Goal: Task Accomplishment & Management: Manage account settings

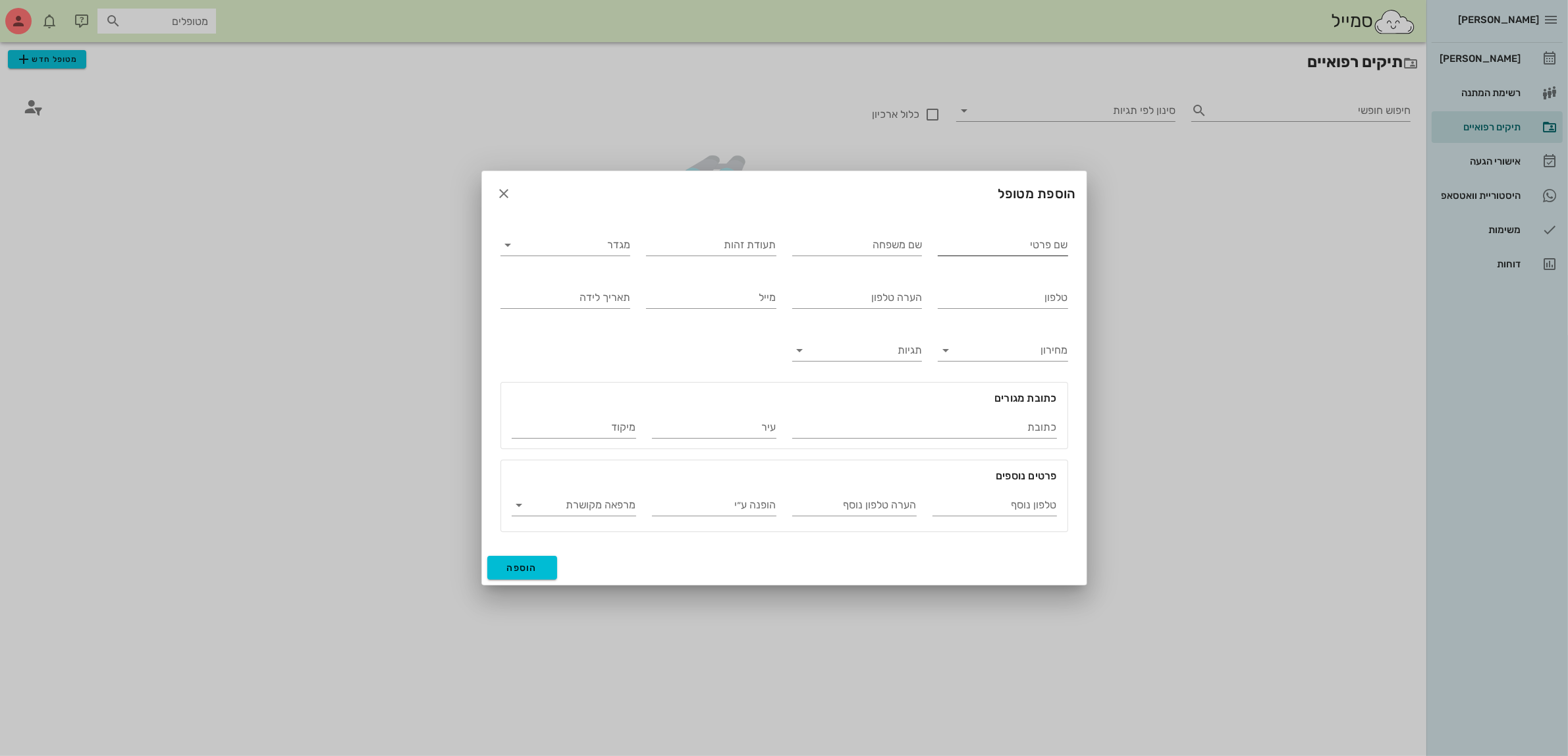
click at [1017, 243] on input "שם פרטי" at bounding box center [1003, 245] width 130 height 21
type input "[PERSON_NAME]"
click at [550, 244] on input "מגדר" at bounding box center [576, 245] width 109 height 21
click at [571, 288] on div "נקבה" at bounding box center [565, 287] width 108 height 13
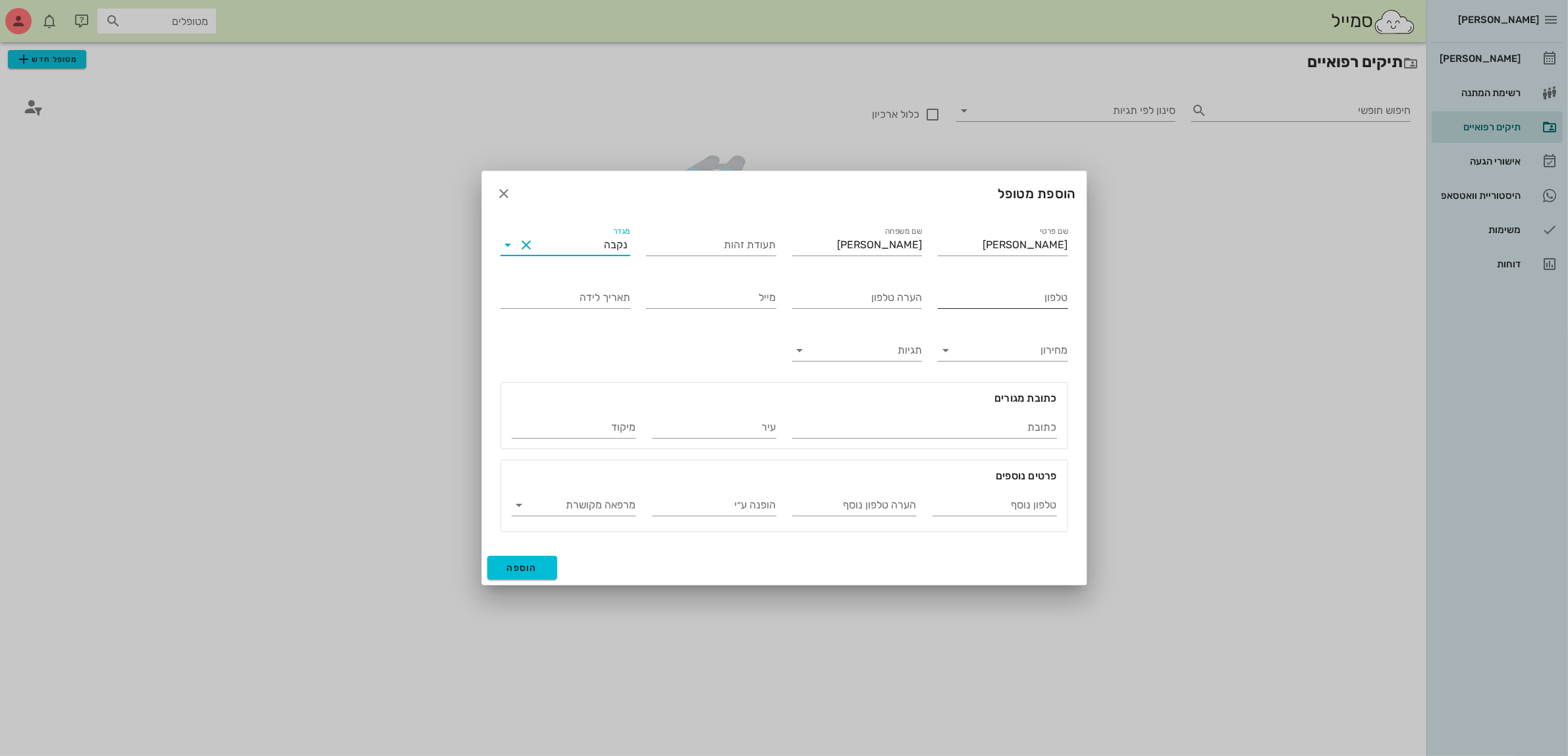
click at [961, 297] on input "טלפון" at bounding box center [1003, 297] width 130 height 21
type input "054-6771671"
click at [700, 248] on input "תעודת זהות" at bounding box center [711, 245] width 130 height 21
type input "034276063"
click at [519, 567] on span "הוספה" at bounding box center [522, 568] width 31 height 11
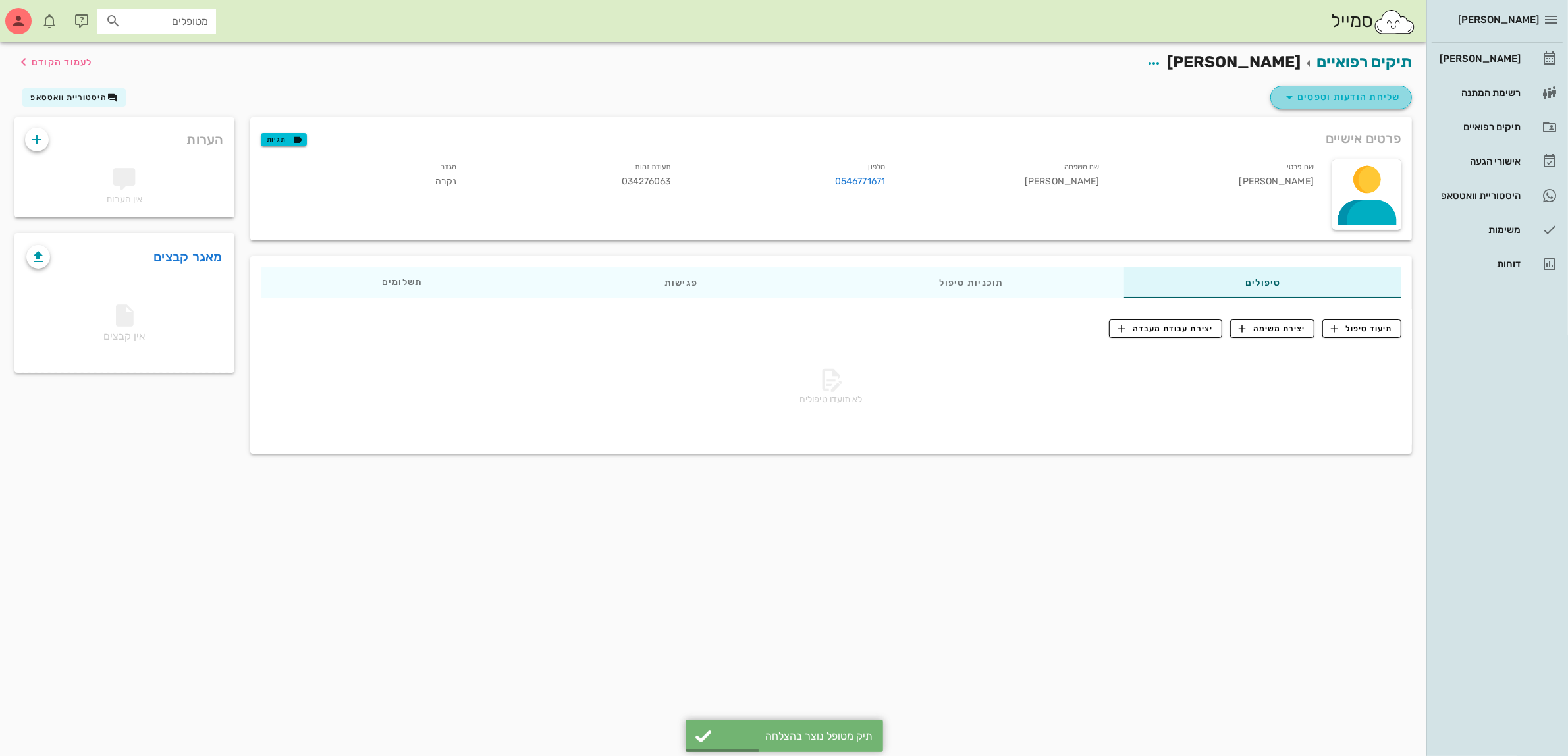
click at [1362, 96] on span "שליחת הודעות וטפסים" at bounding box center [1341, 97] width 119 height 16
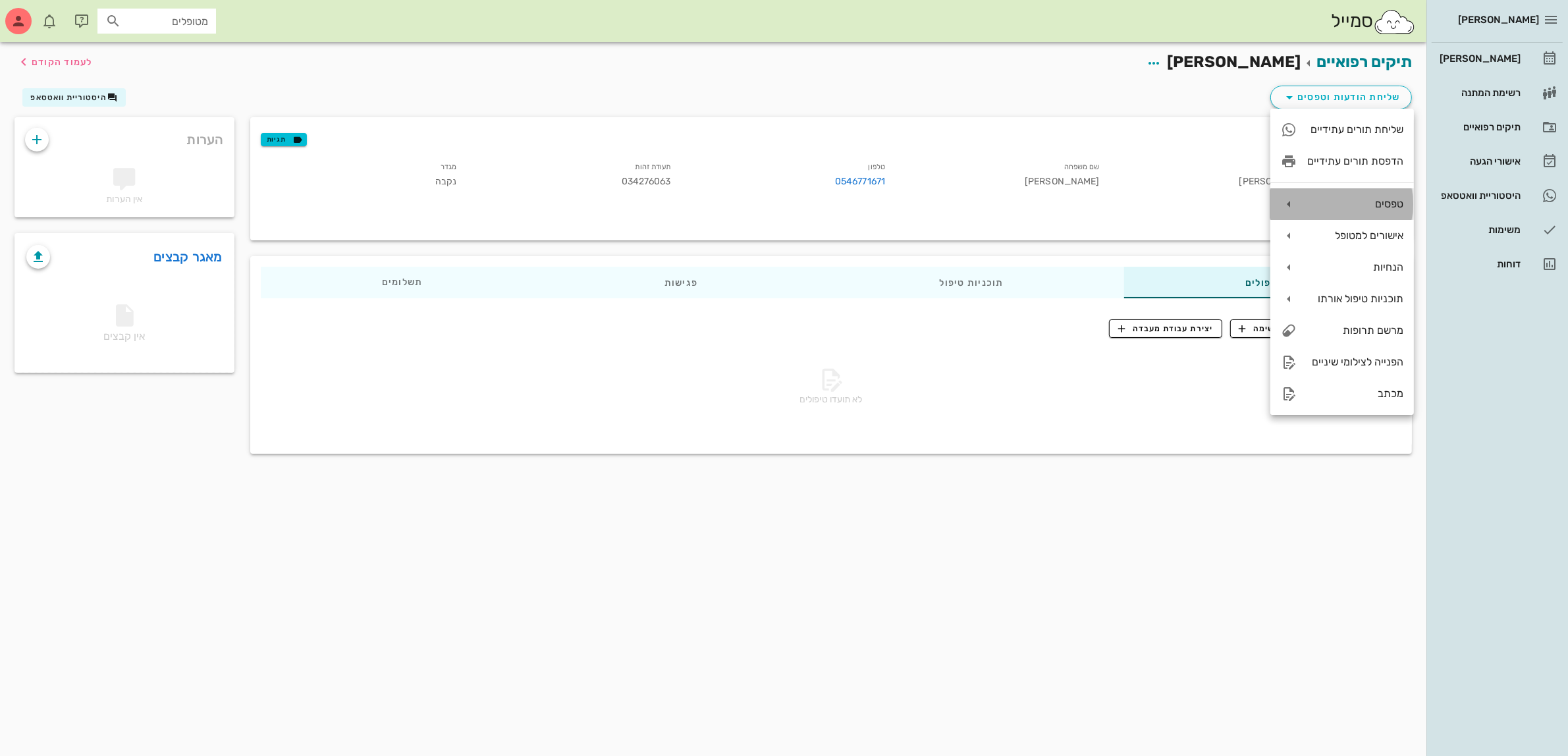
click at [1380, 206] on div "טפסים" at bounding box center [1356, 204] width 96 height 13
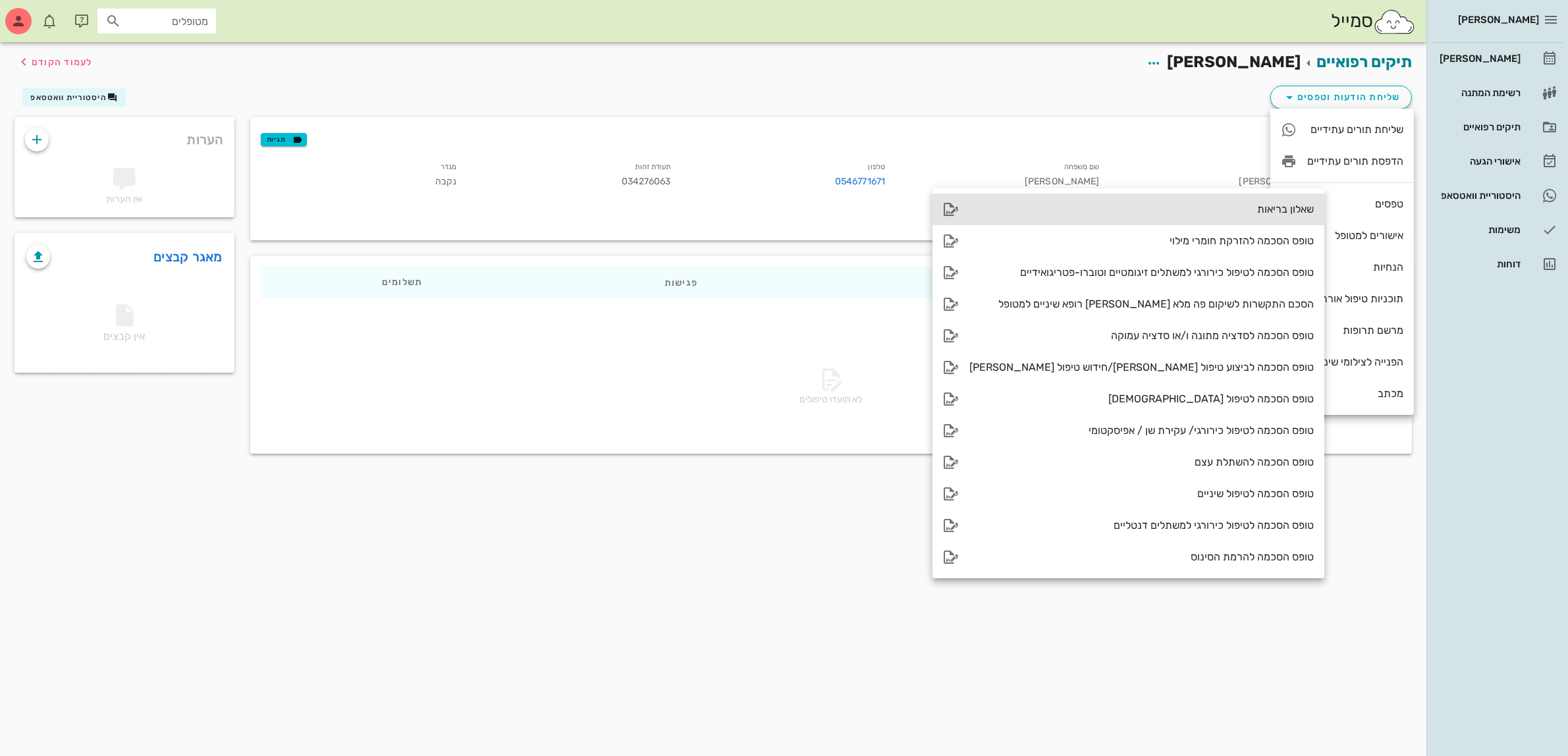
click at [1210, 212] on div "שאלון בריאות" at bounding box center [1141, 209] width 345 height 13
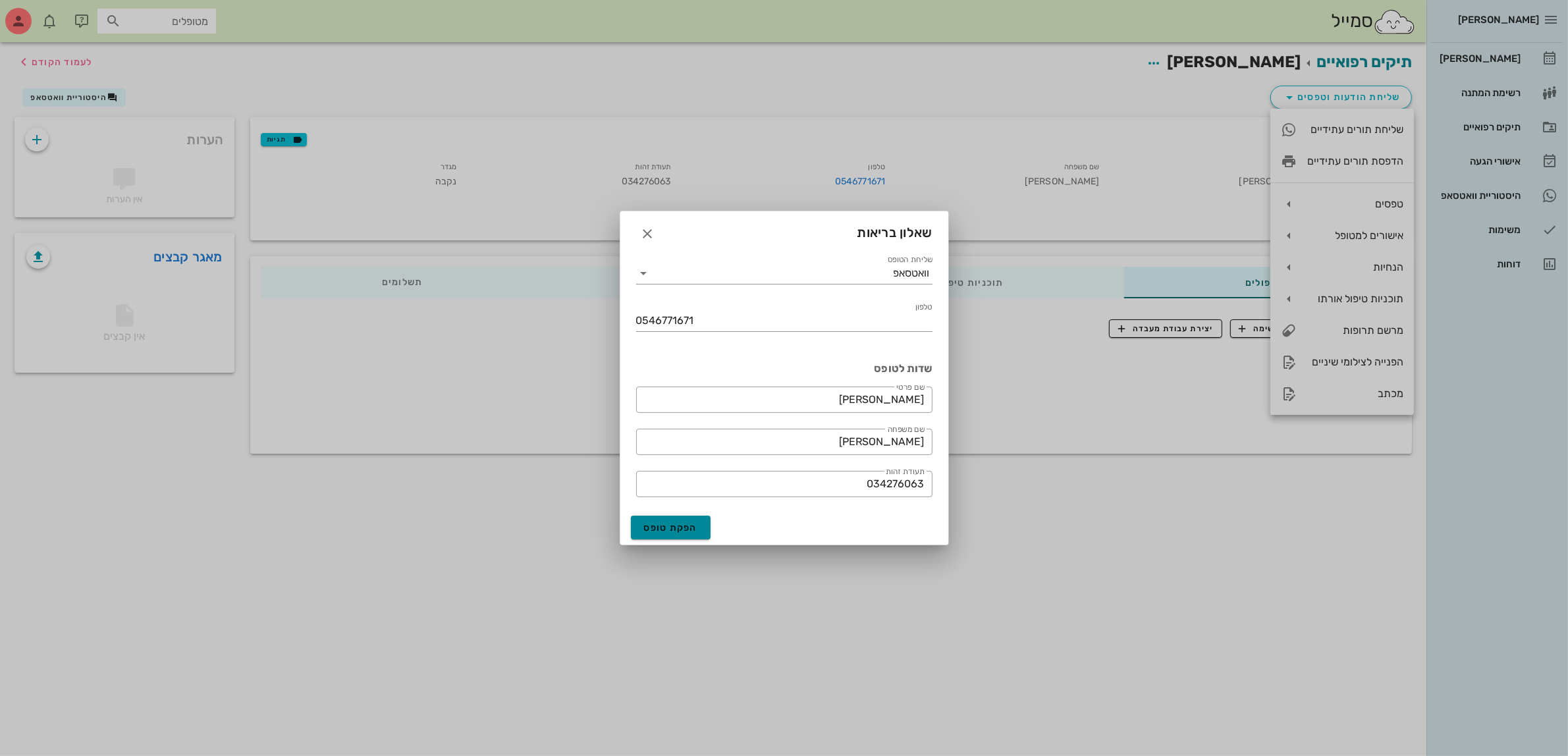
click at [682, 522] on span "הפקת טופס" at bounding box center [670, 528] width 54 height 11
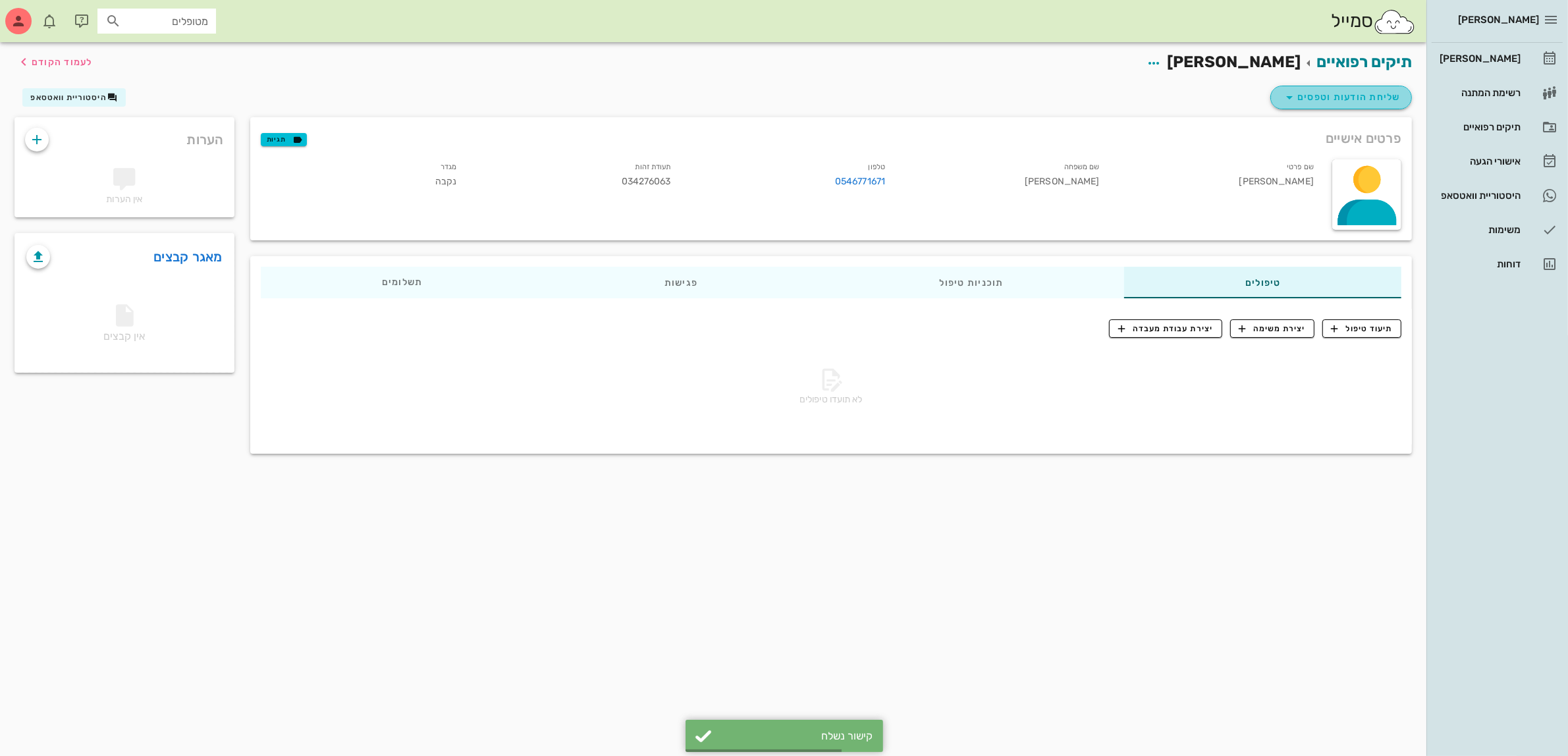
click at [1355, 94] on span "שליחת הודעות וטפסים" at bounding box center [1341, 97] width 119 height 16
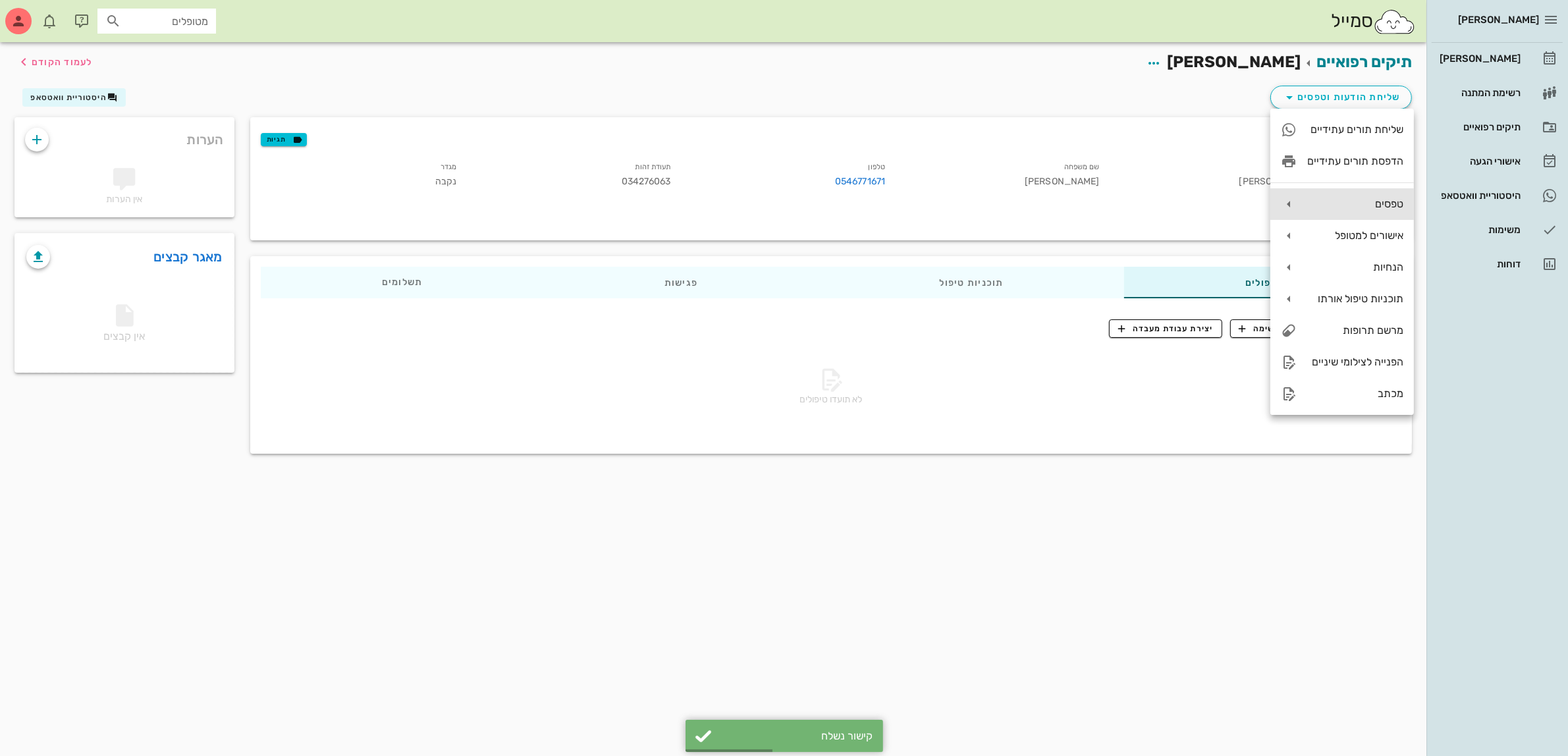
click at [1363, 205] on div "טפסים" at bounding box center [1356, 204] width 96 height 13
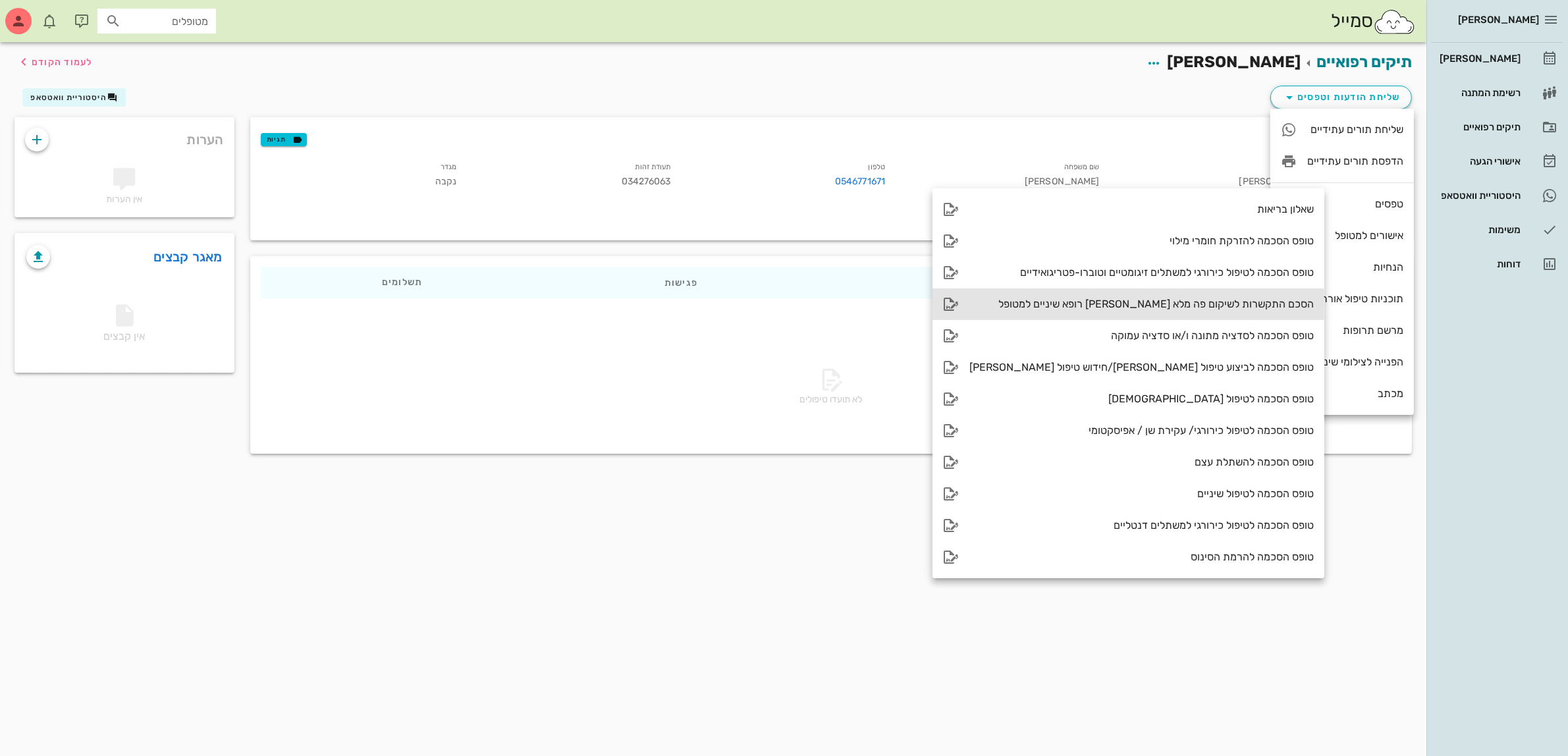
click at [1176, 300] on div "הסכם התקשרות לשיקום פה מלא [PERSON_NAME] רופא שיניים למטופל" at bounding box center [1141, 304] width 345 height 13
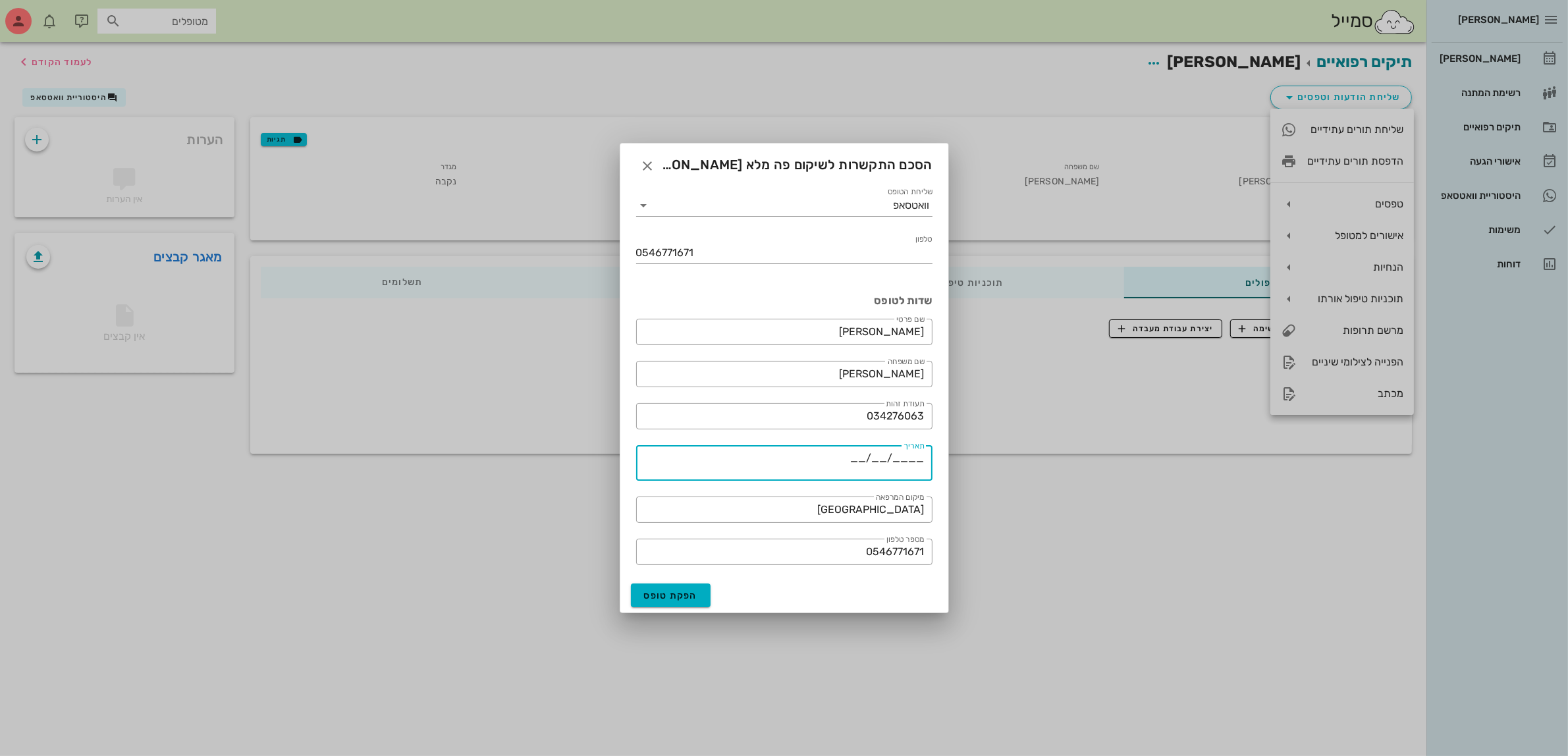
click at [862, 456] on textarea "____/__/__" at bounding box center [780, 464] width 289 height 31
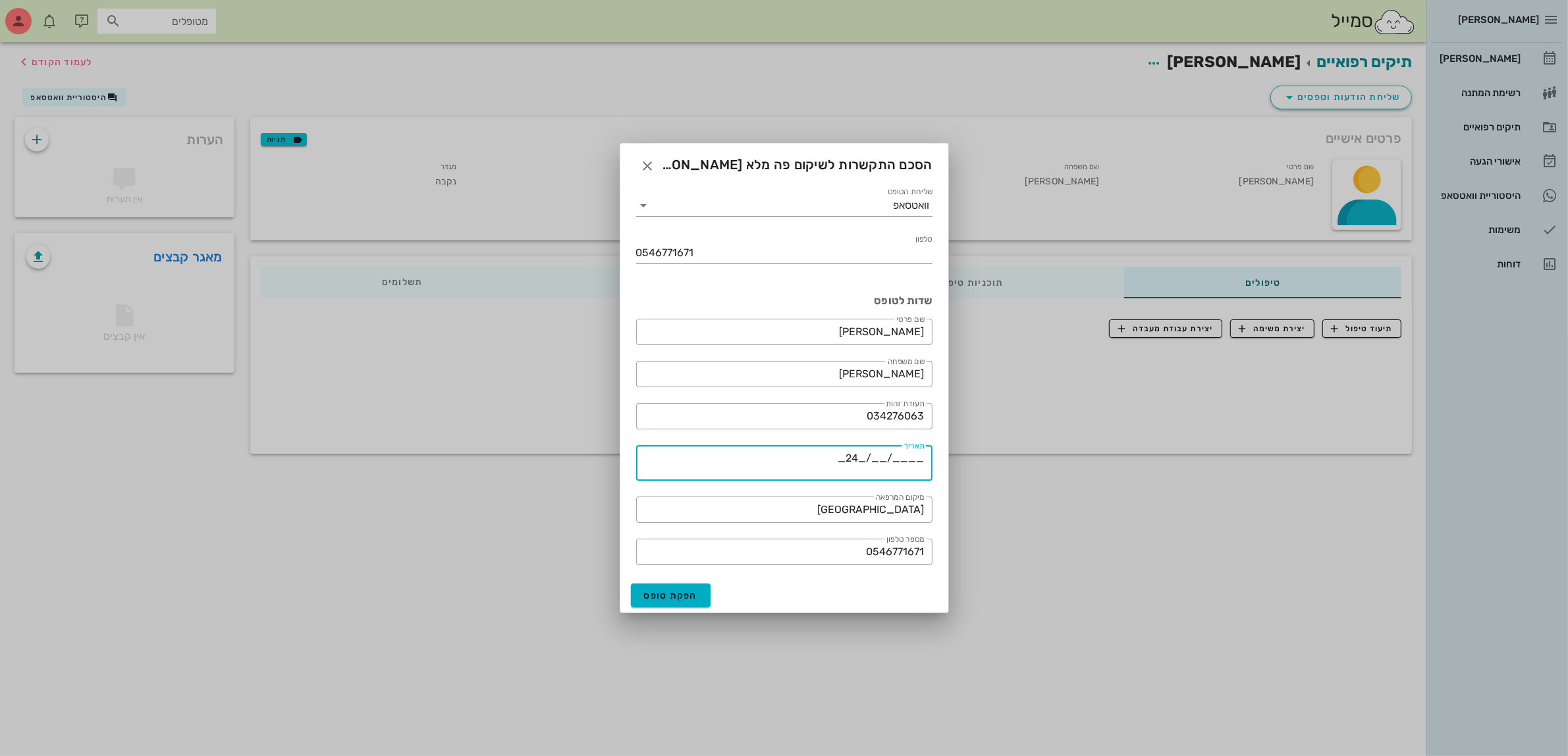
click at [877, 455] on textarea "____/__/_24_" at bounding box center [780, 464] width 289 height 31
click at [899, 456] on textarea "____/_08_/_24_" at bounding box center [780, 464] width 289 height 31
type textarea "___2025_/_08_/_24_"
click at [672, 597] on span "הפקת טופס" at bounding box center [670, 595] width 54 height 11
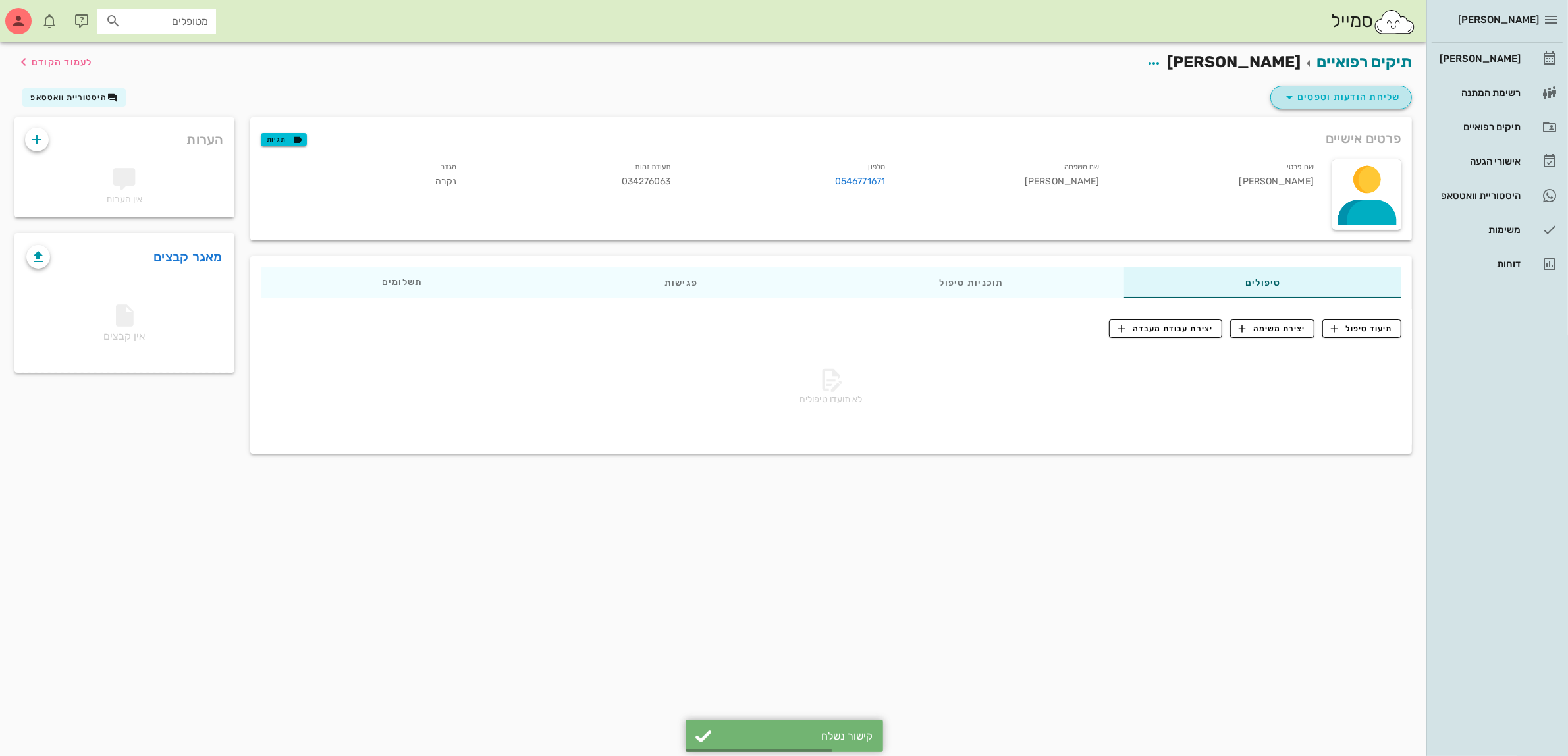
click at [1321, 97] on span "שליחת הודעות וטפסים" at bounding box center [1341, 97] width 119 height 16
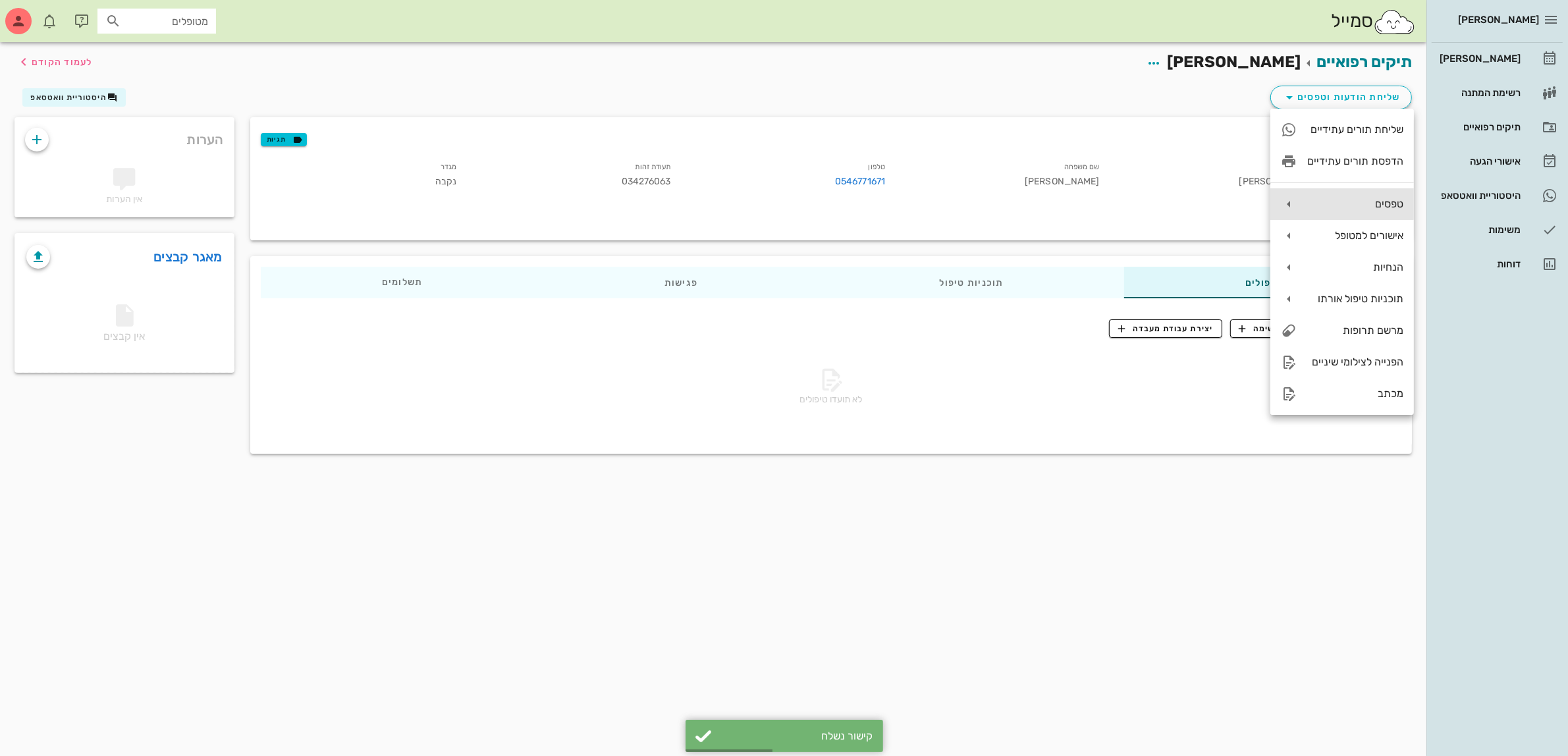
click at [1366, 206] on div "טפסים" at bounding box center [1356, 204] width 96 height 13
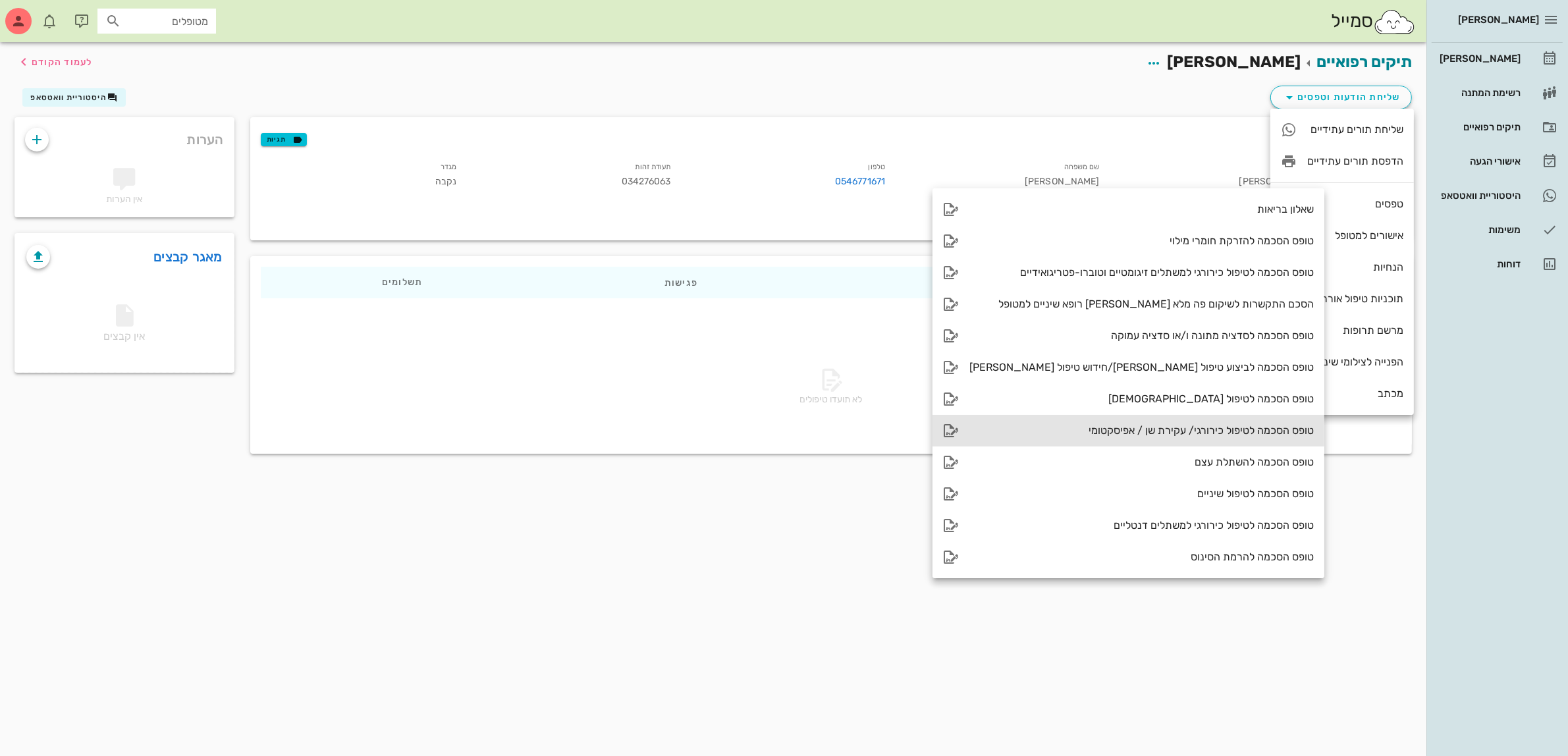
click at [1176, 432] on div "טופס הסכמה לטיפול כירורגי/ עקירת שן / אפיסקטומי" at bounding box center [1141, 431] width 345 height 13
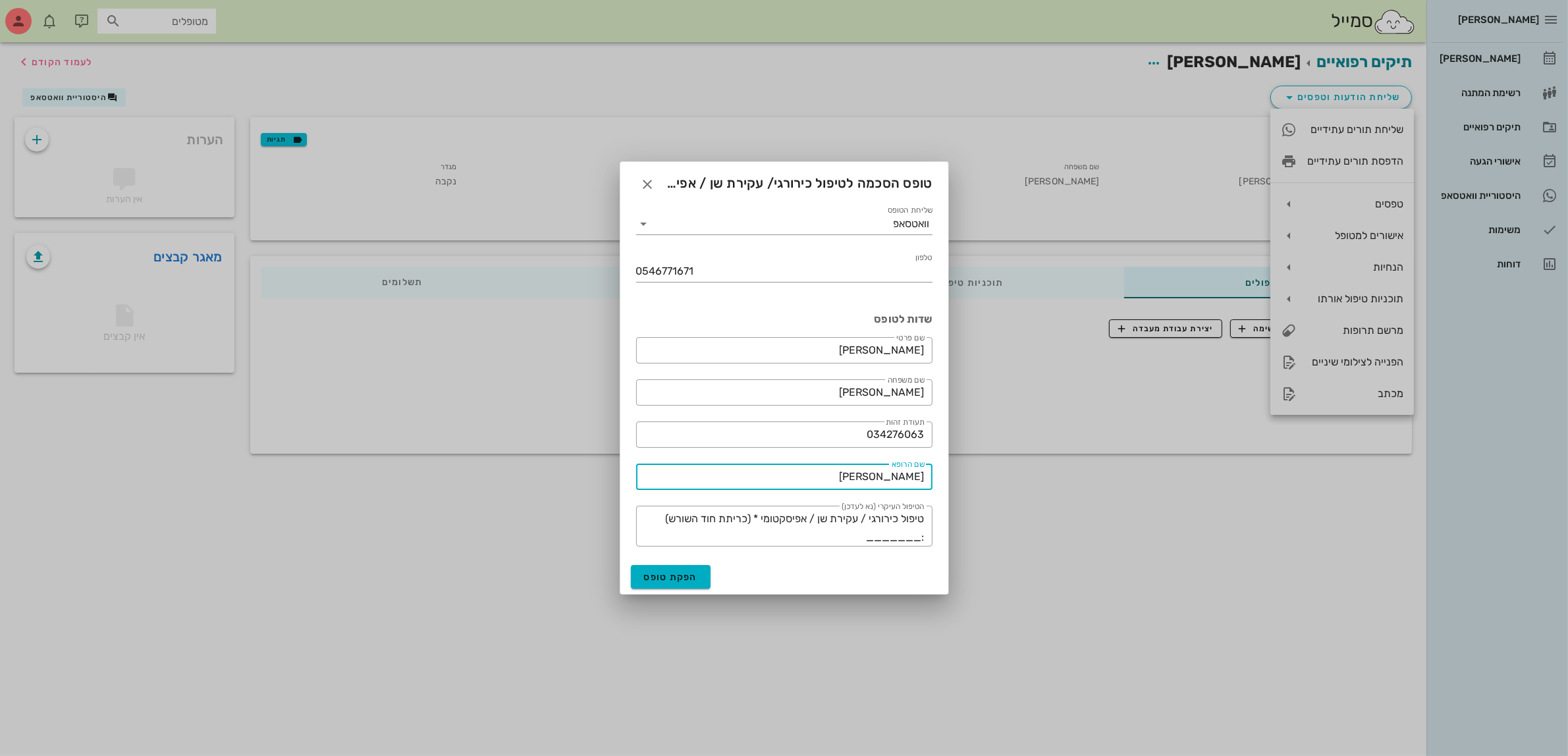
drag, startPoint x: 894, startPoint y: 472, endPoint x: 1005, endPoint y: 480, distance: 111.3
click at [1001, 480] on div "[PERSON_NAME] רשימת המתנה תיקים רפואיים אישורי הגעה היסטוריית וואטסאפ משימות דו…" at bounding box center [784, 378] width 1568 height 756
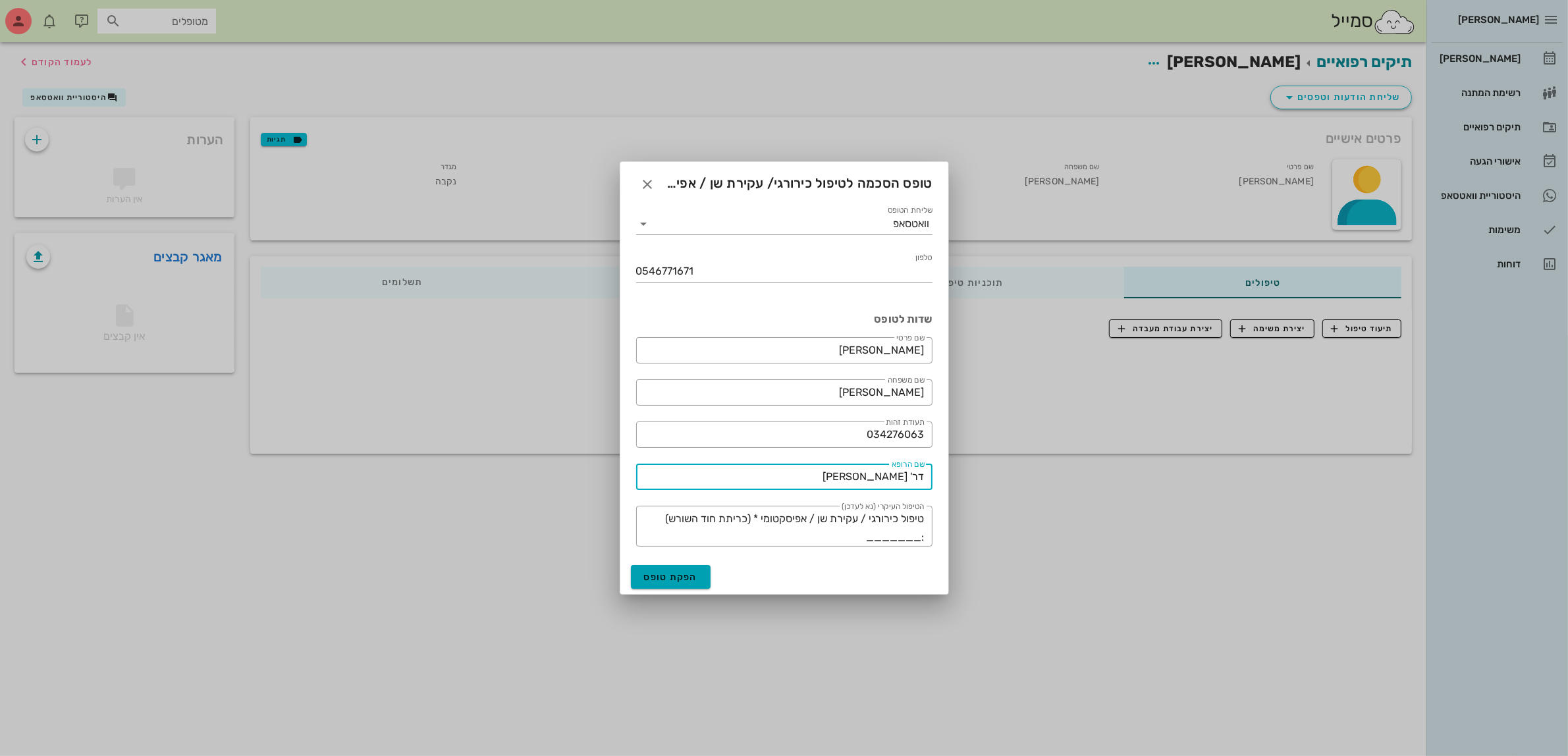
type input "דר' [PERSON_NAME]"
click at [662, 578] on span "הפקת טופס" at bounding box center [670, 577] width 54 height 11
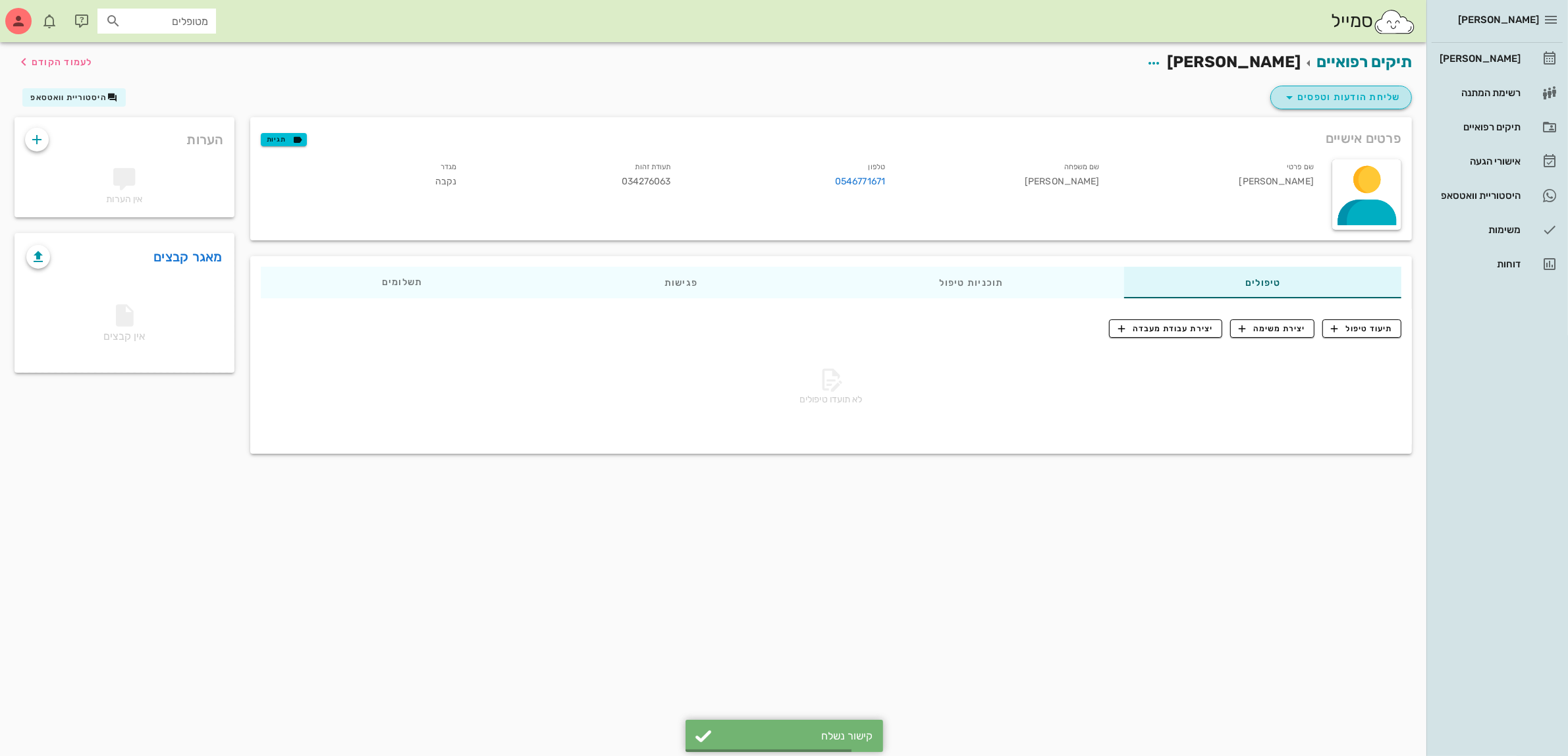
click at [1351, 90] on span "שליחת הודעות וטפסים" at bounding box center [1341, 97] width 119 height 16
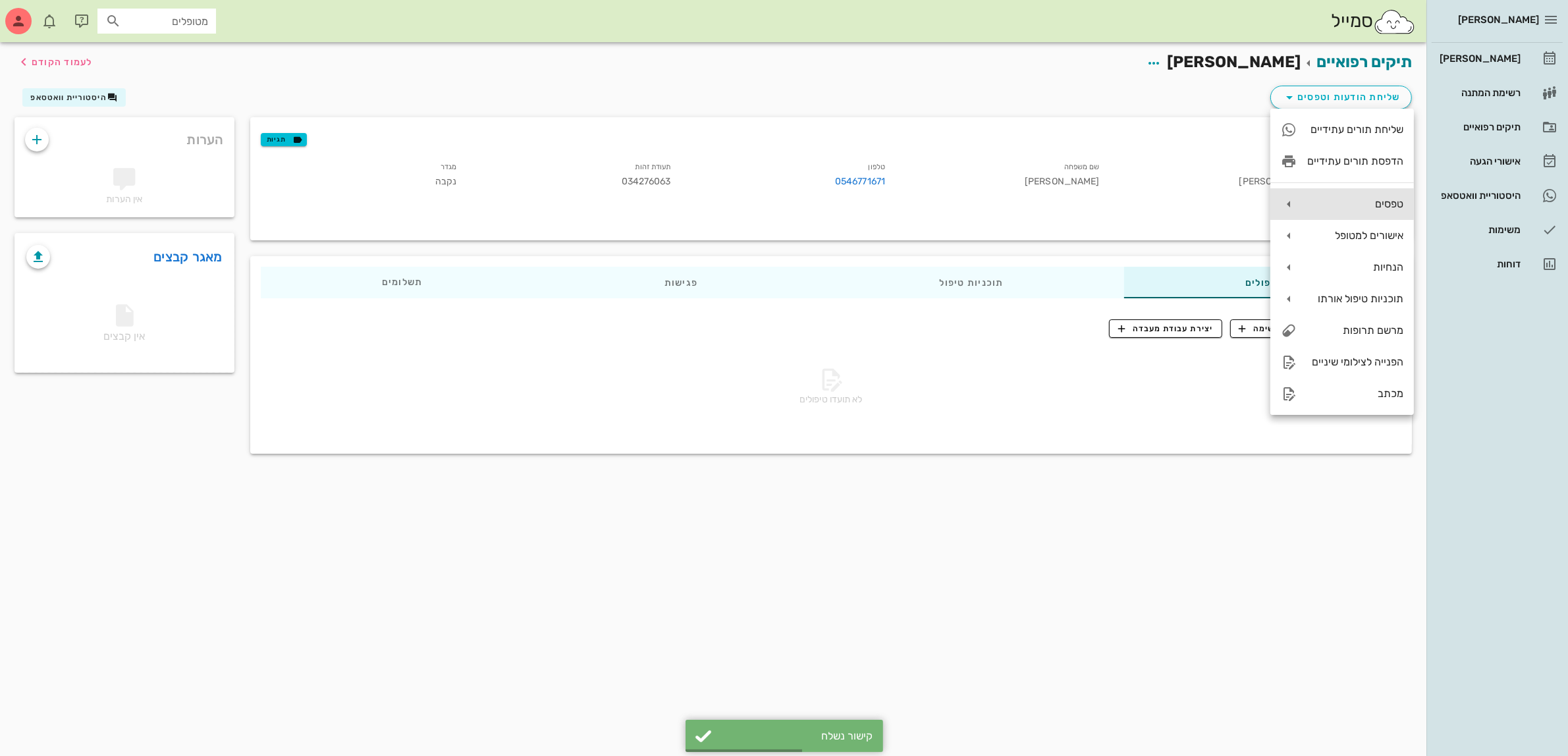
click at [1367, 202] on div "טפסים" at bounding box center [1356, 204] width 96 height 13
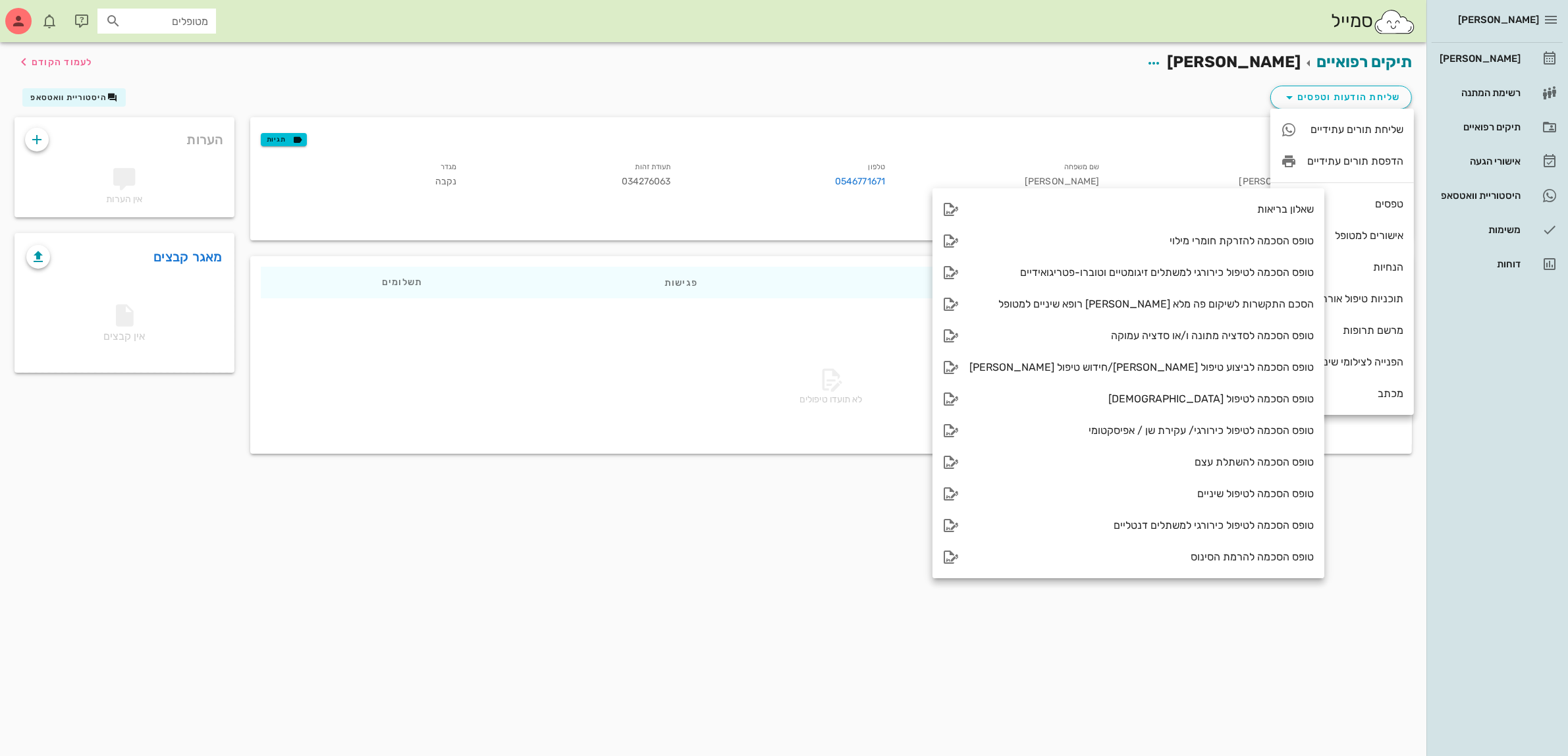
click at [896, 555] on div "תיקים רפואיים [PERSON_NAME] לעמוד הקודם שליחת הודעות וטפסים היסטוריית וואטסאפ פ…" at bounding box center [713, 398] width 1427 height 713
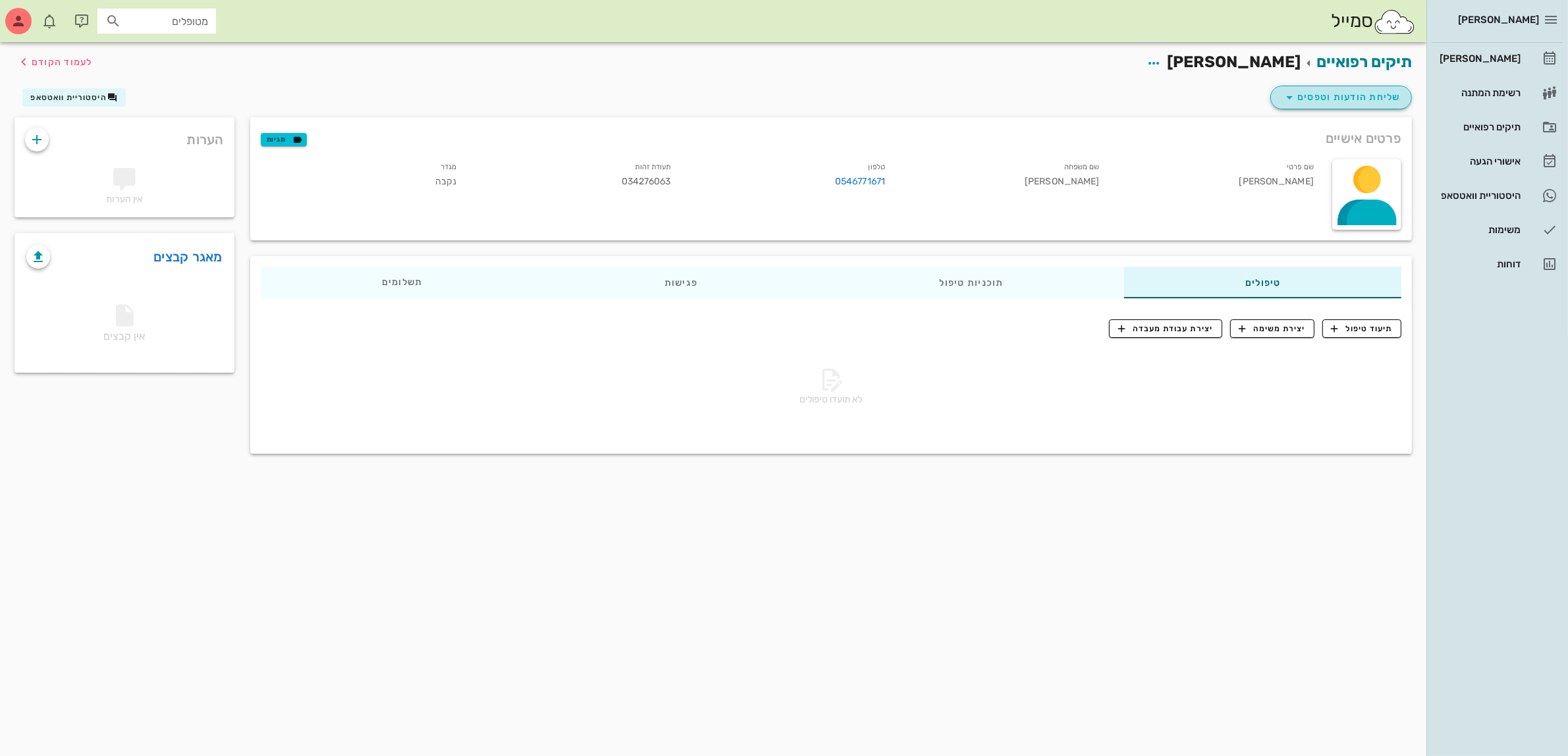
click at [1337, 93] on span "שליחת הודעות וטפסים" at bounding box center [1341, 97] width 119 height 16
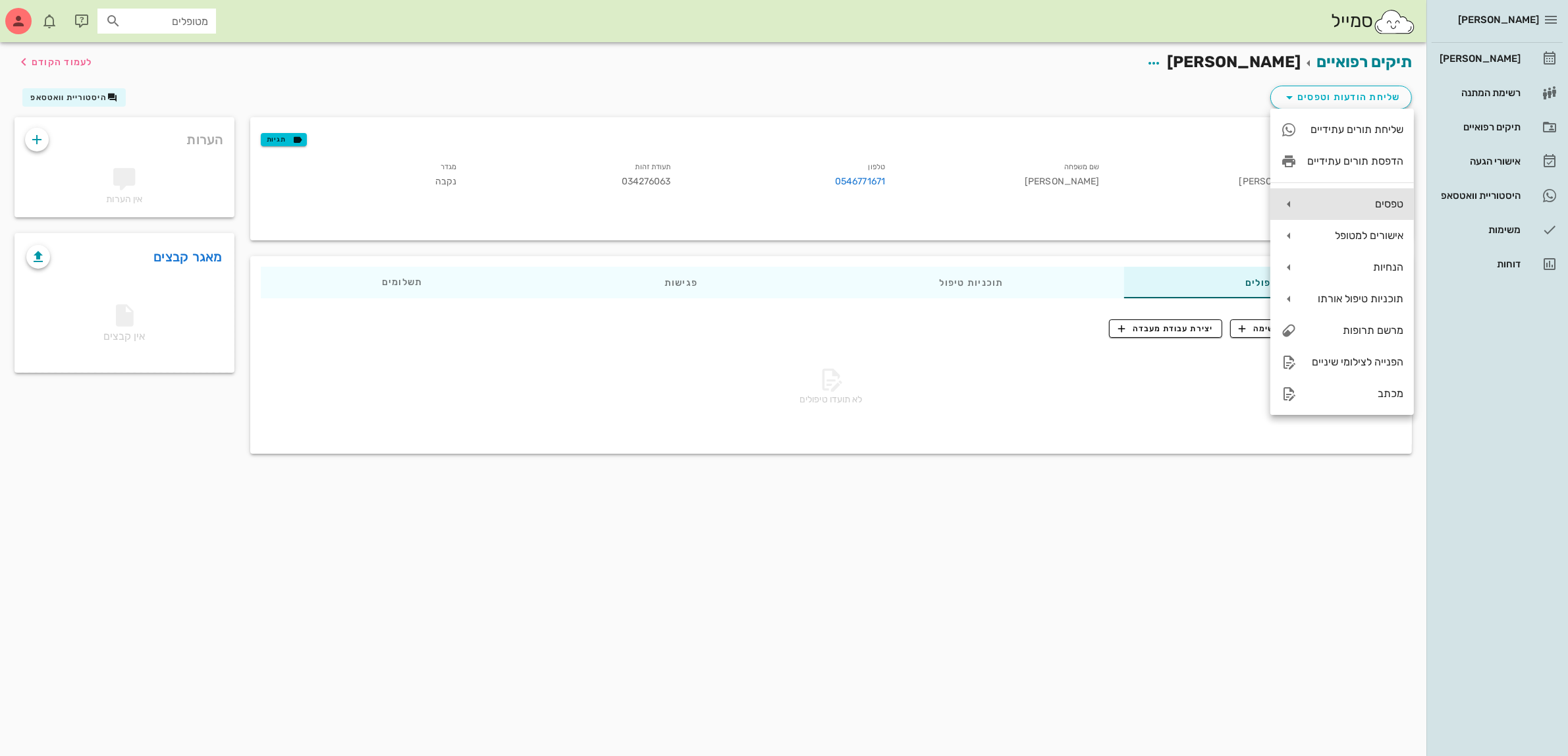
click at [1333, 202] on div "טפסים" at bounding box center [1356, 204] width 96 height 13
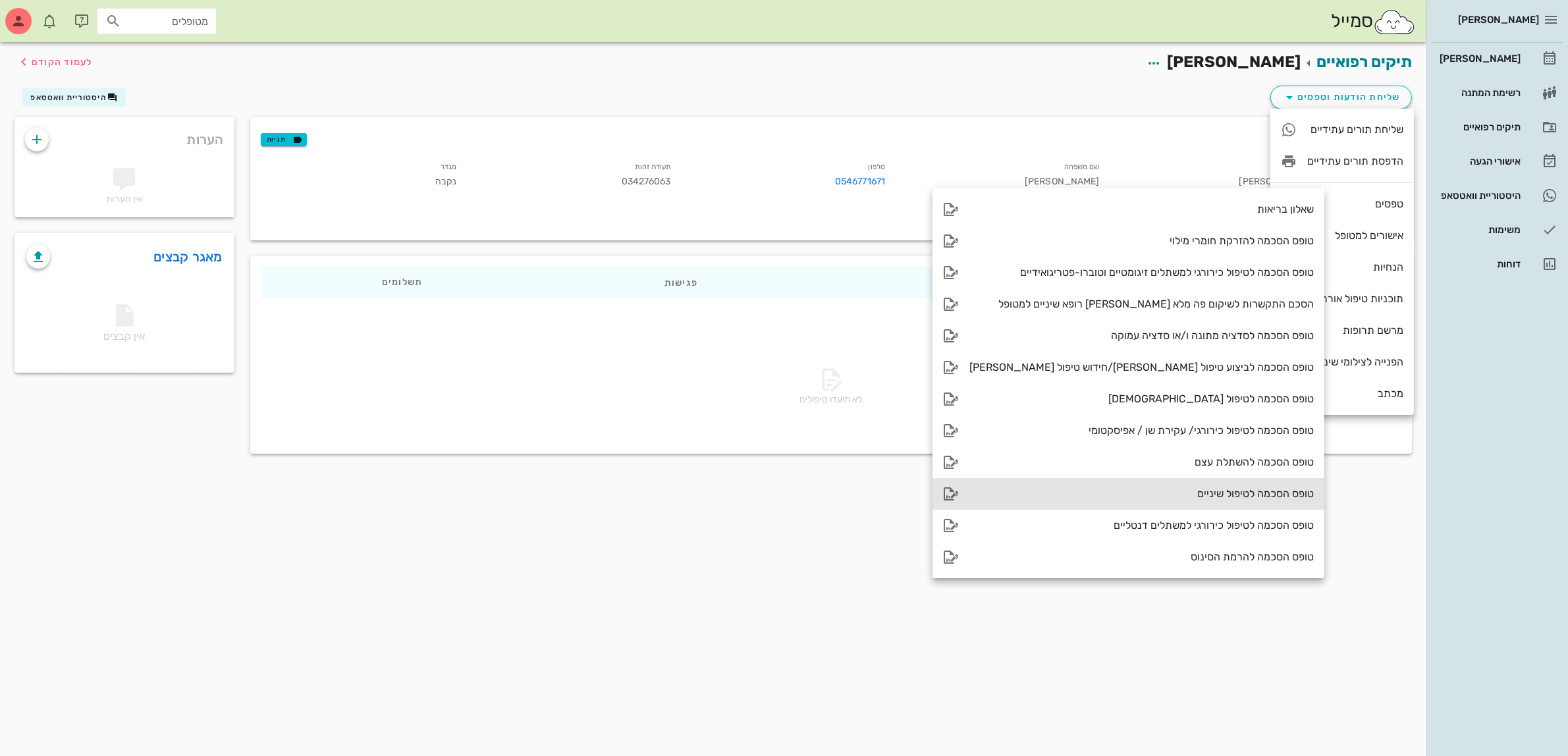
click at [1176, 492] on div "טופס הסכמה לטיפול שיניים" at bounding box center [1141, 493] width 345 height 13
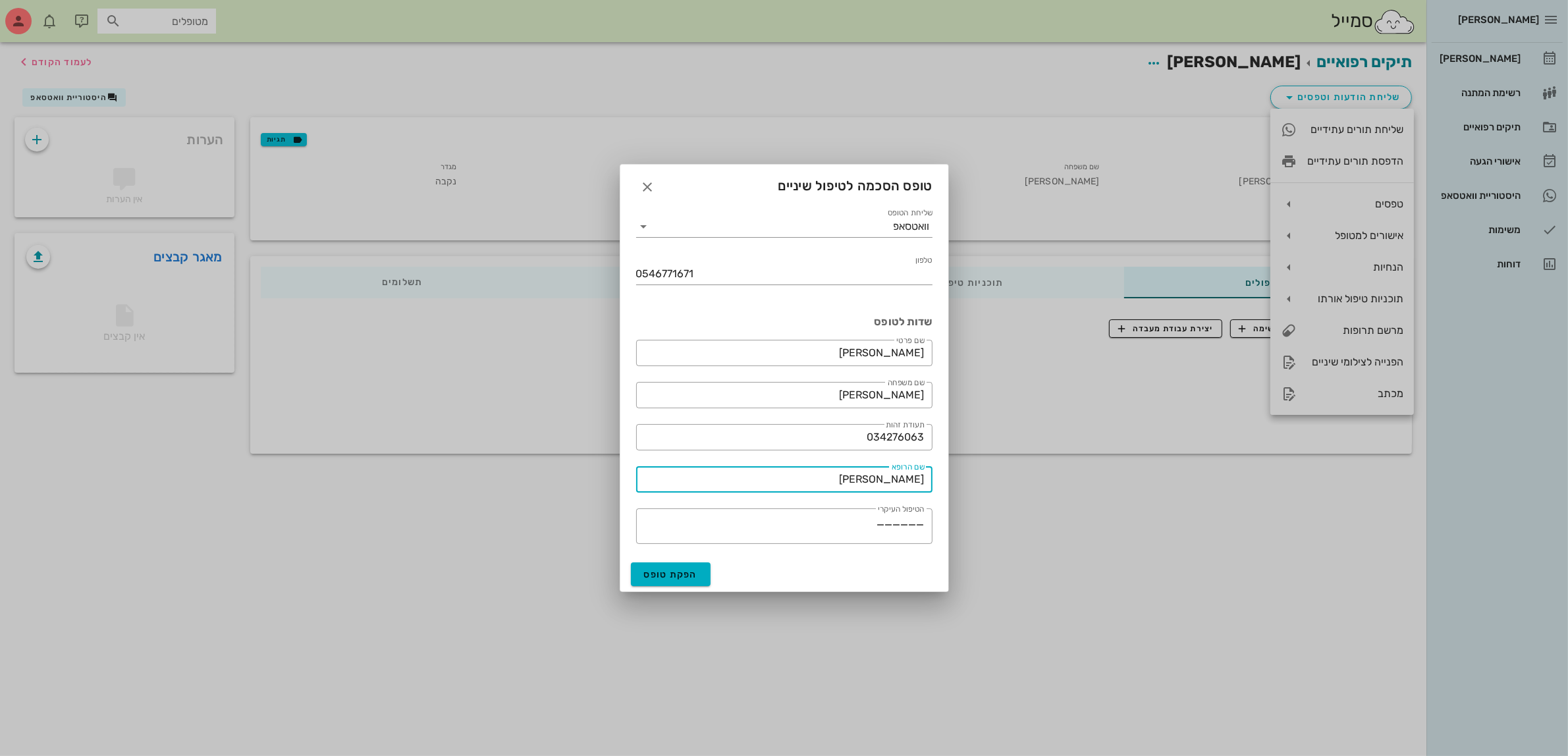
drag, startPoint x: 865, startPoint y: 478, endPoint x: 966, endPoint y: 481, distance: 101.0
click at [966, 481] on div "[PERSON_NAME] רשימת המתנה תיקים רפואיים אישורי הגעה היסטוריית וואטסאפ משימות דו…" at bounding box center [784, 378] width 1568 height 756
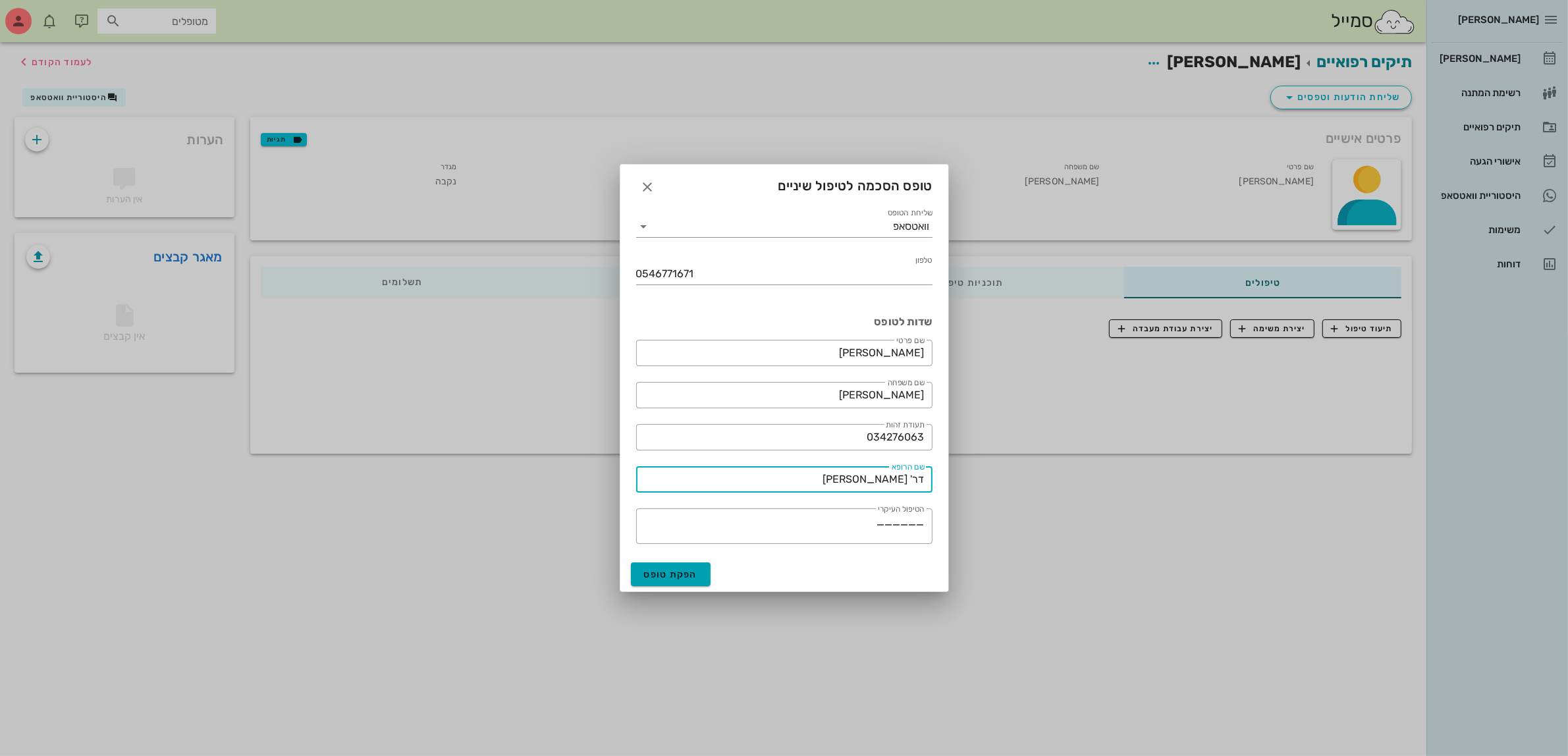
type input "דר' [PERSON_NAME]"
click at [675, 574] on span "הפקת טופס" at bounding box center [670, 574] width 54 height 11
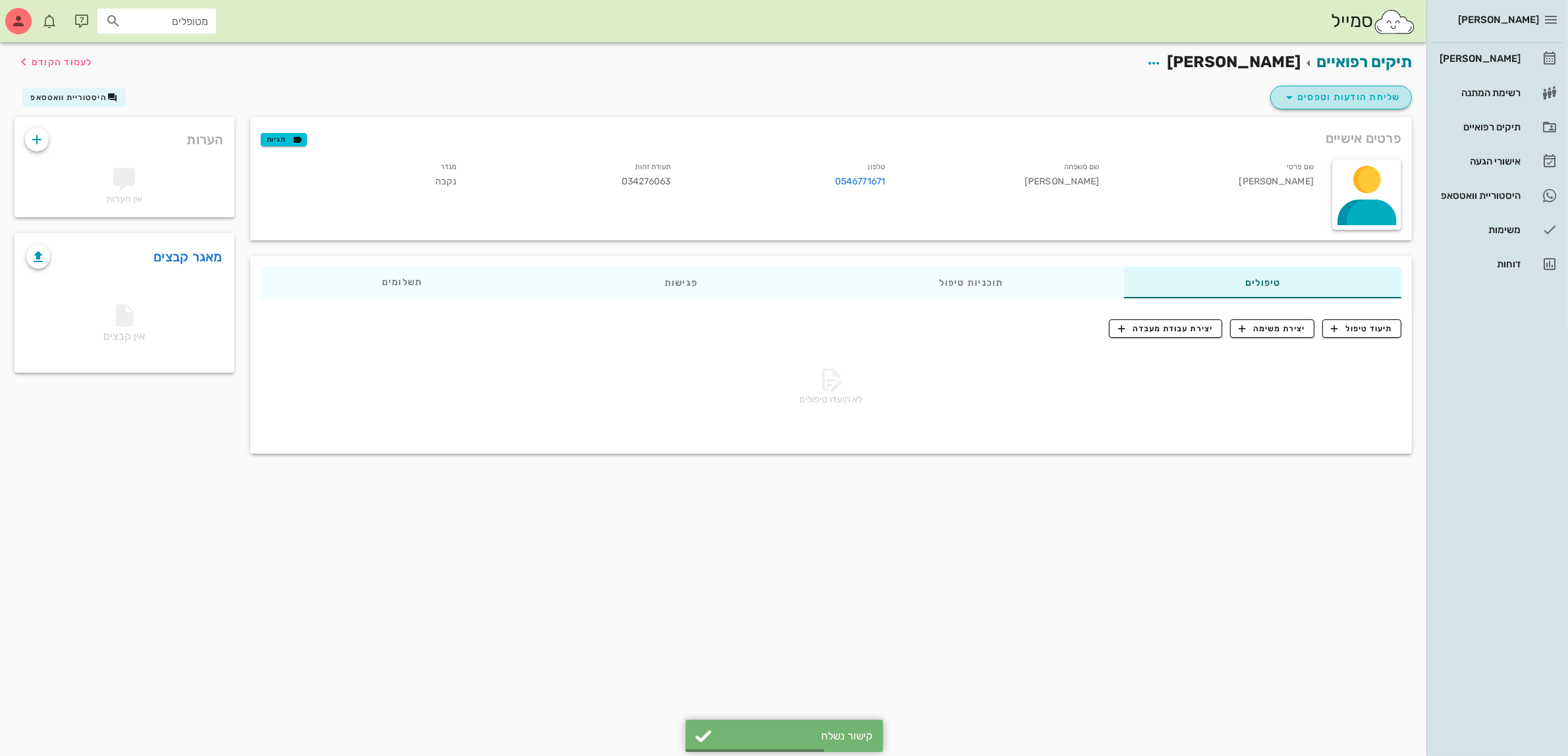
click at [1329, 96] on span "שליחת הודעות וטפסים" at bounding box center [1341, 97] width 119 height 16
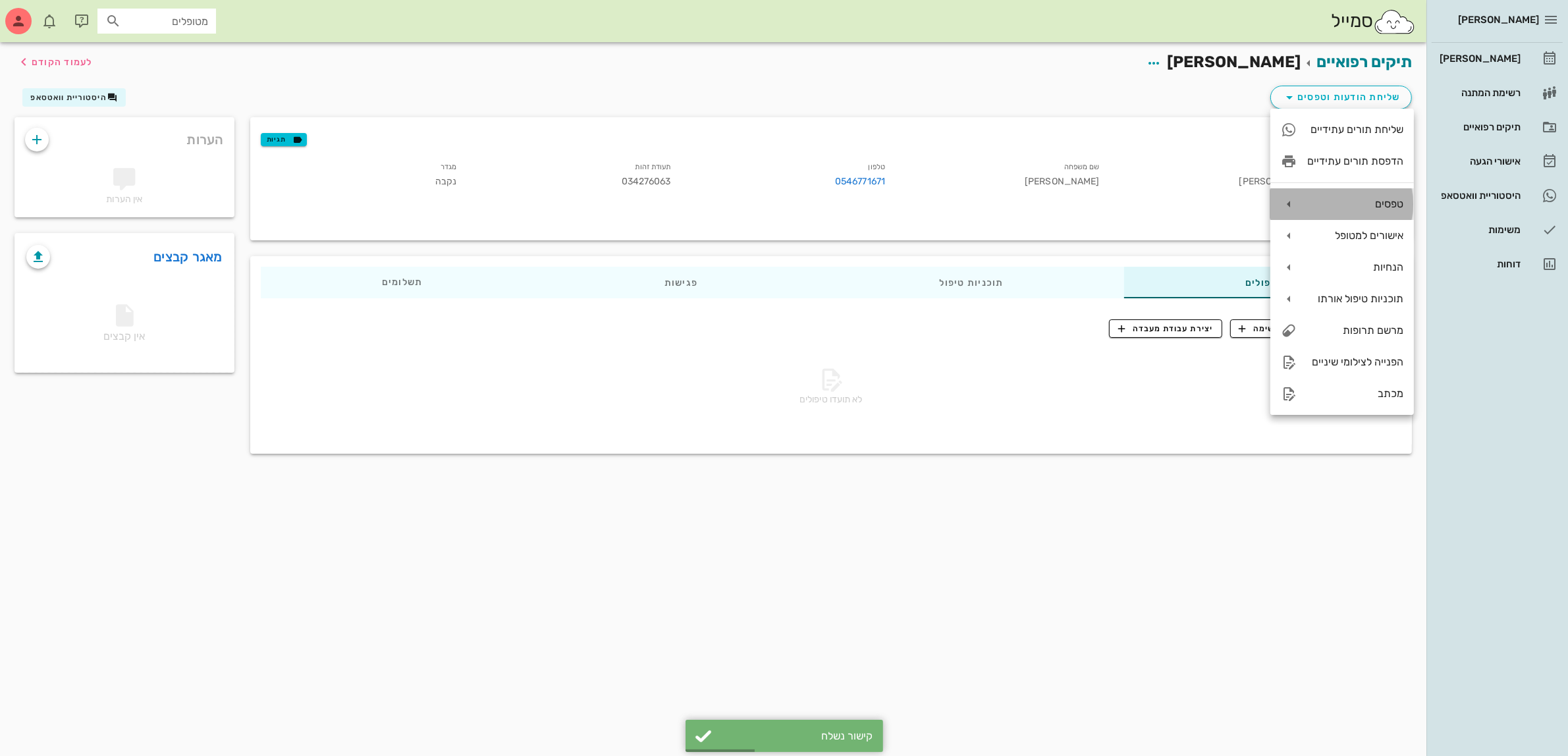
click at [1364, 202] on div "טפסים" at bounding box center [1356, 204] width 96 height 13
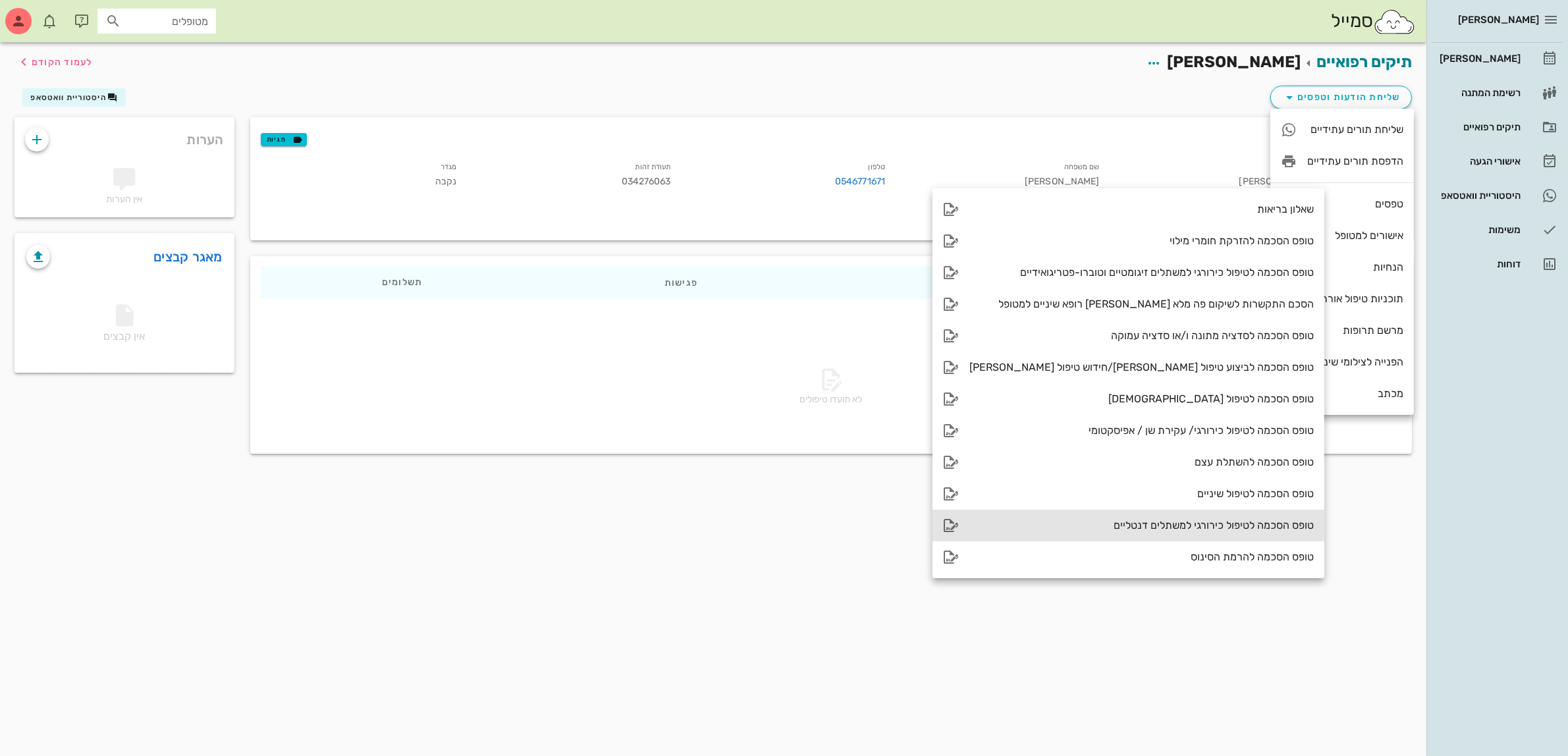
click at [1202, 520] on div "טופס הסכמה לטיפול כירורגי למשתלים דנטליים" at bounding box center [1141, 525] width 345 height 13
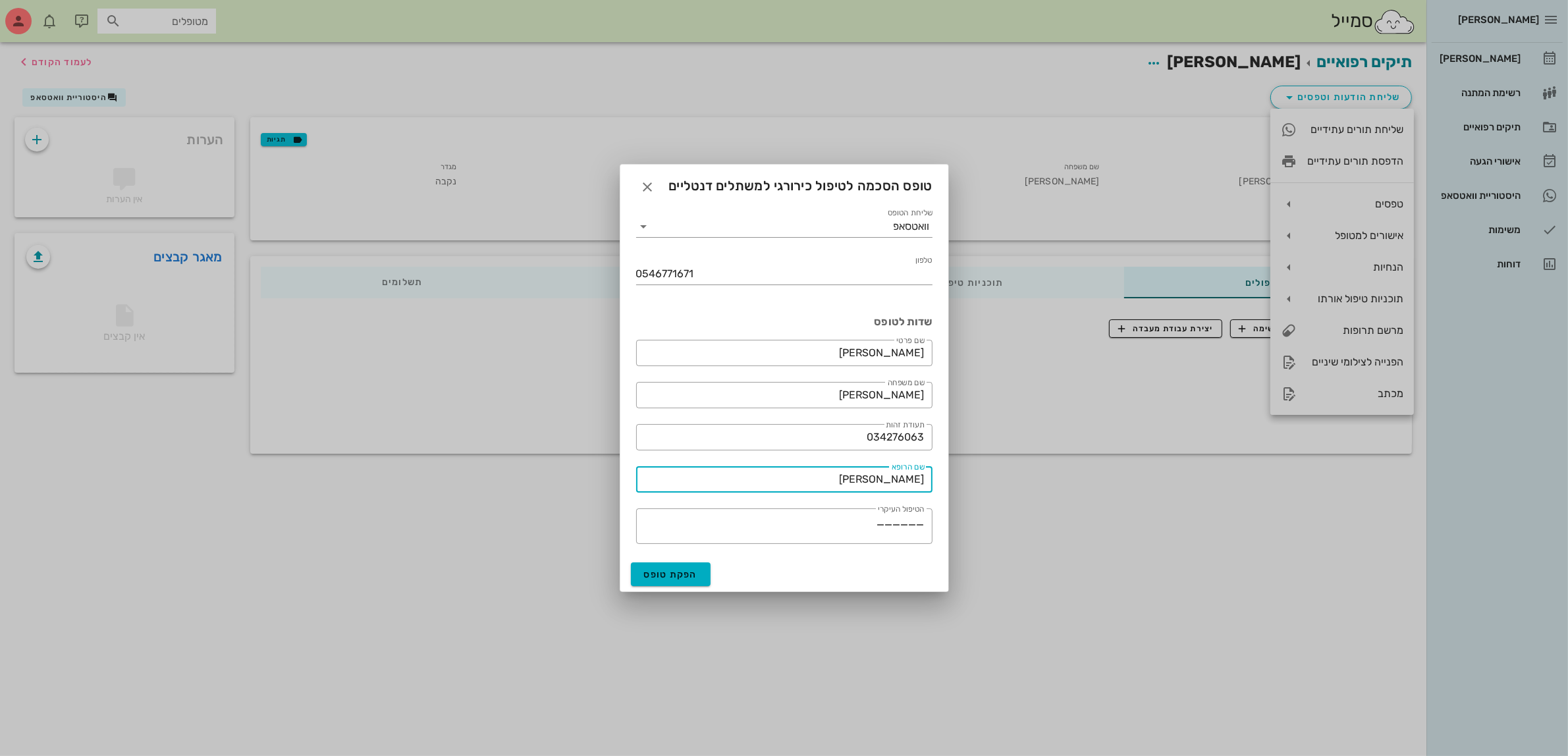
drag, startPoint x: 859, startPoint y: 482, endPoint x: 1036, endPoint y: 464, distance: 177.9
click at [1038, 491] on div "[PERSON_NAME] רשימת המתנה תיקים רפואיים אישורי הגעה היסטוריית וואטסאפ משימות דו…" at bounding box center [784, 378] width 1568 height 756
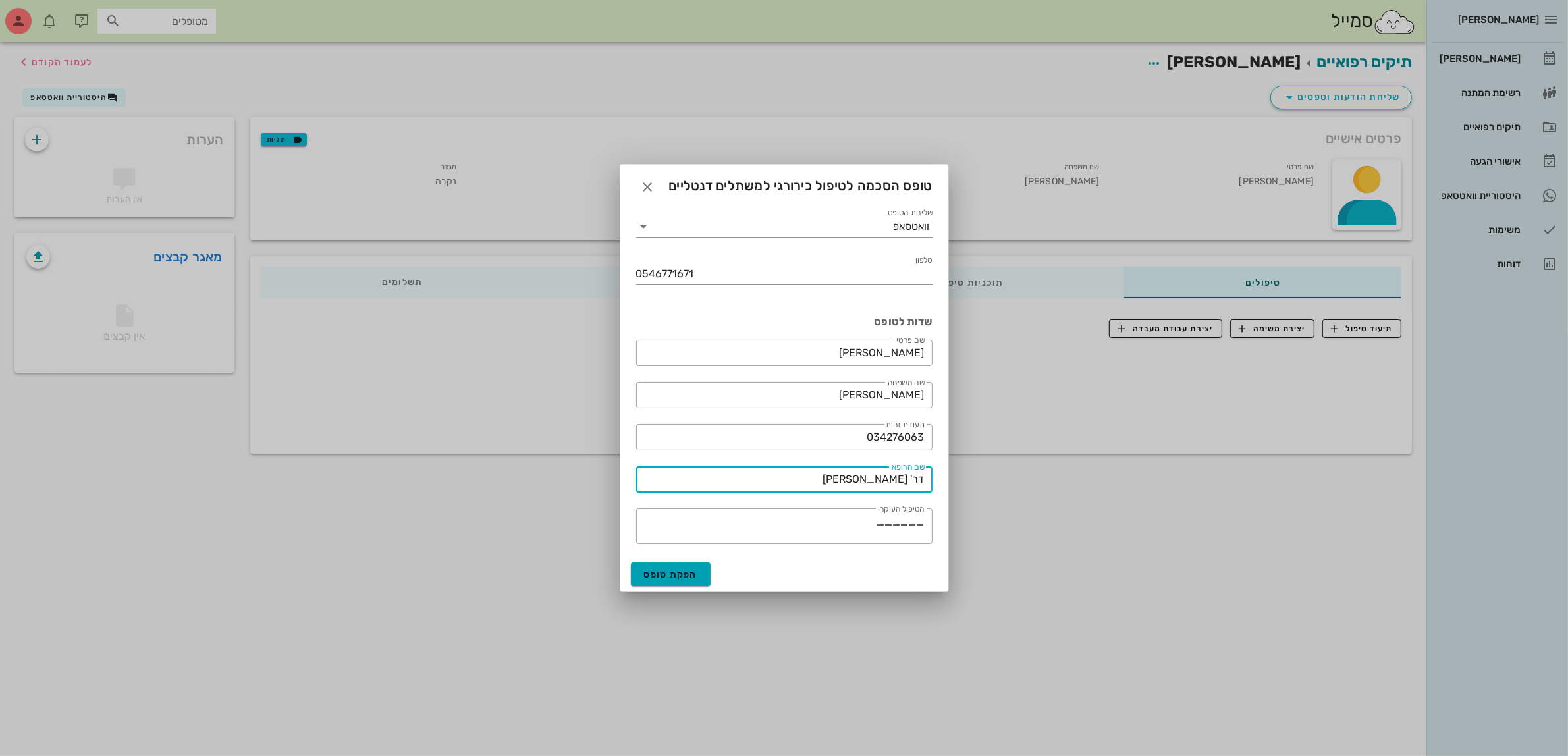
type input "דר' [PERSON_NAME]"
click at [669, 580] on button "הפקת טופס" at bounding box center [671, 574] width 80 height 23
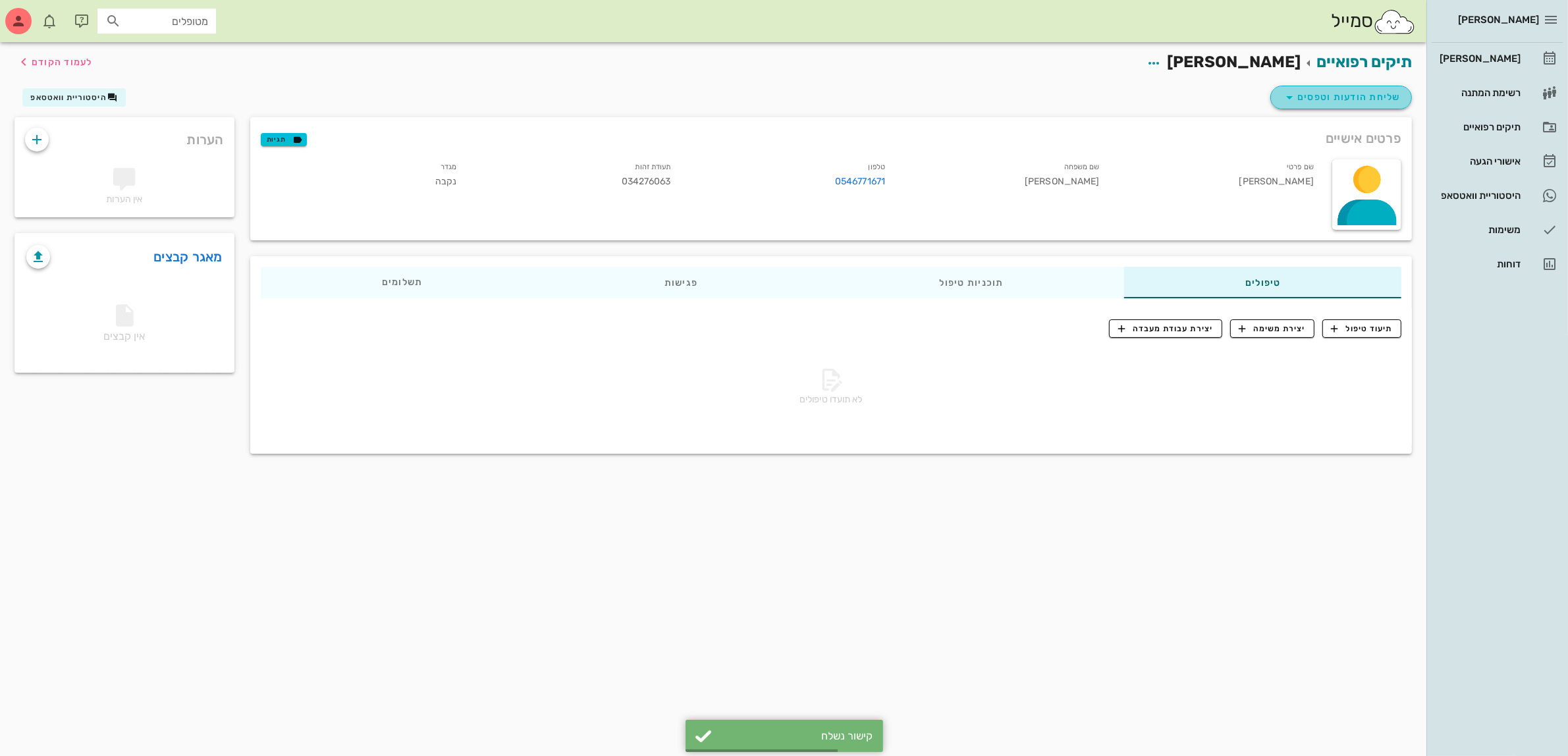
click at [1351, 96] on span "שליחת הודעות וטפסים" at bounding box center [1341, 97] width 119 height 16
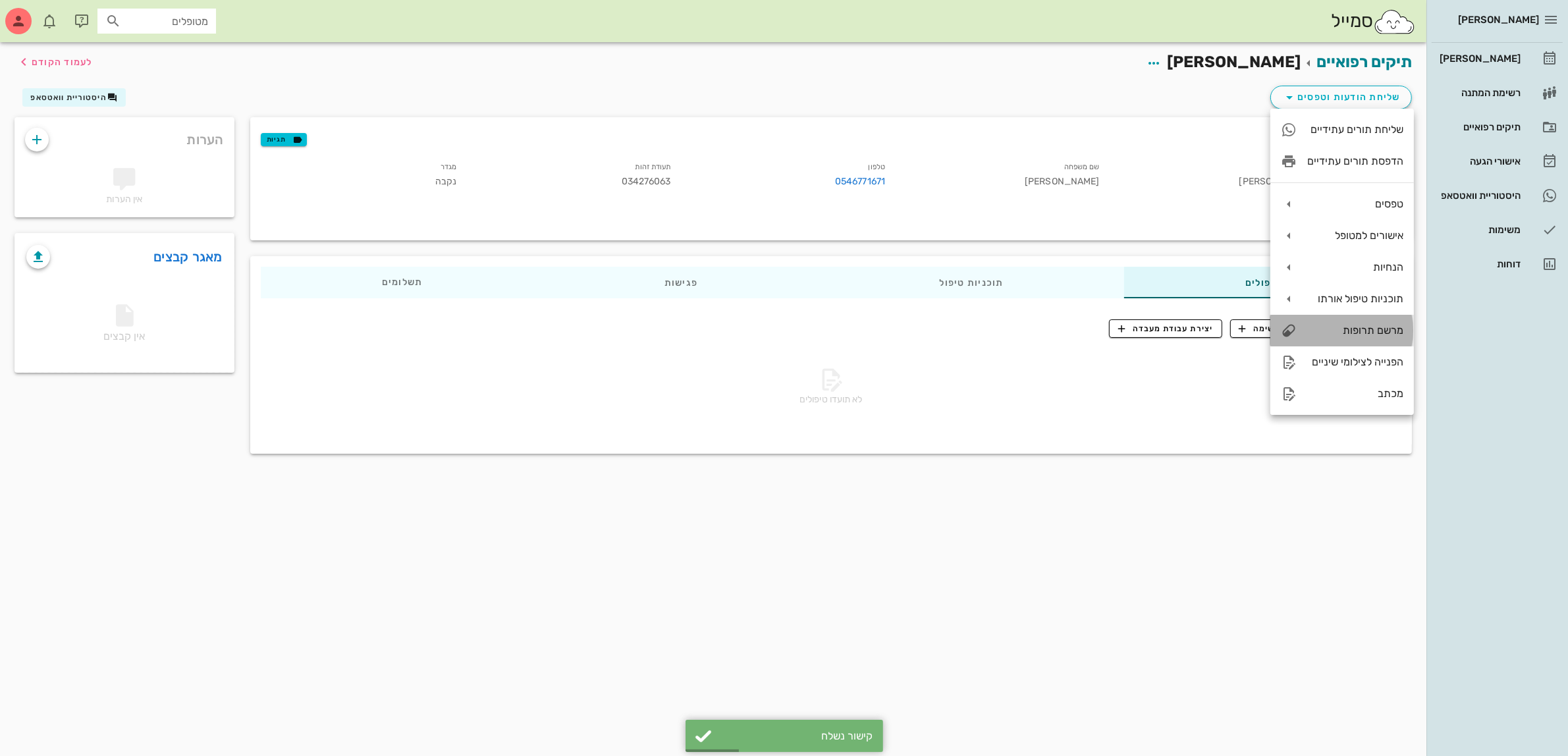
click at [1378, 326] on div "מרשם תרופות" at bounding box center [1356, 330] width 96 height 13
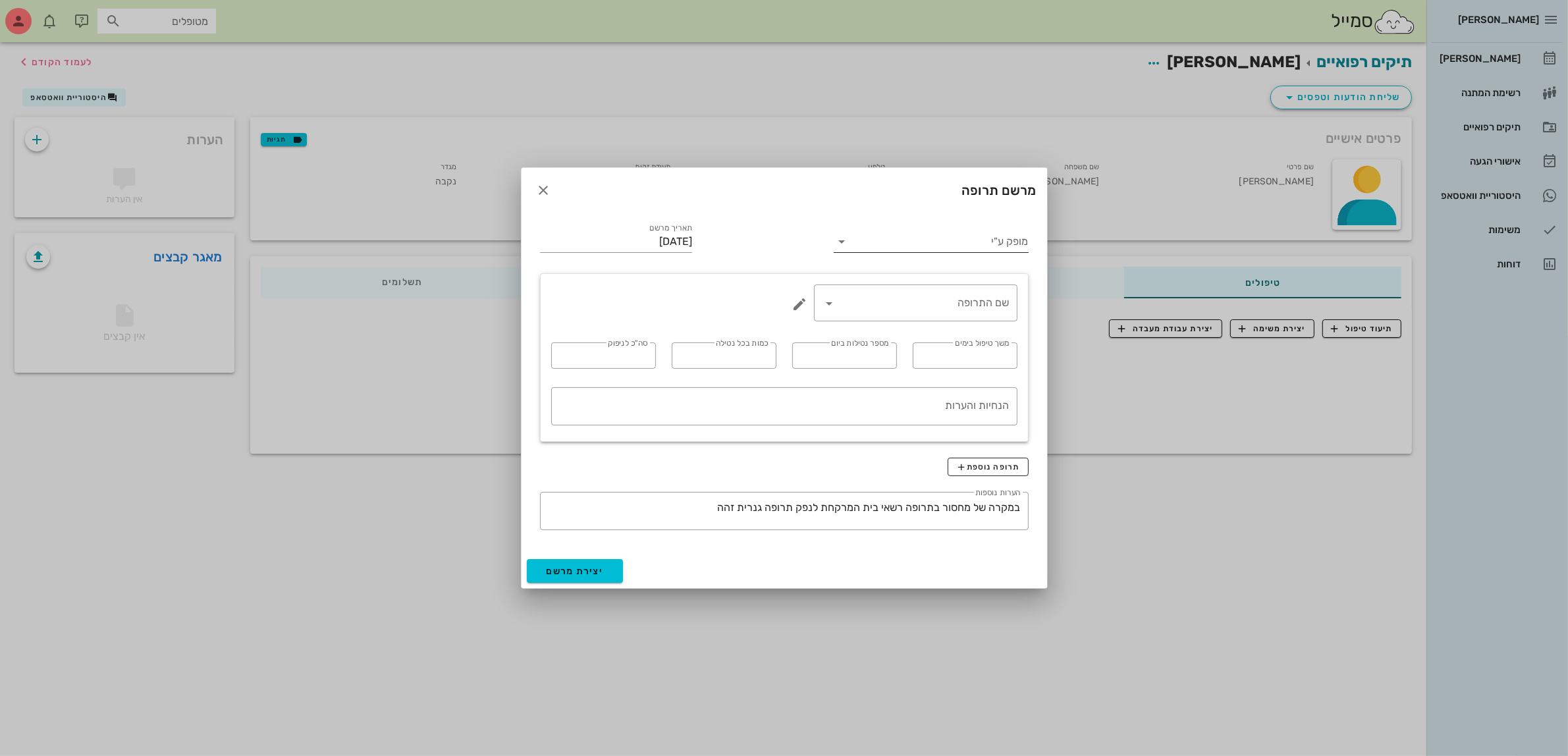
click at [988, 244] on input "מופק ע"י" at bounding box center [940, 242] width 176 height 21
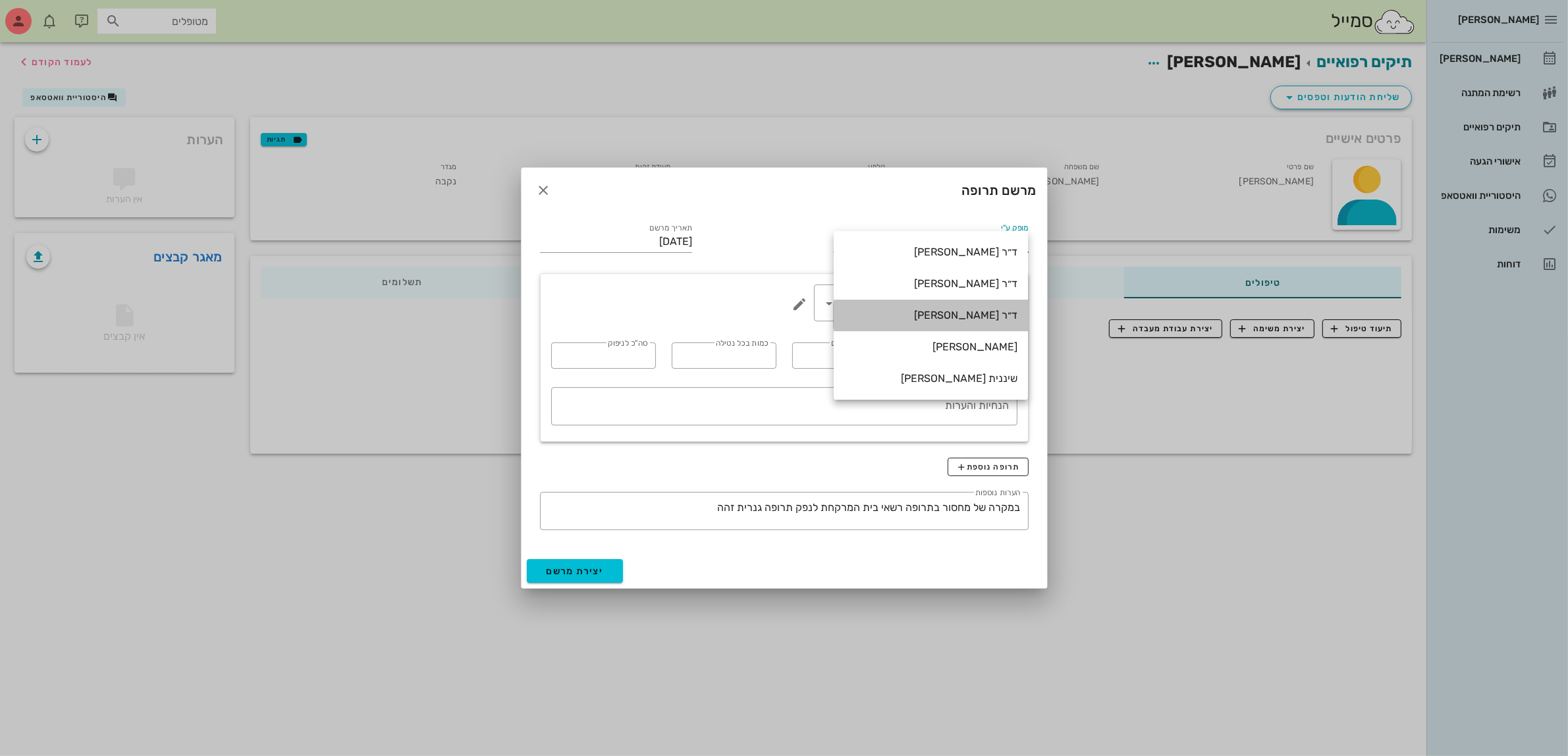
click at [980, 315] on div "ד״ר [PERSON_NAME]" at bounding box center [931, 315] width 174 height 13
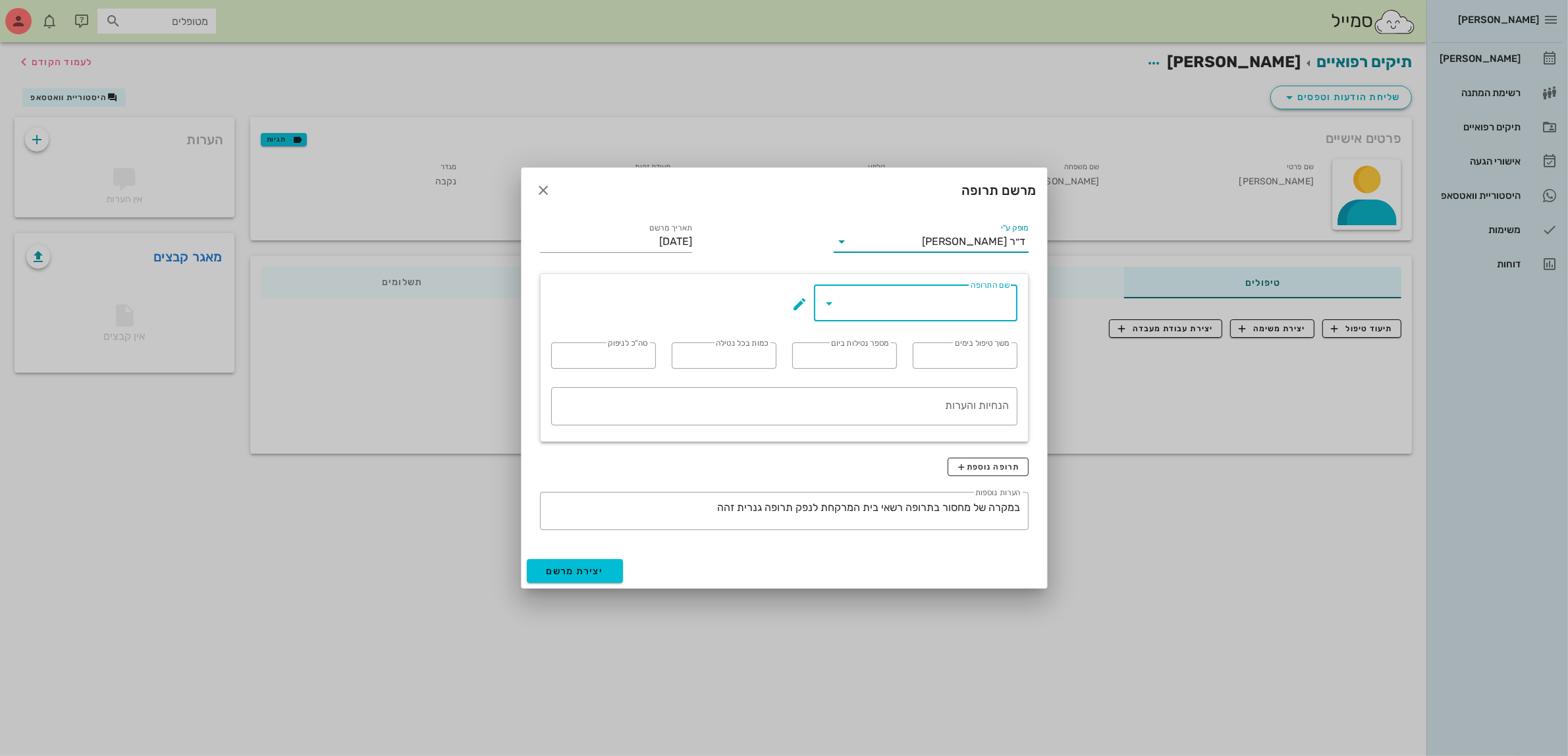
click at [972, 304] on input "שם התרופה" at bounding box center [925, 303] width 170 height 21
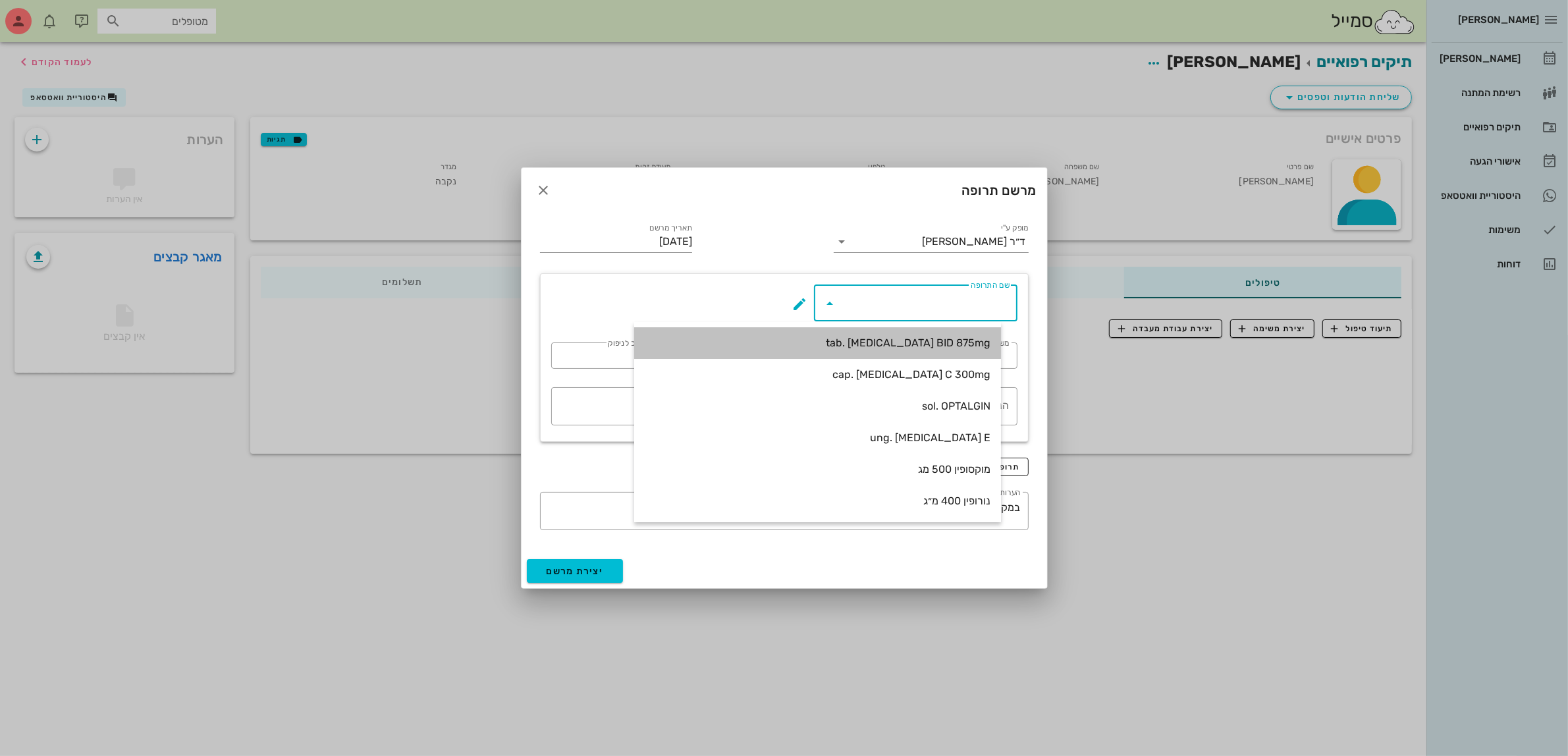
click at [970, 337] on div "tab. [MEDICAL_DATA] BID 875mg" at bounding box center [817, 343] width 346 height 13
type input "tab. [MEDICAL_DATA] BID 875mg"
type input "7"
type input "2"
type input "1"
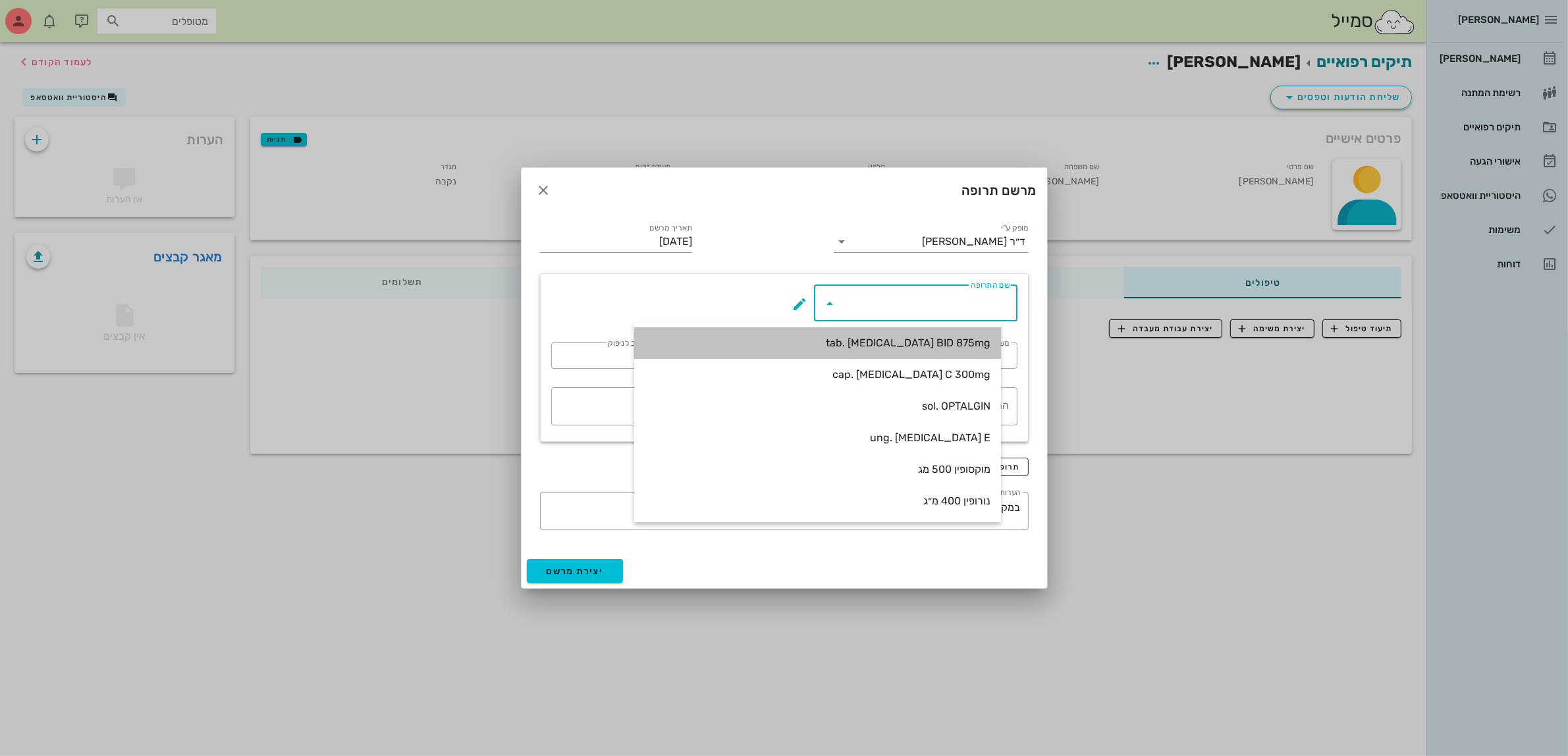
type input "14"
type textarea "טבליה אחת כל 12 שעות במשך 7 ימים"
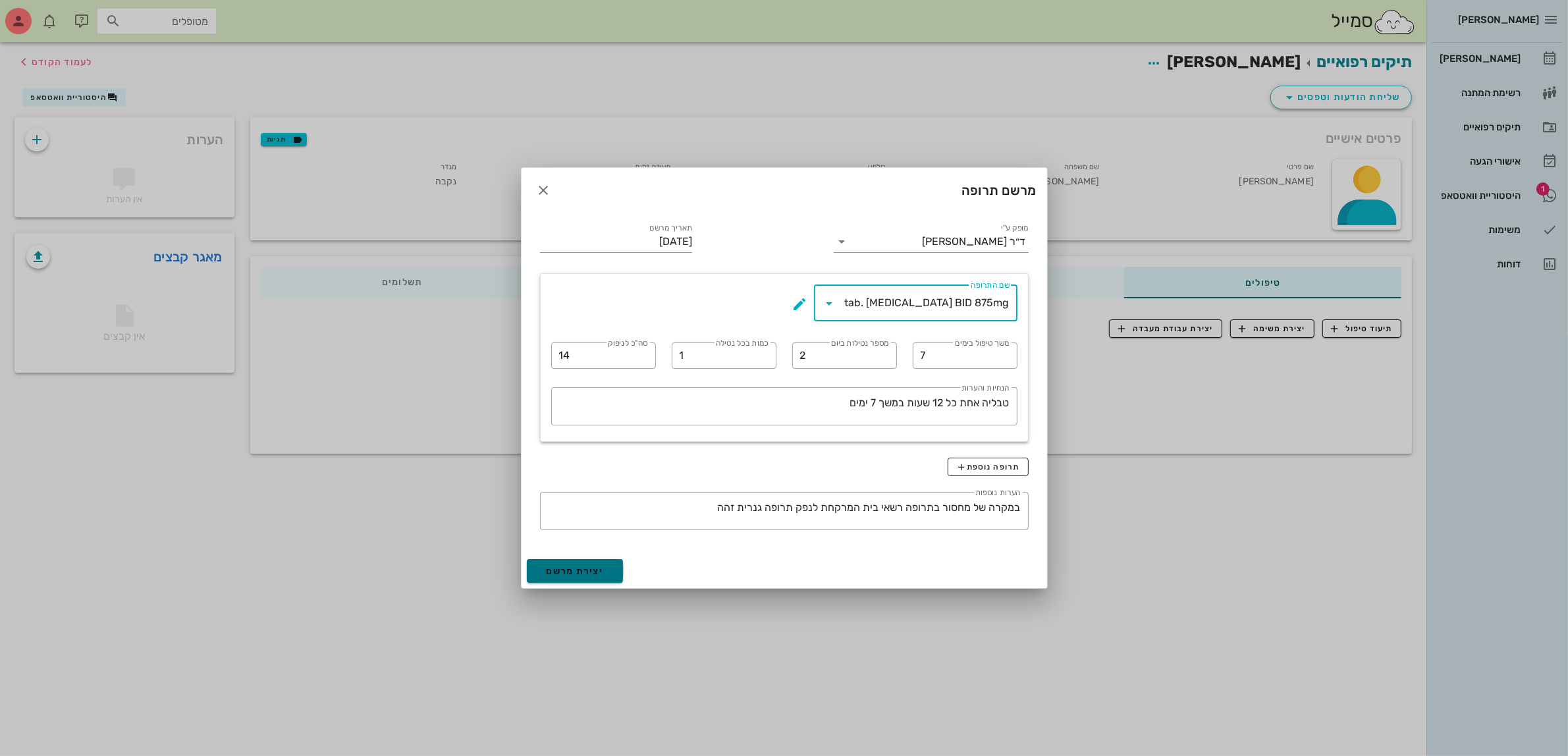
click at [575, 568] on span "יצירת מרשם" at bounding box center [575, 571] width 57 height 11
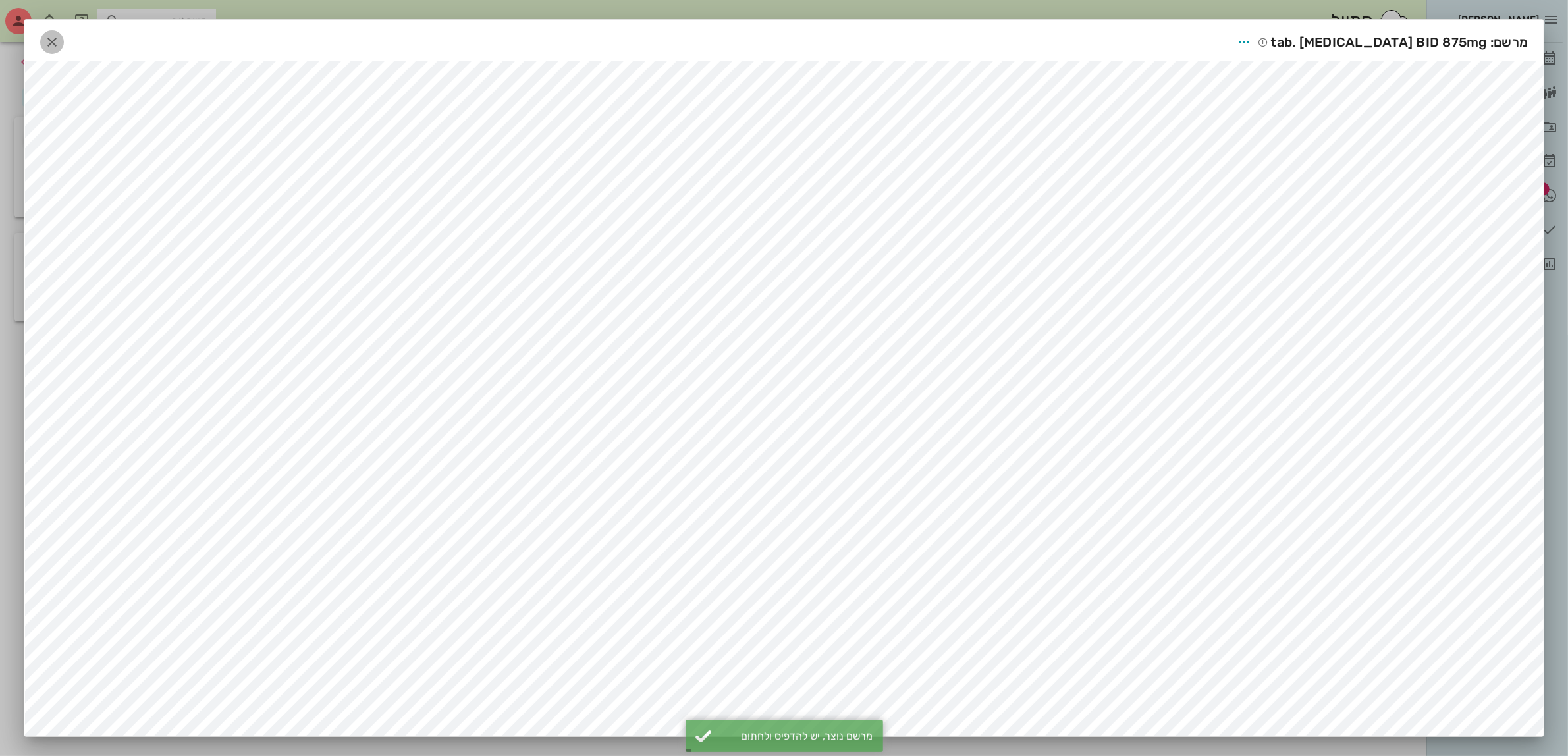
click at [51, 44] on icon "button" at bounding box center [52, 43] width 16 height 16
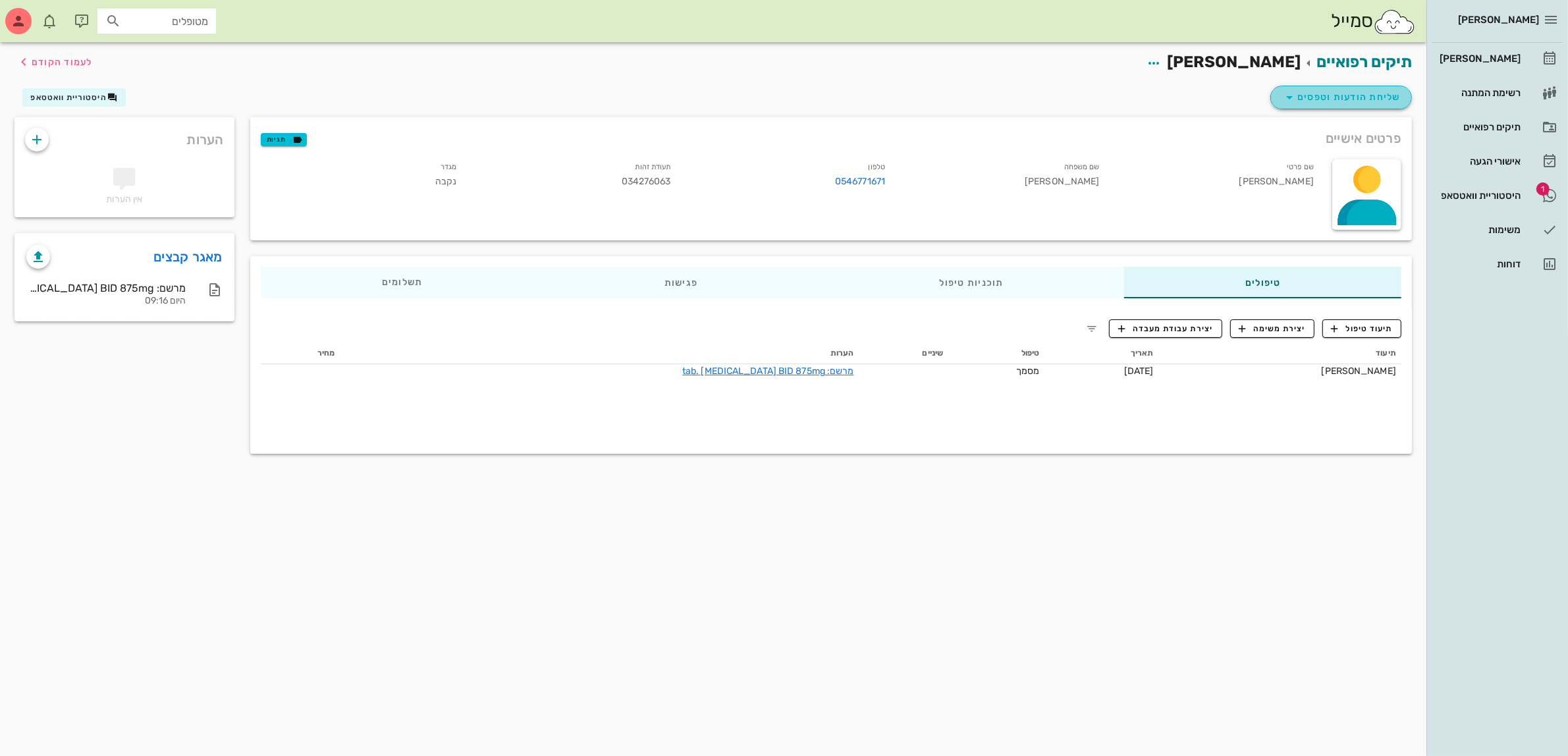
click at [1333, 94] on span "שליחת הודעות וטפסים" at bounding box center [1341, 97] width 119 height 16
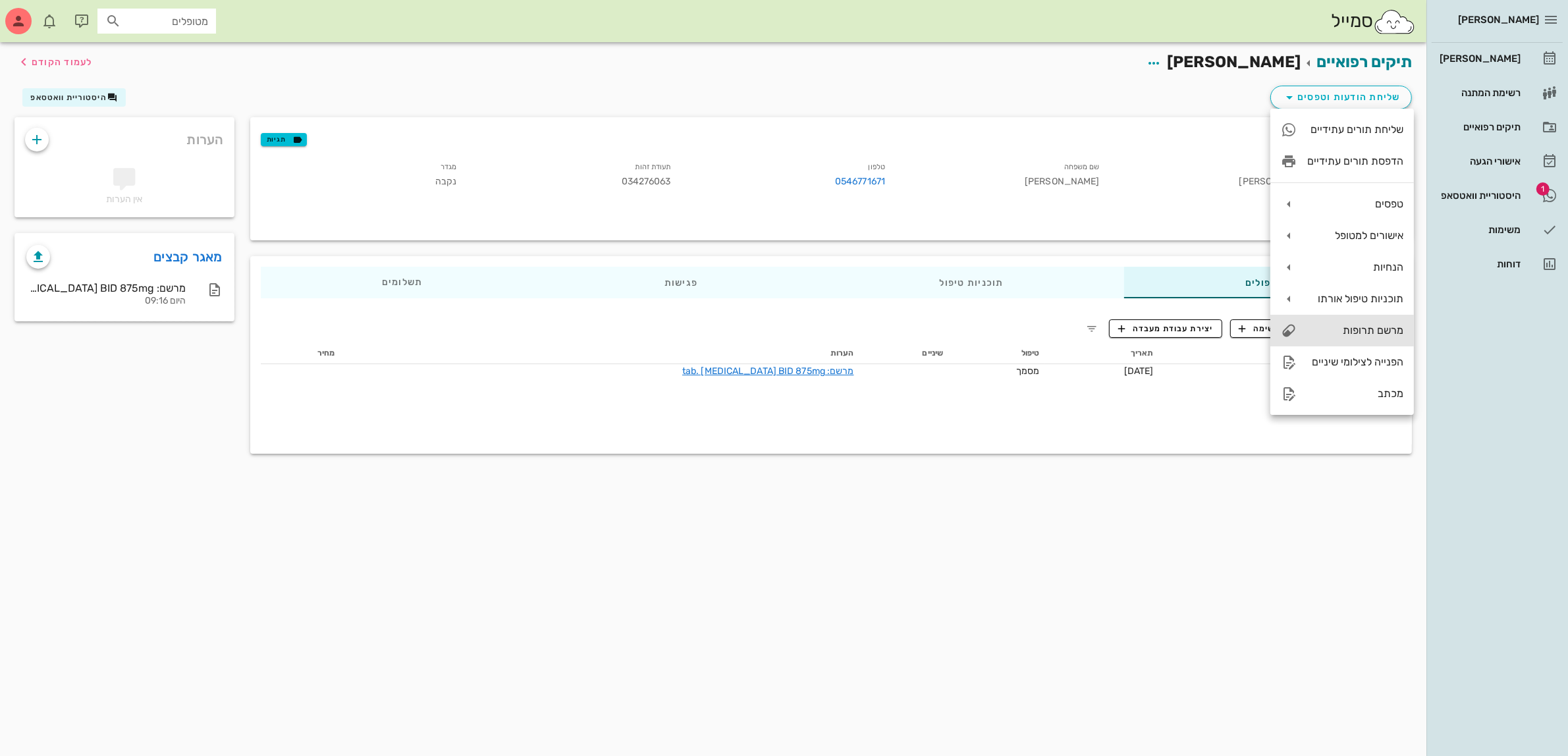
click at [1360, 333] on div "מרשם תרופות" at bounding box center [1356, 330] width 96 height 13
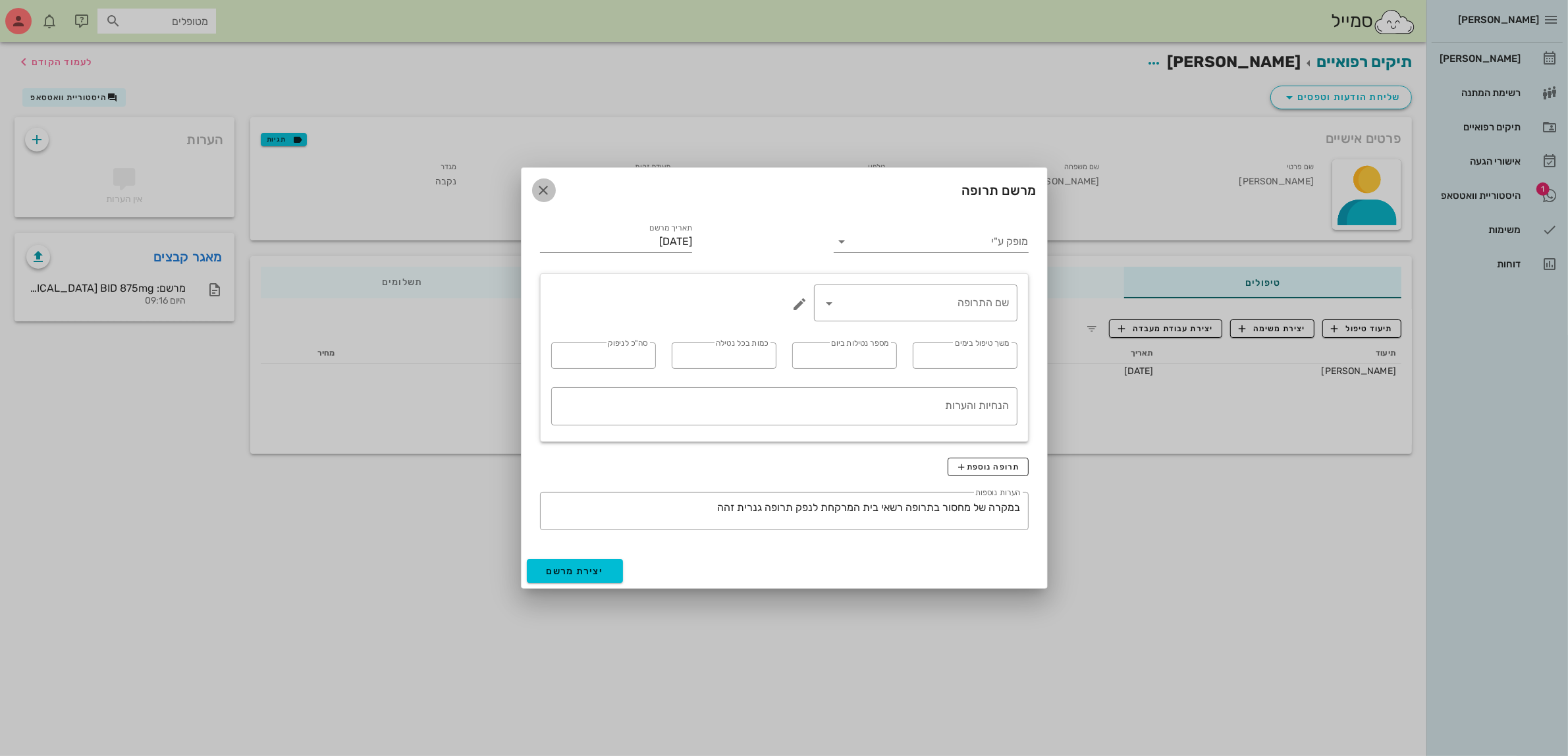
click at [550, 189] on icon "button" at bounding box center [544, 190] width 16 height 16
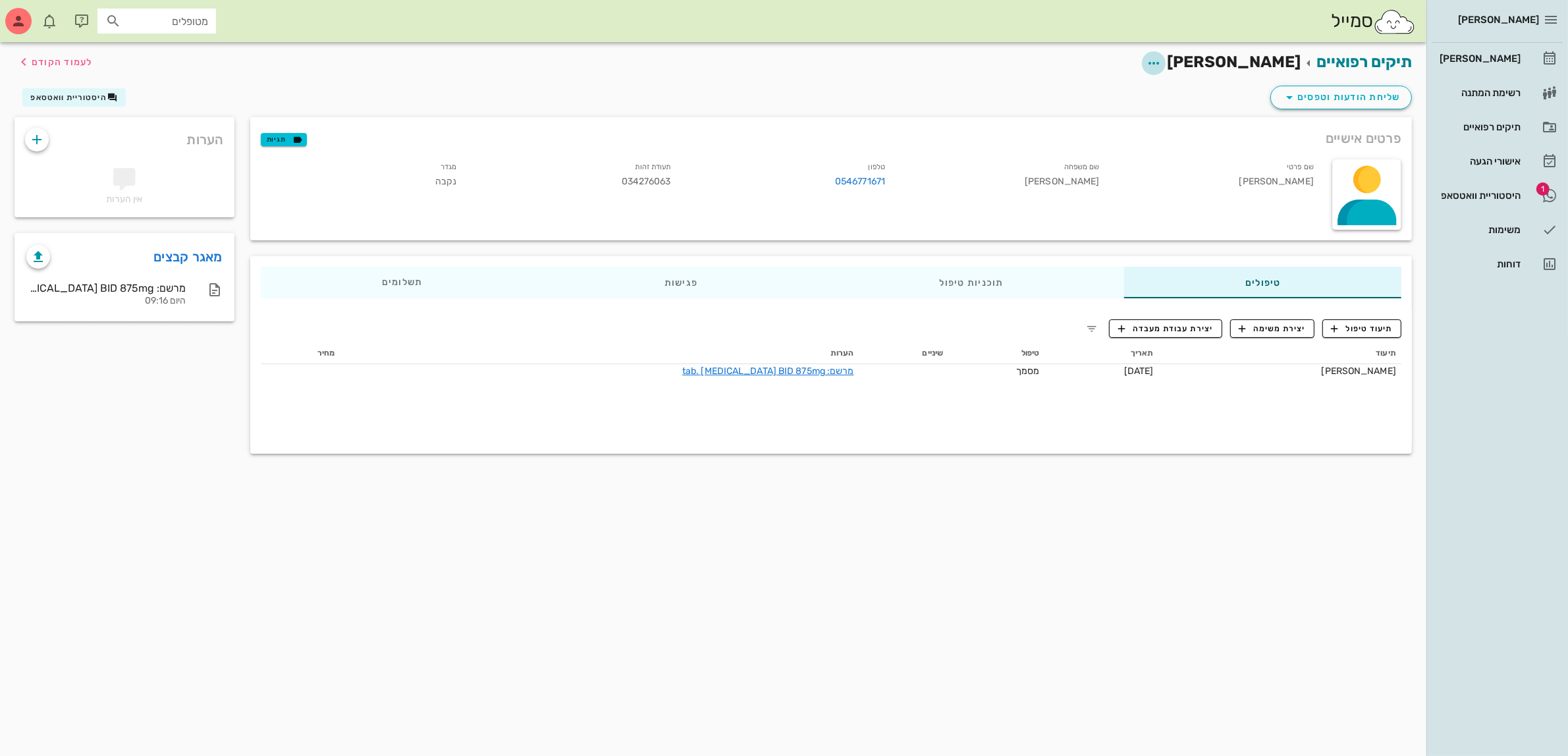
click at [1161, 66] on icon "button" at bounding box center [1154, 63] width 16 height 16
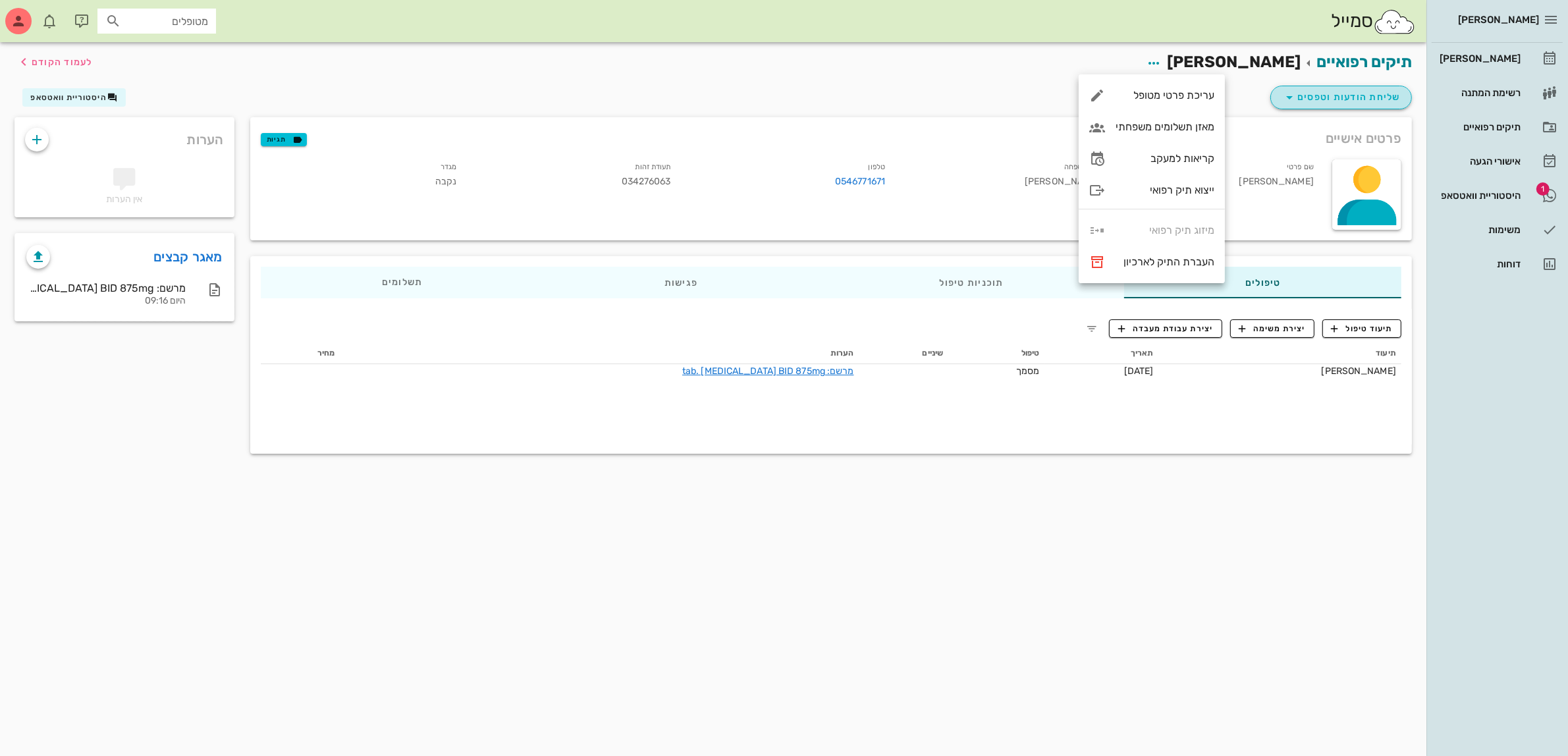
click at [1344, 96] on span "שליחת הודעות וטפסים" at bounding box center [1341, 97] width 119 height 16
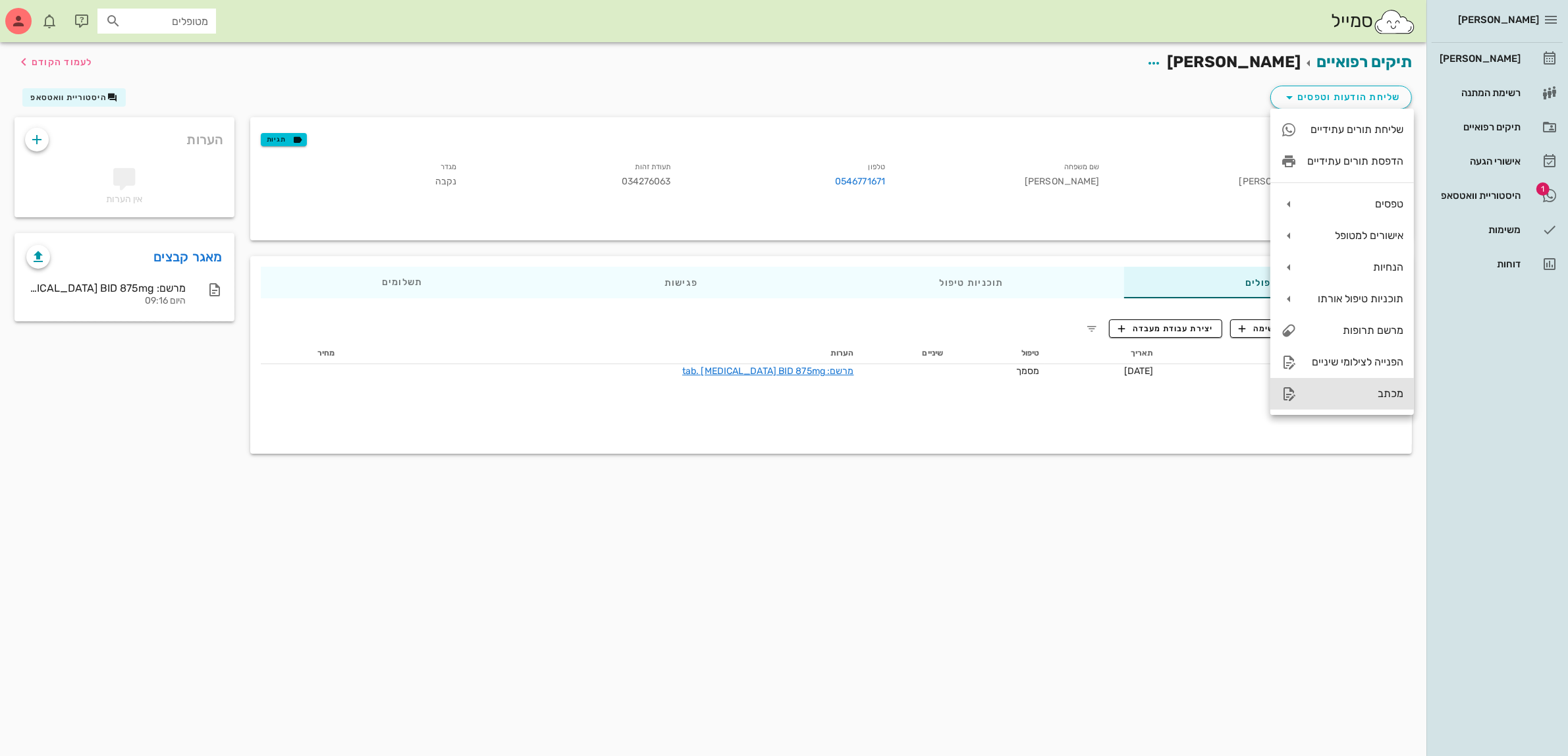
click at [1371, 389] on div "מכתב" at bounding box center [1356, 394] width 96 height 13
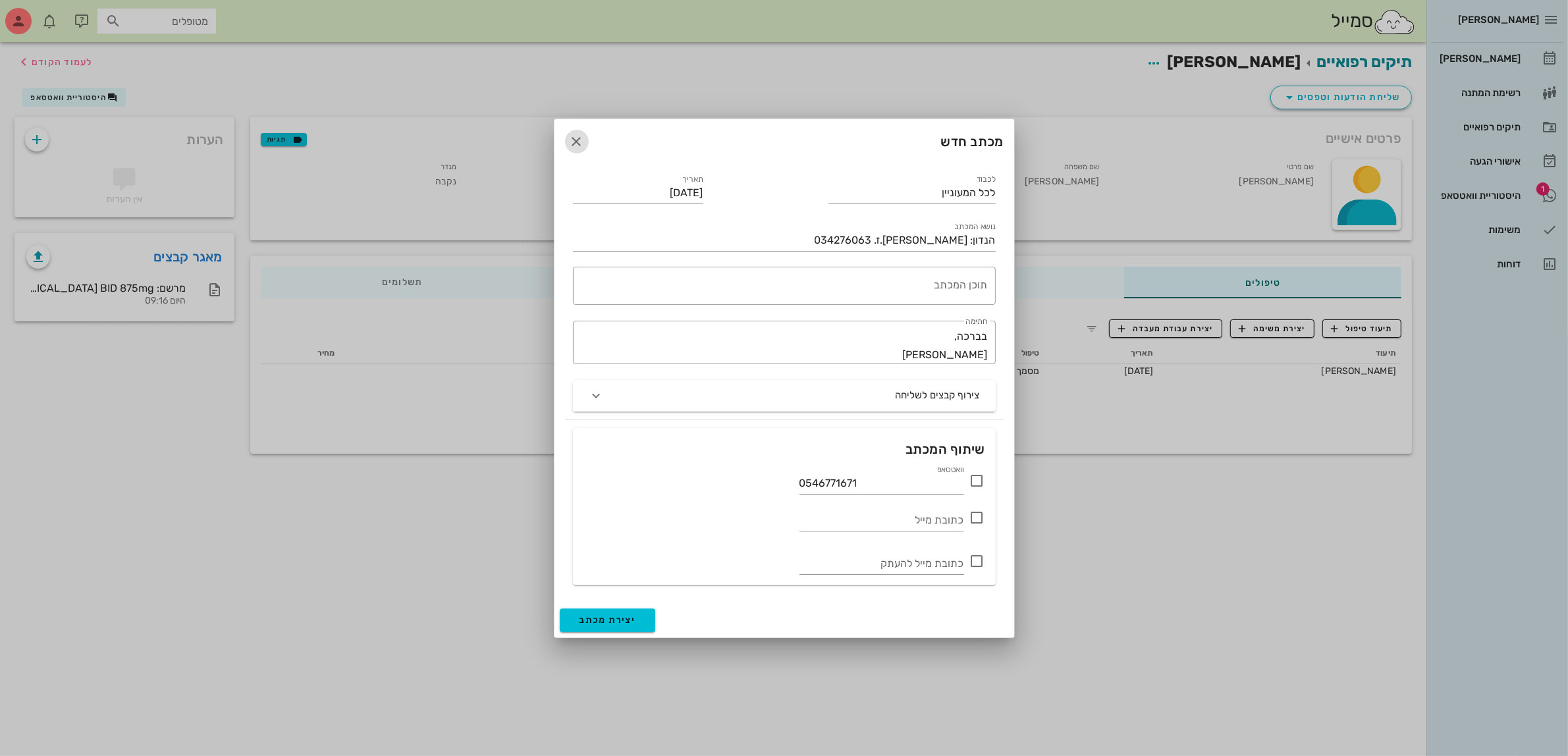
click at [578, 136] on icon "button" at bounding box center [577, 141] width 16 height 16
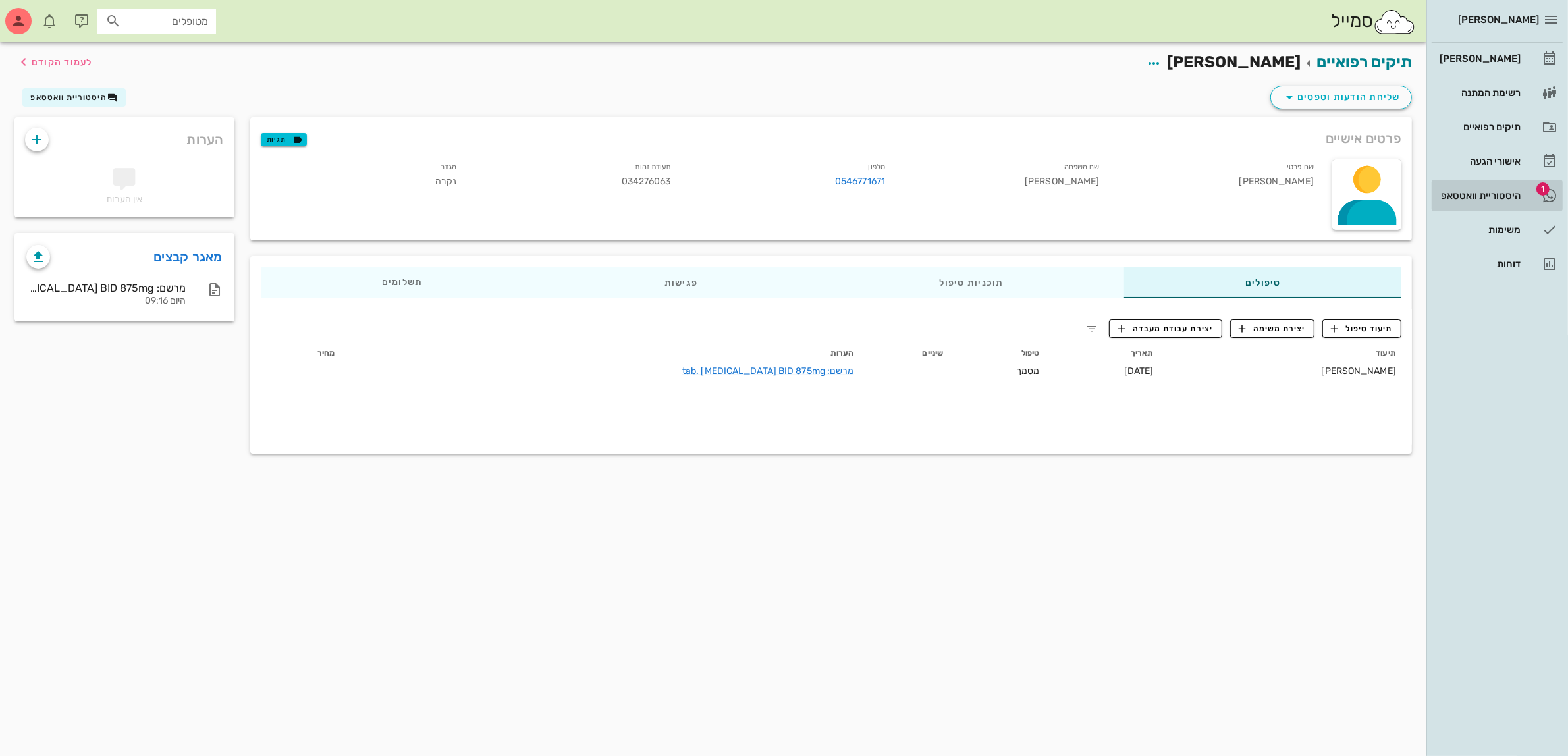
click at [1496, 194] on div "היסטוריית וואטסאפ" at bounding box center [1479, 195] width 84 height 10
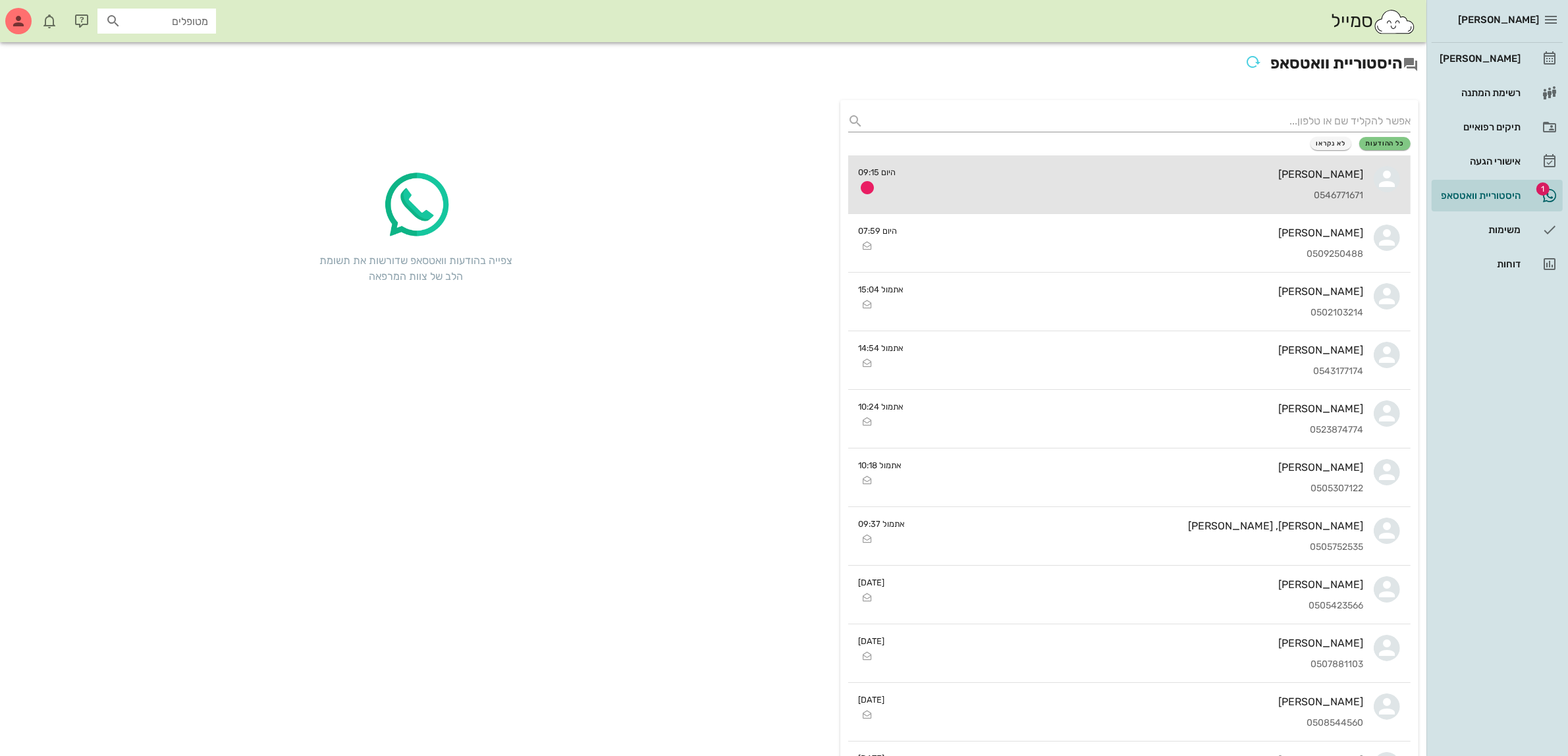
click at [1163, 182] on div "[PERSON_NAME] 0546771671" at bounding box center [1135, 184] width 457 height 58
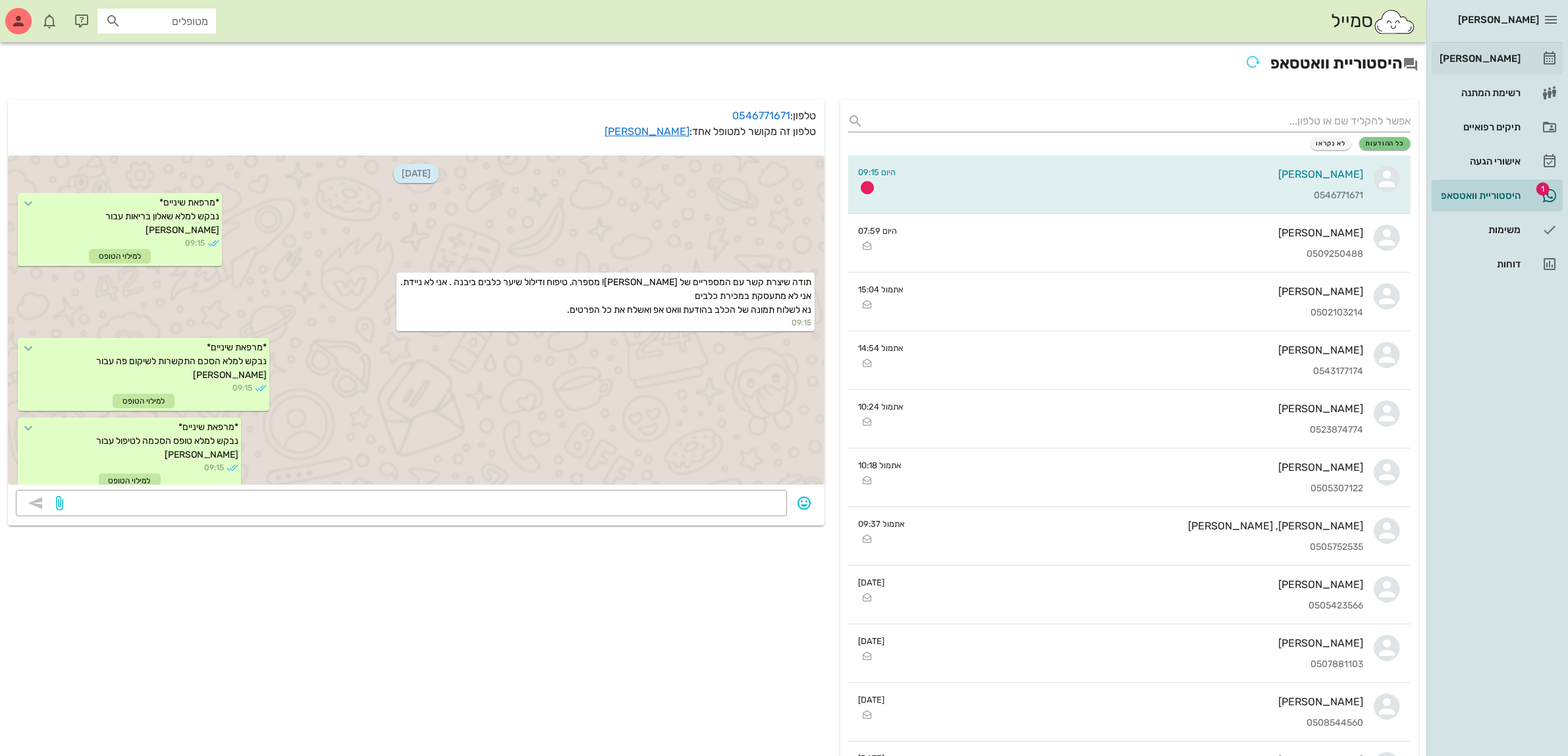
scroll to position [114, 0]
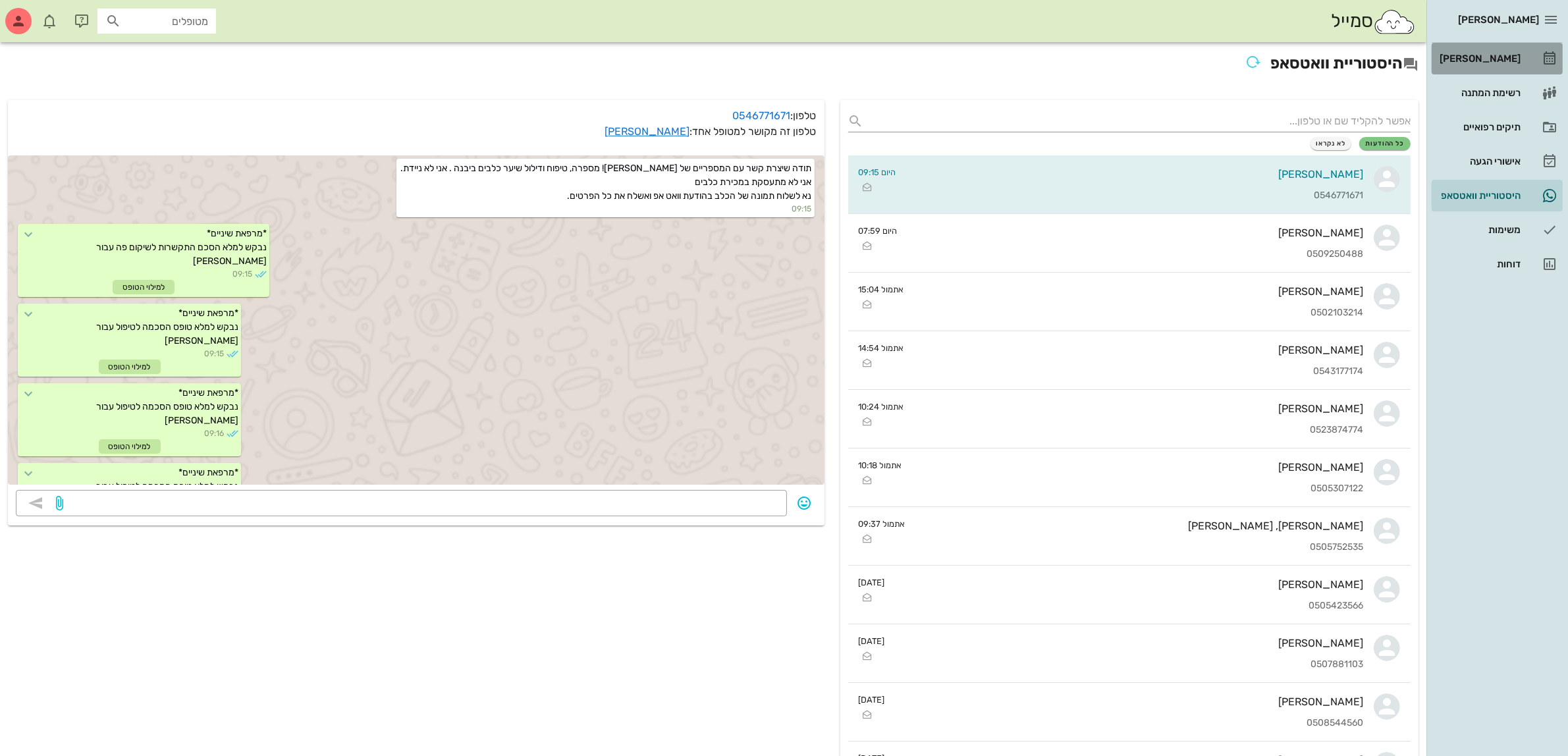
click at [1495, 55] on div "[PERSON_NAME]" at bounding box center [1479, 58] width 84 height 10
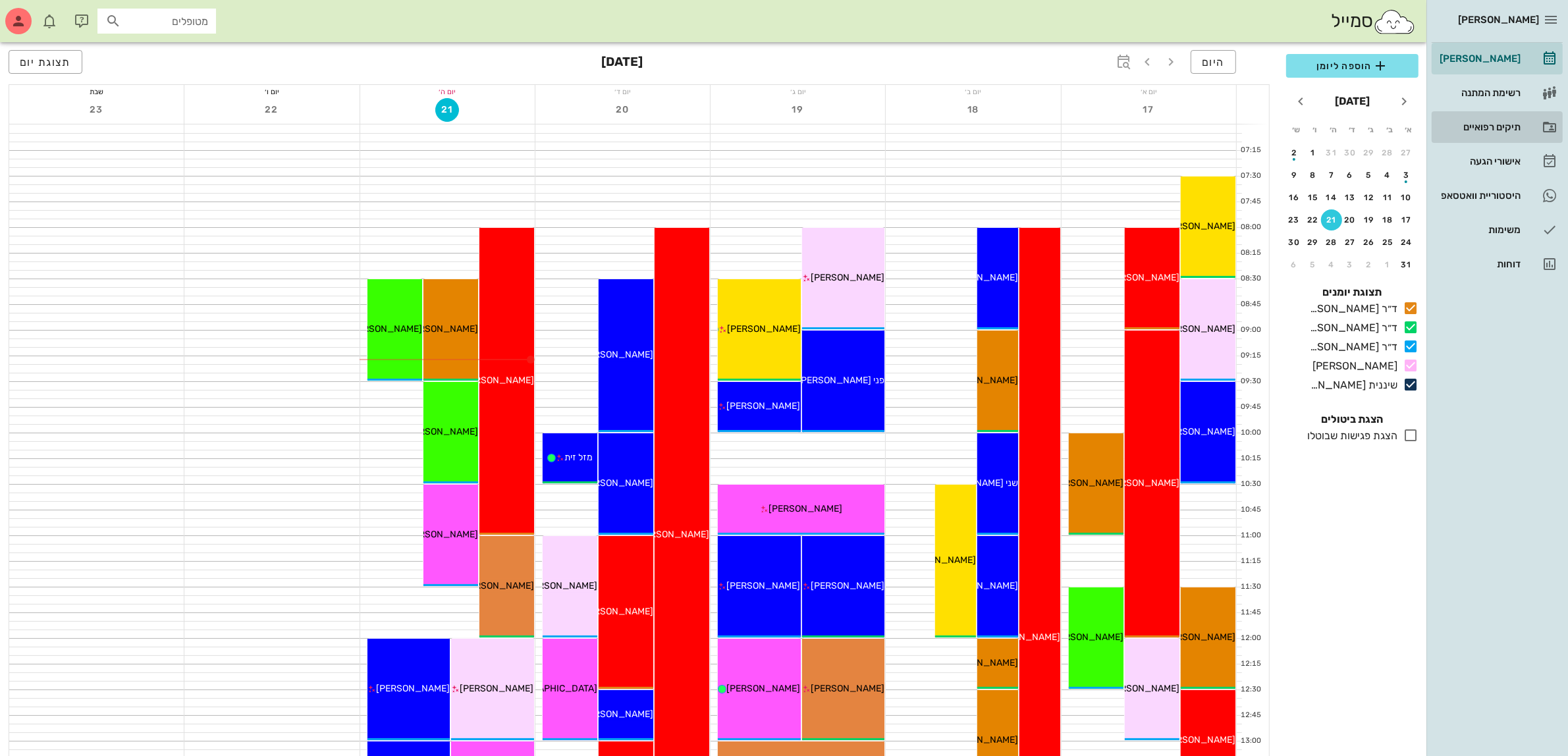
drag, startPoint x: 1500, startPoint y: 127, endPoint x: 625, endPoint y: 27, distance: 880.7
click at [1500, 129] on div "תיקים רפואיים" at bounding box center [1479, 127] width 84 height 10
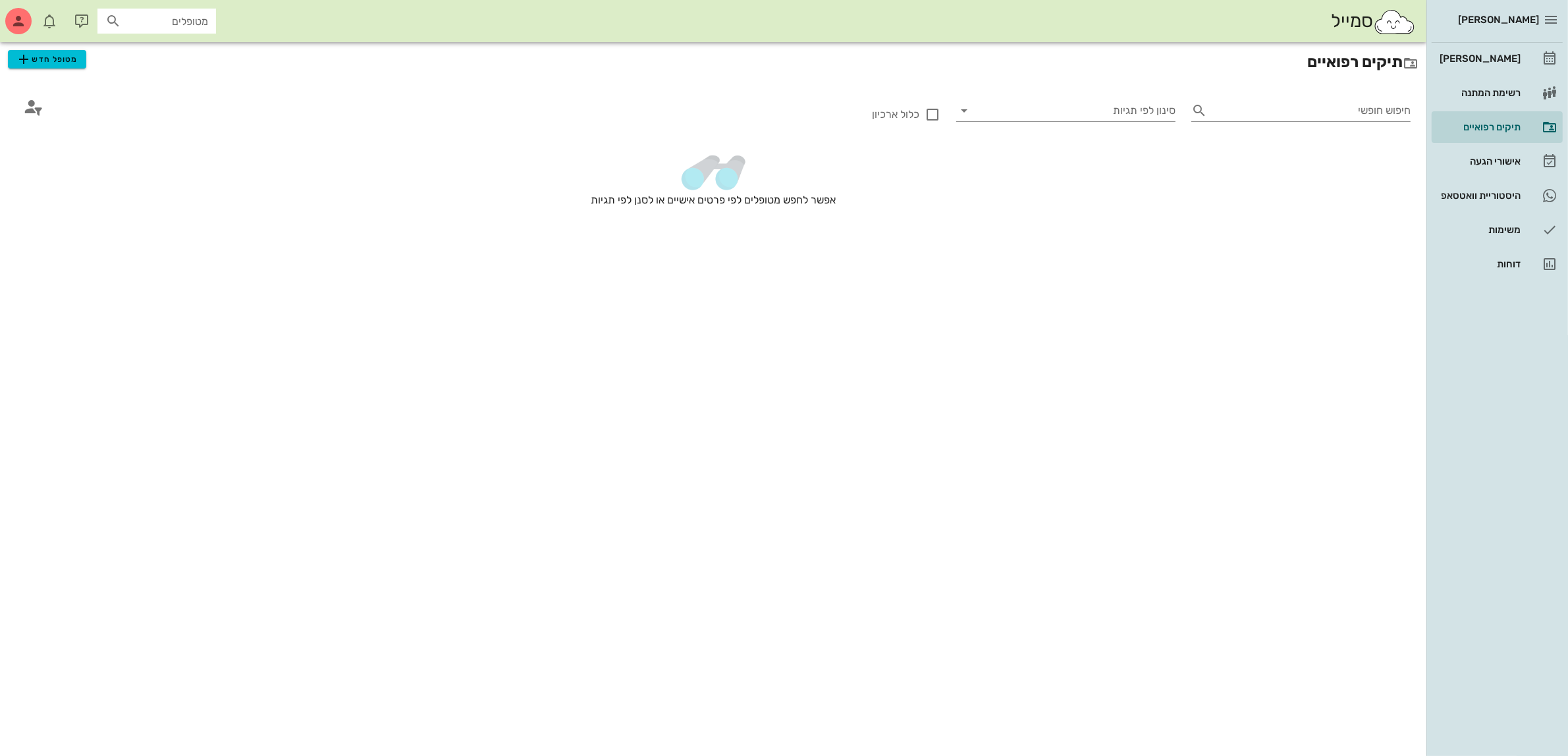
click at [138, 22] on input "מטופלים" at bounding box center [166, 21] width 84 height 17
type input "[PERSON_NAME]"
click at [190, 54] on div "[PERSON_NAME] 034276063" at bounding box center [133, 50] width 145 height 10
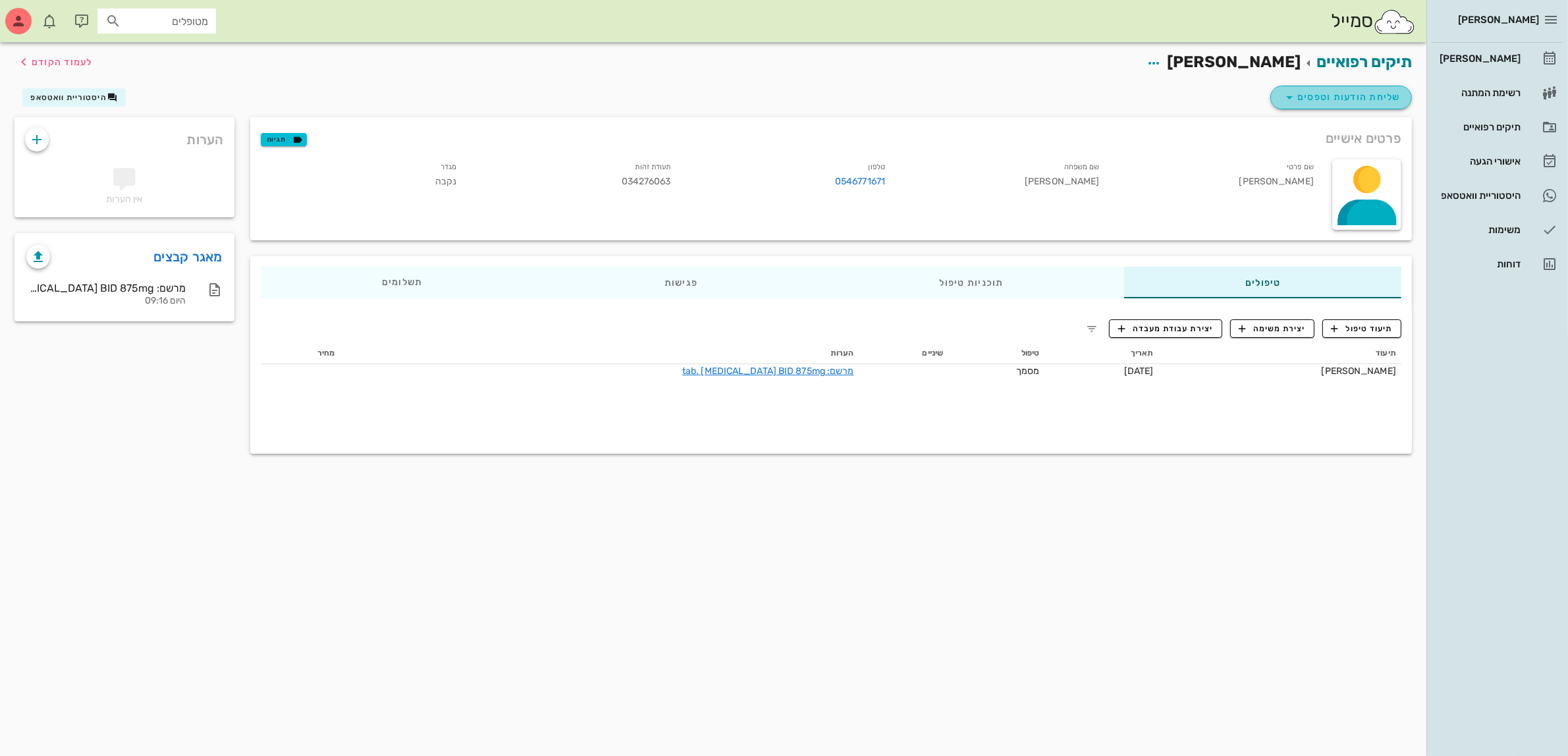
click at [1294, 96] on icon "button" at bounding box center [1290, 97] width 16 height 16
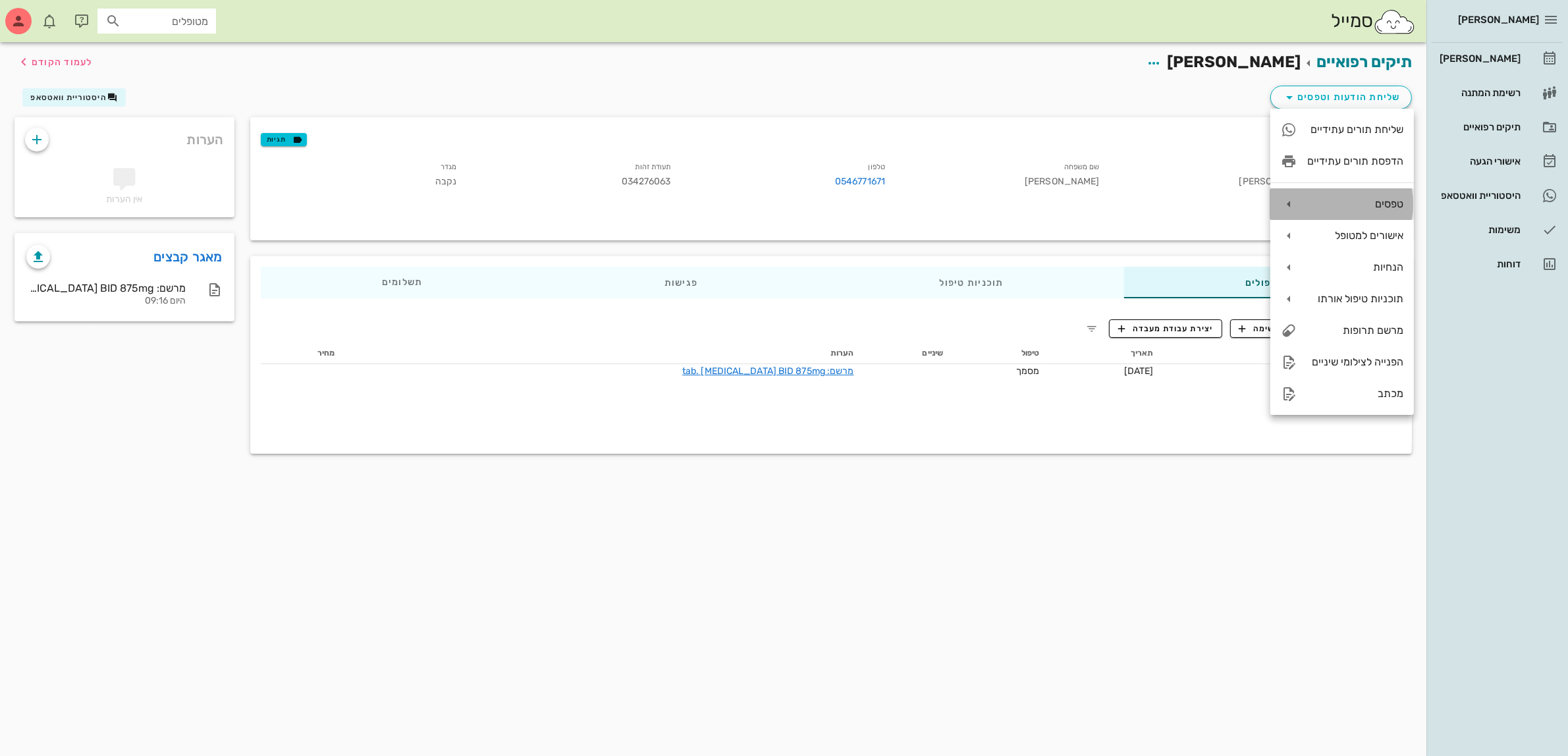
click at [1354, 202] on div "טפסים" at bounding box center [1356, 204] width 96 height 13
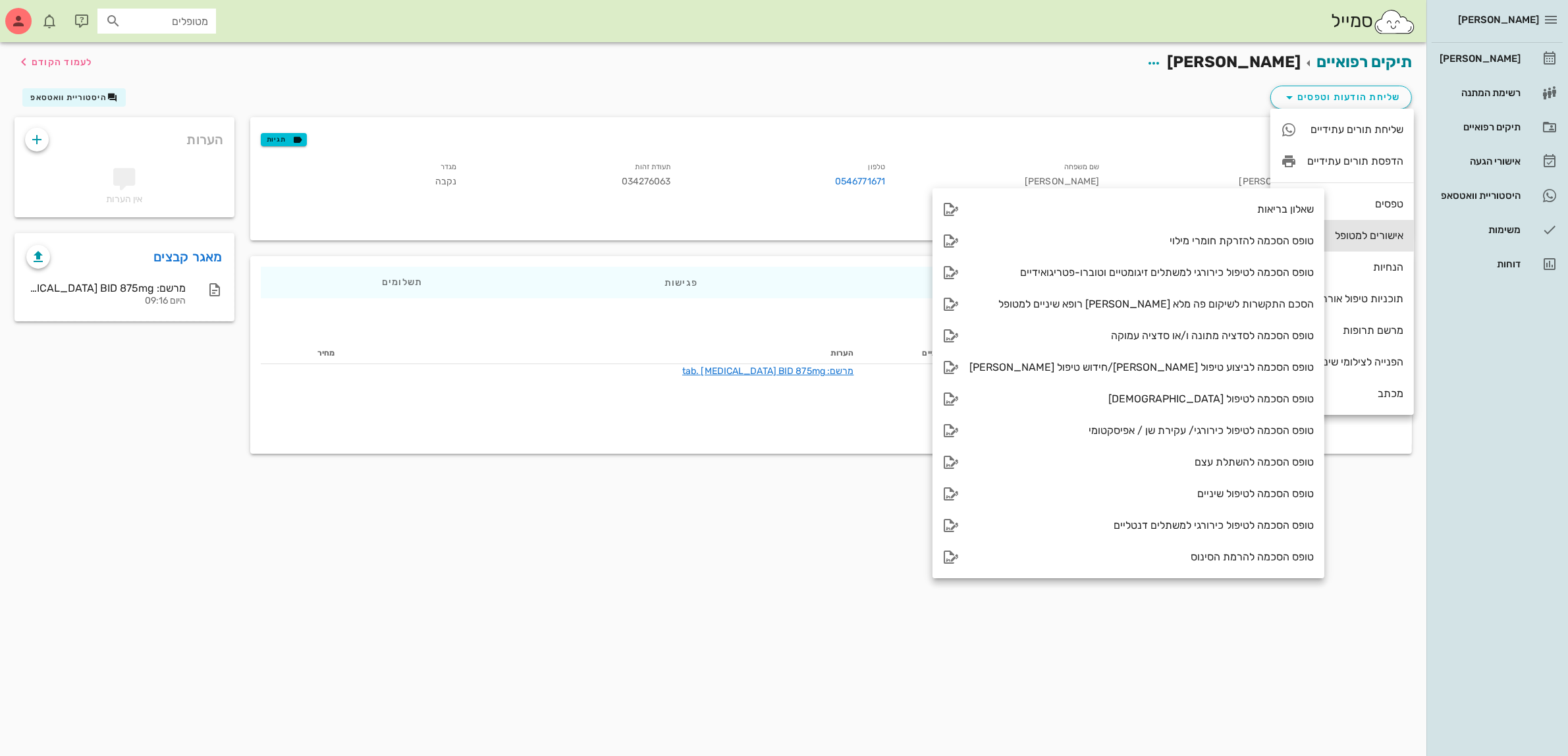
click at [1341, 227] on div "אישורים למטופל" at bounding box center [1342, 235] width 144 height 31
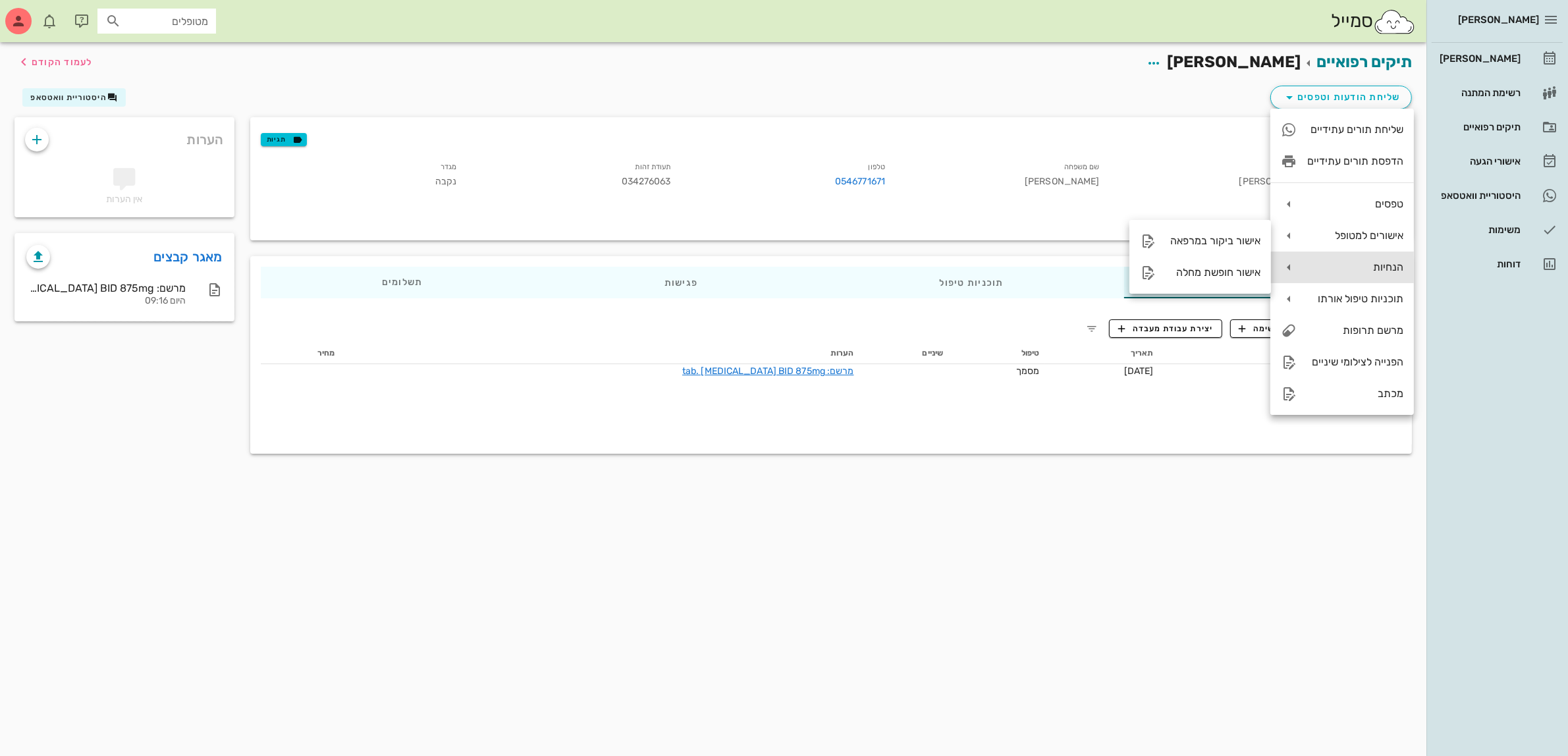
click at [1344, 264] on div "הנחיות" at bounding box center [1356, 267] width 96 height 13
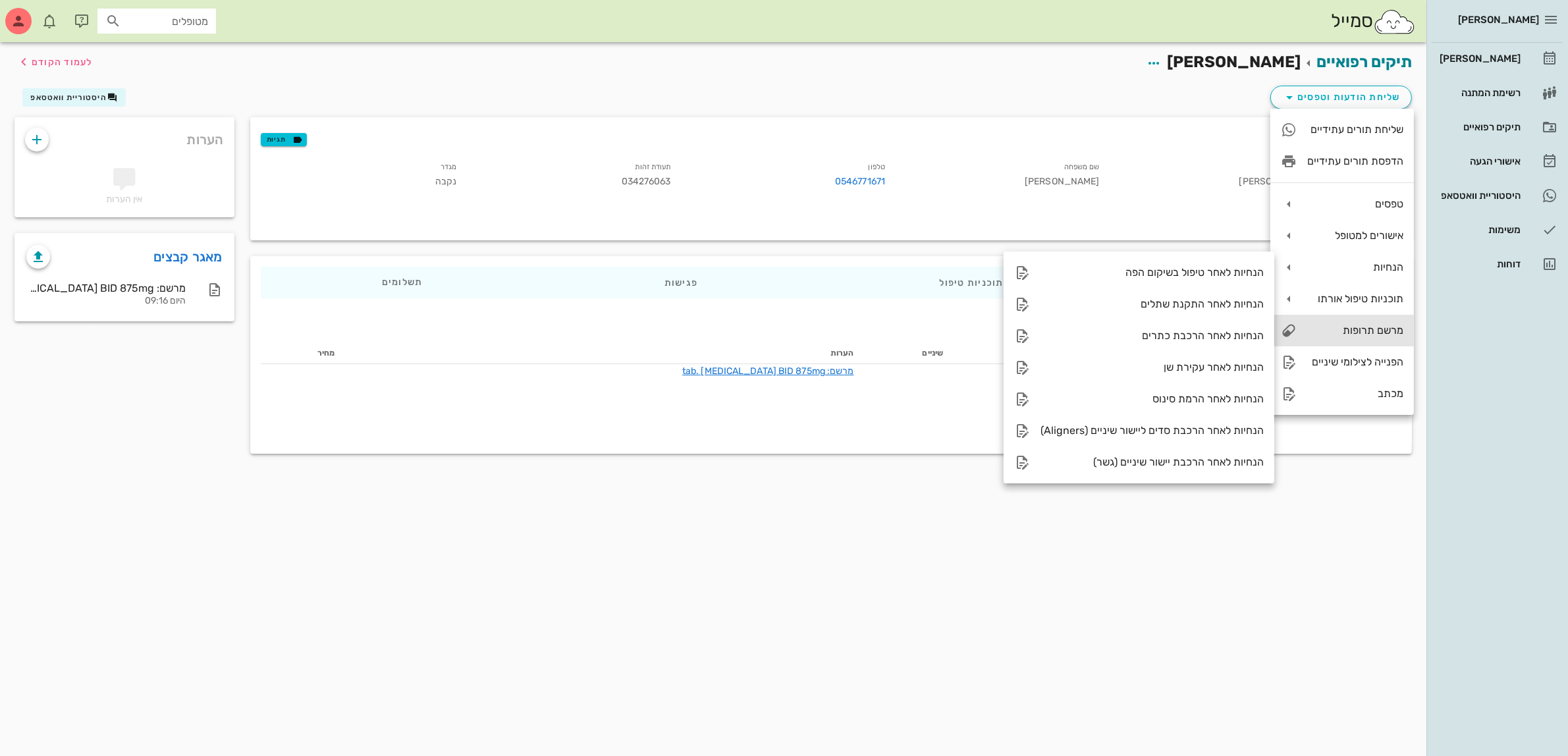
click at [1365, 329] on div "מרשם תרופות" at bounding box center [1356, 330] width 96 height 13
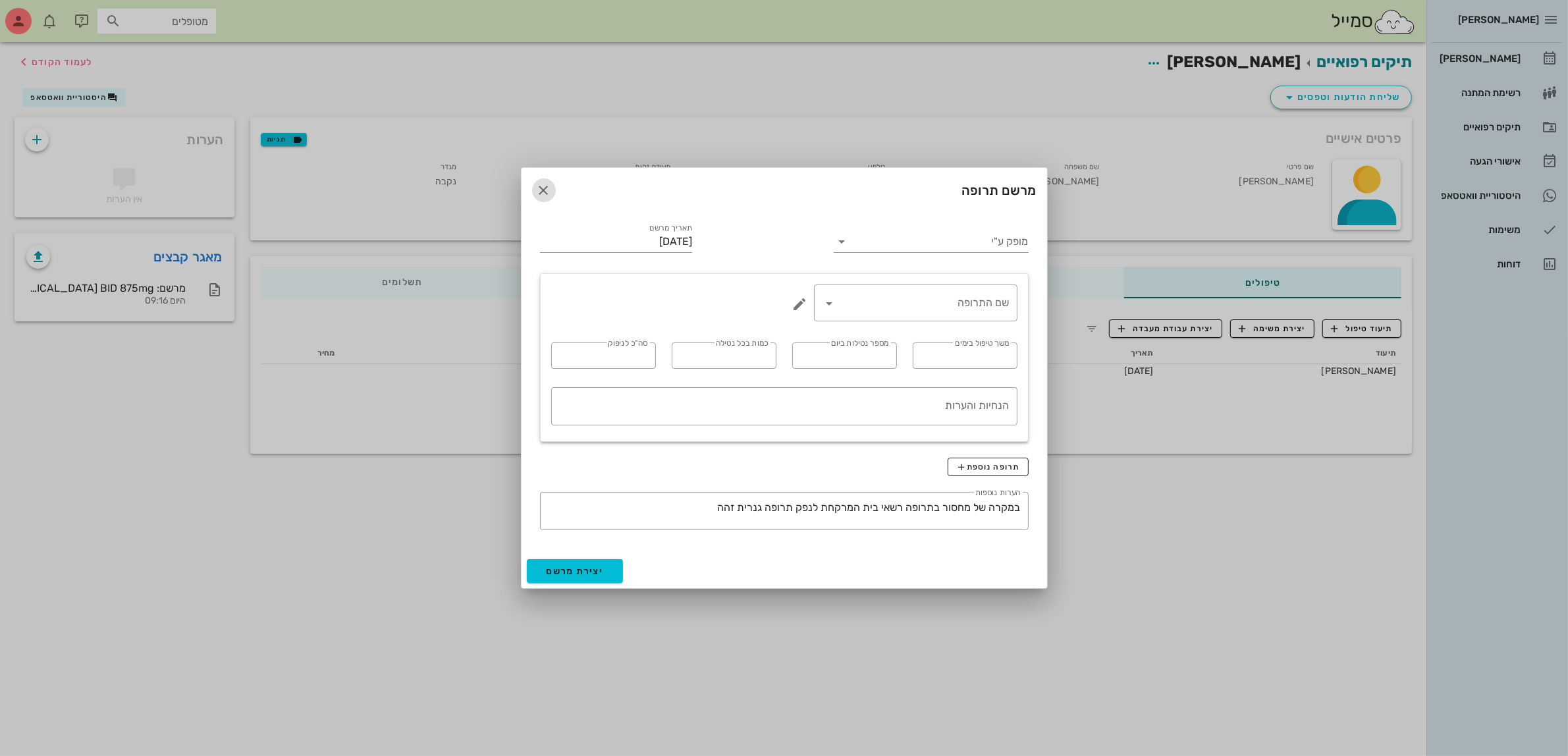
click at [542, 191] on icon "button" at bounding box center [544, 190] width 16 height 16
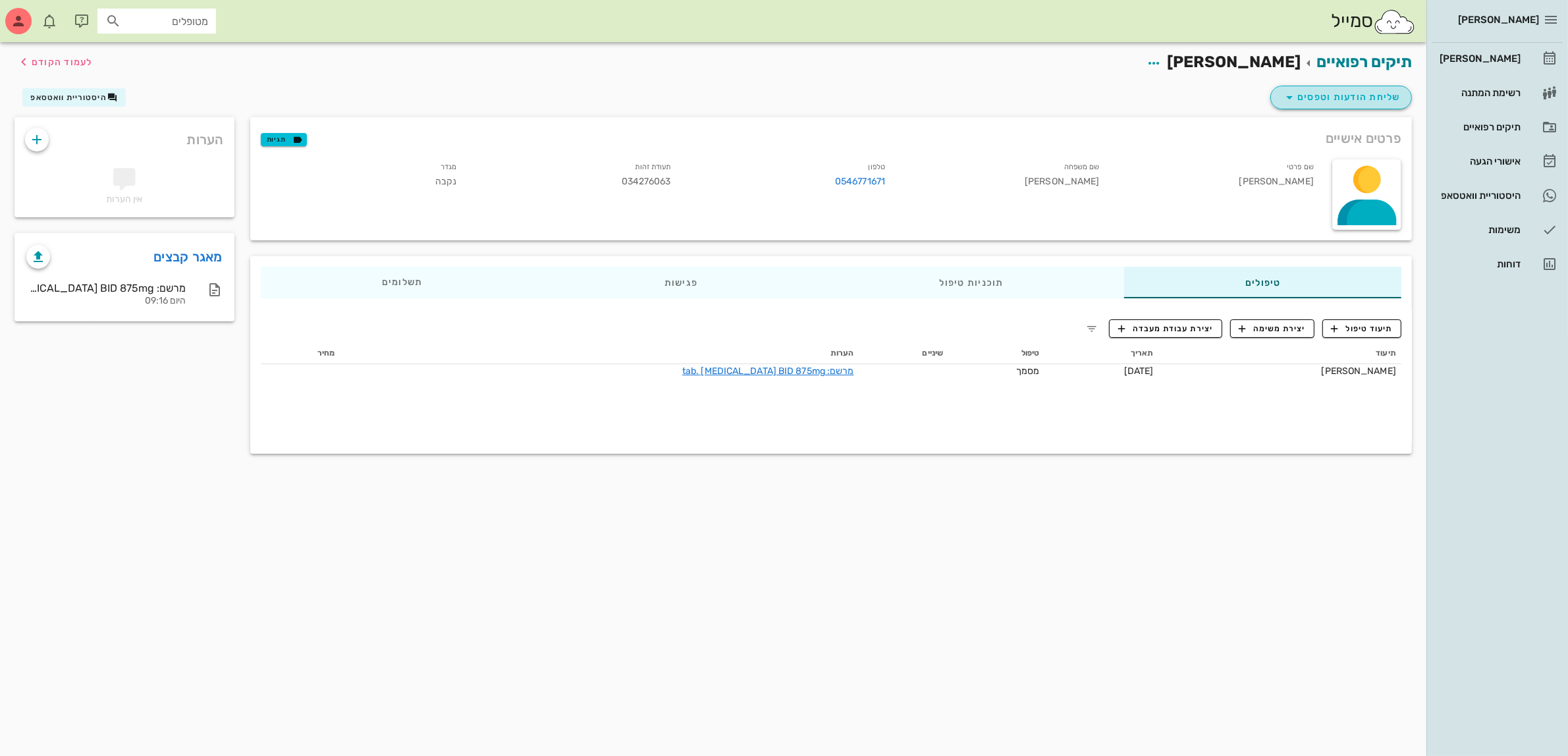
click at [1372, 97] on span "שליחת הודעות וטפסים" at bounding box center [1341, 97] width 119 height 16
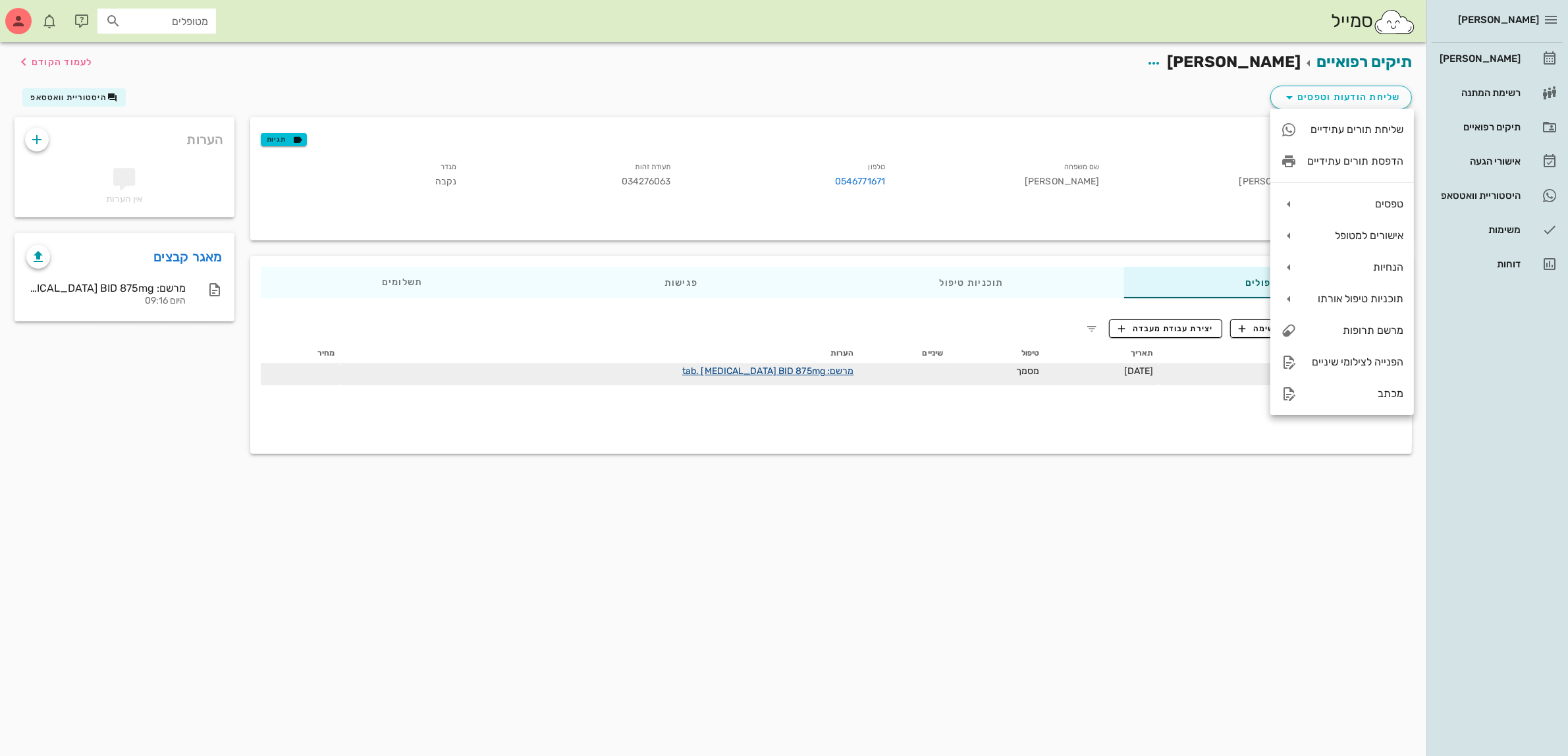
click at [792, 370] on link "מרשם: tab. [MEDICAL_DATA] BID 875mg" at bounding box center [768, 371] width 172 height 11
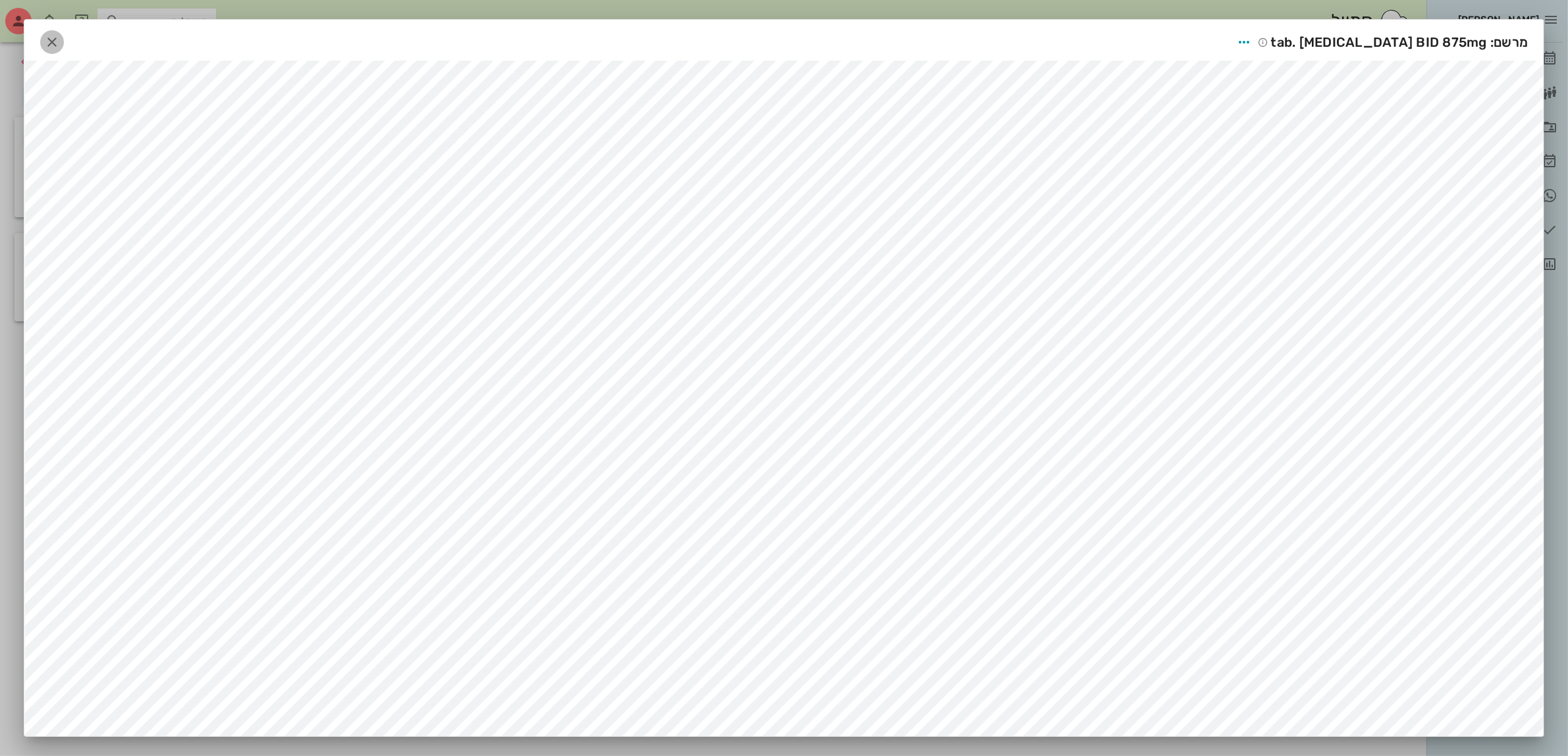
click at [56, 35] on icon "button" at bounding box center [52, 43] width 16 height 16
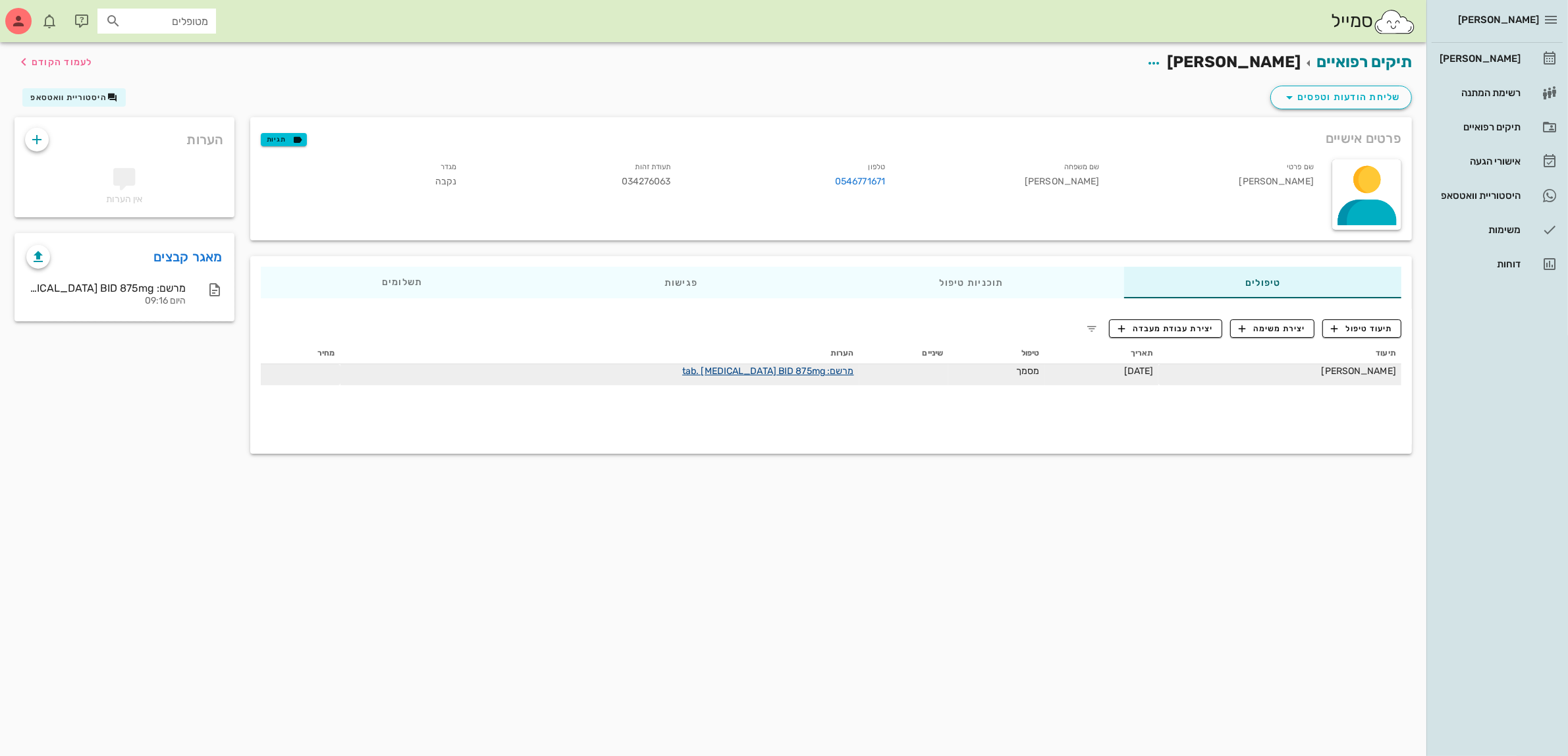
click at [712, 369] on link "מרשם: tab. [MEDICAL_DATA] BID 875mg" at bounding box center [768, 371] width 172 height 11
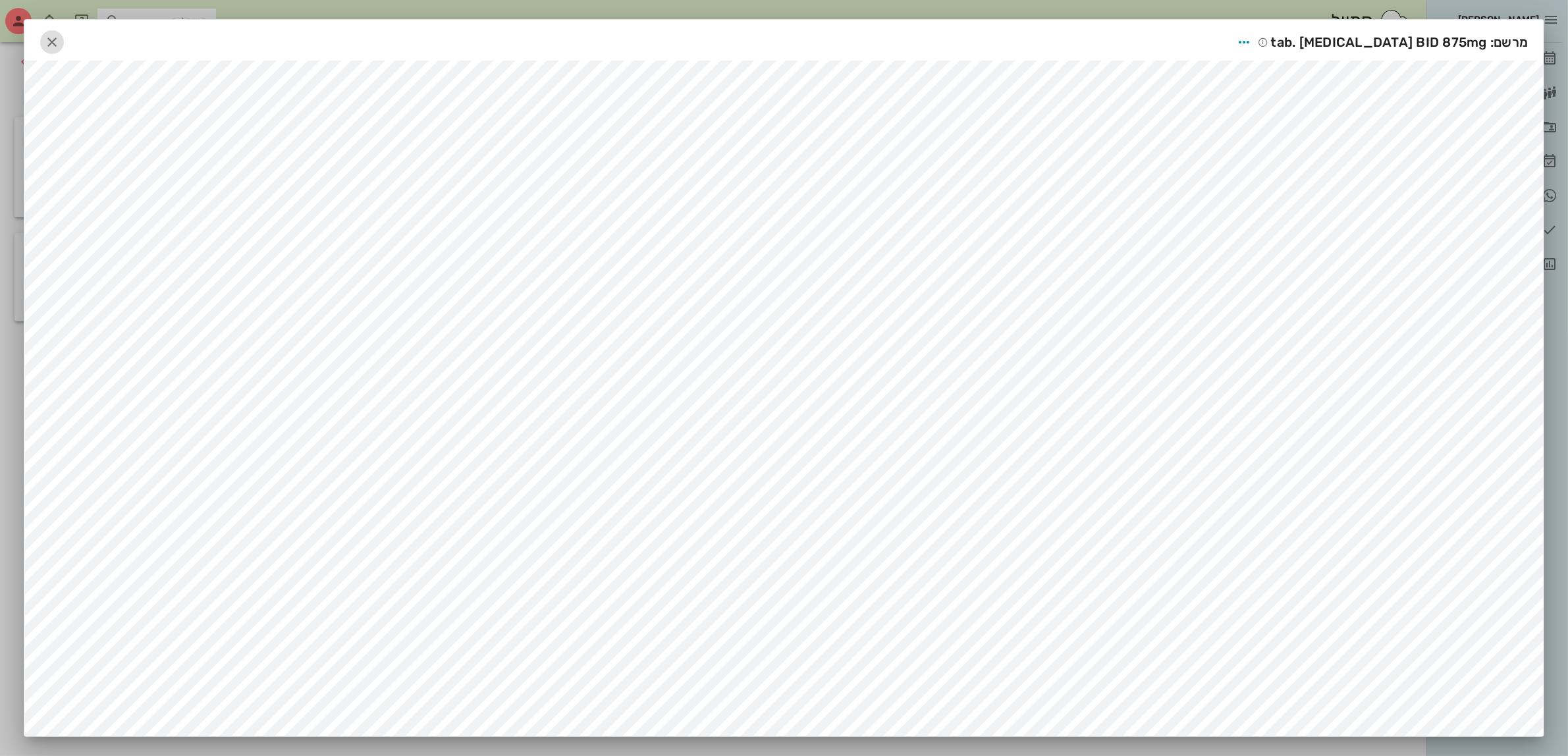
click at [59, 46] on icon "button" at bounding box center [52, 43] width 16 height 16
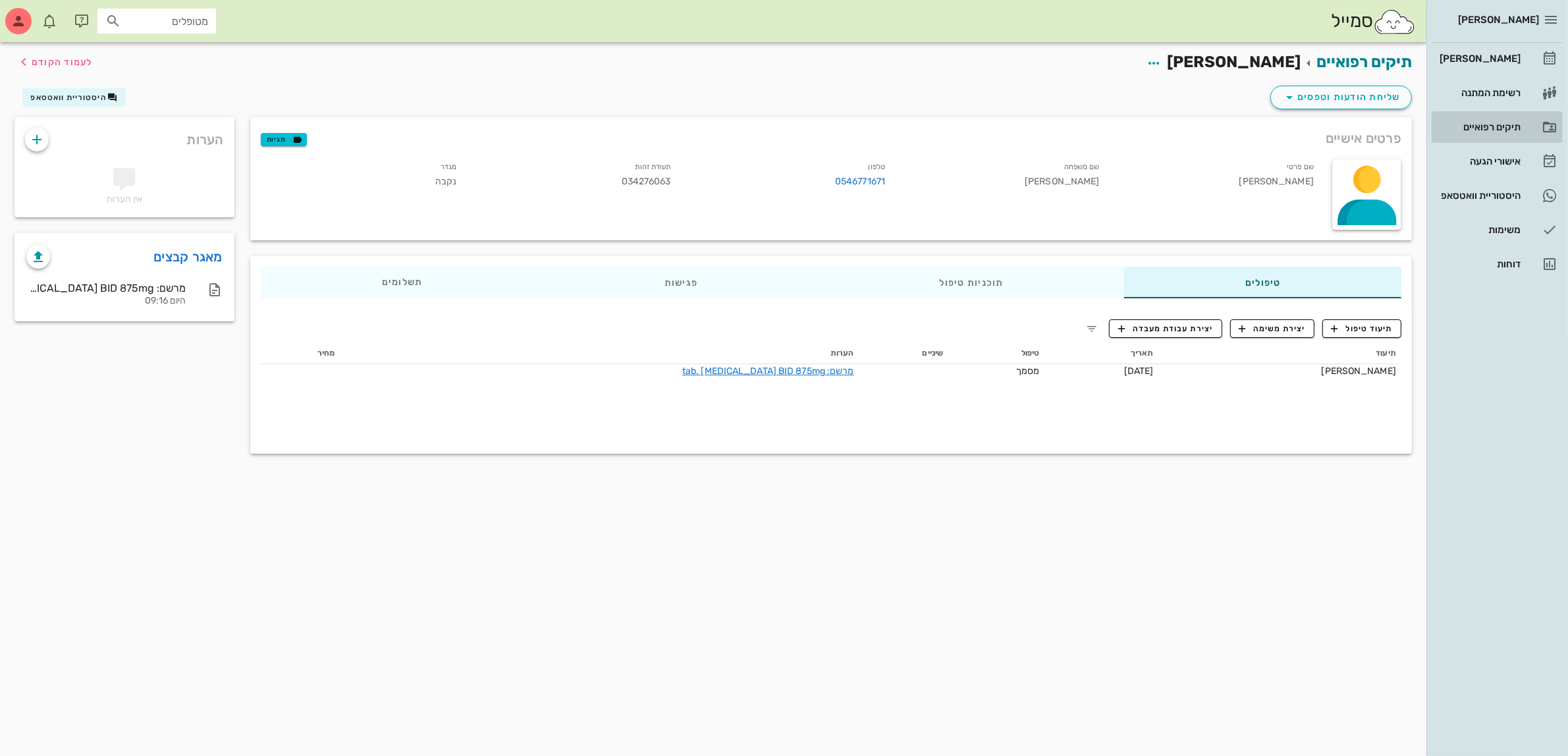
click at [1502, 121] on div "תיקים רפואיים" at bounding box center [1479, 127] width 84 height 21
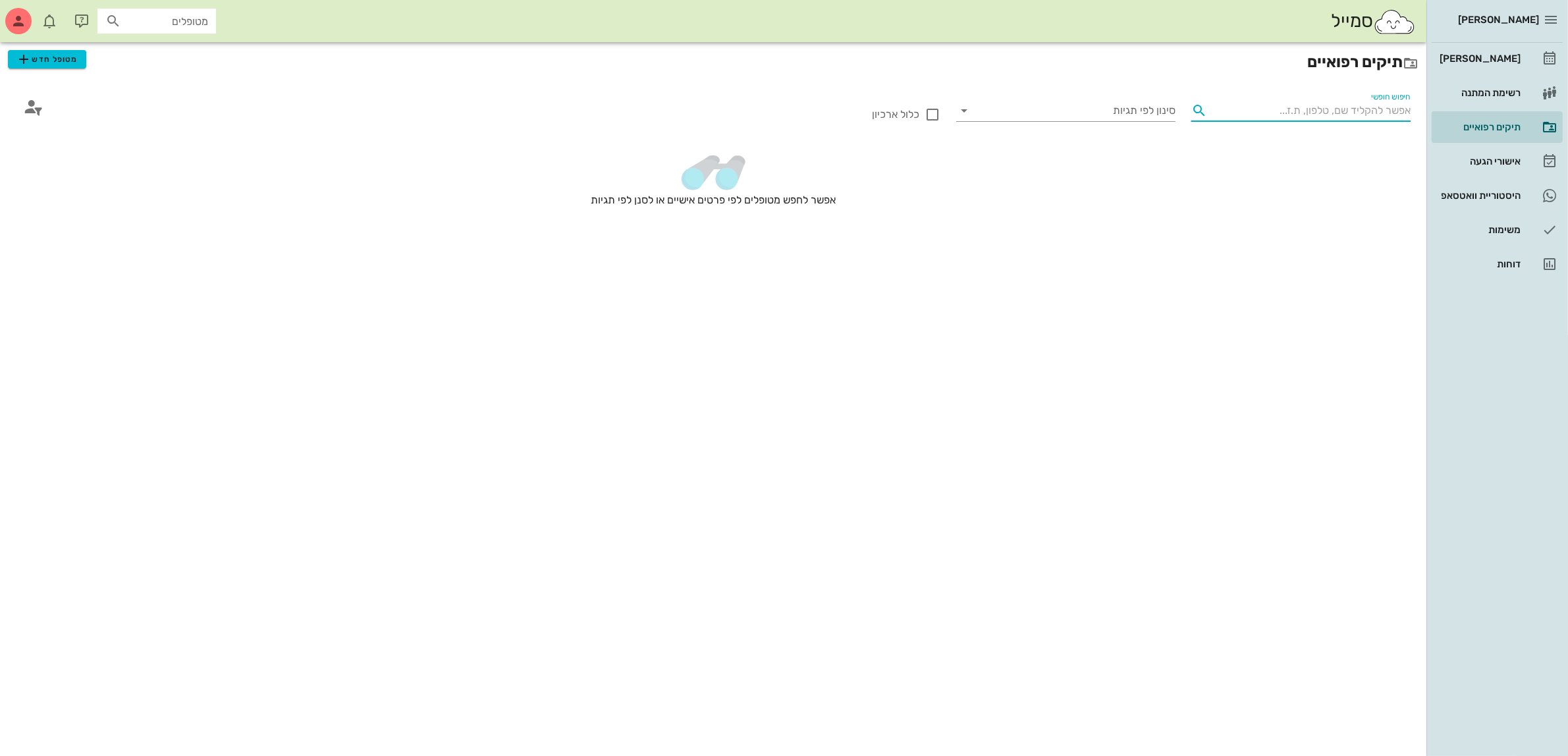
click at [1292, 108] on input "חיפוש חופשי" at bounding box center [1312, 111] width 199 height 21
click at [139, 27] on input "מטופלים" at bounding box center [166, 21] width 84 height 17
type input "בני"
click at [181, 55] on div "[PERSON_NAME]" at bounding box center [174, 50] width 133 height 10
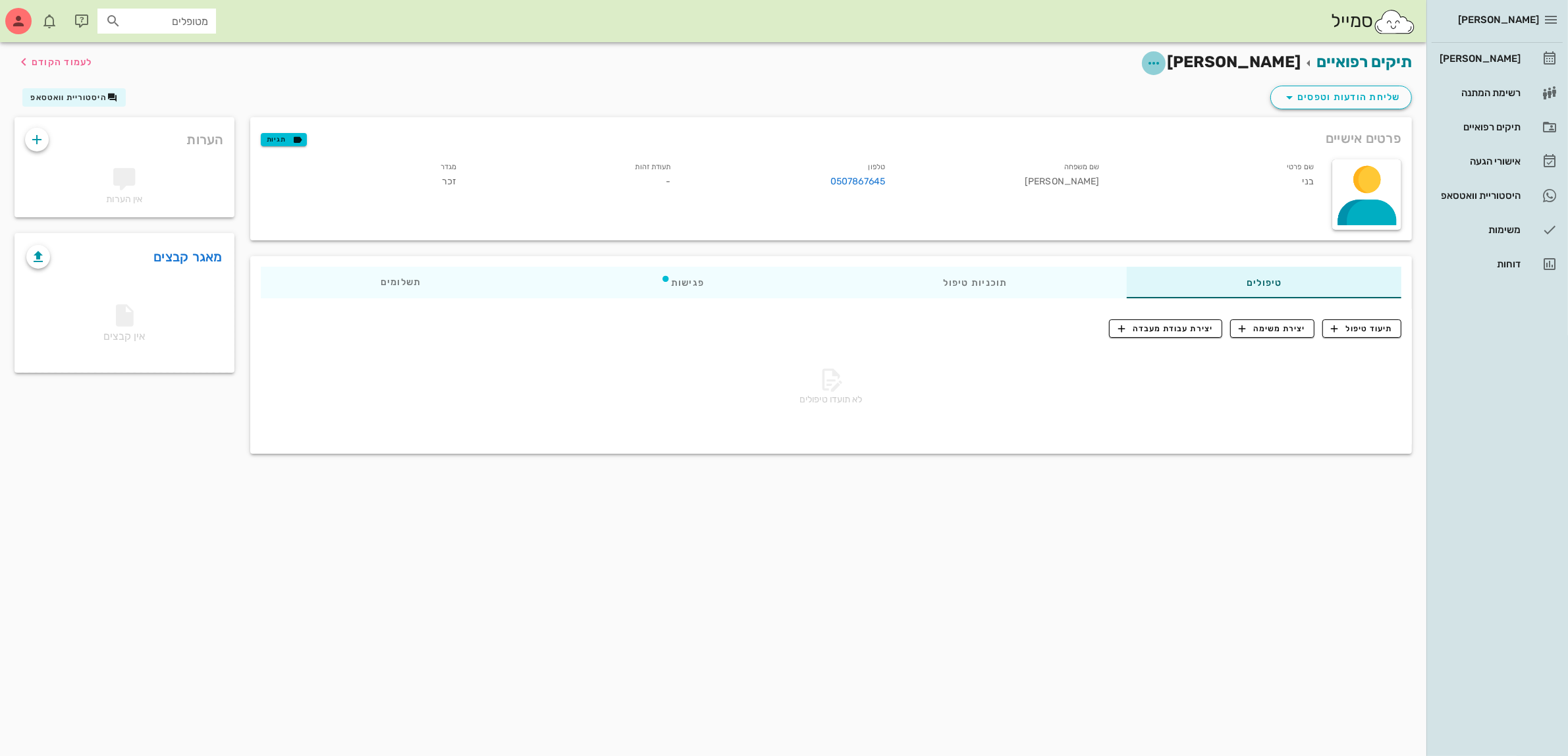
click at [1161, 63] on icon "button" at bounding box center [1154, 63] width 16 height 16
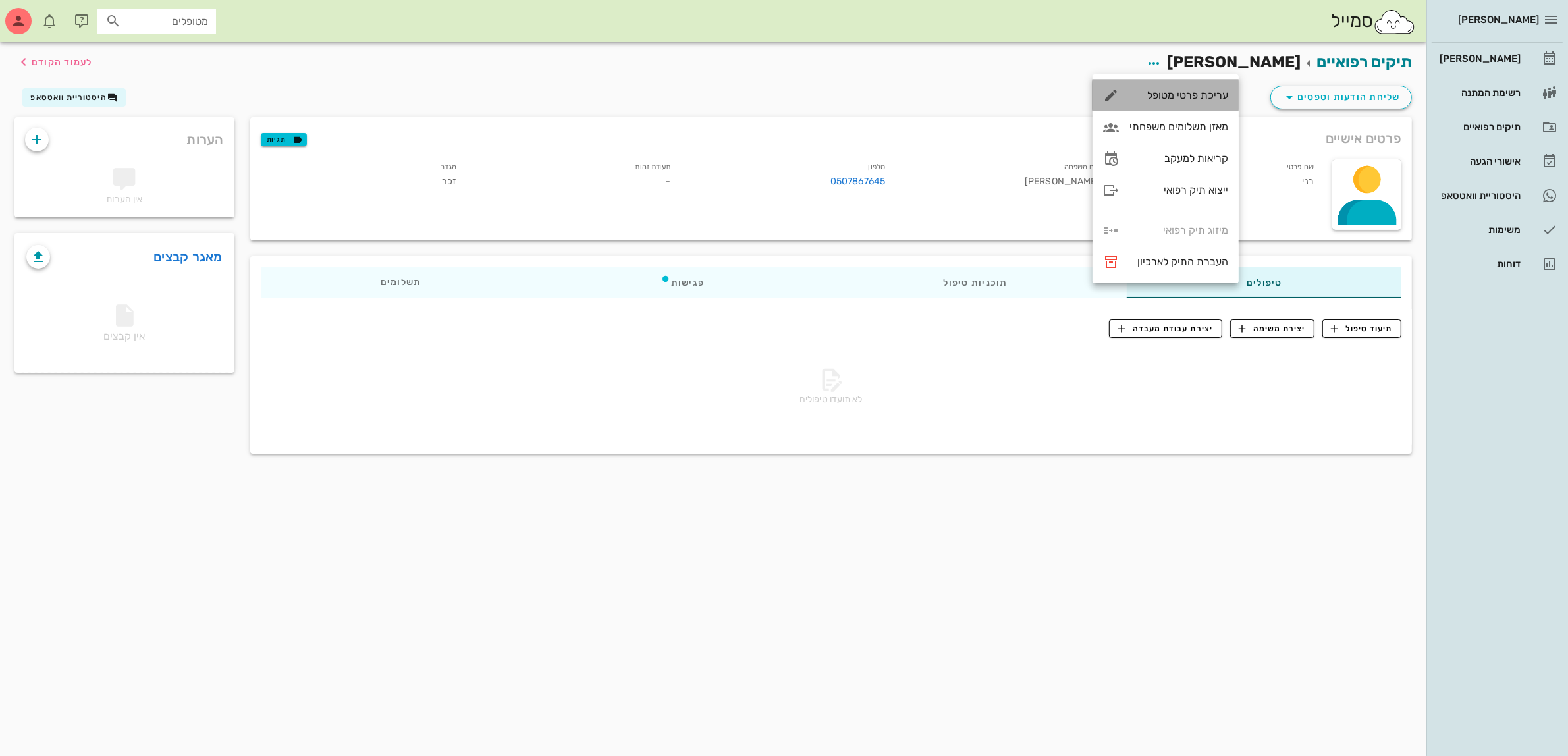
click at [1191, 96] on div "עריכת פרטי מטופל" at bounding box center [1178, 96] width 99 height 13
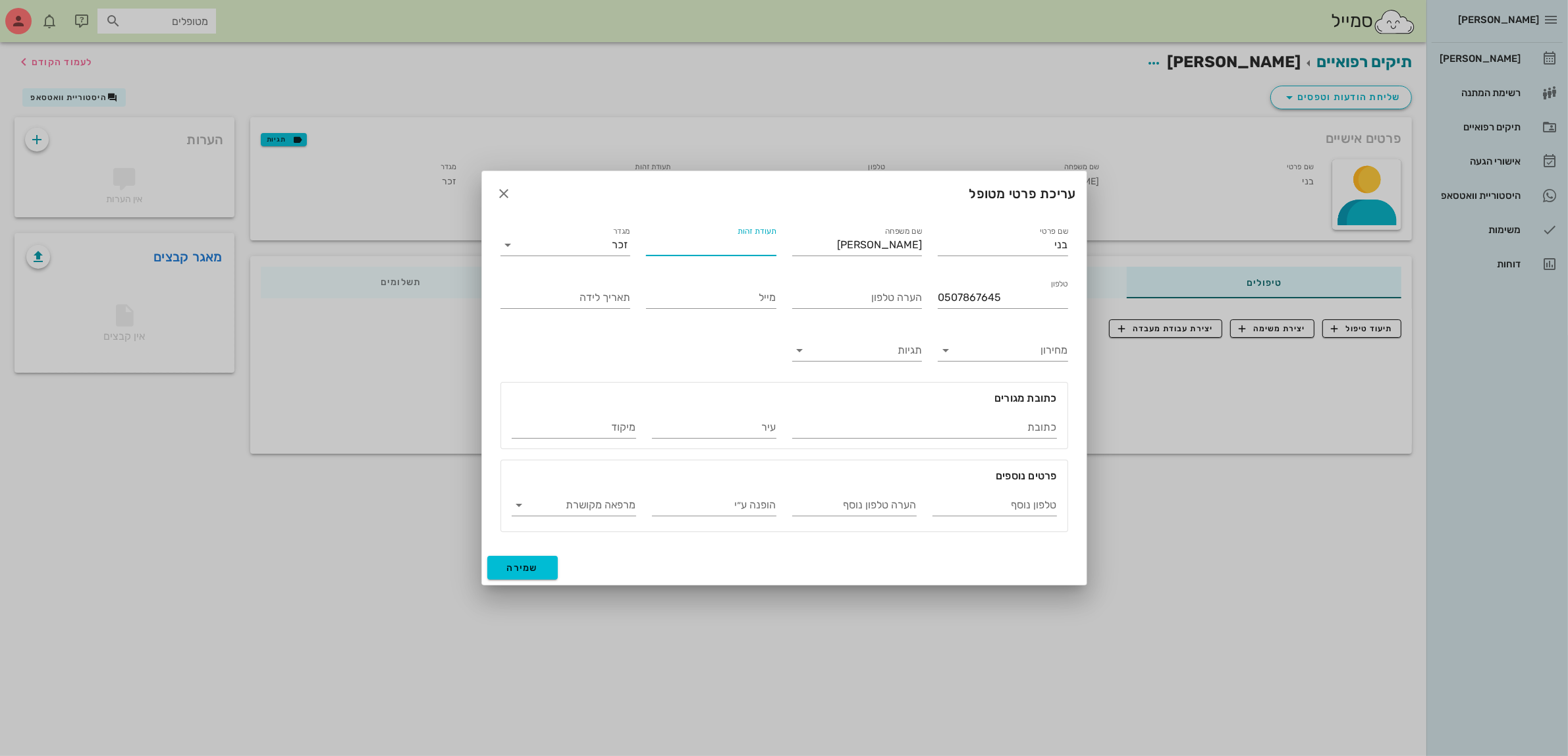
click at [710, 243] on input "תעודת זהות" at bounding box center [711, 245] width 130 height 21
type input "034301481"
click at [571, 294] on input "תאריך לידה" at bounding box center [566, 297] width 130 height 21
type input "[DATE]"
click at [980, 425] on input "כתובת" at bounding box center [924, 427] width 264 height 21
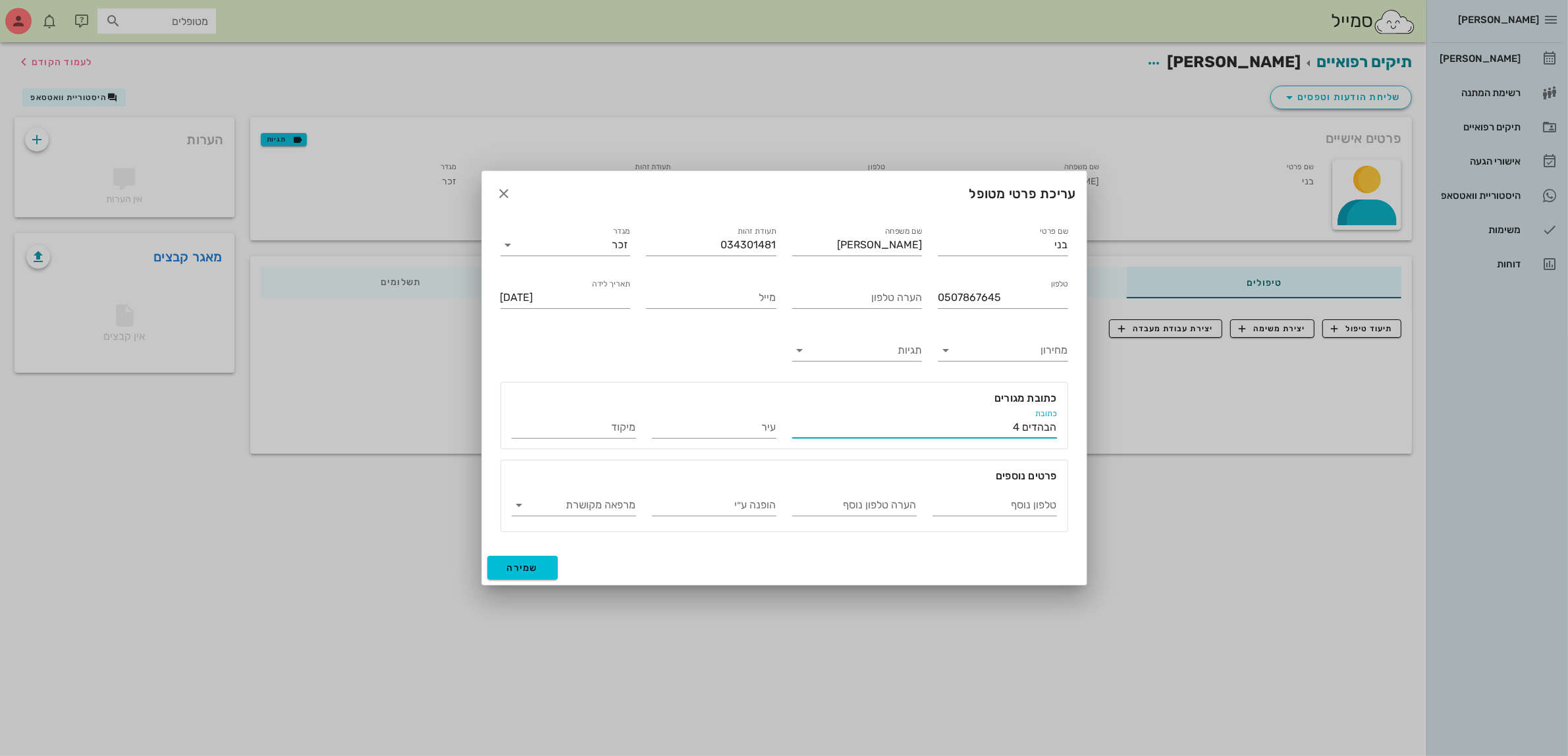
type input "הבהדים 4"
type input "[GEOGRAPHIC_DATA]"
click at [959, 235] on input "בני" at bounding box center [1003, 245] width 130 height 21
click at [532, 568] on span "שמירה" at bounding box center [522, 568] width 31 height 11
type input "[DATE]"
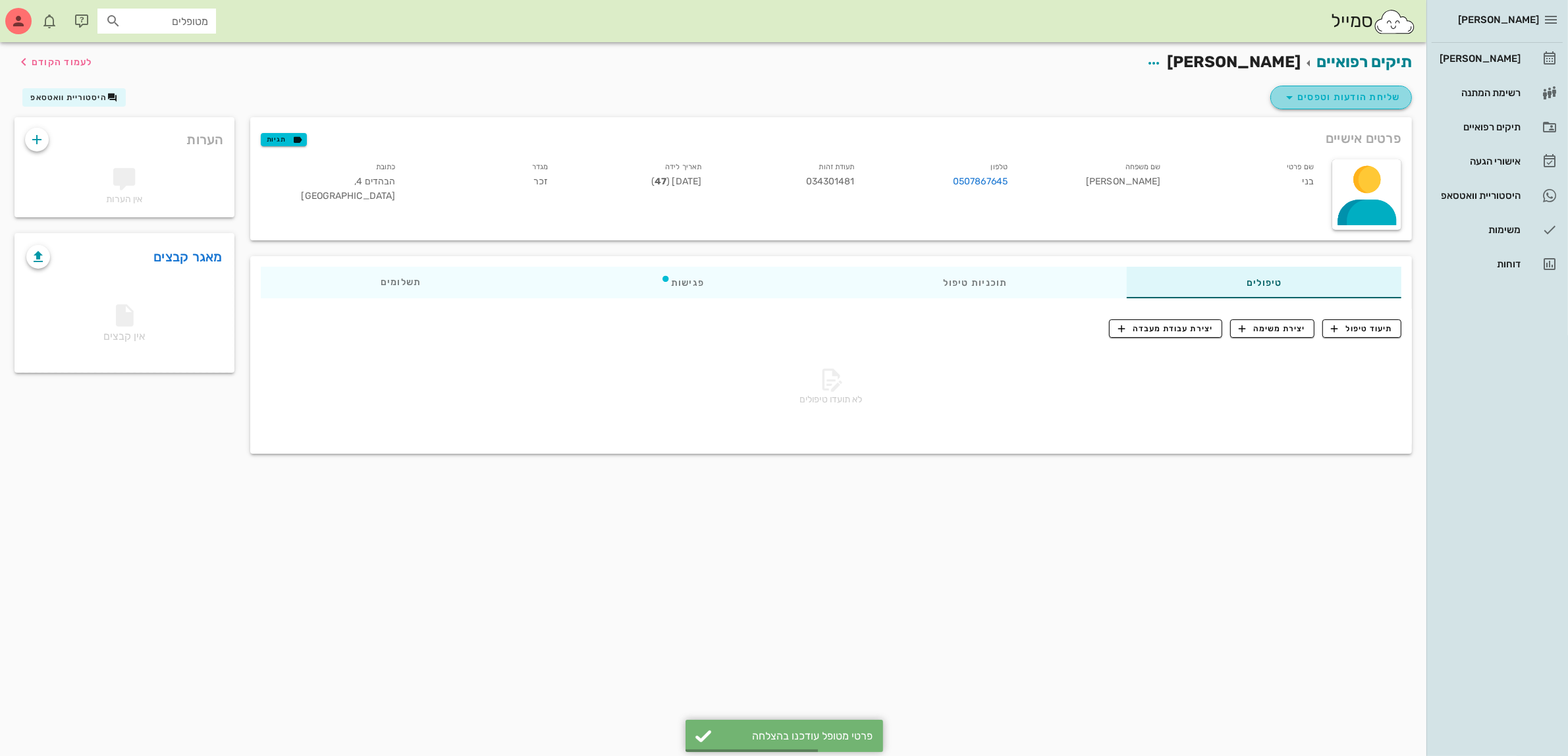
click at [1341, 97] on span "שליחת הודעות וטפסים" at bounding box center [1341, 97] width 119 height 16
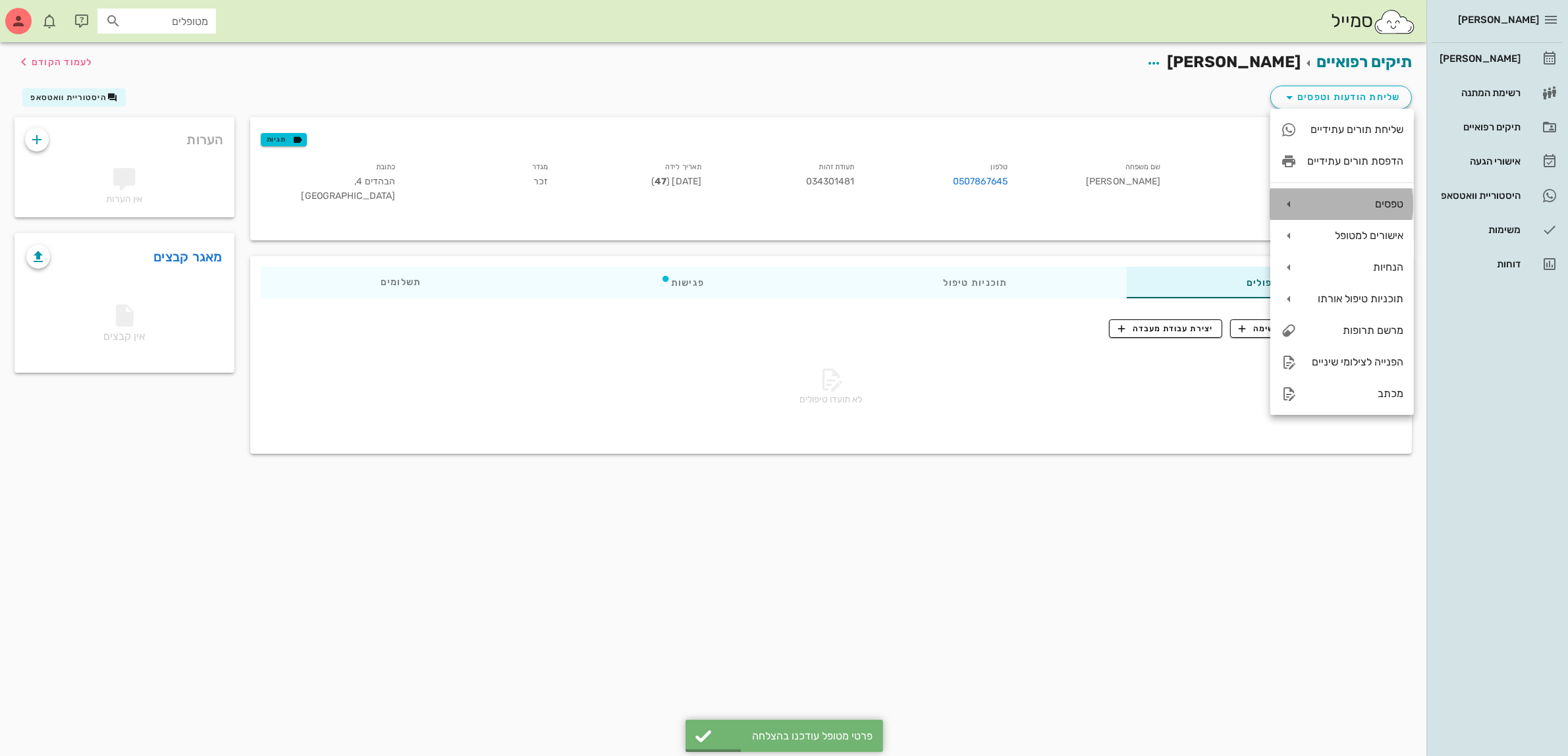
click at [1357, 205] on div "טפסים" at bounding box center [1356, 204] width 96 height 13
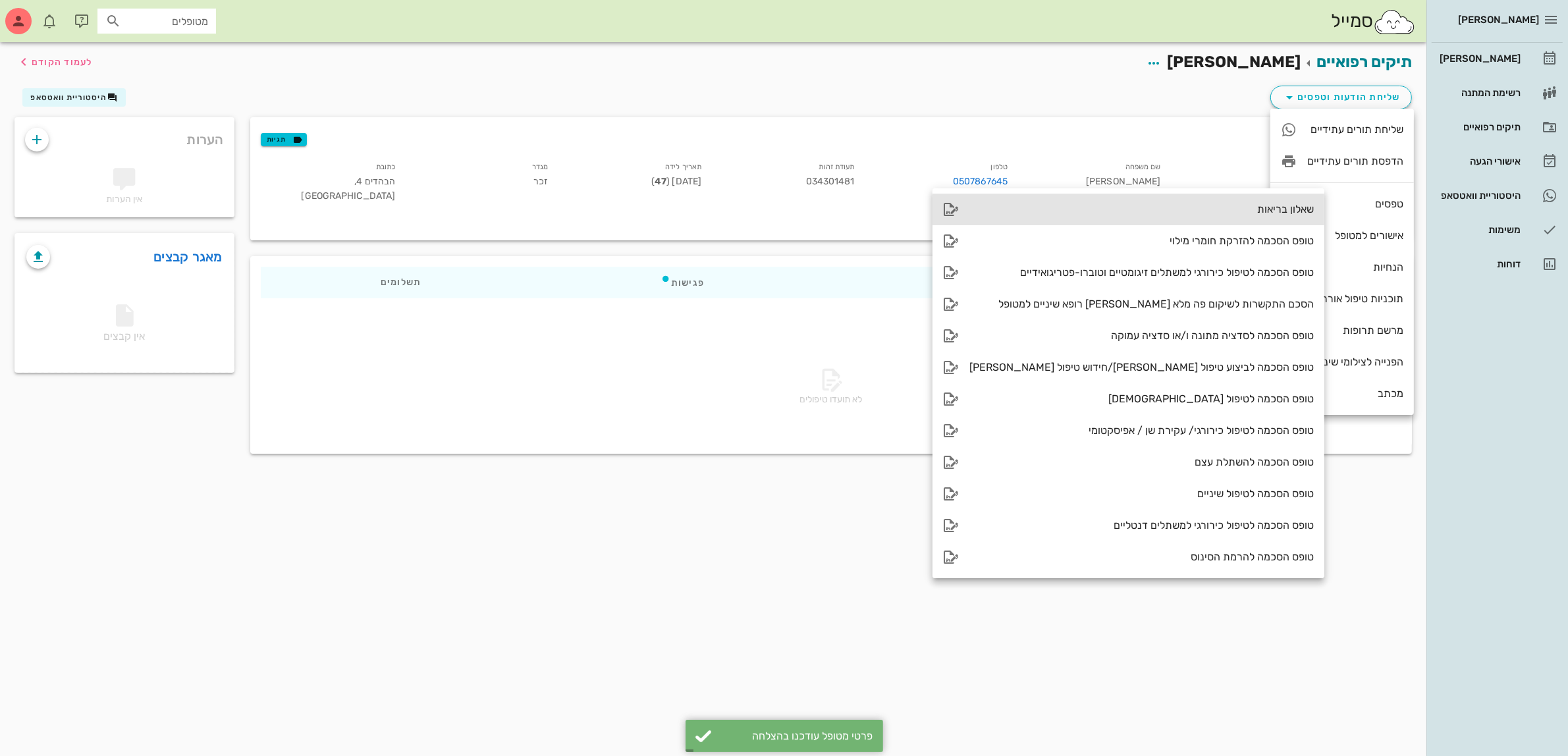
click at [1212, 210] on div "שאלון בריאות" at bounding box center [1141, 209] width 345 height 13
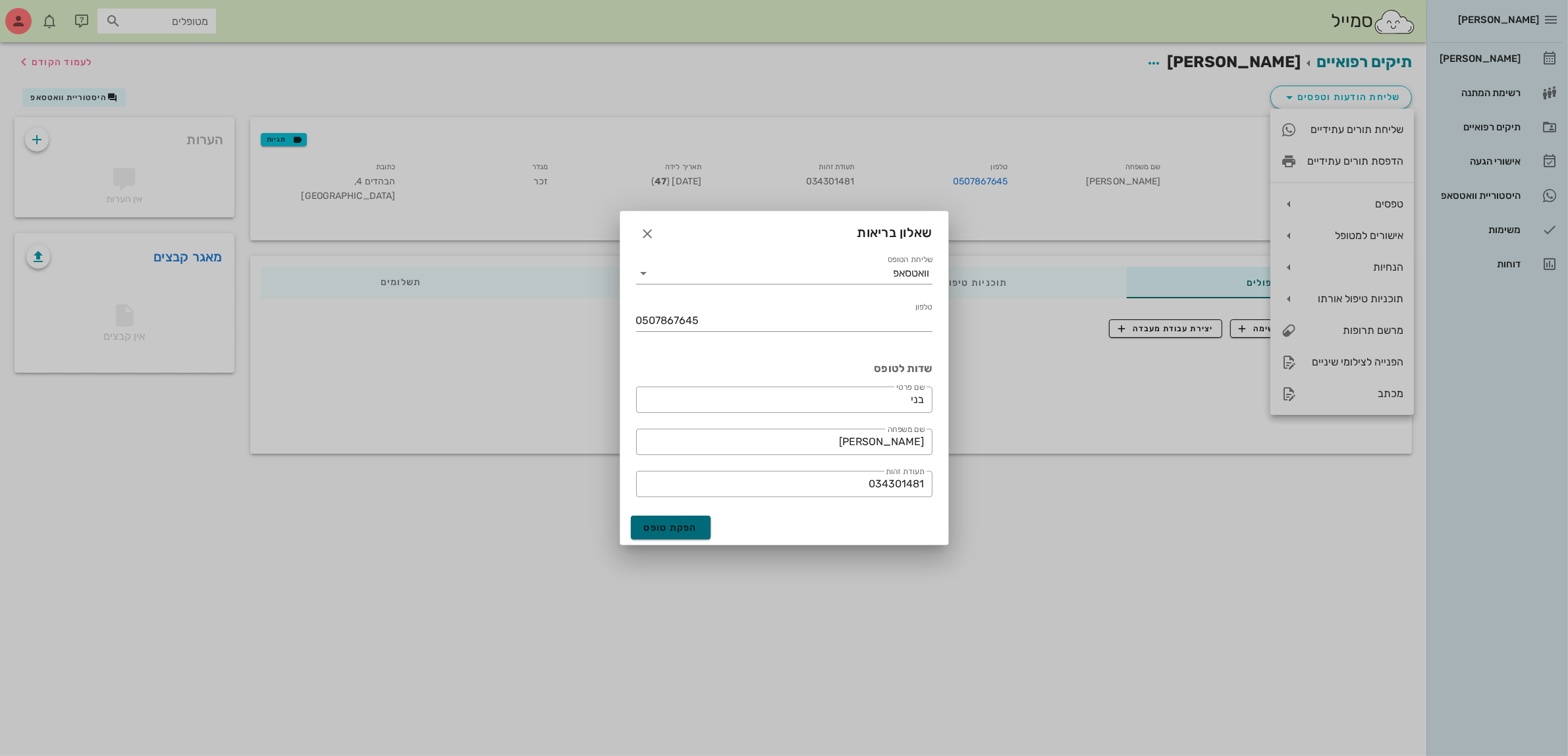
click at [680, 530] on span "הפקת טופס" at bounding box center [670, 528] width 54 height 11
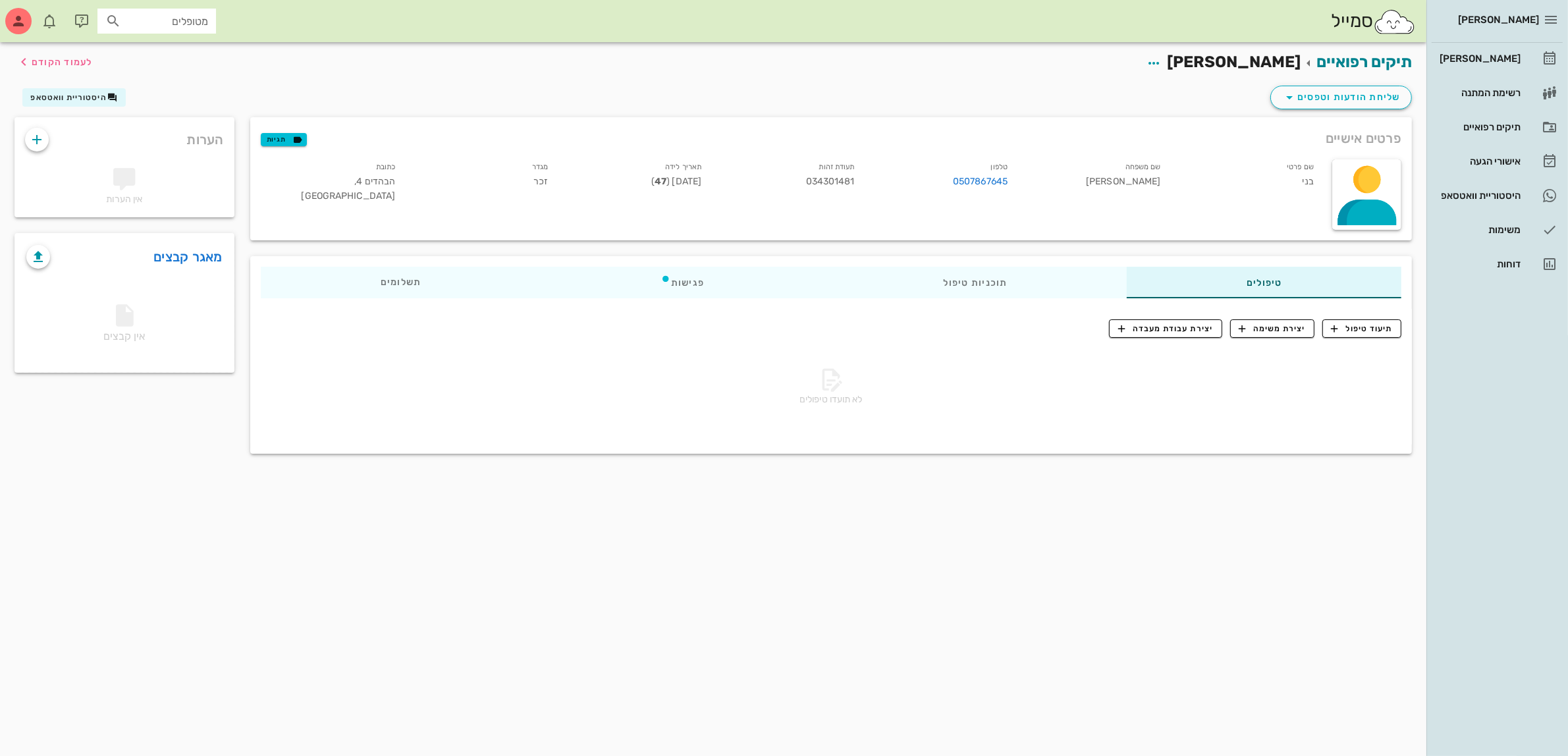
click at [1180, 86] on div "שליחת הודעות וטפסים היסטוריית וואטסאפ" at bounding box center [713, 100] width 1413 height 35
click at [1479, 58] on div "[PERSON_NAME]" at bounding box center [1479, 58] width 84 height 10
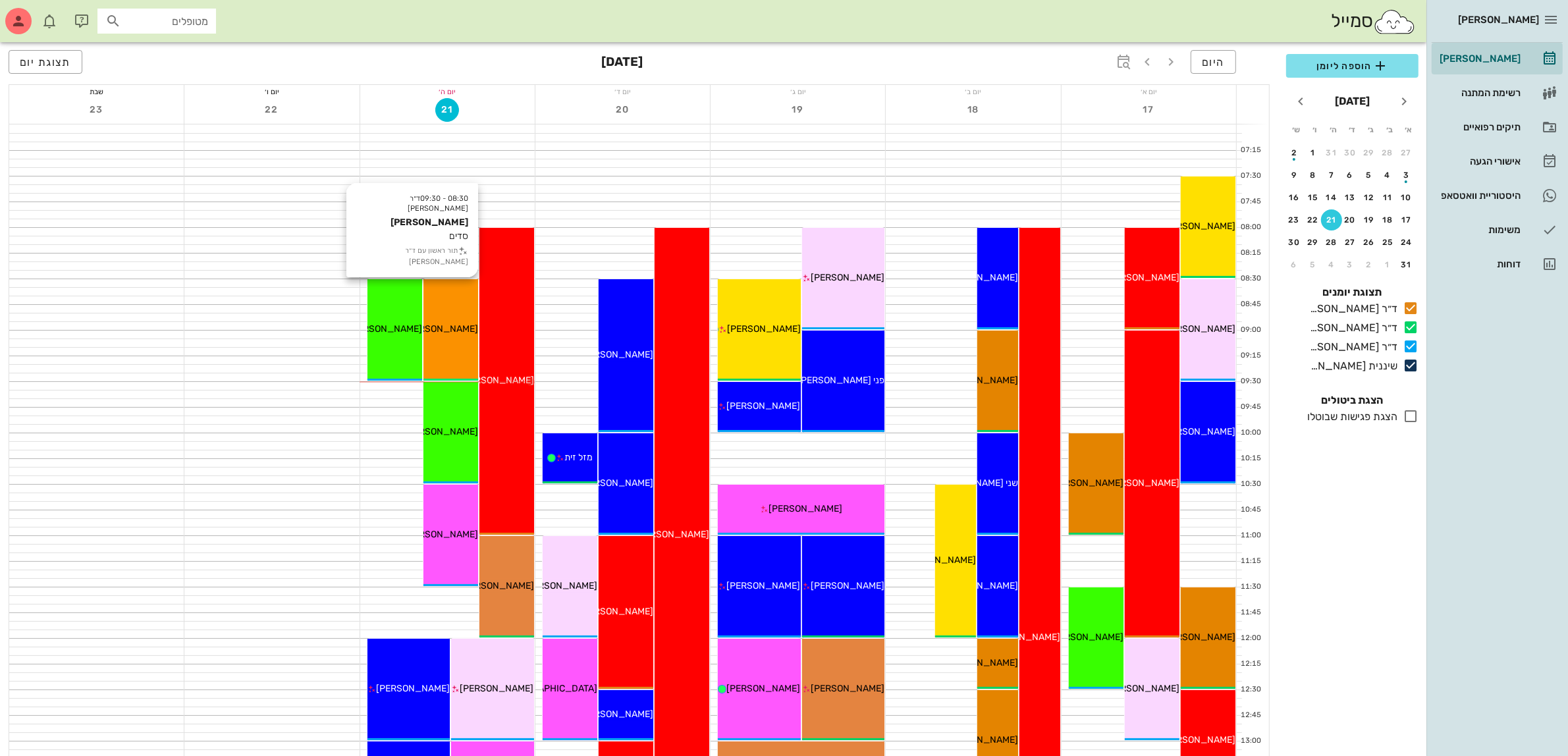
click at [449, 326] on span "[PERSON_NAME]" at bounding box center [441, 329] width 74 height 11
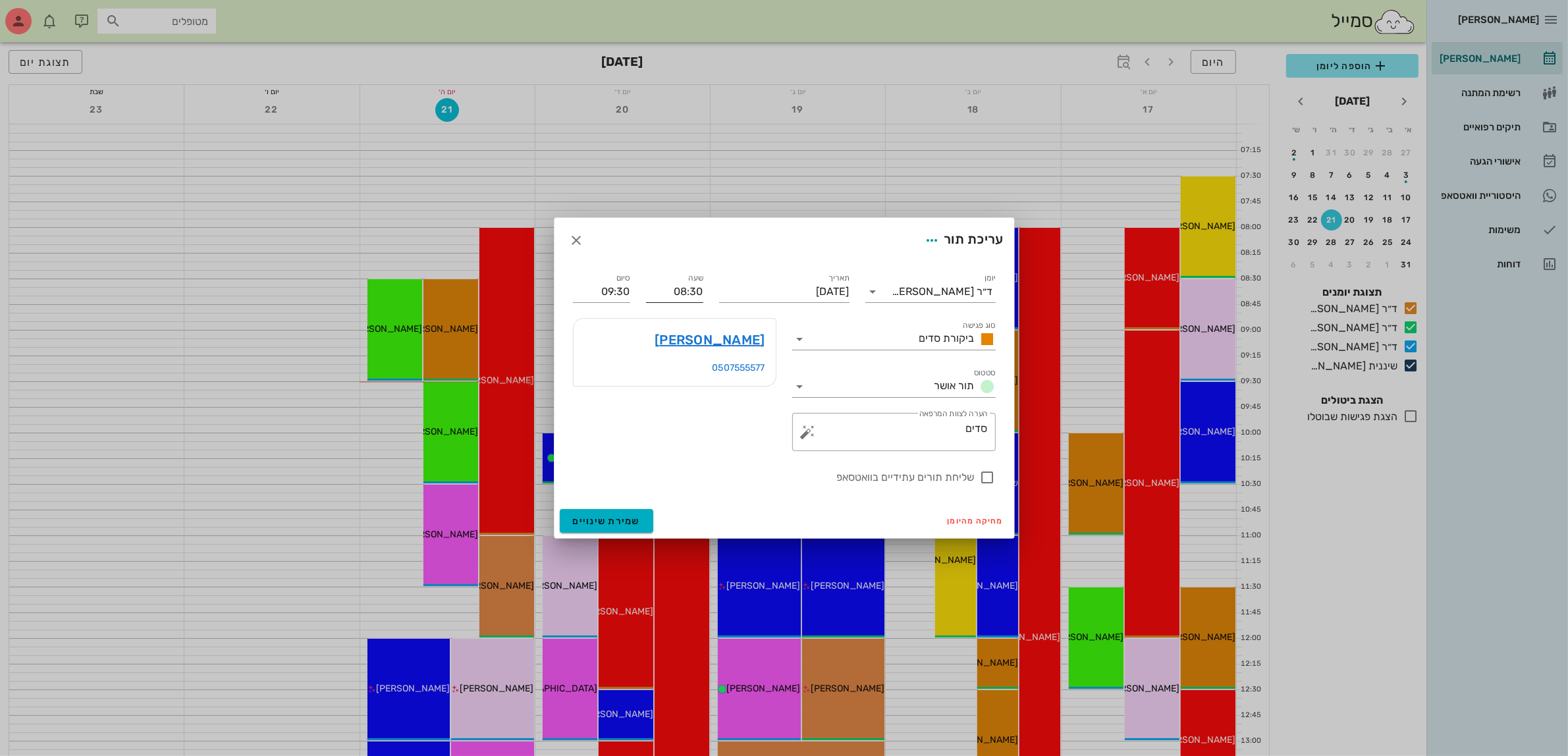
click at [680, 293] on input "08:30" at bounding box center [674, 292] width 57 height 21
drag, startPoint x: 665, startPoint y: 295, endPoint x: 772, endPoint y: 298, distance: 107.0
click at [772, 298] on div "יומן ד״ר [PERSON_NAME] סוג פגישה ביקורת סדים סטטוס תור אושר תאריך [DATE] שעה 08…" at bounding box center [784, 378] width 439 height 231
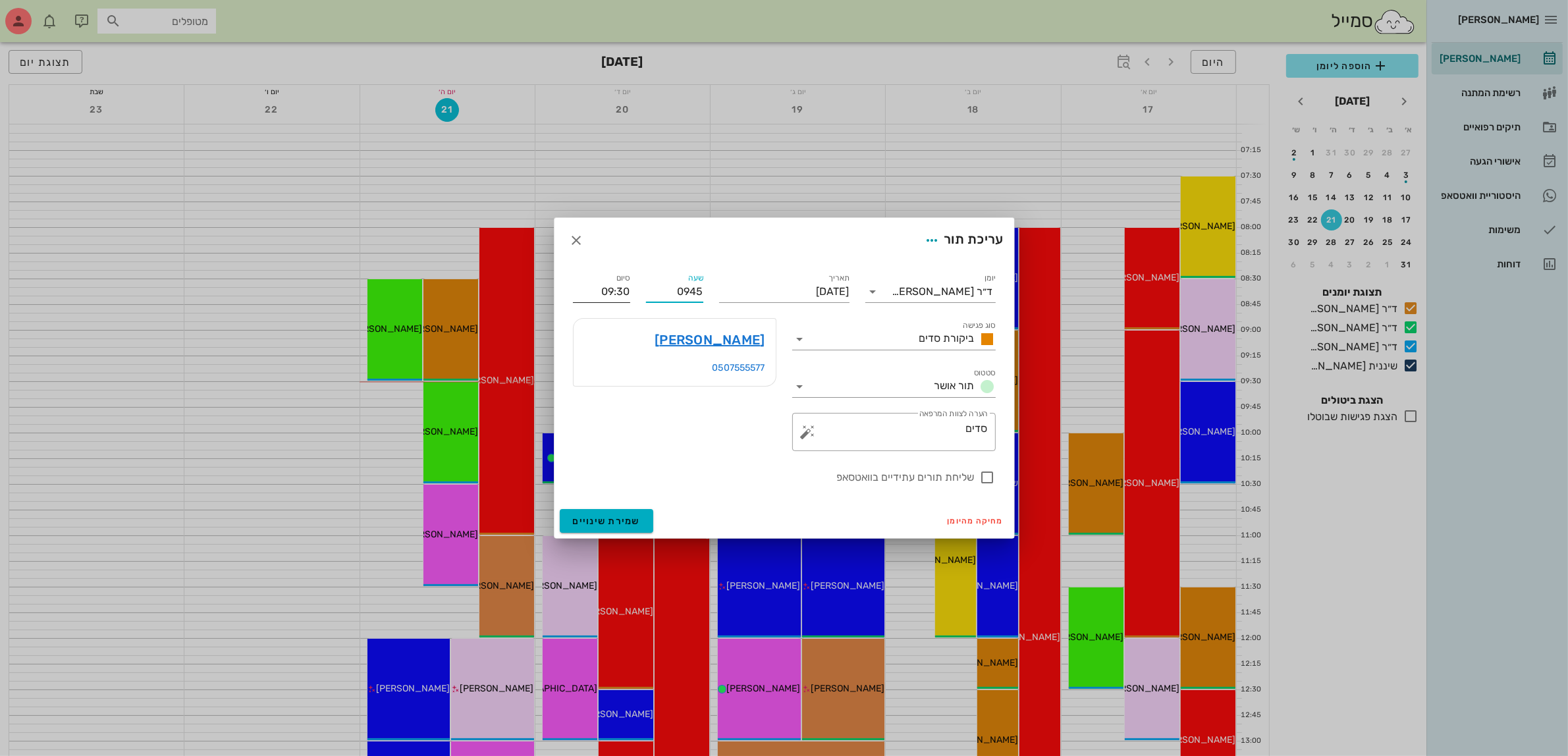
click at [617, 295] on input "09:30" at bounding box center [601, 292] width 57 height 21
type input "09:45"
drag, startPoint x: 618, startPoint y: 293, endPoint x: 629, endPoint y: 290, distance: 11.4
click at [629, 290] on input "10:45" at bounding box center [601, 292] width 57 height 21
type input "10:30"
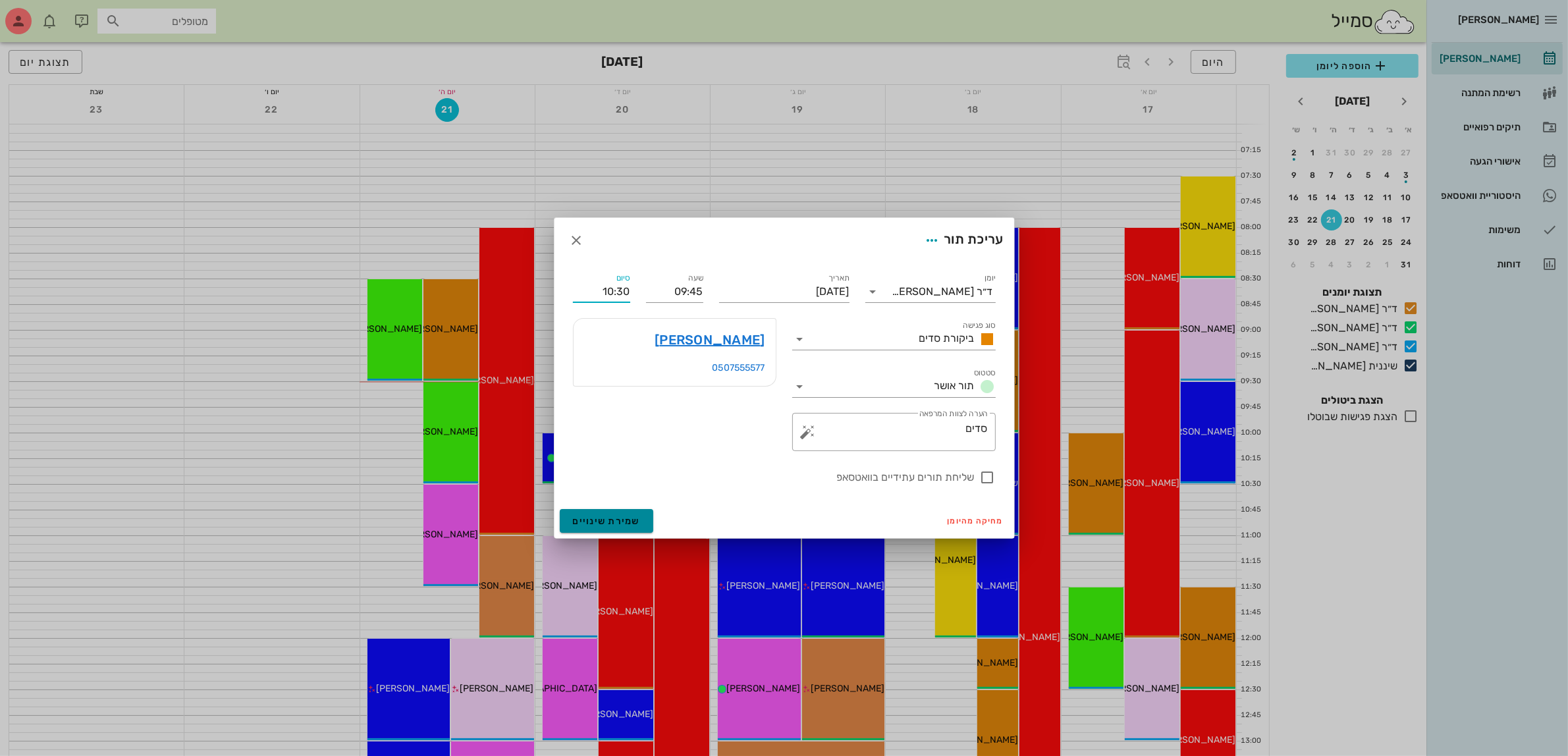
click at [608, 524] on span "שמירת שינויים" at bounding box center [607, 521] width 68 height 11
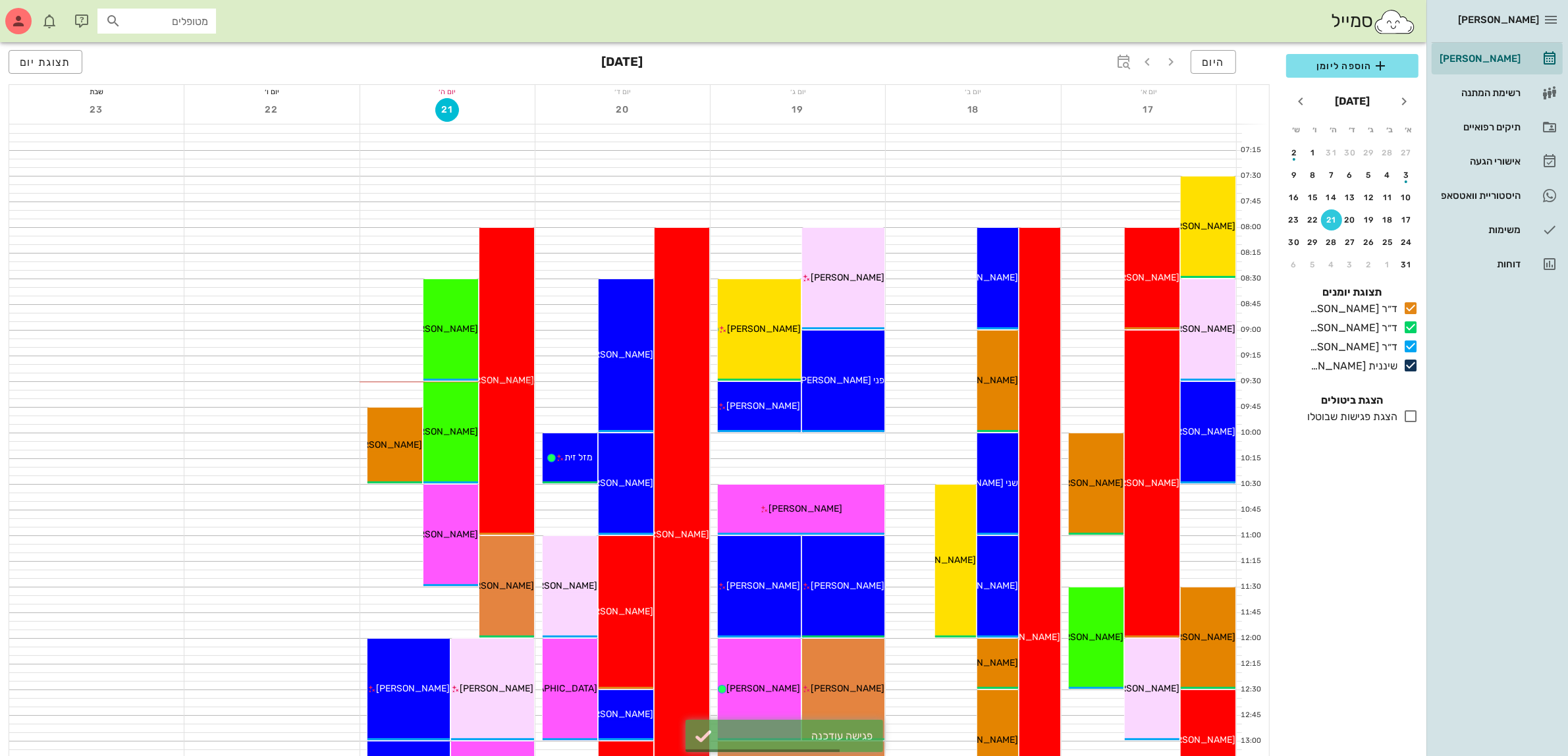
scroll to position [82, 0]
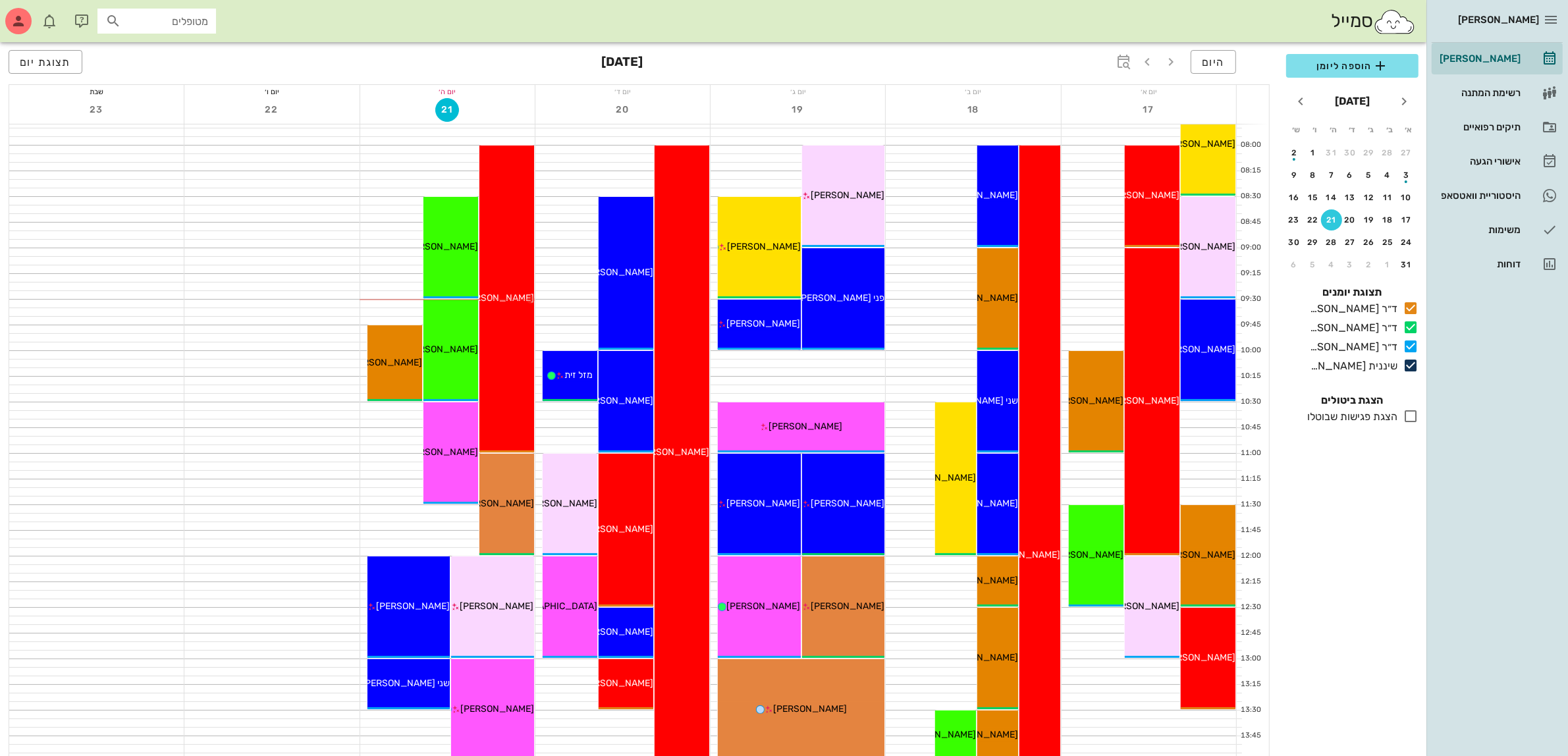
click at [118, 18] on icon at bounding box center [113, 21] width 16 height 16
type input "בני"
click at [191, 56] on div "0507867645" at bounding box center [138, 61] width 145 height 10
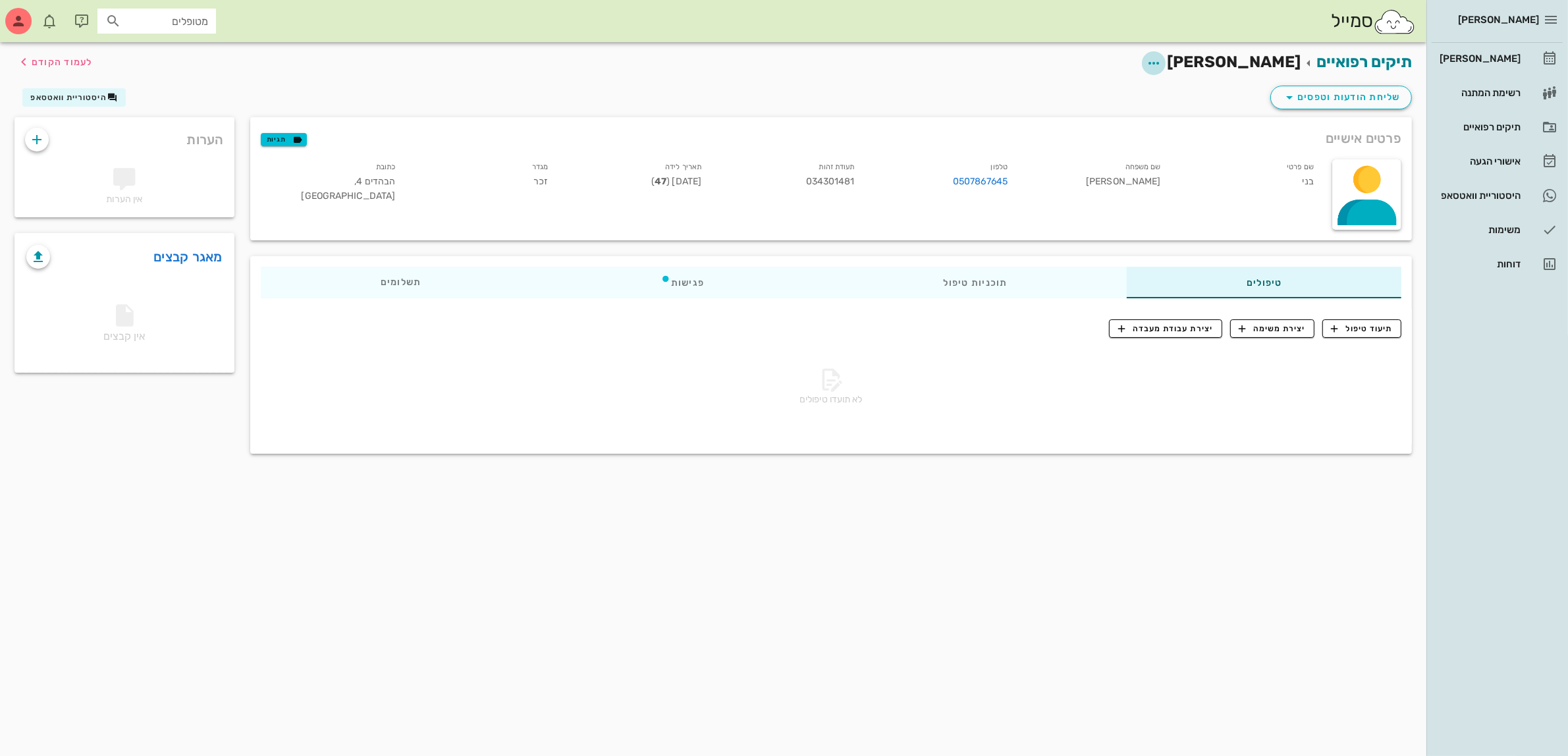
click at [1161, 64] on icon "button" at bounding box center [1154, 63] width 16 height 16
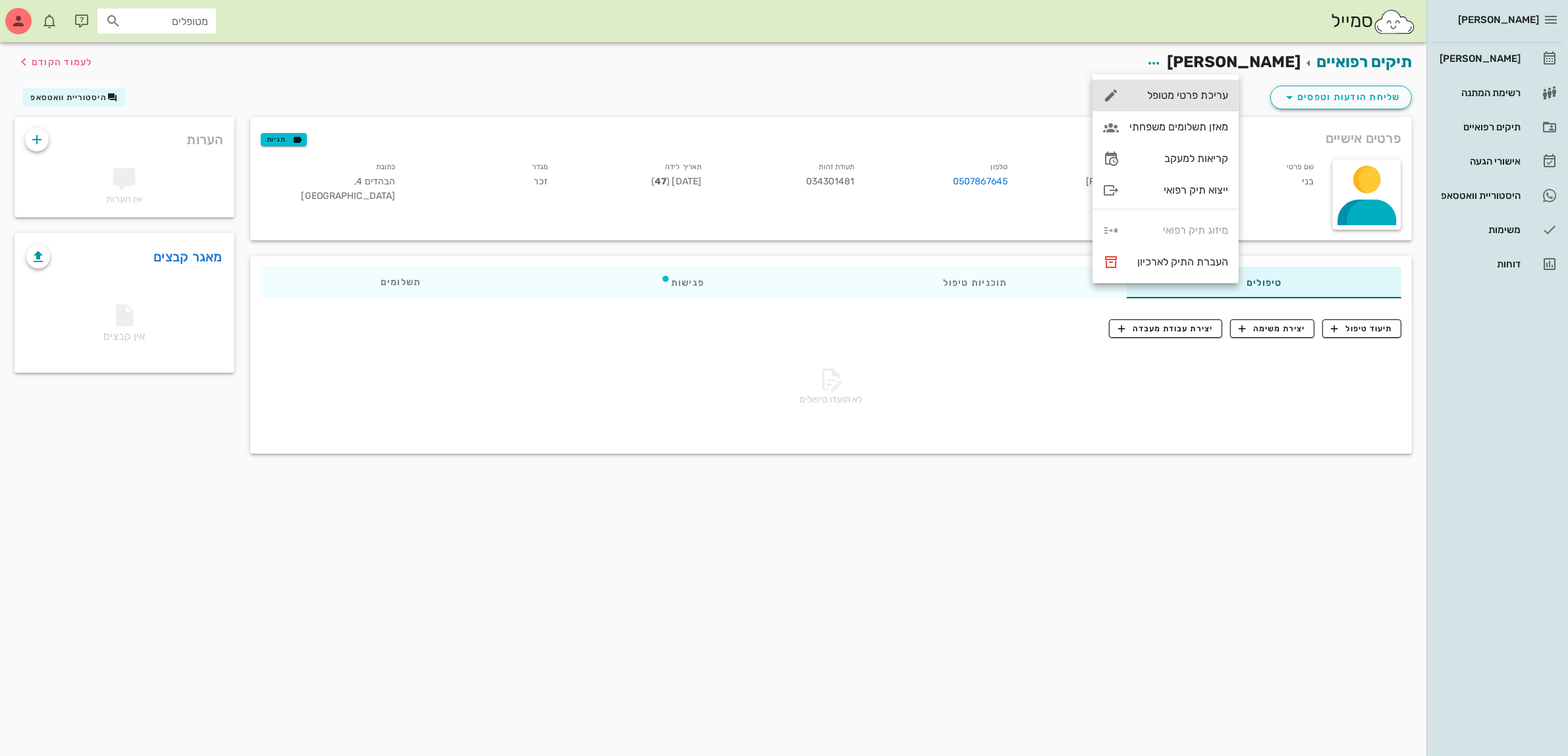
click at [1200, 93] on div "עריכת פרטי מטופל" at bounding box center [1178, 96] width 99 height 13
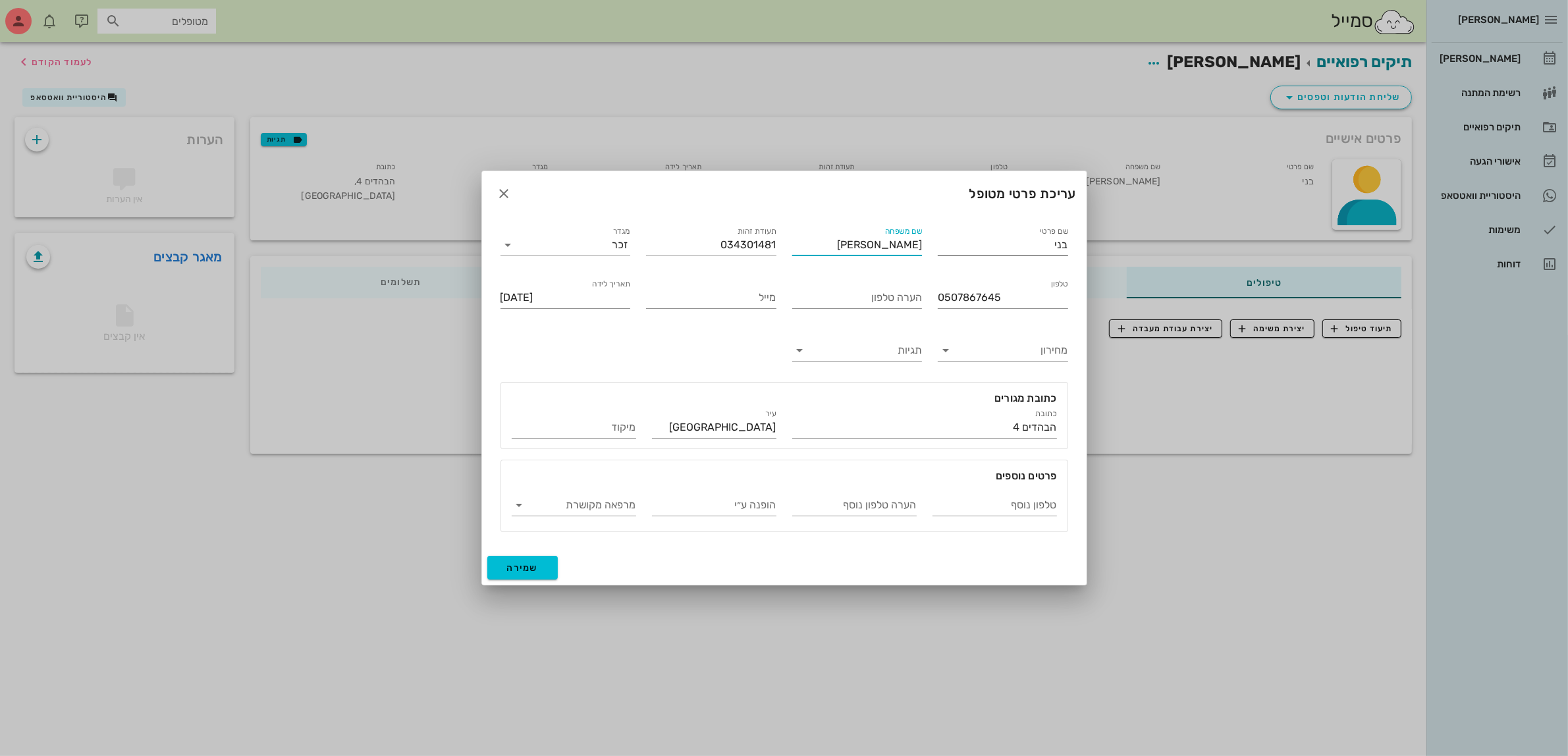
drag, startPoint x: 863, startPoint y: 247, endPoint x: 983, endPoint y: 246, distance: 120.0
click at [983, 246] on div "שם פרטי בני שם משפחה [PERSON_NAME] תעודת זהות 034301481 מגדר זכר טלפון 05078676…" at bounding box center [784, 378] width 583 height 324
type input "[PERSON_NAME]"
click at [508, 570] on span "שמירה" at bounding box center [522, 568] width 31 height 11
type input "[DATE]"
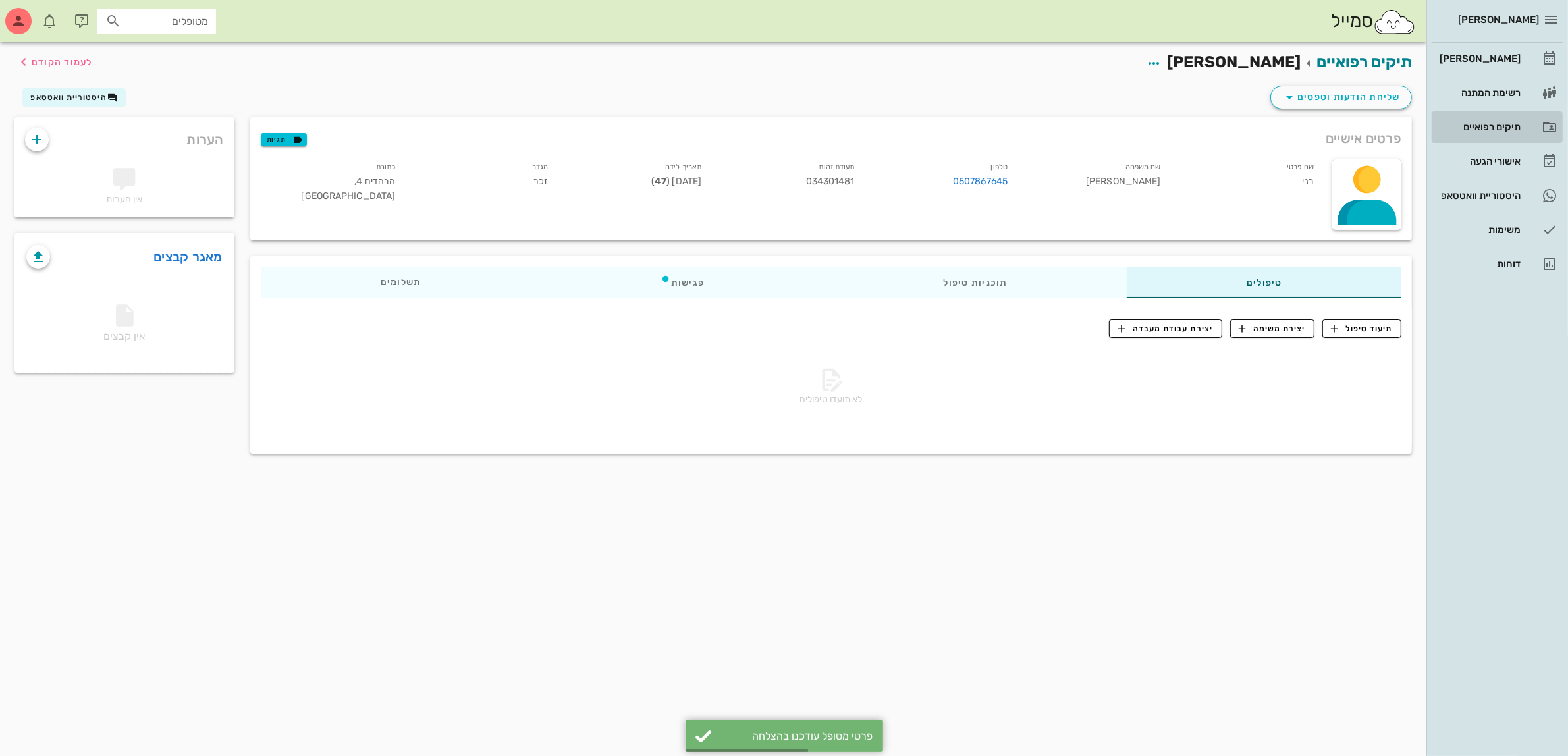
click at [1468, 120] on div "תיקים רפואיים" at bounding box center [1479, 127] width 84 height 21
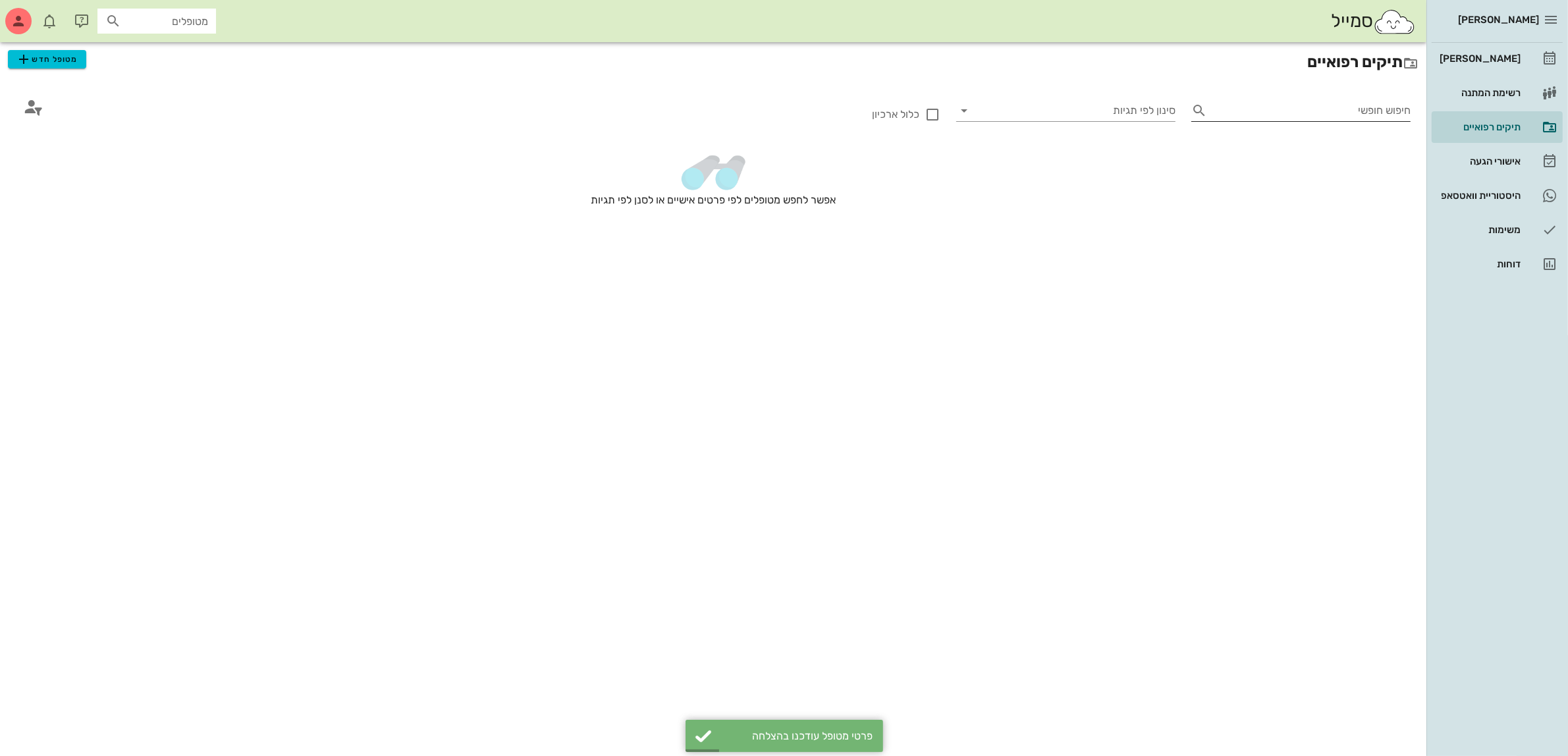
click at [1322, 112] on input "חיפוש חופשי" at bounding box center [1312, 111] width 199 height 21
click at [1324, 108] on input "חיפוש חופשי" at bounding box center [1312, 111] width 199 height 21
click at [1233, 110] on input "חיפוש חופשי" at bounding box center [1312, 111] width 199 height 21
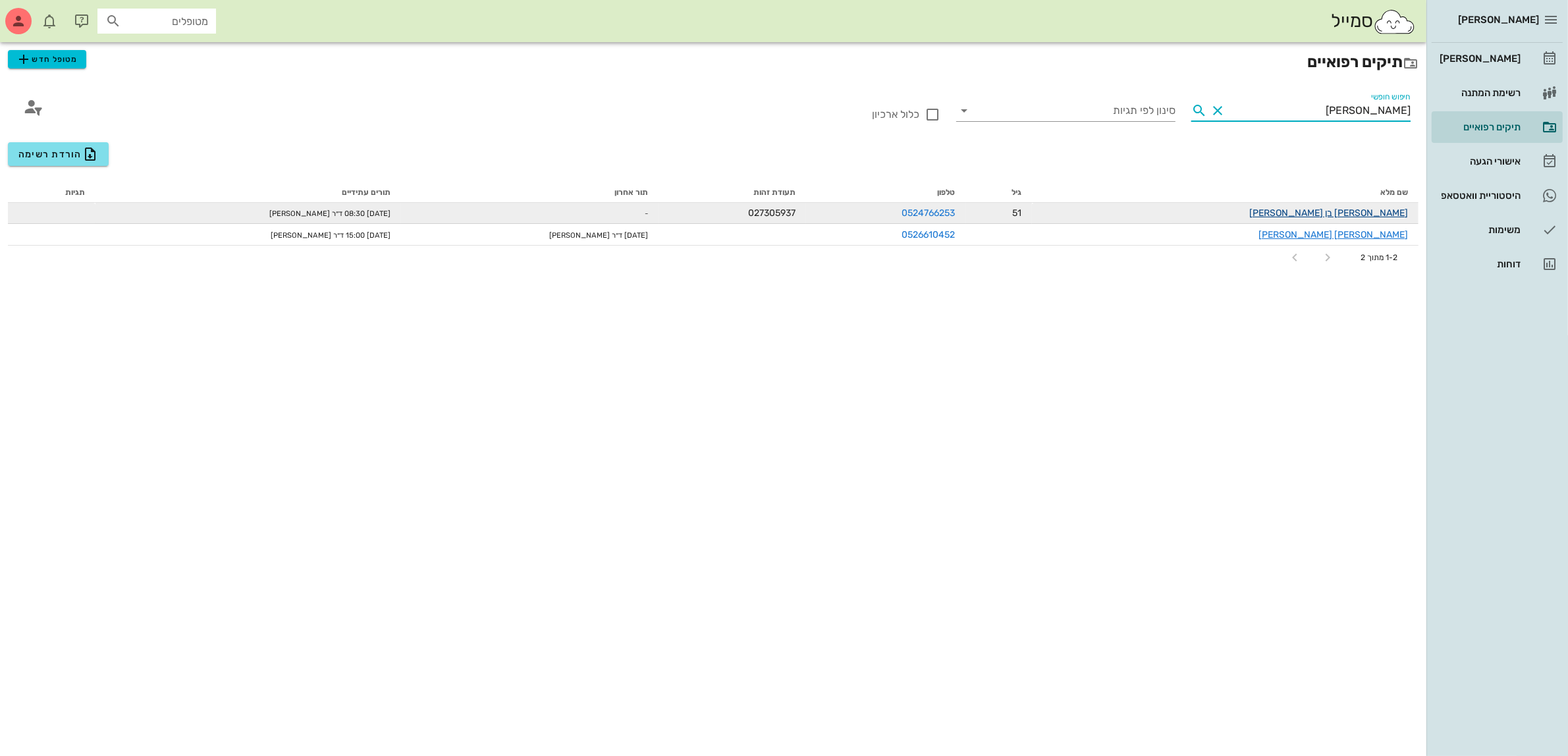
type input "[PERSON_NAME]"
click at [1367, 210] on link "[PERSON_NAME] בן [PERSON_NAME]" at bounding box center [1328, 213] width 158 height 11
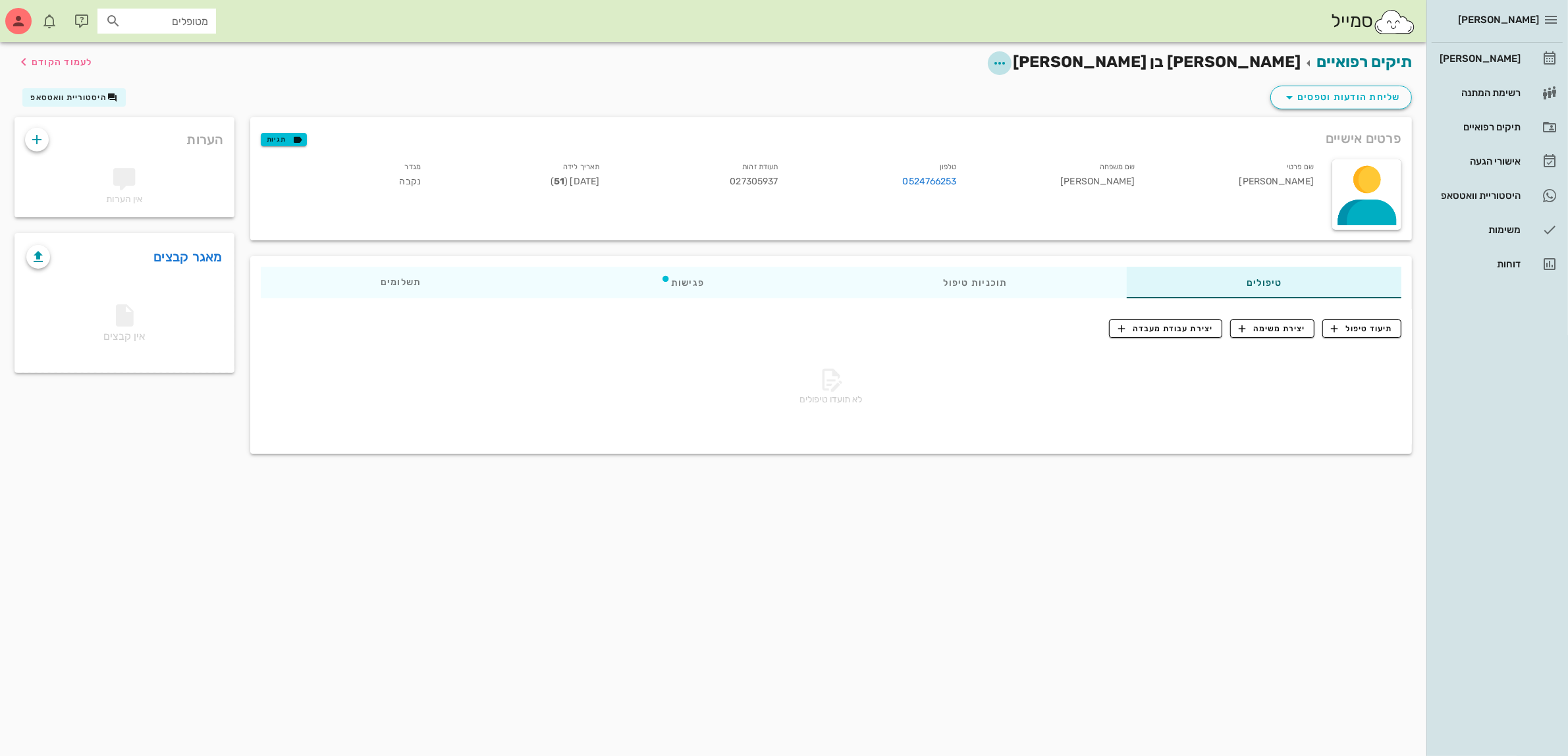
click at [1008, 60] on icon "button" at bounding box center [1000, 63] width 16 height 16
click at [1370, 186] on div at bounding box center [1367, 194] width 69 height 71
click at [1227, 158] on div "שם פרטי [PERSON_NAME]" at bounding box center [1235, 177] width 178 height 40
click at [1500, 57] on div "[PERSON_NAME]" at bounding box center [1479, 58] width 84 height 10
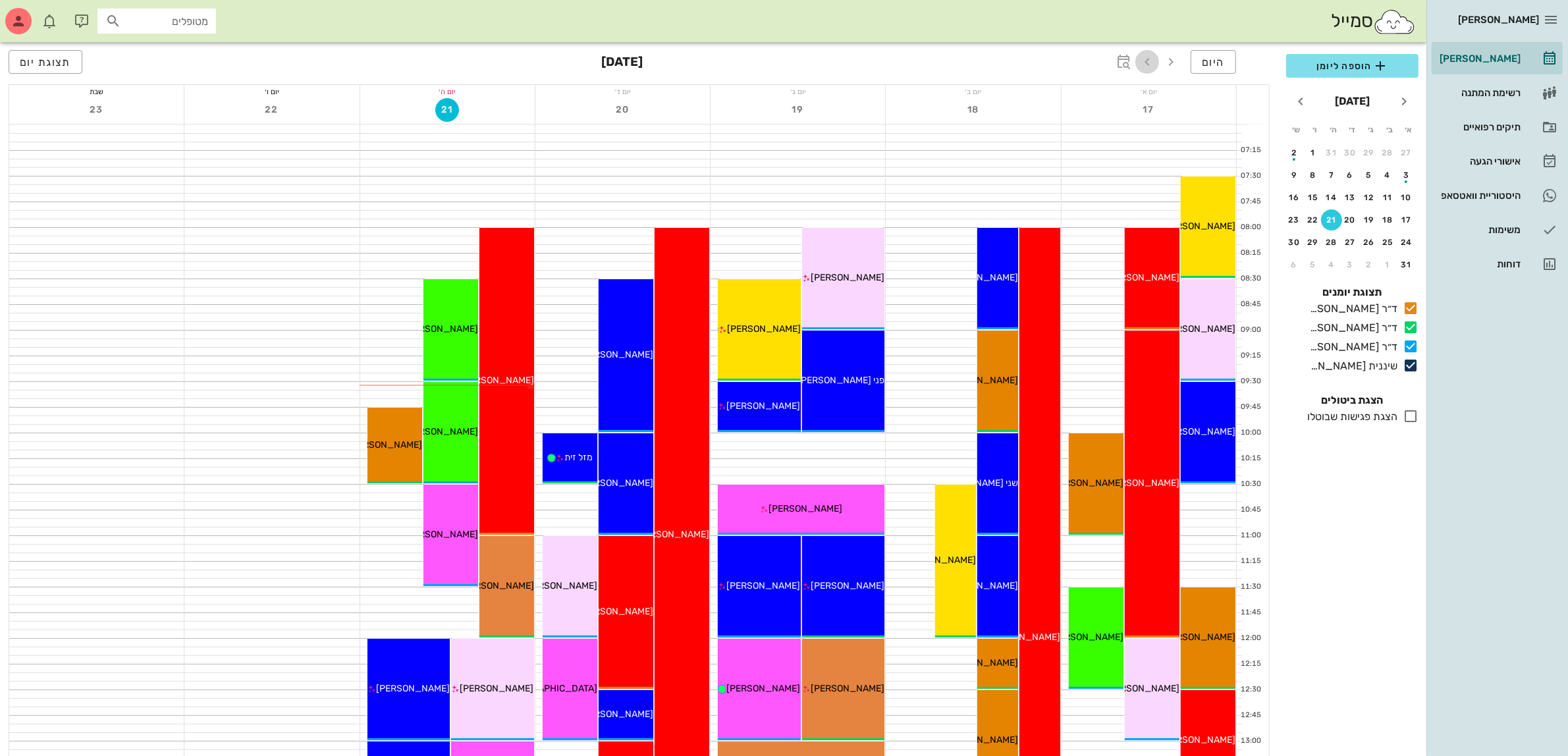
click at [1151, 60] on icon "button" at bounding box center [1148, 62] width 16 height 16
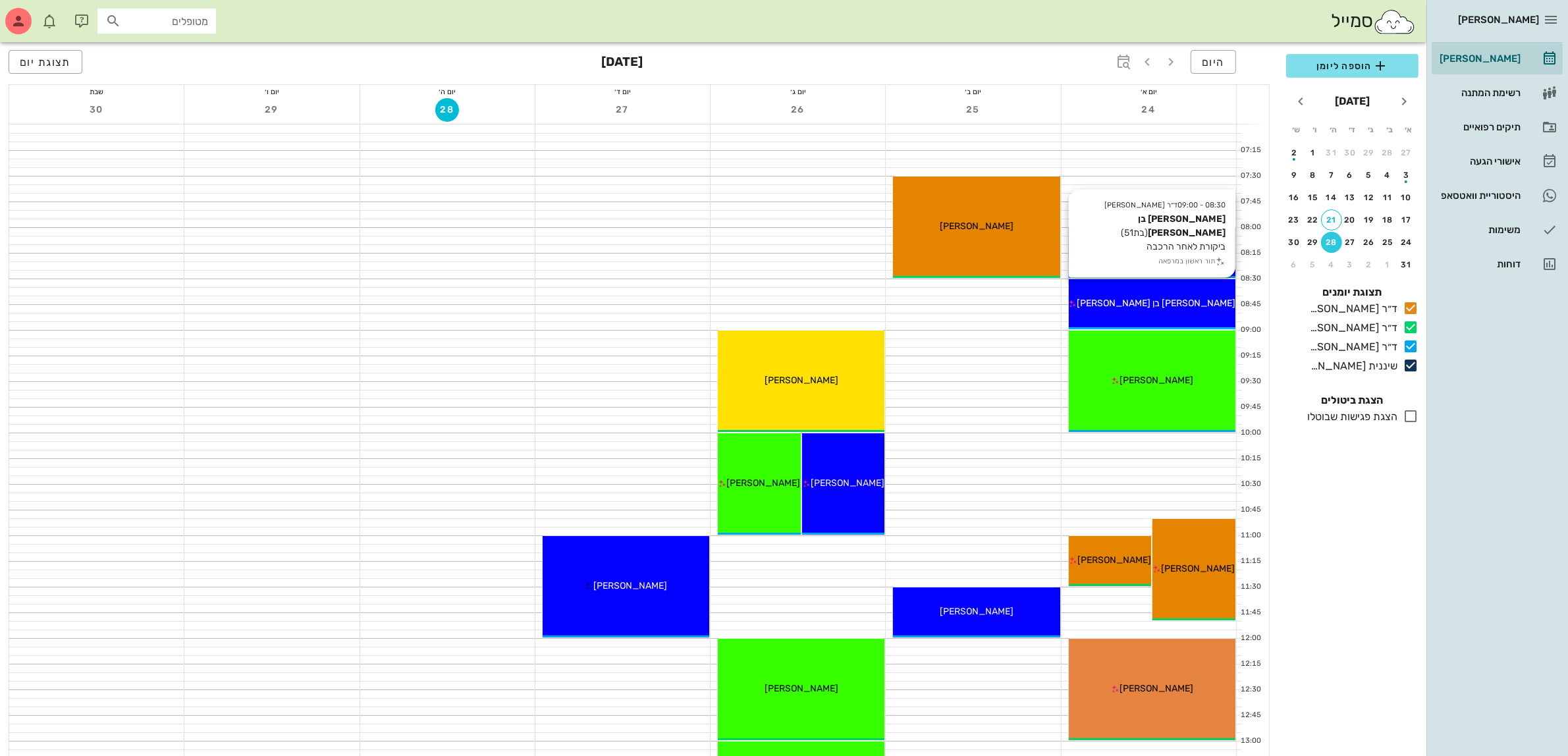
click at [1187, 293] on div "08:30 - 09:00 ד״ר [PERSON_NAME] [PERSON_NAME] (בת 51 ) ביקורת לאחר הרכבה תור רא…" at bounding box center [1152, 304] width 166 height 50
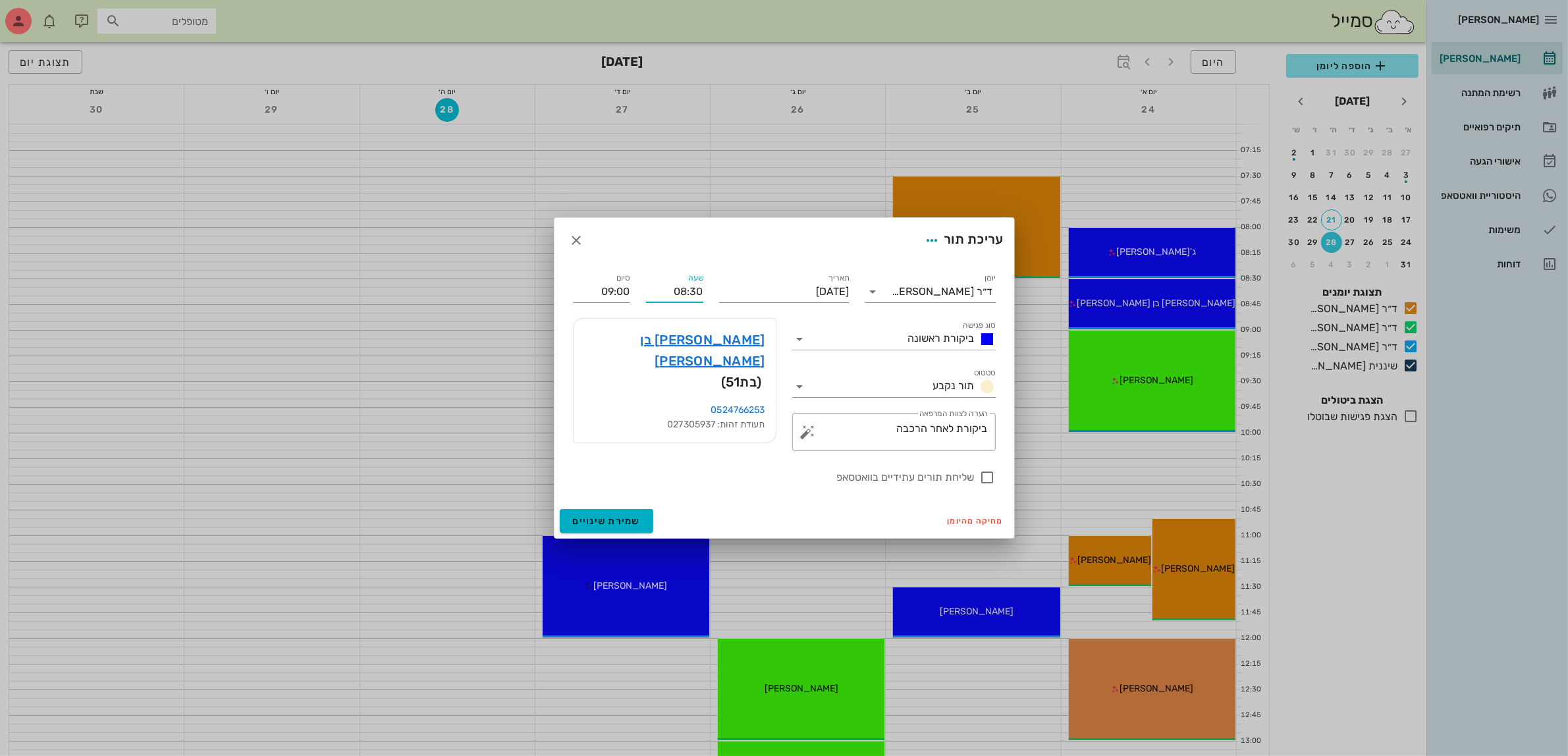
click at [680, 293] on input "08:30" at bounding box center [674, 292] width 57 height 21
type input "00:30"
type input "01:00"
click at [598, 288] on input "01:00" at bounding box center [601, 292] width 57 height 21
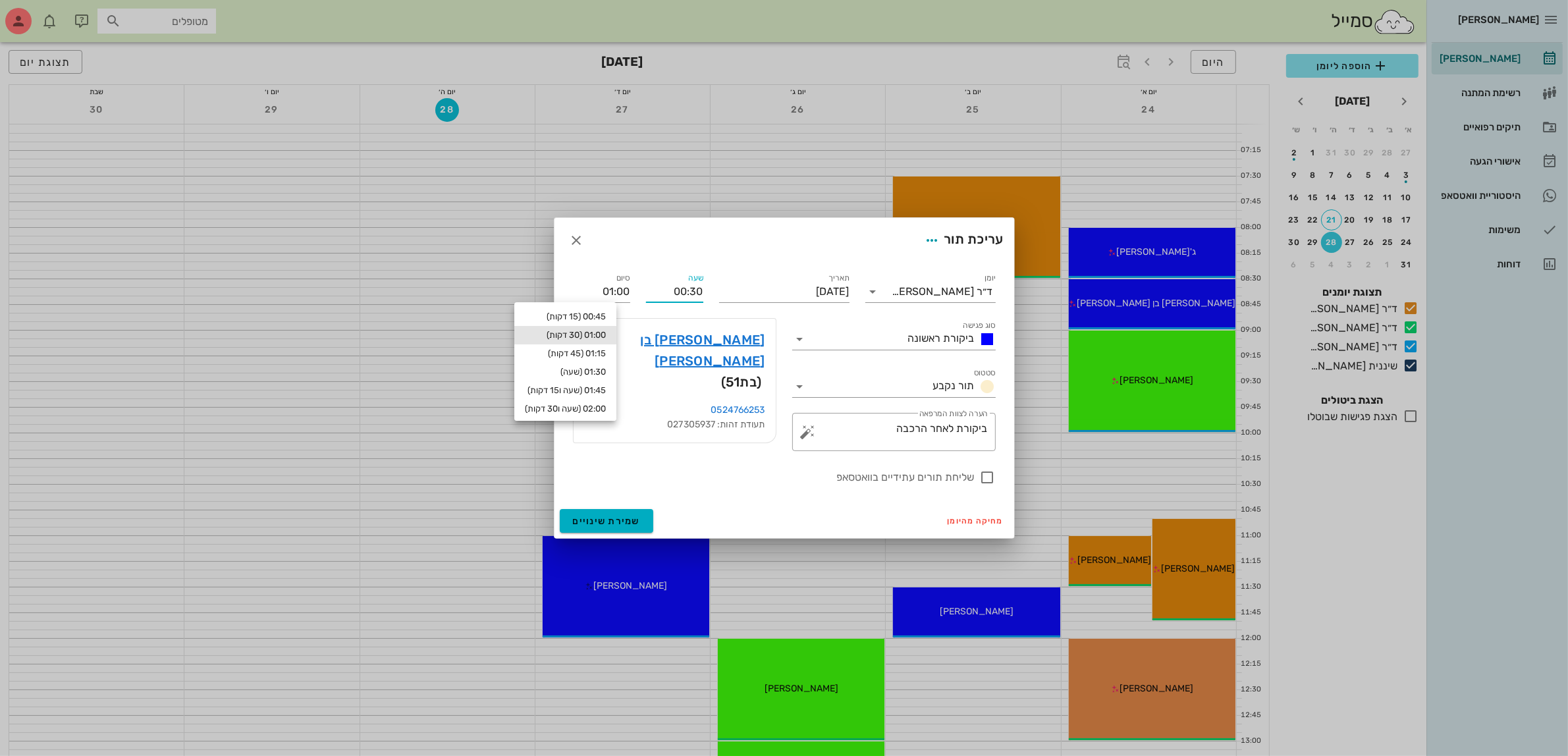
drag, startPoint x: 666, startPoint y: 291, endPoint x: 878, endPoint y: 312, distance: 213.0
click at [870, 312] on div "יומן ד״ר [PERSON_NAME] סוג פגישה ביקורת ראשונה סטטוס תור נקבע תאריך [DATE] שעה …" at bounding box center [784, 378] width 439 height 231
type input "11:00"
type input "11:30"
click at [620, 284] on input "11:30" at bounding box center [601, 292] width 57 height 21
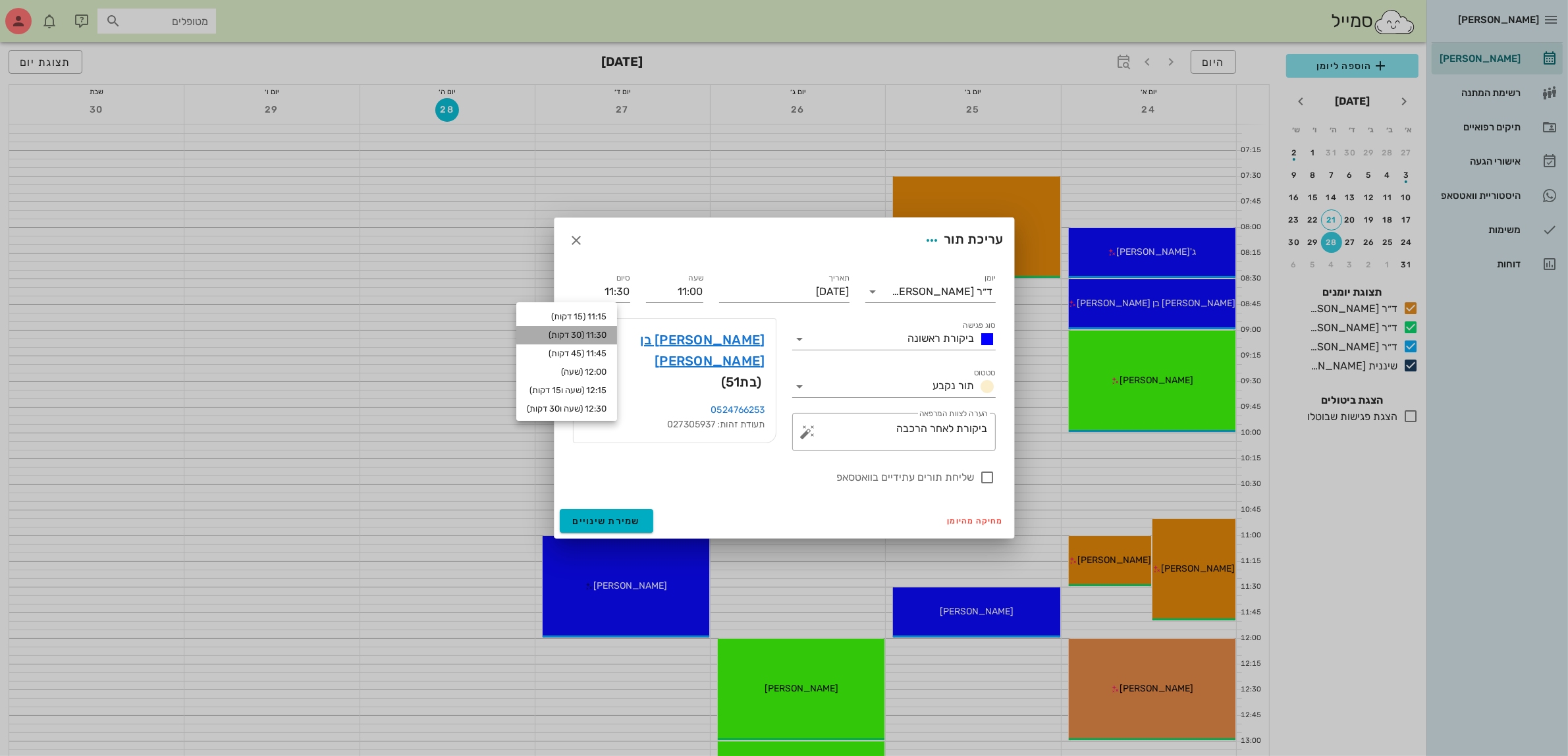
click at [598, 333] on div "11:30 (30 דקות)" at bounding box center [567, 335] width 80 height 10
type input "11:30"
click at [988, 476] on div at bounding box center [988, 477] width 23 height 22
checkbox input "true"
click at [591, 524] on span "שמירת שינויים" at bounding box center [607, 521] width 68 height 11
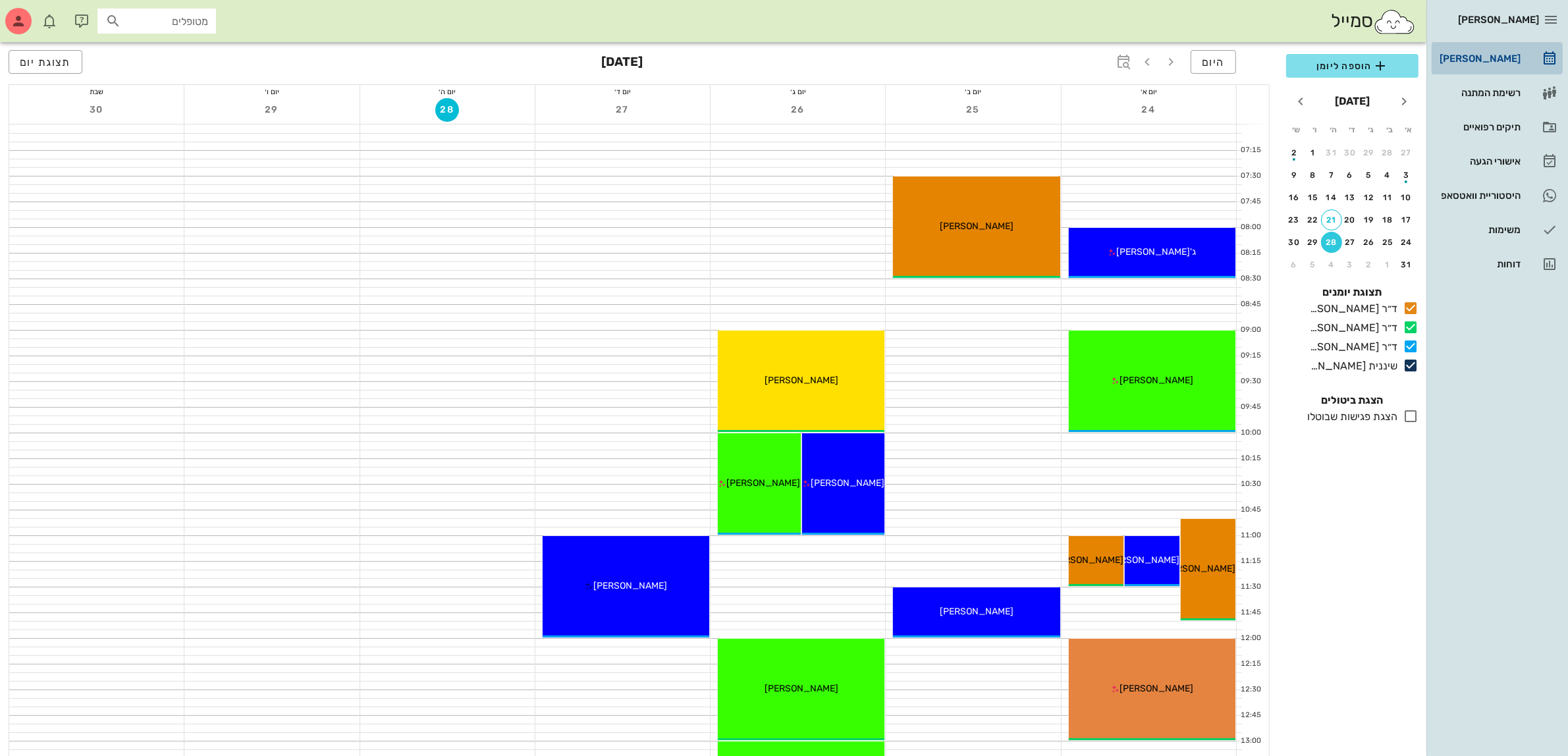
click at [1486, 56] on div "[PERSON_NAME]" at bounding box center [1479, 58] width 84 height 10
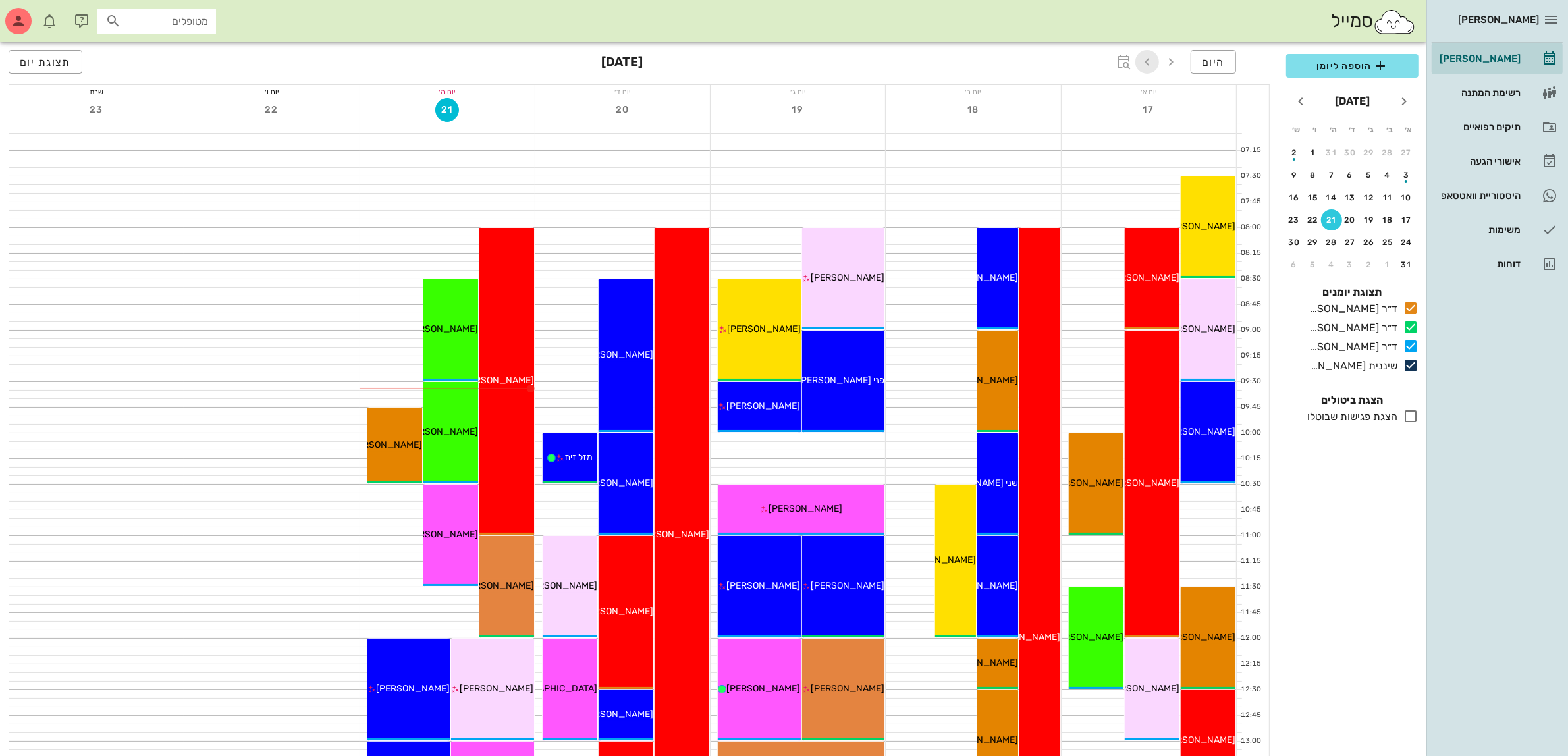
click at [1149, 60] on icon "button" at bounding box center [1148, 62] width 16 height 16
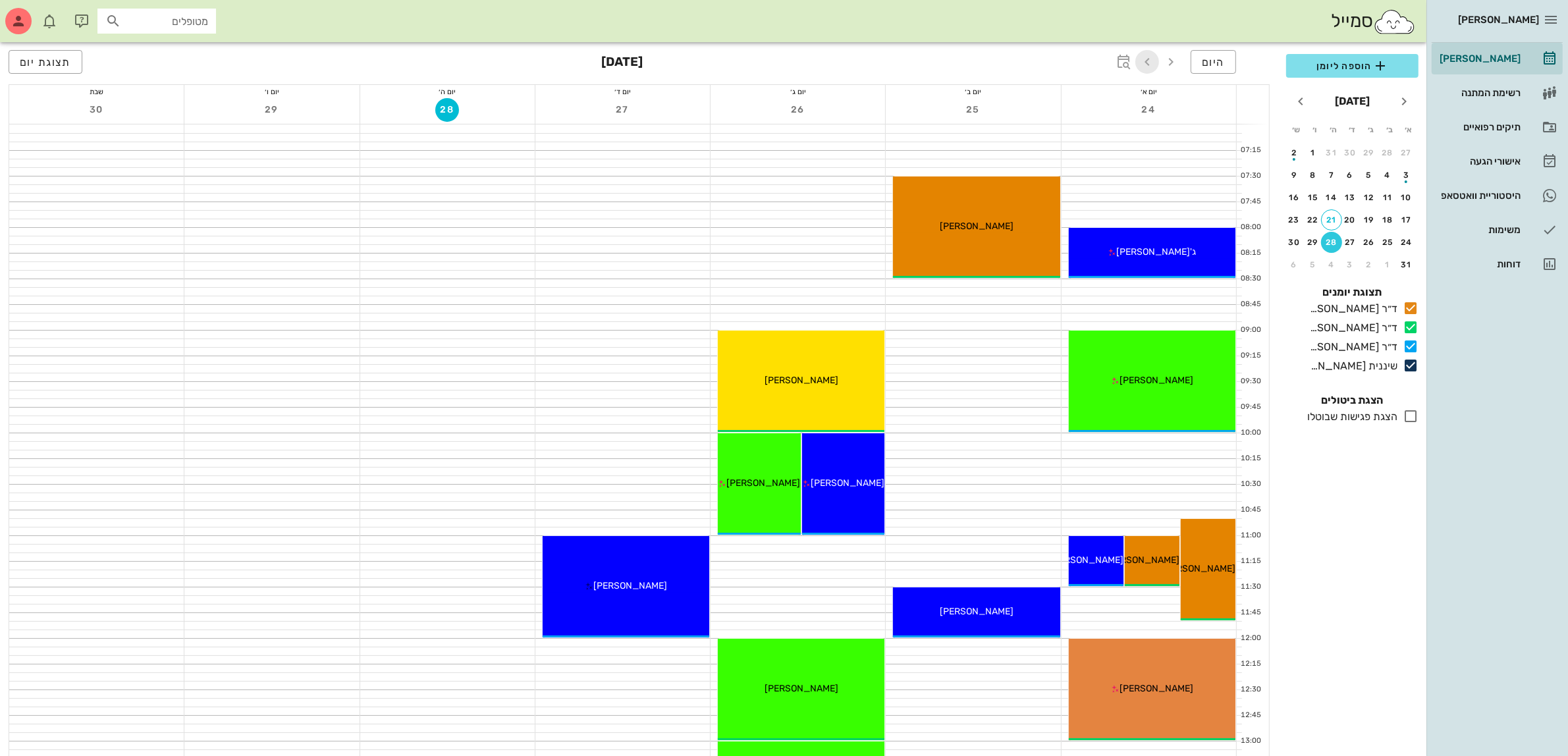
click at [1149, 60] on icon "button" at bounding box center [1148, 62] width 16 height 16
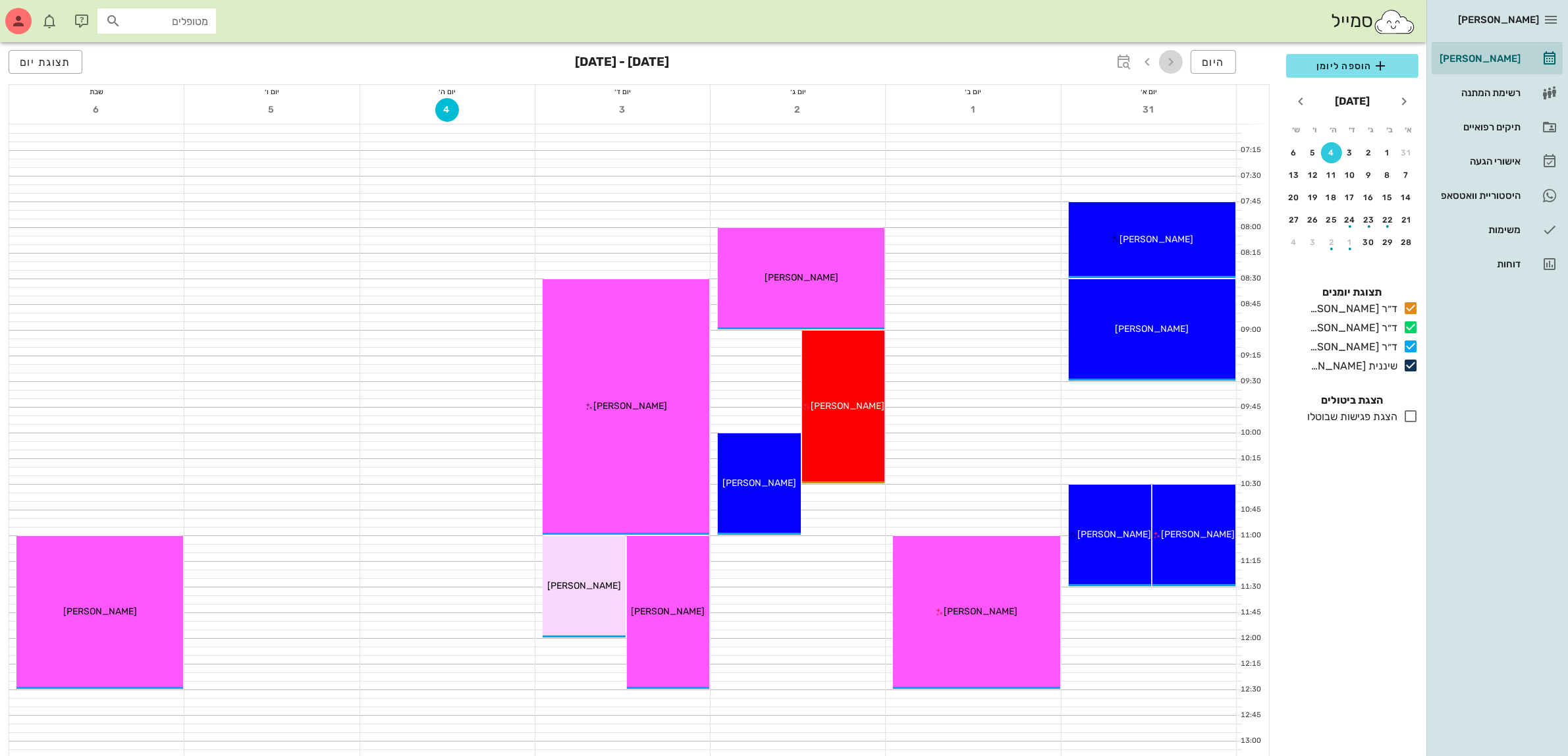
click at [1169, 61] on icon "button" at bounding box center [1171, 62] width 16 height 16
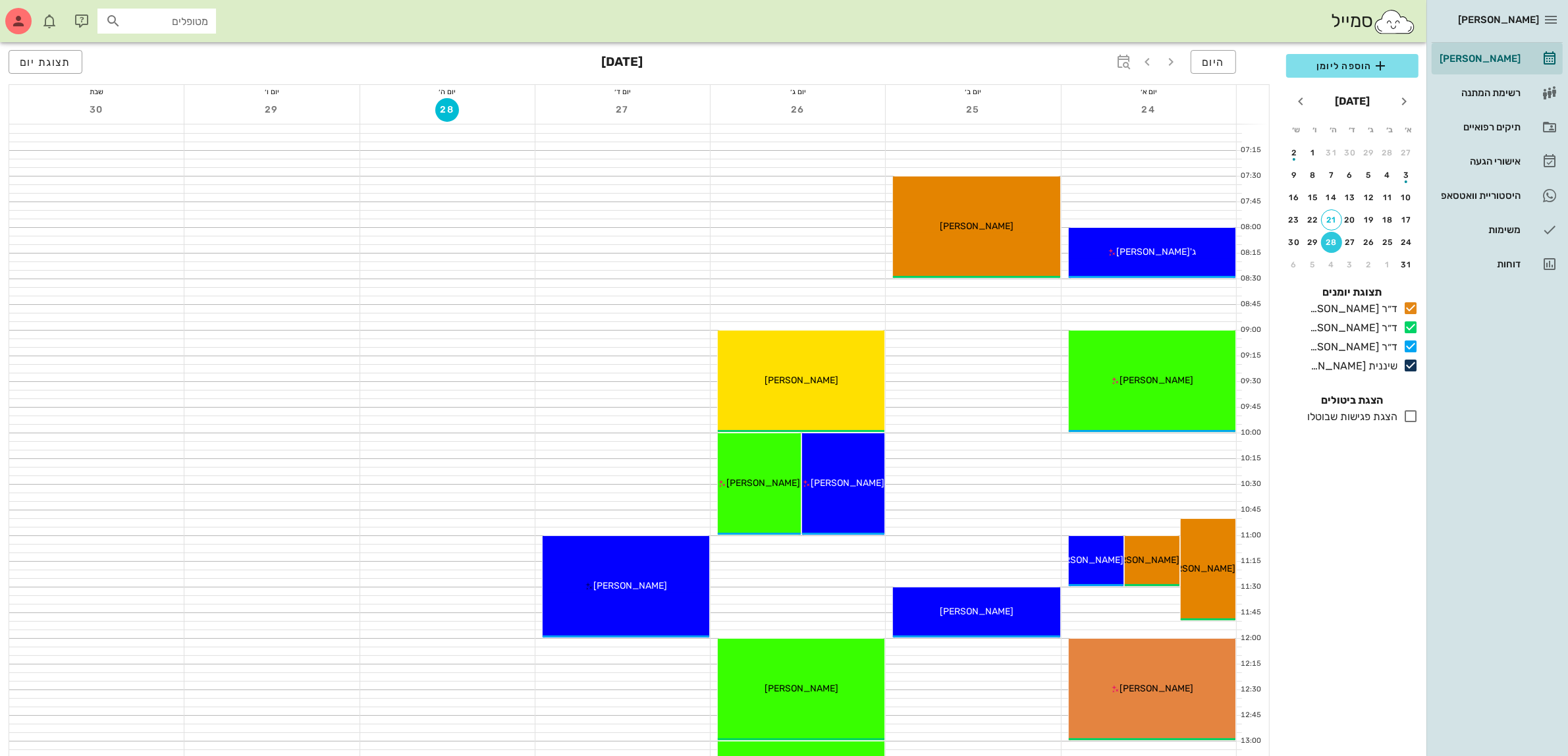
click at [152, 14] on input "מטופלים" at bounding box center [166, 21] width 84 height 17
type input "[PERSON_NAME]"
click at [170, 53] on div "[PERSON_NAME] 034276063" at bounding box center [133, 50] width 145 height 10
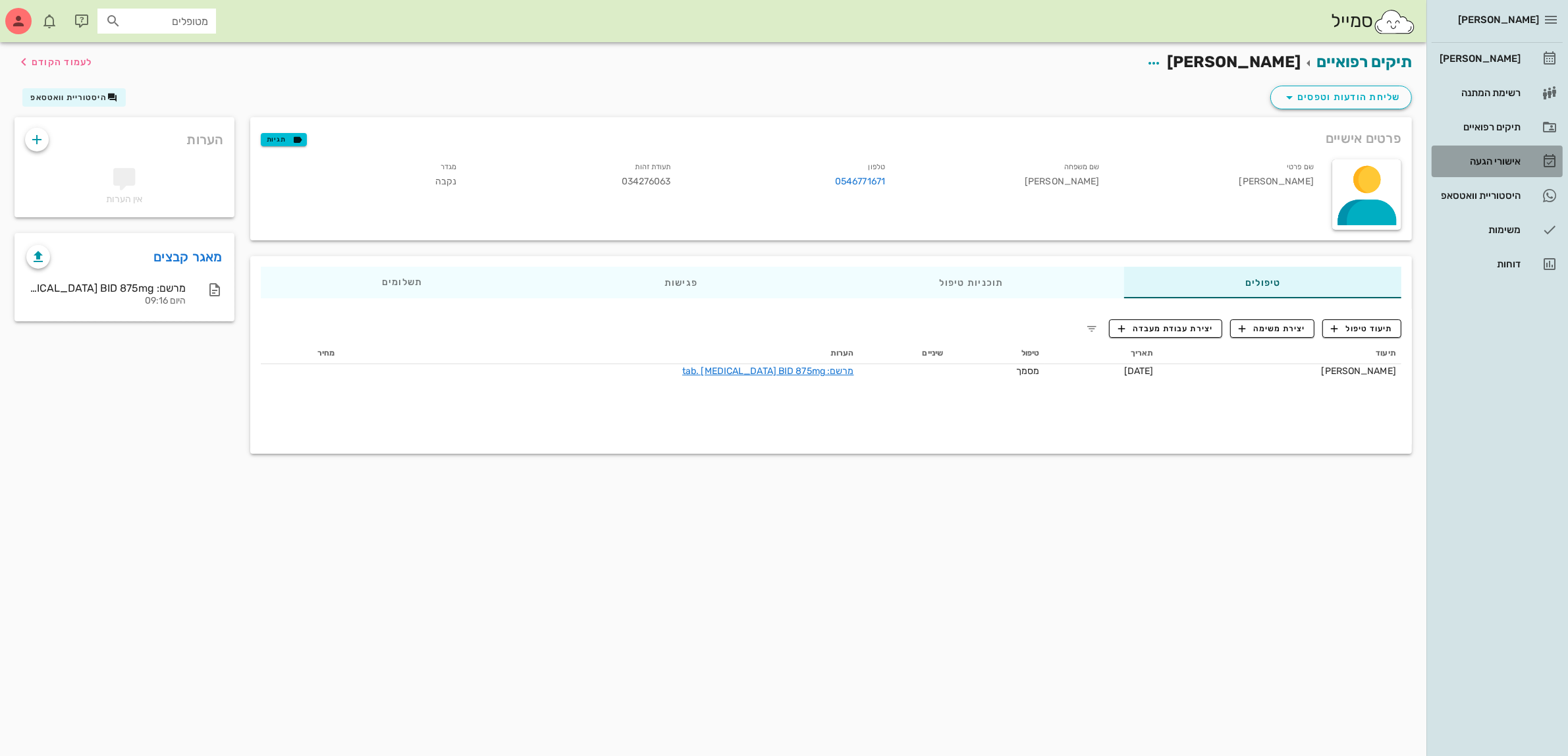
click at [1486, 161] on div "אישורי הגעה" at bounding box center [1479, 161] width 84 height 10
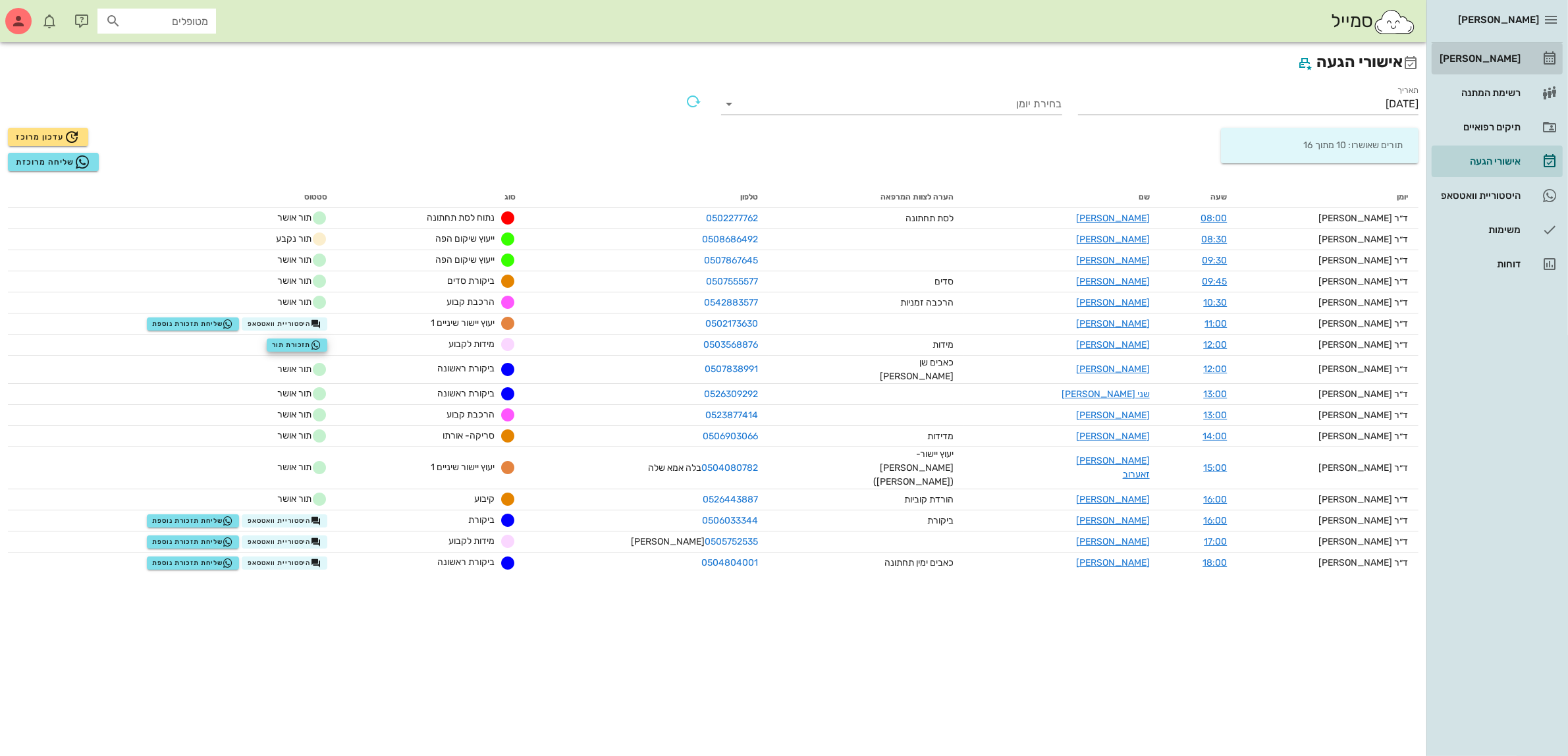
click at [1486, 58] on div "[PERSON_NAME]" at bounding box center [1479, 58] width 84 height 10
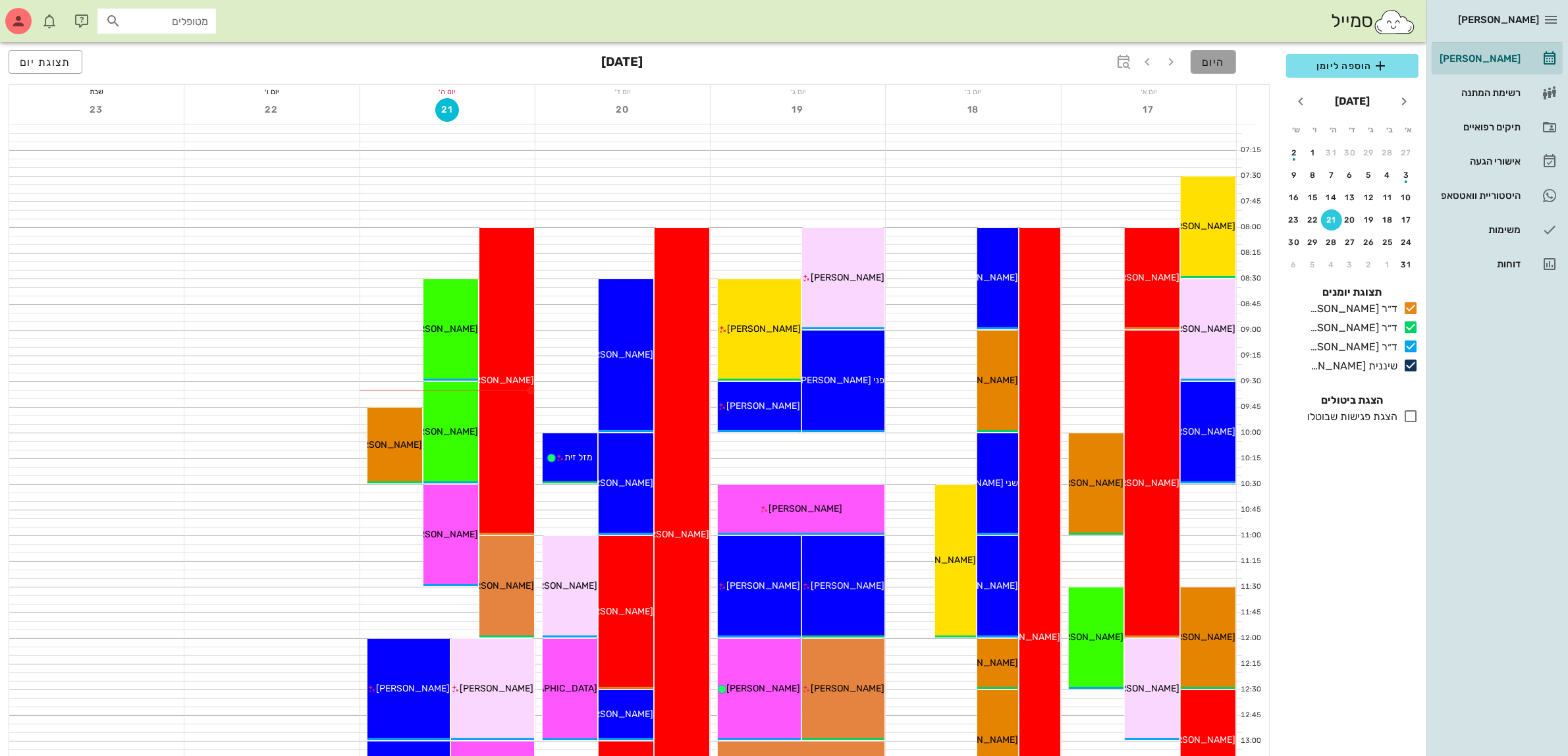
click at [1213, 66] on span "היום" at bounding box center [1213, 63] width 23 height 13
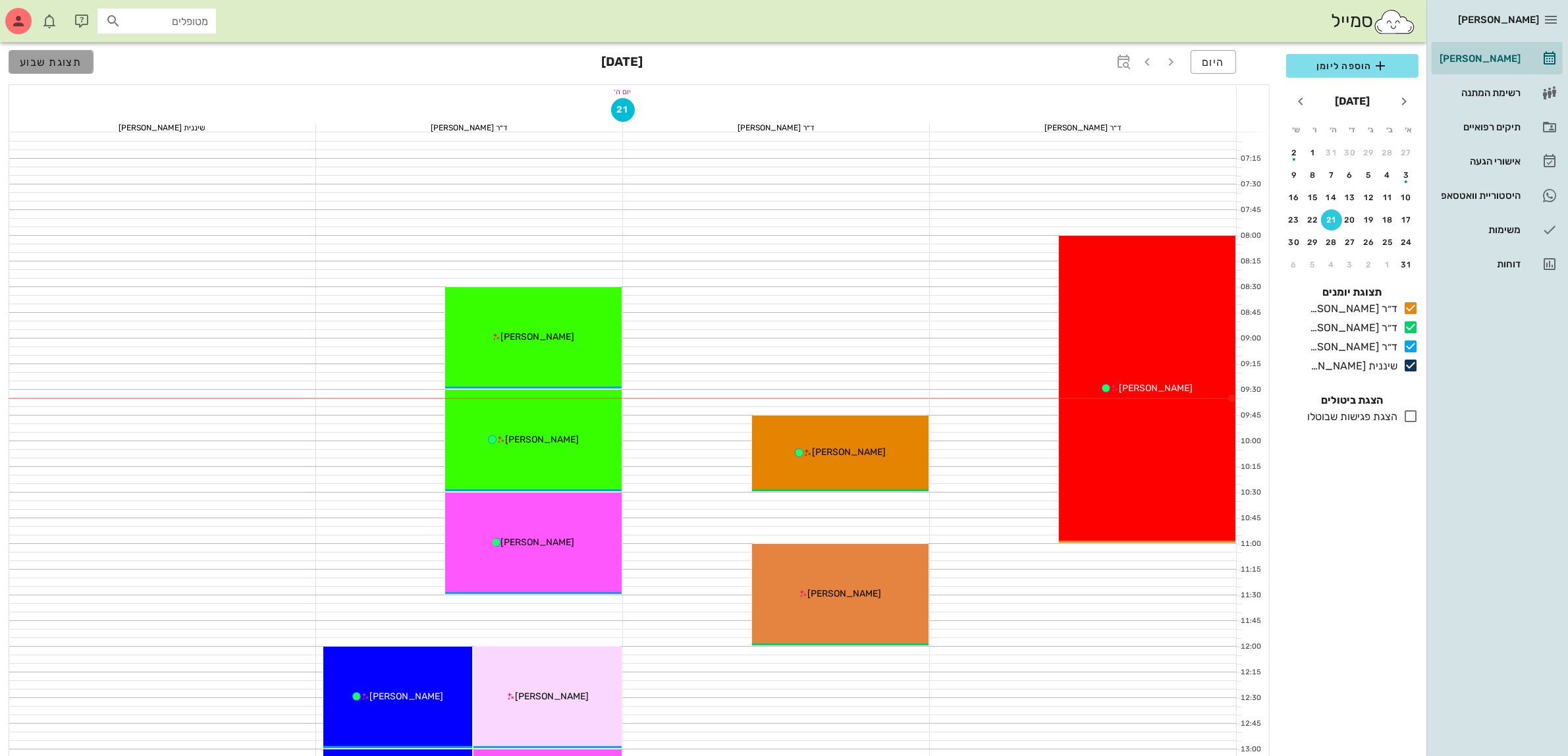
click at [60, 64] on span "תצוגת שבוע" at bounding box center [51, 63] width 63 height 13
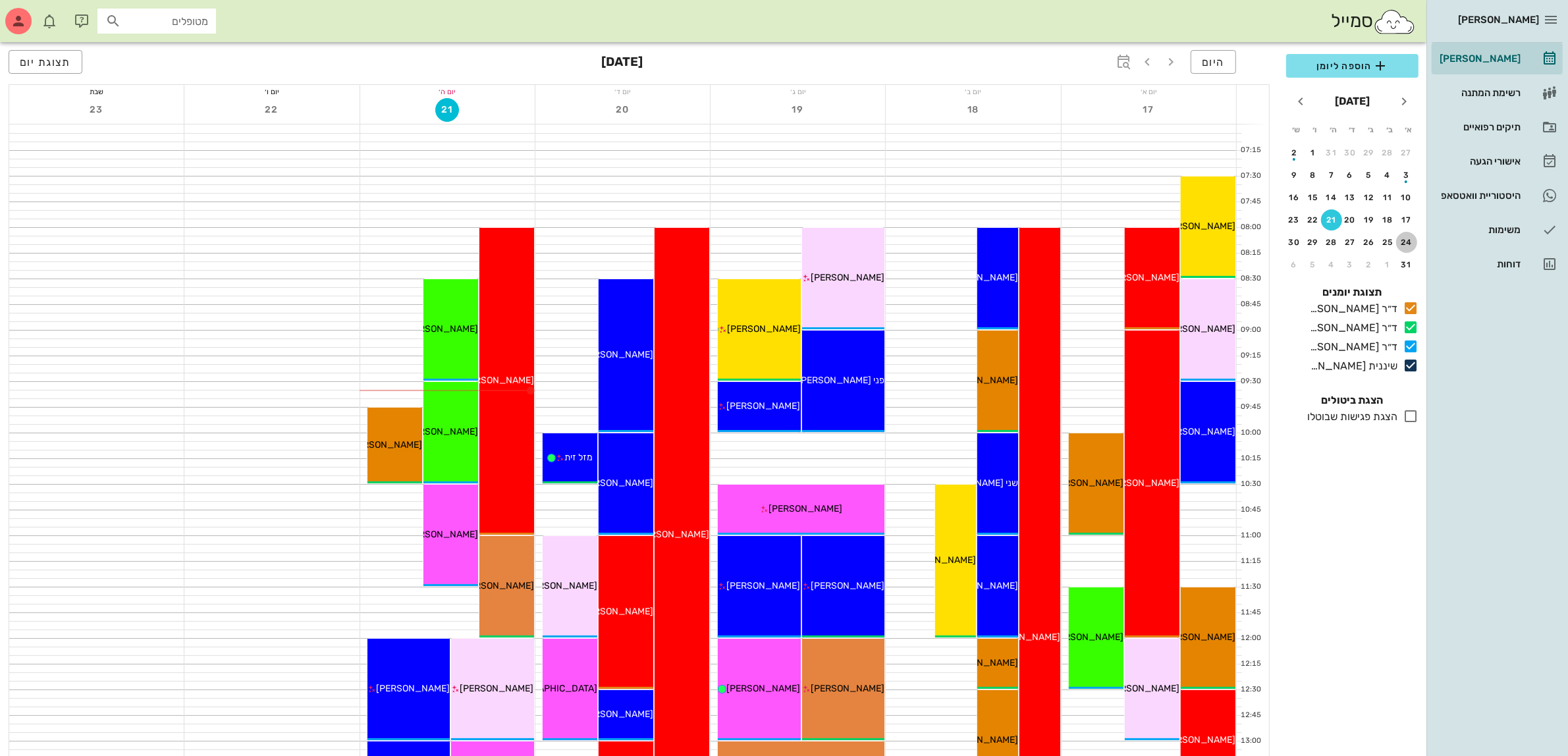
click at [1406, 238] on div "24" at bounding box center [1406, 242] width 21 height 9
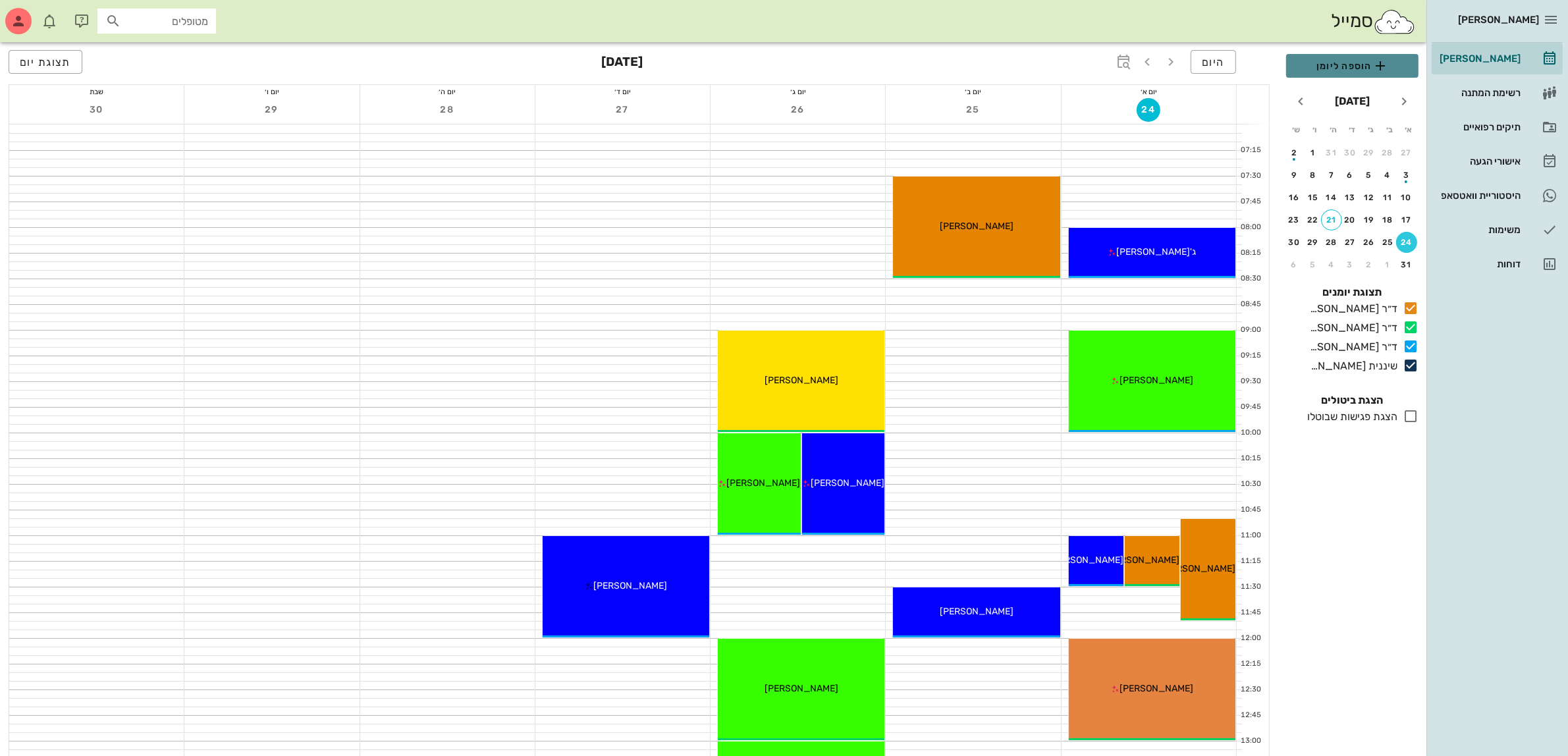
click at [1324, 60] on span "הוספה ליומן" at bounding box center [1352, 66] width 111 height 16
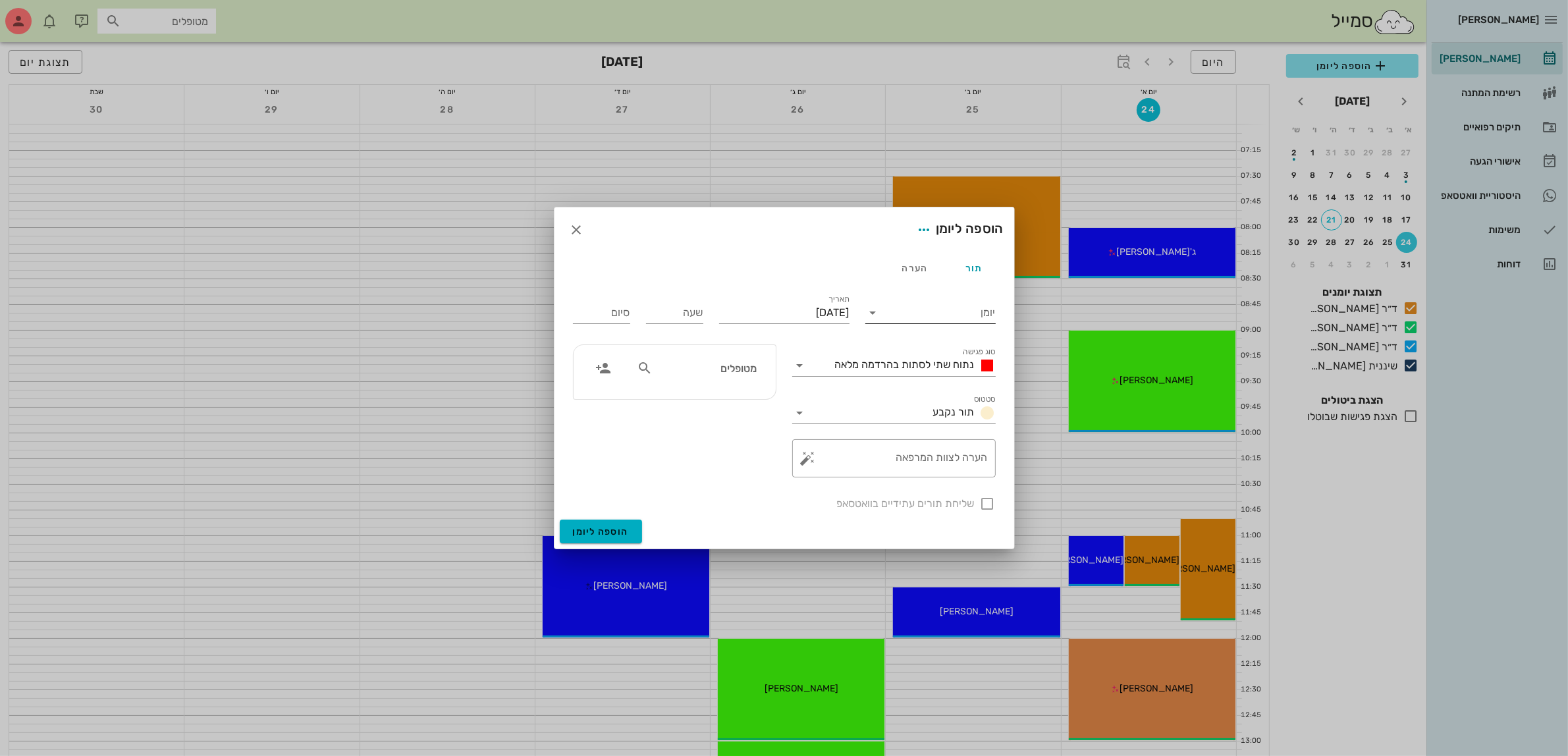
click at [915, 308] on input "יומן" at bounding box center [940, 313] width 112 height 21
click at [919, 319] on div "ד״ר [PERSON_NAME]" at bounding box center [934, 323] width 117 height 13
click at [664, 314] on input "שעה" at bounding box center [674, 313] width 57 height 21
type input "08:00"
type input "16:00"
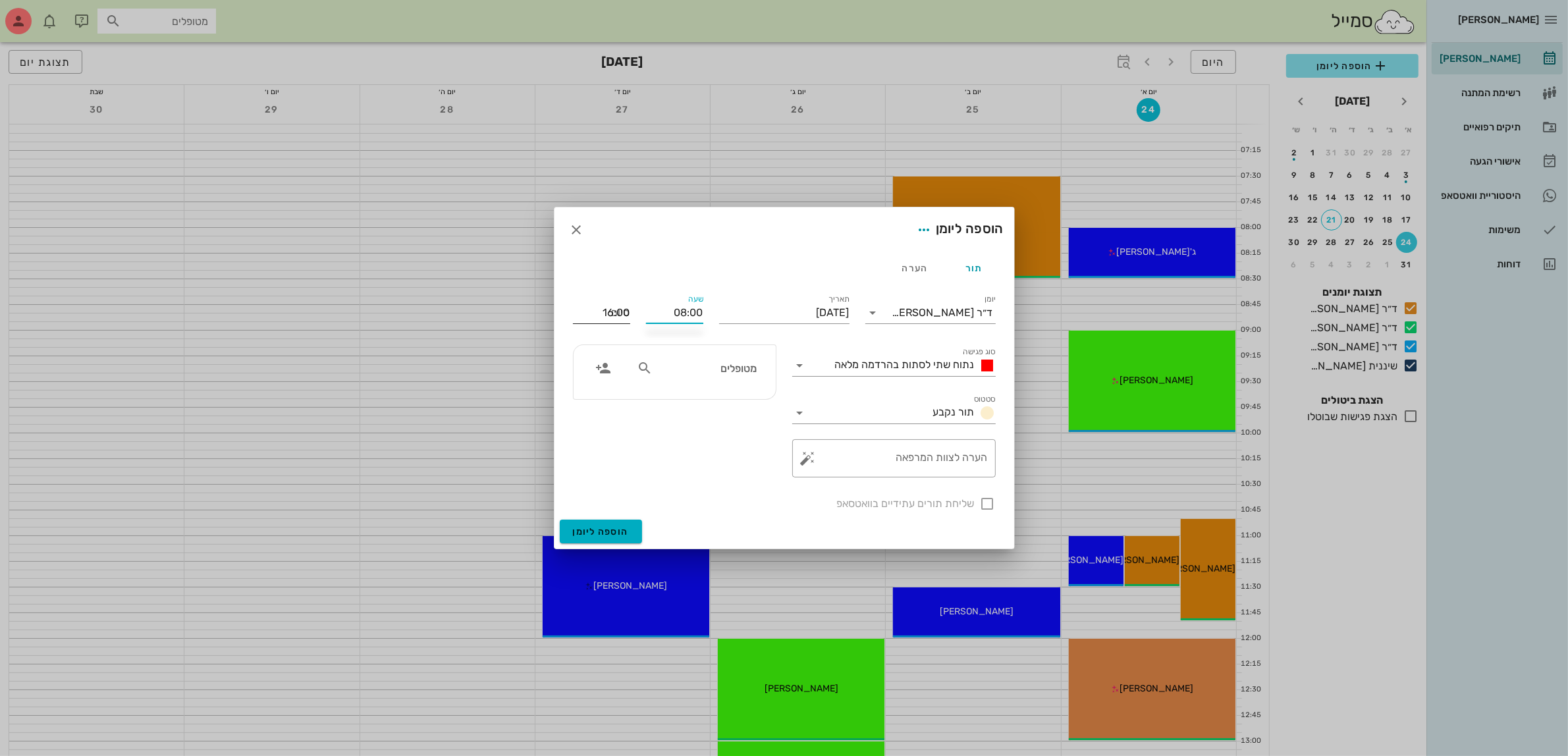
click at [628, 314] on input "16:00" at bounding box center [601, 313] width 57 height 21
click at [688, 370] on input "text" at bounding box center [706, 367] width 101 height 17
type input "מי"
click at [721, 403] on div "[PERSON_NAME] 034276063 0546771671" at bounding box center [683, 403] width 145 height 33
click at [986, 502] on div at bounding box center [988, 504] width 23 height 22
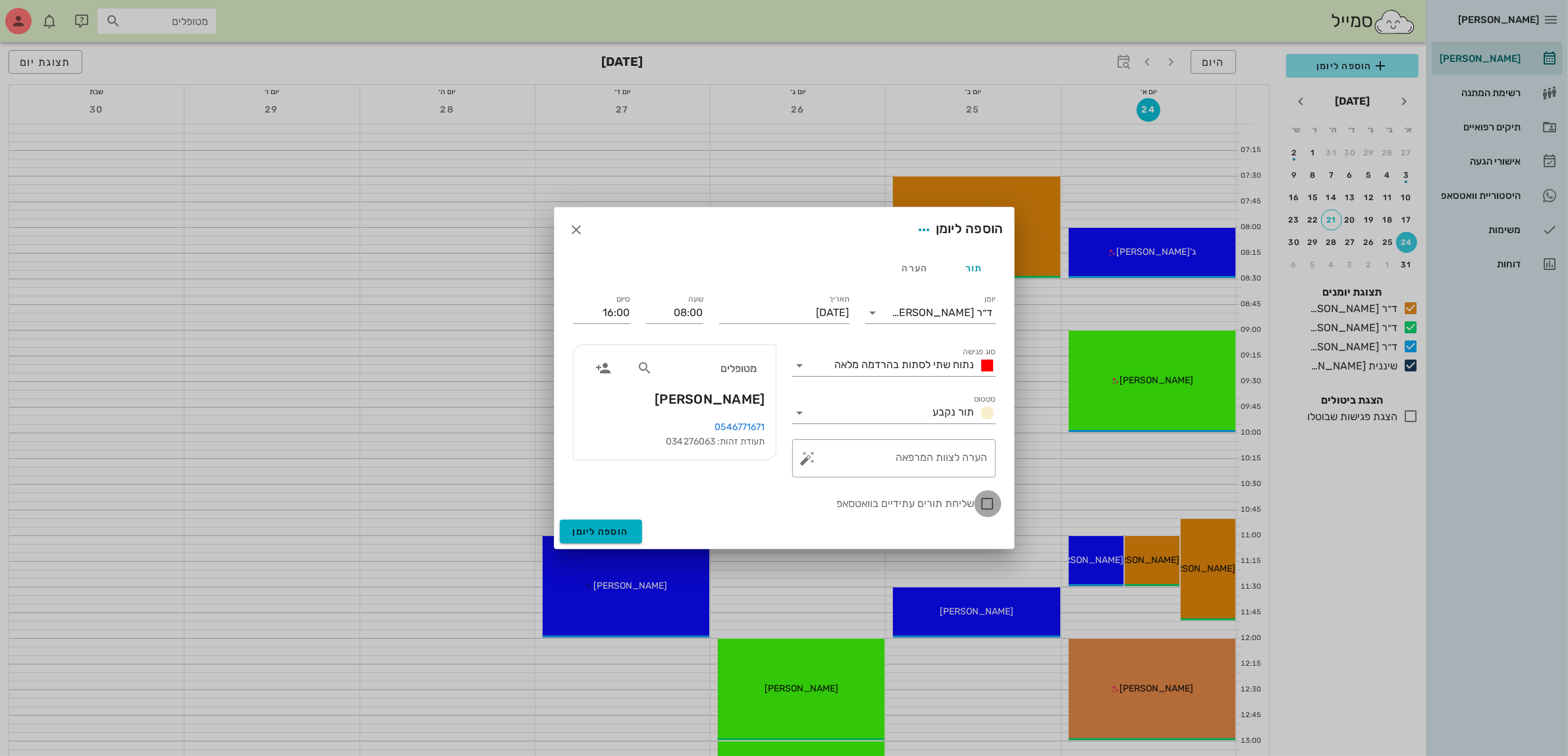
checkbox input "true"
click at [679, 312] on input "08:00" at bounding box center [674, 313] width 57 height 21
click at [678, 341] on div "07:30" at bounding box center [674, 342] width 36 height 10
type input "07:30"
click at [621, 311] on input "15:30" at bounding box center [601, 313] width 57 height 21
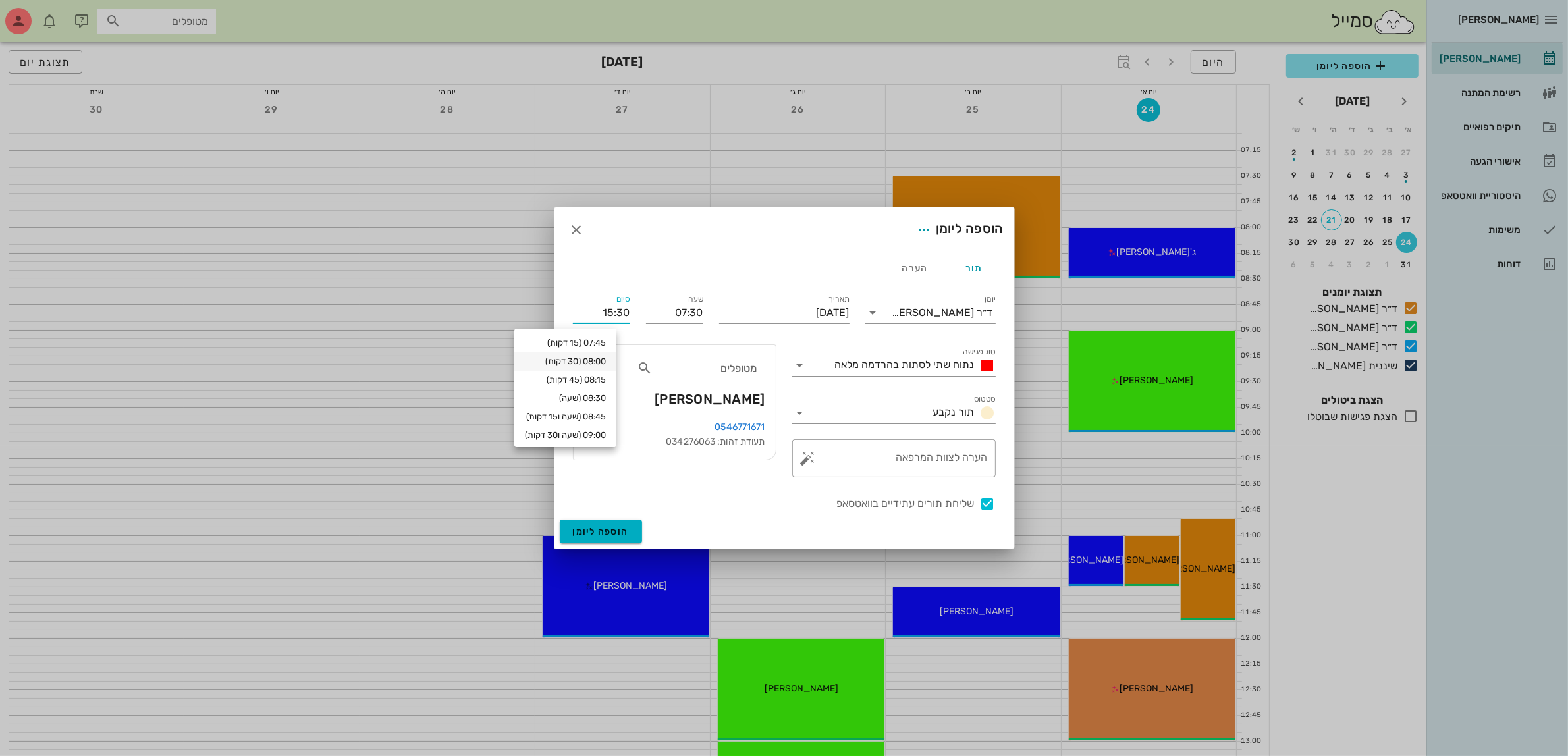
scroll to position [53, 0]
click at [610, 313] on input "15:30" at bounding box center [601, 313] width 57 height 21
drag, startPoint x: 606, startPoint y: 313, endPoint x: 665, endPoint y: 321, distance: 59.5
click at [661, 317] on div "יומן ד״ר [PERSON_NAME] סוג פגישה נתוח שתי לסתות בהרדמה מלאה סטטוס תור נקבע תארי…" at bounding box center [784, 401] width 439 height 235
type input "16:00"
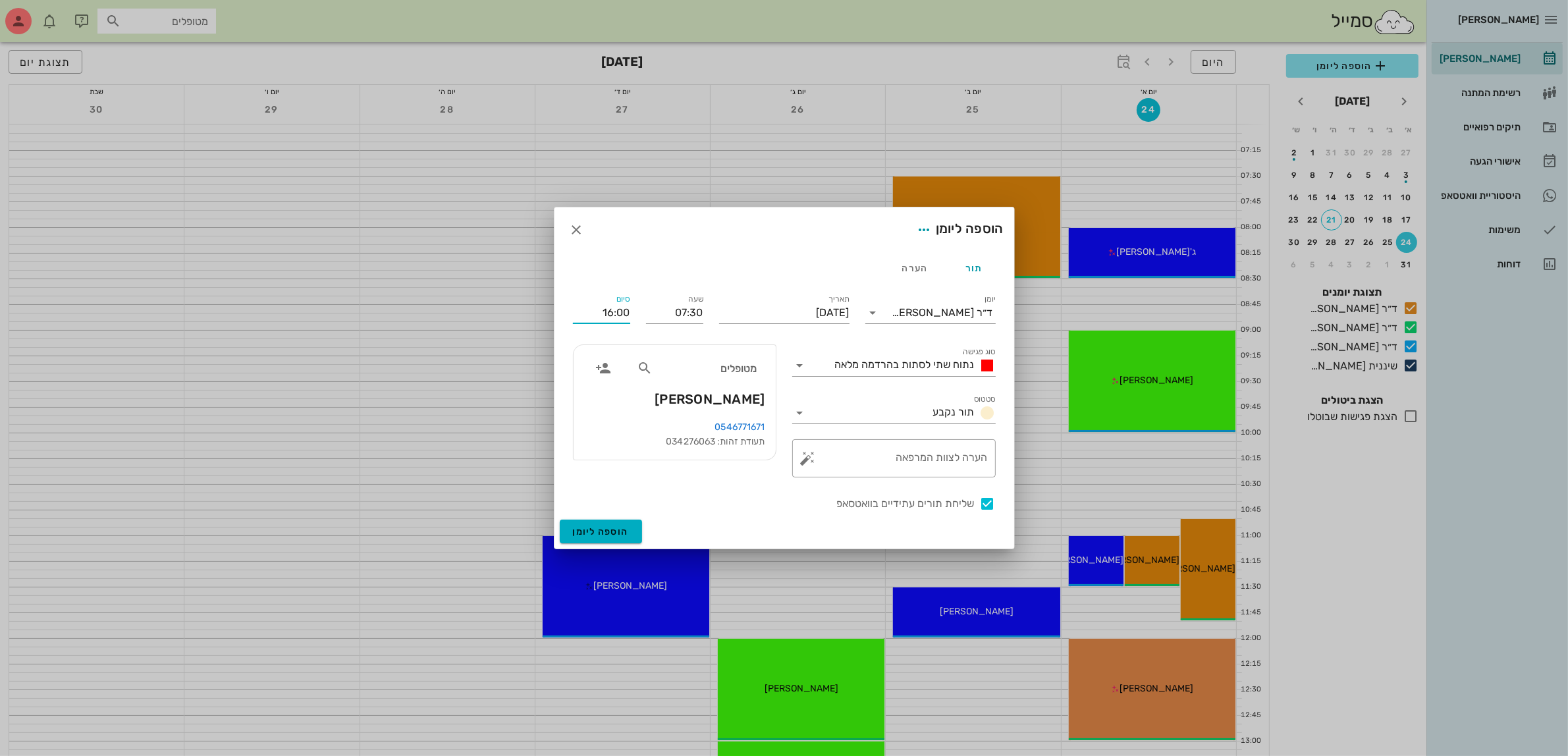
click at [669, 388] on div "מטופלים" at bounding box center [697, 371] width 136 height 33
click at [903, 465] on textarea "הערה לצוות המרפאה" at bounding box center [899, 461] width 177 height 31
type textarea "2 לסתות סדציה"
click at [612, 531] on span "הוספה ליומן" at bounding box center [601, 532] width 56 height 11
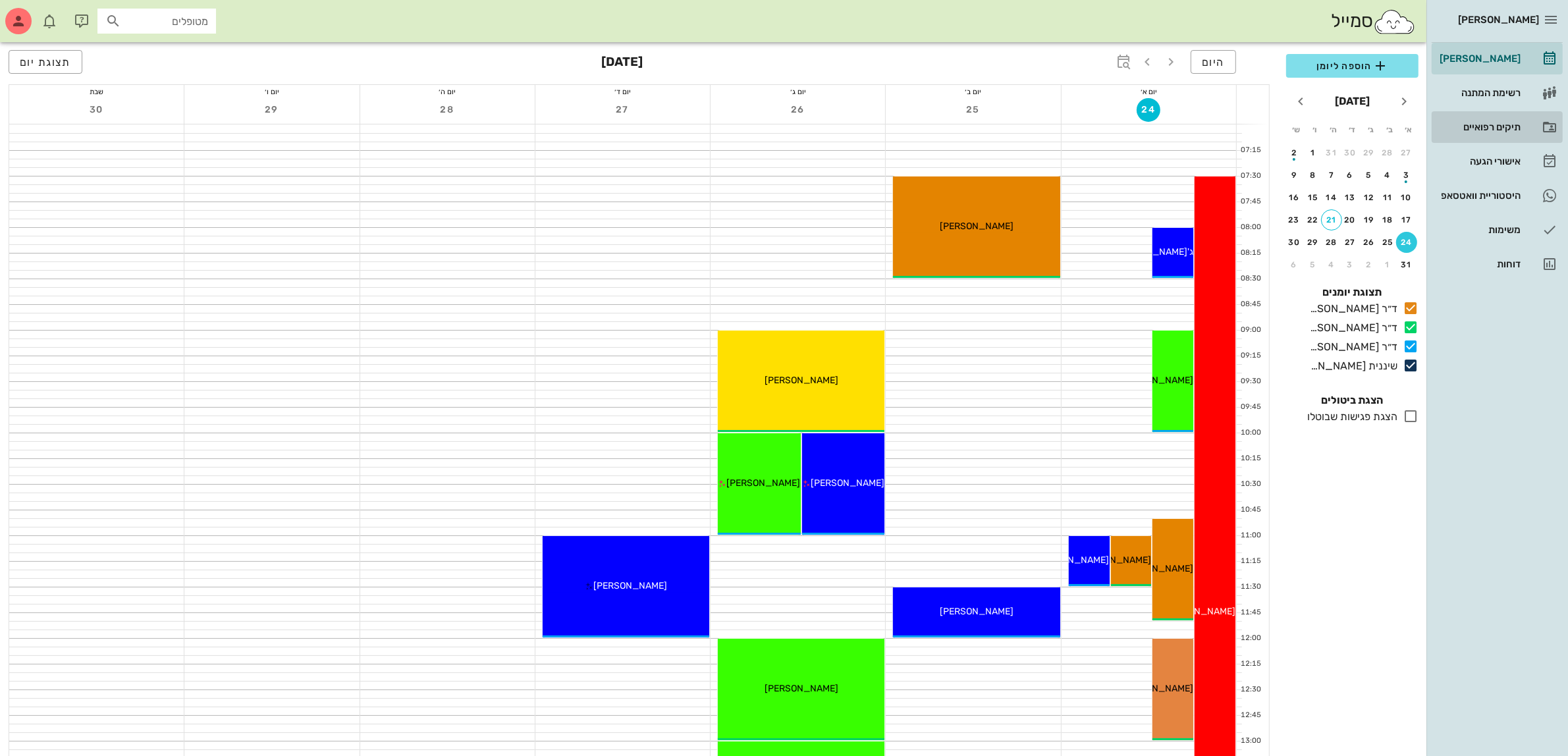
click at [1471, 120] on div "תיקים רפואיים" at bounding box center [1479, 127] width 84 height 21
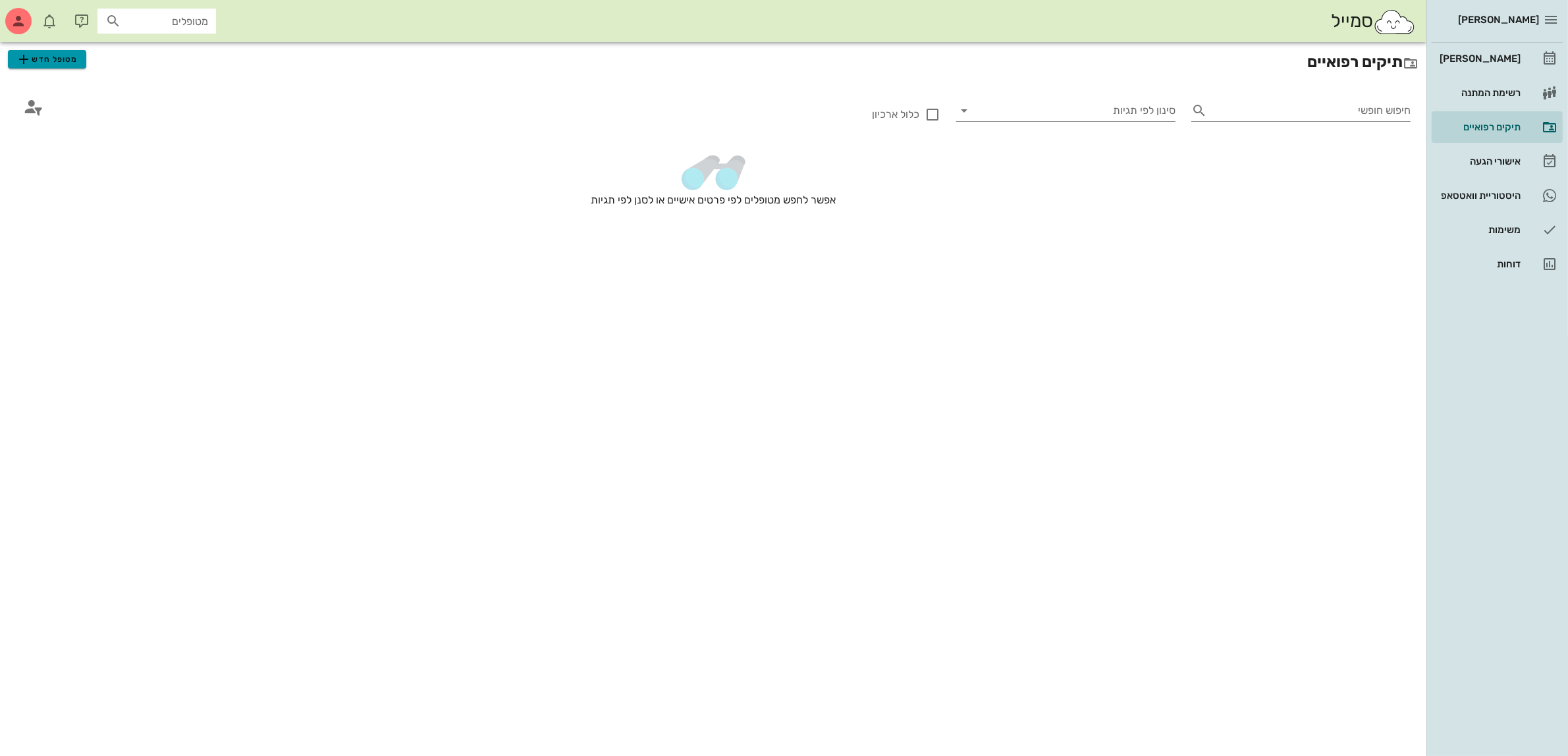
click at [57, 57] on span "מטופל חדש" at bounding box center [47, 59] width 62 height 16
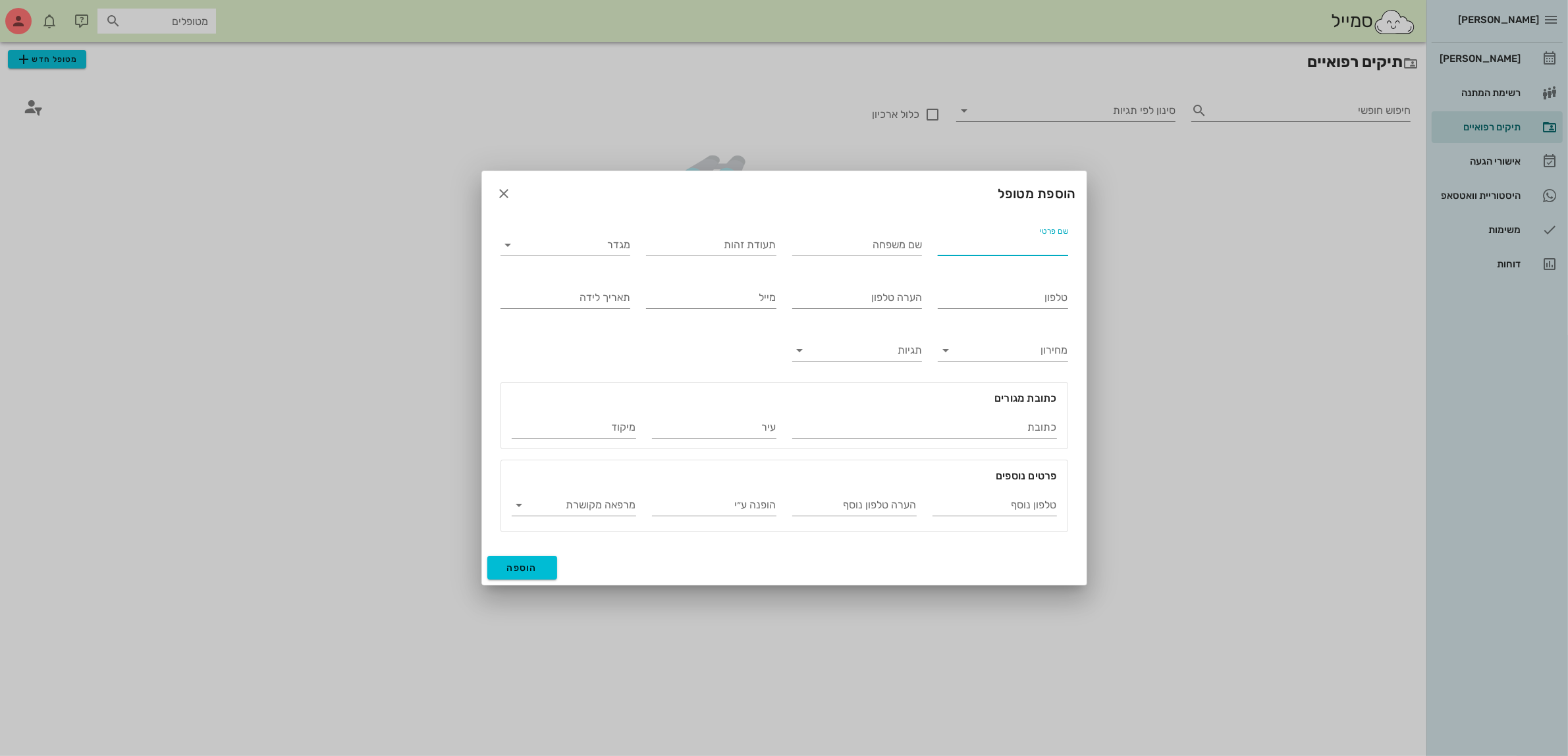
drag, startPoint x: 981, startPoint y: 241, endPoint x: 1024, endPoint y: 248, distance: 43.6
click at [985, 243] on input "שם פרטי" at bounding box center [1003, 245] width 130 height 21
type input "[PERSON_NAME]"
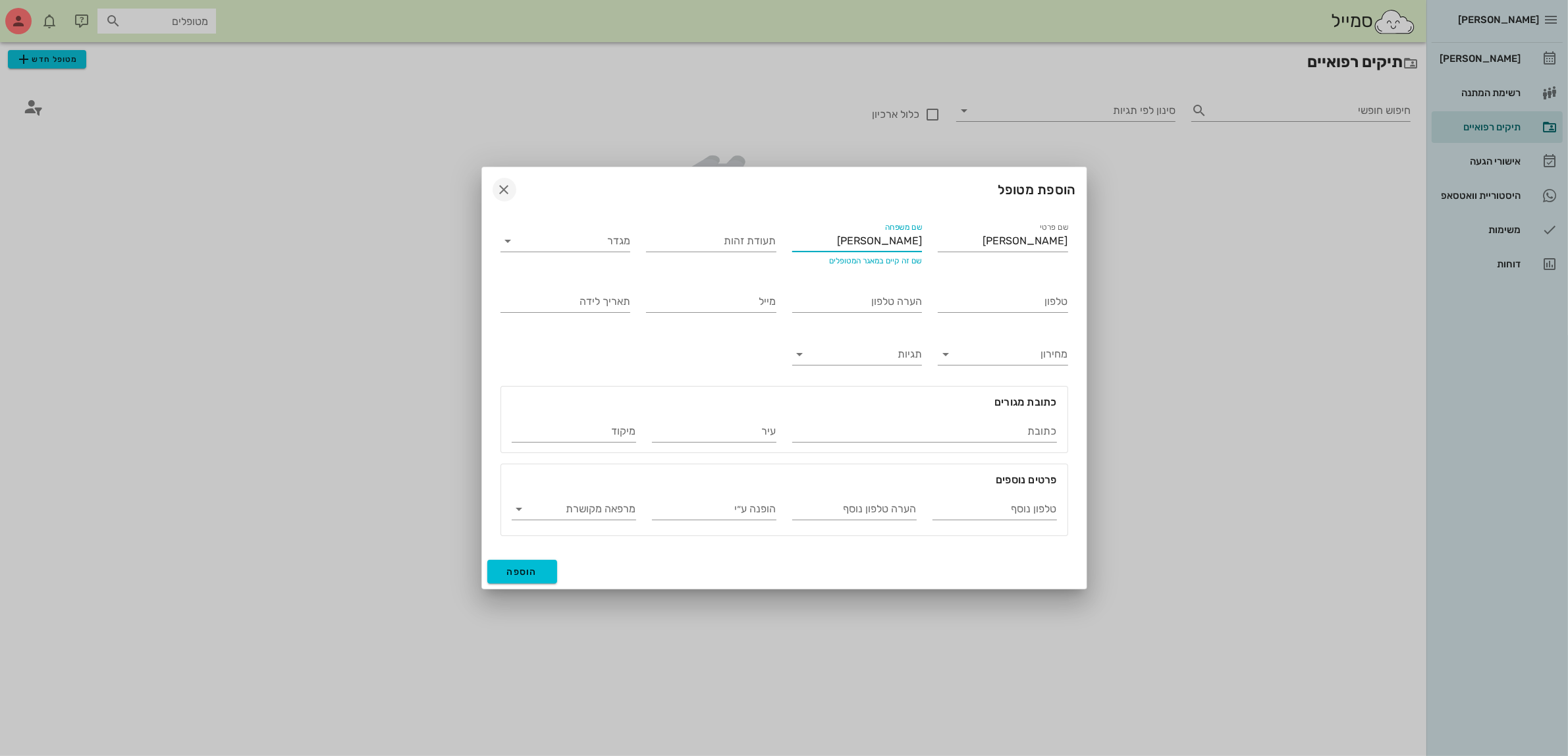
type input "[PERSON_NAME]"
click at [506, 182] on icon "button" at bounding box center [505, 190] width 16 height 16
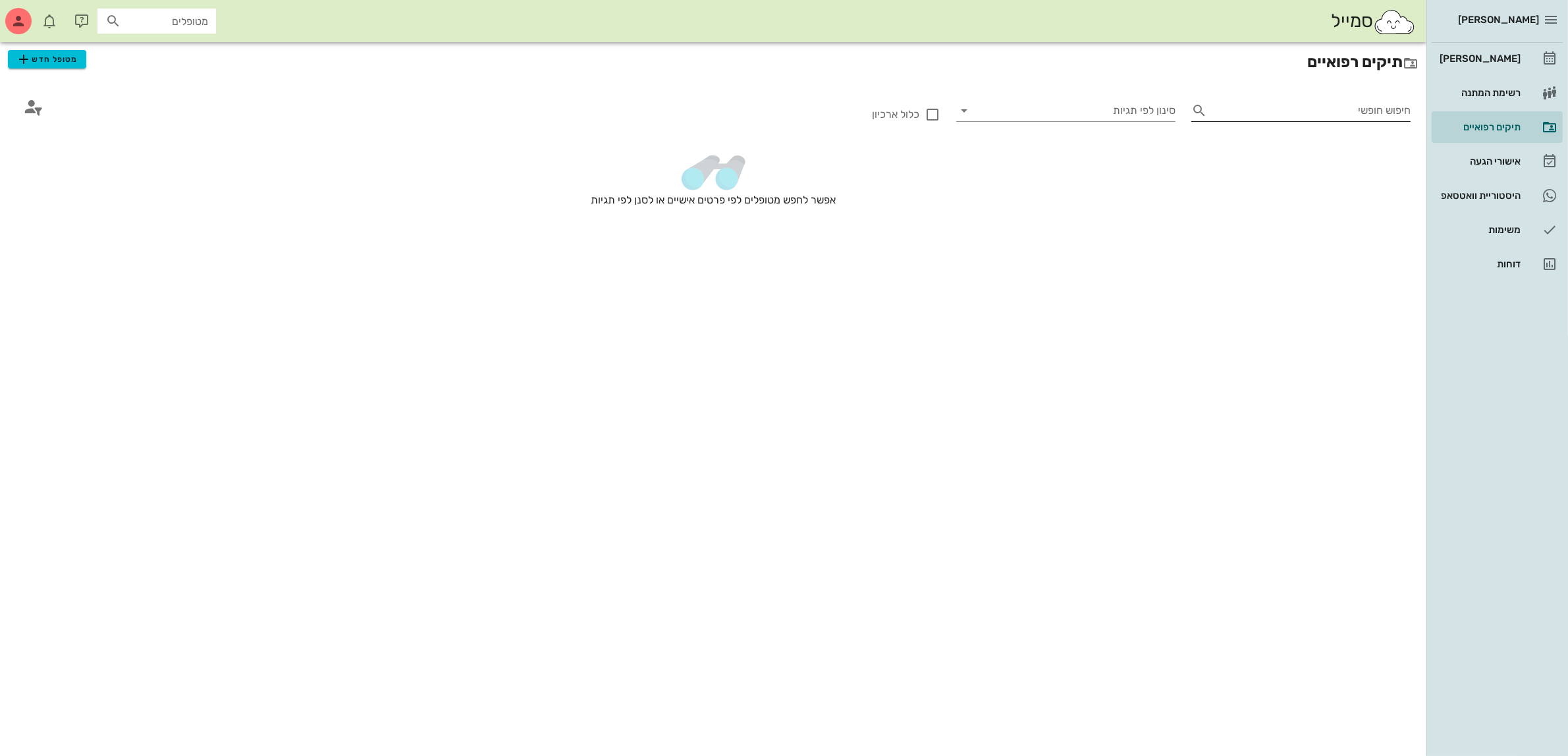
click at [1357, 108] on input "חיפוש חופשי" at bounding box center [1312, 111] width 199 height 21
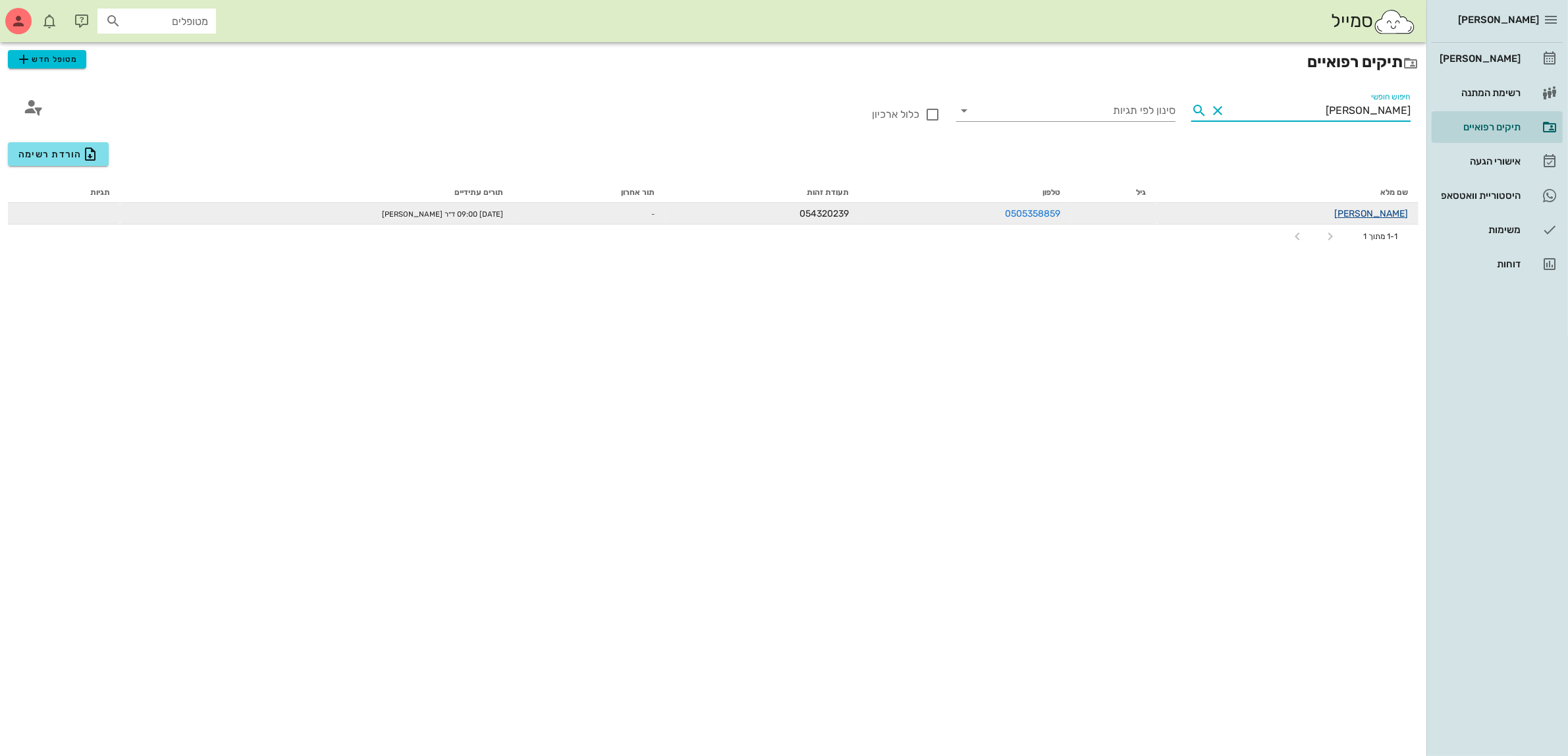
type input "[PERSON_NAME]"
click at [1388, 213] on link "[PERSON_NAME]" at bounding box center [1371, 214] width 74 height 11
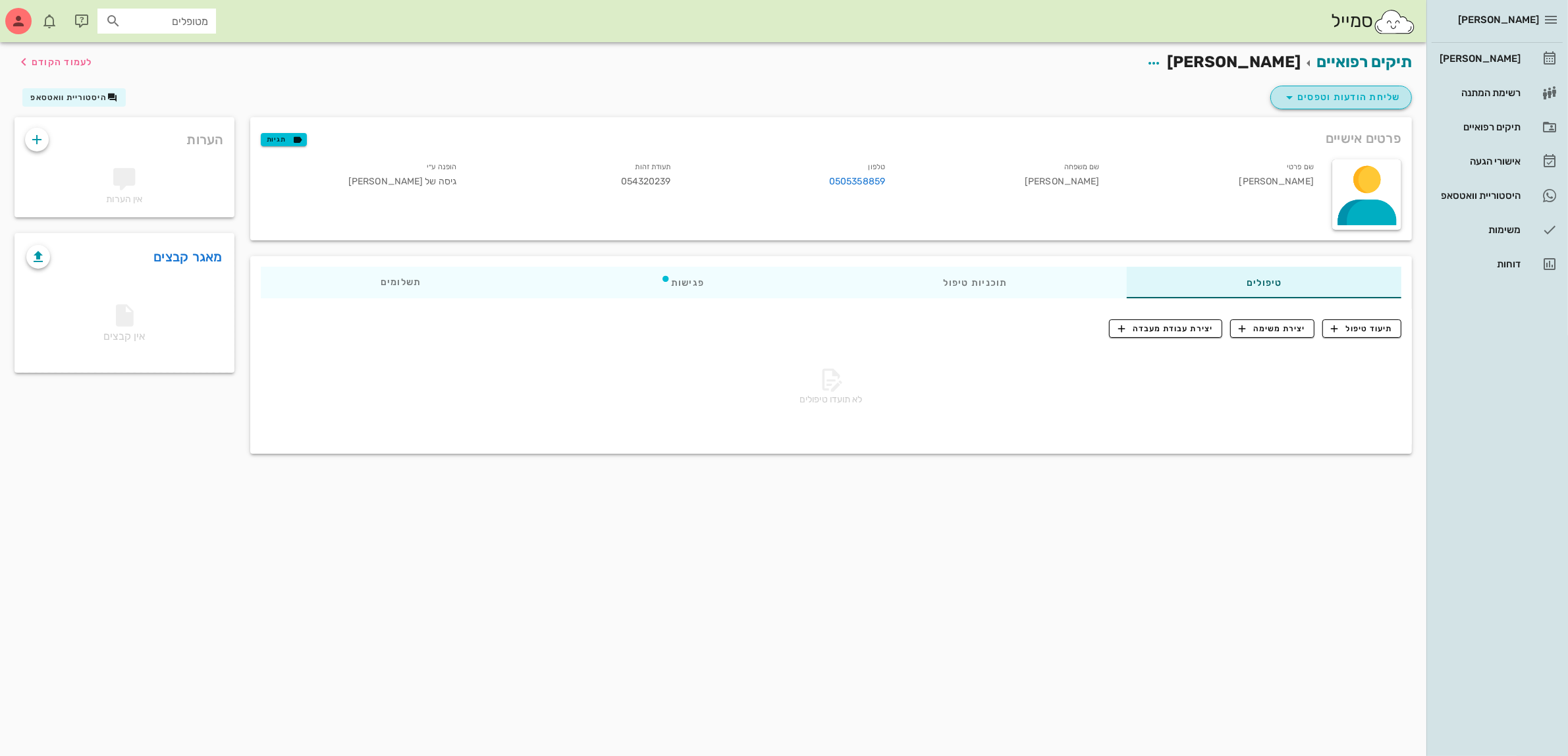
click at [1361, 96] on span "שליחת הודעות וטפסים" at bounding box center [1341, 97] width 119 height 16
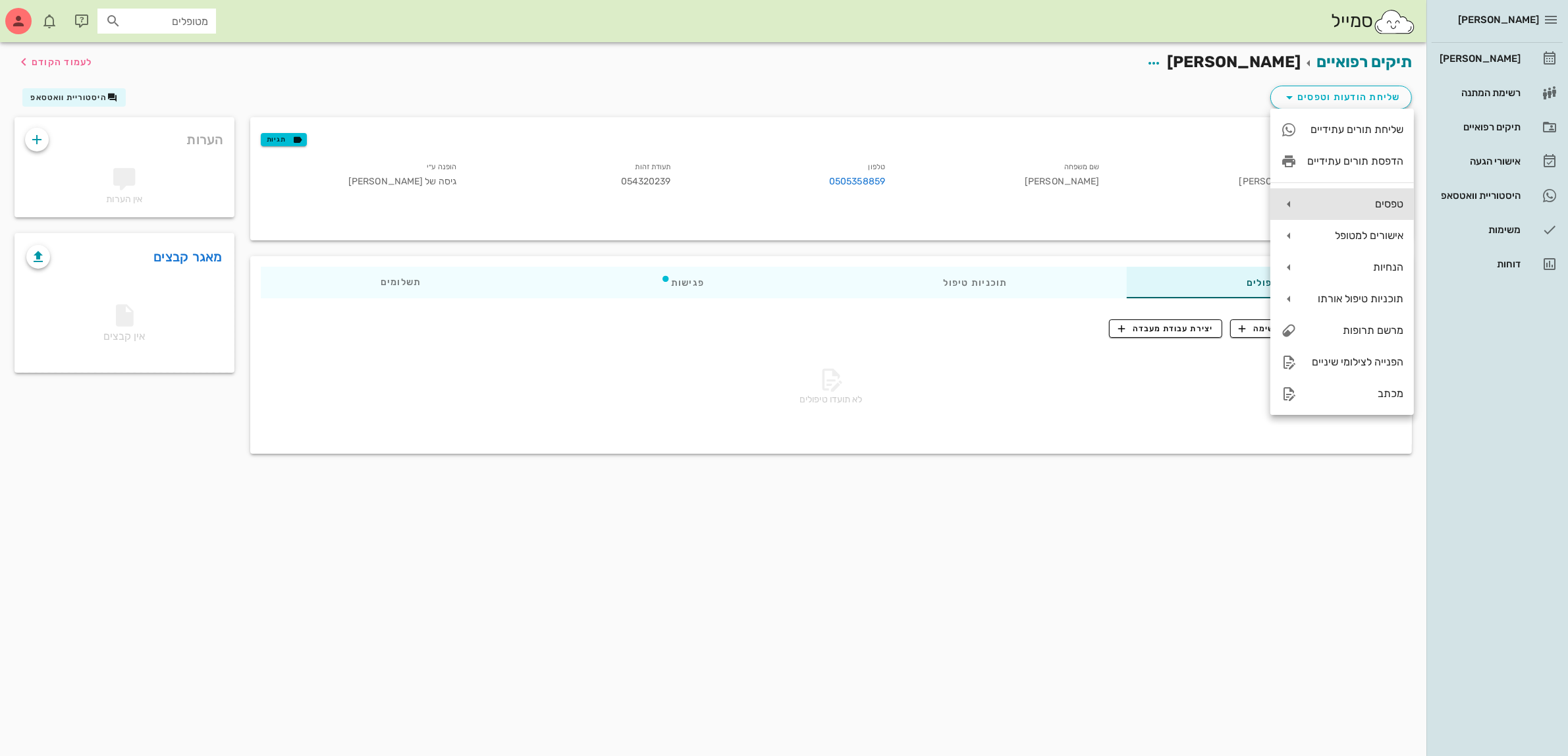
click at [1382, 198] on div "טפסים" at bounding box center [1356, 204] width 96 height 13
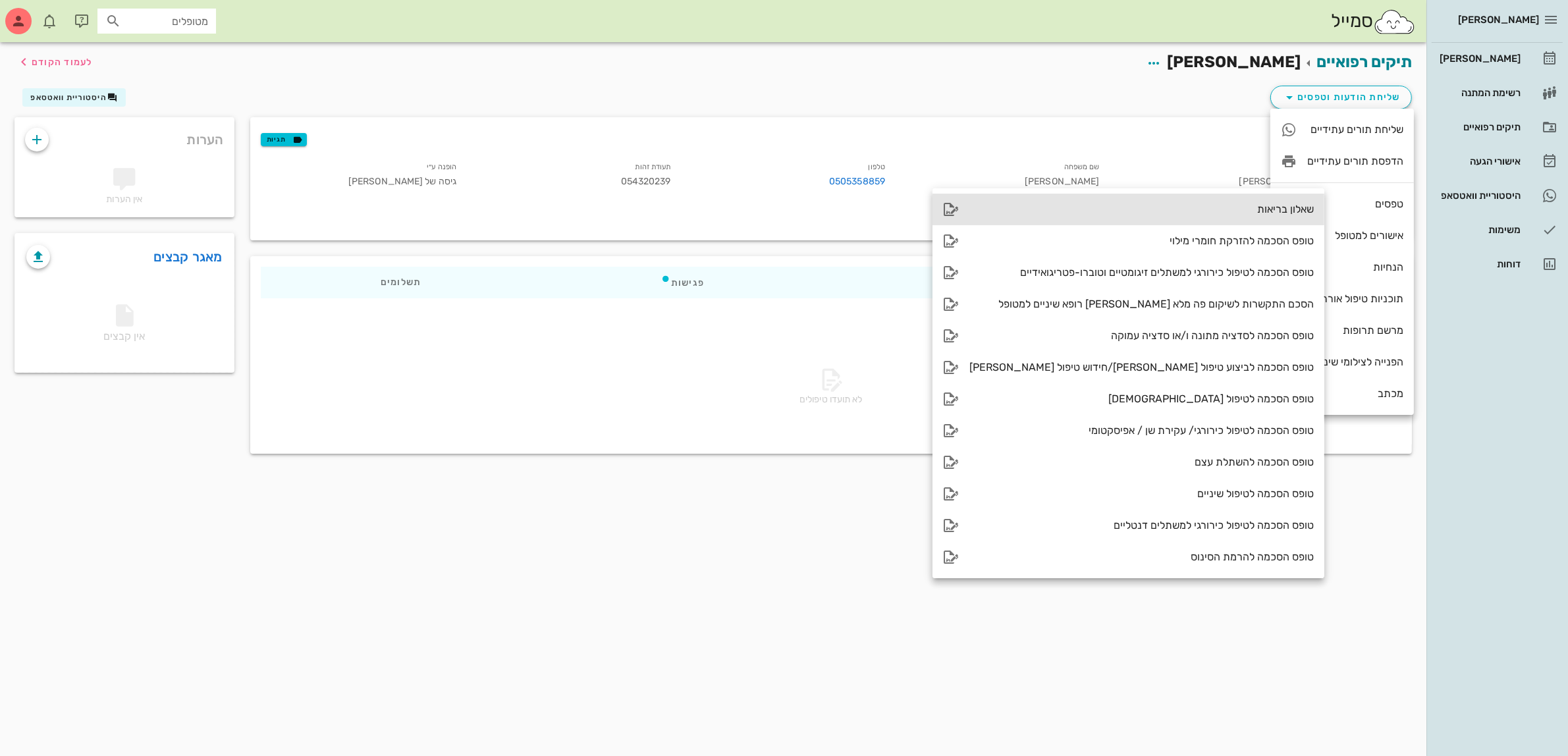
click at [1238, 206] on div "שאלון בריאות" at bounding box center [1141, 209] width 345 height 13
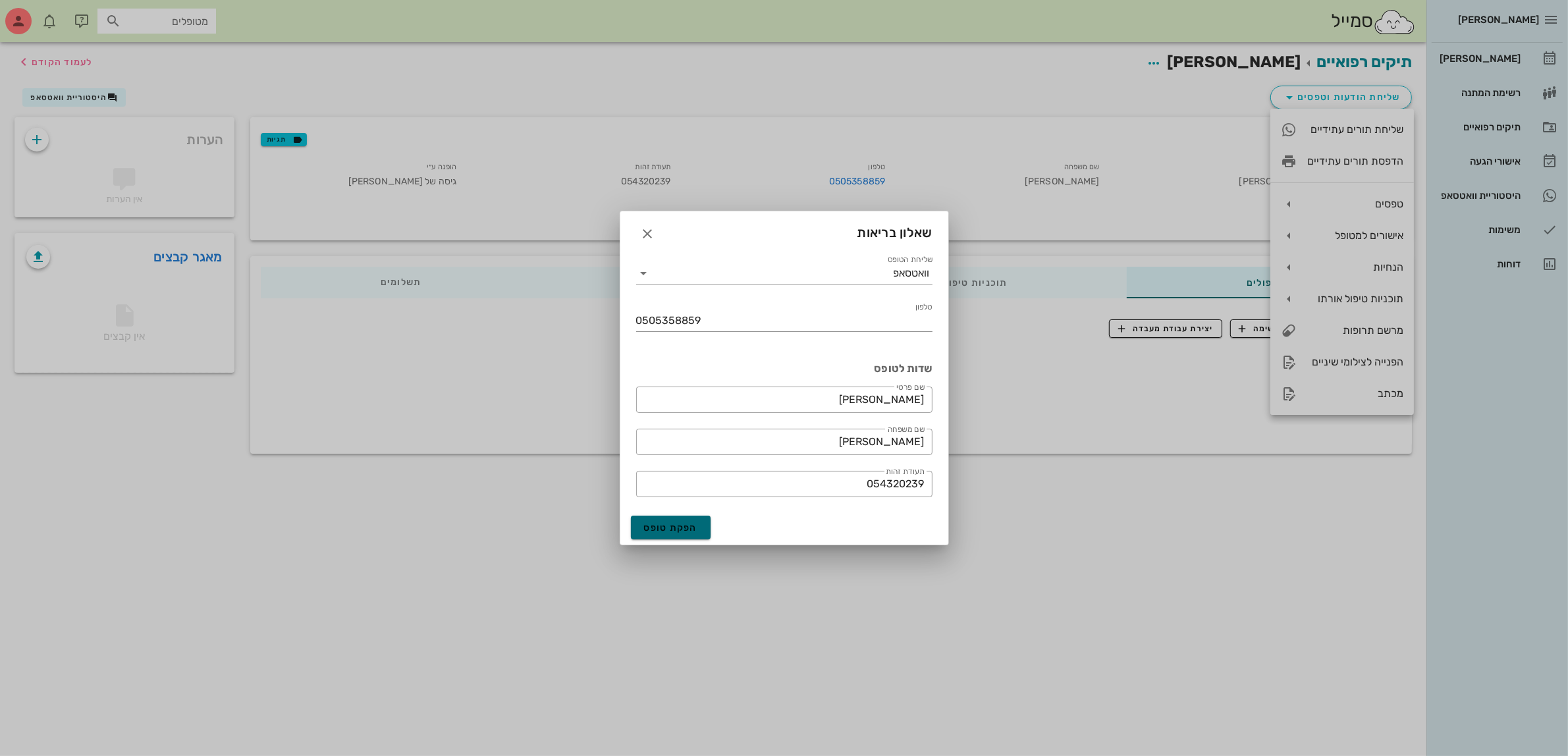
click at [673, 524] on span "הפקת טופס" at bounding box center [670, 528] width 54 height 11
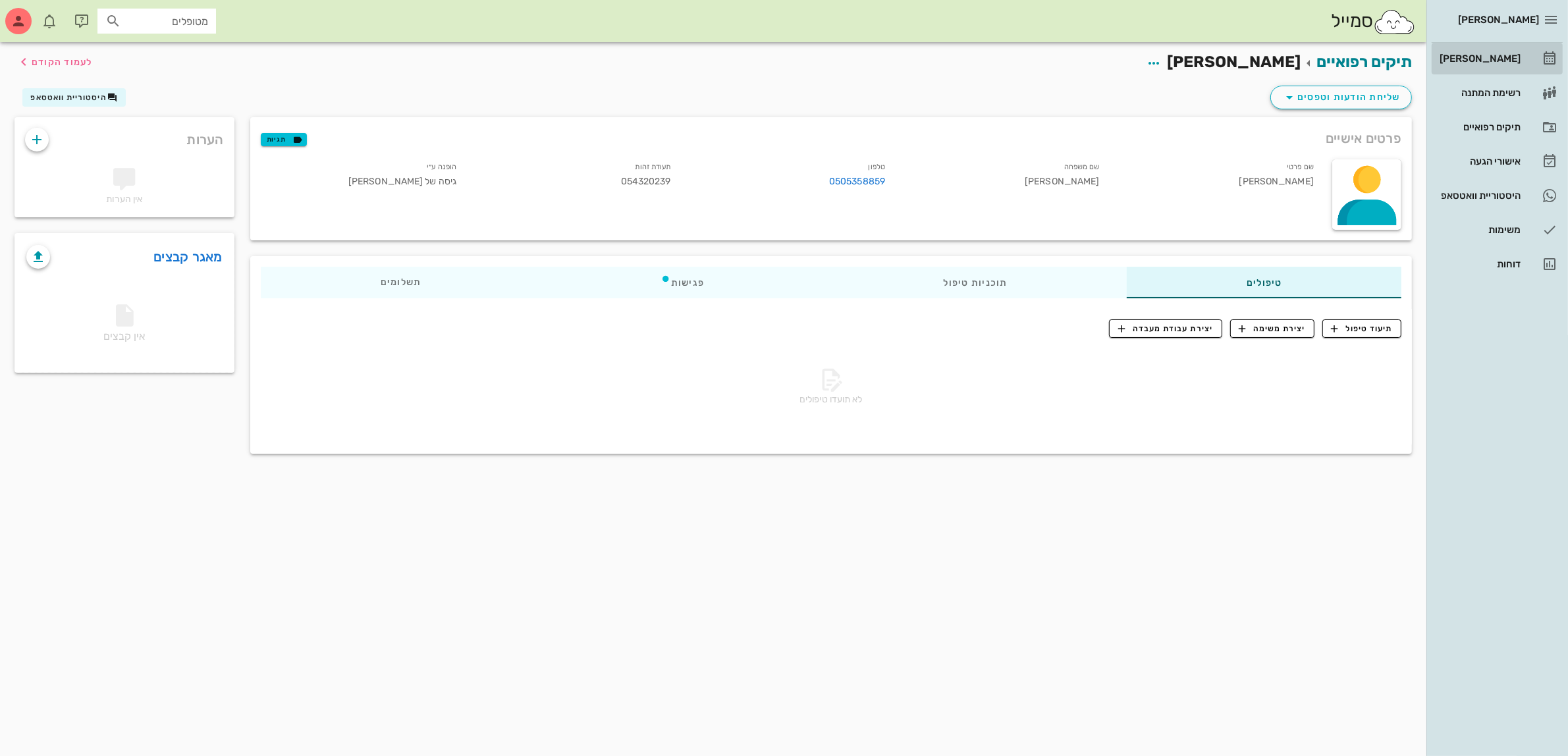
click at [1490, 54] on div "[PERSON_NAME]" at bounding box center [1479, 58] width 84 height 10
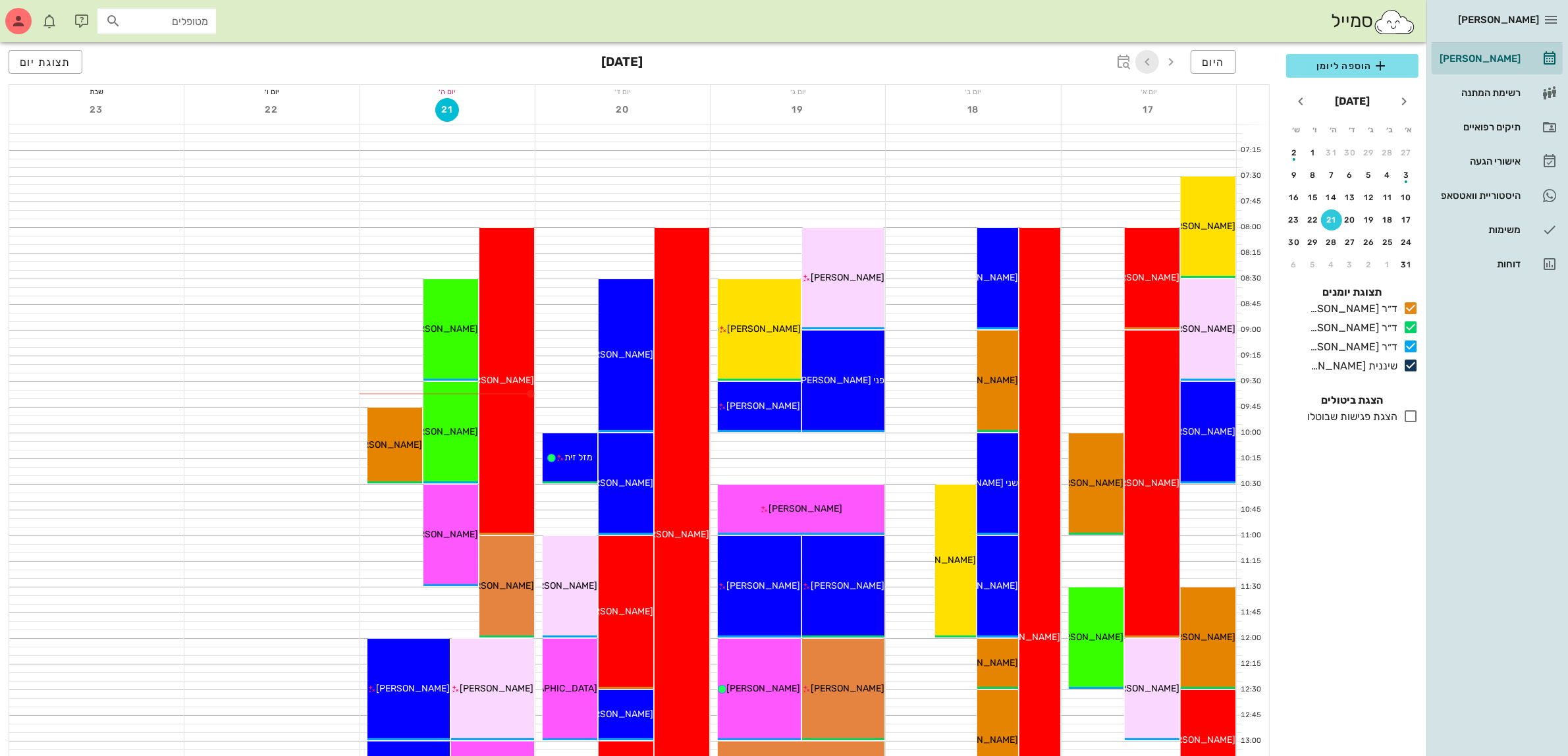
click at [1141, 59] on icon "button" at bounding box center [1148, 62] width 16 height 16
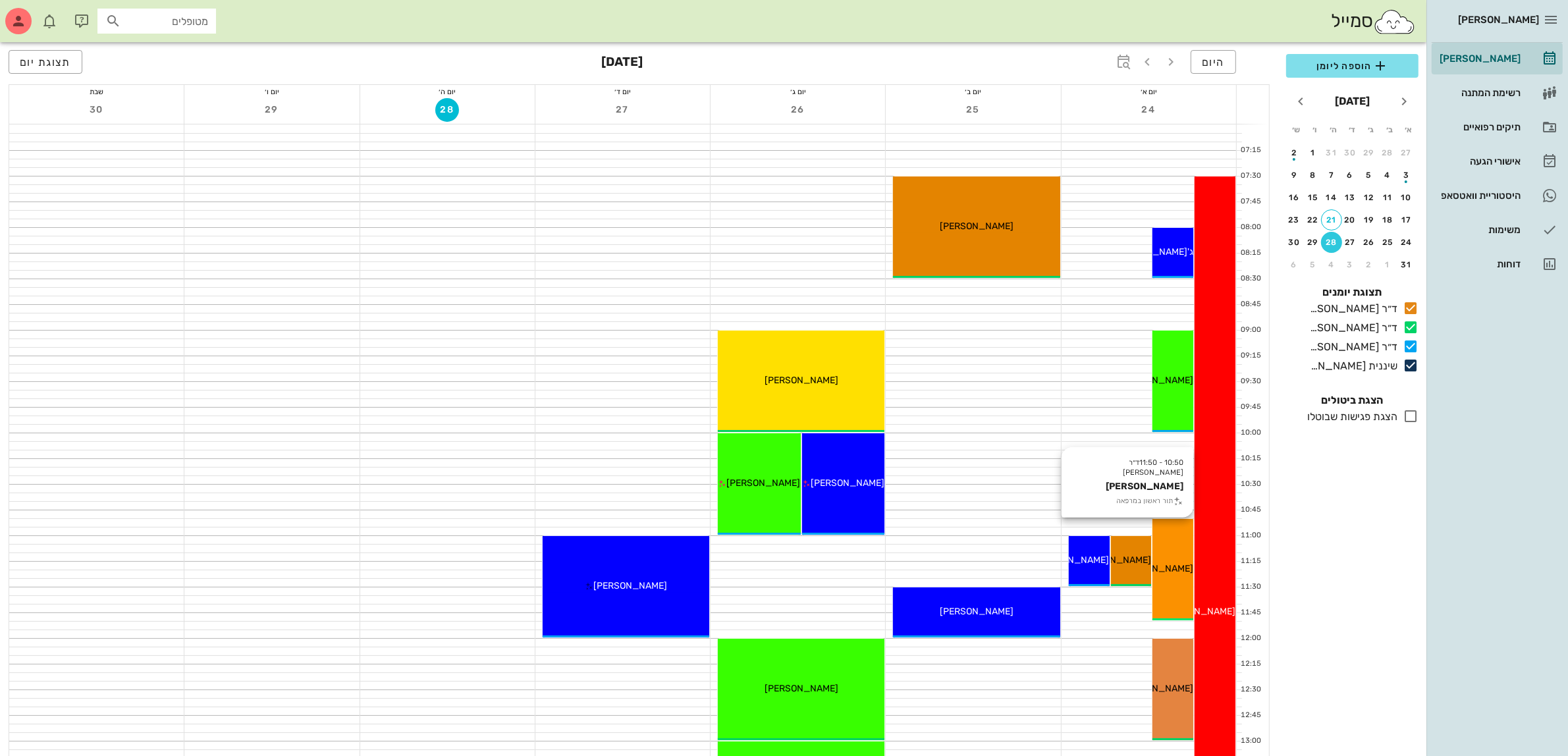
click at [1174, 564] on span "[PERSON_NAME]" at bounding box center [1157, 569] width 74 height 11
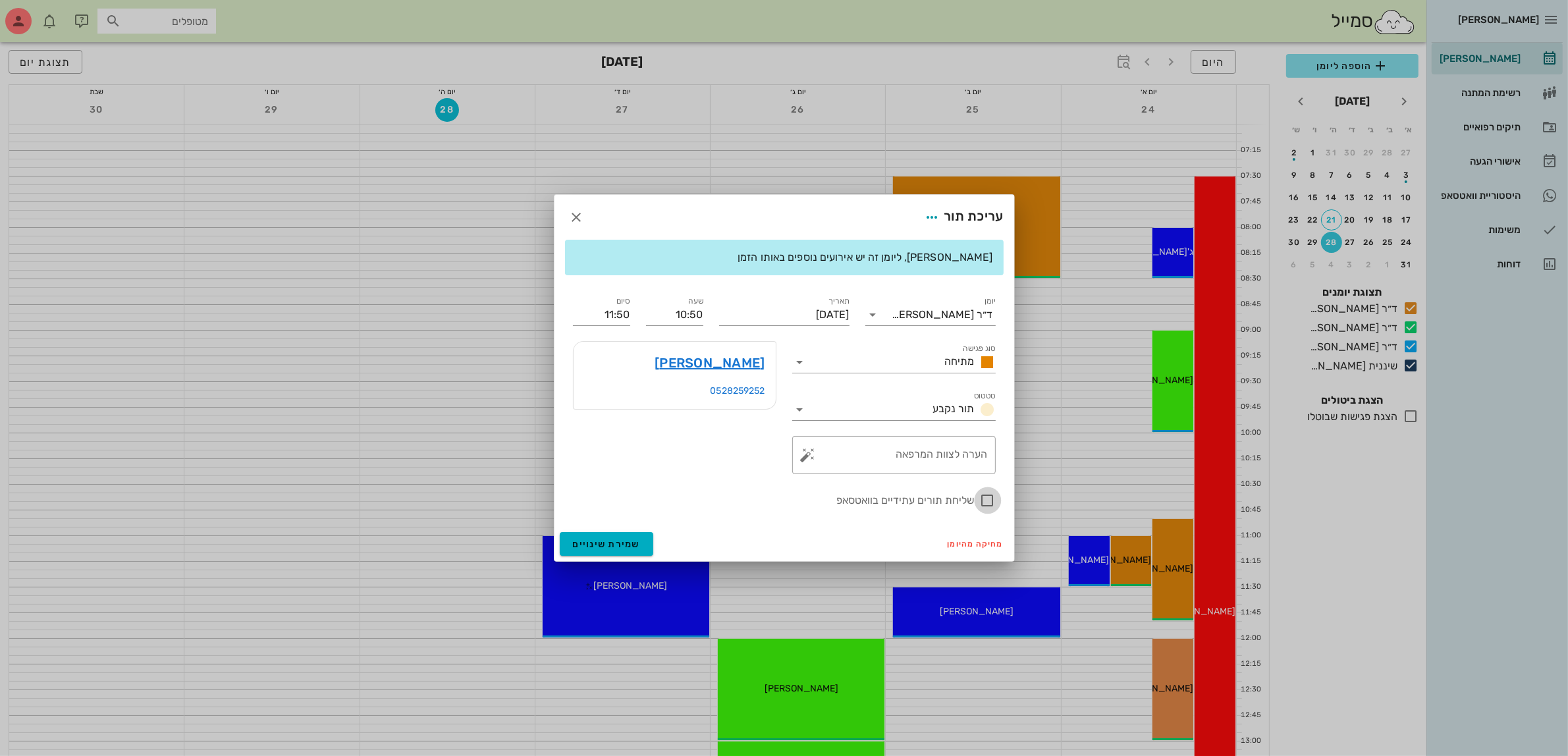
click at [983, 498] on div at bounding box center [988, 501] width 23 height 22
click at [983, 497] on div at bounding box center [988, 501] width 23 height 22
checkbox input "false"
click at [964, 541] on span "מחיקה מהיומן" at bounding box center [976, 543] width 56 height 9
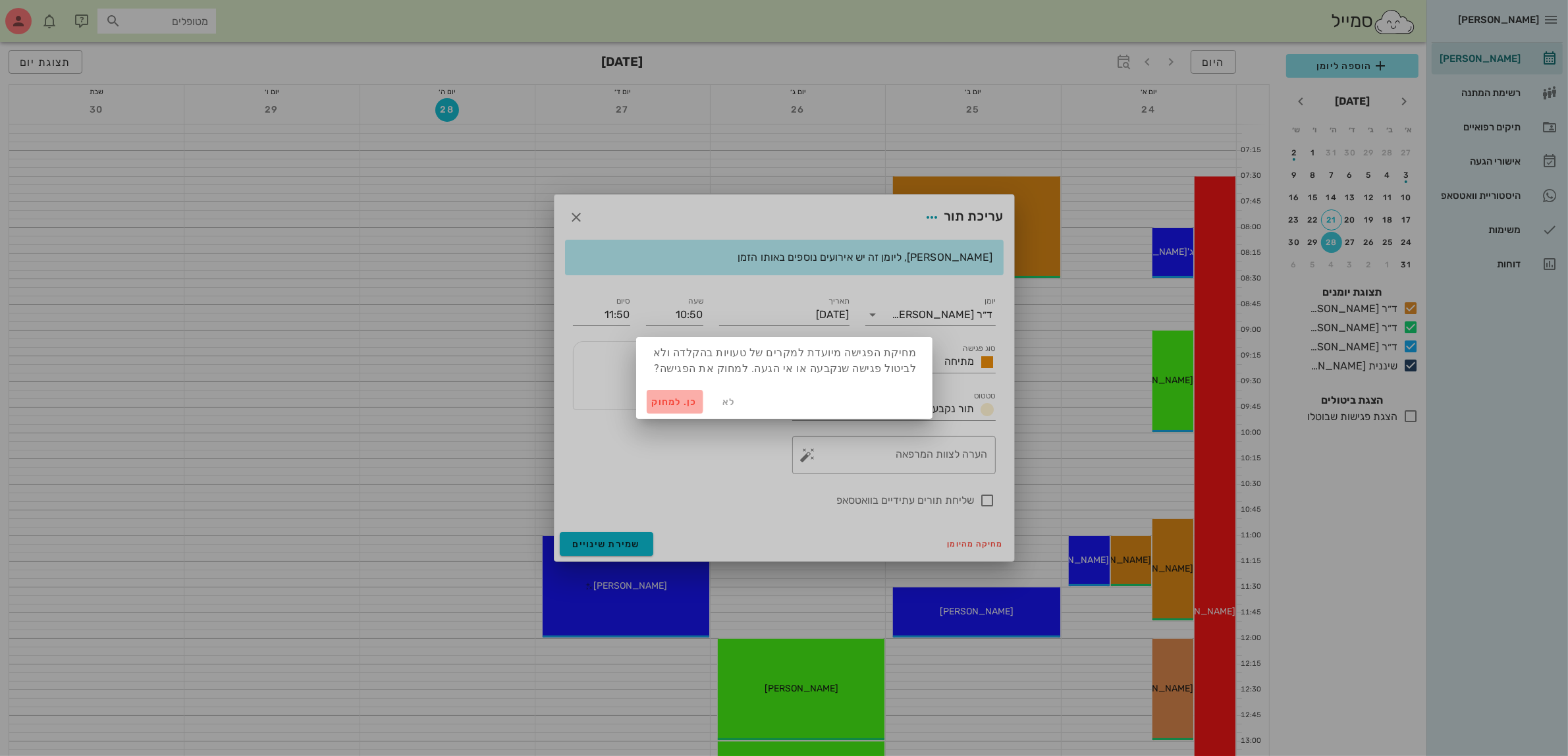
click at [667, 397] on span "כן. למחוק" at bounding box center [674, 402] width 46 height 11
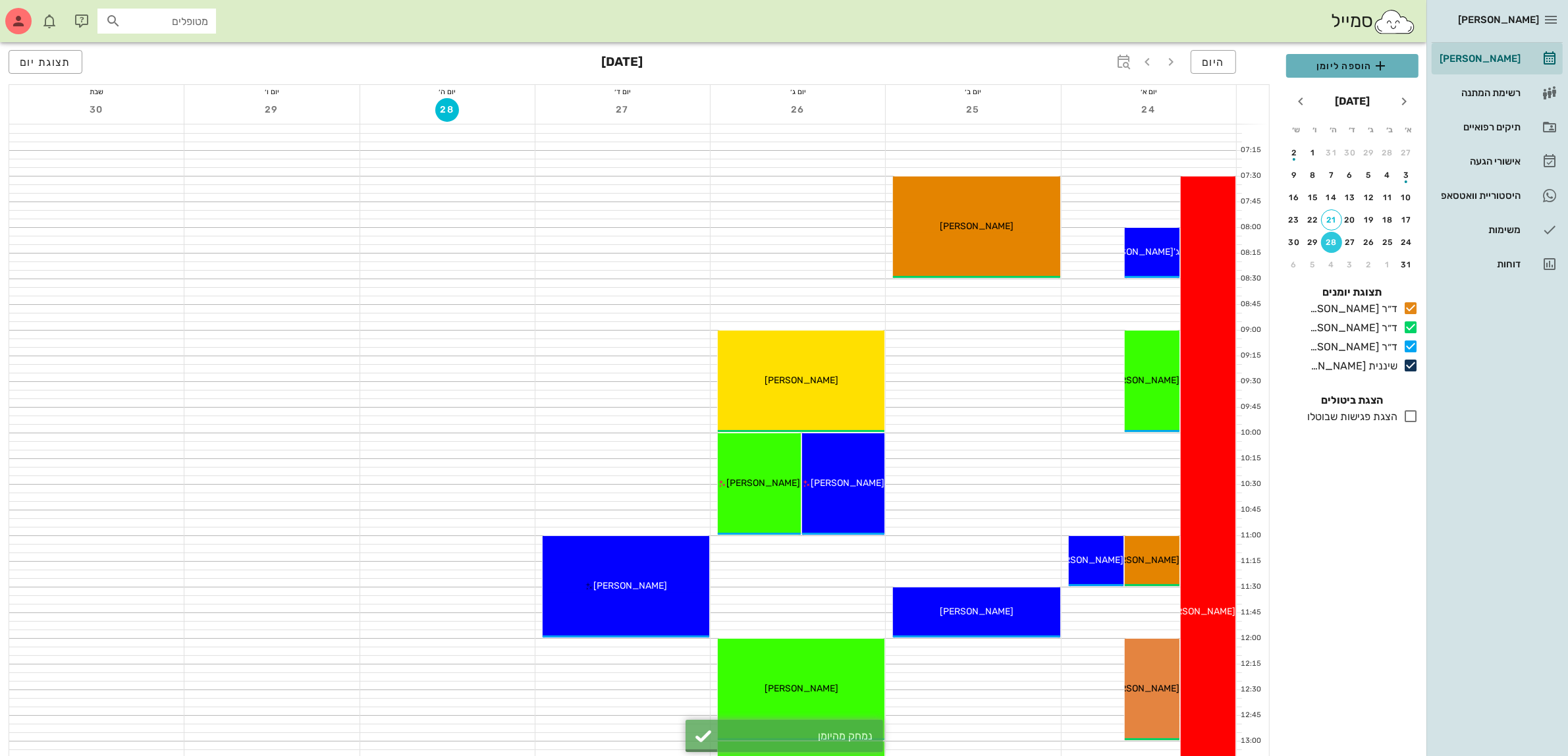
click at [1355, 71] on span "הוספה ליומן" at bounding box center [1352, 66] width 111 height 16
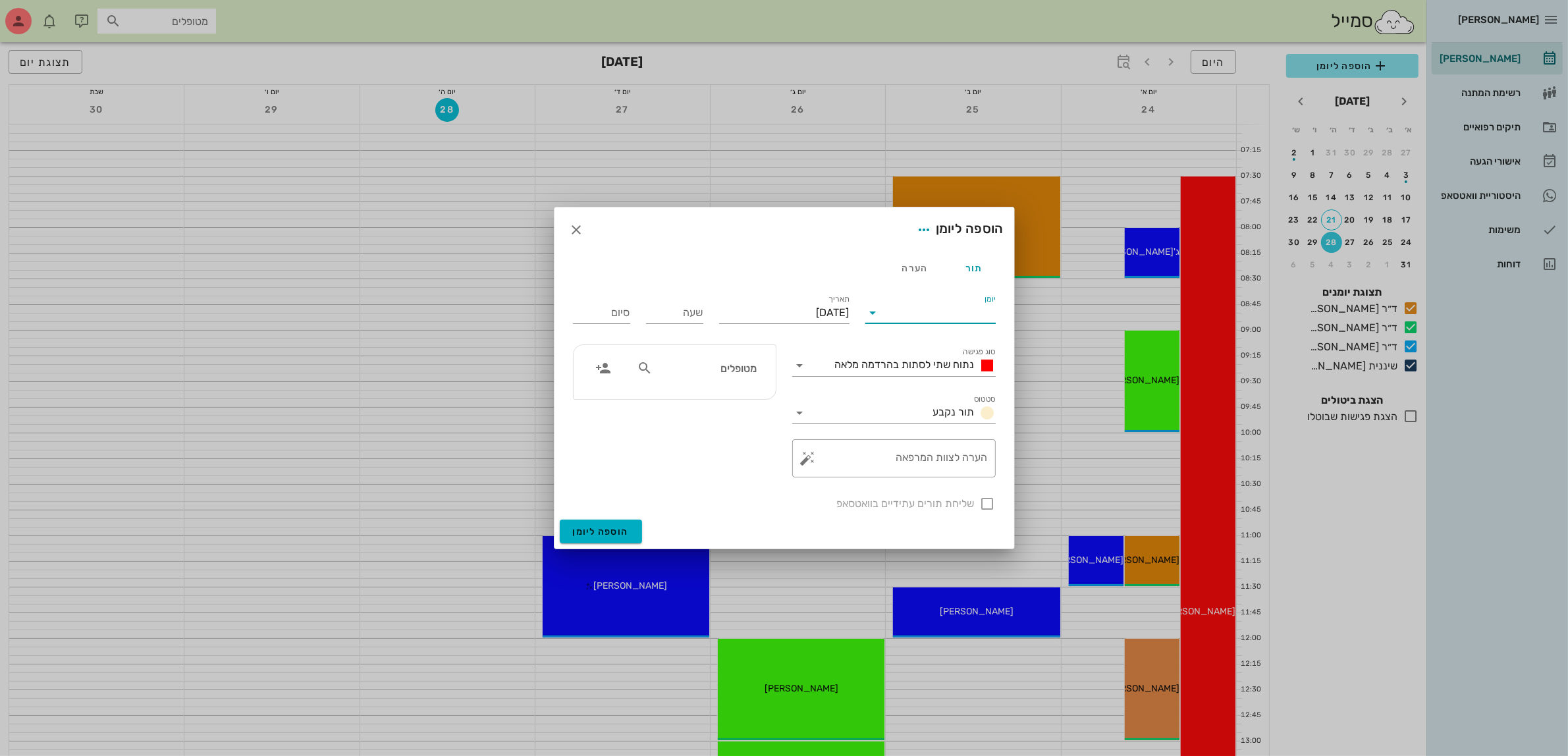
click at [910, 306] on input "יומן" at bounding box center [940, 313] width 112 height 21
click at [931, 390] on div "ד״ר [PERSON_NAME]" at bounding box center [934, 386] width 117 height 13
click at [711, 370] on input "text" at bounding box center [706, 367] width 101 height 17
type input "[PERSON_NAME]"
click at [728, 395] on div "[PERSON_NAME]" at bounding box center [706, 397] width 134 height 10
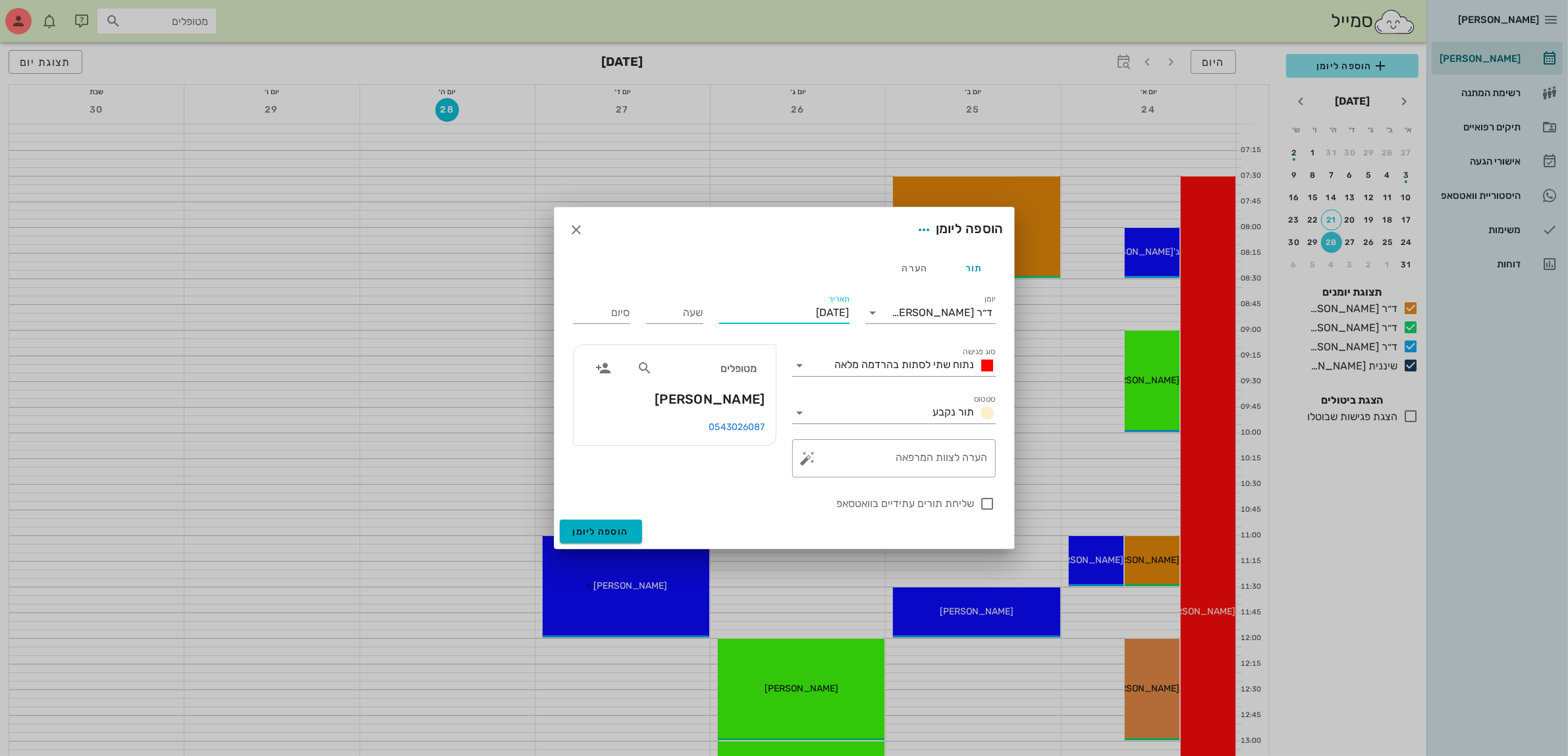
click at [771, 317] on input "[DATE]" at bounding box center [784, 313] width 130 height 21
click at [854, 480] on div "24" at bounding box center [855, 484] width 21 height 9
type input "[DATE]"
click at [685, 312] on input "שעה" at bounding box center [674, 313] width 57 height 21
type input "1000"
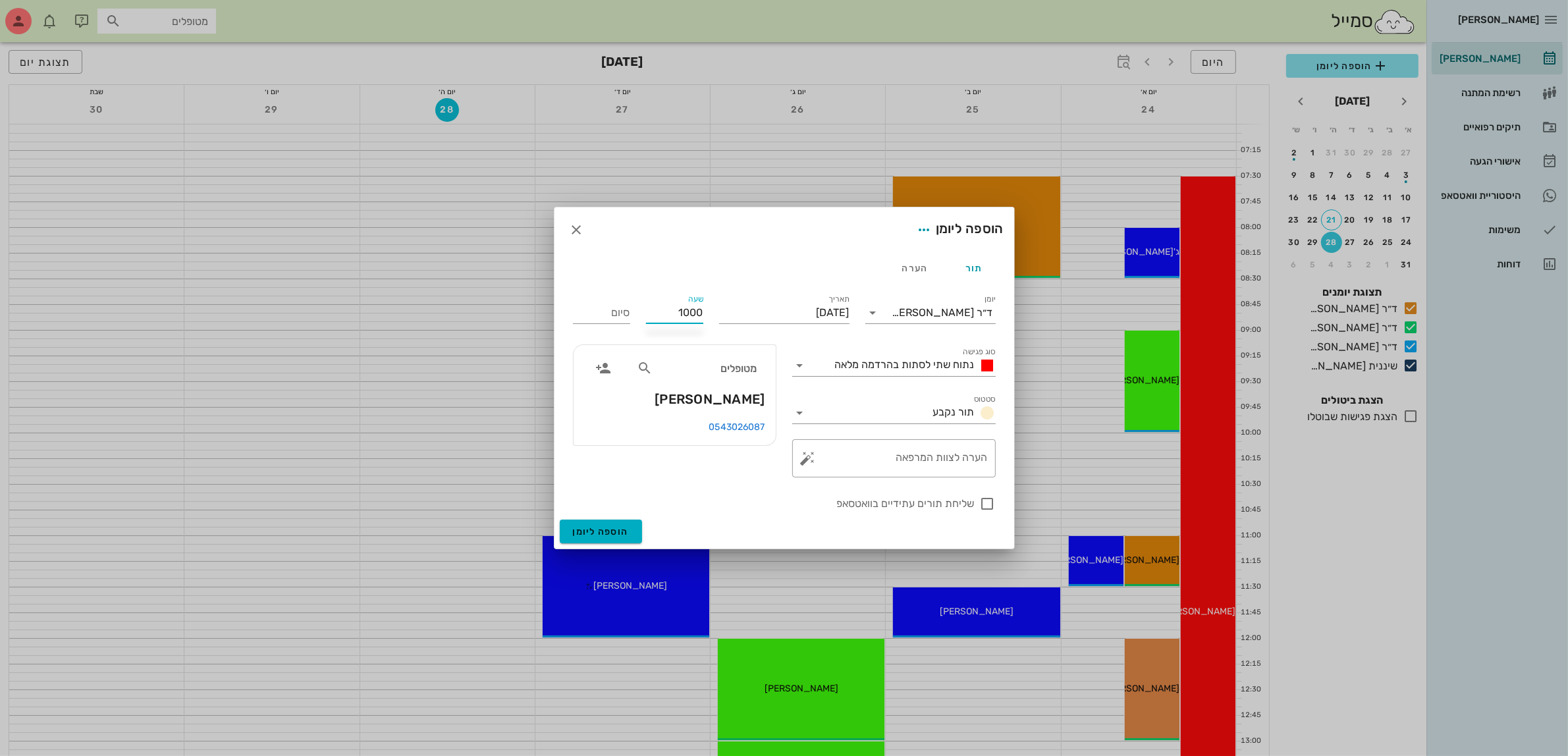
type input "18:00"
type input "10:00"
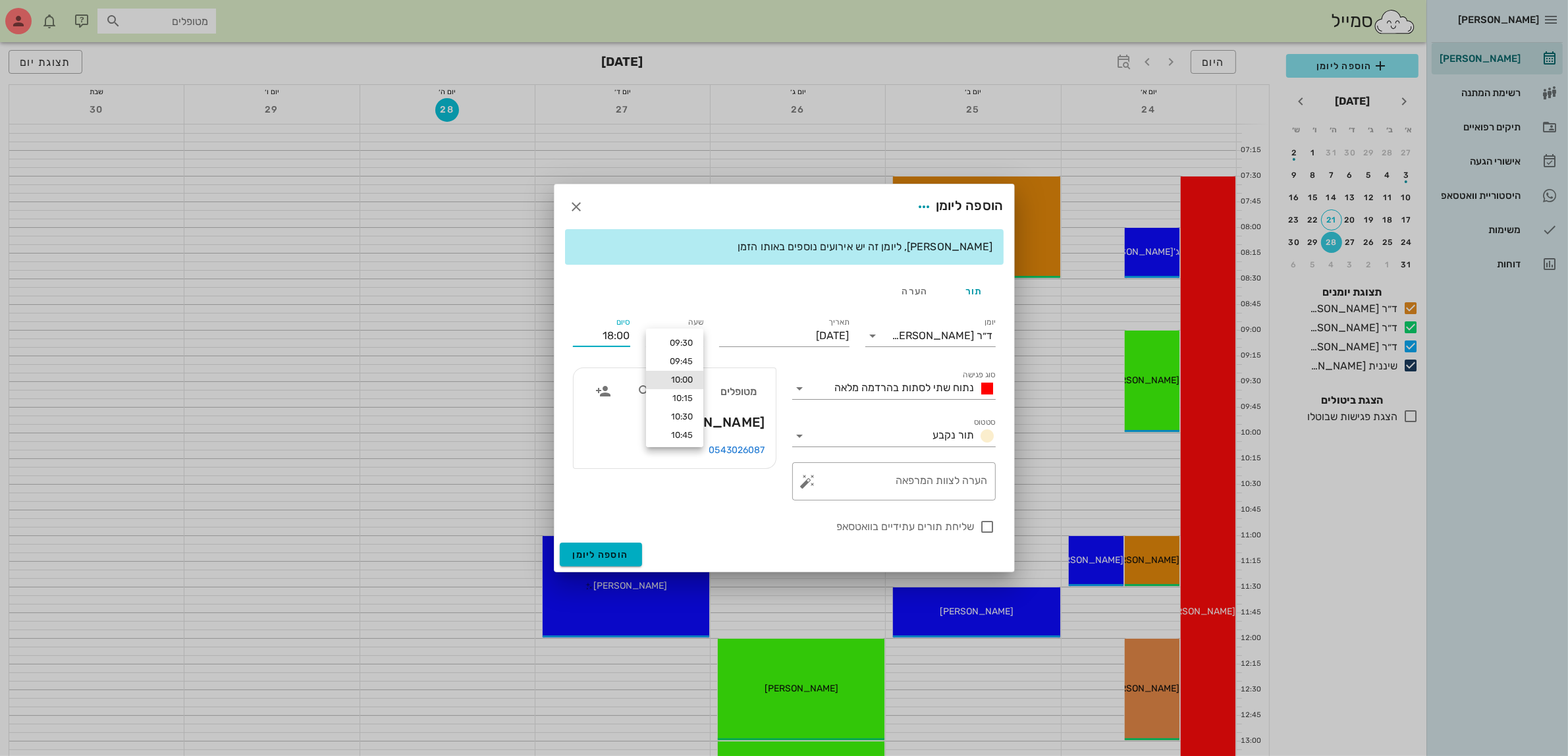
click at [673, 290] on div "תור הערה" at bounding box center [784, 291] width 439 height 31
click at [608, 339] on input "18:00" at bounding box center [601, 336] width 57 height 21
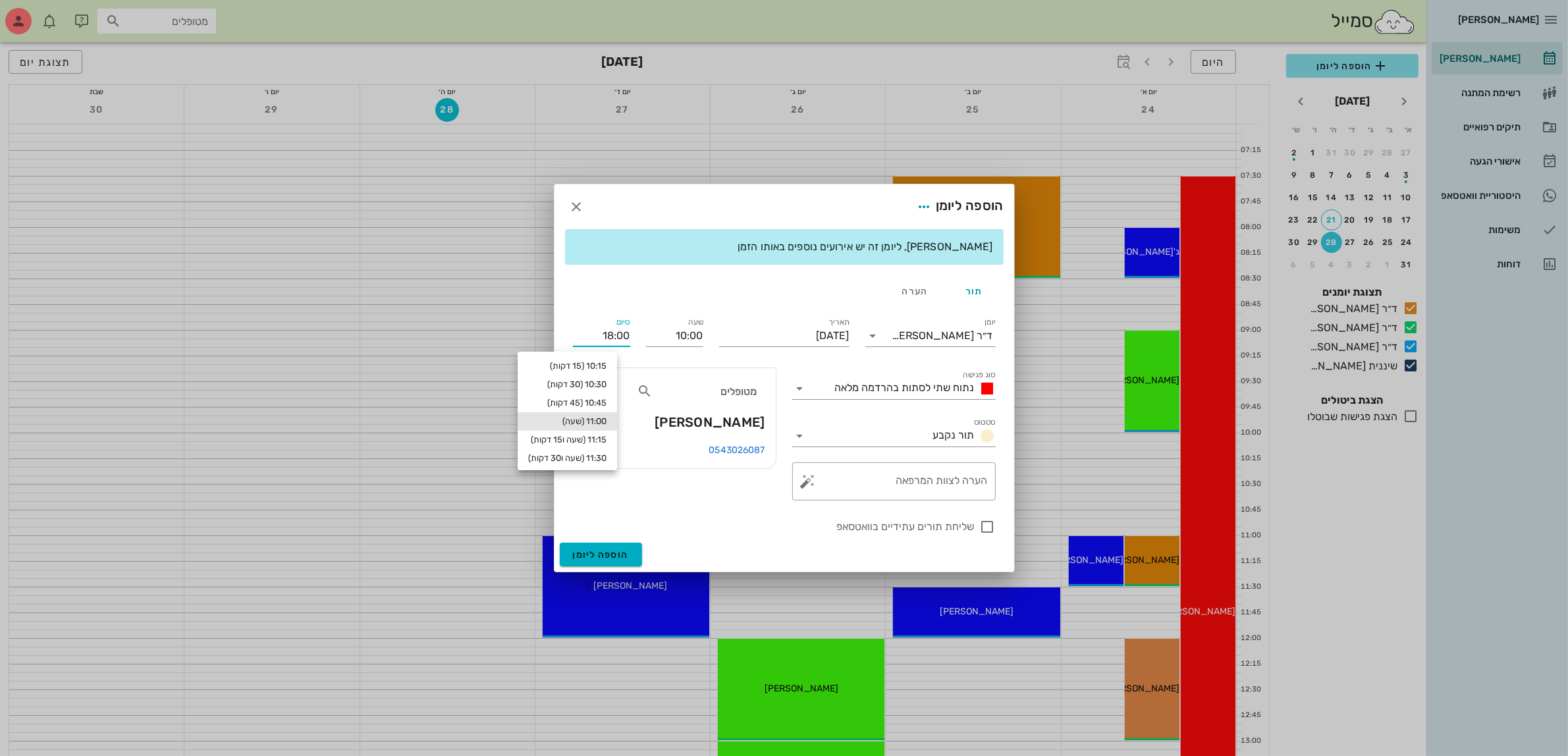
click at [596, 414] on div "11:00 (שעה)" at bounding box center [567, 421] width 100 height 18
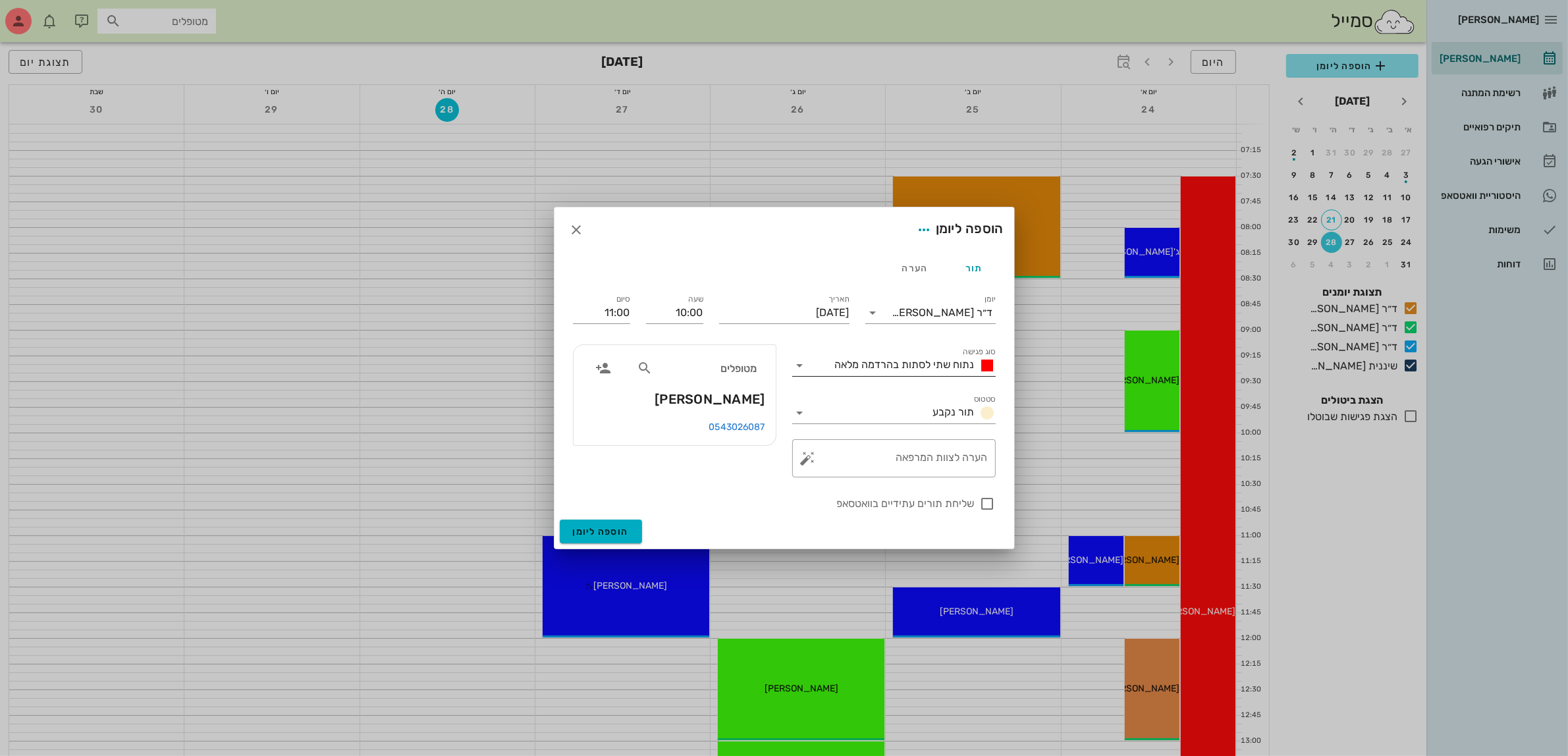
click at [841, 366] on span "נתוח שתי לסתות בהרדמה מלאה" at bounding box center [905, 365] width 140 height 13
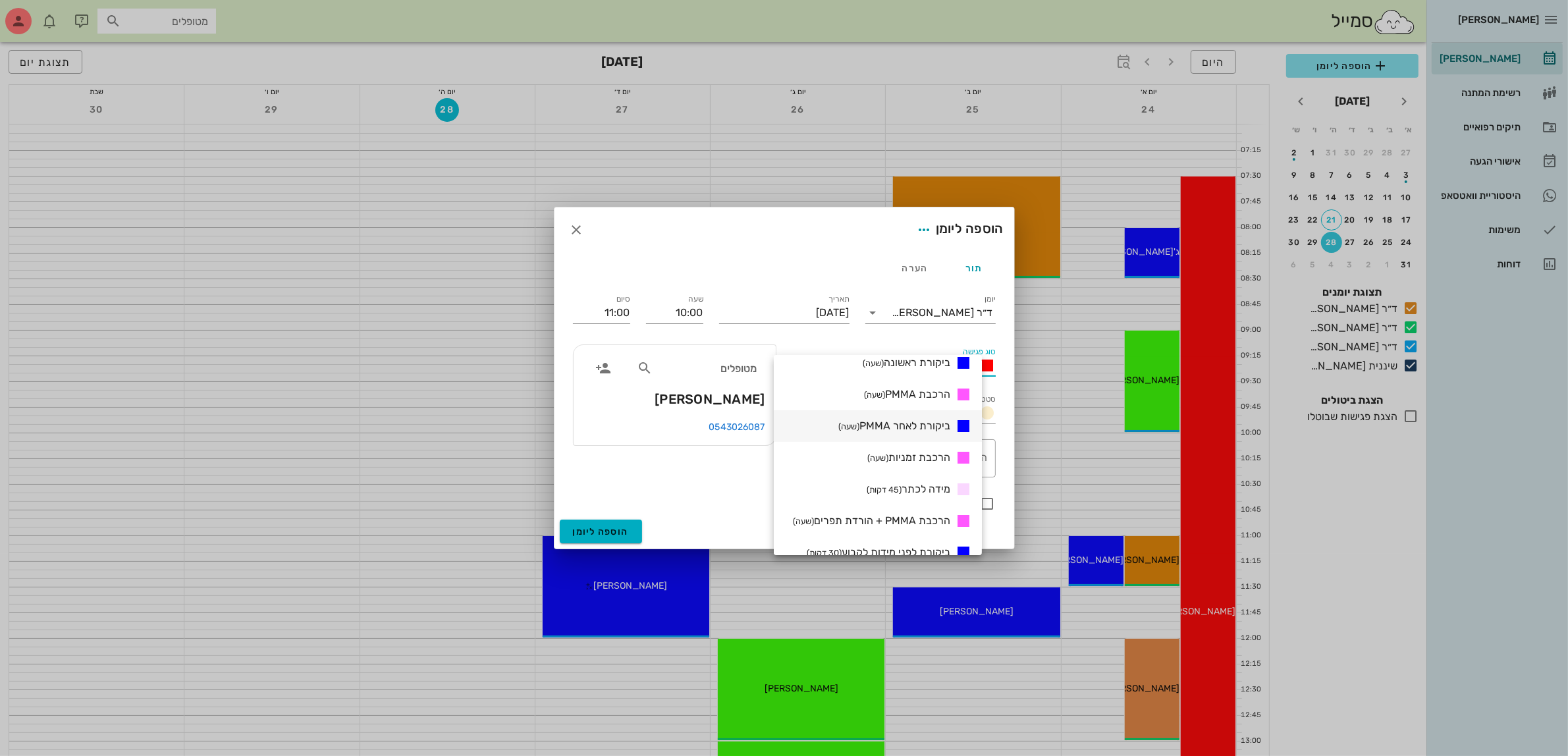
scroll to position [411, 0]
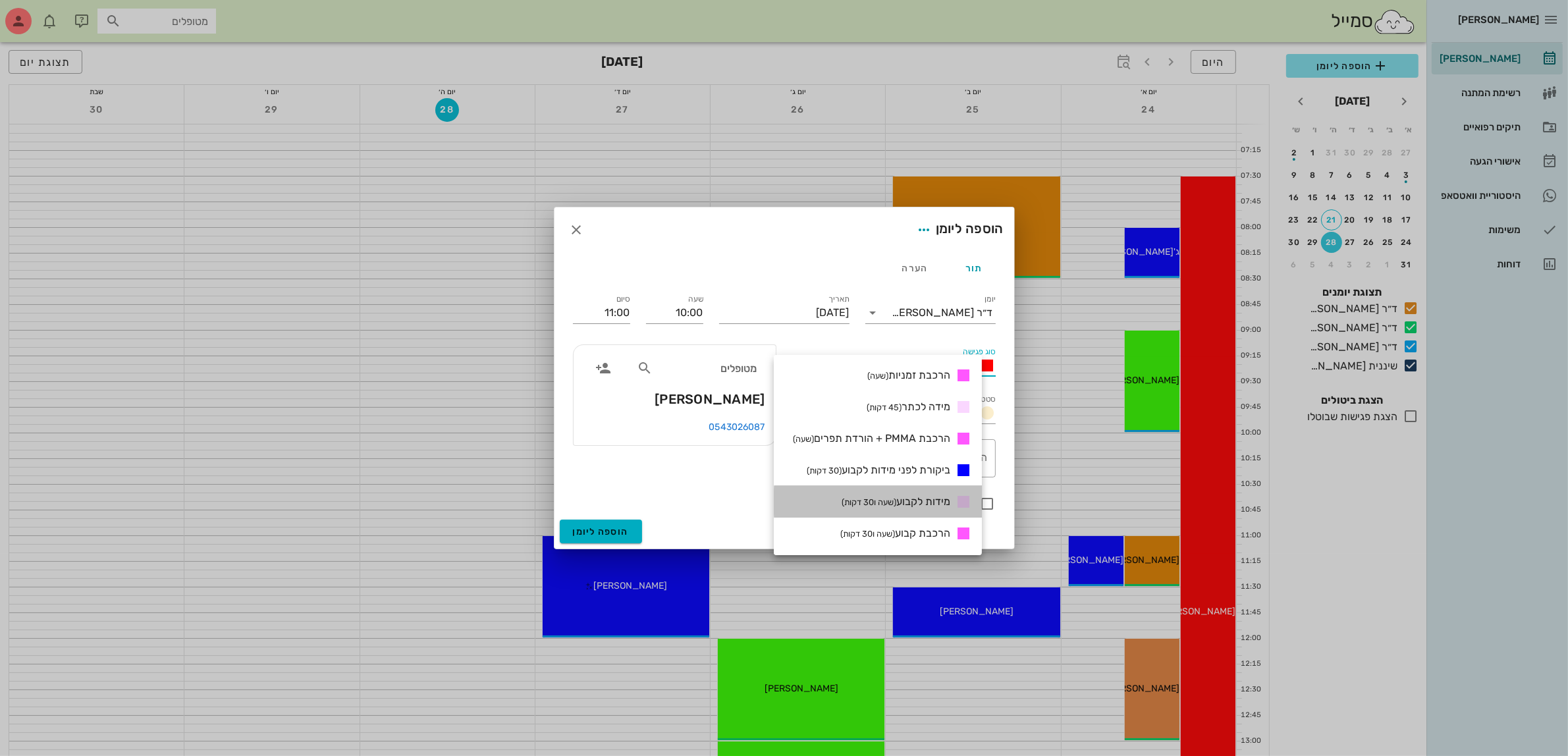
click at [923, 501] on span "מידות לקבוע (שעה ו30 דקות)" at bounding box center [895, 501] width 108 height 13
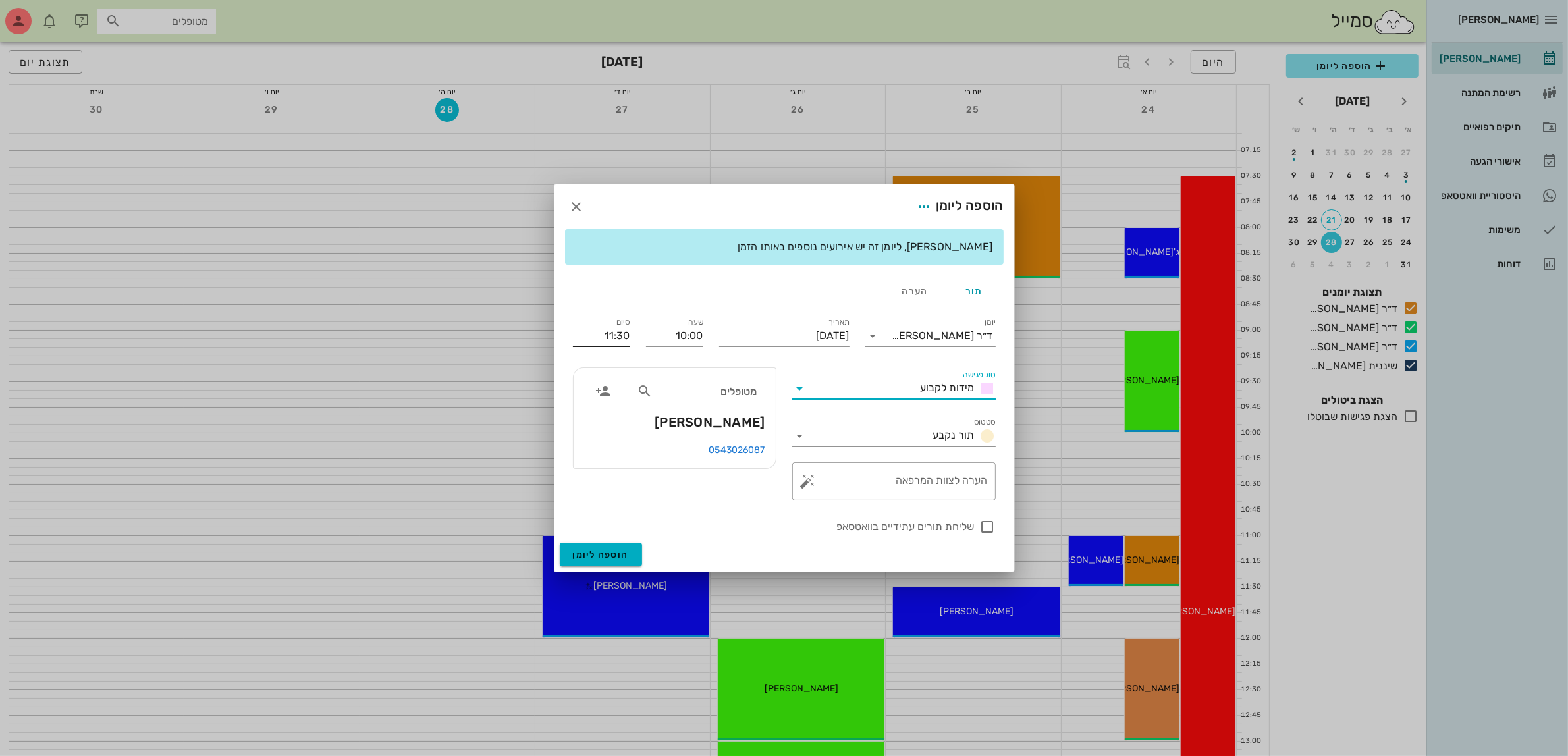
click at [628, 336] on input "11:30" at bounding box center [601, 336] width 57 height 21
click at [604, 413] on div "11:00 (שעה)" at bounding box center [567, 421] width 100 height 18
type input "11:00"
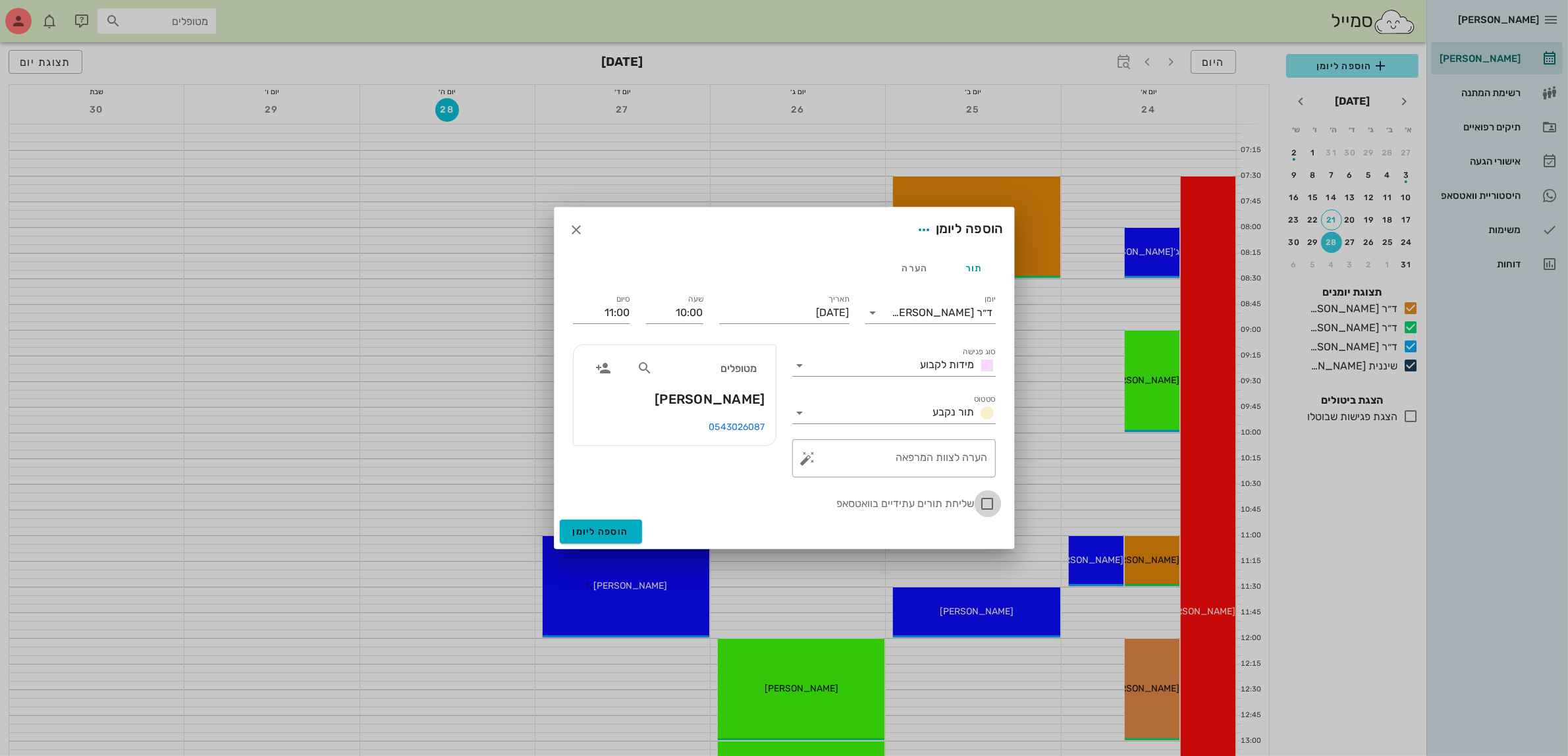
click at [988, 505] on div at bounding box center [988, 504] width 23 height 22
checkbox input "true"
click at [610, 530] on span "הוספה ליומן" at bounding box center [601, 532] width 56 height 11
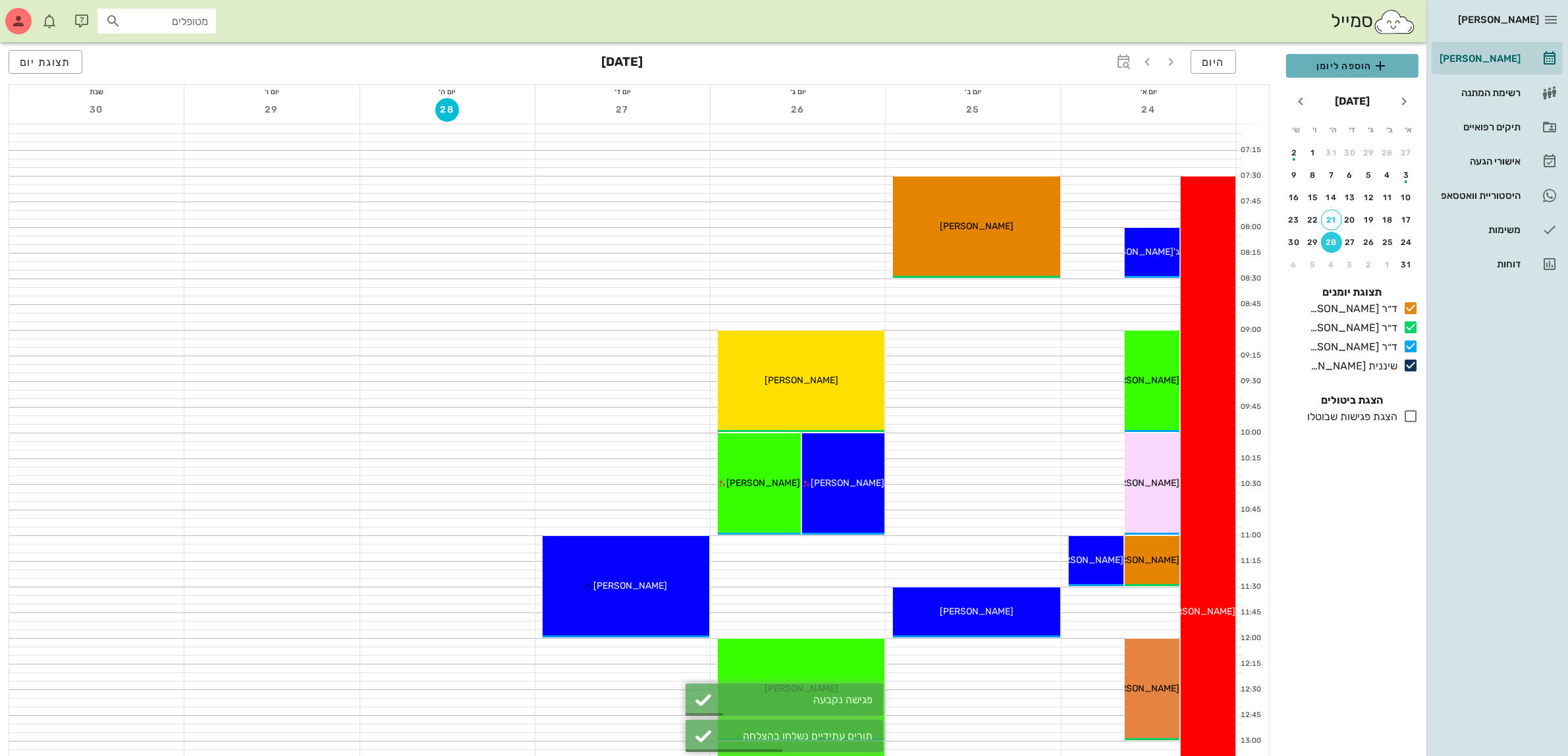
click at [1363, 71] on span "הוספה ליומן" at bounding box center [1352, 66] width 111 height 16
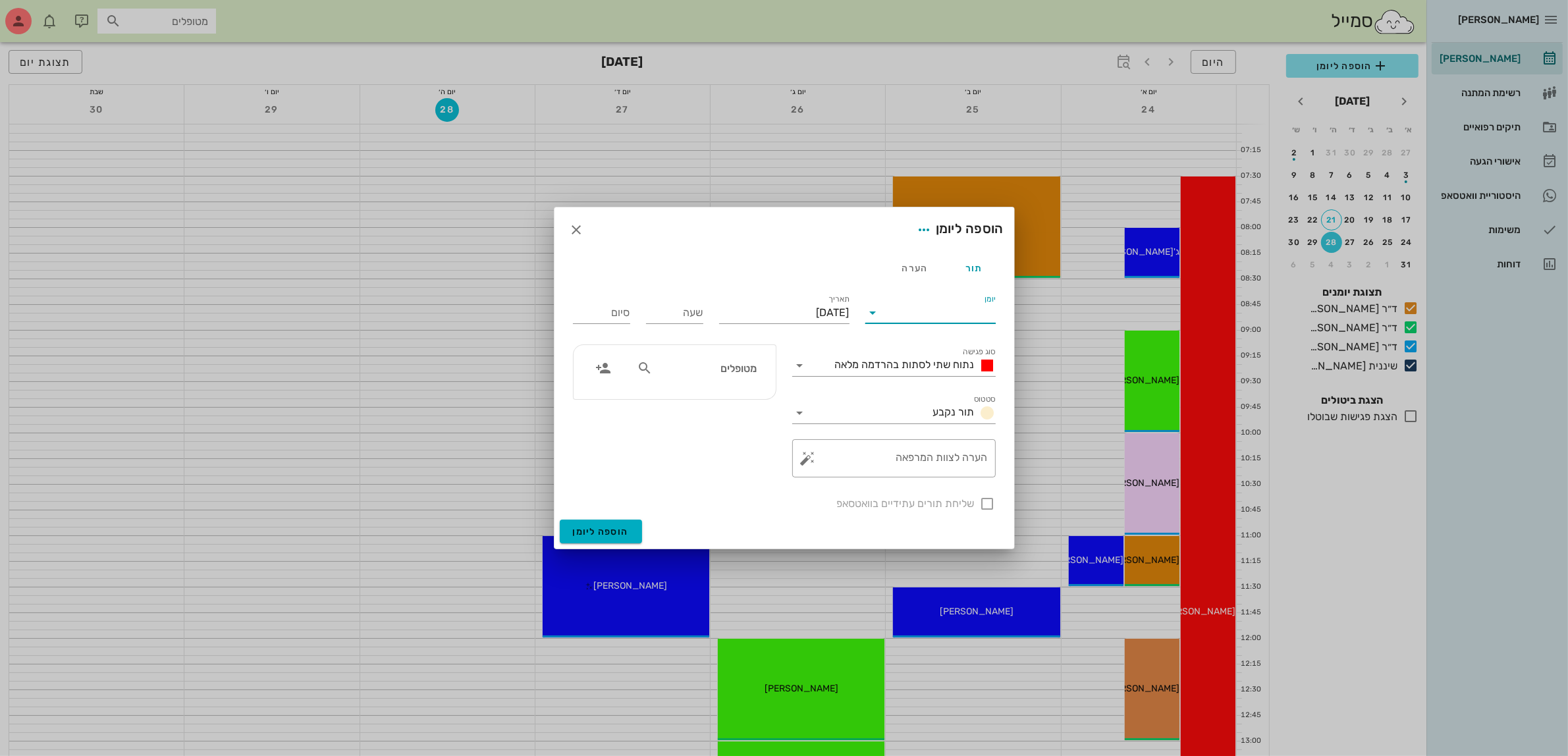
click at [923, 310] on input "יומן" at bounding box center [940, 313] width 112 height 21
click at [947, 353] on div "ד״ר [PERSON_NAME]" at bounding box center [934, 354] width 117 height 13
click at [706, 370] on input "text" at bounding box center [706, 367] width 101 height 17
type input "[PERSON_NAME]"
click at [733, 441] on div "0586320900" at bounding box center [682, 442] width 145 height 10
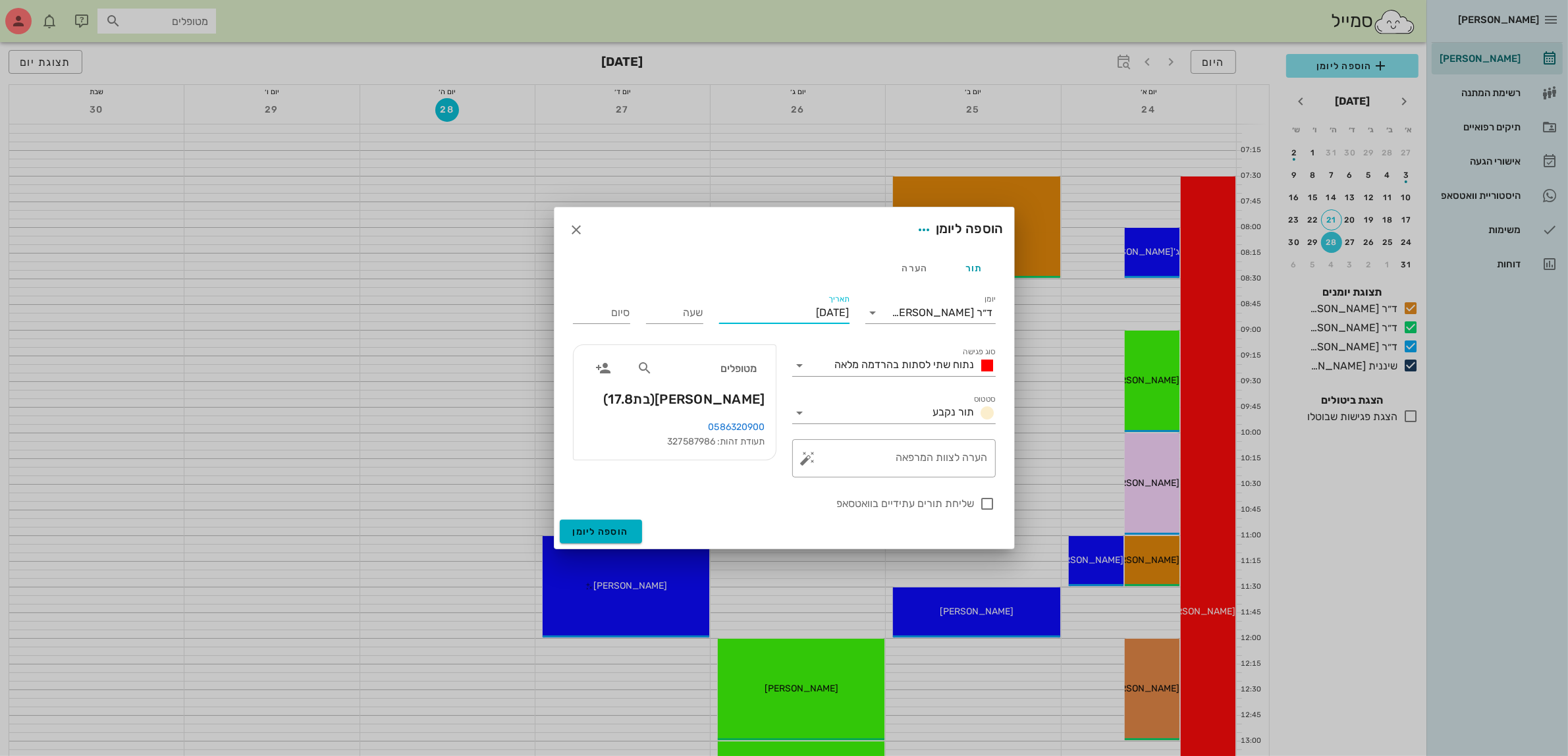
click at [801, 317] on input "[DATE]" at bounding box center [784, 313] width 130 height 21
click at [854, 483] on div "24" at bounding box center [855, 484] width 21 height 9
type input "[DATE]"
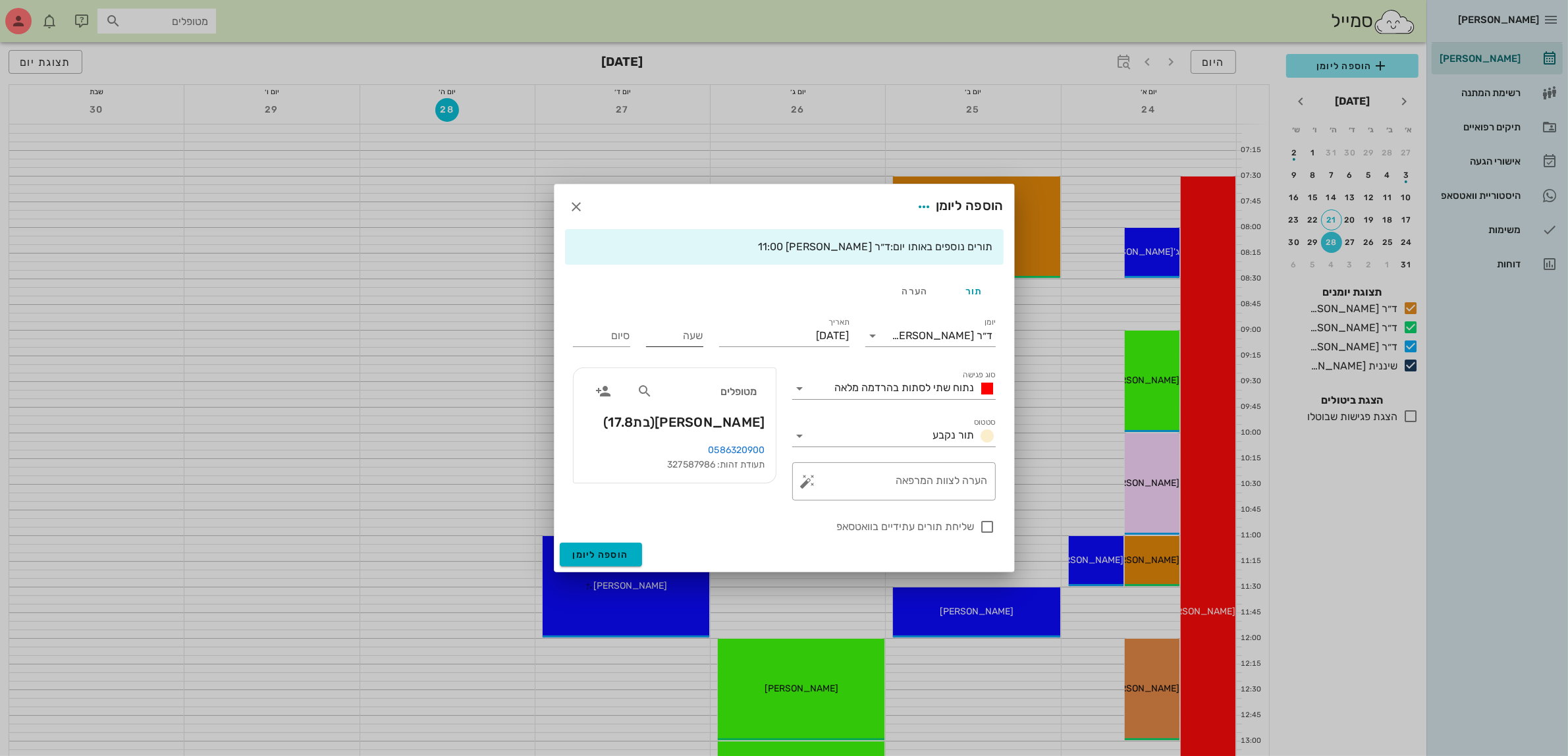
click at [691, 337] on input "שעה" at bounding box center [674, 336] width 57 height 21
click at [864, 384] on span "נתוח שתי לסתות בהרדמה מלאה" at bounding box center [905, 387] width 140 height 13
type input "11:00"
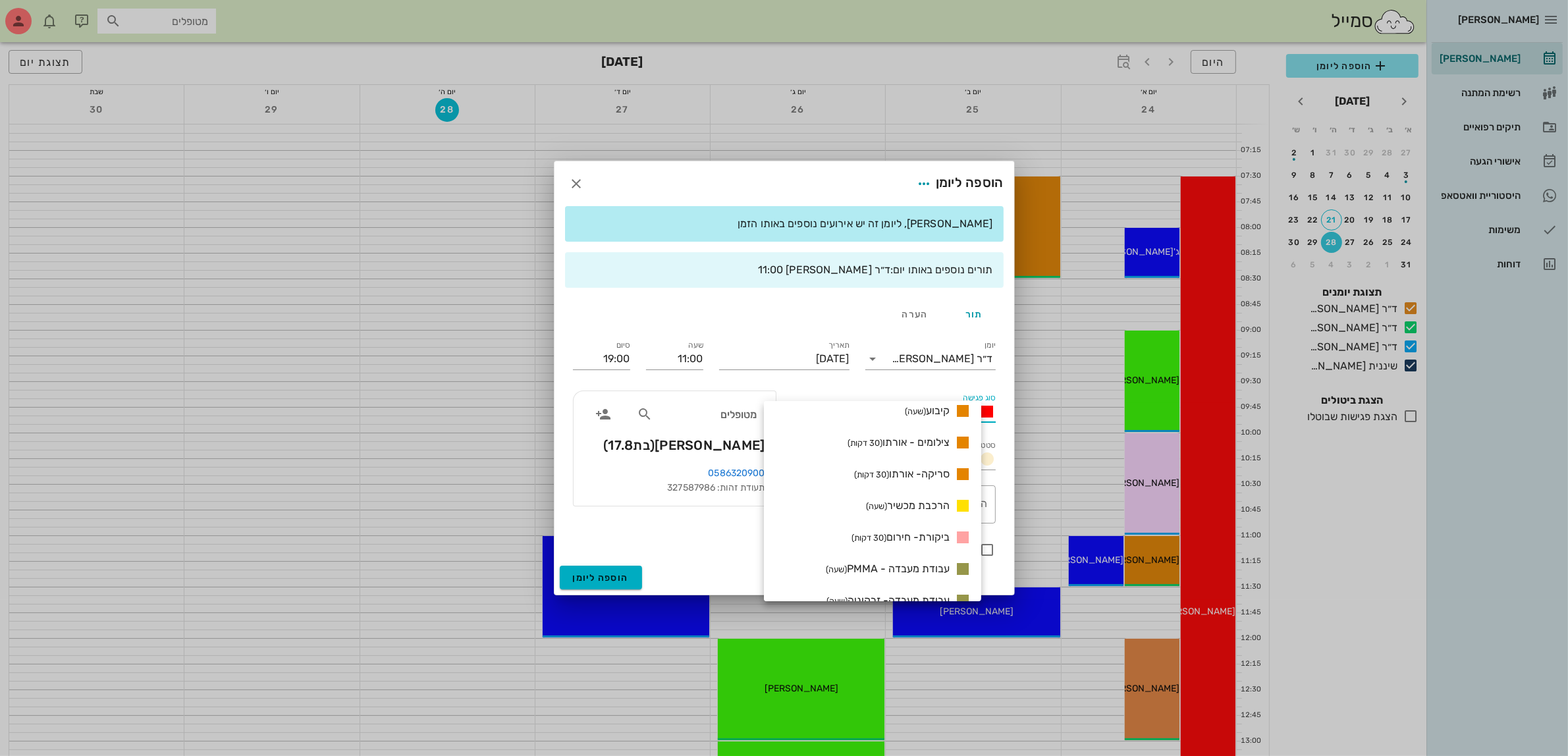
scroll to position [1152, 0]
click at [935, 469] on span "סריקה- אורתו (30 דקות)" at bounding box center [902, 471] width 96 height 13
type input "11:30"
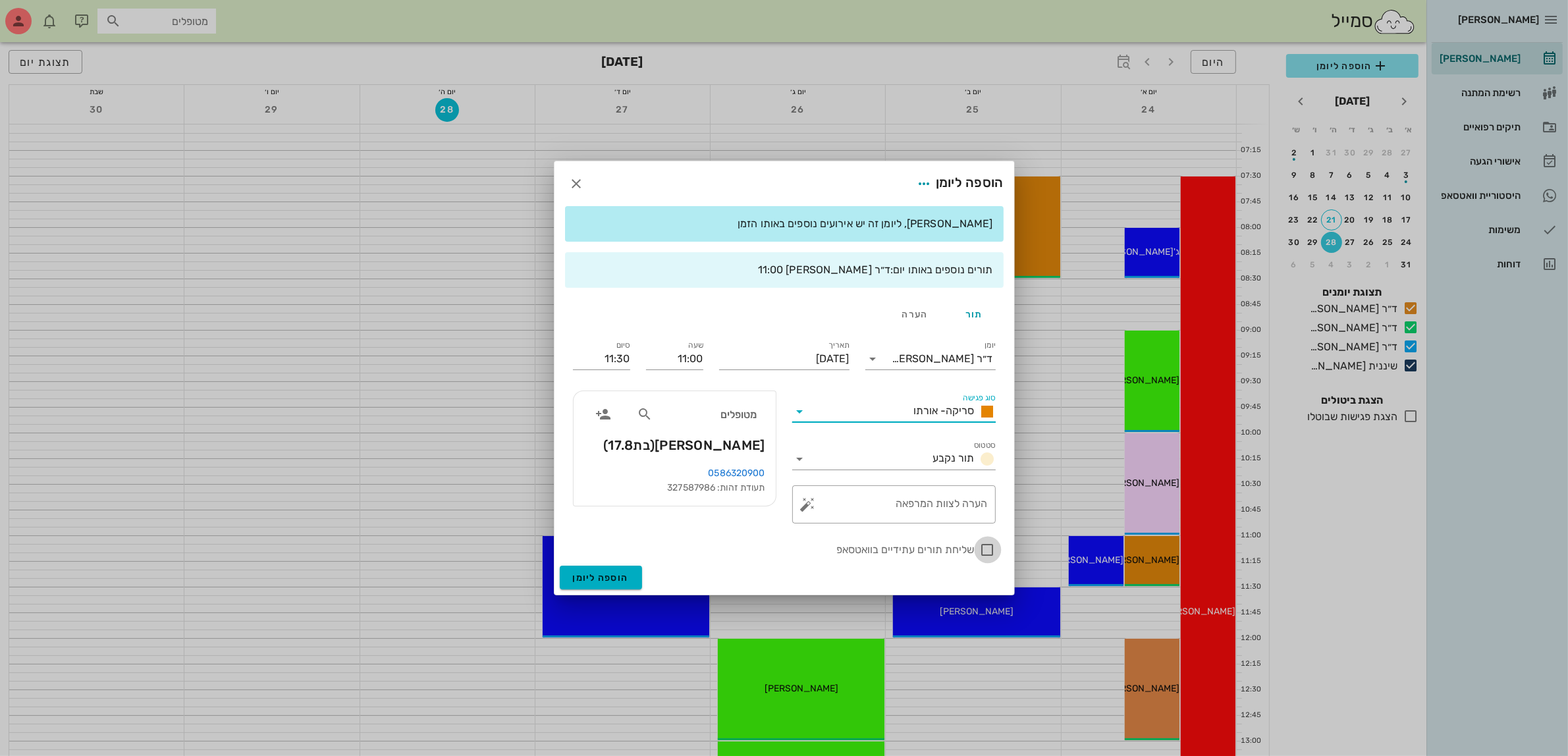
click at [979, 546] on div at bounding box center [988, 550] width 23 height 22
checkbox input "true"
click at [598, 572] on span "הוספה ליומן" at bounding box center [601, 578] width 56 height 11
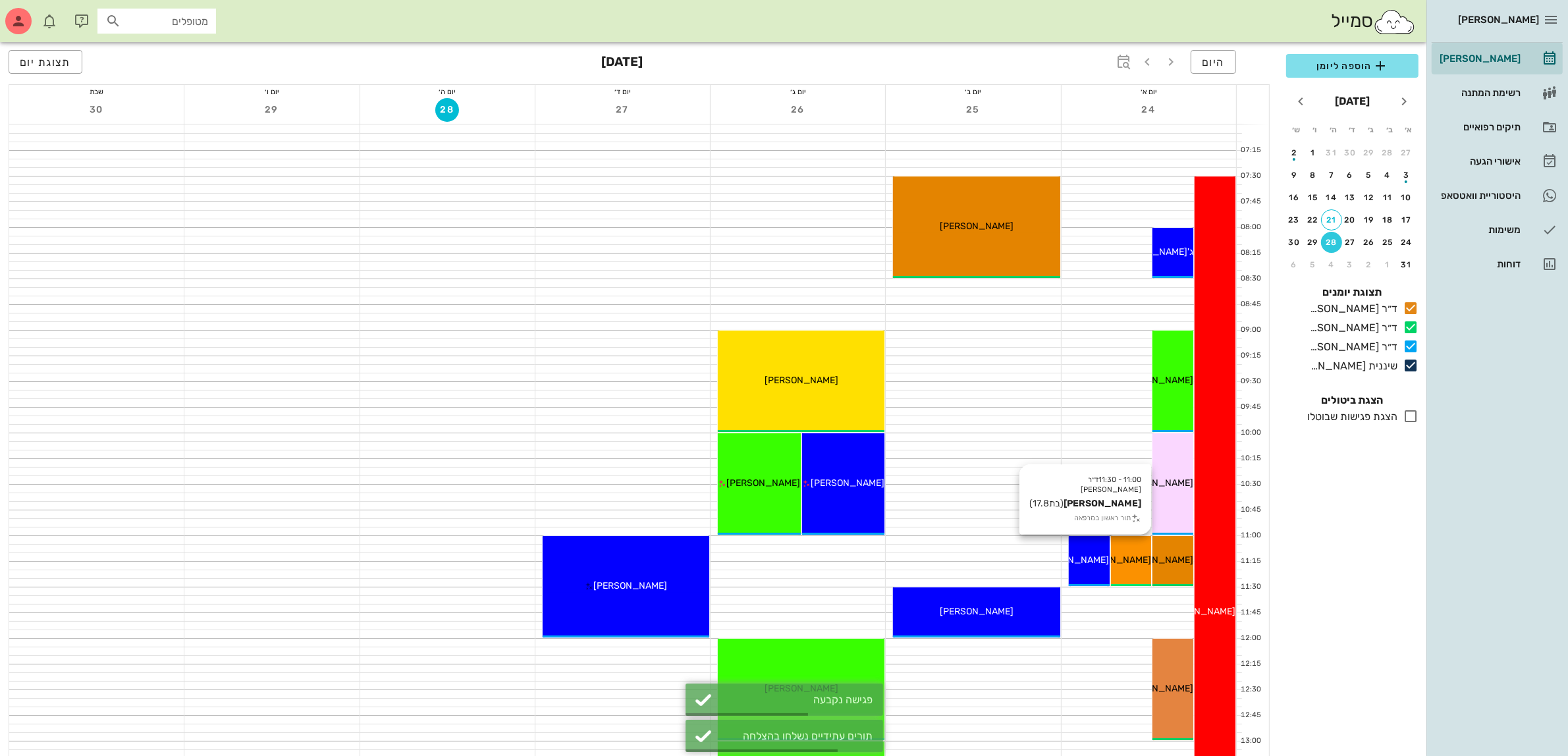
click at [1132, 556] on span "[PERSON_NAME]" at bounding box center [1115, 560] width 74 height 11
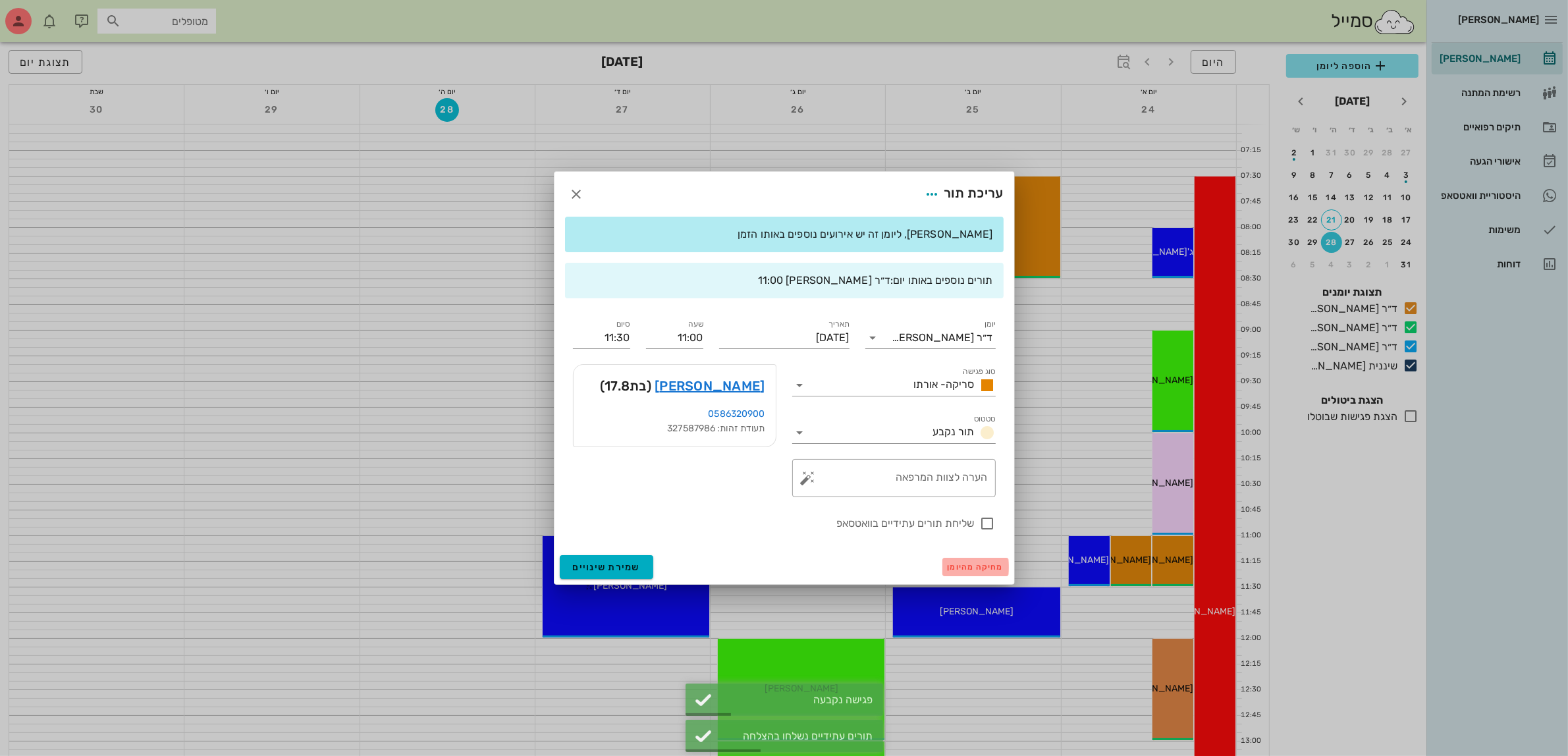
click at [964, 566] on span "מחיקה מהיומן" at bounding box center [976, 566] width 56 height 9
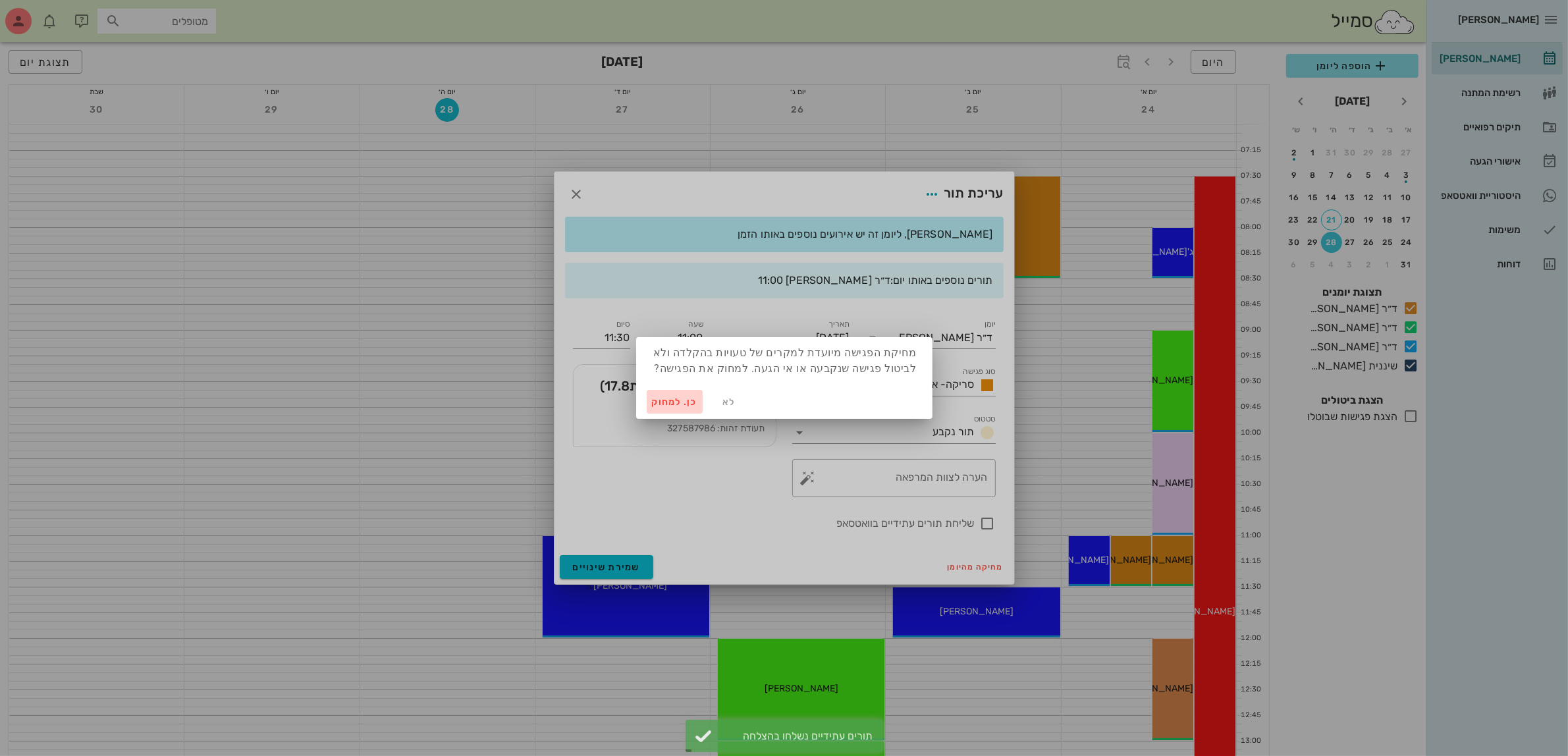
click at [673, 398] on span "כן. למחוק" at bounding box center [674, 402] width 46 height 11
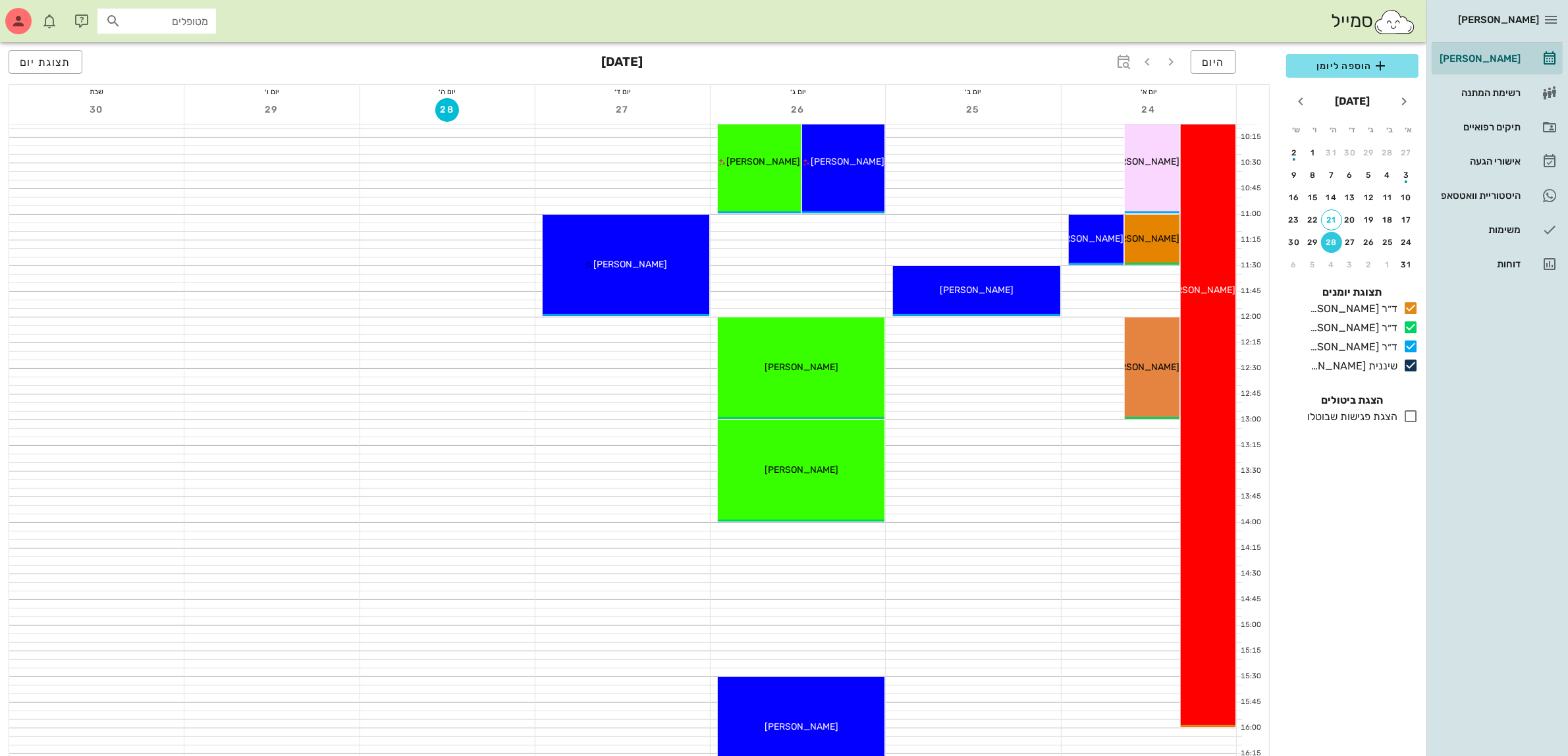
scroll to position [411, 0]
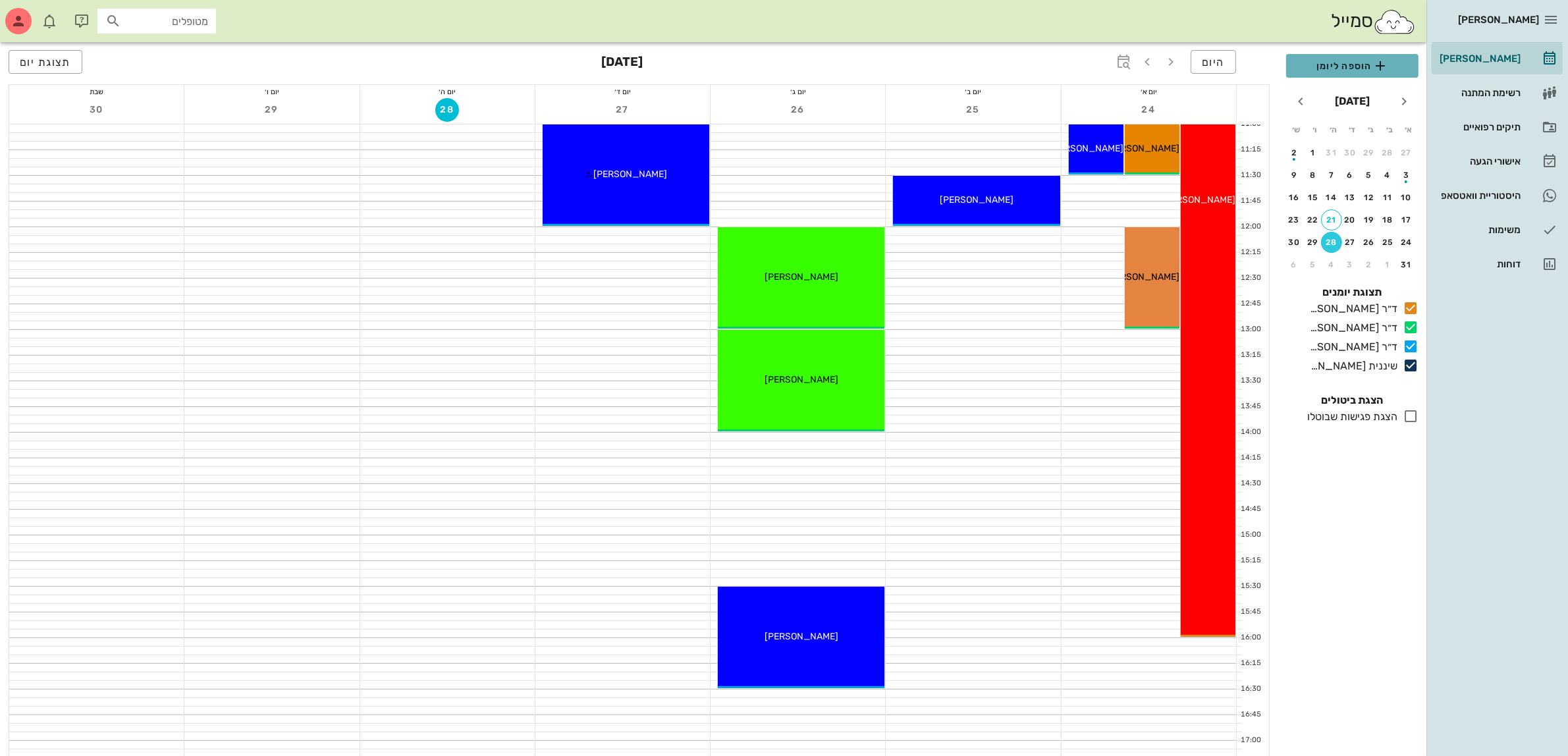
click at [1342, 67] on span "הוספה ליומן" at bounding box center [1352, 66] width 111 height 16
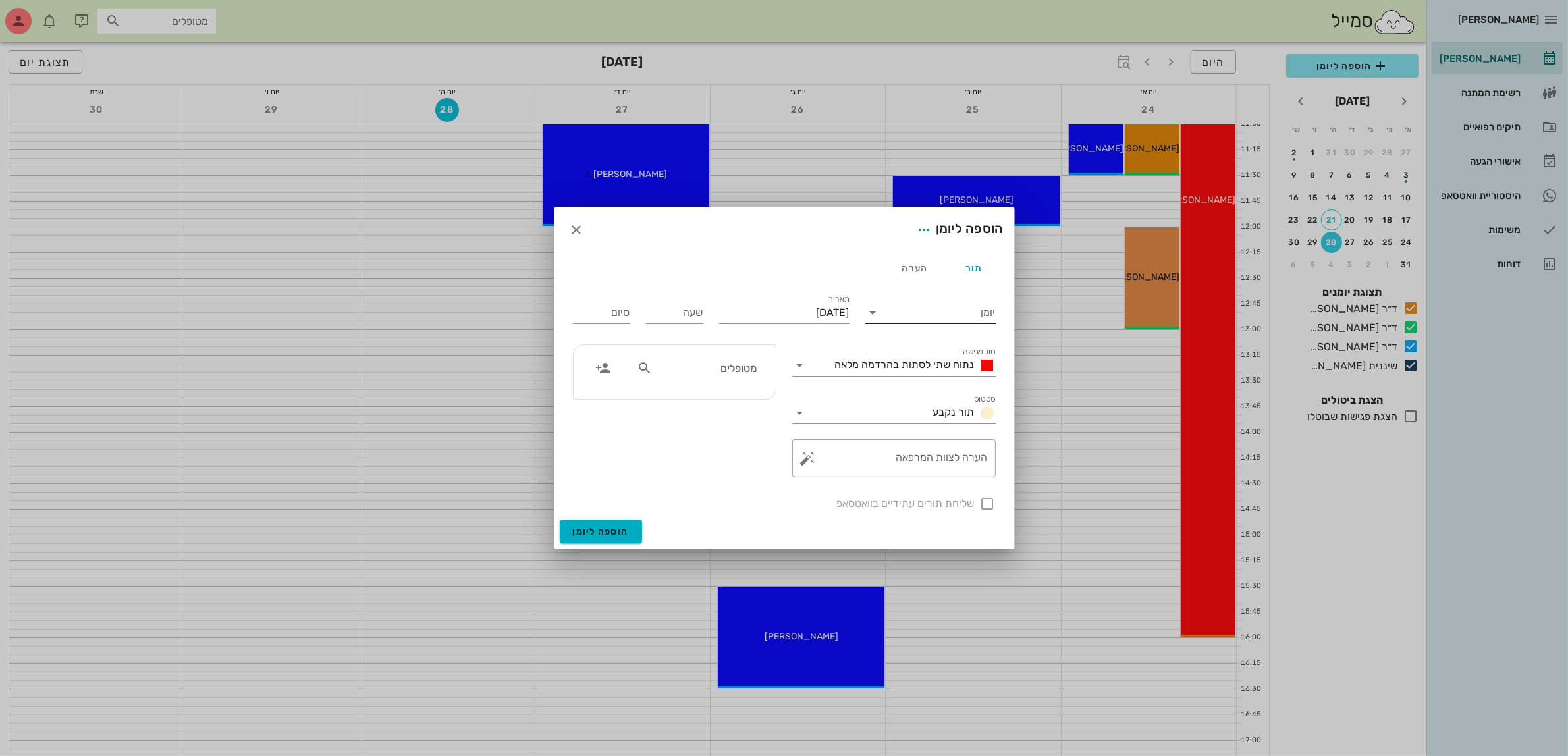
click at [937, 304] on input "יומן" at bounding box center [940, 313] width 112 height 21
click at [937, 389] on div "ד״ר [PERSON_NAME]" at bounding box center [934, 386] width 117 height 13
click at [910, 362] on span "נתוח שתי לסתות בהרדמה מלאה" at bounding box center [905, 365] width 140 height 13
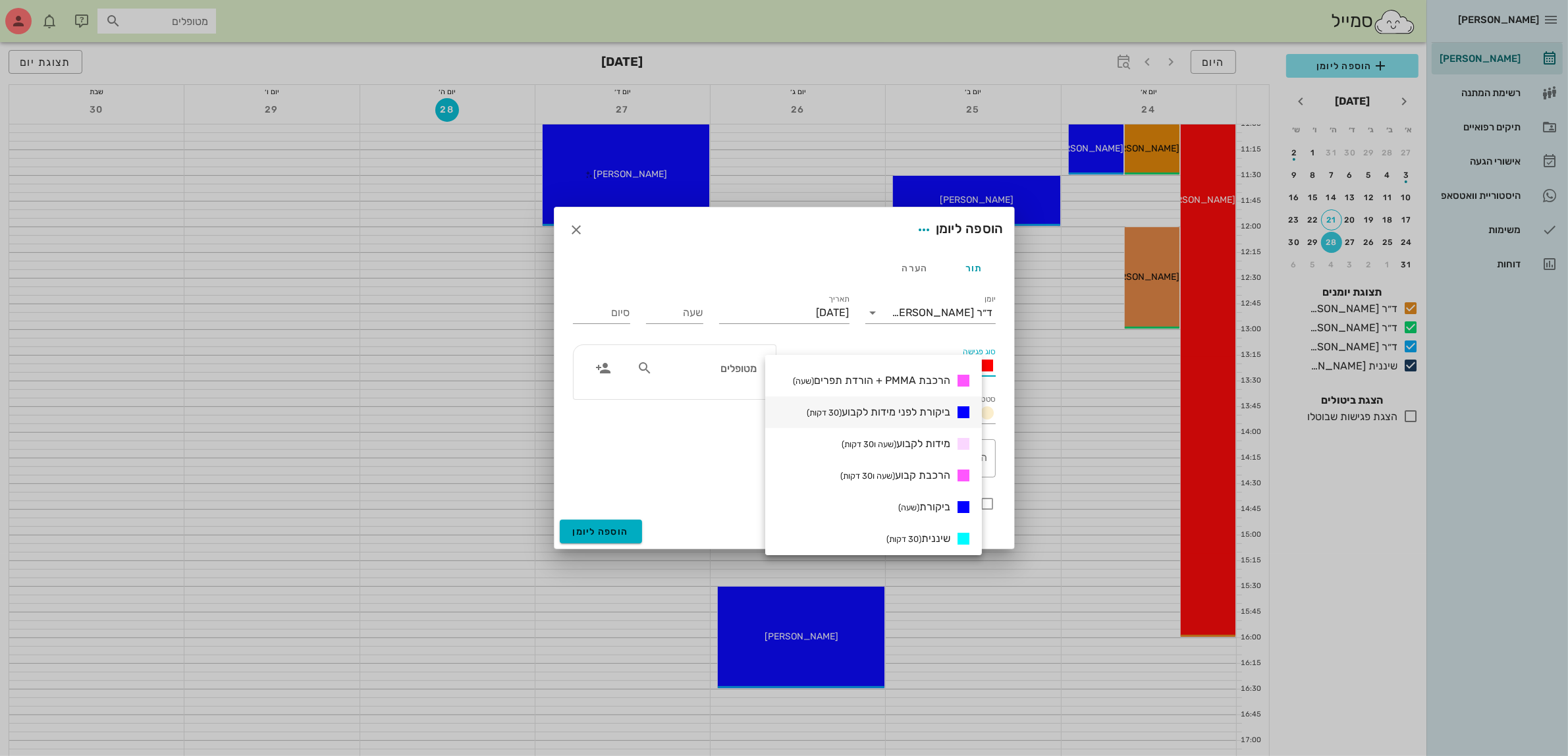
scroll to position [494, 0]
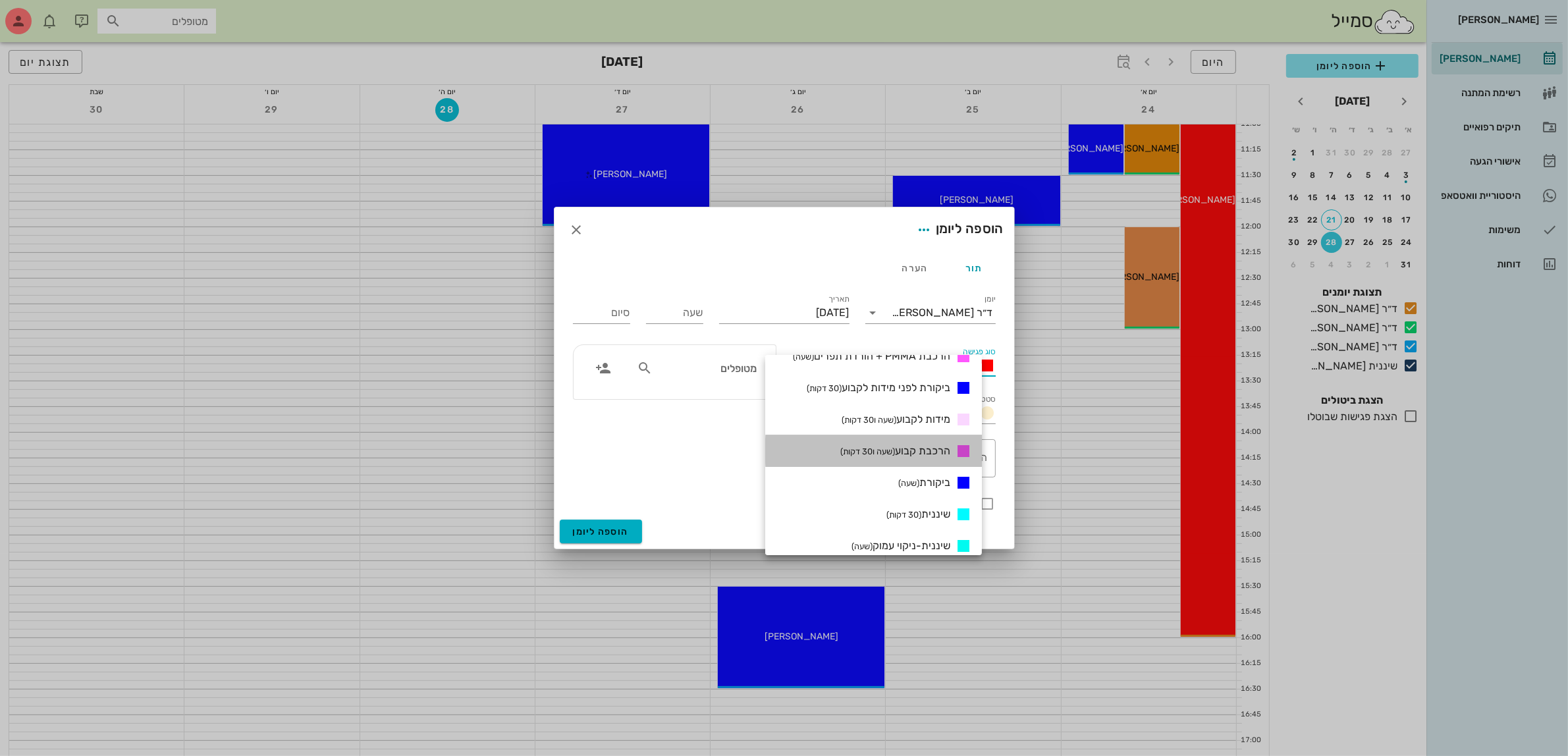
click at [935, 454] on span "הרכבת קבוע (שעה ו30 דקות)" at bounding box center [895, 451] width 110 height 13
type input "01:30"
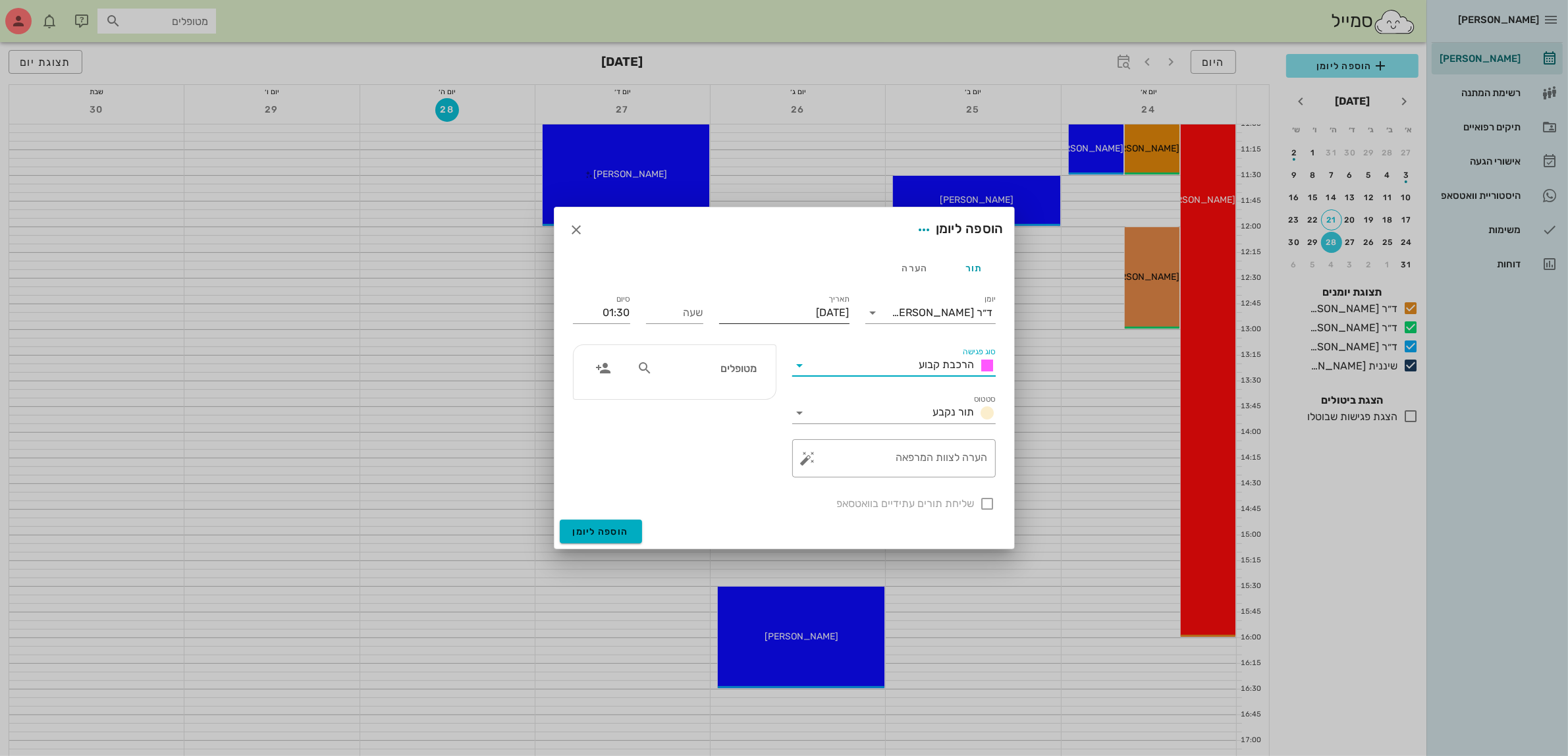
click at [814, 310] on input "[DATE]" at bounding box center [784, 313] width 130 height 21
click at [852, 480] on div "24" at bounding box center [855, 484] width 21 height 9
type input "[DATE]"
click at [677, 313] on input "שעה" at bounding box center [674, 313] width 57 height 21
type input "14:30"
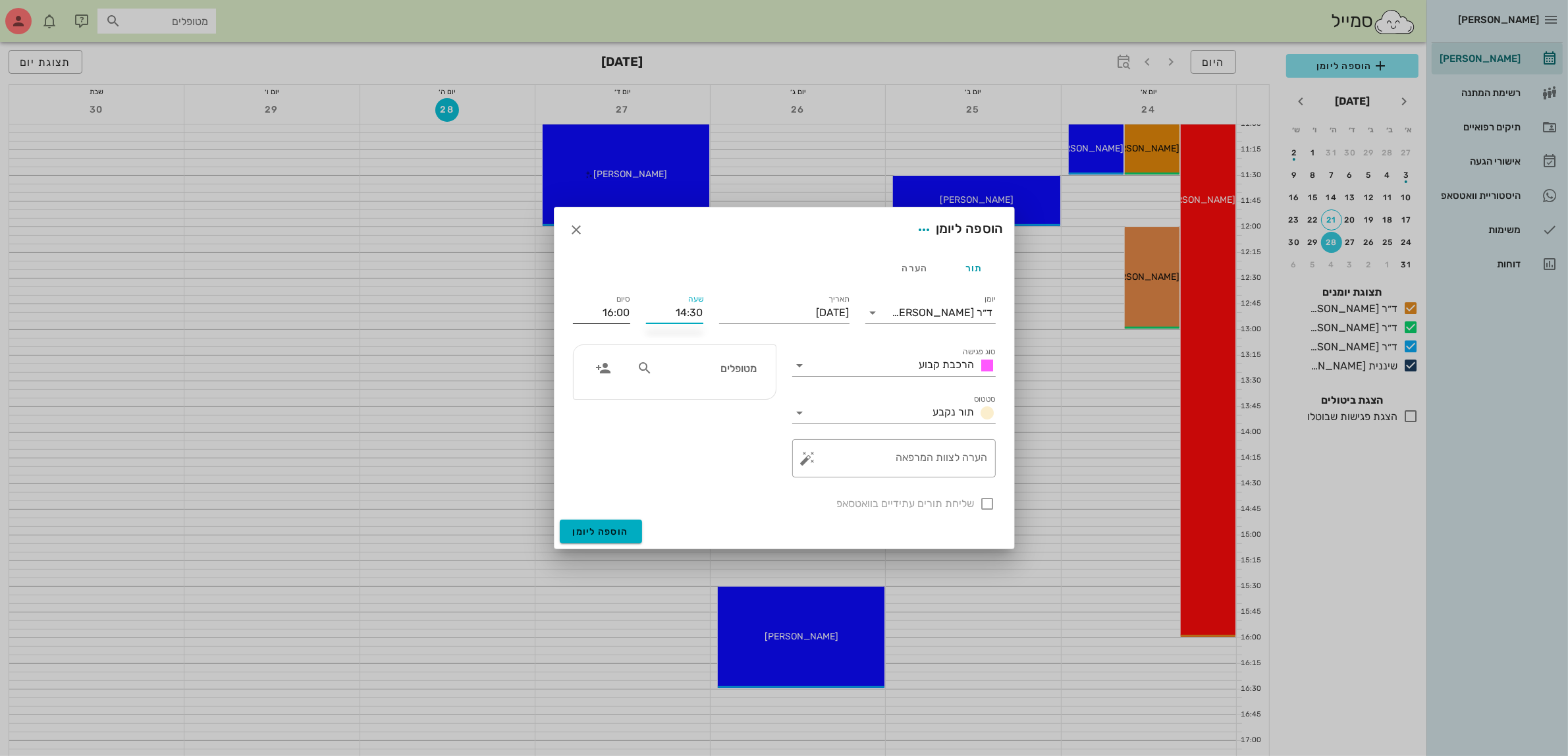
click at [611, 313] on input "16:00" at bounding box center [601, 313] width 57 height 21
click at [606, 396] on div "15:30 (שעה)" at bounding box center [566, 398] width 80 height 10
type input "15:30"
click at [710, 370] on input "מטופלים" at bounding box center [706, 367] width 101 height 17
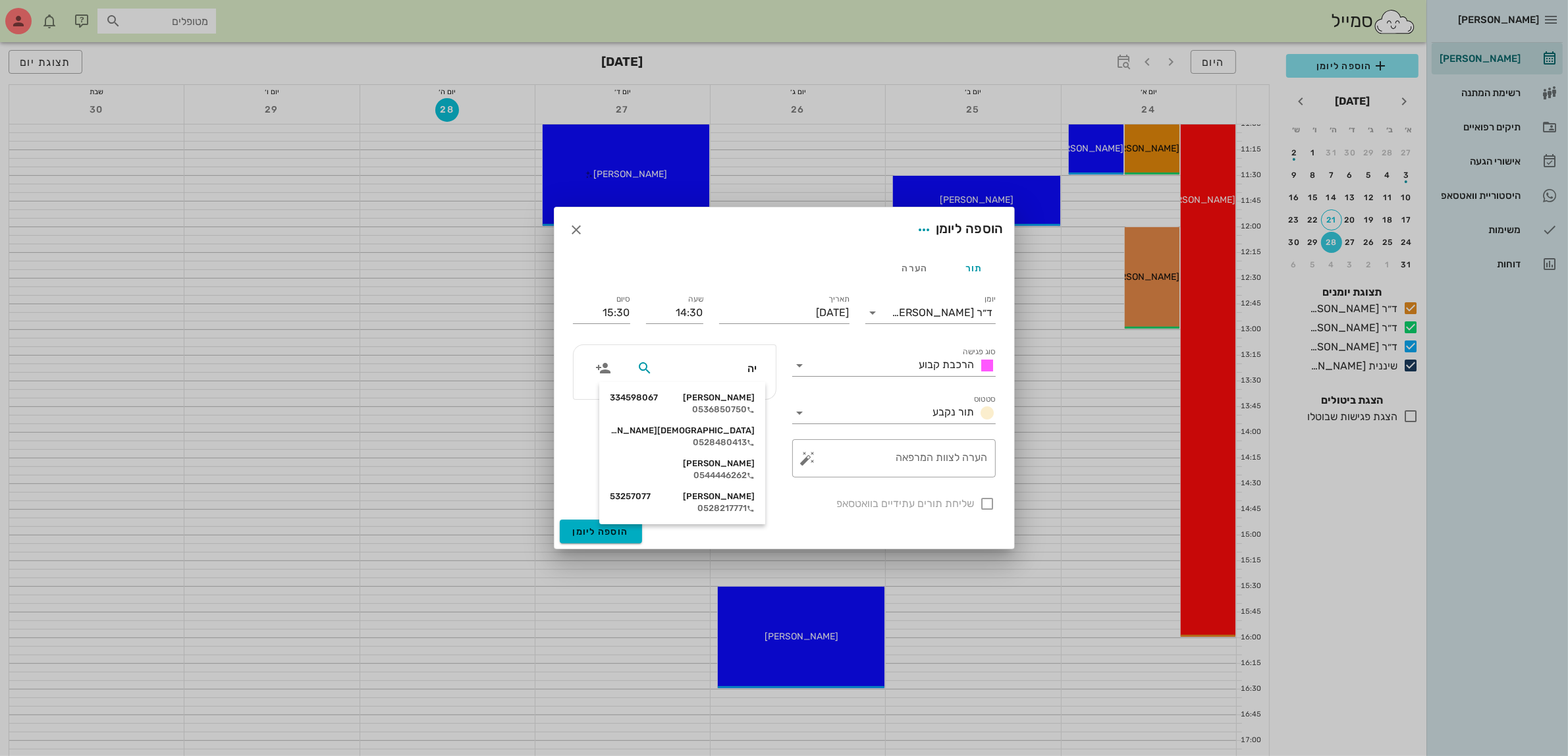
type input "יהו"
click at [731, 400] on div "[DEMOGRAPHIC_DATA][PERSON_NAME]" at bounding box center [690, 397] width 145 height 10
click at [994, 505] on div at bounding box center [988, 504] width 23 height 22
checkbox input "true"
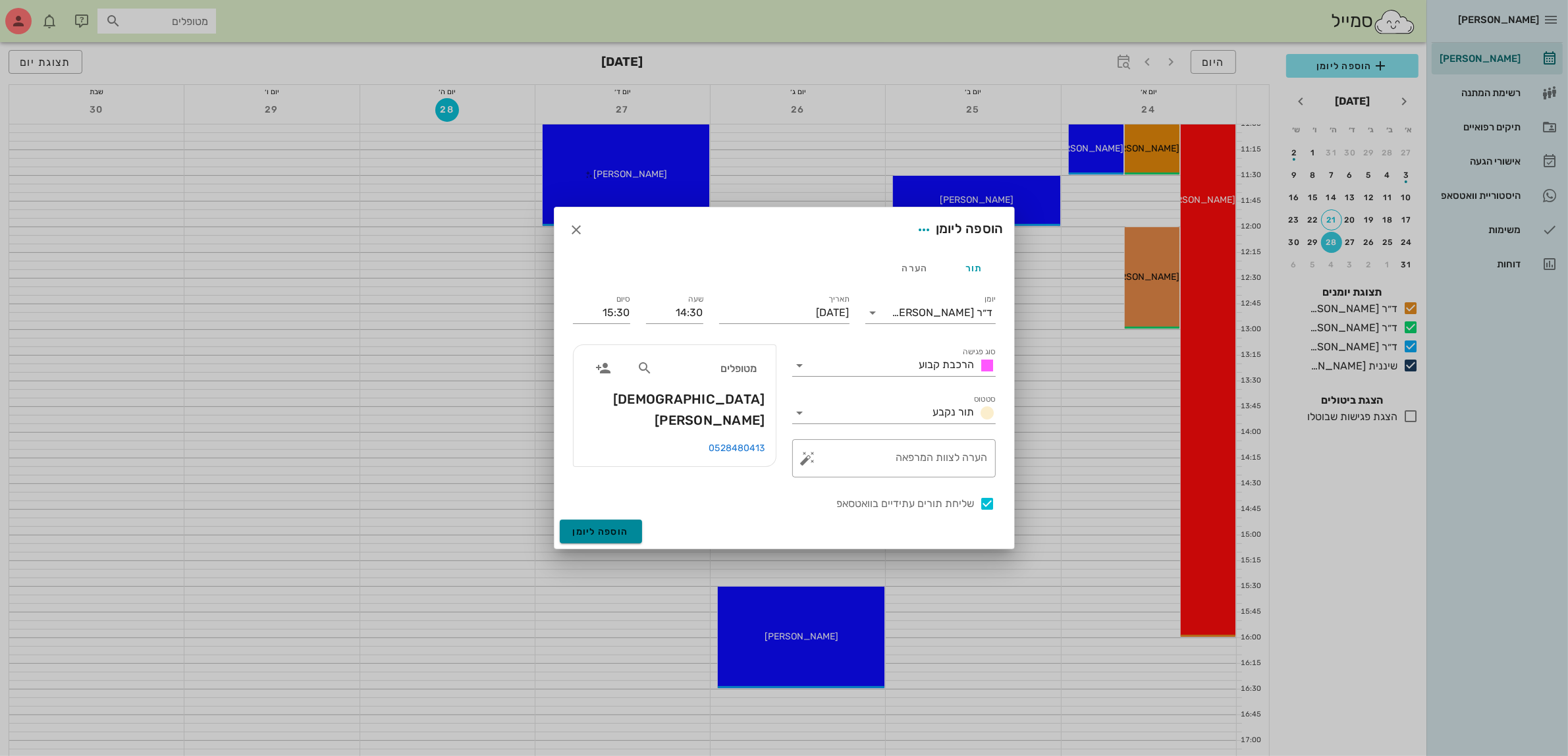
click at [611, 527] on span "הוספה ליומן" at bounding box center [601, 532] width 56 height 11
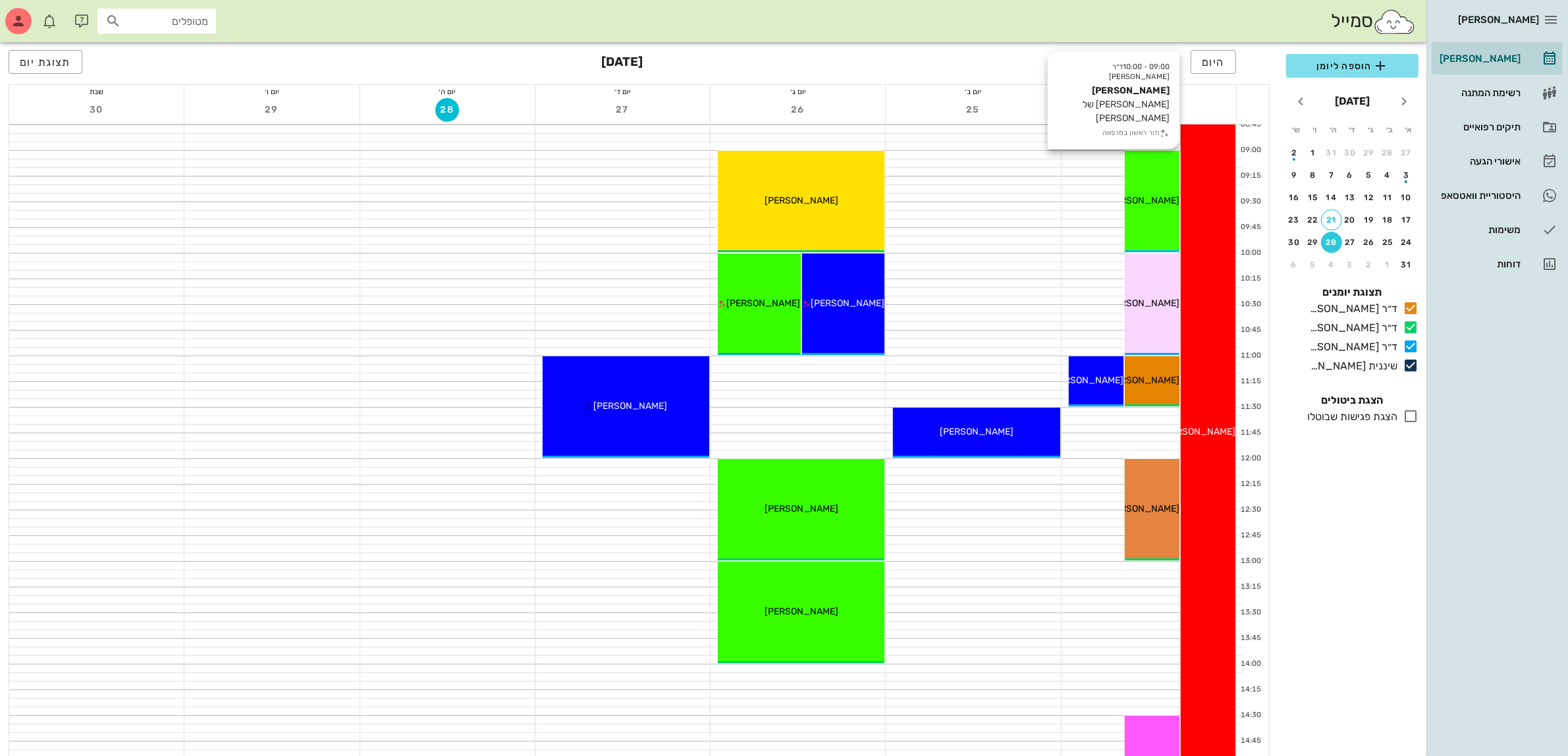
scroll to position [82, 0]
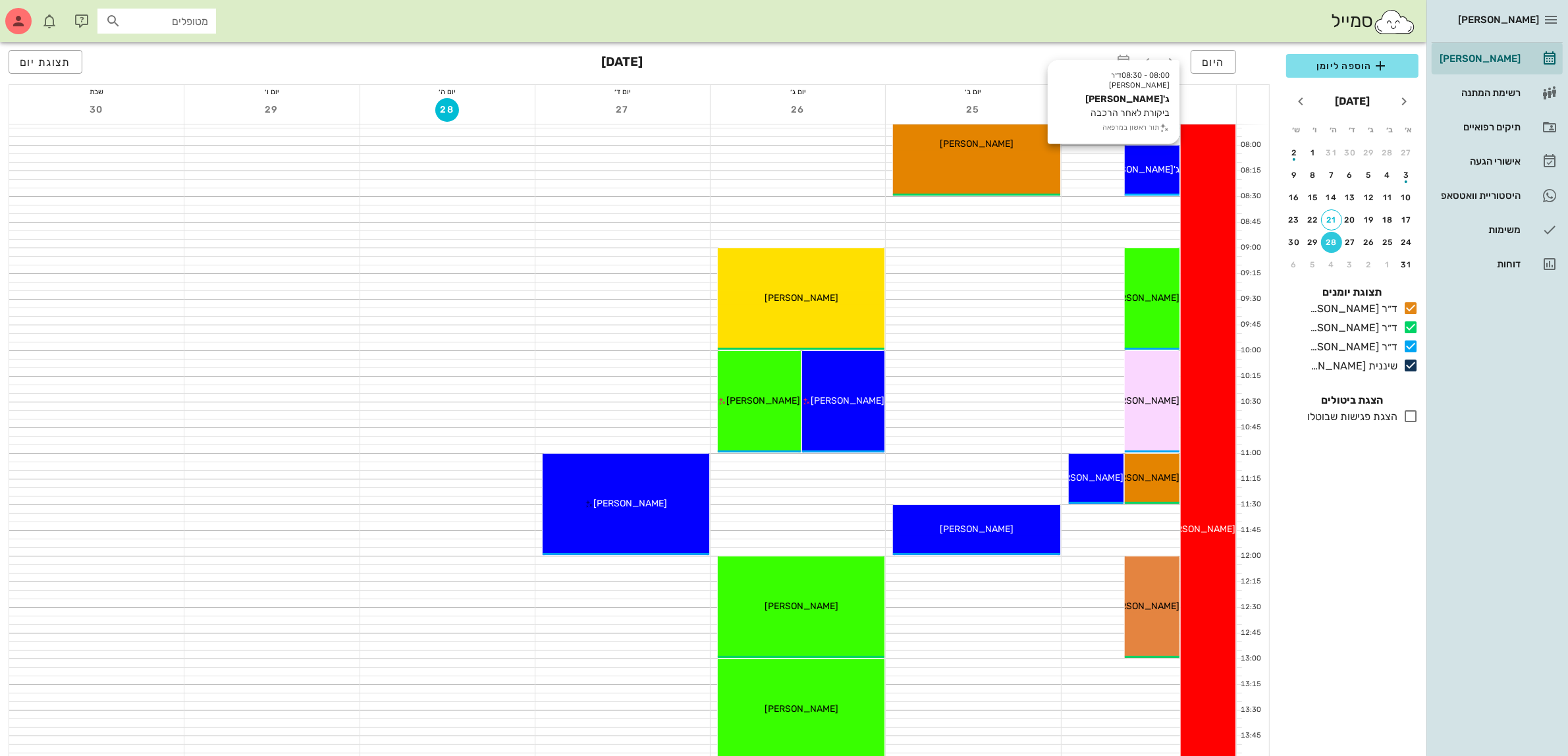
click at [1163, 156] on div "08:00 - 08:30 ד״ר [PERSON_NAME] ג'[PERSON_NAME] ביקורת לאחר הרכבה תור ראשון במר…" at bounding box center [1152, 170] width 55 height 50
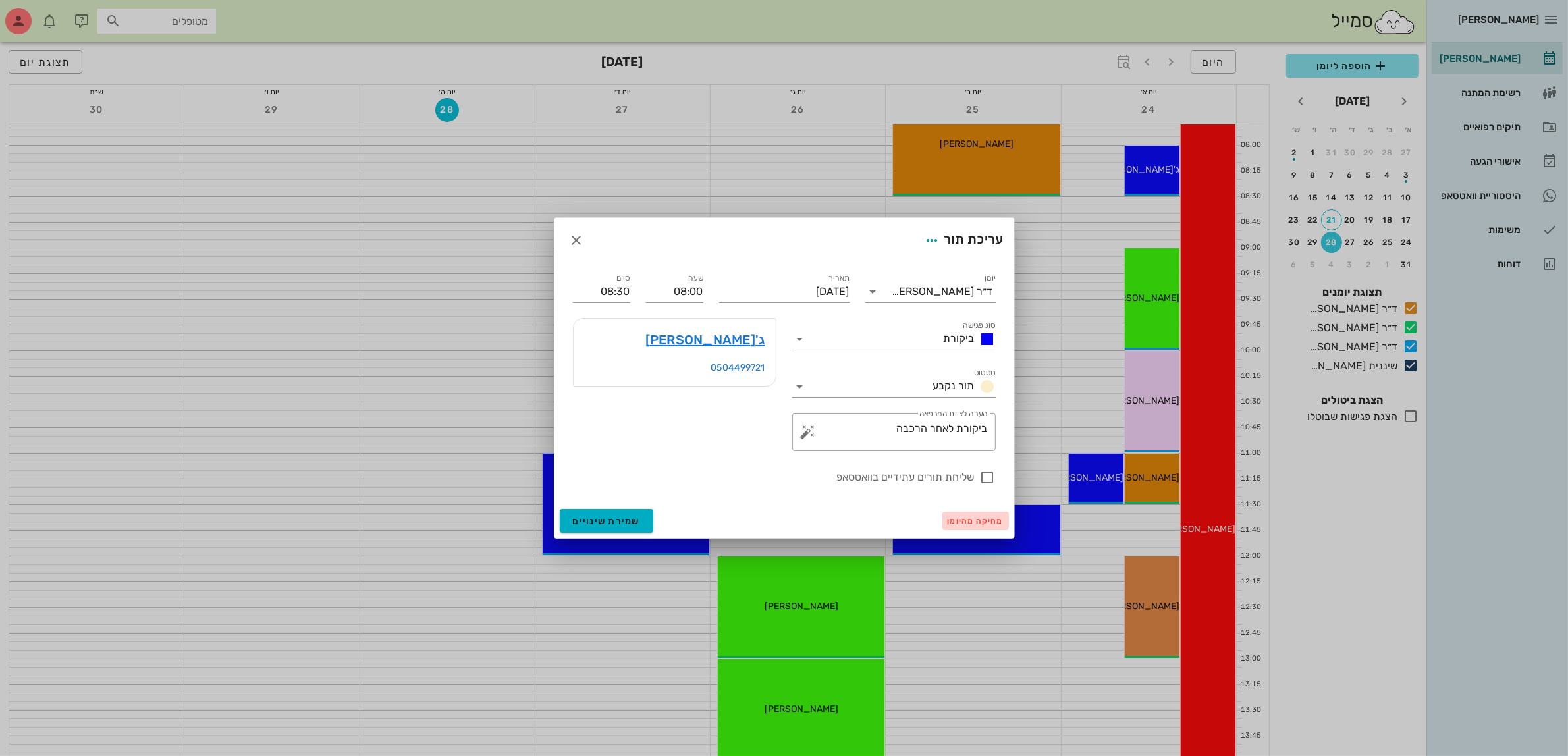
click at [956, 522] on span "מחיקה מהיומן" at bounding box center [976, 520] width 56 height 9
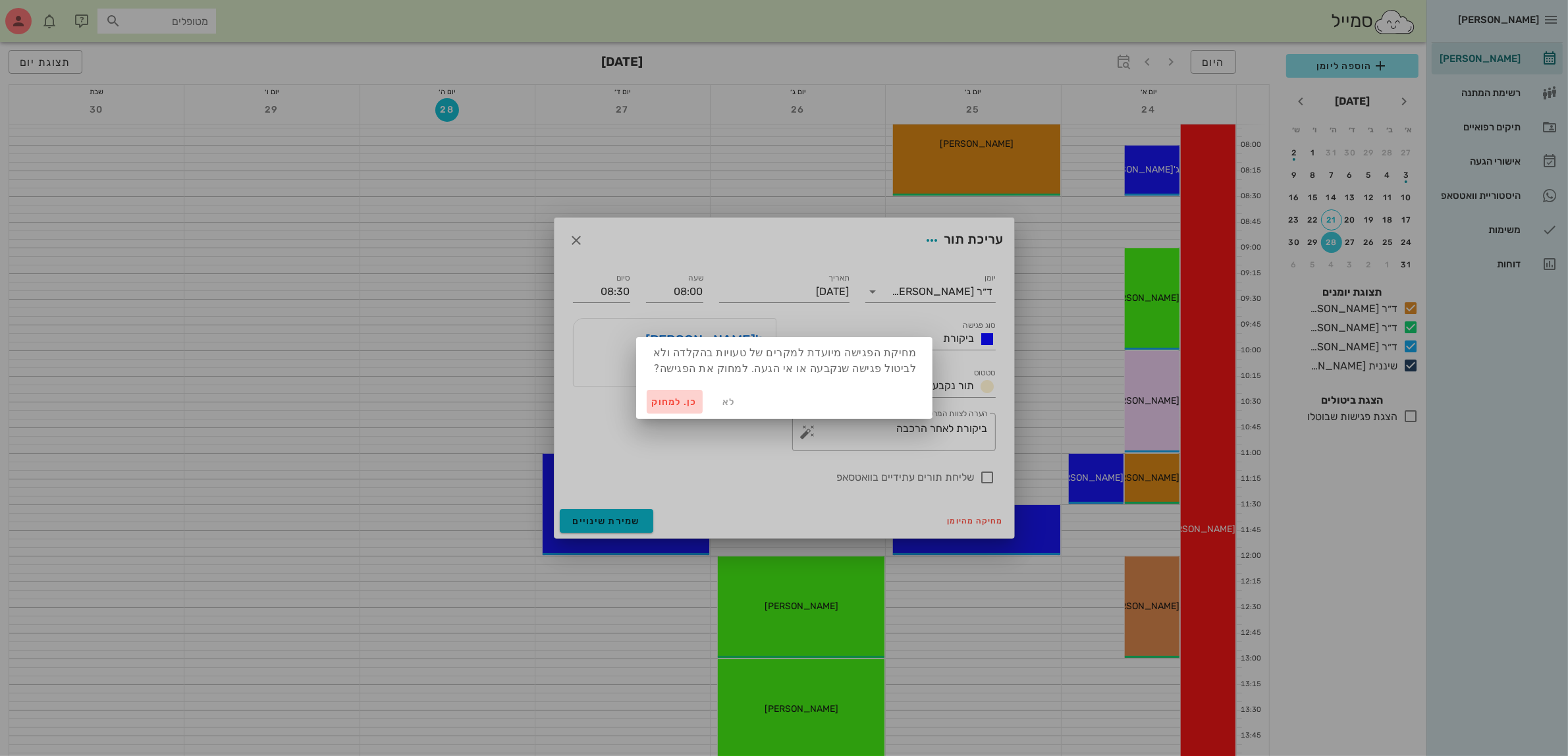
click at [664, 402] on span "כן. למחוק" at bounding box center [674, 402] width 46 height 11
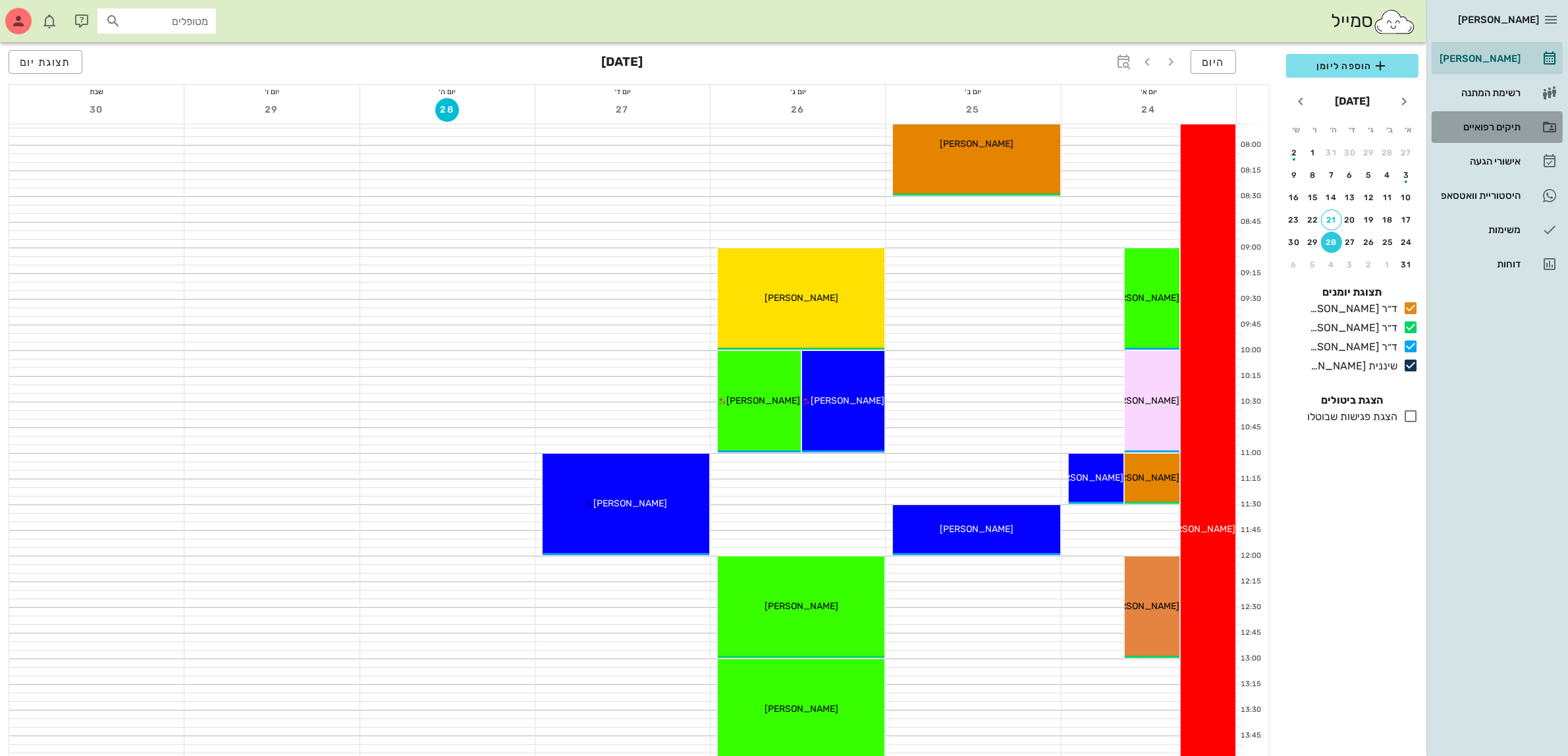
click at [1469, 124] on div "תיקים רפואיים" at bounding box center [1479, 127] width 84 height 10
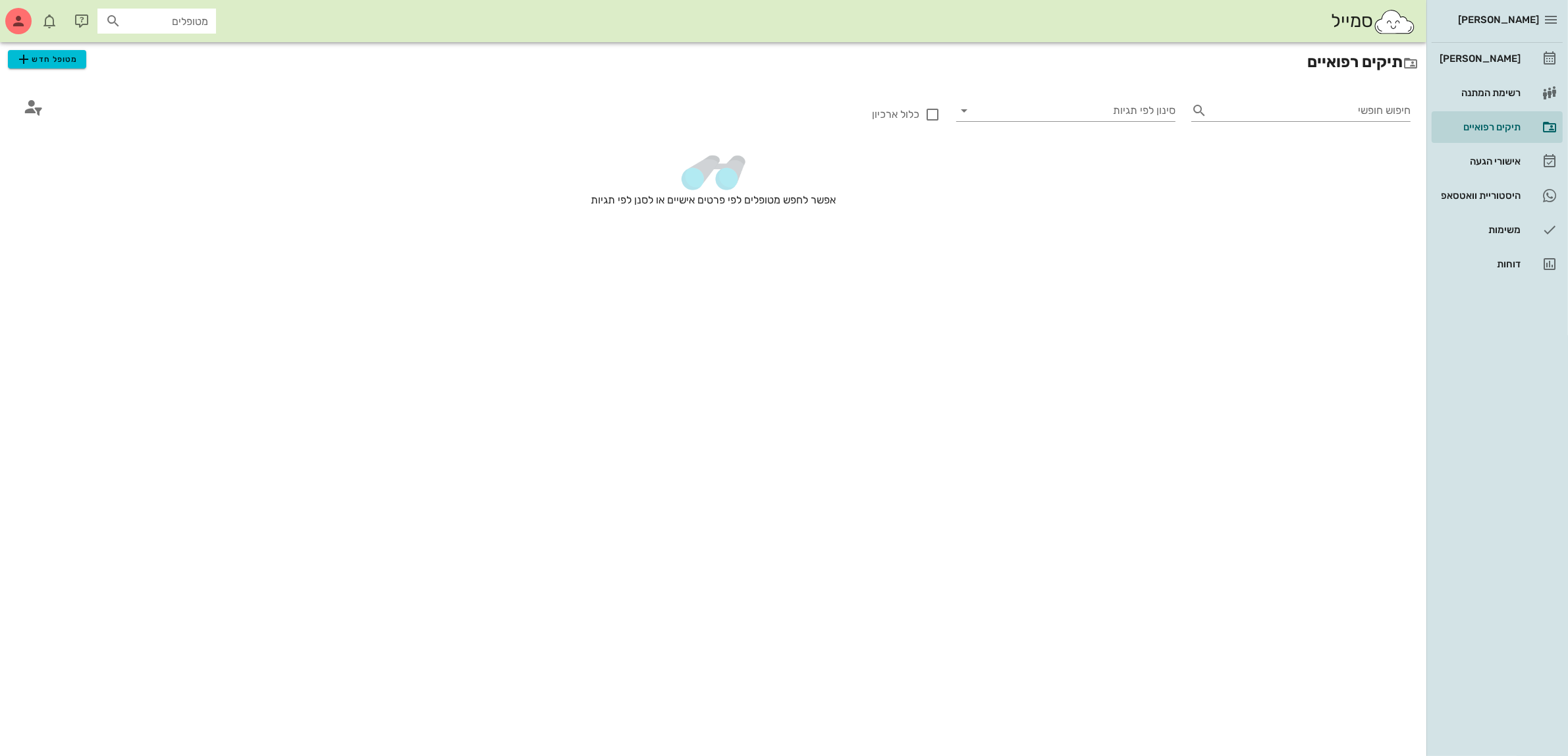
click at [142, 20] on input "מטופלים" at bounding box center [166, 21] width 84 height 17
type input "ענב"
click at [179, 53] on div "[PERSON_NAME] 033503244" at bounding box center [133, 50] width 145 height 10
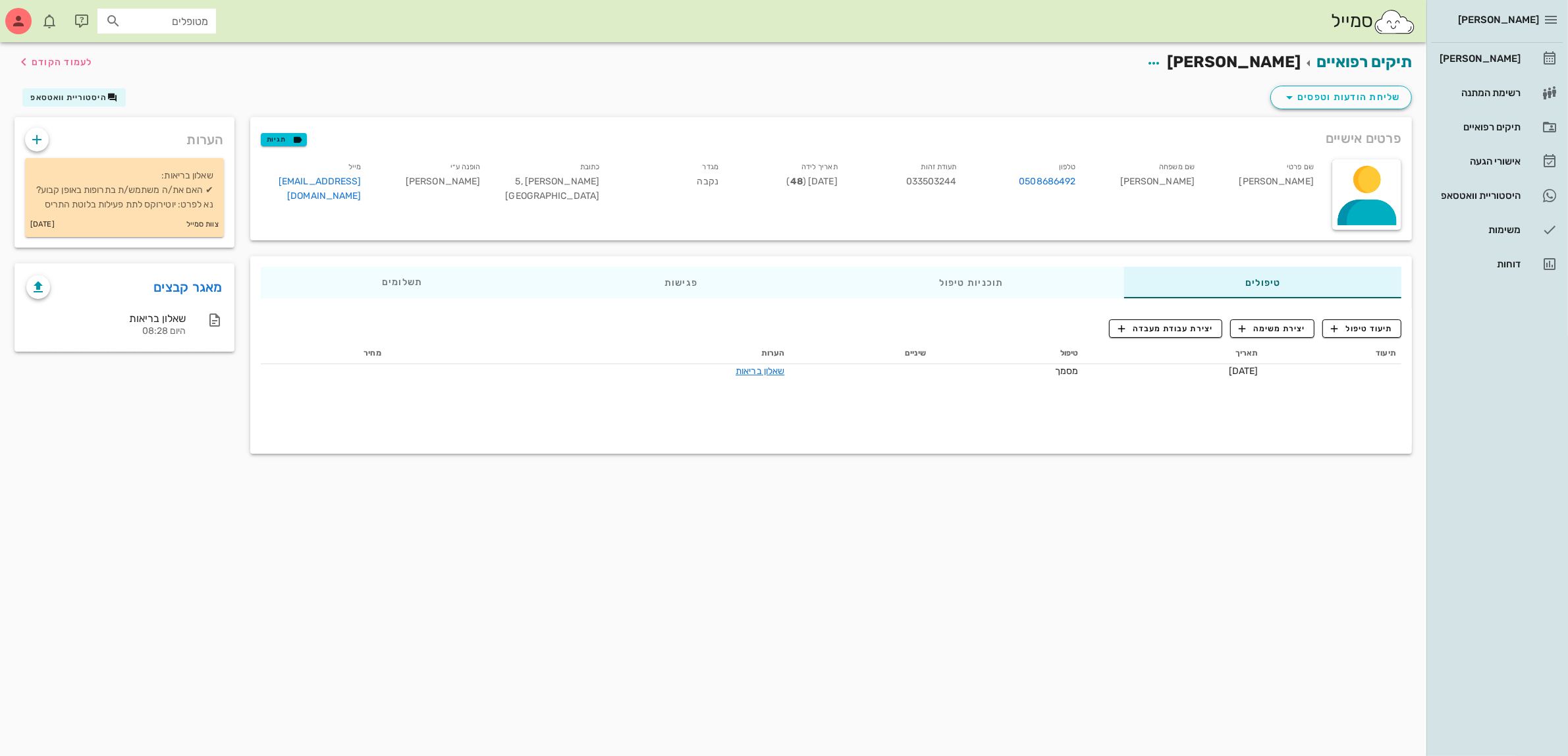
click at [1104, 75] on div "תיקים רפואיים [PERSON_NAME] לעמוד הקודם" at bounding box center [713, 62] width 1413 height 41
click at [1054, 49] on div "תיקים רפואיים [PERSON_NAME] לעמוד הקודם" at bounding box center [713, 62] width 1413 height 41
click at [1482, 60] on div "[PERSON_NAME]" at bounding box center [1479, 58] width 84 height 10
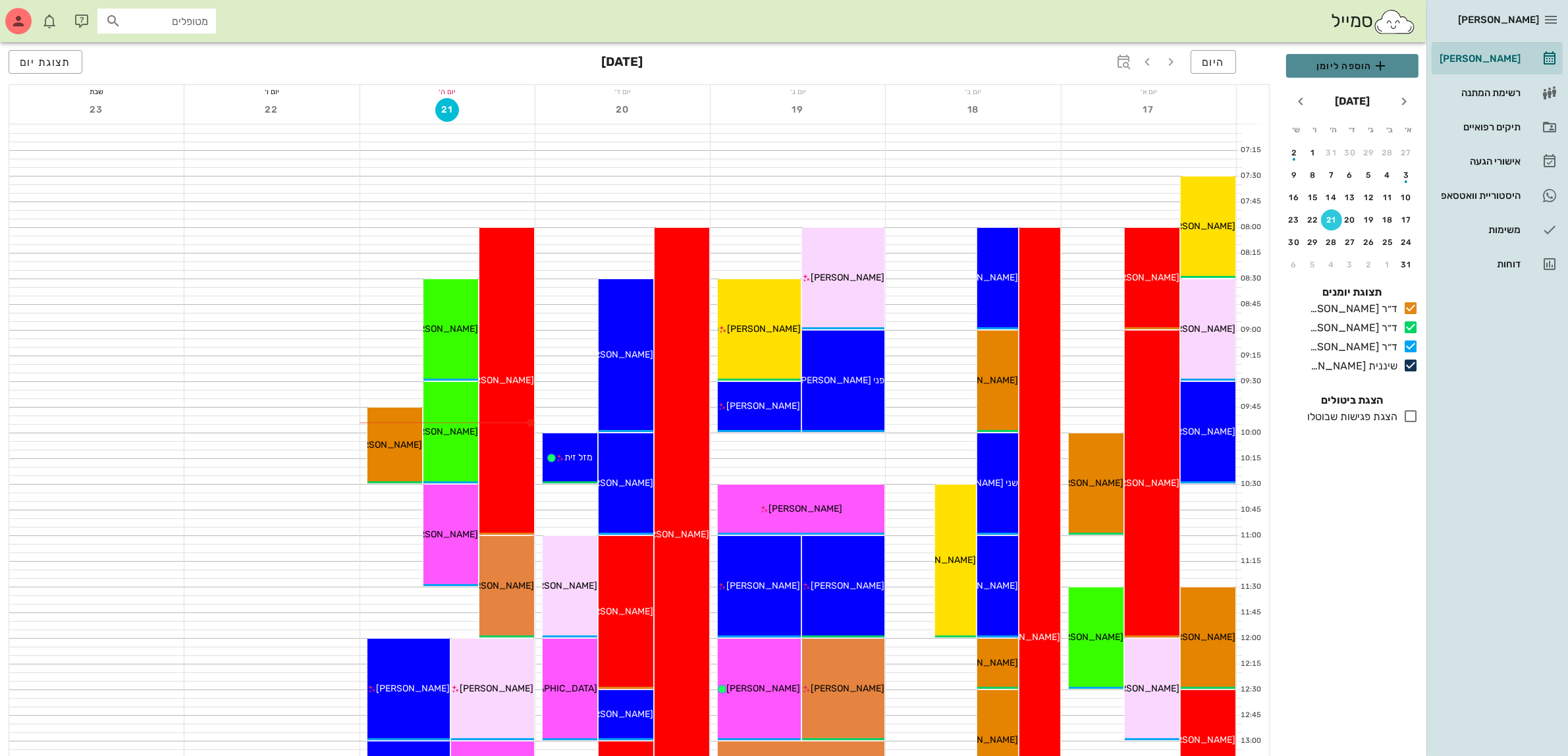
click at [1341, 63] on span "הוספה ליומן" at bounding box center [1352, 66] width 111 height 16
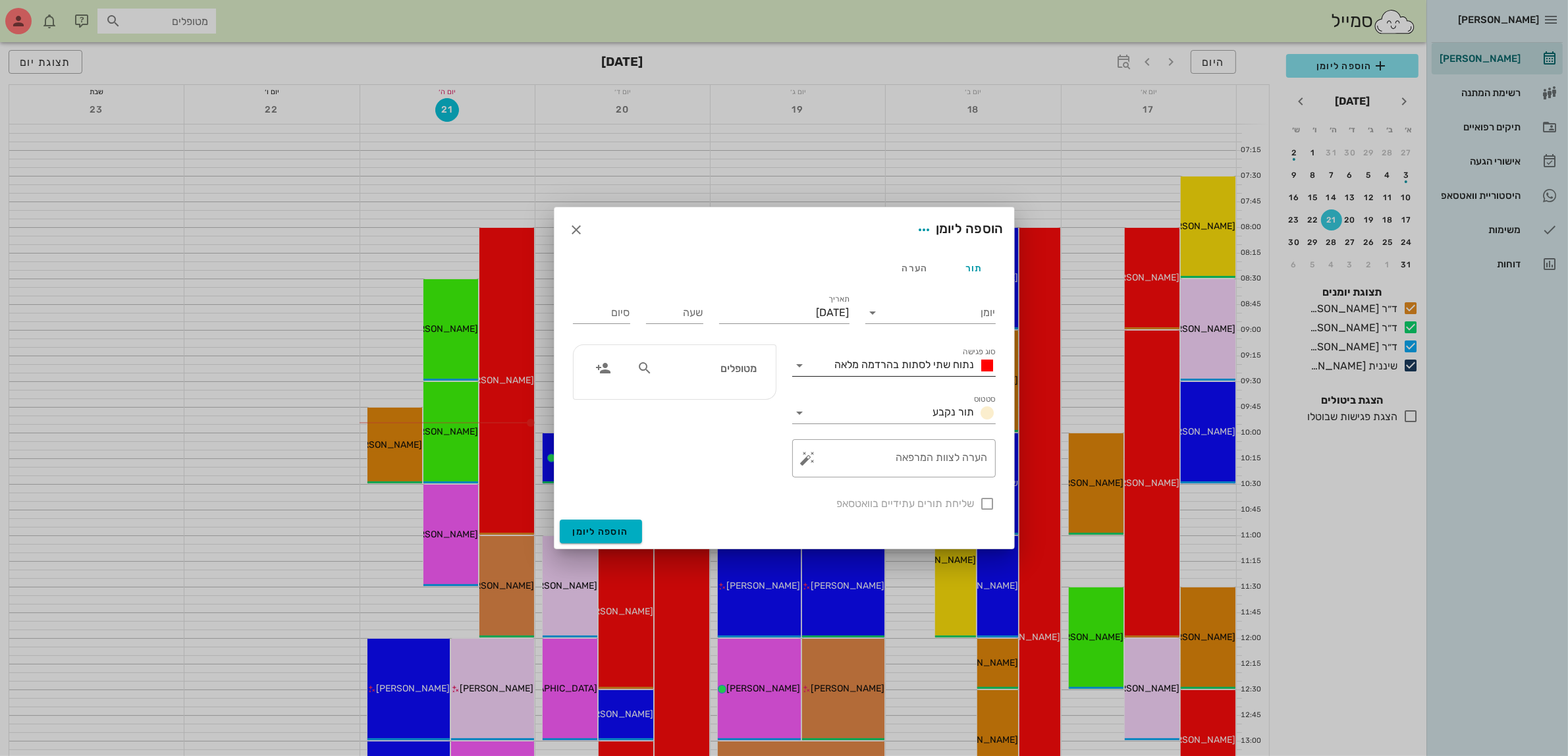
click at [914, 367] on span "נתוח שתי לסתות בהרדמה מלאה" at bounding box center [905, 365] width 140 height 13
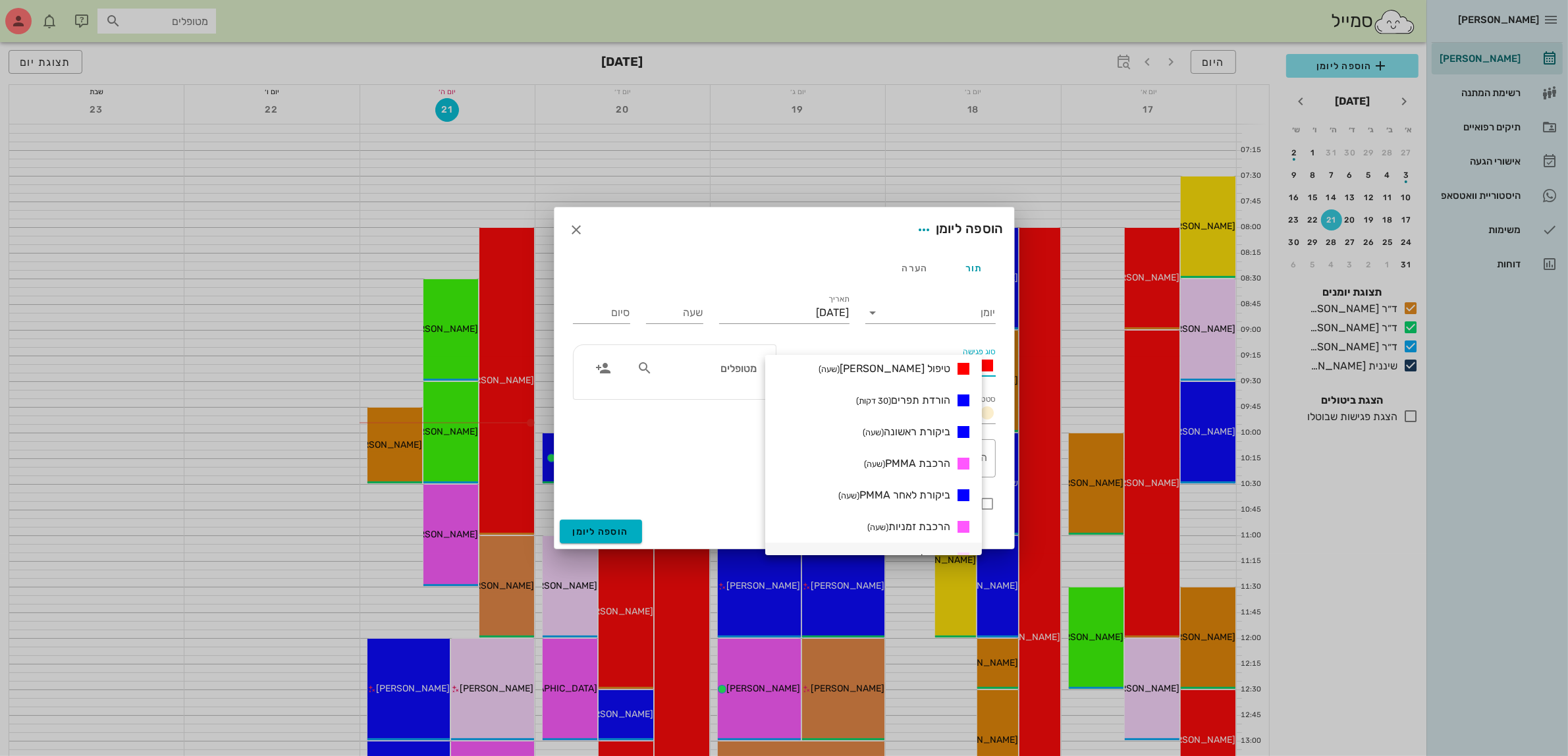
scroll to position [182, 0]
click at [936, 507] on span "ביקורת ראשונה (שעה)" at bounding box center [906, 510] width 88 height 13
type input "01:00"
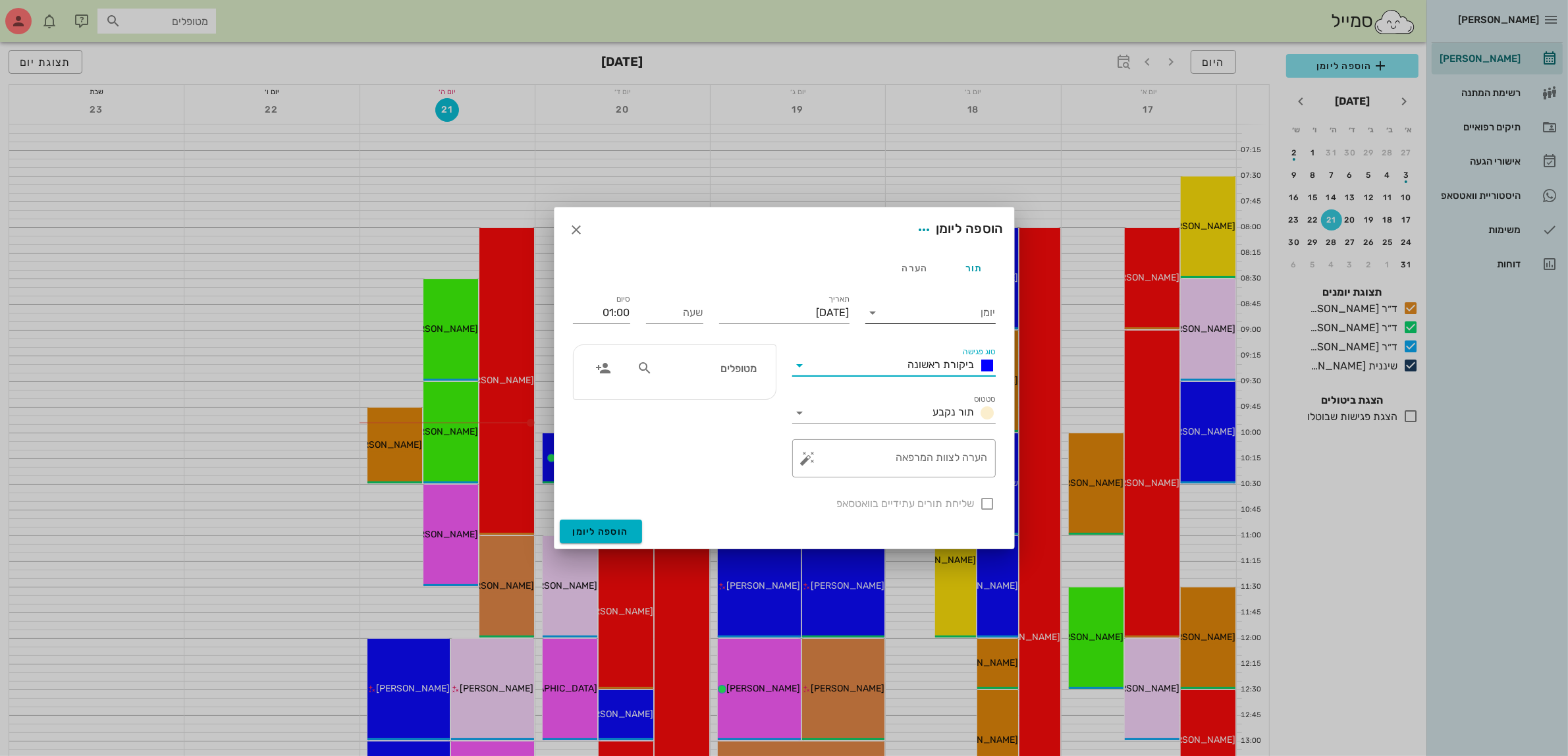
click at [963, 311] on input "יומן" at bounding box center [940, 313] width 112 height 21
click at [947, 390] on div "ד״ר [PERSON_NAME]" at bounding box center [934, 386] width 117 height 13
click at [812, 312] on input "[DATE]" at bounding box center [784, 313] width 130 height 21
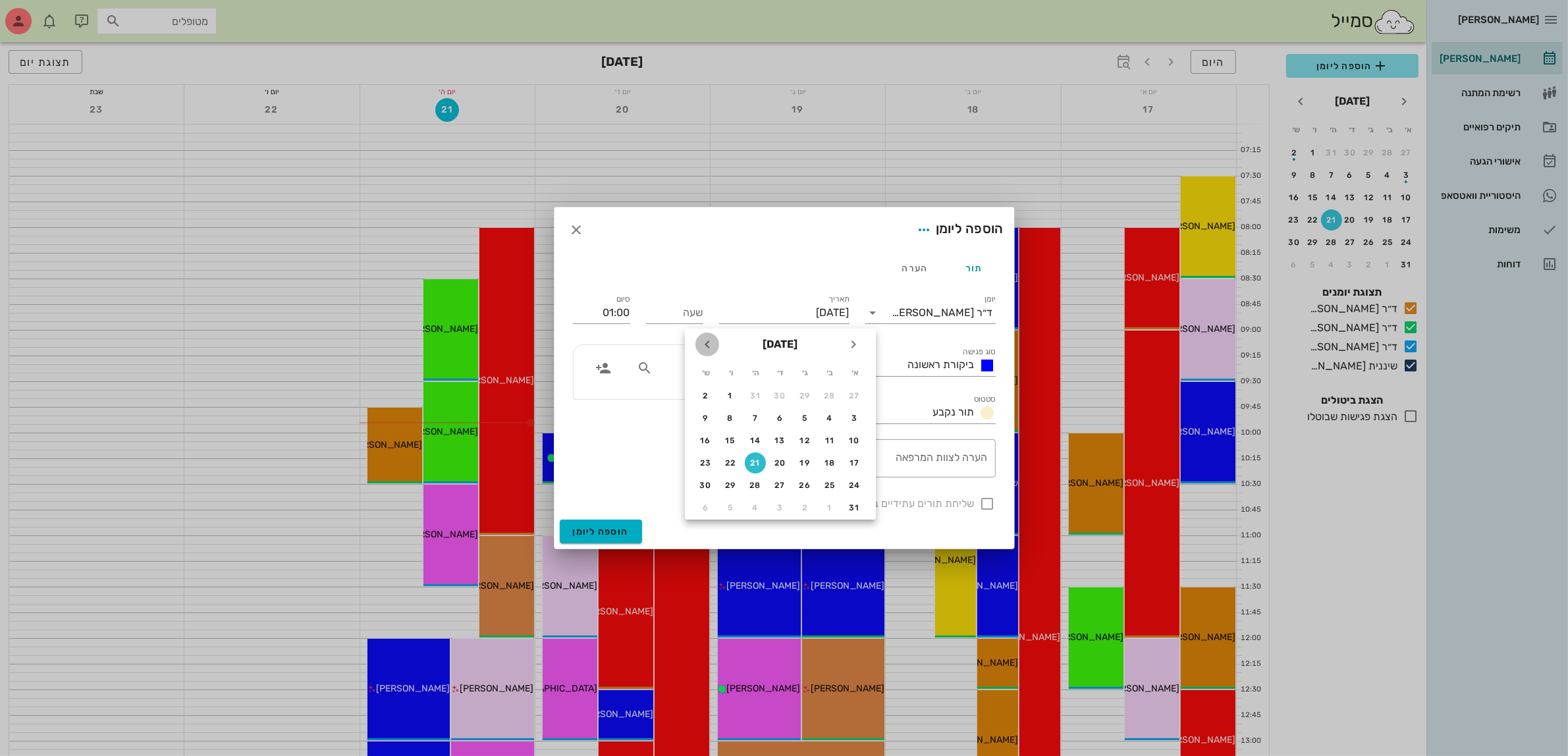
click at [711, 341] on icon "חודש הבא" at bounding box center [707, 345] width 16 height 16
click at [828, 414] on div "8" at bounding box center [829, 418] width 21 height 9
type input "[DATE]"
click at [690, 315] on input "שעה" at bounding box center [674, 313] width 57 height 21
type input "08:30"
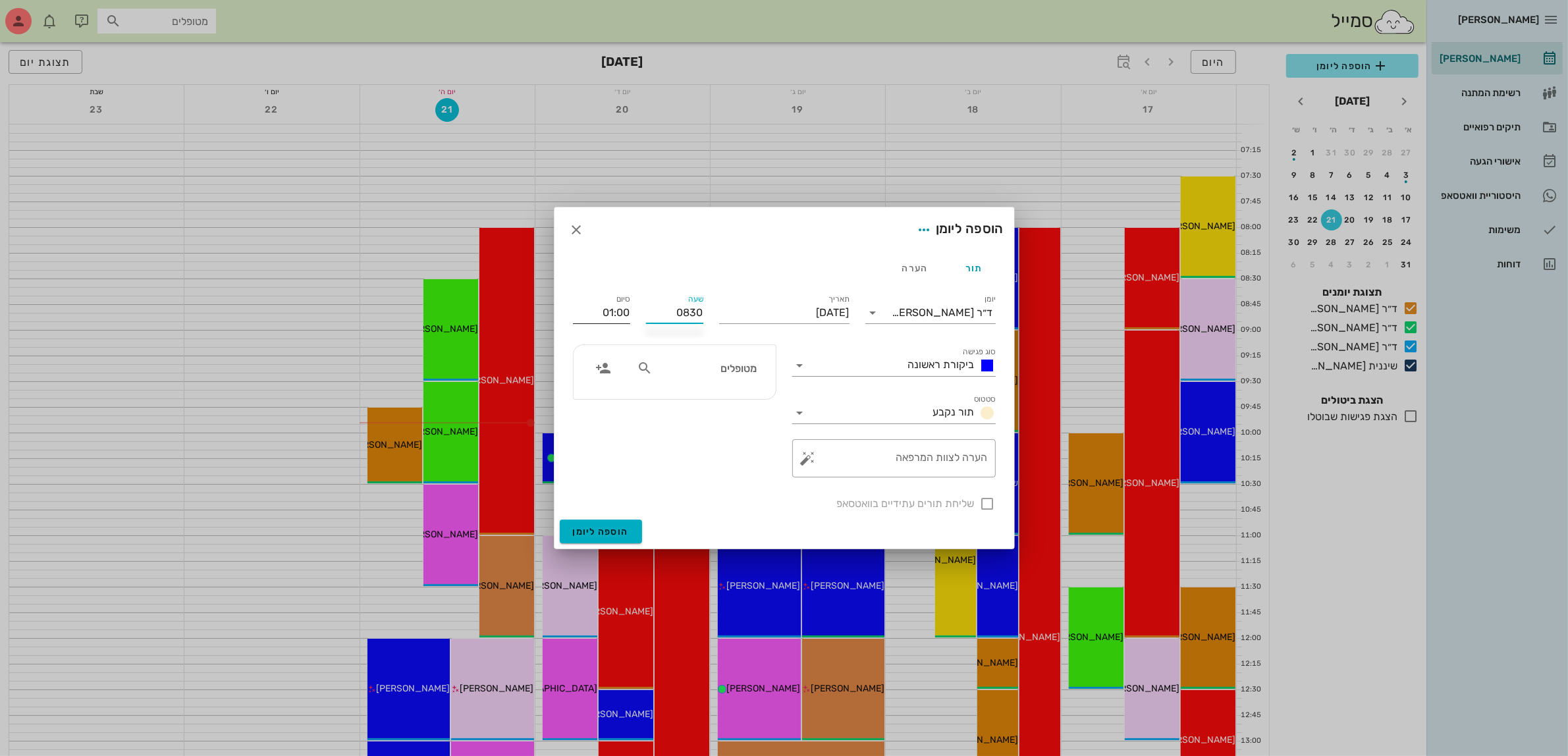
type input "09:30"
click at [622, 312] on input "09:30" at bounding box center [601, 313] width 57 height 21
click at [665, 359] on input "מטופלים" at bounding box center [706, 367] width 101 height 17
type input "[PERSON_NAME]"
click at [732, 399] on div "[PERSON_NAME] 033503244" at bounding box center [682, 397] width 145 height 10
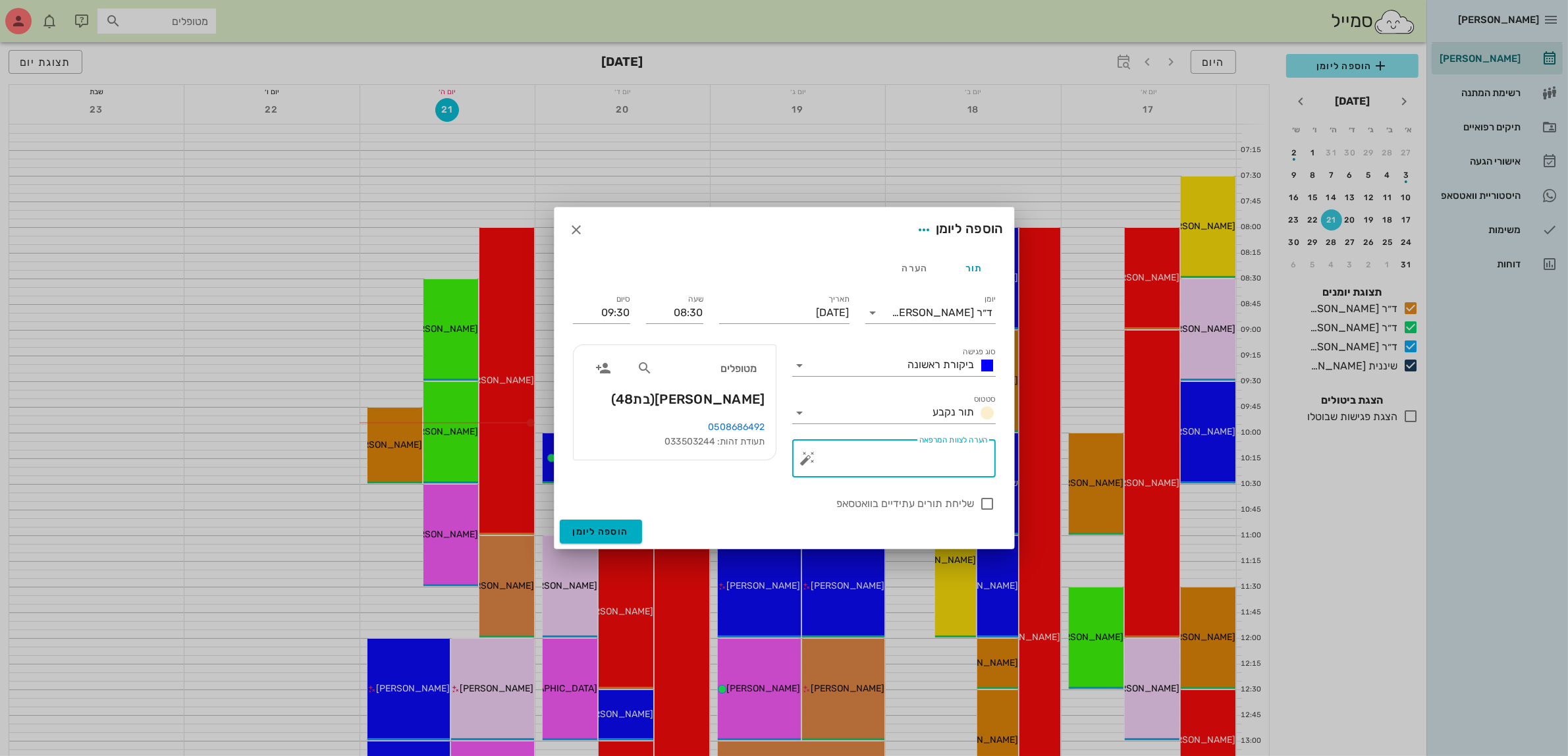
click at [939, 459] on textarea "הערה לצוות המרפאה" at bounding box center [899, 461] width 177 height 31
type textarea "הקצאה טיפול 1"
click at [985, 498] on div at bounding box center [988, 504] width 23 height 22
checkbox input "true"
click at [592, 530] on span "הוספה ליומן" at bounding box center [601, 532] width 56 height 11
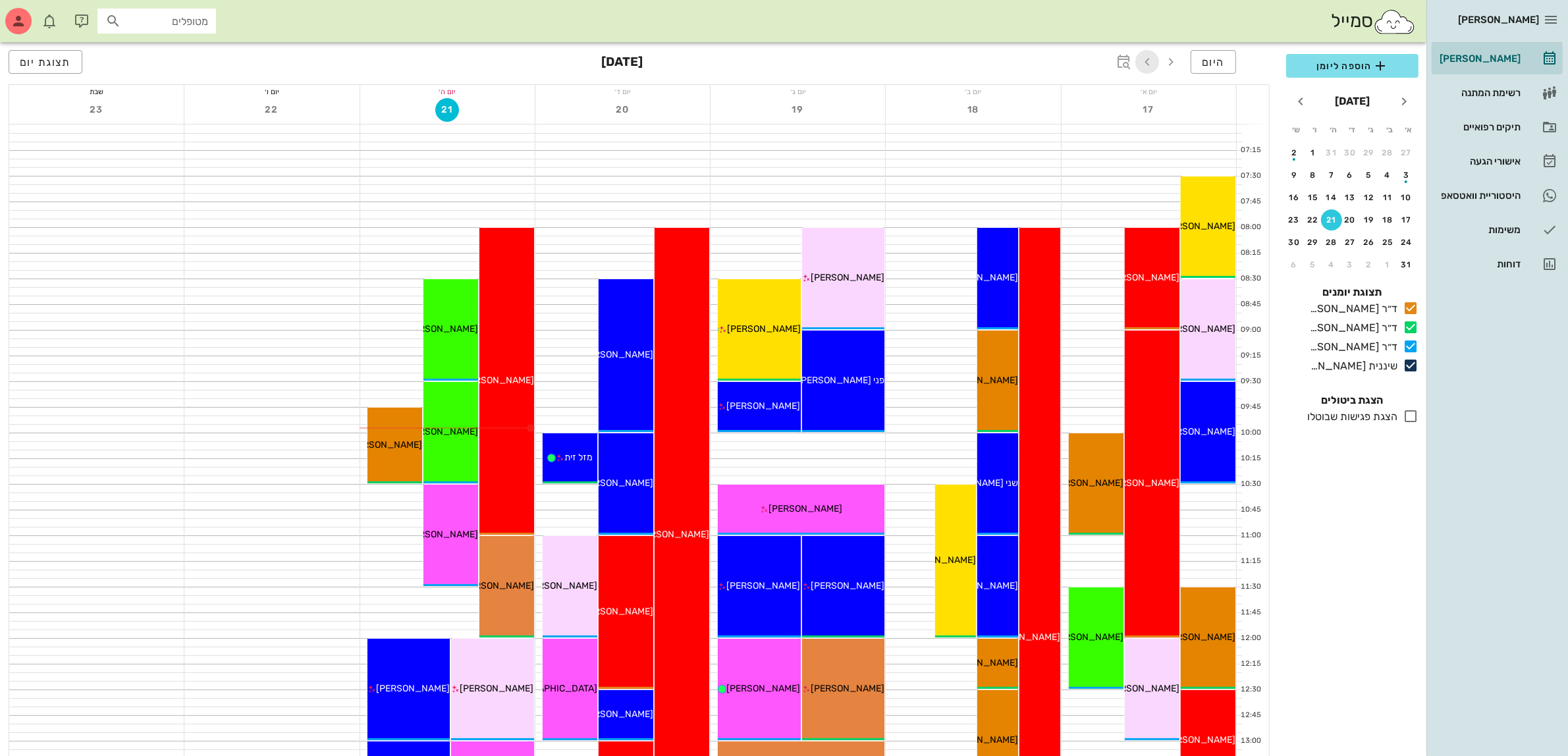
click at [1144, 63] on icon "button" at bounding box center [1148, 62] width 16 height 16
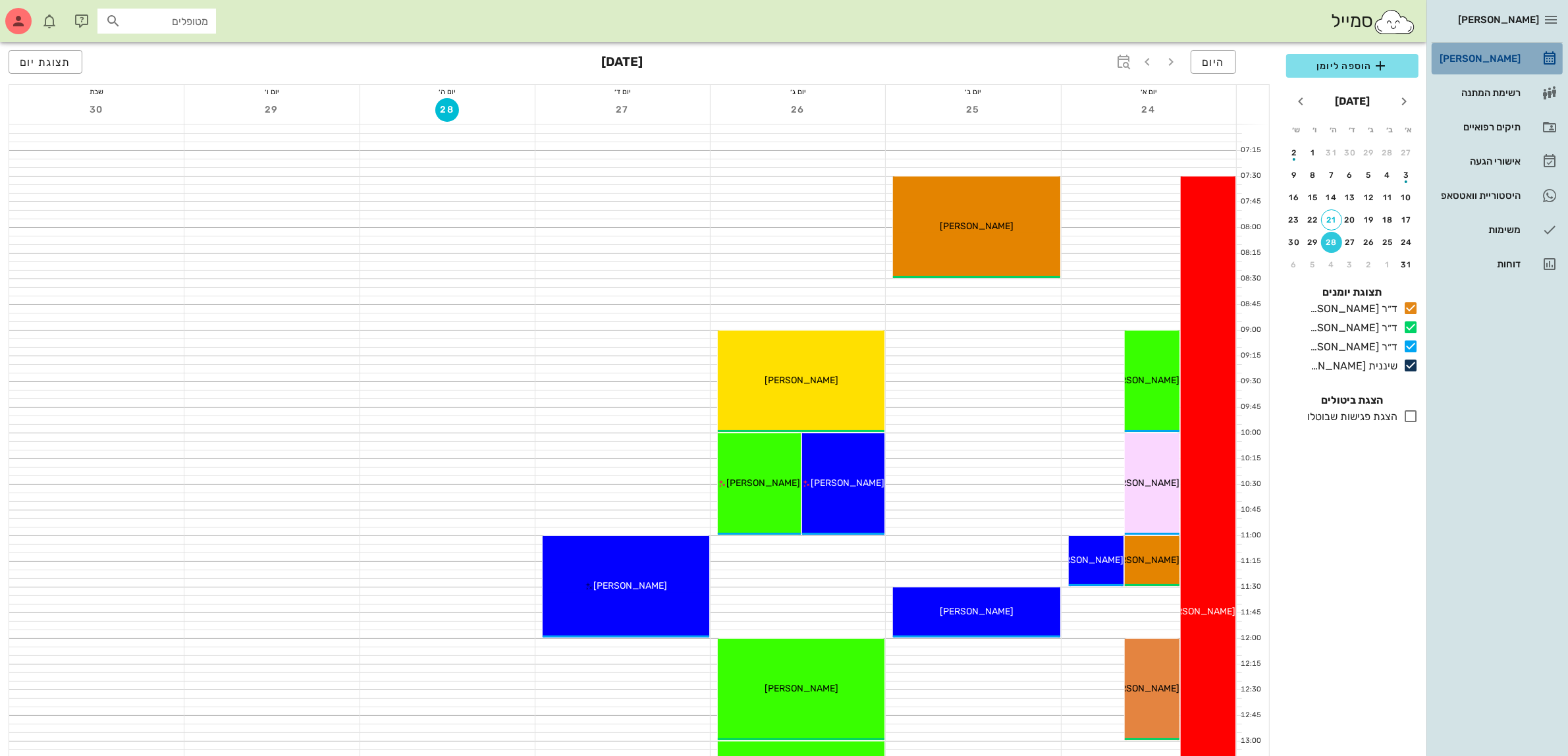
click at [1476, 51] on div "[PERSON_NAME]" at bounding box center [1479, 59] width 84 height 21
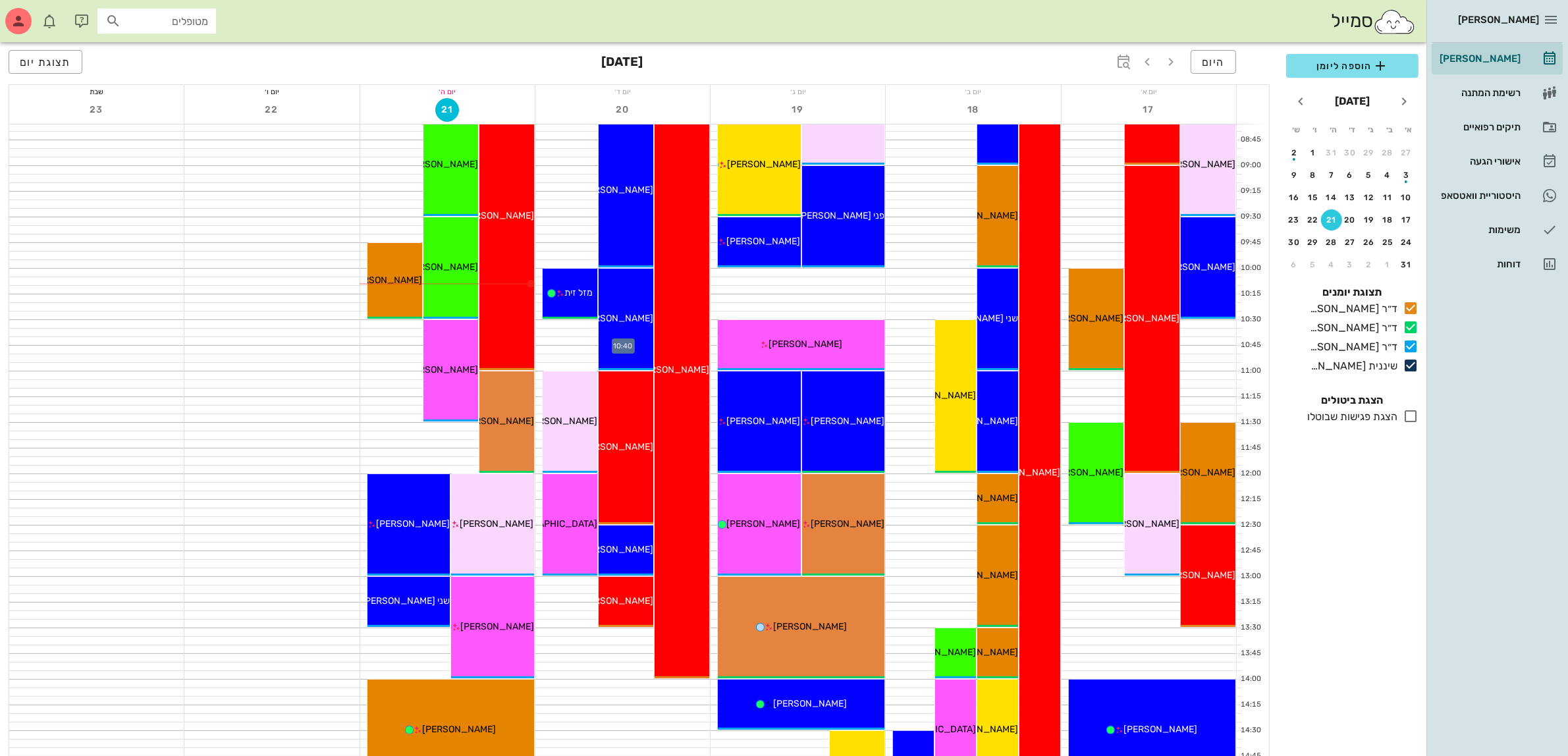
scroll to position [247, 0]
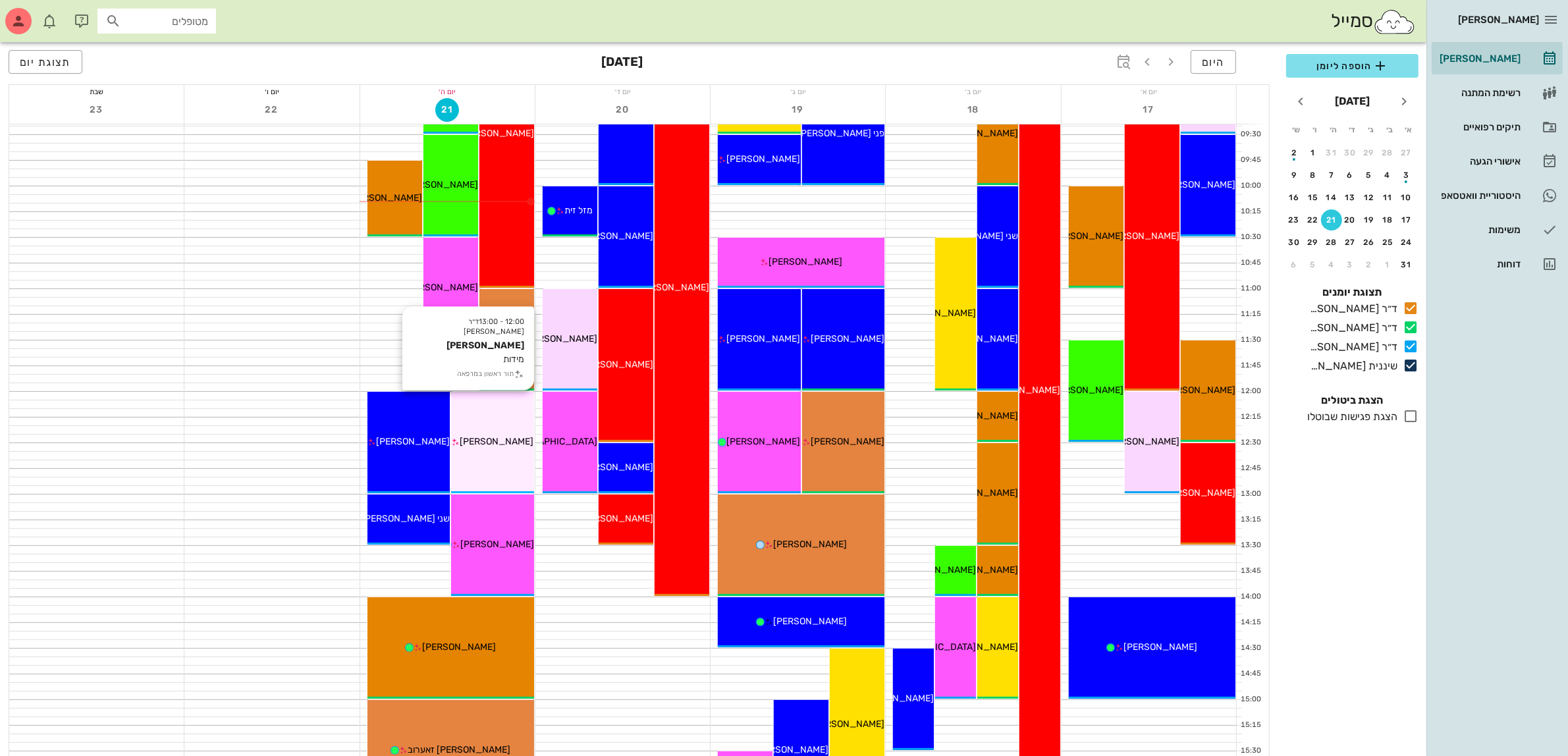
click at [502, 425] on div "12:00 - 13:00 ד״ר [PERSON_NAME] [PERSON_NAME] מידות תור ראשון במרפאה [PERSON_NA…" at bounding box center [492, 443] width 83 height 101
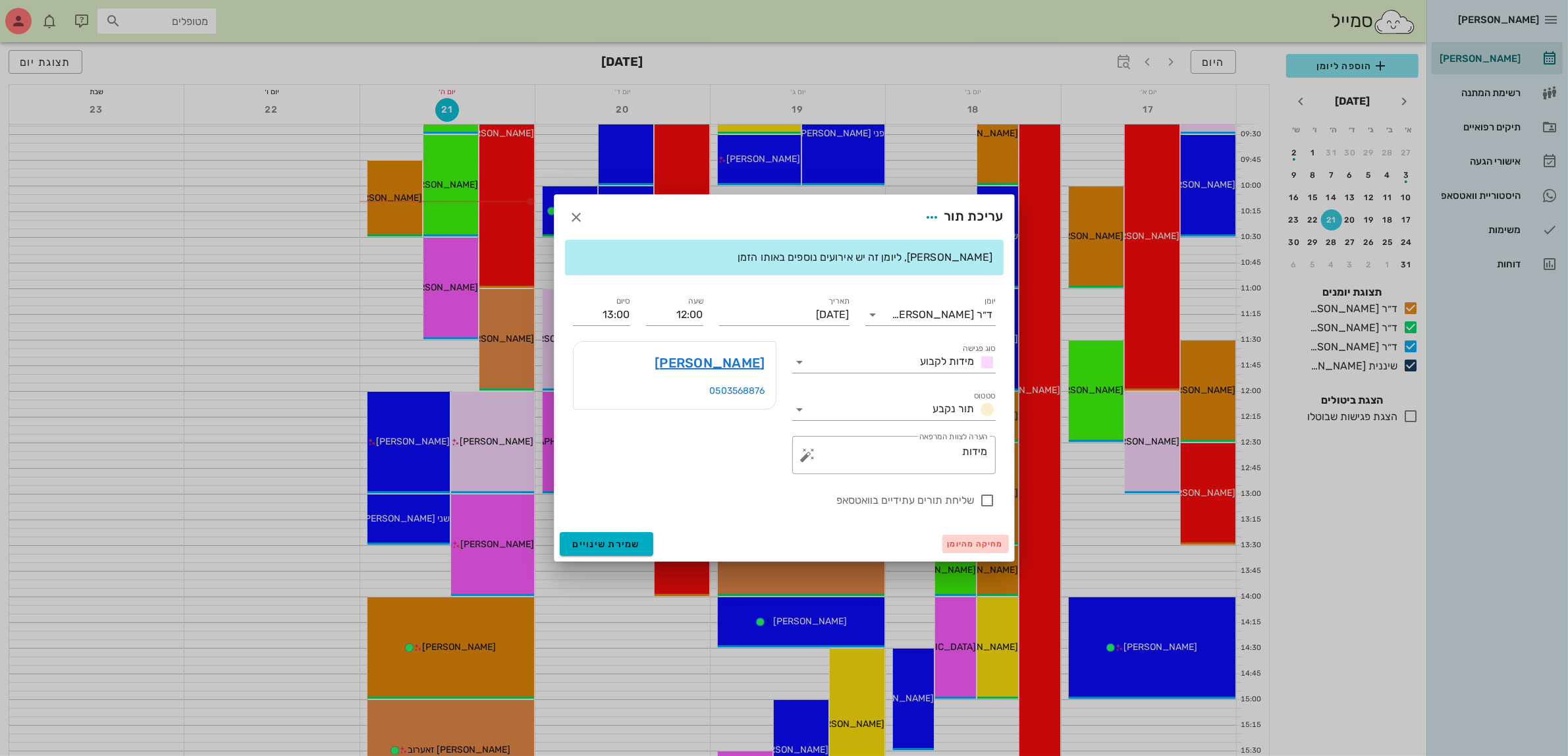
click at [968, 543] on span "מחיקה מהיומן" at bounding box center [976, 543] width 56 height 9
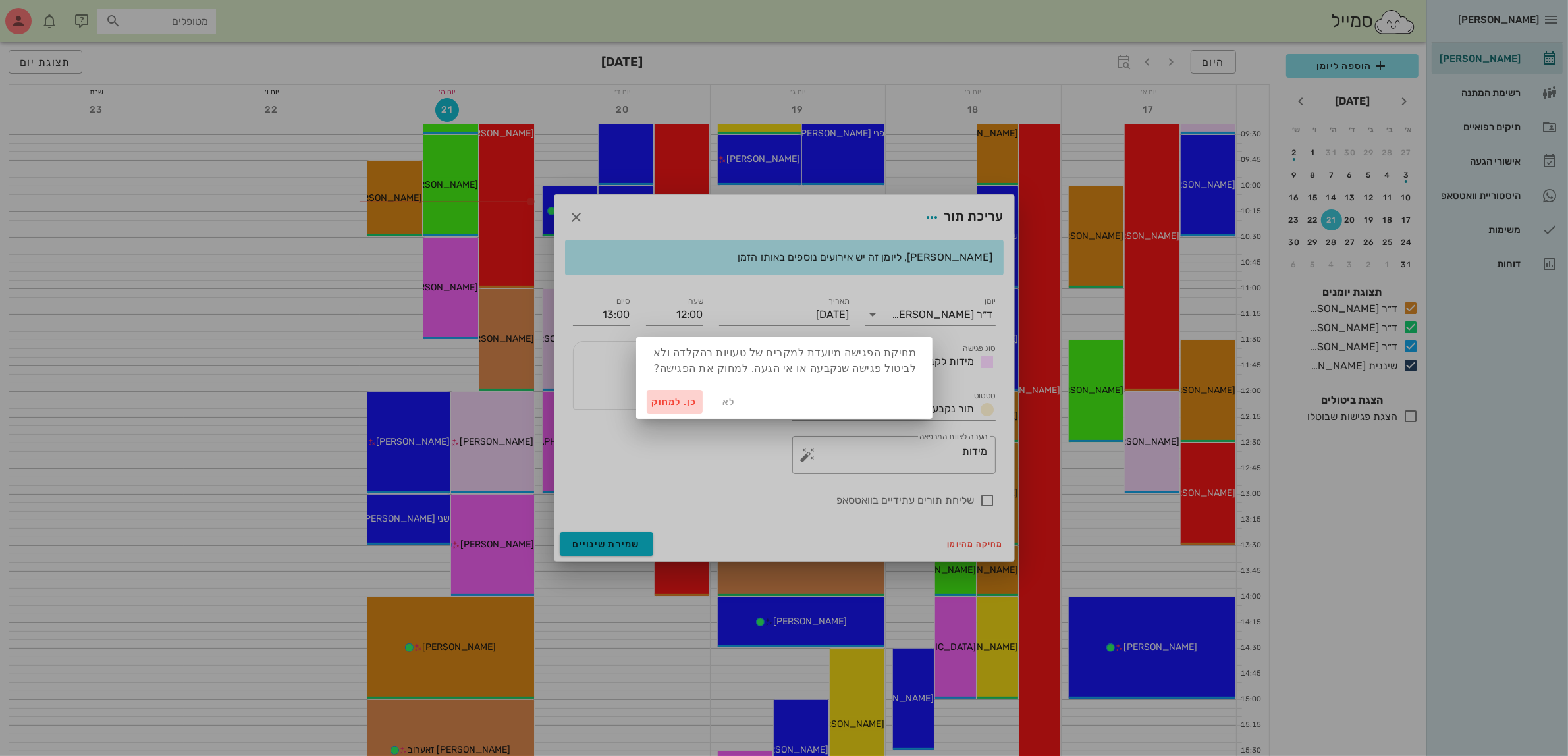
click at [664, 403] on span "כן. למחוק" at bounding box center [674, 402] width 46 height 11
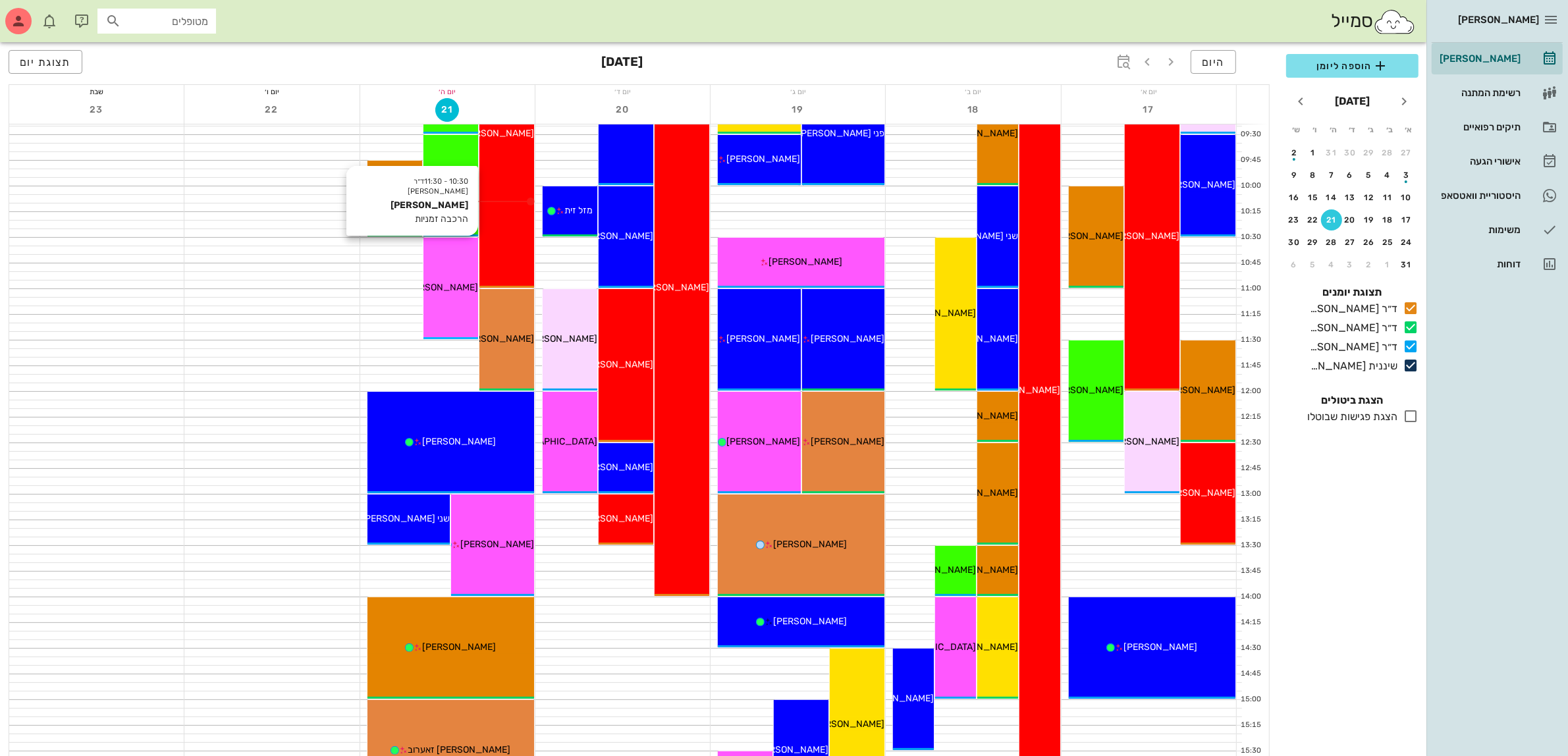
click at [448, 277] on div "10:30 - 11:30 ד״ר [PERSON_NAME] [PERSON_NAME] הרכבה זמניות [PERSON_NAME]" at bounding box center [451, 288] width 55 height 101
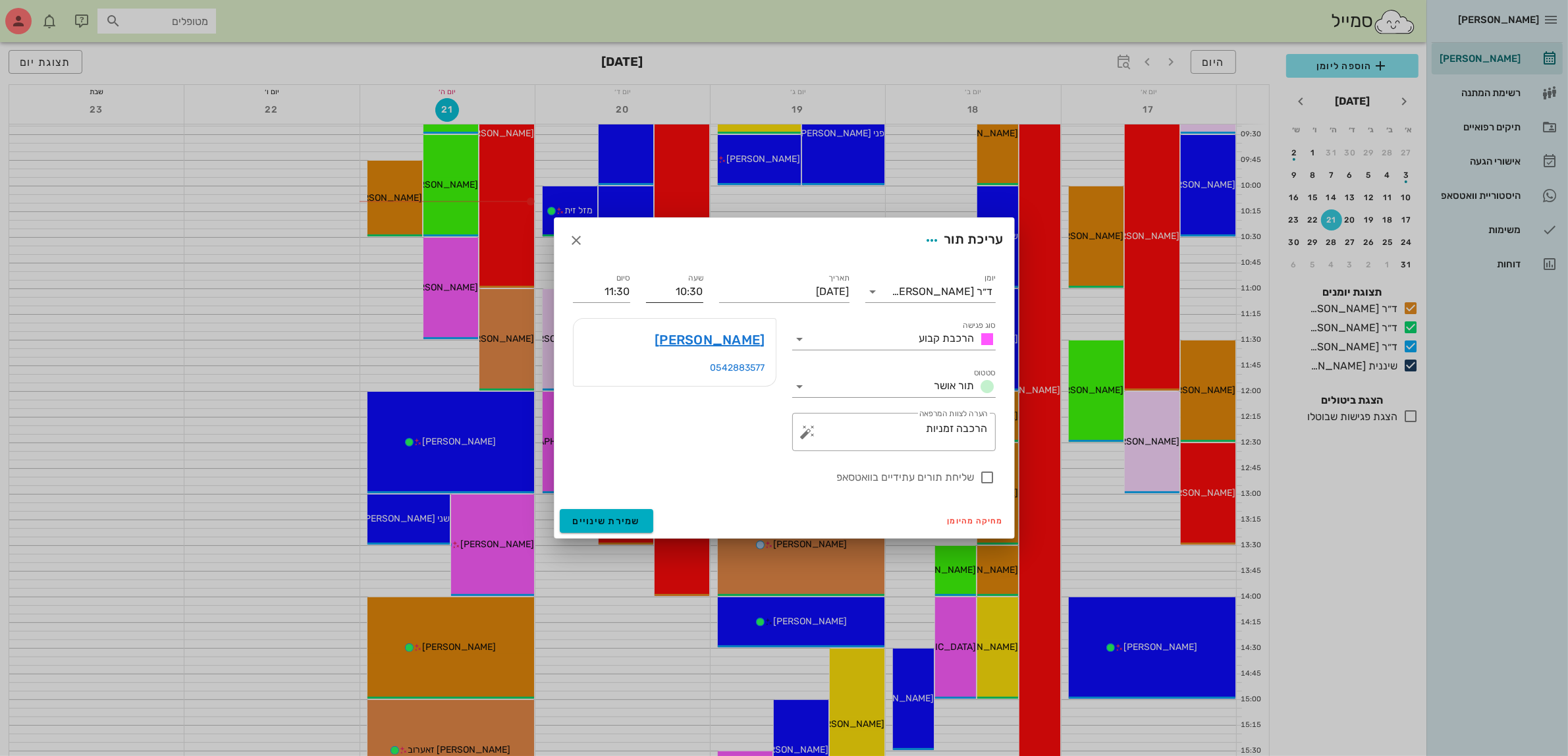
click at [683, 288] on input "10:30" at bounding box center [674, 292] width 57 height 21
click at [683, 287] on input "10:30" at bounding box center [674, 292] width 57 height 21
type input "11:30"
type input "12:30"
click at [586, 284] on div "יומן ד״ר [PERSON_NAME] סוג פגישה הרכבת קבוע סטטוס תור אושר תאריך [DATE] שעה 11:…" at bounding box center [784, 383] width 460 height 241
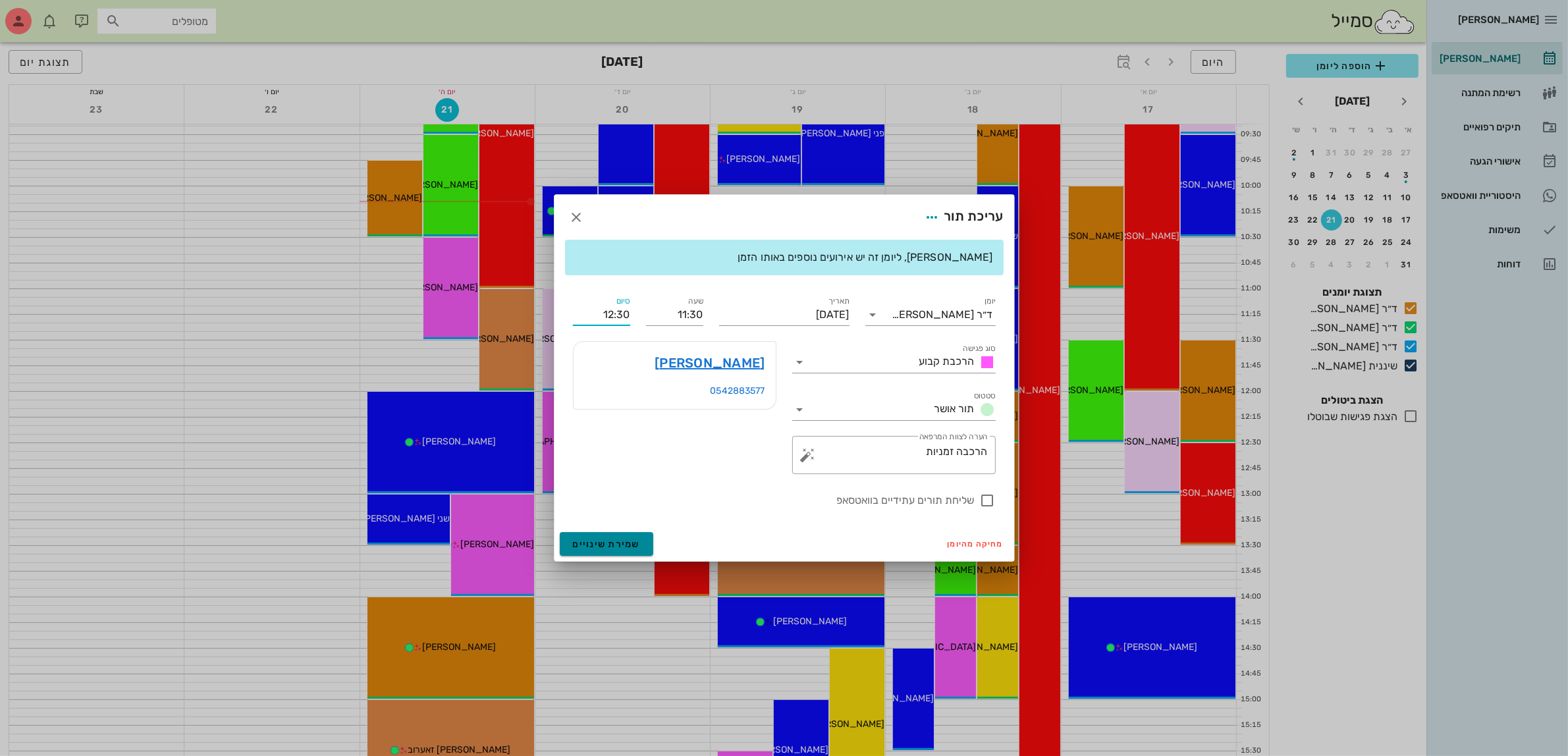
click at [600, 540] on span "שמירת שינויים" at bounding box center [607, 544] width 68 height 11
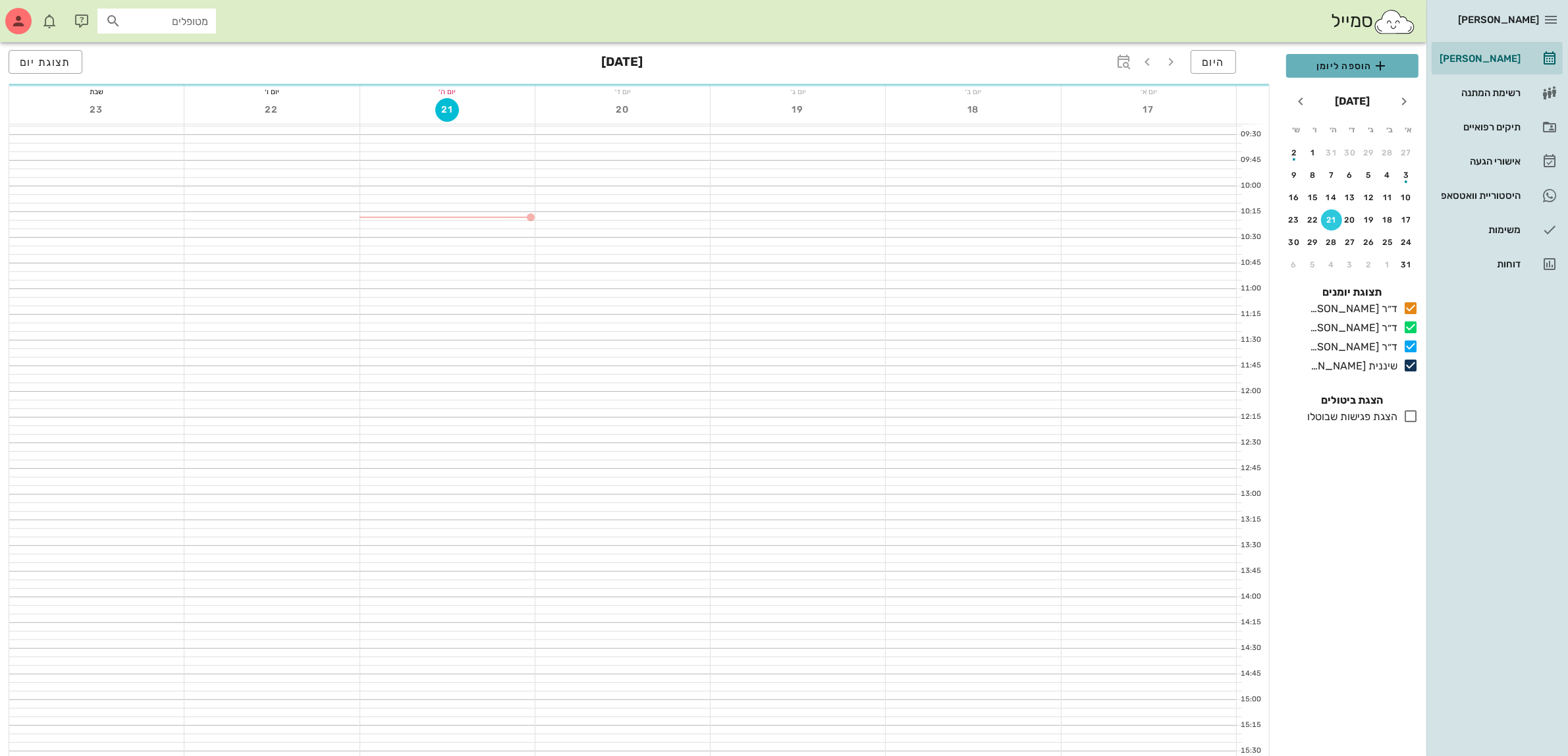
click at [1350, 63] on span "הוספה ליומן" at bounding box center [1352, 66] width 111 height 16
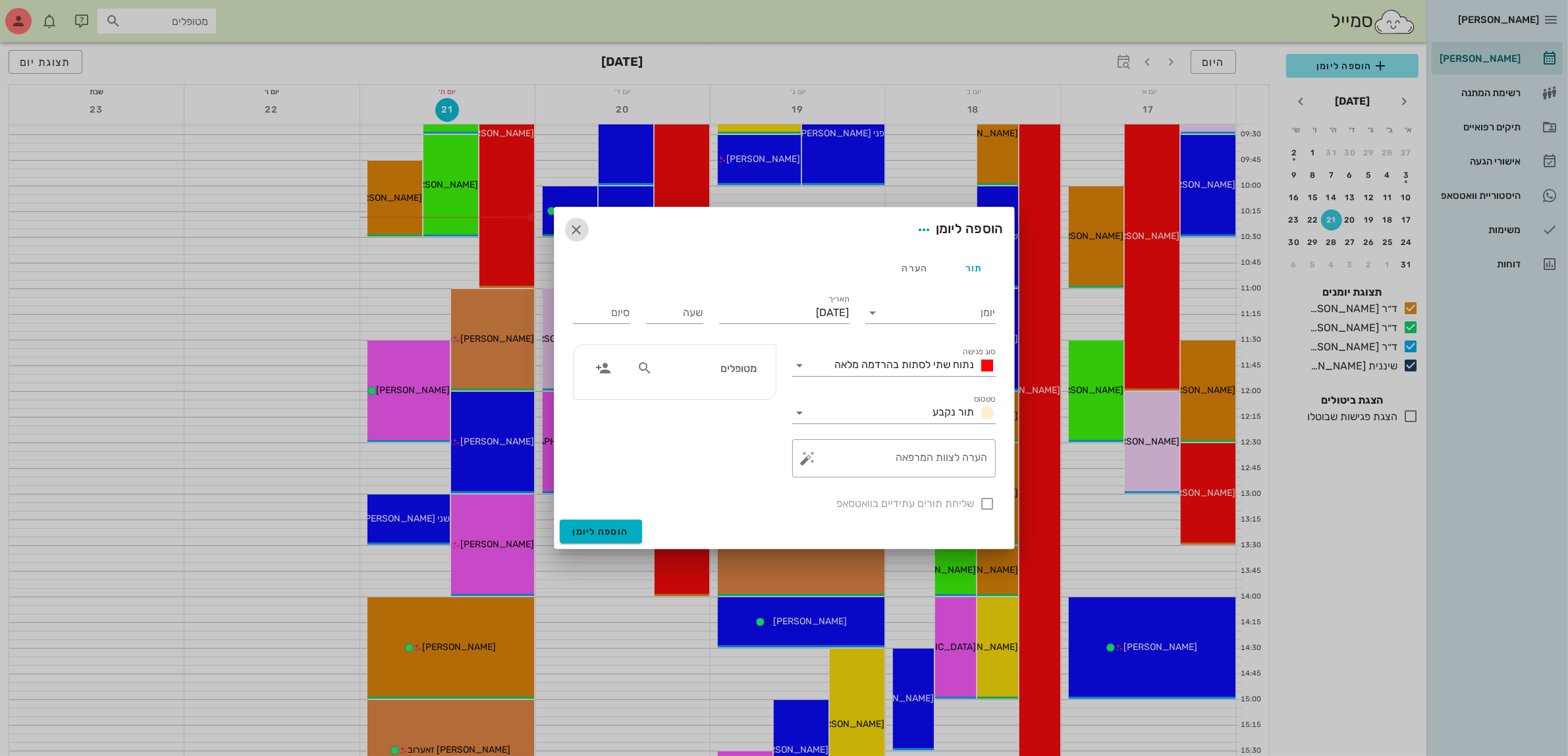
click at [573, 224] on icon "button" at bounding box center [577, 230] width 16 height 16
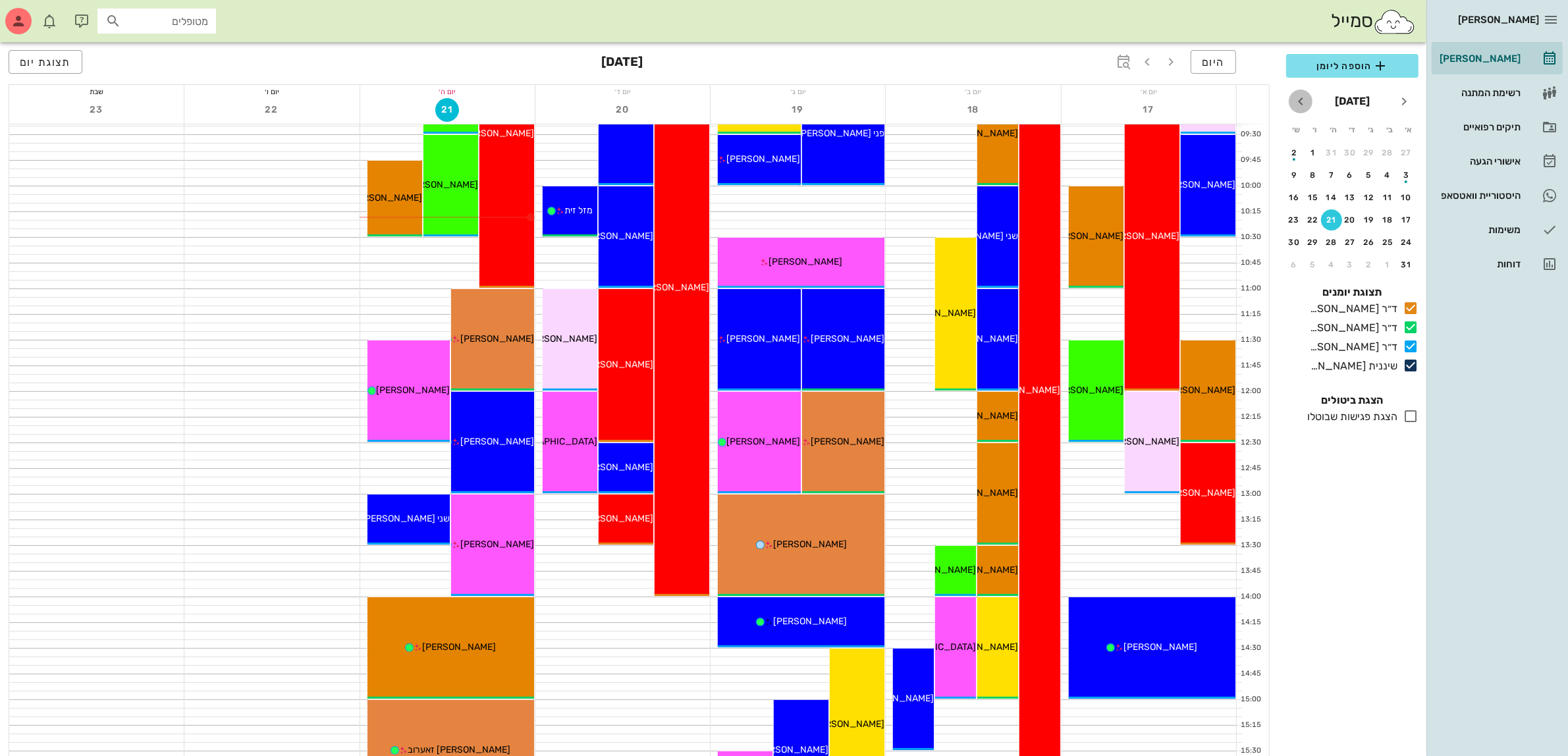
click at [1299, 99] on icon "חודש הבא" at bounding box center [1301, 101] width 16 height 16
click at [1348, 152] on div "3" at bounding box center [1351, 152] width 21 height 9
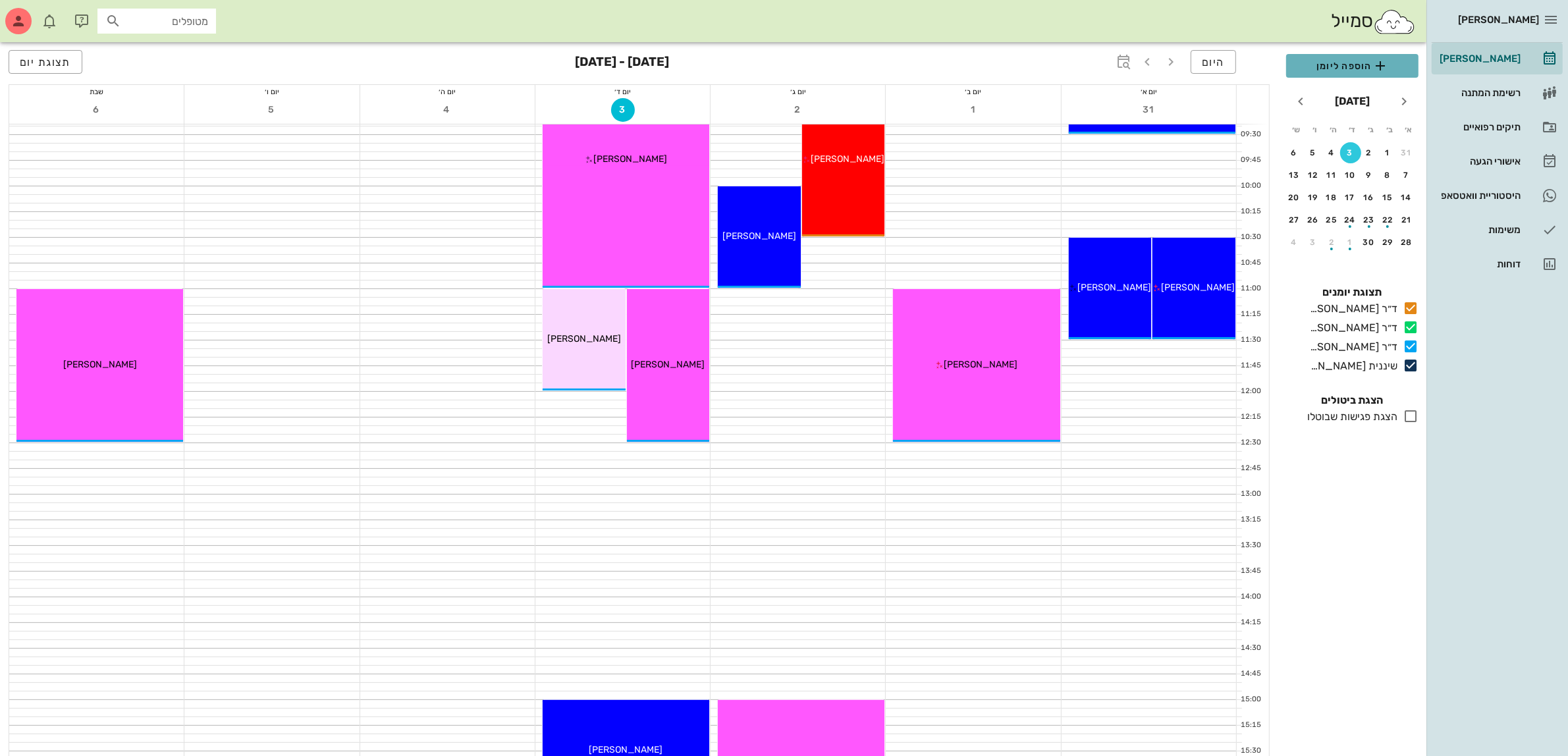
click at [1339, 64] on span "הוספה ליומן" at bounding box center [1352, 66] width 111 height 16
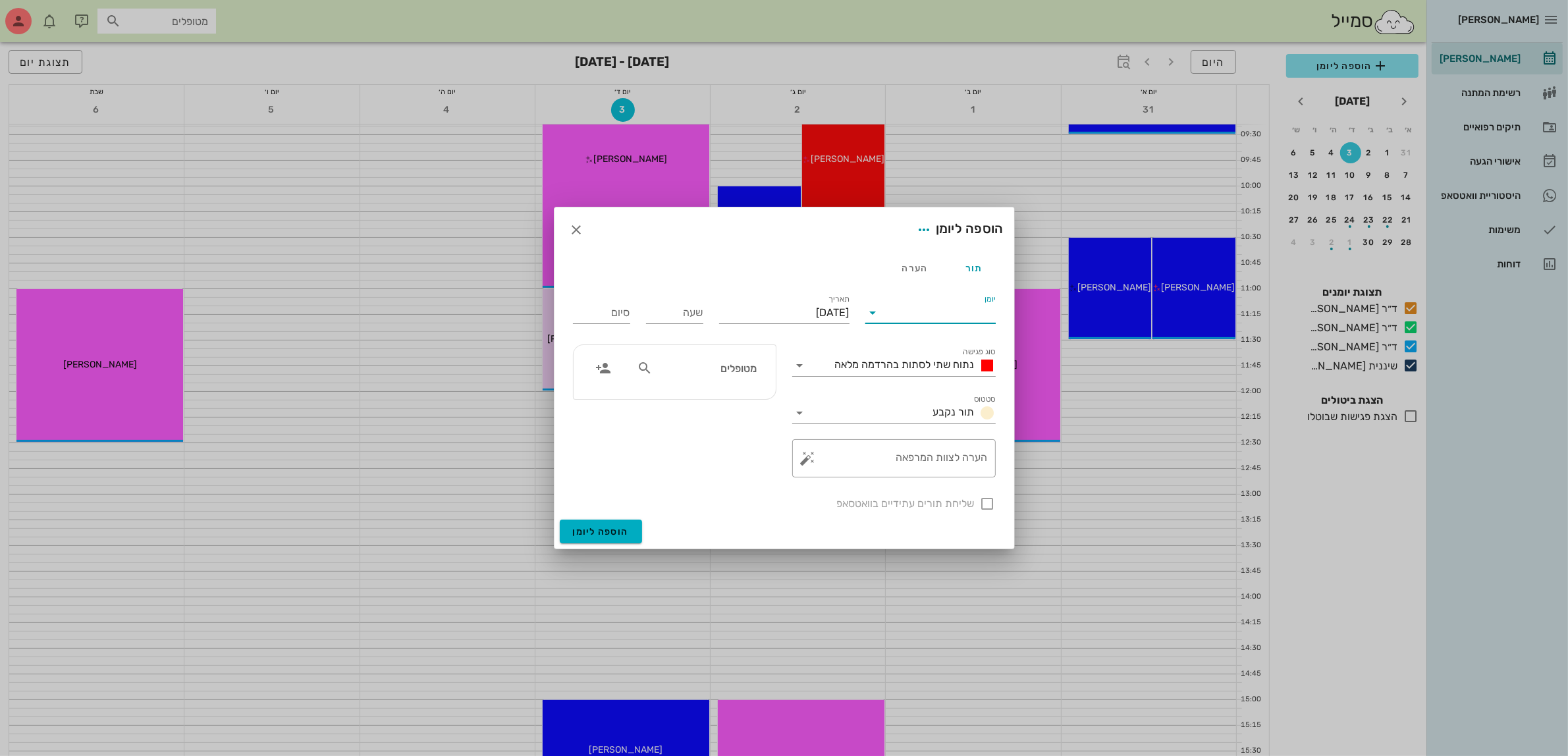
click at [907, 308] on input "יומן" at bounding box center [940, 313] width 112 height 21
click at [917, 388] on div "ד״ר [PERSON_NAME]" at bounding box center [934, 386] width 117 height 13
click at [917, 359] on span "נתוח שתי לסתות בהרדמה מלאה" at bounding box center [905, 365] width 140 height 13
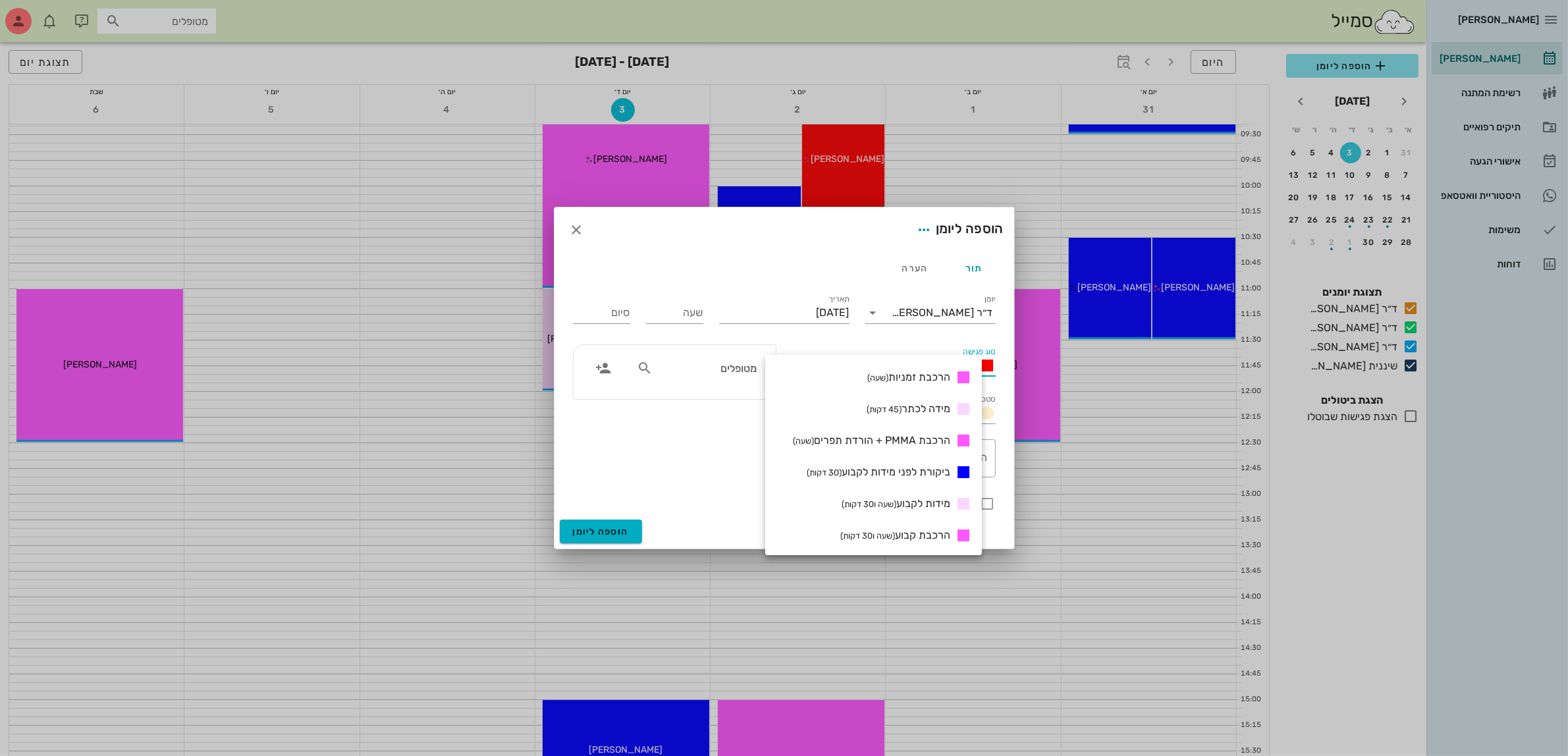
scroll to position [443, 0]
click at [932, 494] on div "הרכבת קבוע (שעה ו30 דקות)" at bounding box center [903, 502] width 137 height 16
type input "01:30"
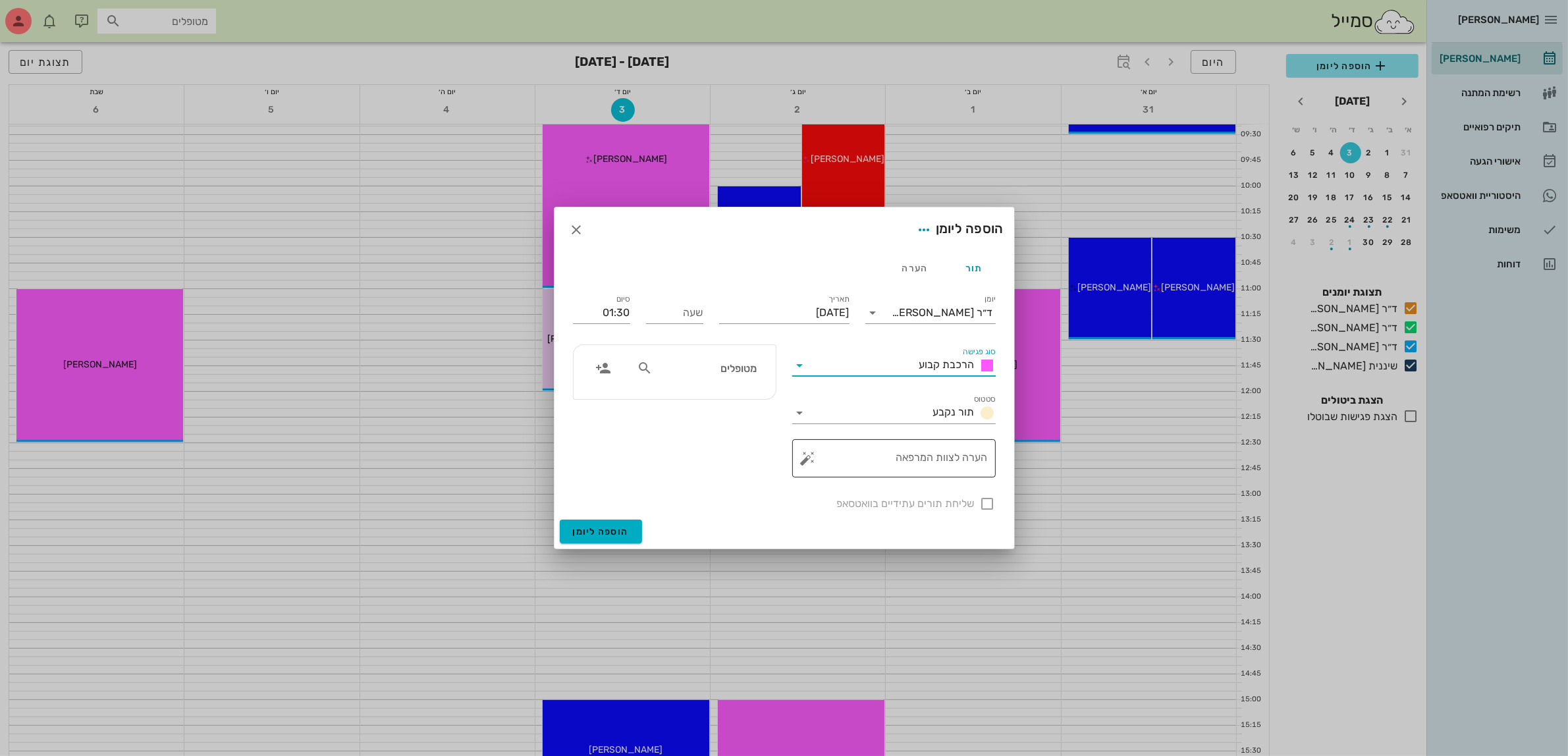
click at [947, 472] on textarea "הערה לצוות המרפאה" at bounding box center [899, 461] width 177 height 31
type textarea "הרכבה 3 כתרים"
click at [697, 370] on input "מטופלים" at bounding box center [706, 367] width 101 height 17
type input "[PERSON_NAME]"
click at [577, 228] on icon "button" at bounding box center [577, 230] width 16 height 16
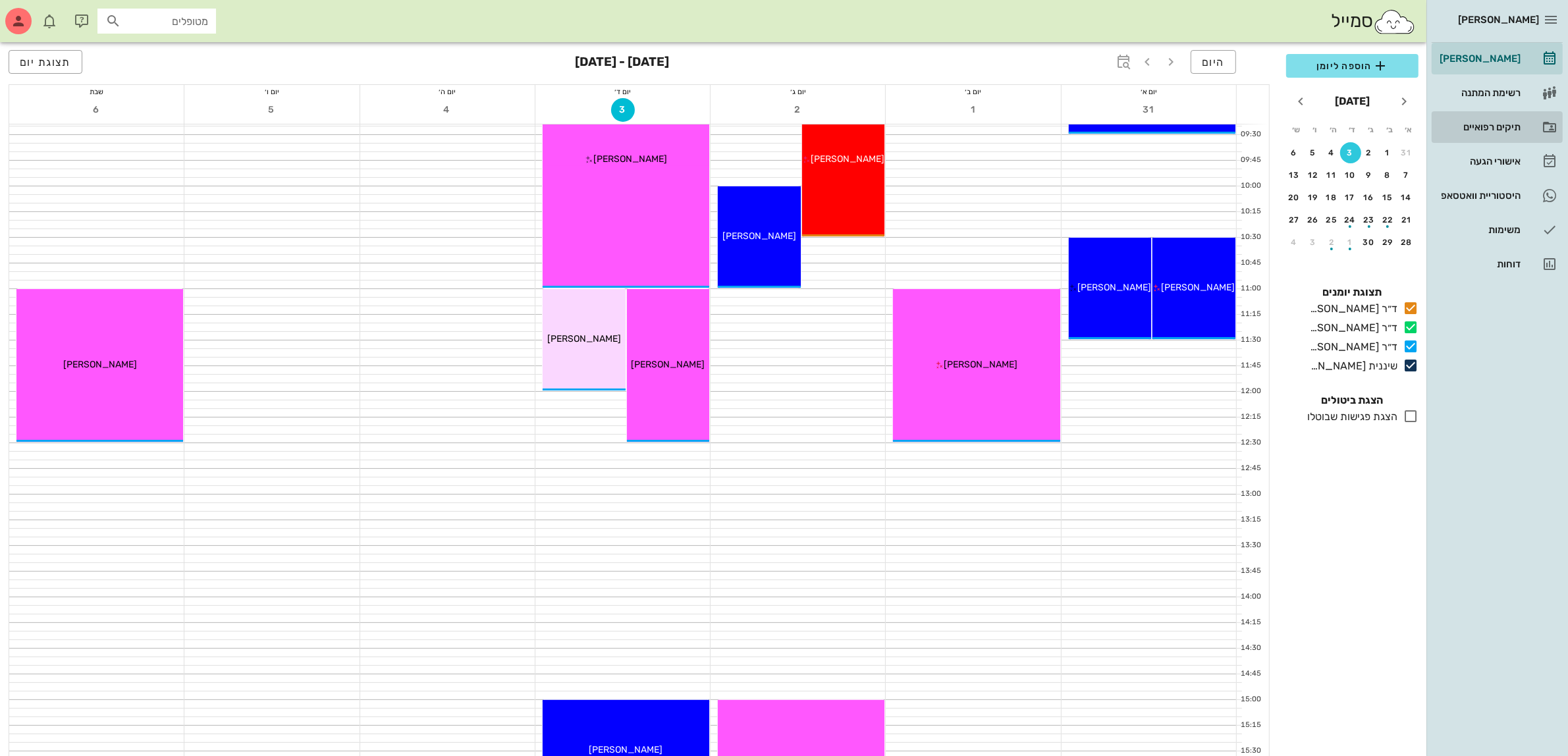
click at [1479, 125] on div "תיקים רפואיים" at bounding box center [1479, 127] width 84 height 10
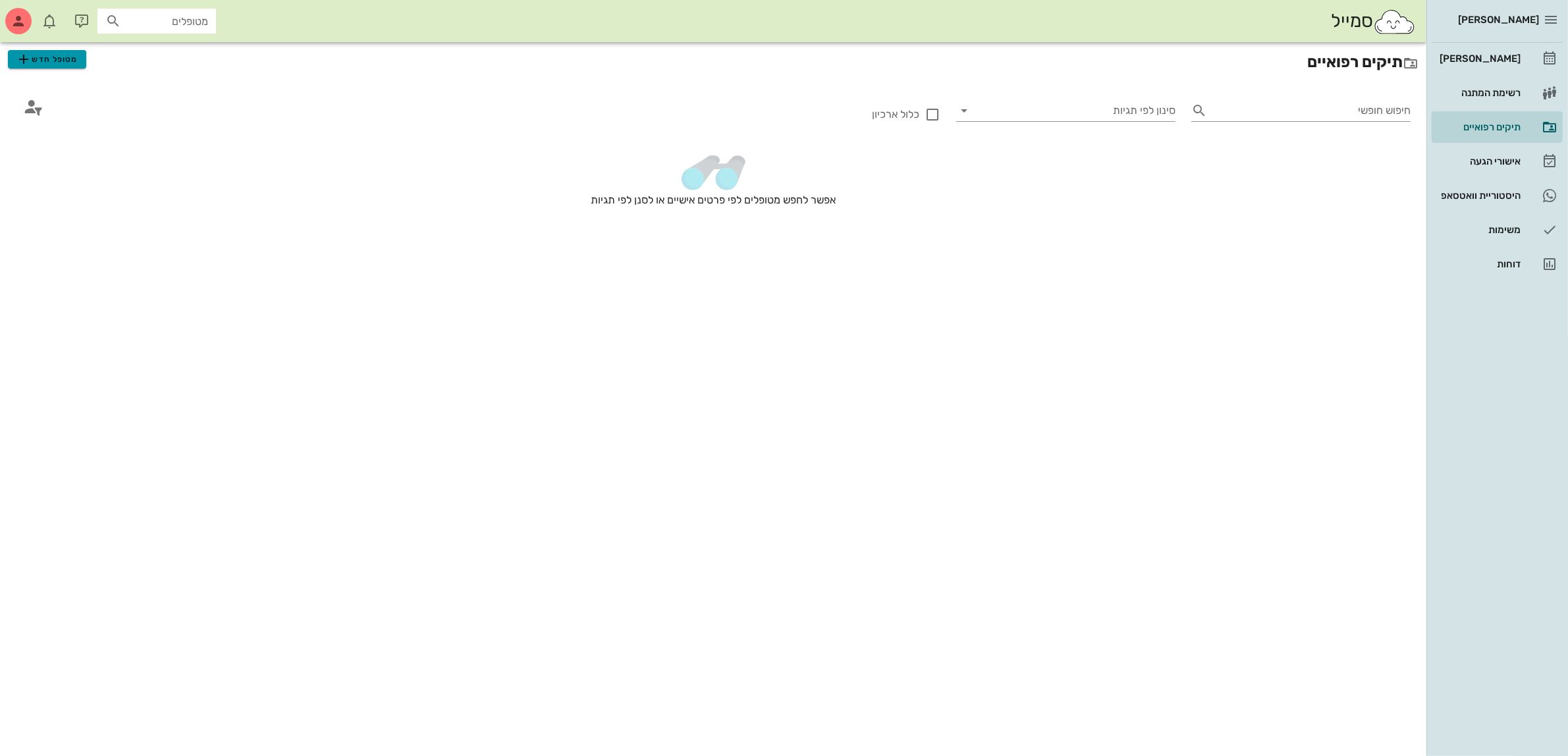
click at [54, 59] on span "מטופל חדש" at bounding box center [47, 59] width 62 height 16
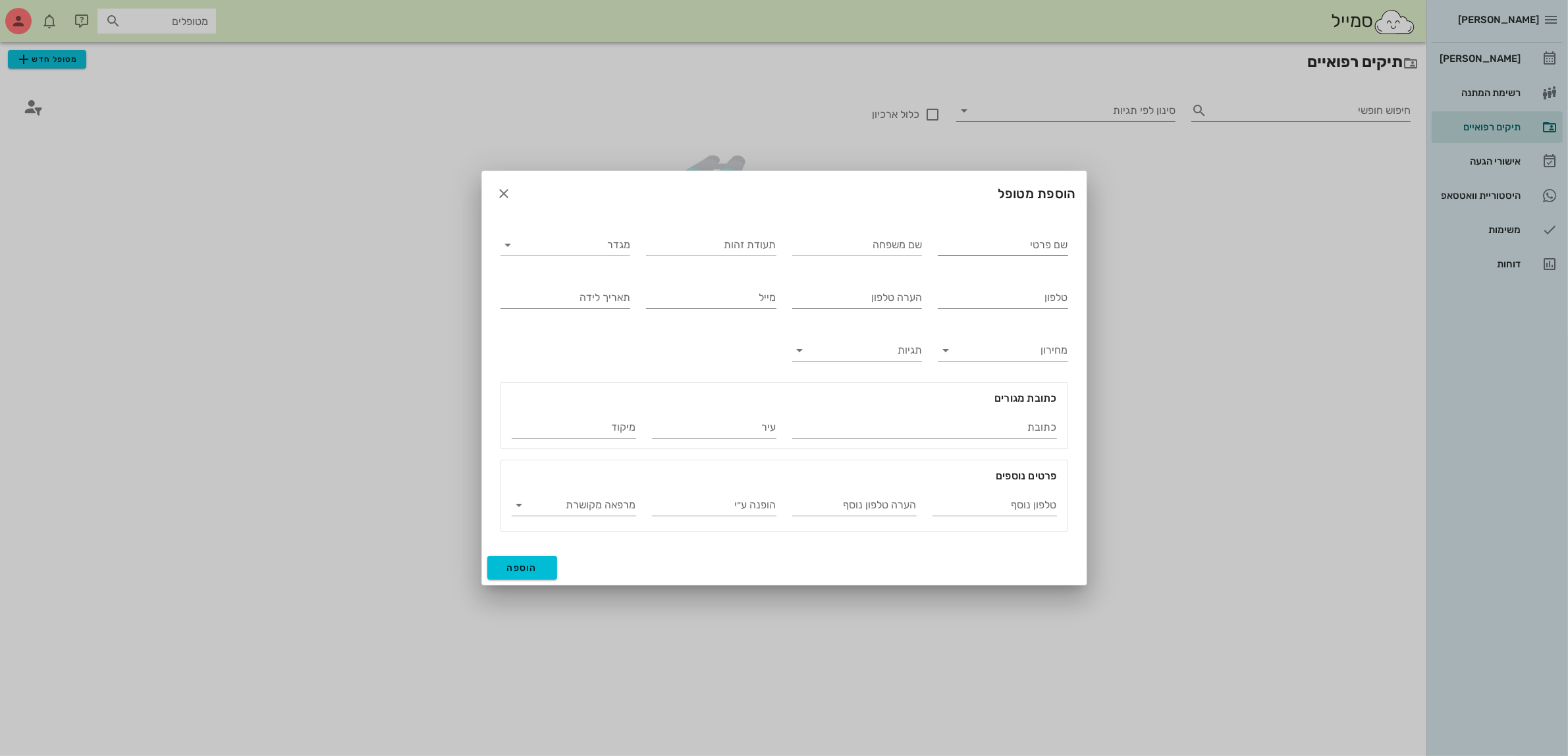
click at [983, 246] on input "שם פרטי" at bounding box center [1003, 245] width 130 height 21
type input "[PERSON_NAME]"
click at [558, 250] on input "מגדר" at bounding box center [576, 245] width 109 height 21
click at [620, 249] on div "זכר" at bounding box center [565, 255] width 129 height 31
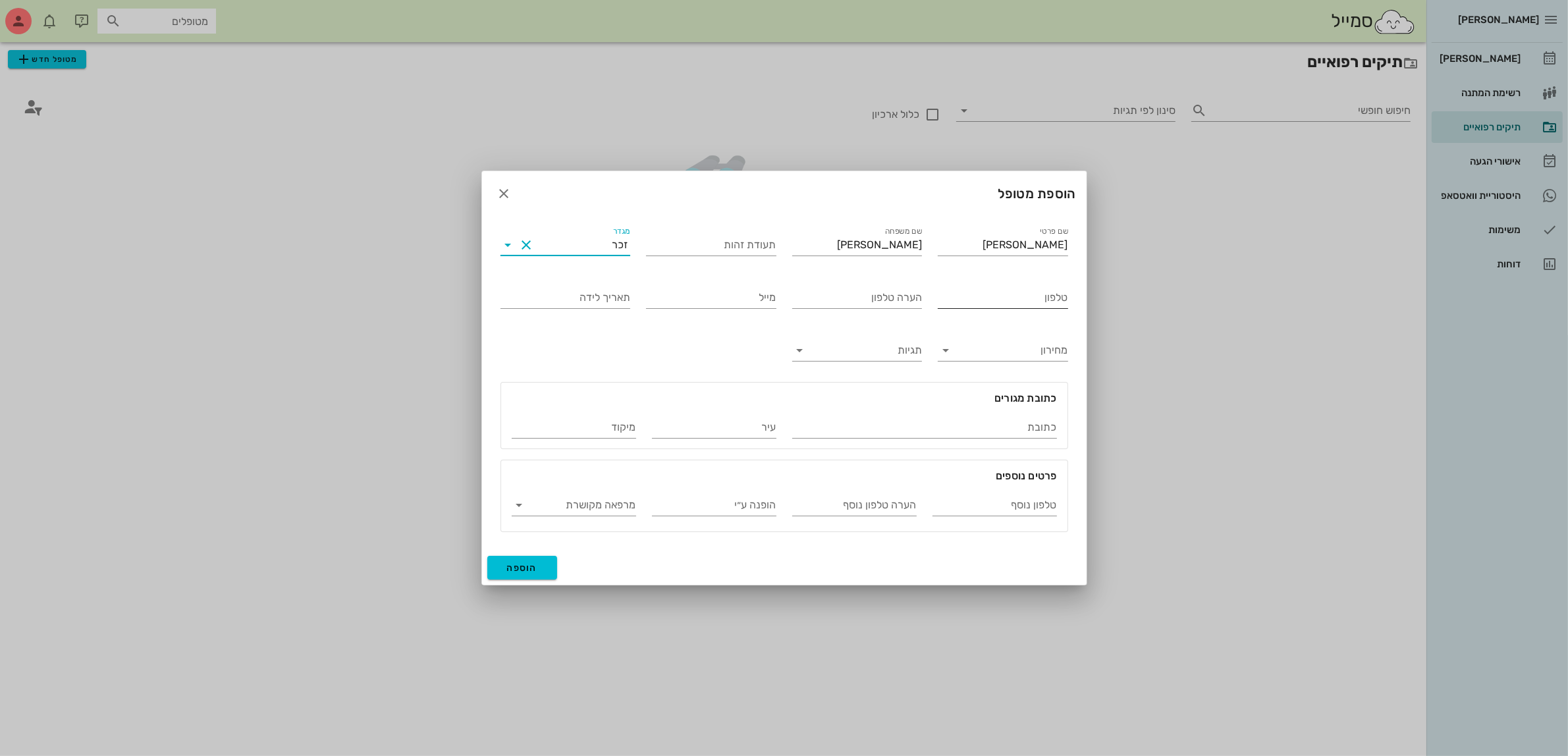
click at [1016, 300] on input "טלפון" at bounding box center [1003, 297] width 130 height 21
click at [1008, 290] on input "050-881480" at bounding box center [1003, 297] width 130 height 21
type input "050-8816480"
click at [518, 563] on span "הוספה" at bounding box center [522, 568] width 31 height 11
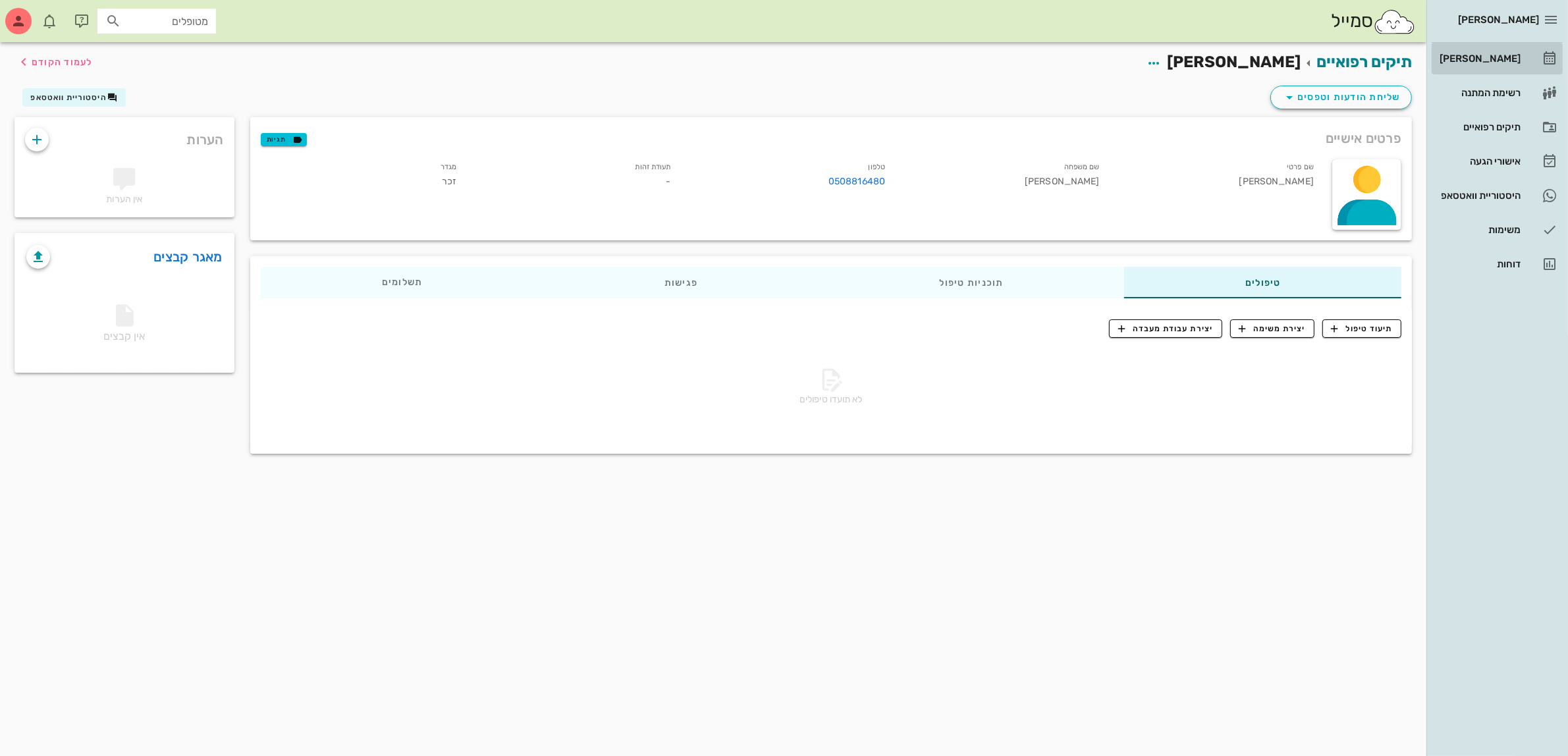
click at [1469, 47] on link "[PERSON_NAME]" at bounding box center [1496, 58] width 131 height 31
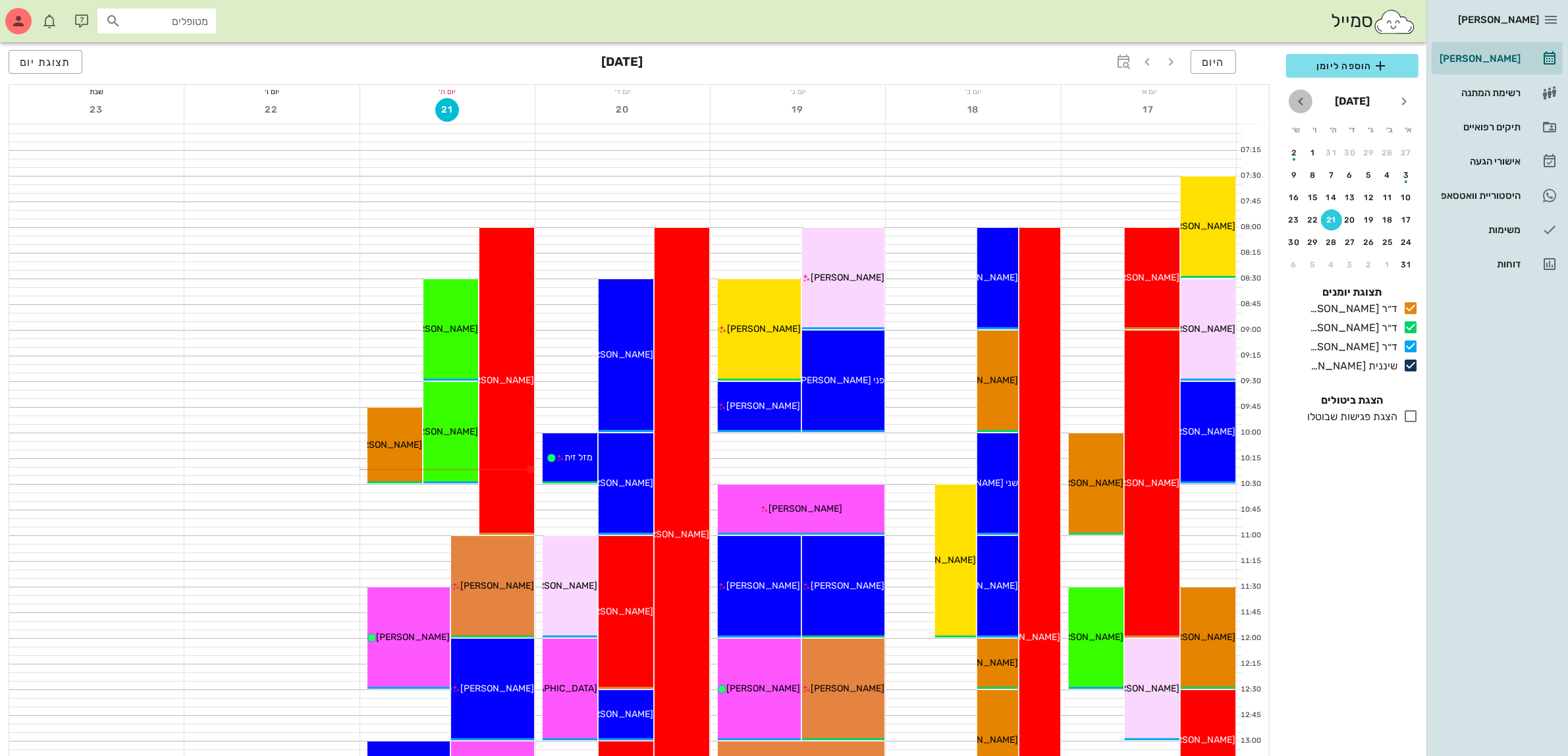
click at [1295, 96] on icon "חודש הבא" at bounding box center [1301, 101] width 16 height 16
click at [1348, 148] on div "3" at bounding box center [1351, 152] width 21 height 9
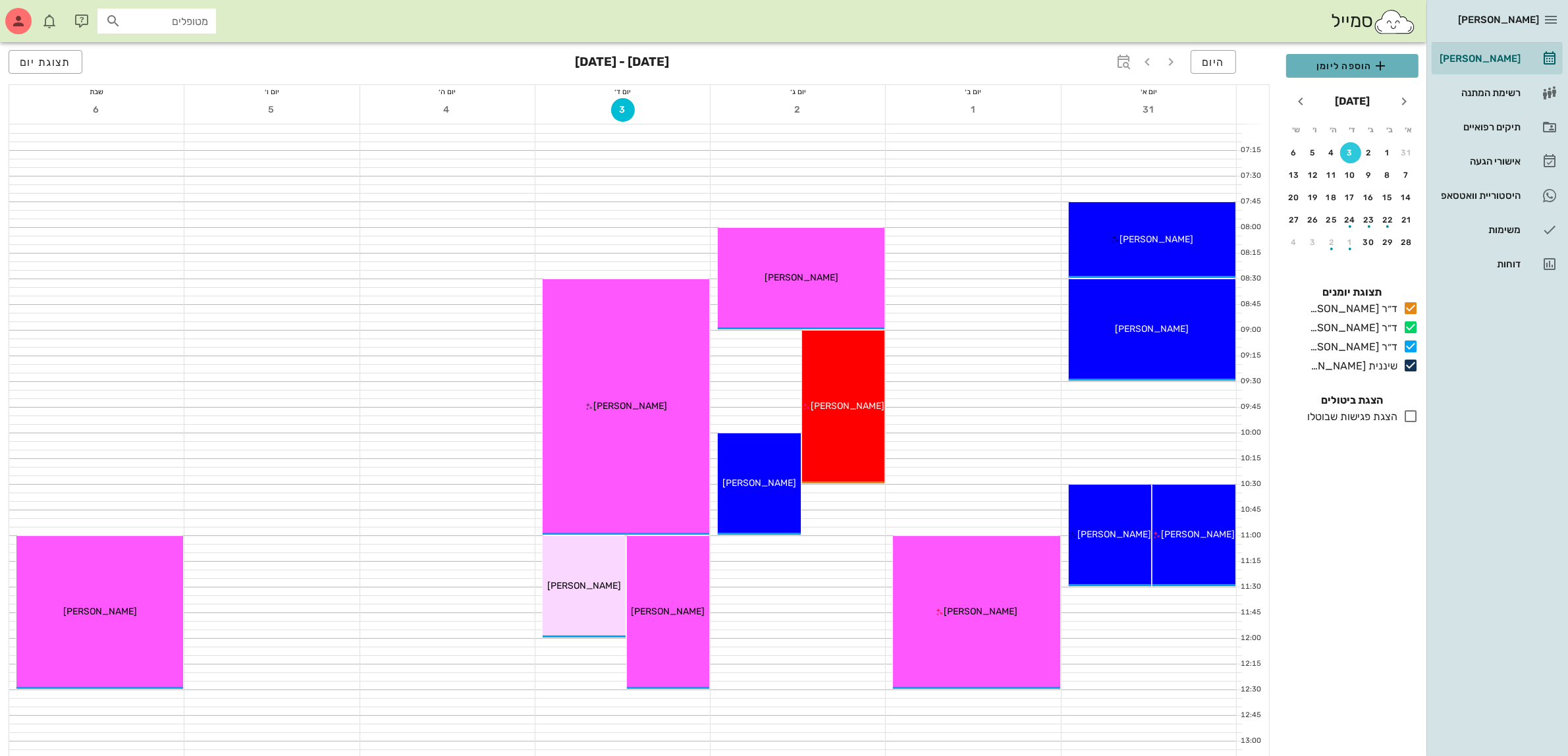
click at [1321, 63] on span "הוספה ליומן" at bounding box center [1352, 66] width 111 height 16
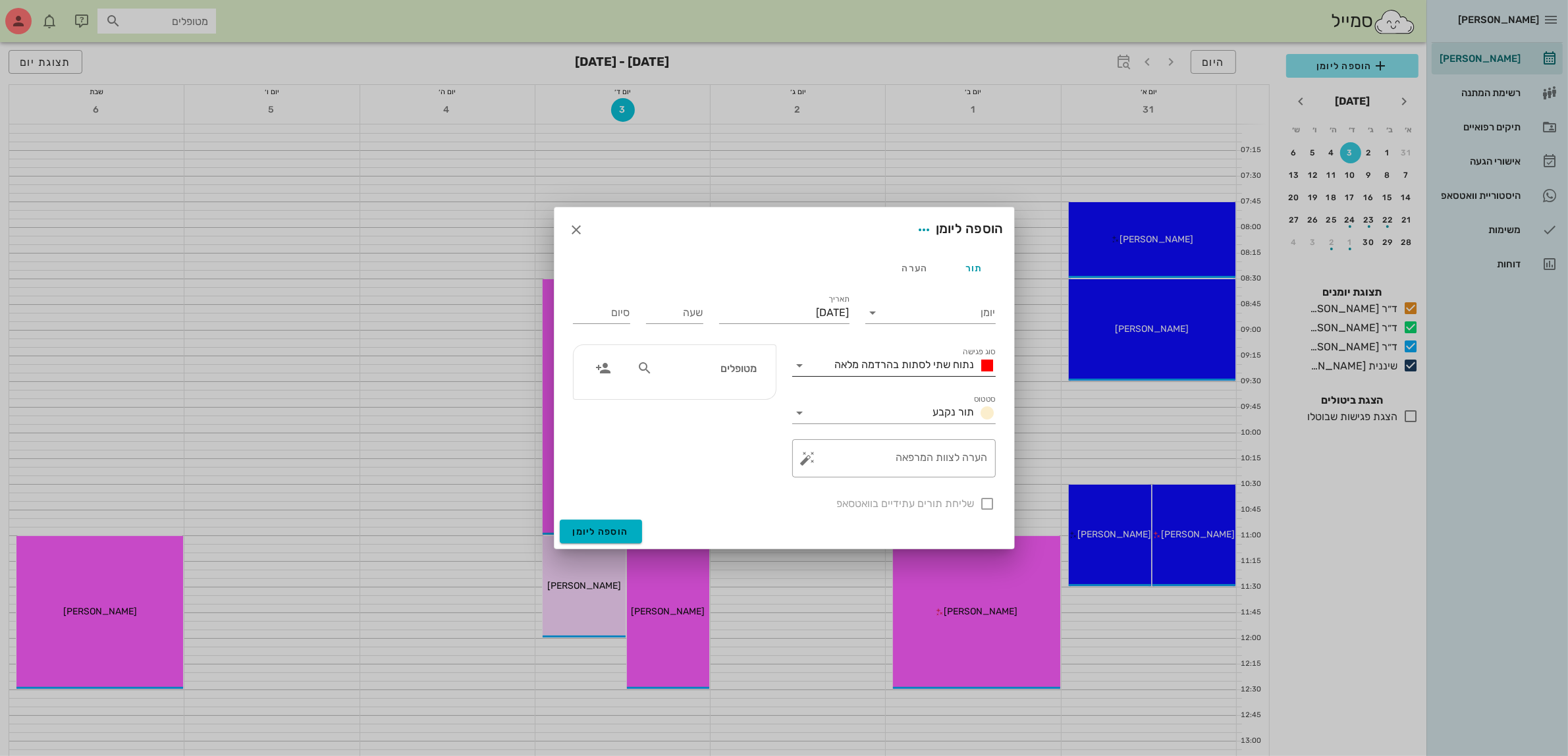
click at [909, 361] on span "נתוח שתי לסתות בהרדמה מלאה" at bounding box center [905, 365] width 140 height 13
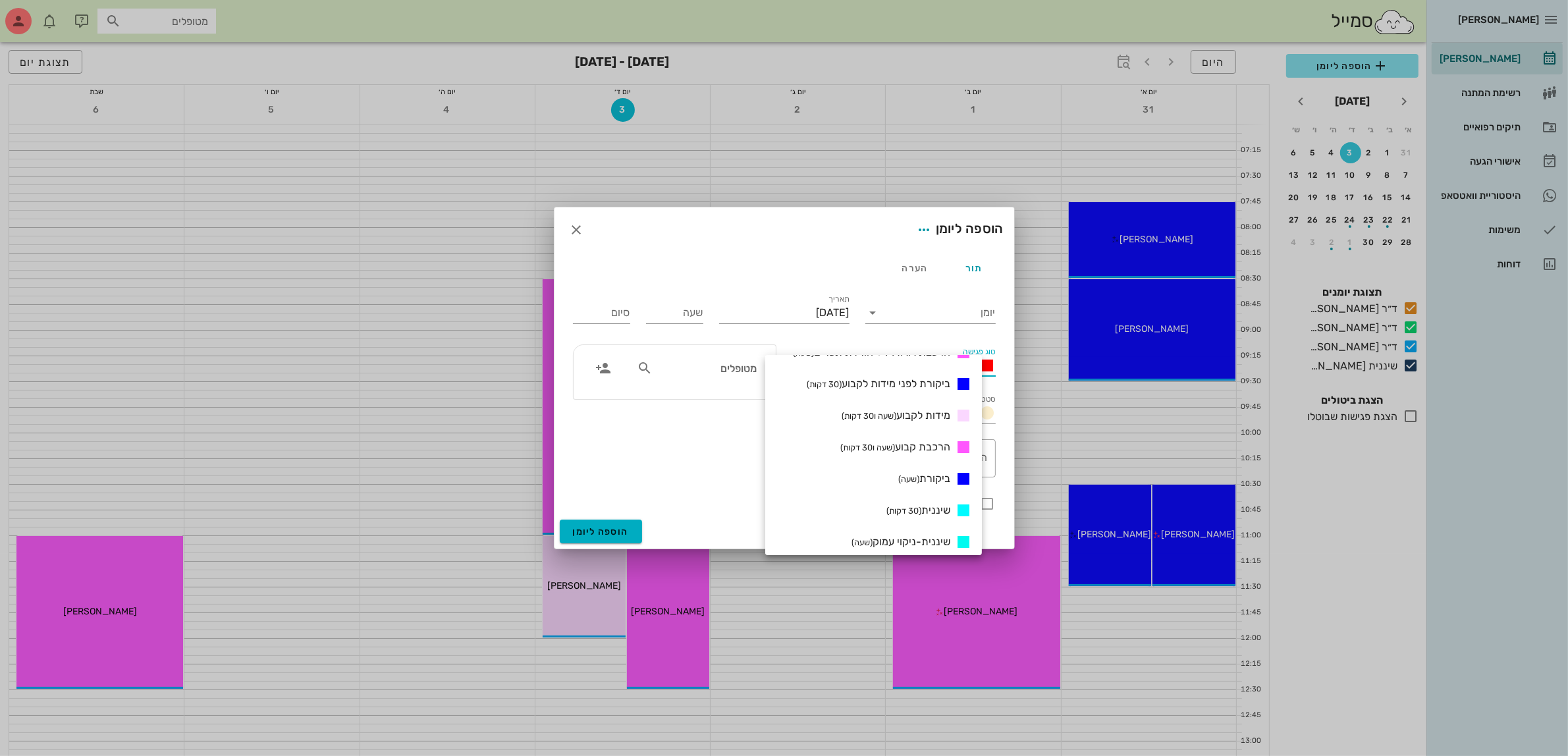
scroll to position [494, 0]
click at [937, 449] on span "הרכבת קבוע (שעה ו30 דקות)" at bounding box center [895, 451] width 110 height 13
type input "01:30"
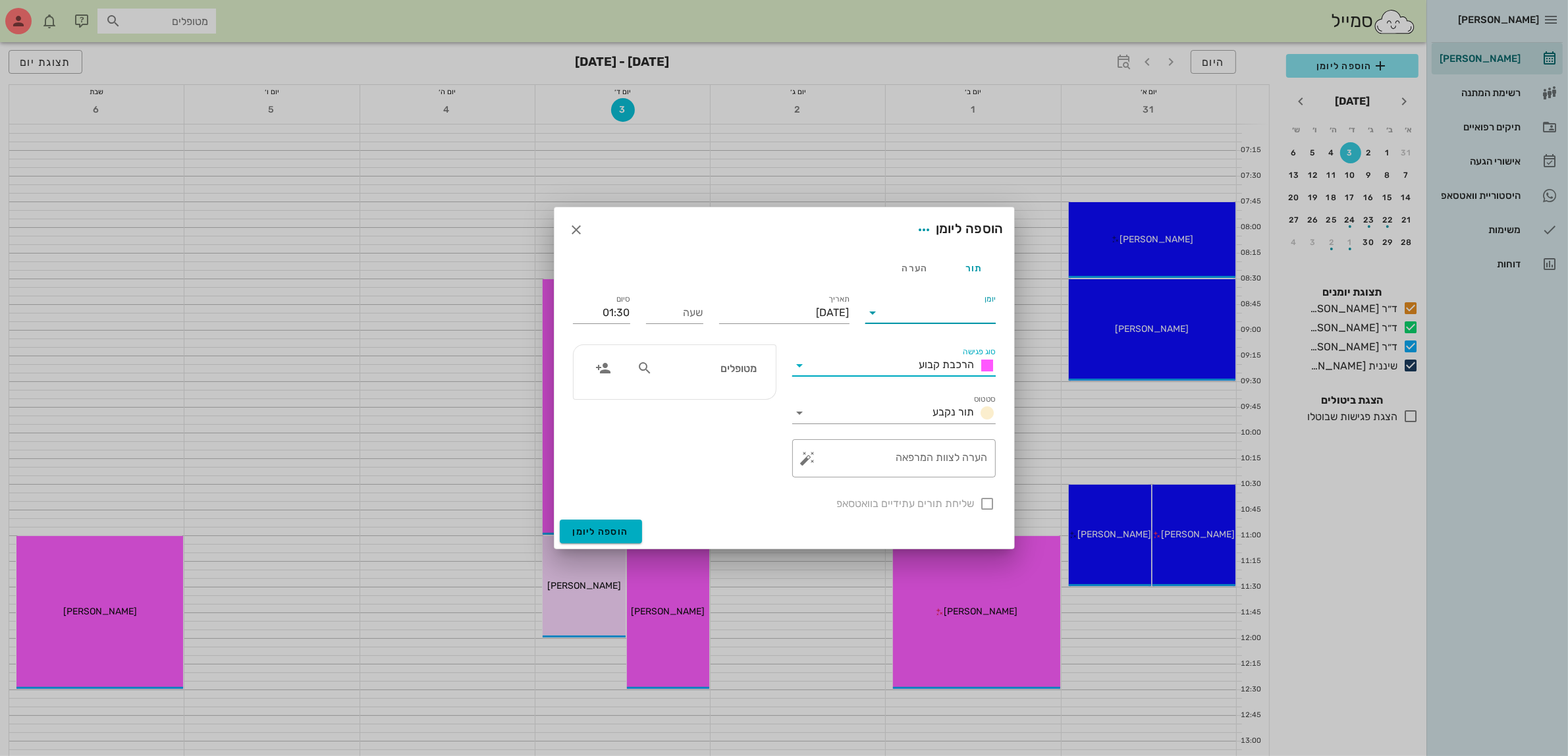
click at [910, 312] on input "יומן" at bounding box center [940, 313] width 112 height 21
click at [933, 389] on div "ד״ר [PERSON_NAME]" at bounding box center [934, 386] width 117 height 13
click at [683, 313] on input "שעה" at bounding box center [674, 313] width 57 height 21
type input "12:00"
type input "13:30"
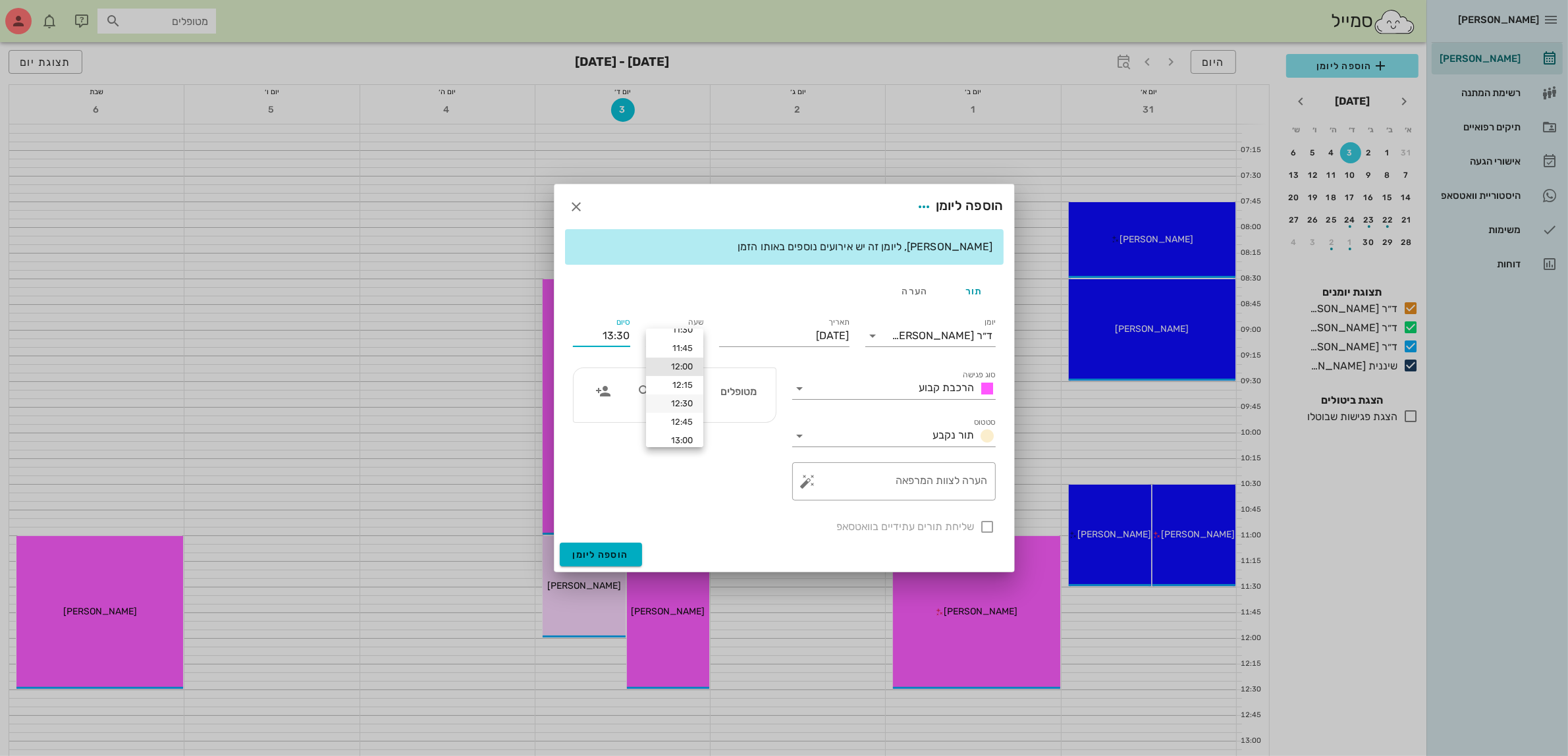
scroll to position [15, 0]
click at [682, 435] on div "13:00" at bounding box center [674, 438] width 36 height 10
type input "13:00"
type input "14:30"
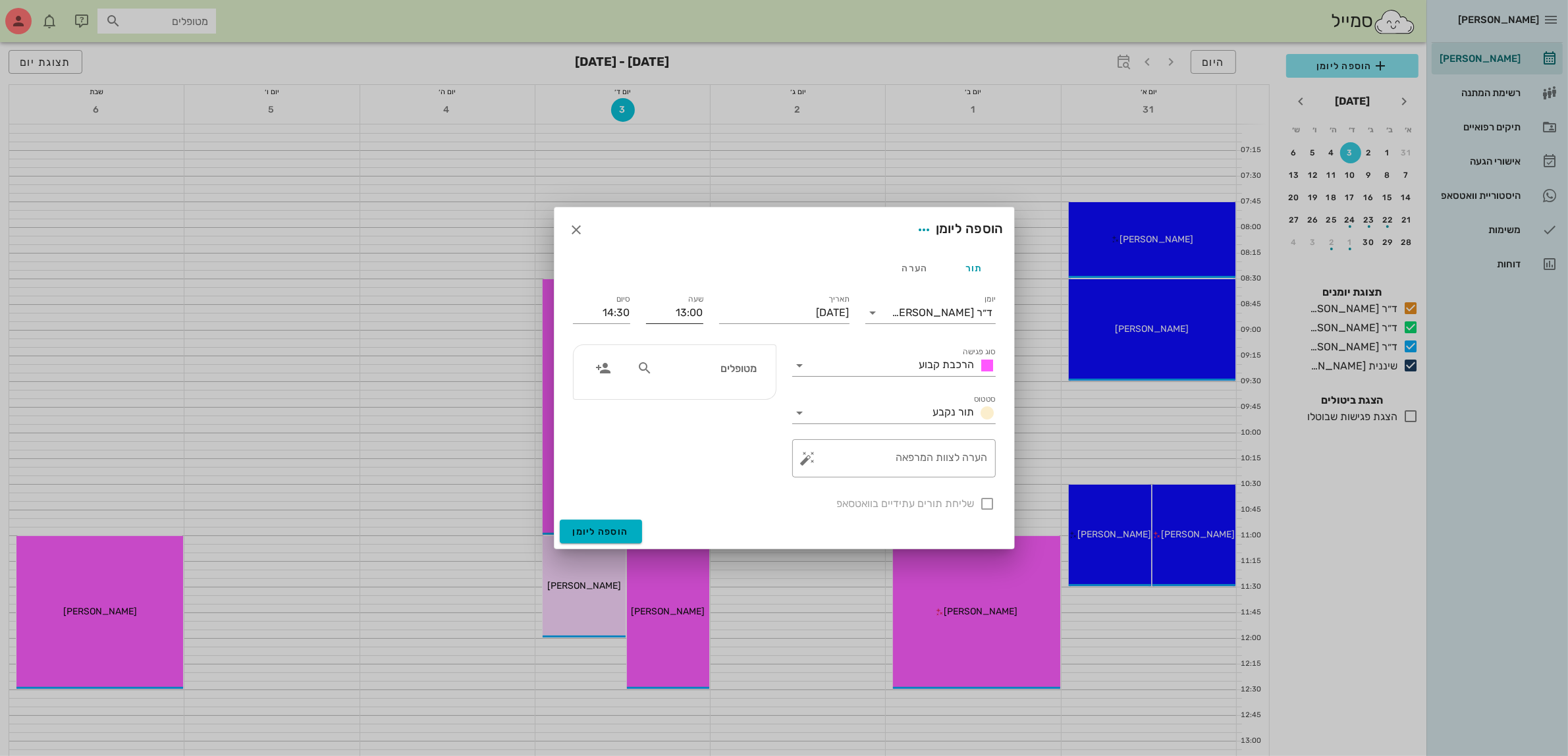
click at [688, 309] on input "13:00" at bounding box center [674, 313] width 57 height 21
drag, startPoint x: 662, startPoint y: 314, endPoint x: 792, endPoint y: 323, distance: 130.3
click at [790, 323] on div "יומן ד״ר [PERSON_NAME] סוג פגישה הרכבת קבוע סטטוס תור נקבע תאריך [DATE] שעה 13:…" at bounding box center [784, 401] width 439 height 235
type input "1200"
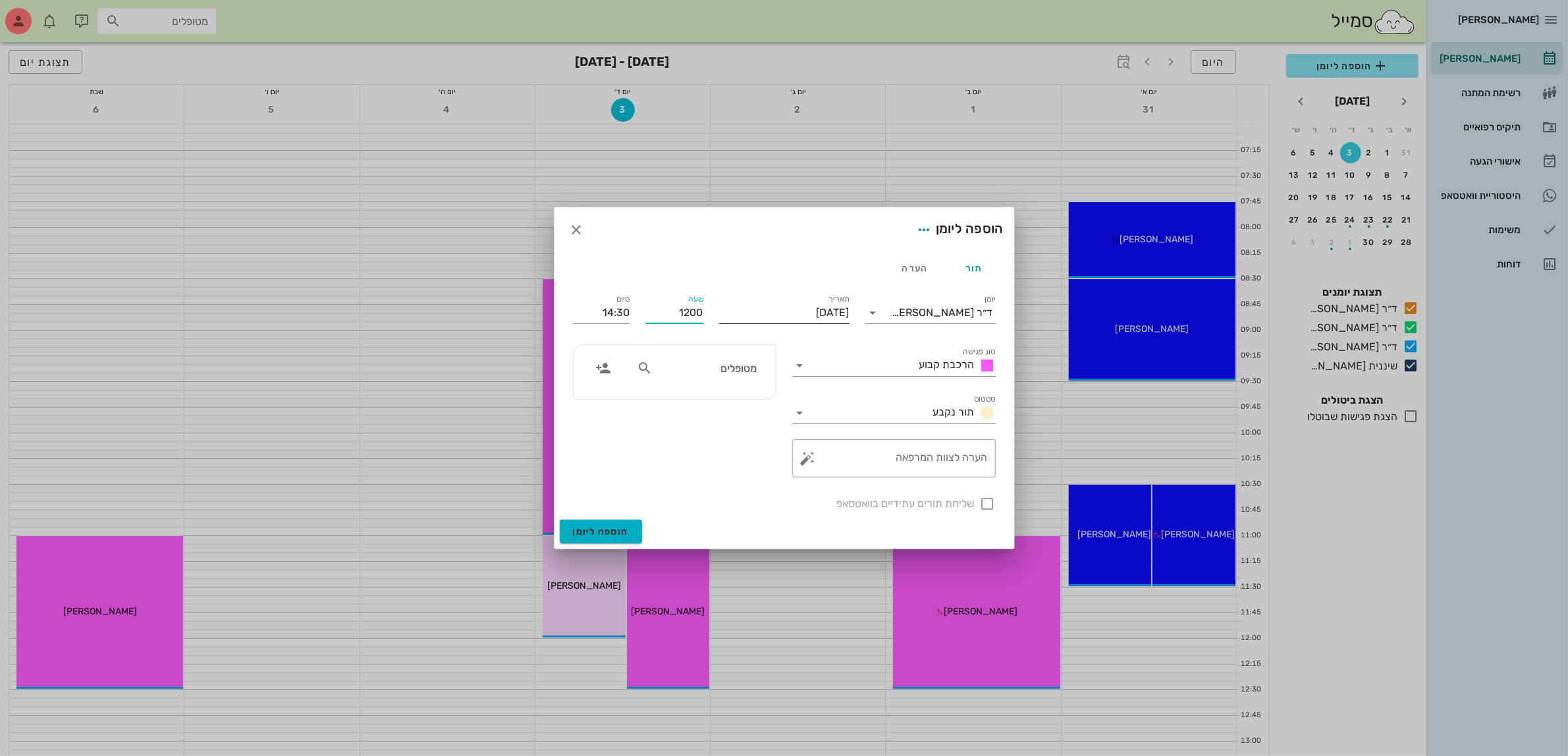
type input "13:30"
type input "12:00"
type input "13:00"
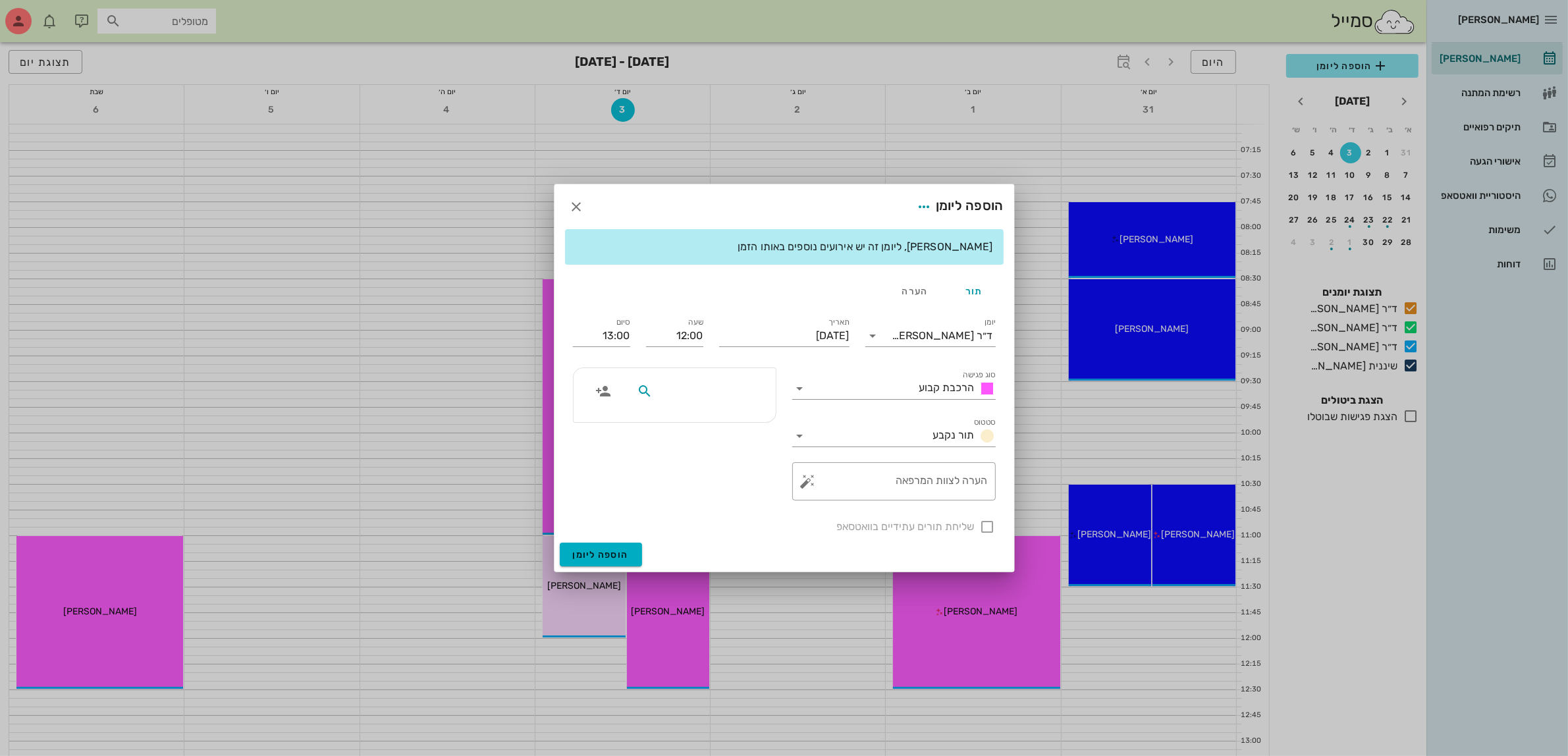
click at [720, 368] on div at bounding box center [675, 394] width 203 height 54
click at [675, 397] on input "מטופלים" at bounding box center [706, 390] width 101 height 17
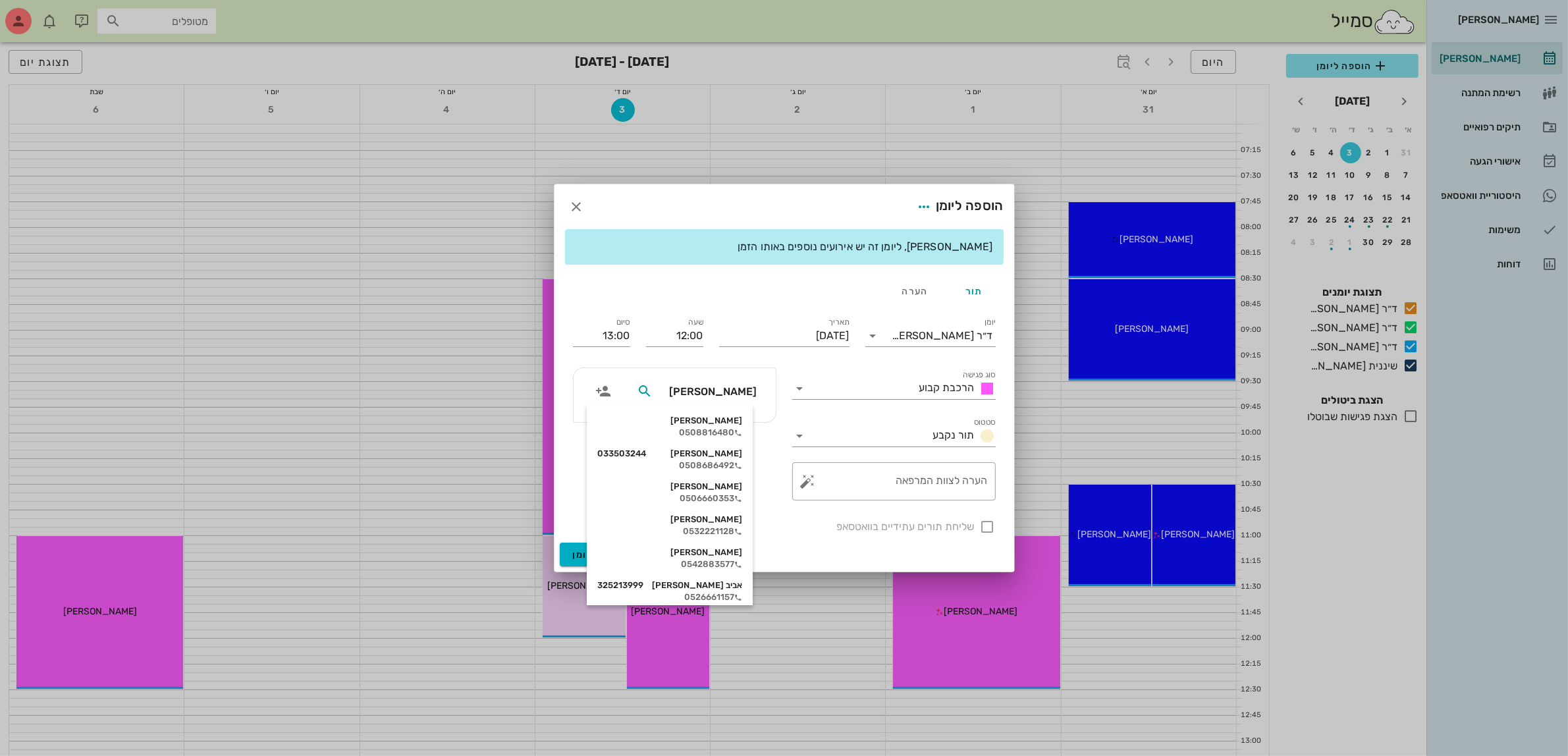
type input "[PERSON_NAME]"
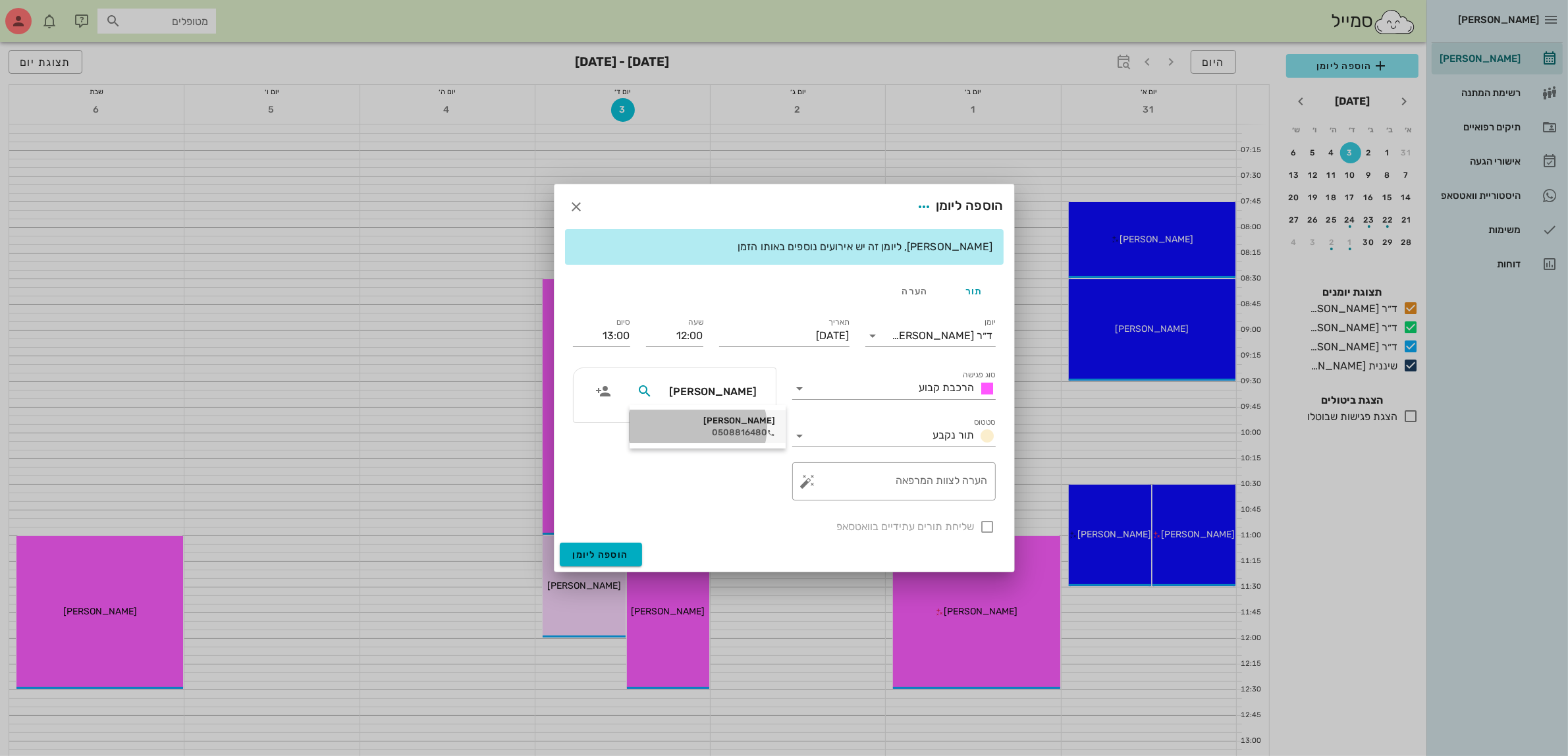
click at [720, 423] on div "[PERSON_NAME]" at bounding box center [707, 420] width 135 height 10
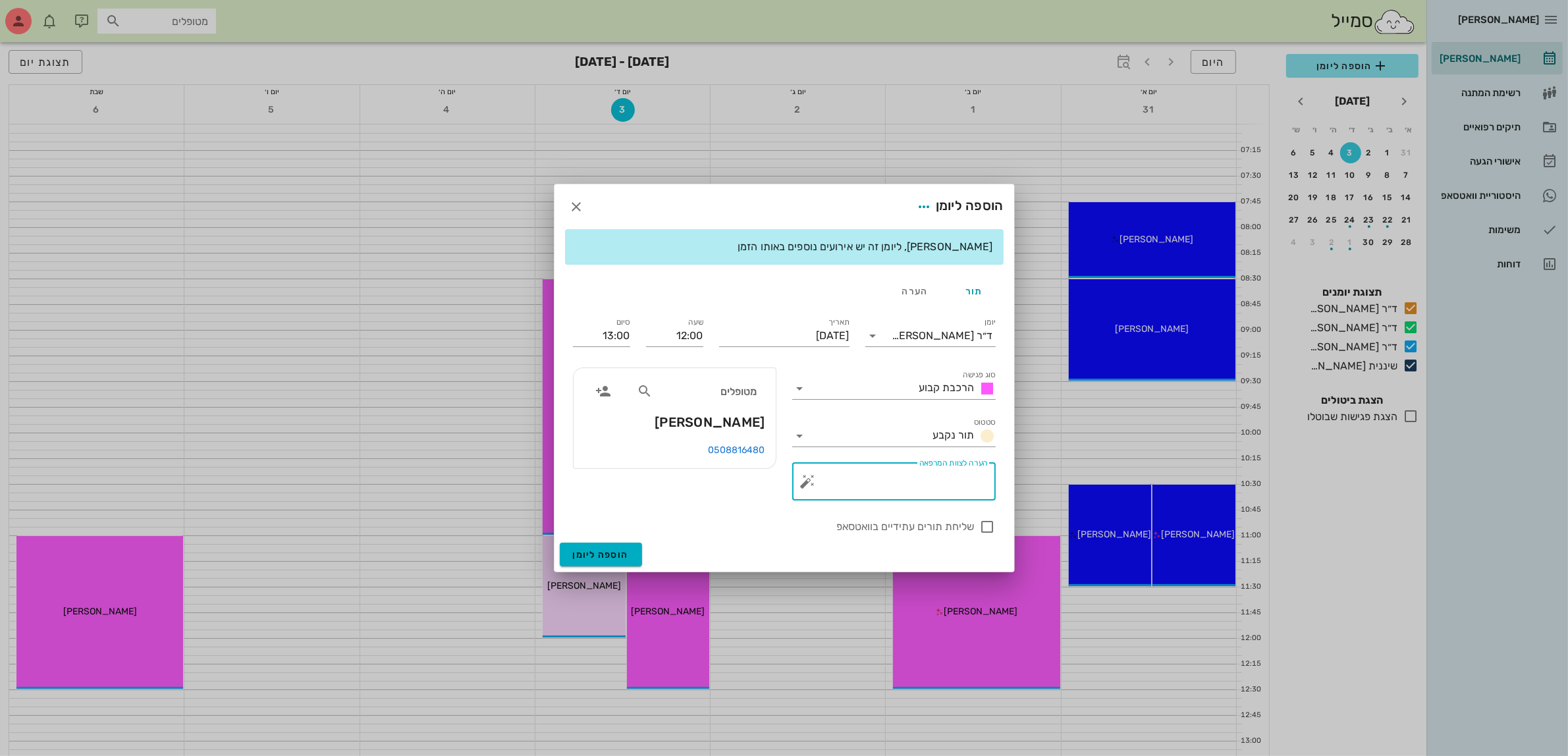
click at [910, 482] on textarea "הערה לצוות המרפאה" at bounding box center [899, 484] width 177 height 31
type textarea "הרכבה 3 כתרים"
click at [989, 524] on div at bounding box center [988, 527] width 23 height 22
checkbox input "true"
click at [587, 553] on span "הוספה ליומן" at bounding box center [601, 554] width 56 height 11
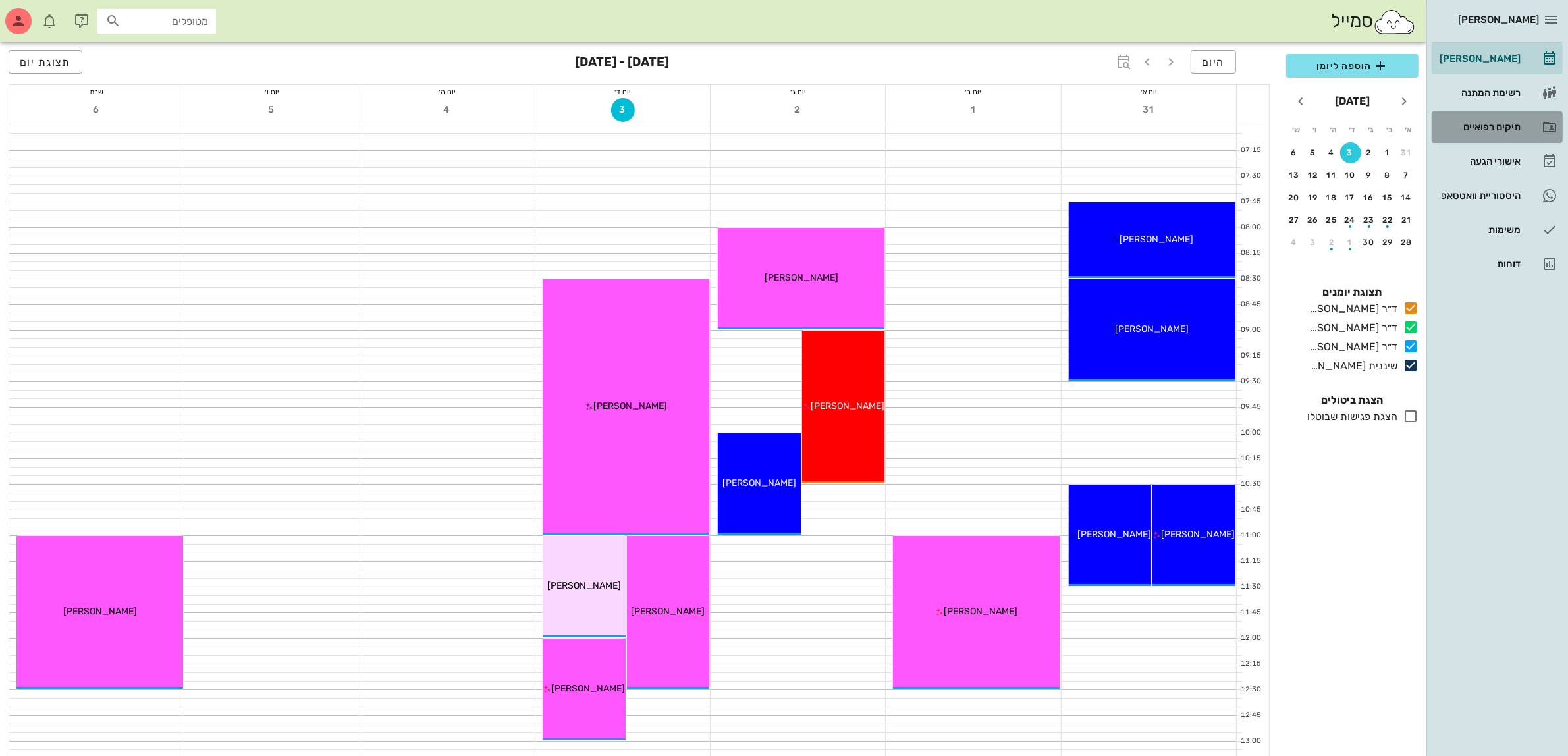
click at [1480, 126] on div "תיקים רפואיים" at bounding box center [1479, 127] width 84 height 10
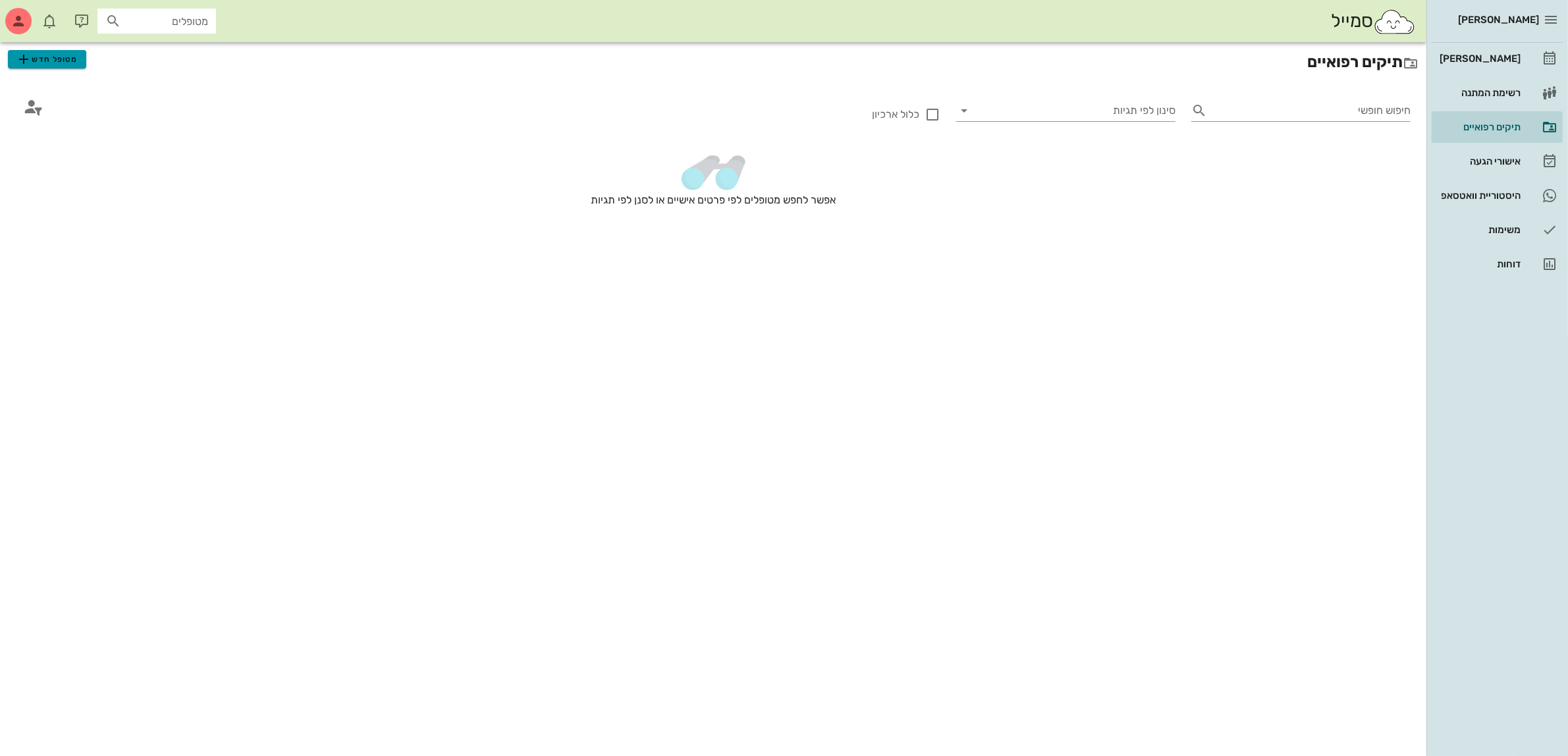
click at [54, 61] on span "מטופל חדש" at bounding box center [47, 59] width 62 height 16
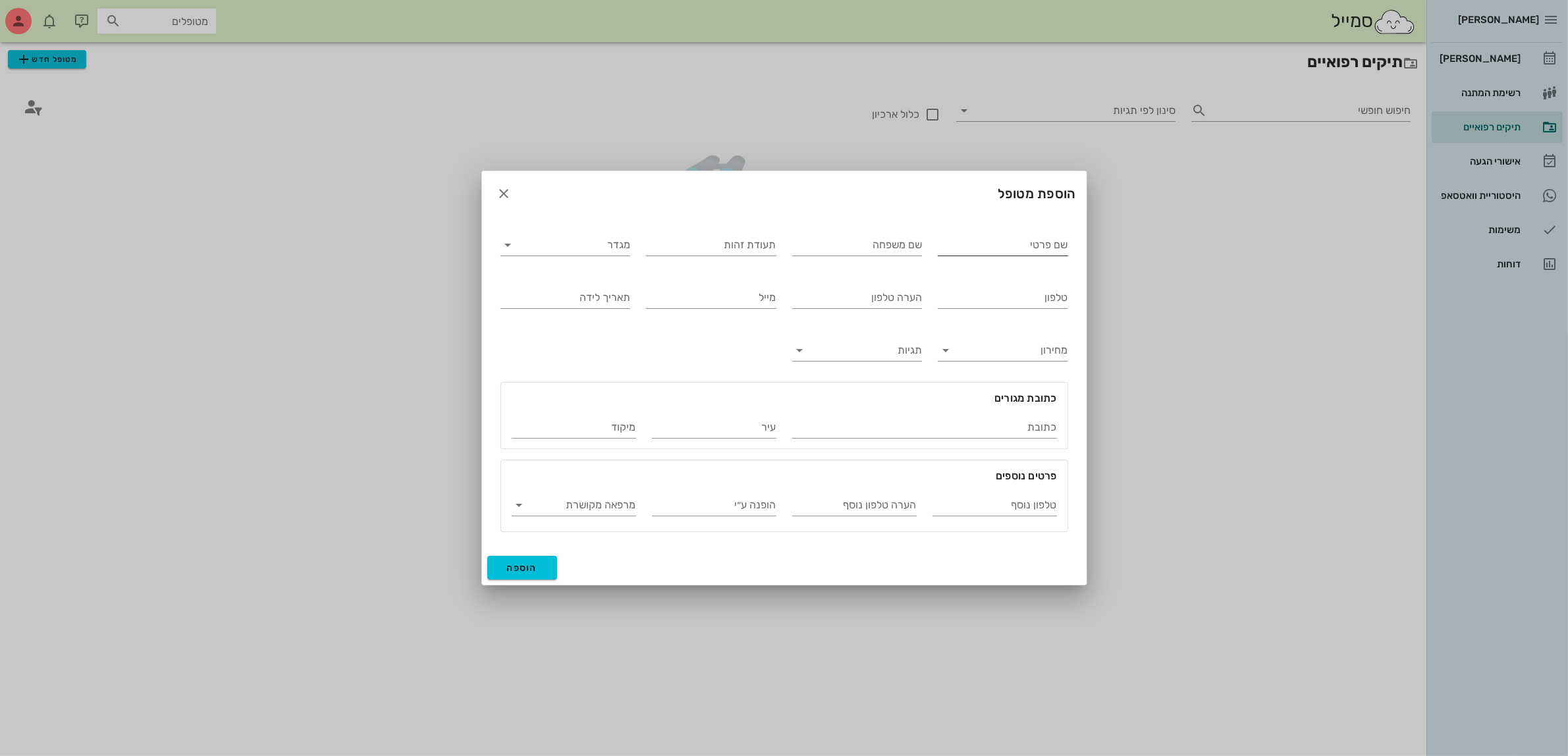
click at [981, 243] on input "שם פרטי" at bounding box center [1003, 245] width 130 height 21
type input "ד"
type input "[PERSON_NAME]"
click at [618, 251] on input "מגדר" at bounding box center [576, 245] width 109 height 21
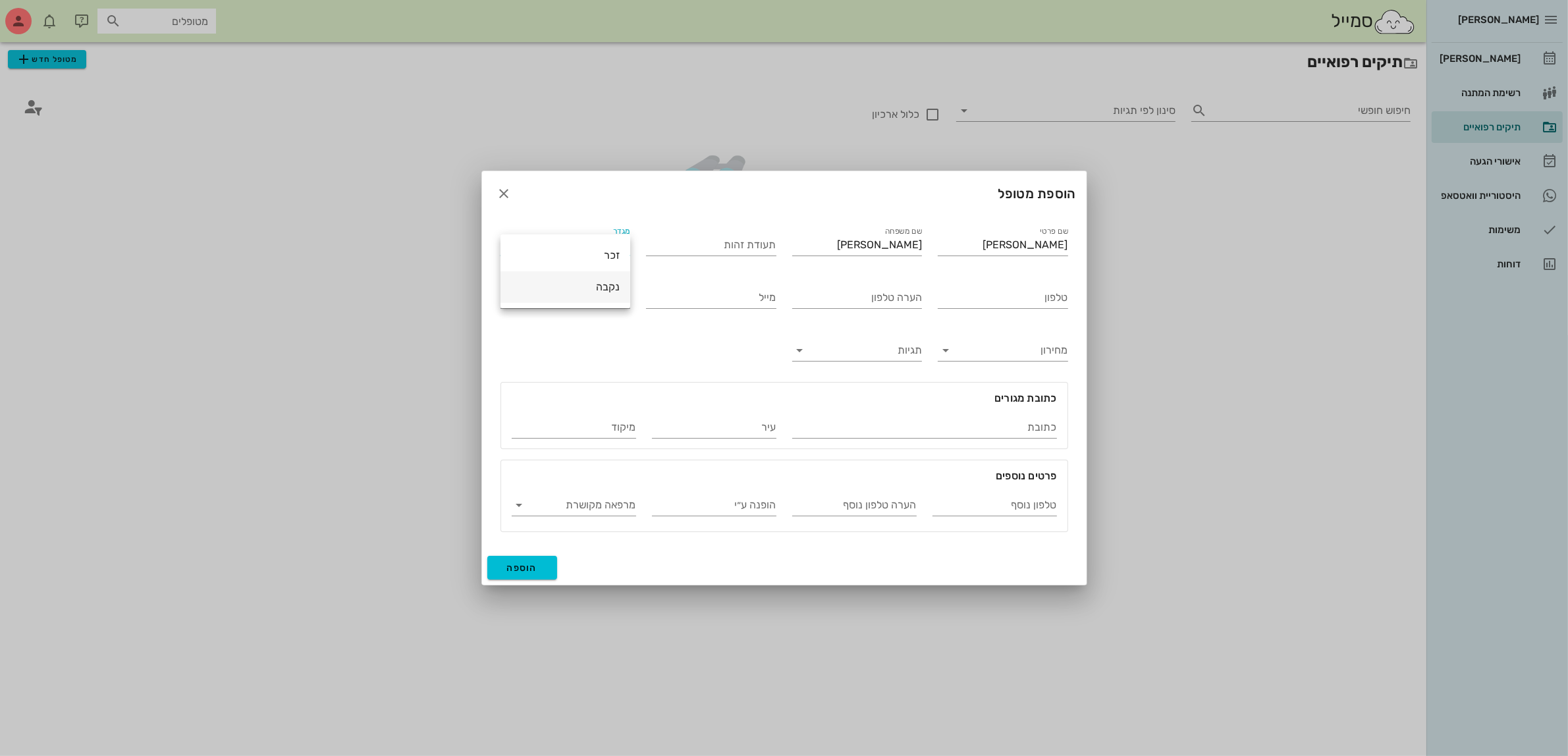
click at [615, 287] on div "נקבה" at bounding box center [565, 287] width 108 height 13
click at [1016, 297] on input "טלפון" at bounding box center [1003, 297] width 130 height 21
type input "052-3746030"
click at [736, 505] on input "הופנה ע״י" at bounding box center [714, 505] width 125 height 21
type input "[PERSON_NAME]'"
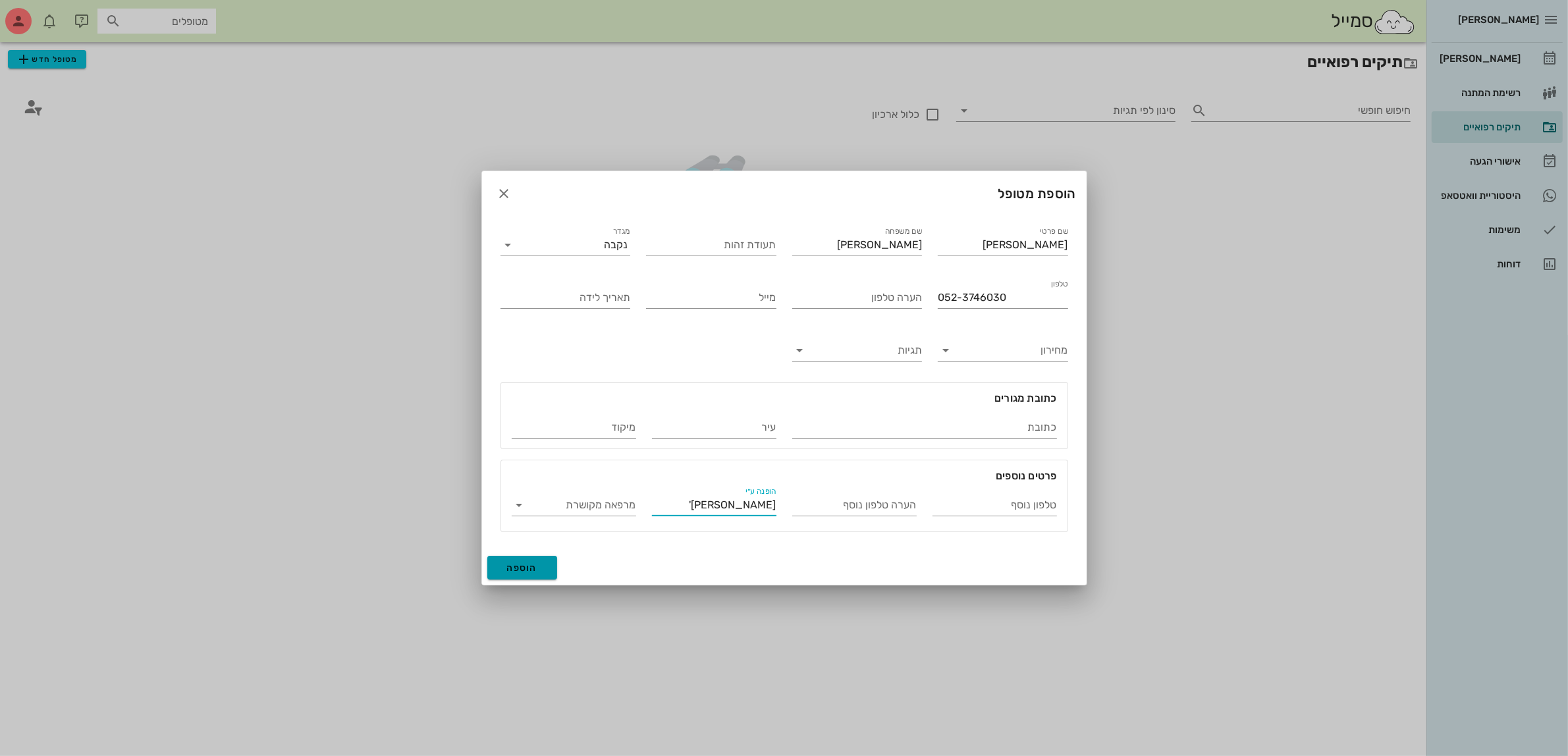
click at [518, 560] on button "הוספה" at bounding box center [522, 567] width 71 height 23
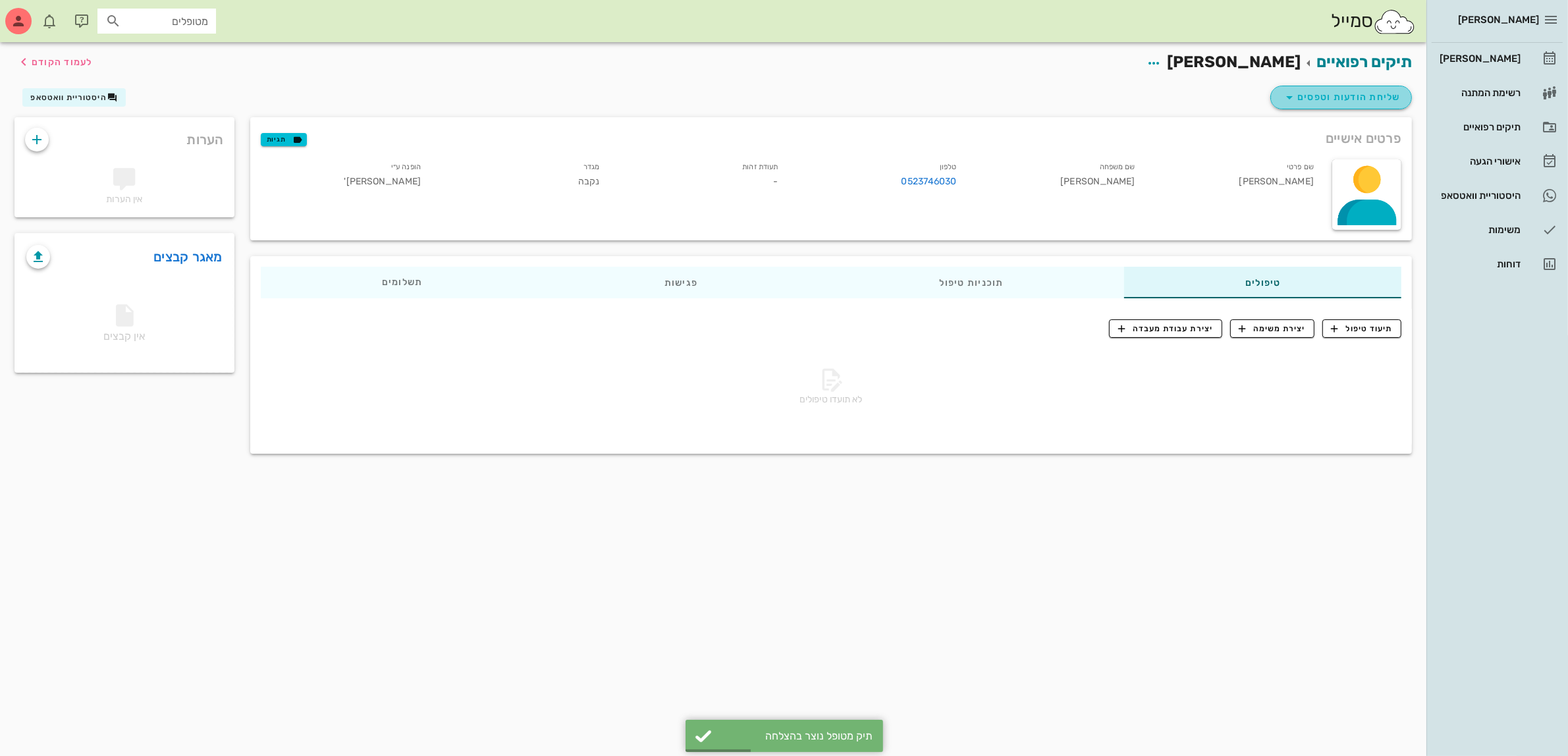
click at [1334, 93] on span "שליחת הודעות וטפסים" at bounding box center [1341, 97] width 119 height 16
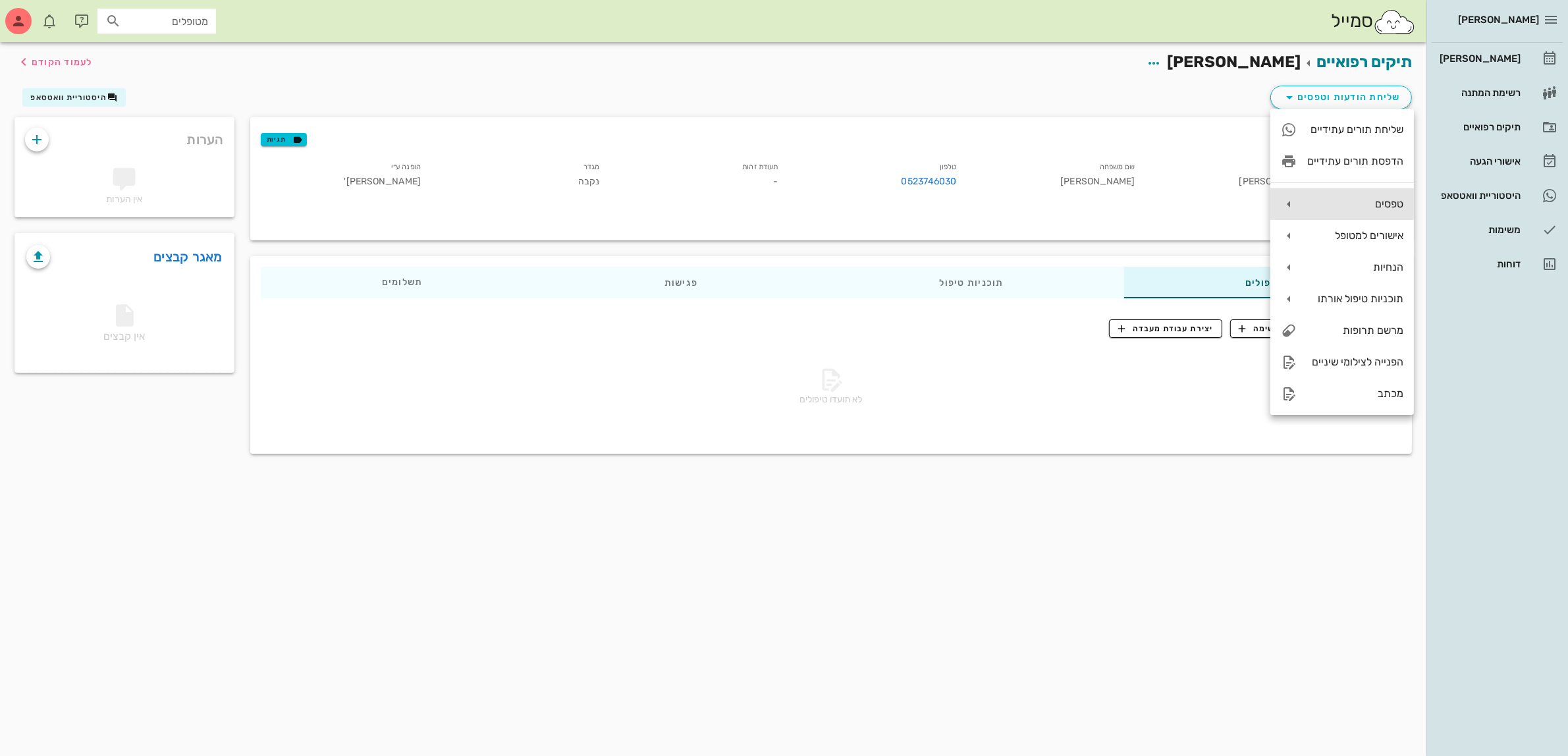
click at [1339, 204] on div "טפסים" at bounding box center [1356, 204] width 96 height 13
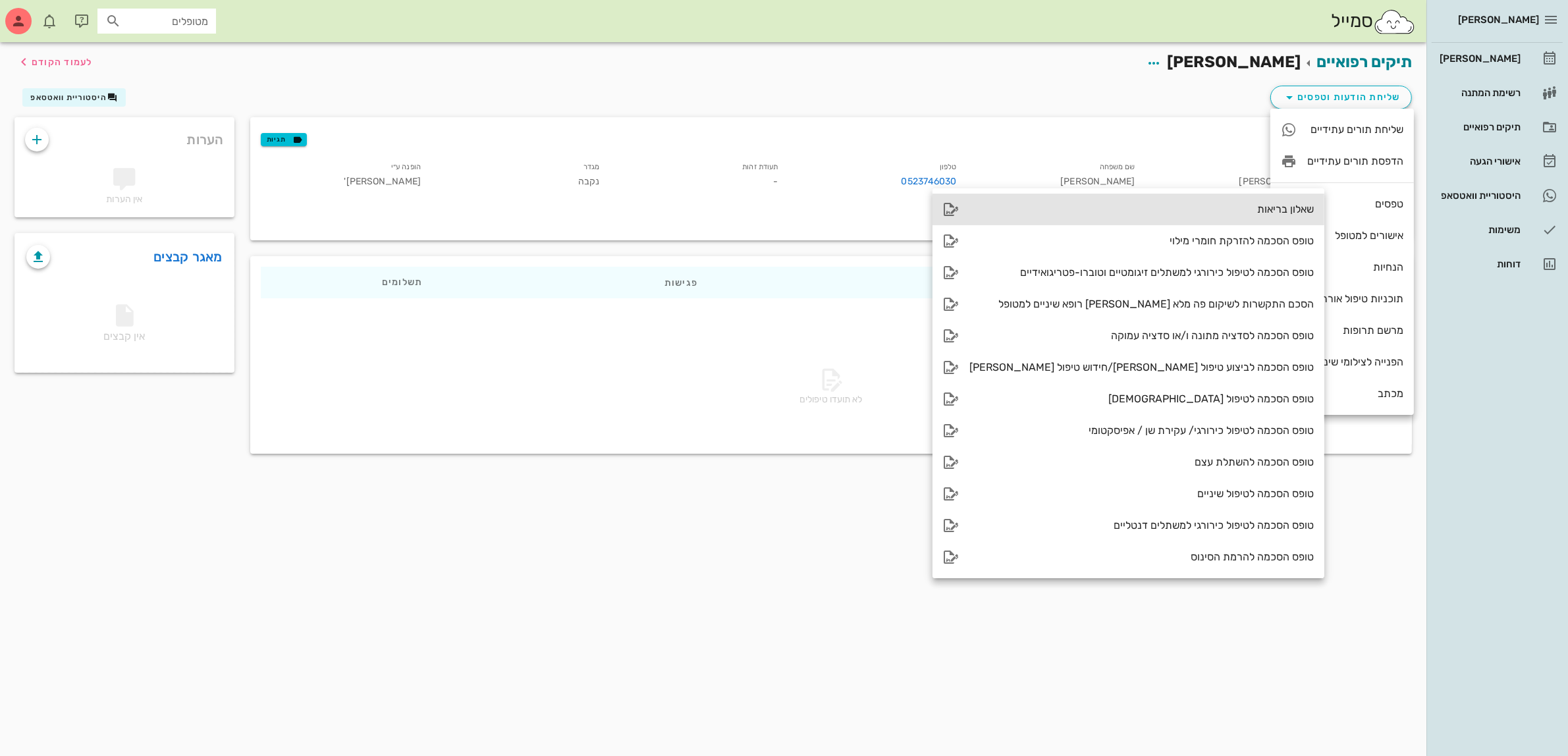
click at [1218, 208] on div "שאלון בריאות" at bounding box center [1141, 209] width 345 height 13
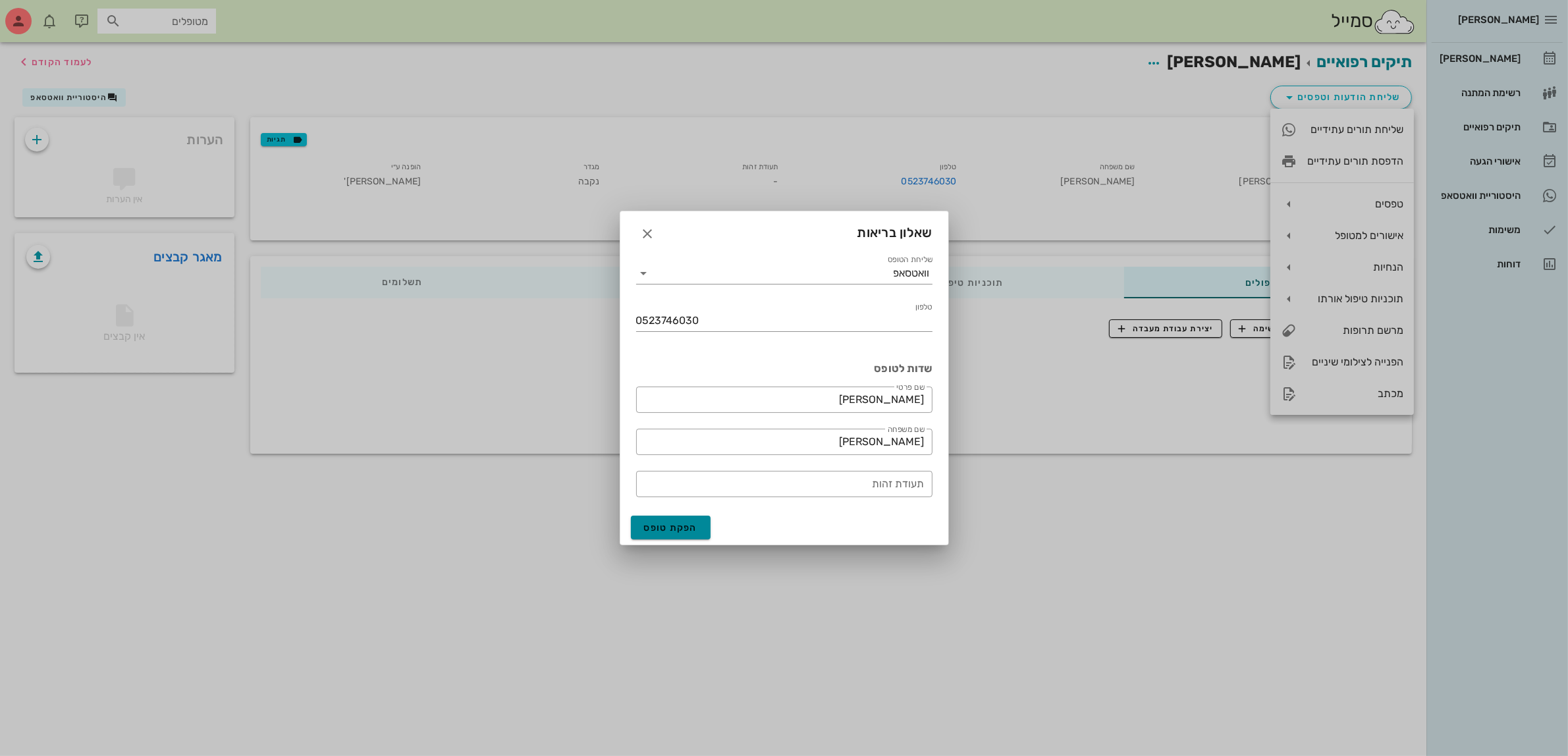
click at [673, 524] on span "הפקת טופס" at bounding box center [670, 528] width 54 height 11
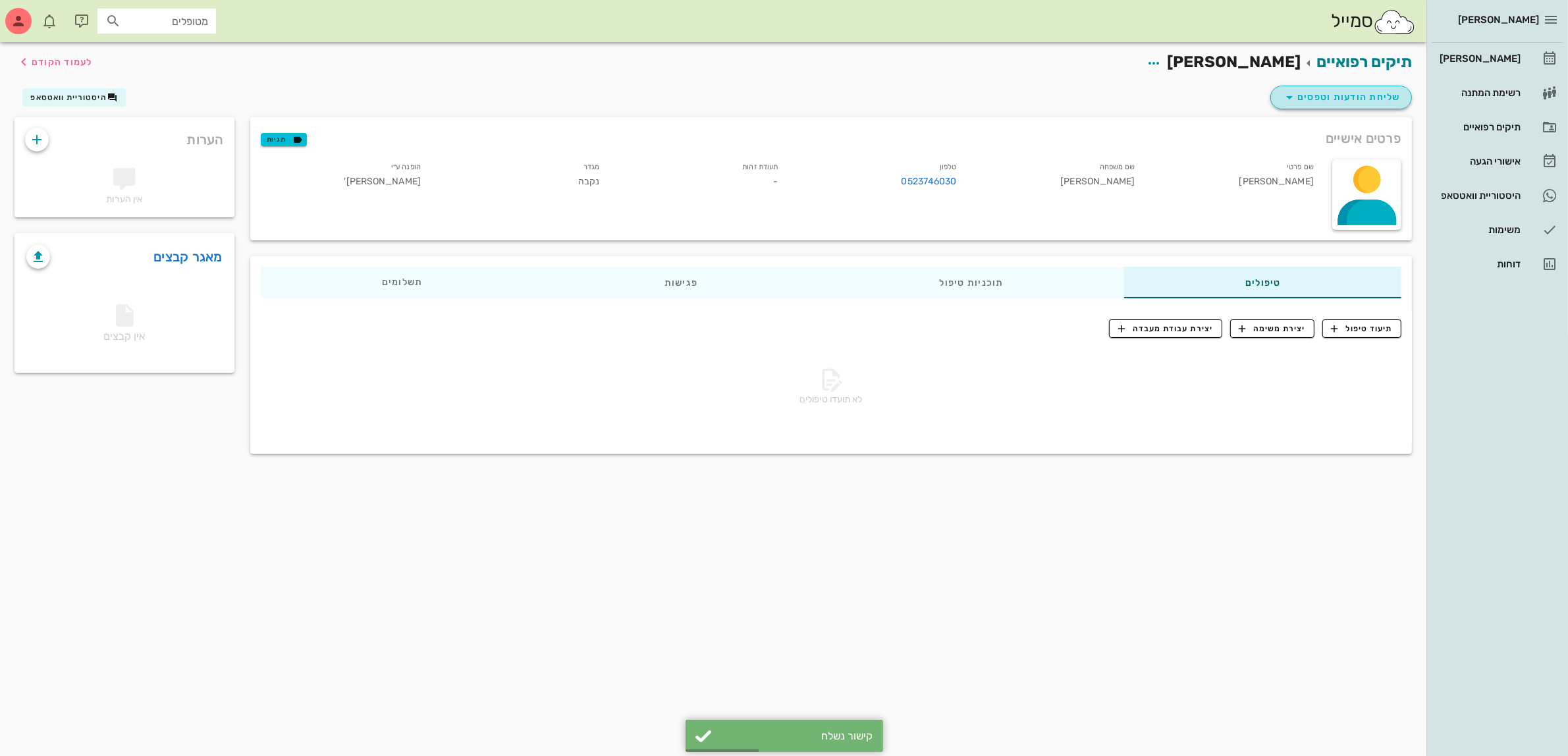
click at [1362, 97] on span "שליחת הודעות וטפסים" at bounding box center [1341, 97] width 119 height 16
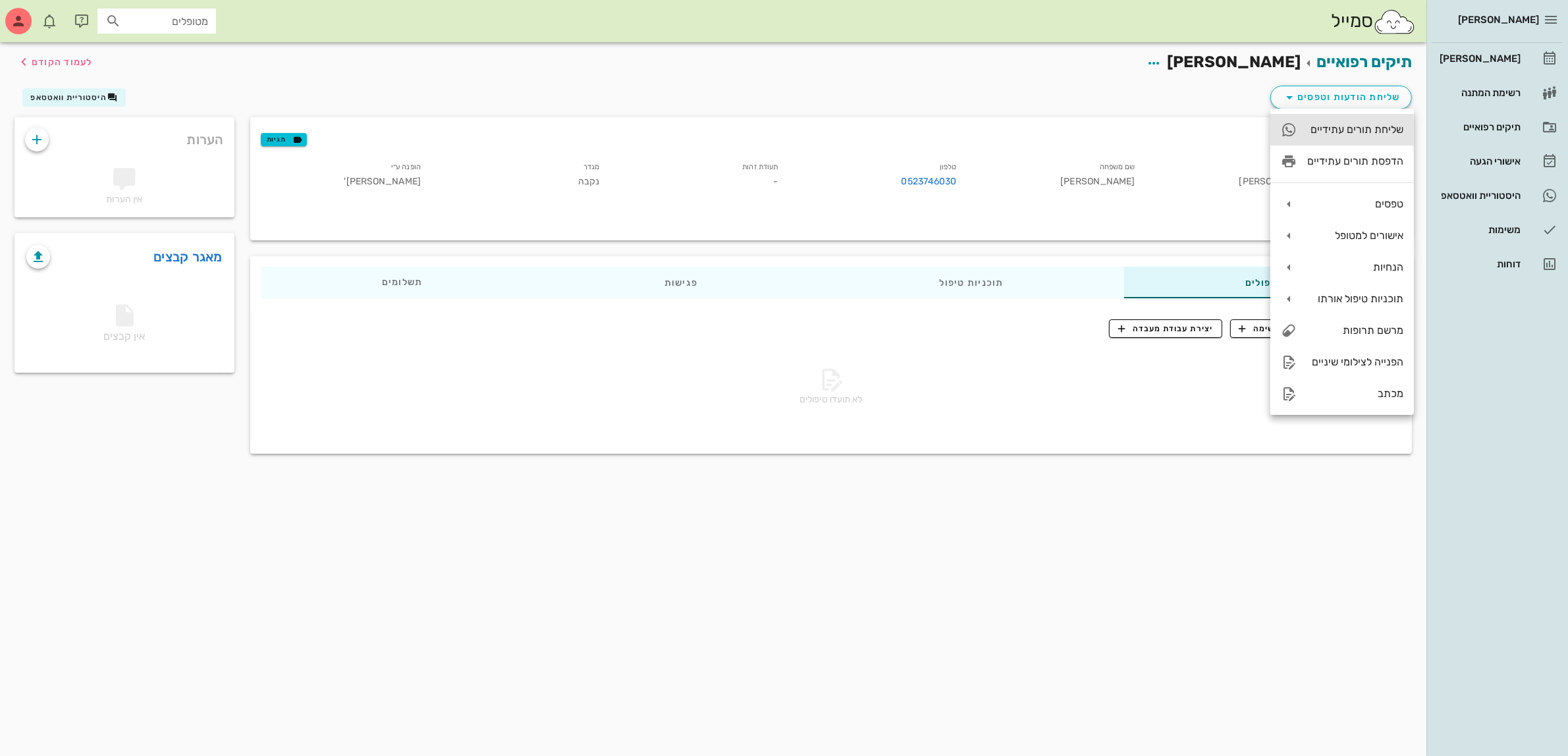
click at [1357, 129] on div "שליחת תורים עתידיים" at bounding box center [1356, 129] width 96 height 13
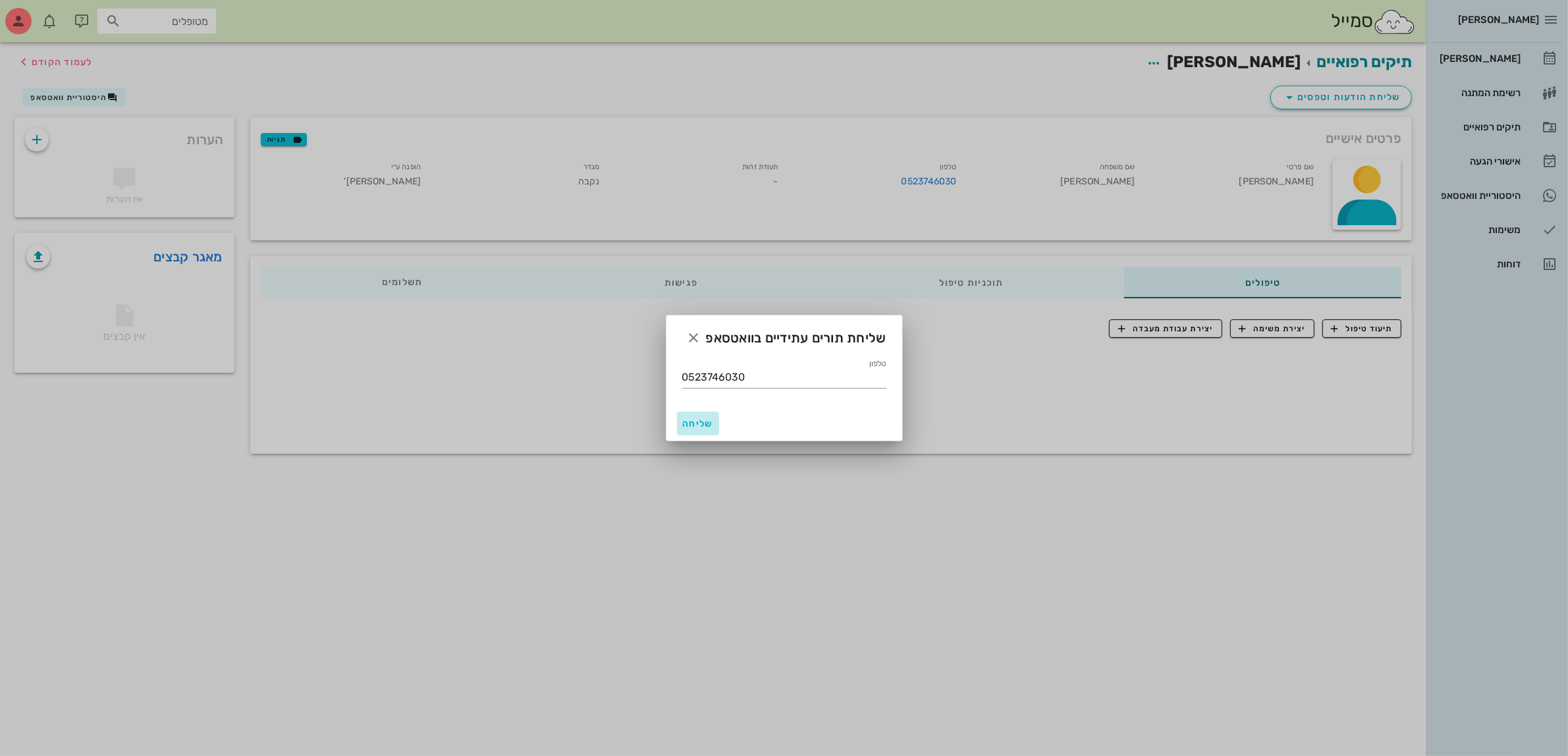
click at [693, 421] on span "שליחה" at bounding box center [698, 423] width 31 height 11
click at [690, 341] on icon "button" at bounding box center [694, 338] width 16 height 16
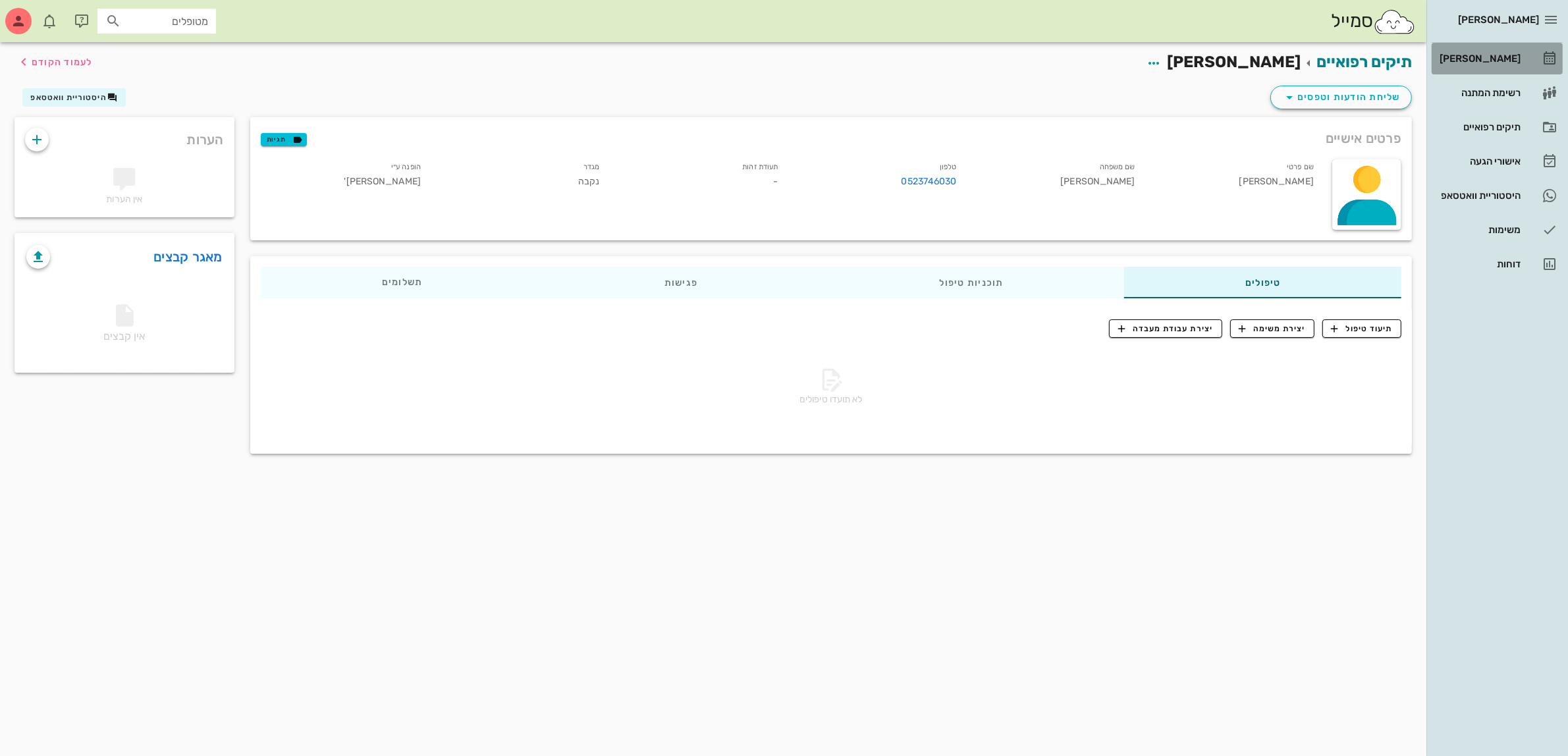
click at [1497, 56] on div "[PERSON_NAME]" at bounding box center [1479, 58] width 84 height 10
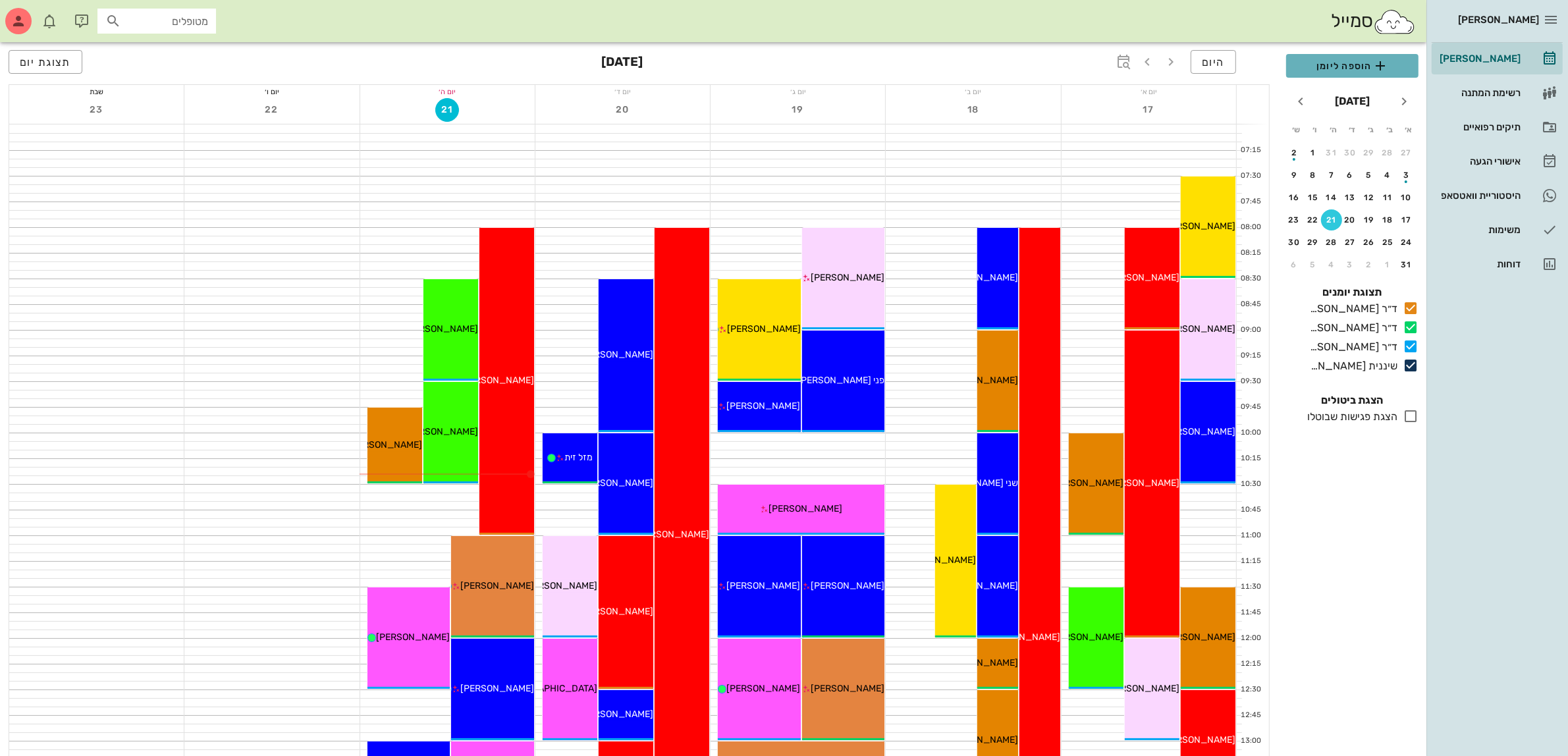
click at [1349, 60] on span "הוספה ליומן" at bounding box center [1352, 66] width 111 height 16
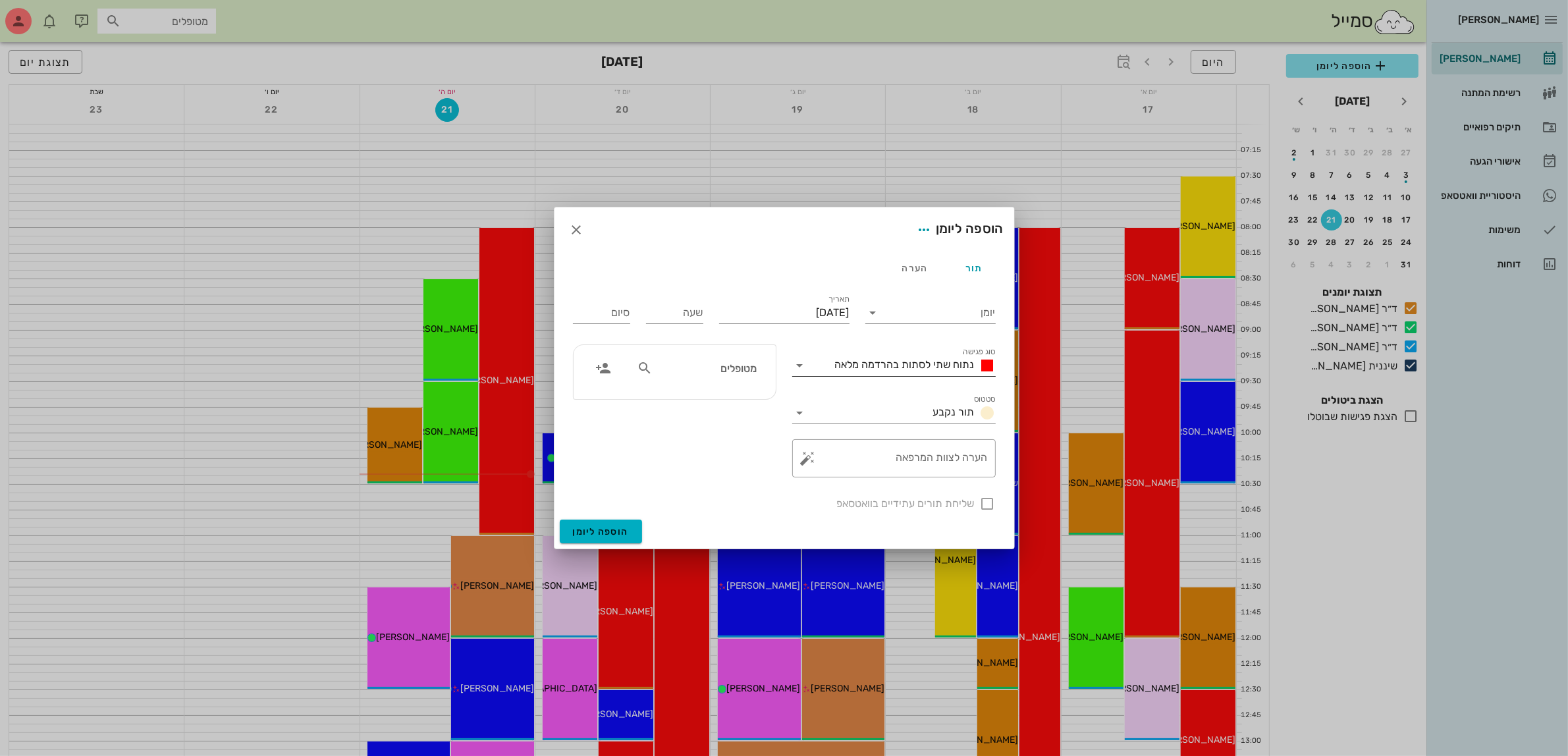
click at [907, 361] on span "נתוח שתי לסתות בהרדמה מלאה" at bounding box center [905, 365] width 140 height 13
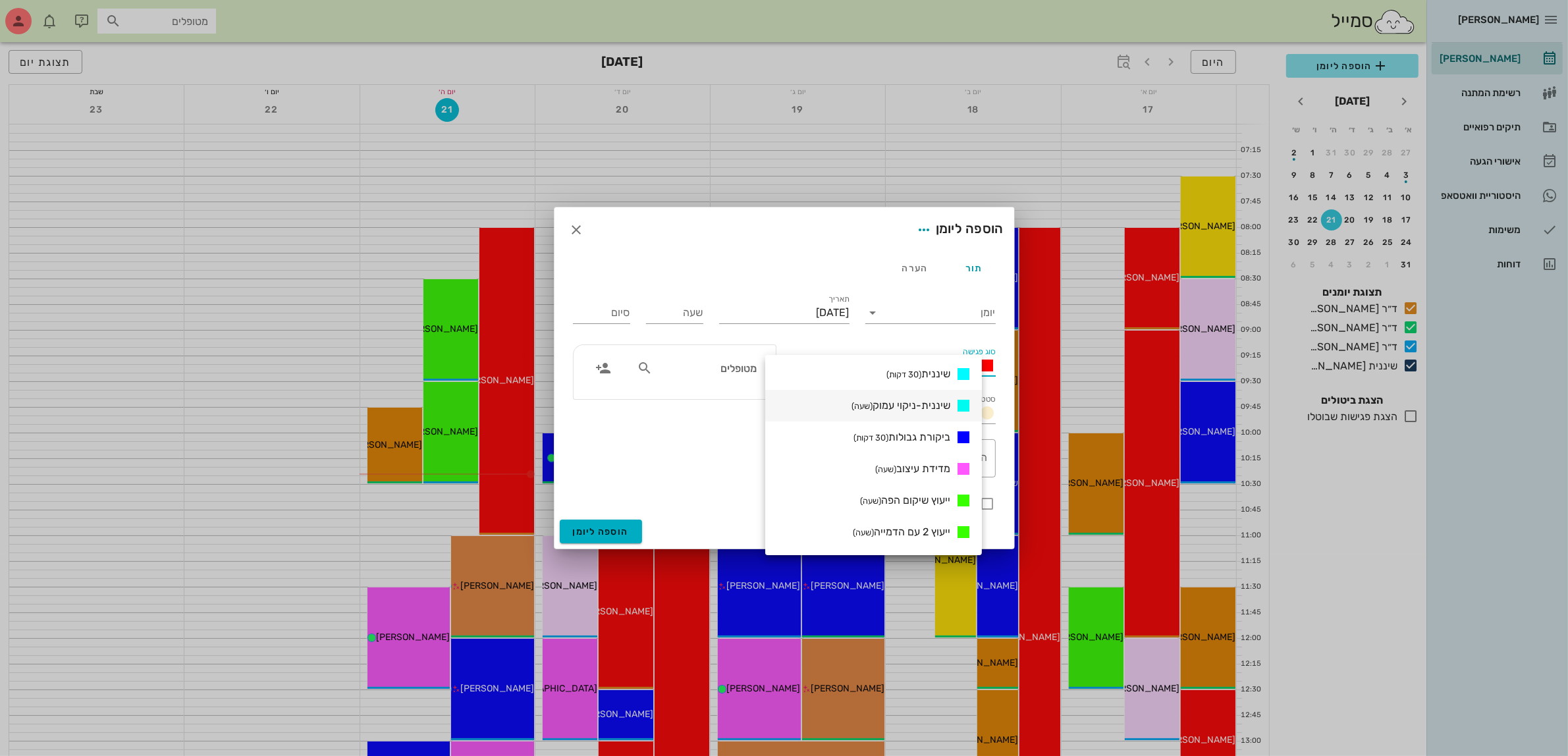
scroll to position [658, 0]
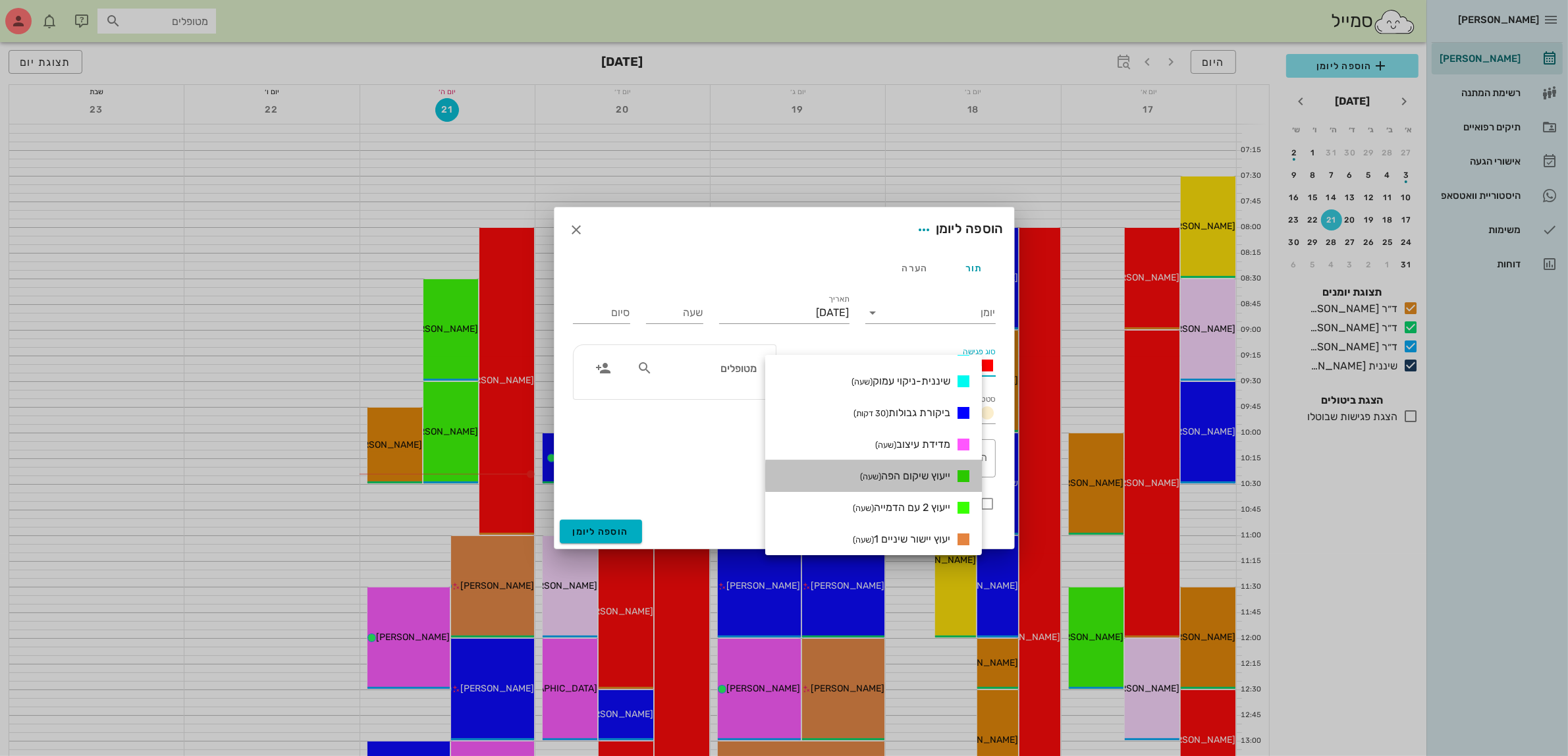
click at [934, 469] on span "ייעוץ שיקום הפה (שעה)" at bounding box center [905, 476] width 90 height 13
type input "01:00"
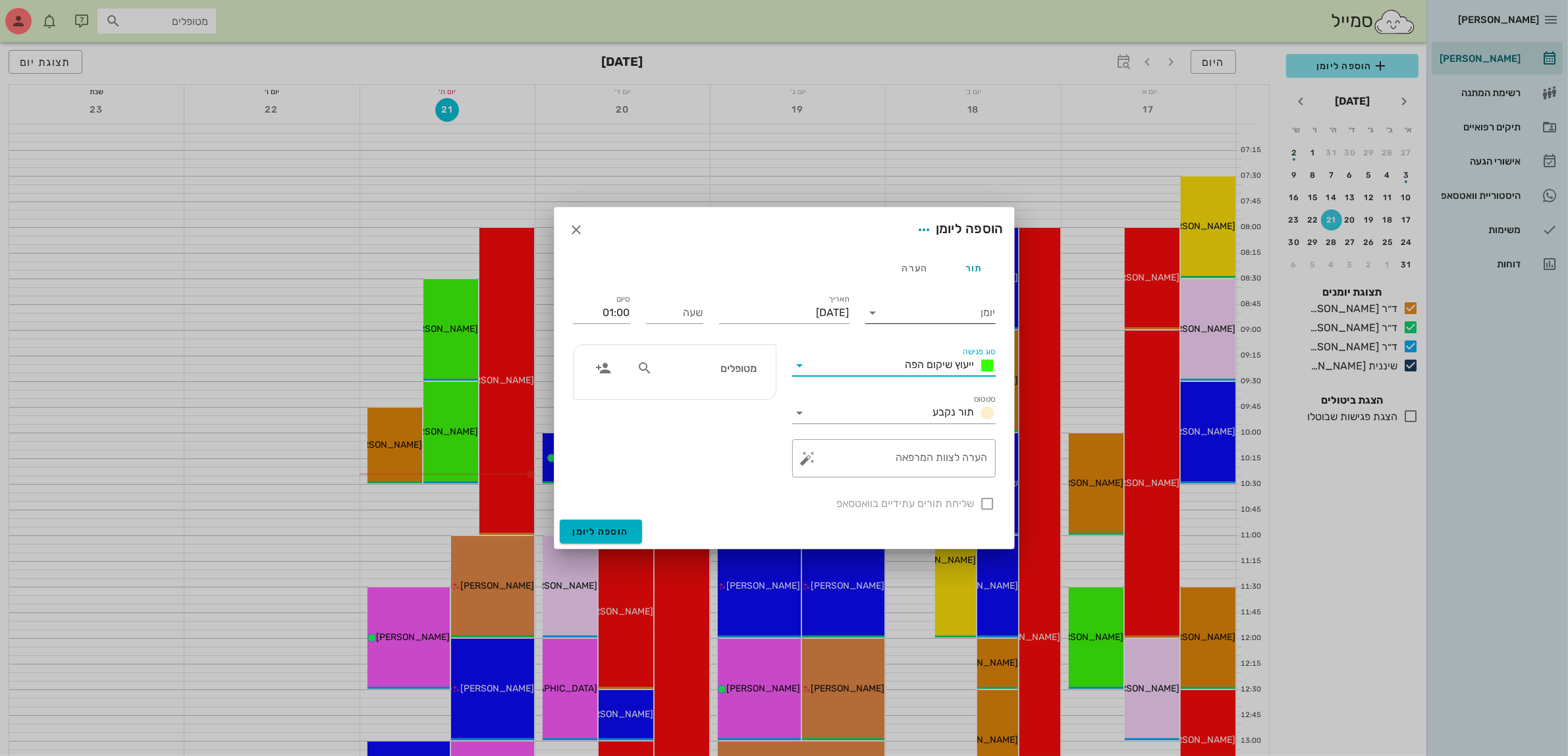
click at [948, 311] on input "יומן" at bounding box center [940, 313] width 112 height 21
drag, startPoint x: 962, startPoint y: 382, endPoint x: 877, endPoint y: 321, distance: 104.6
click at [961, 383] on div "ד״ר [PERSON_NAME]" at bounding box center [934, 386] width 117 height 13
click at [809, 307] on input "[DATE]" at bounding box center [784, 313] width 130 height 21
click at [852, 484] on div "24" at bounding box center [855, 484] width 21 height 9
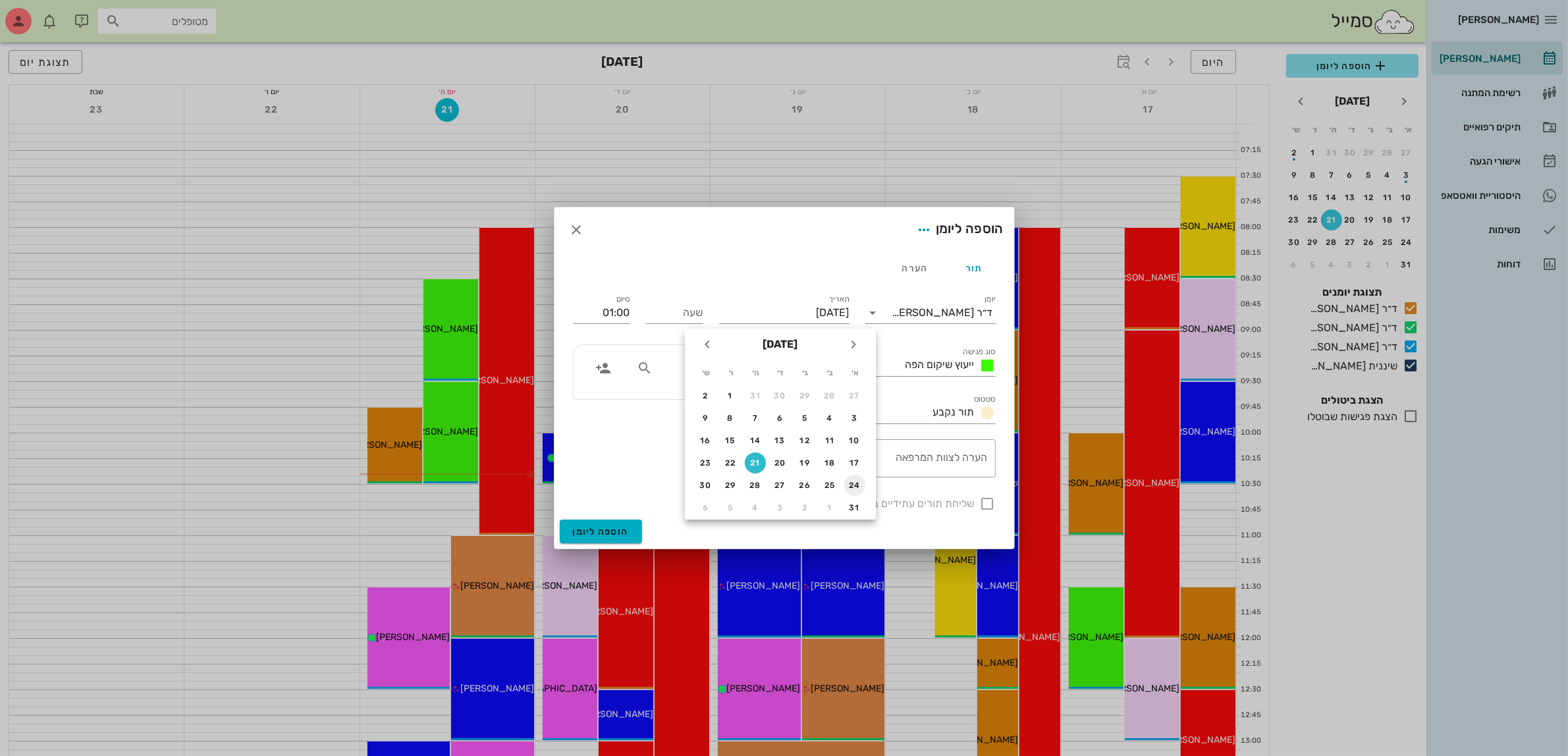
type input "[DATE]"
click at [682, 311] on input "שעה" at bounding box center [674, 313] width 57 height 21
type input "0830"
type input "09:30"
type input "08:30"
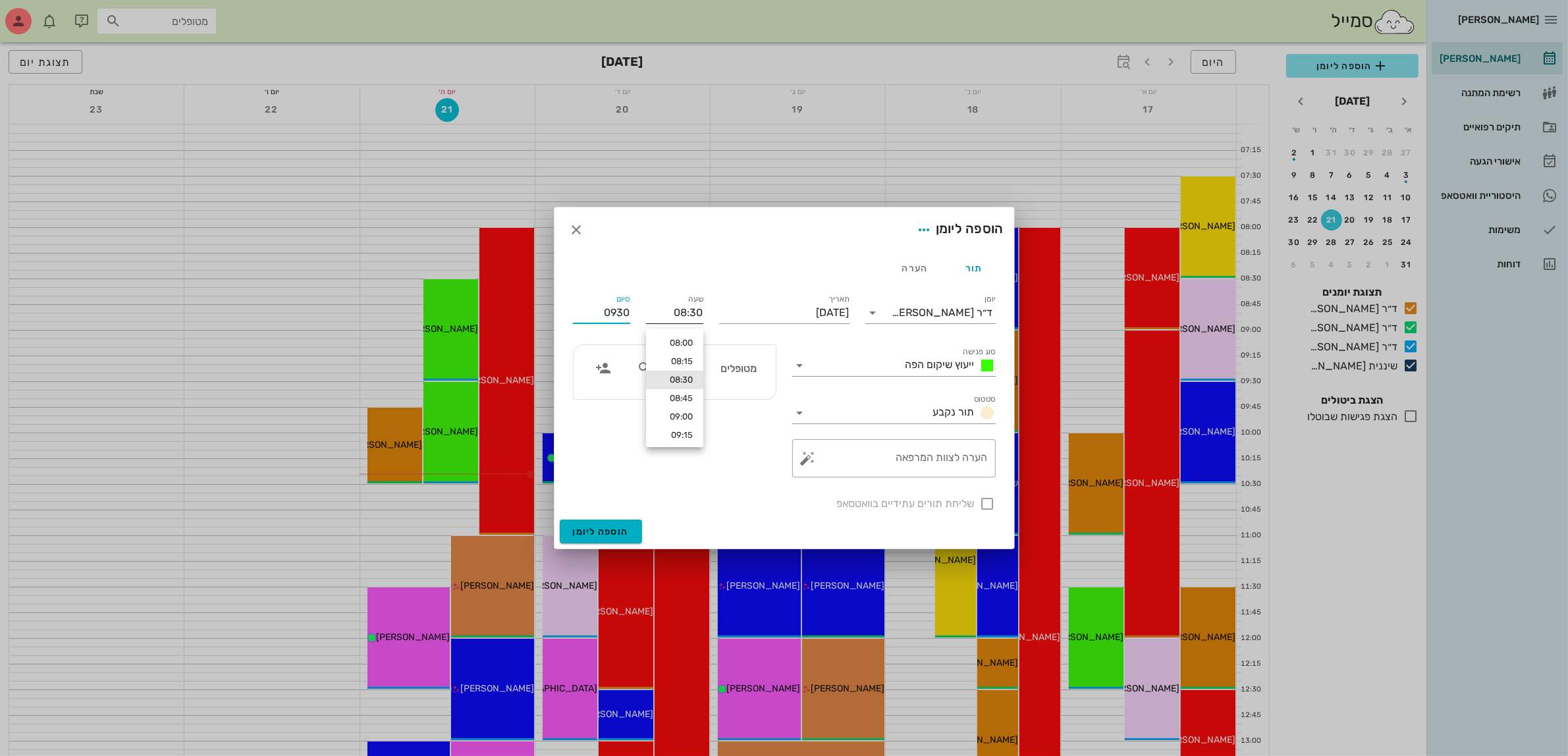
type input "09:30"
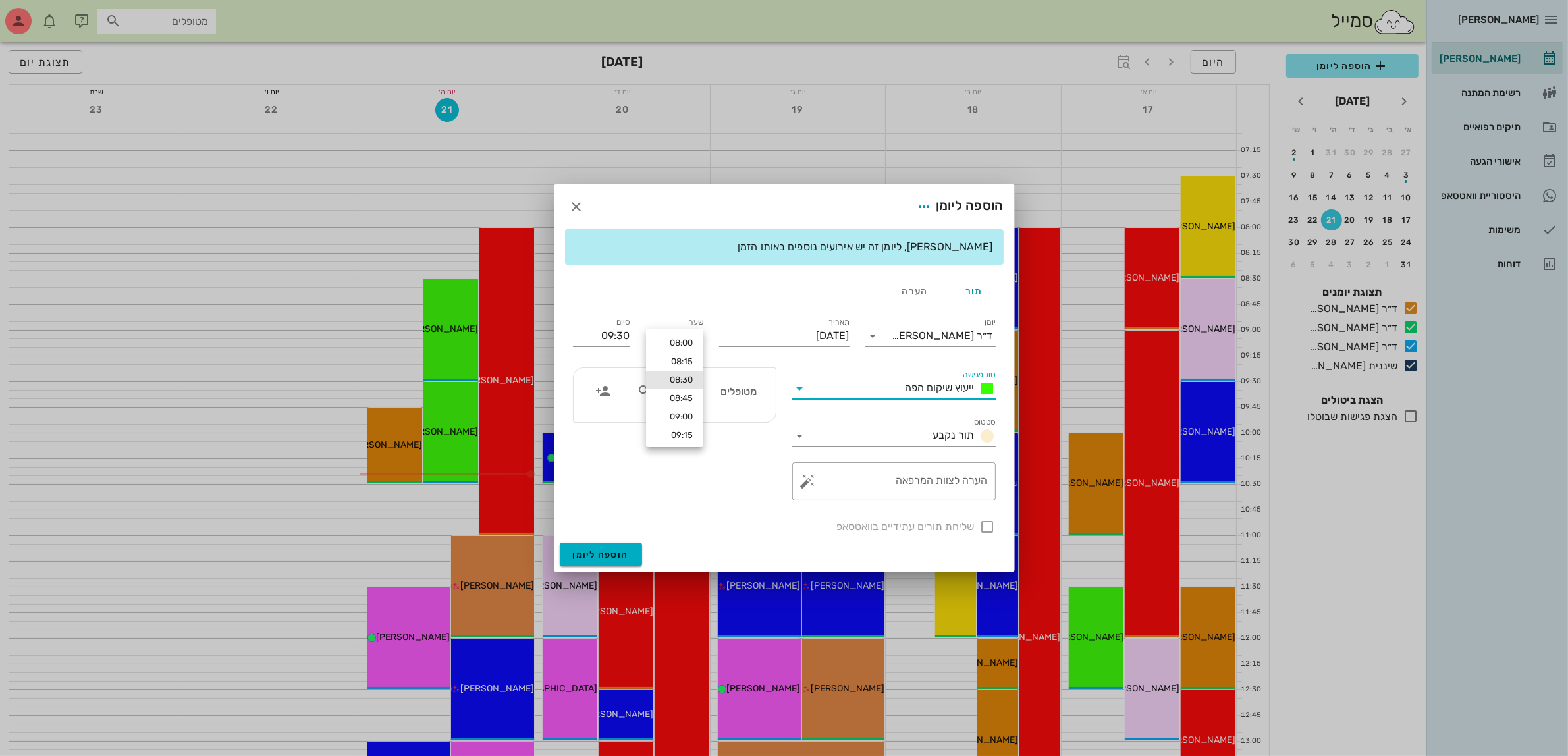
click at [732, 384] on input "מטופלים" at bounding box center [706, 390] width 101 height 17
type input "[PERSON_NAME]"
click at [723, 416] on div "[PERSON_NAME]" at bounding box center [706, 420] width 133 height 10
click at [989, 525] on div at bounding box center [988, 527] width 23 height 22
checkbox input "true"
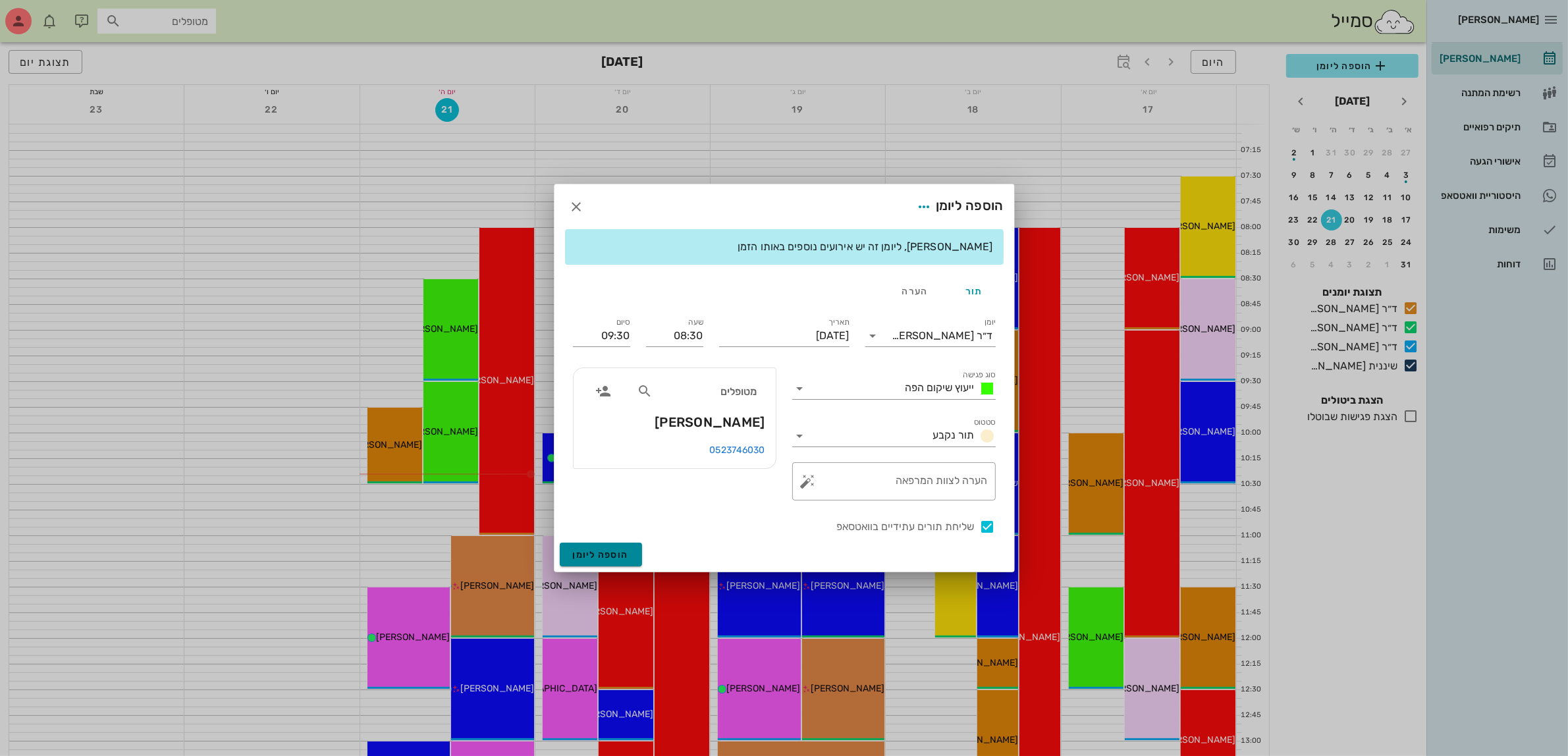
click at [596, 553] on span "הוספה ליומן" at bounding box center [601, 554] width 56 height 11
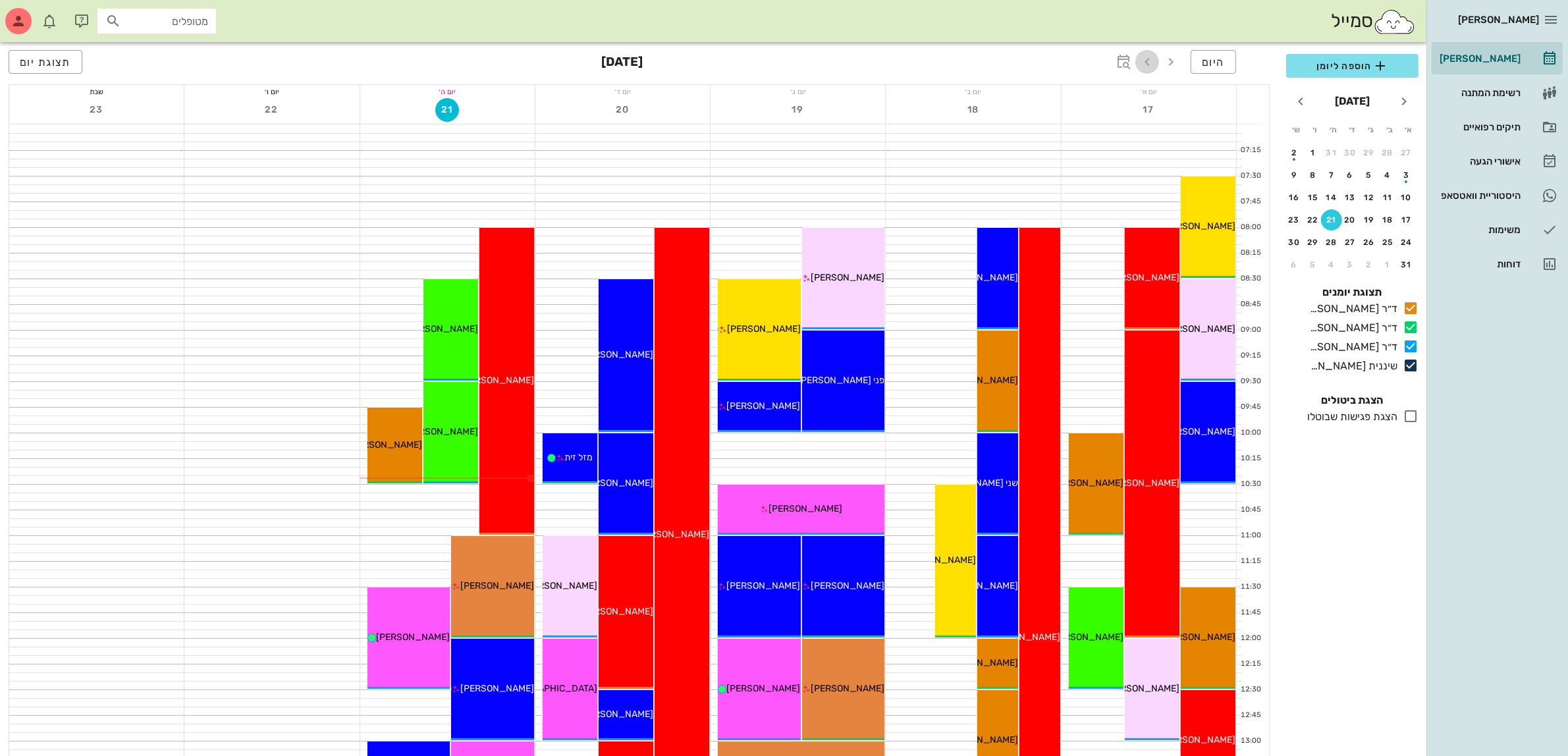
click at [1146, 61] on icon "button" at bounding box center [1148, 62] width 16 height 16
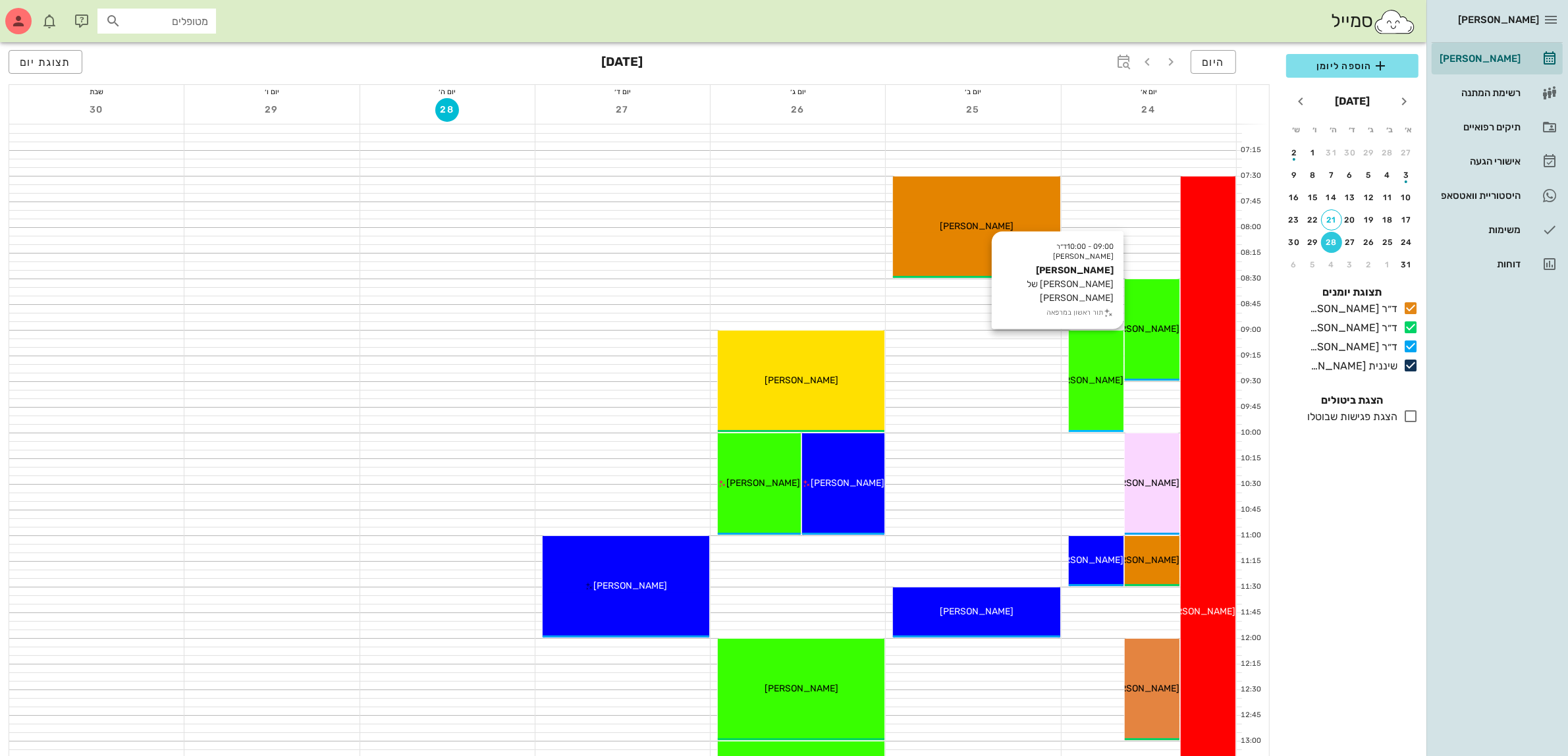
click at [1107, 363] on div "09:00 - 10:00 ד״ר [PERSON_NAME] [PERSON_NAME] [PERSON_NAME] של [PERSON_NAME] תו…" at bounding box center [1096, 381] width 55 height 101
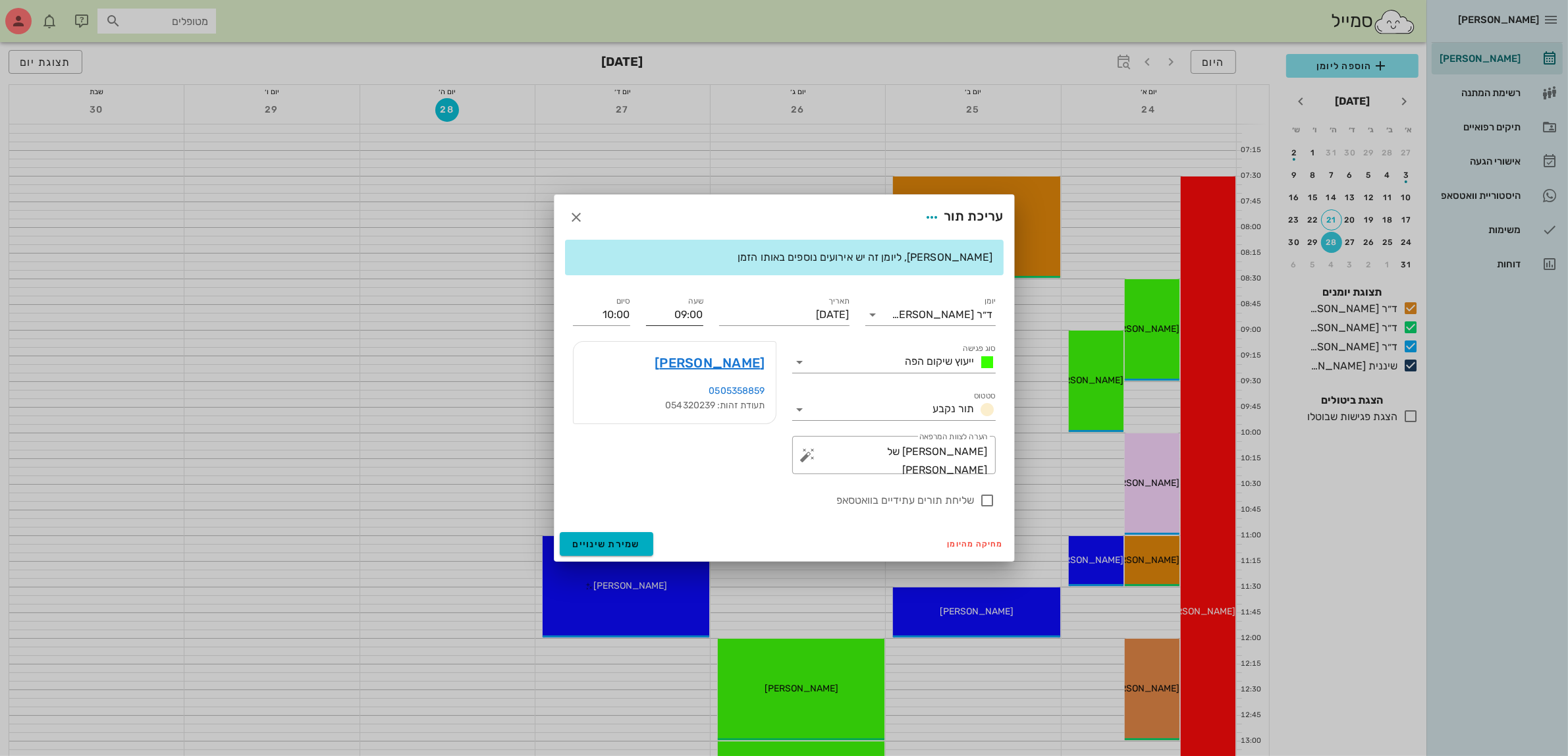
click at [685, 313] on input "09:00" at bounding box center [674, 315] width 57 height 21
drag, startPoint x: 673, startPoint y: 311, endPoint x: 780, endPoint y: 313, distance: 107.0
click at [772, 316] on div "יומן ד״ר [PERSON_NAME] סוג פגישה ייעוץ שיקום הפה סטטוס תור נקבע תאריך [DATE] שע…" at bounding box center [784, 401] width 439 height 231
type input "0930"
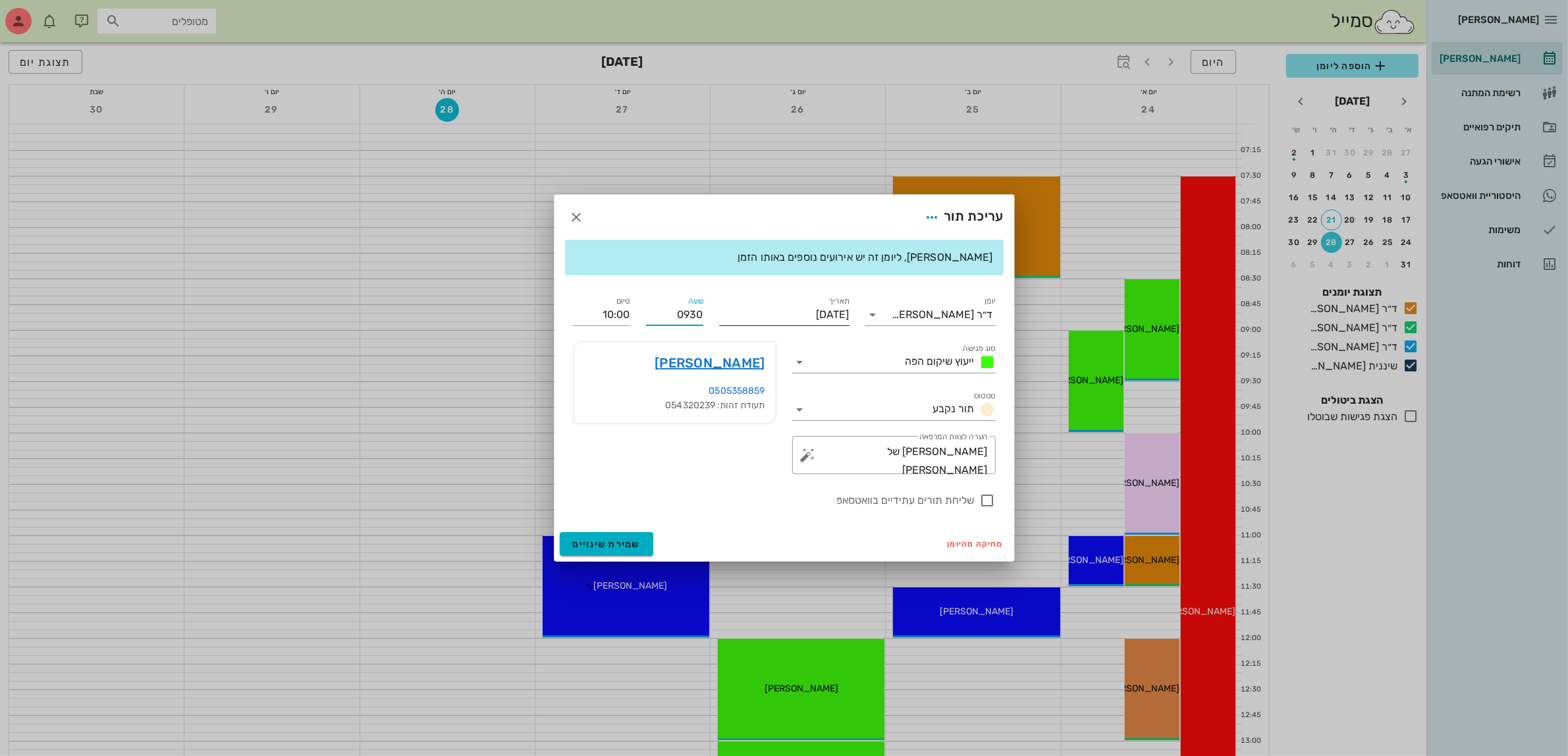
type input "10:30"
type input "09:30"
click at [986, 498] on div at bounding box center [988, 501] width 23 height 22
checkbox input "true"
click at [606, 537] on button "שמירת שינויים" at bounding box center [607, 543] width 94 height 23
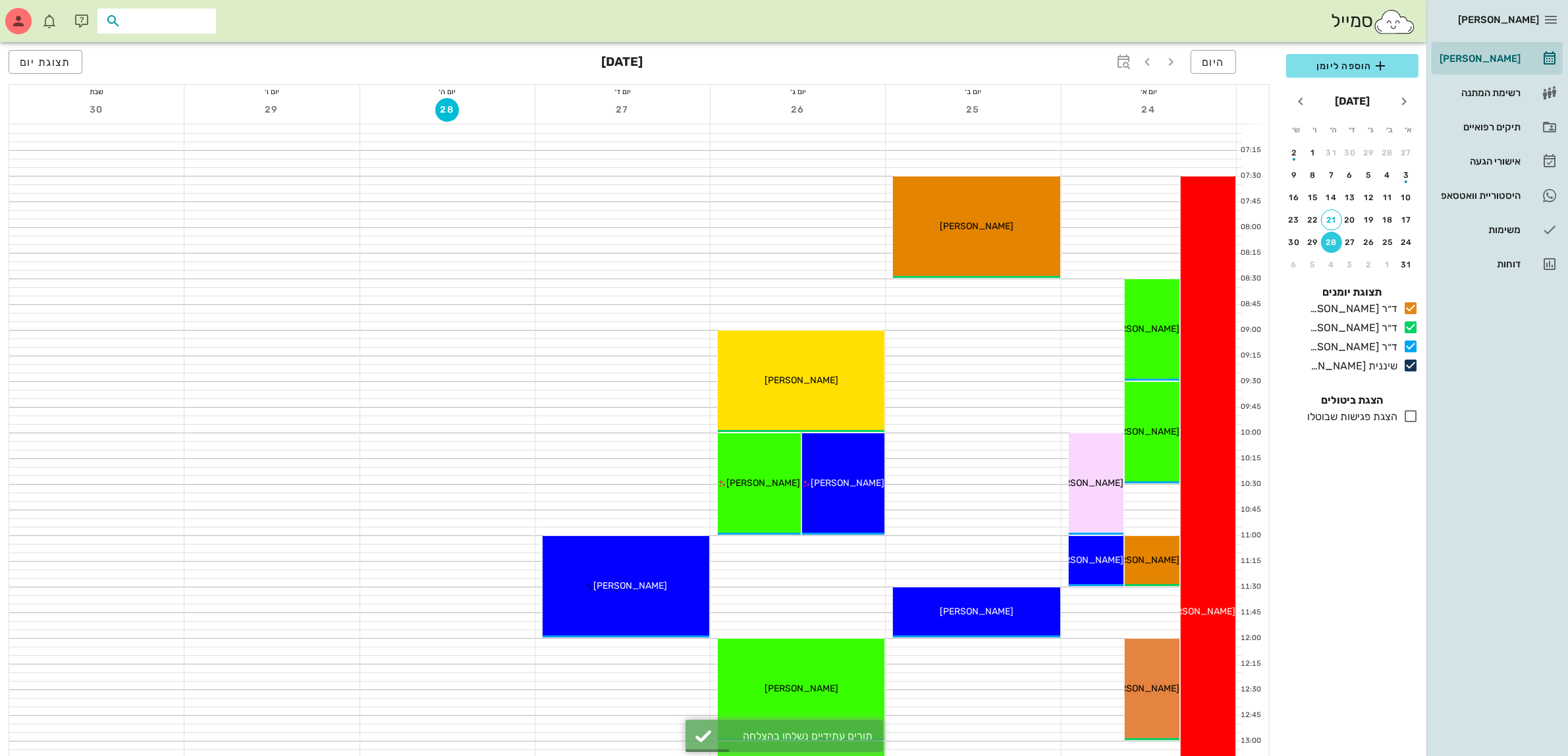
drag, startPoint x: 182, startPoint y: 18, endPoint x: 194, endPoint y: 8, distance: 15.6
click at [183, 18] on input "text" at bounding box center [166, 21] width 84 height 17
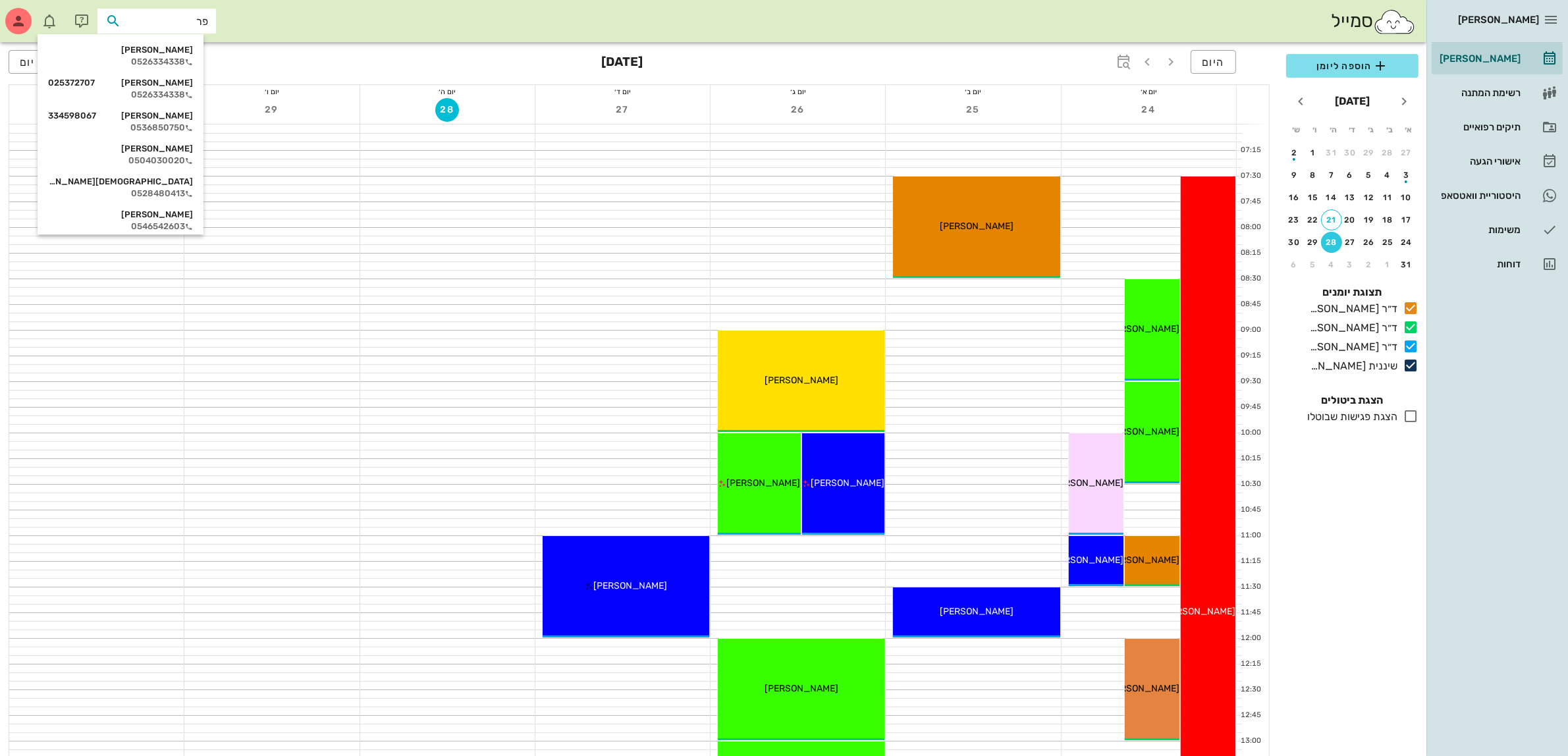
type input "[PERSON_NAME]"
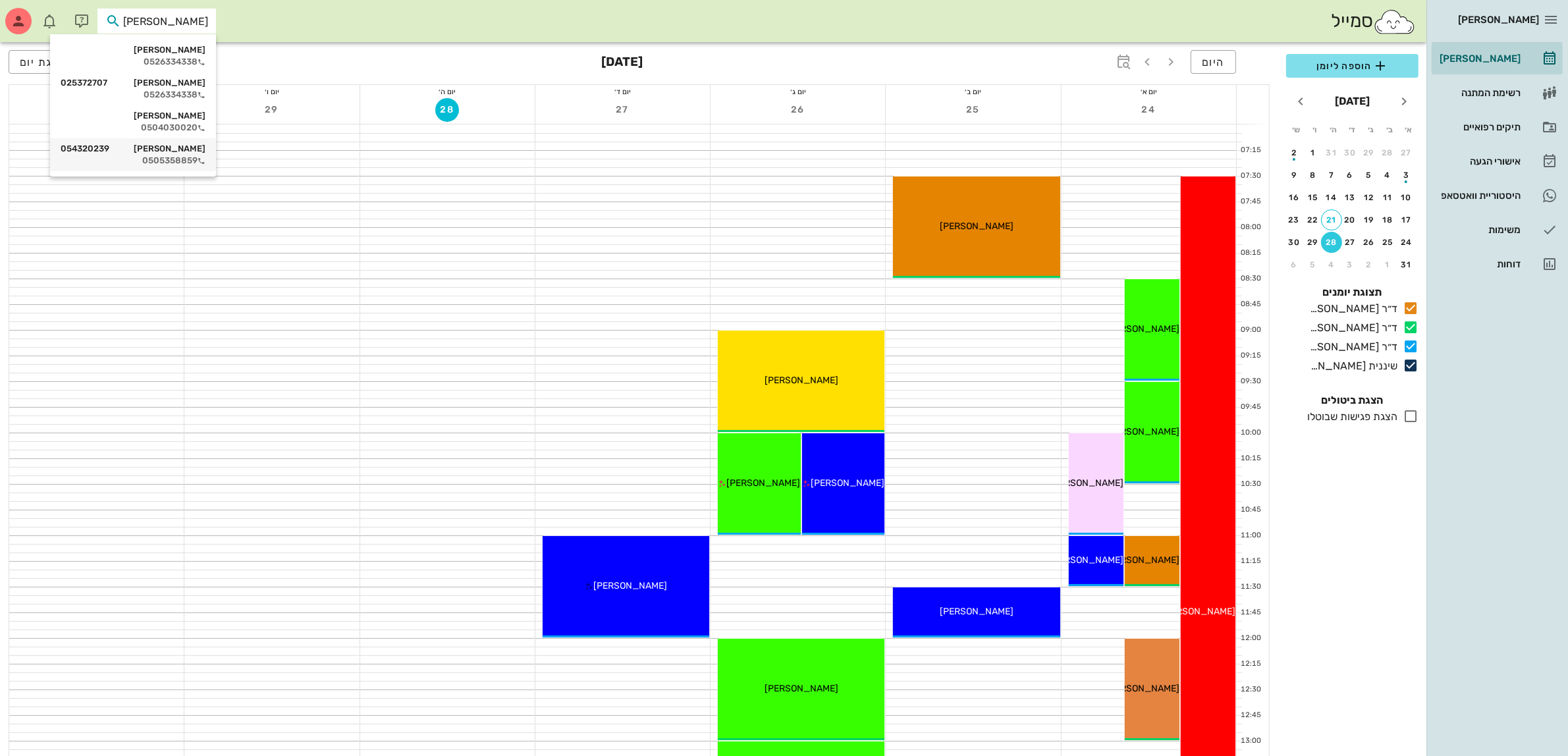
click at [174, 149] on div "[PERSON_NAME] 054320239" at bounding box center [133, 149] width 145 height 10
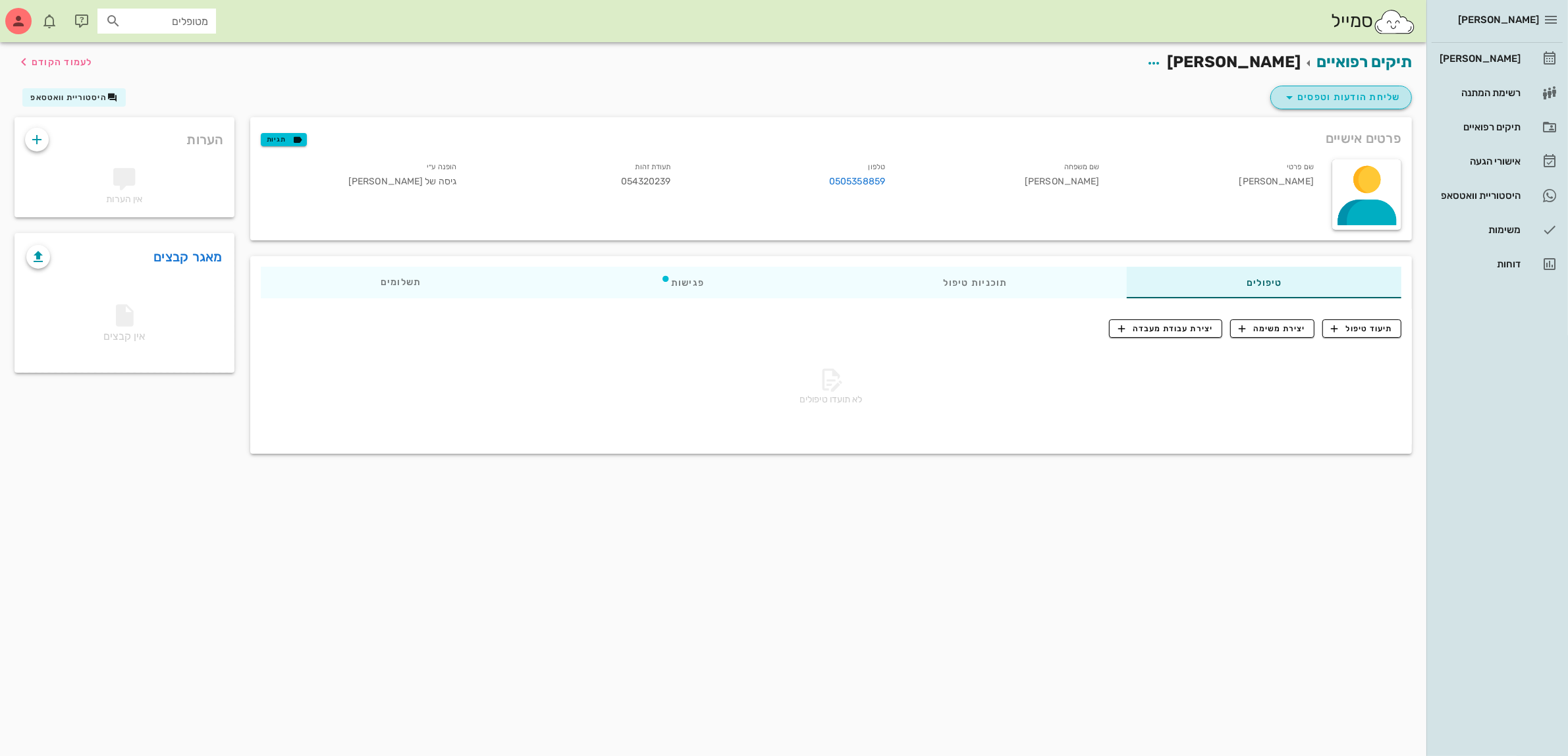
click at [1336, 99] on span "שליחת הודעות וטפסים" at bounding box center [1341, 97] width 119 height 16
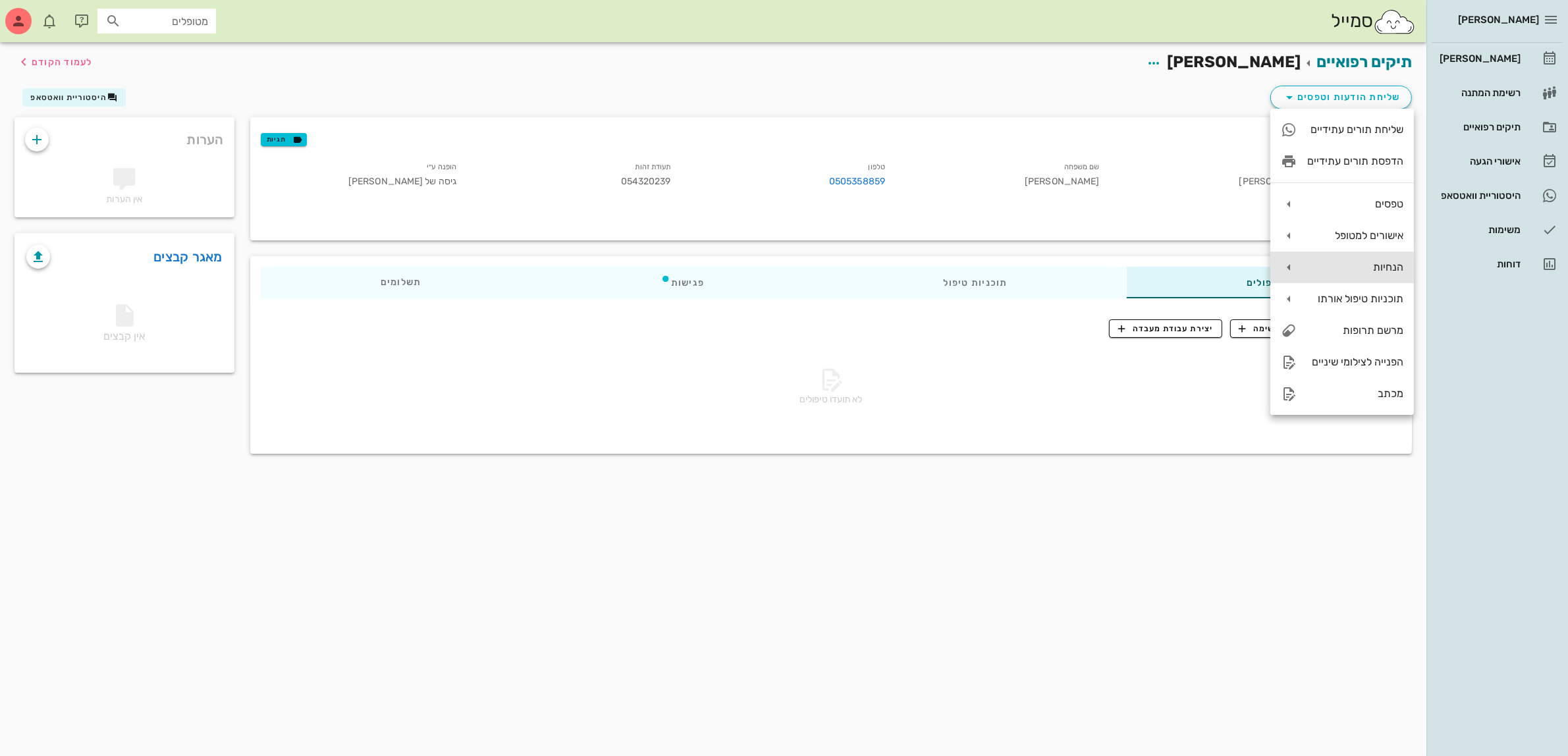
click at [1357, 260] on div "הנחיות" at bounding box center [1356, 267] width 96 height 13
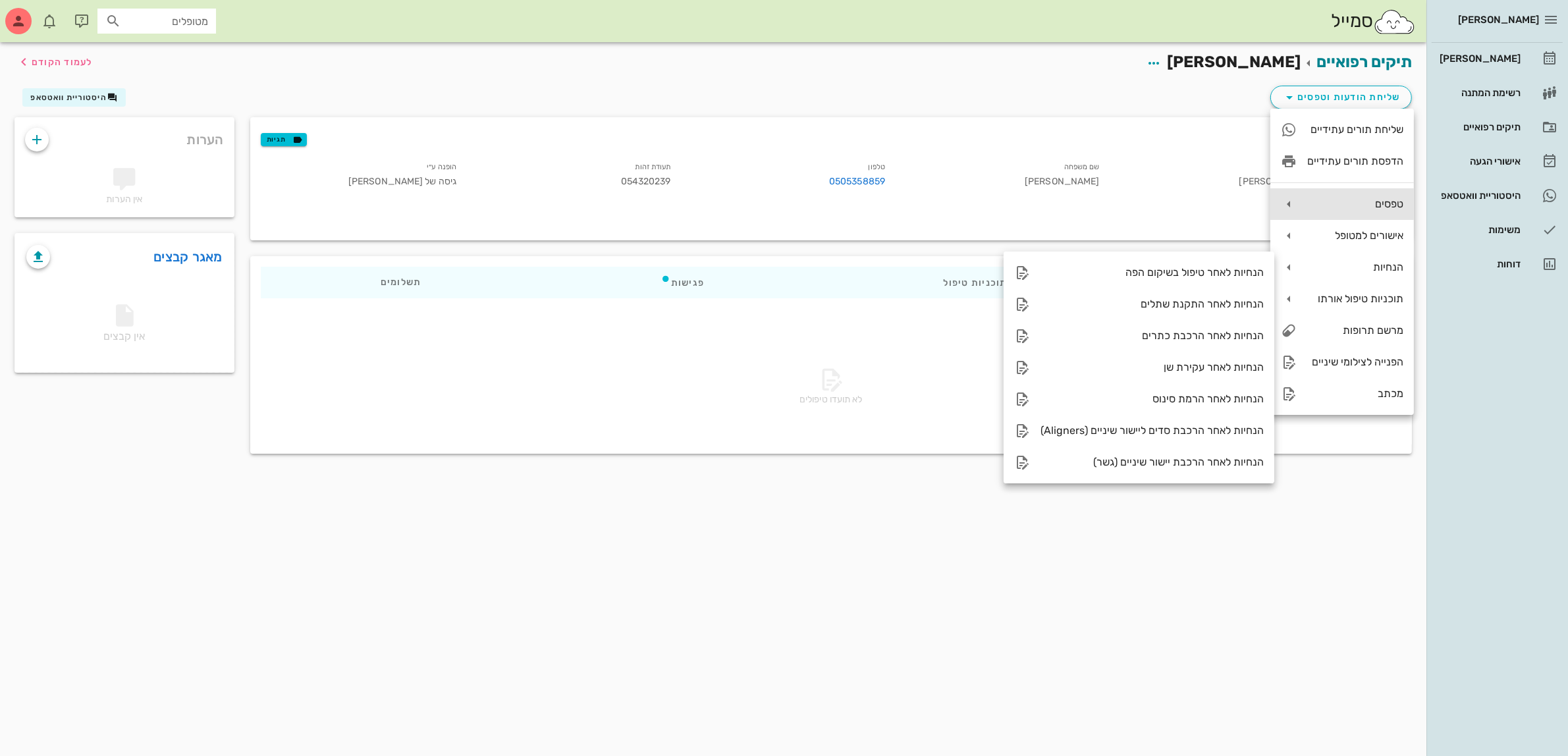
click at [1371, 206] on div "טפסים" at bounding box center [1356, 204] width 96 height 13
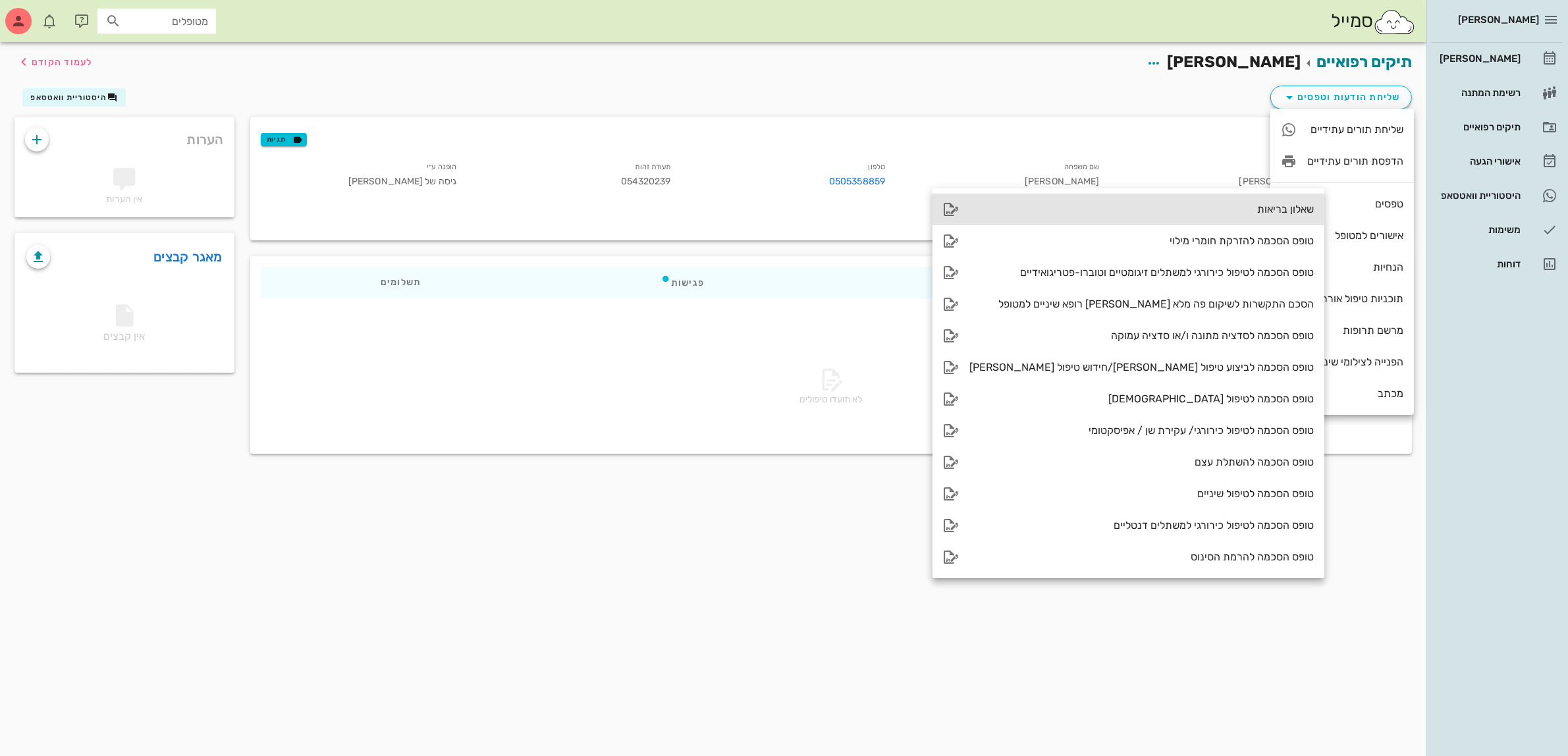
click at [1206, 207] on div "שאלון בריאות" at bounding box center [1141, 209] width 345 height 13
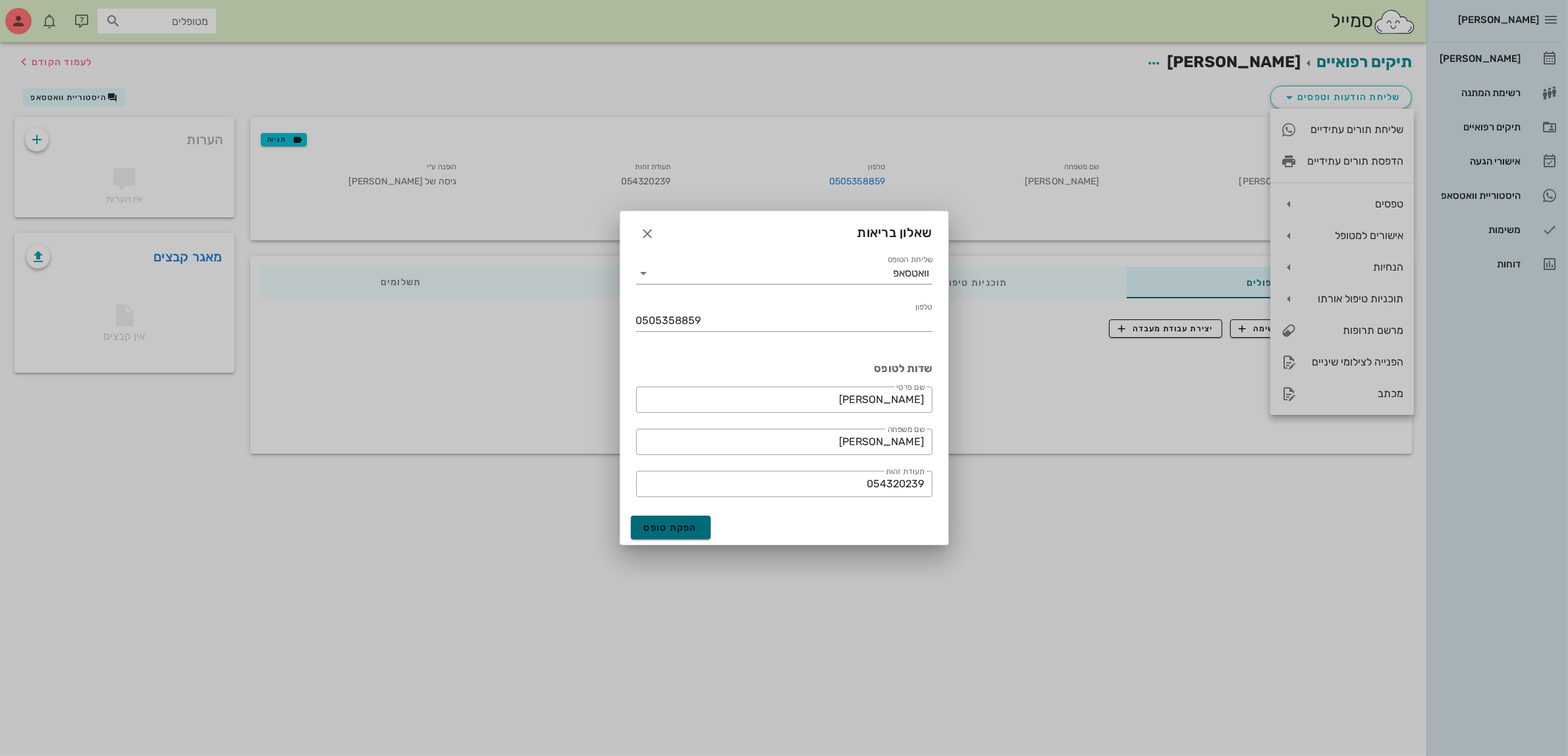
click at [665, 525] on span "הפקת טופס" at bounding box center [670, 528] width 54 height 11
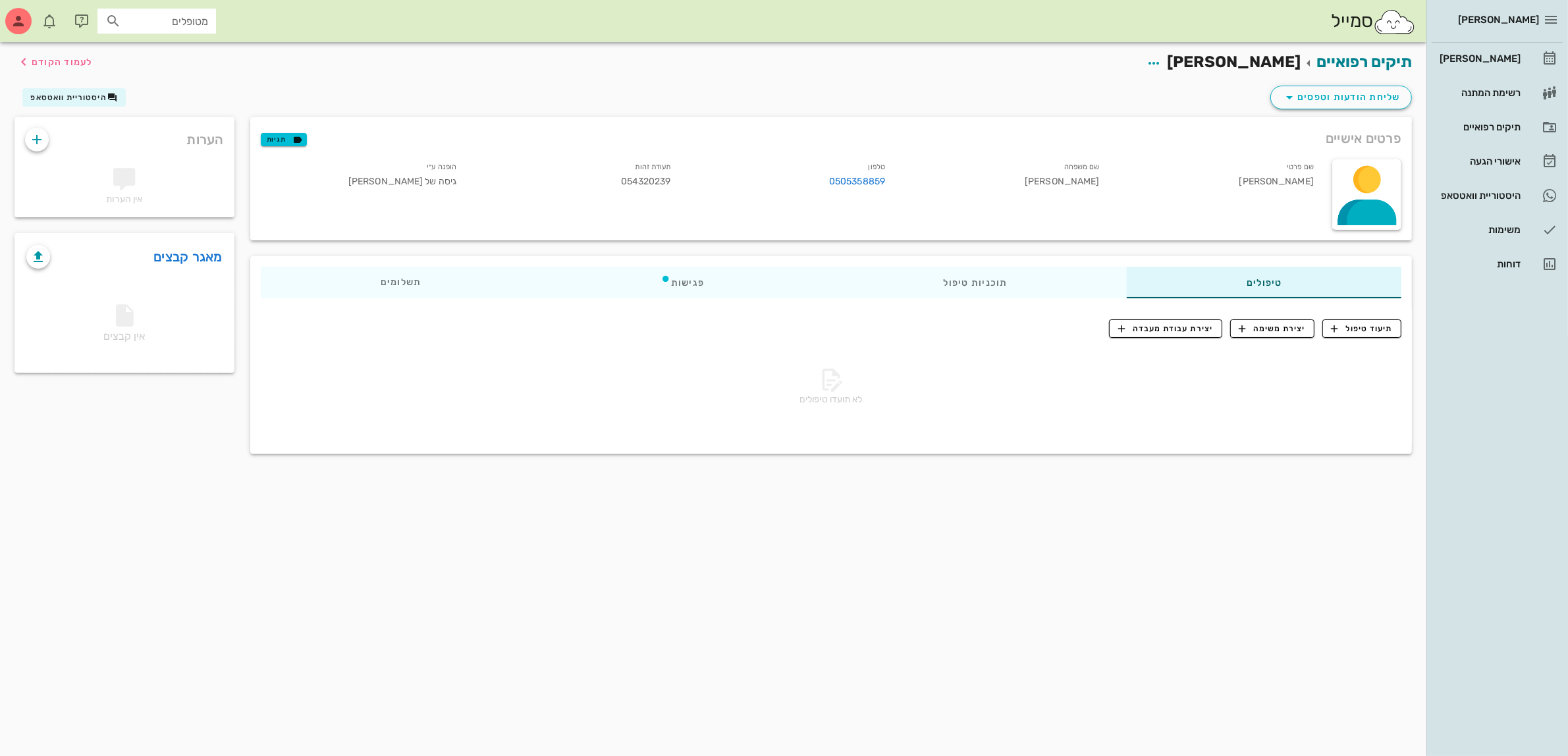
click at [1063, 71] on div "תיקים רפואיים [PERSON_NAME] לעמוד הקודם" at bounding box center [713, 62] width 1413 height 41
click at [1147, 89] on div "שליחת הודעות וטפסים היסטוריית וואטסאפ" at bounding box center [713, 100] width 1413 height 35
click at [1480, 125] on div "תיקים רפואיים" at bounding box center [1479, 127] width 84 height 10
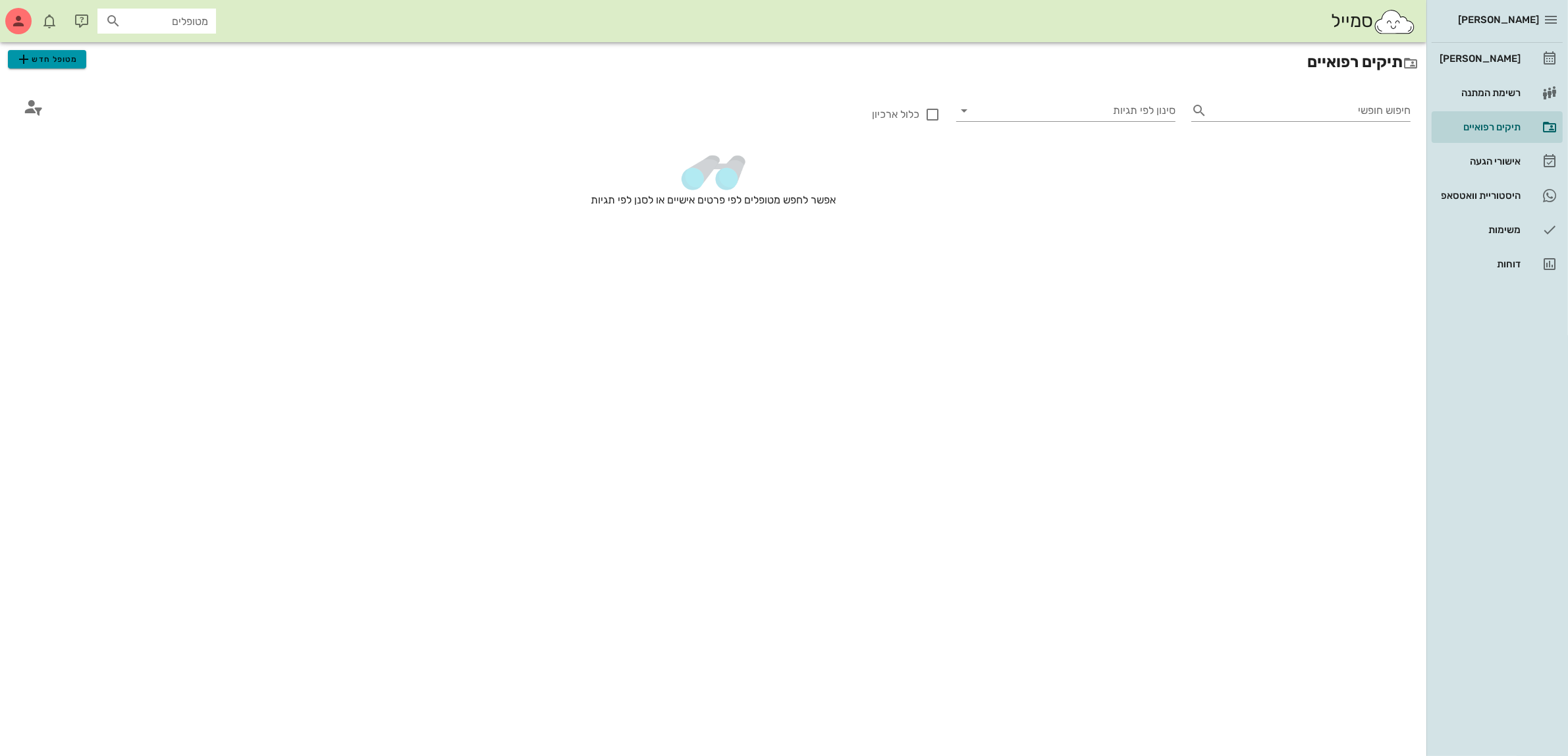
click at [46, 63] on span "מטופל חדש" at bounding box center [47, 59] width 62 height 16
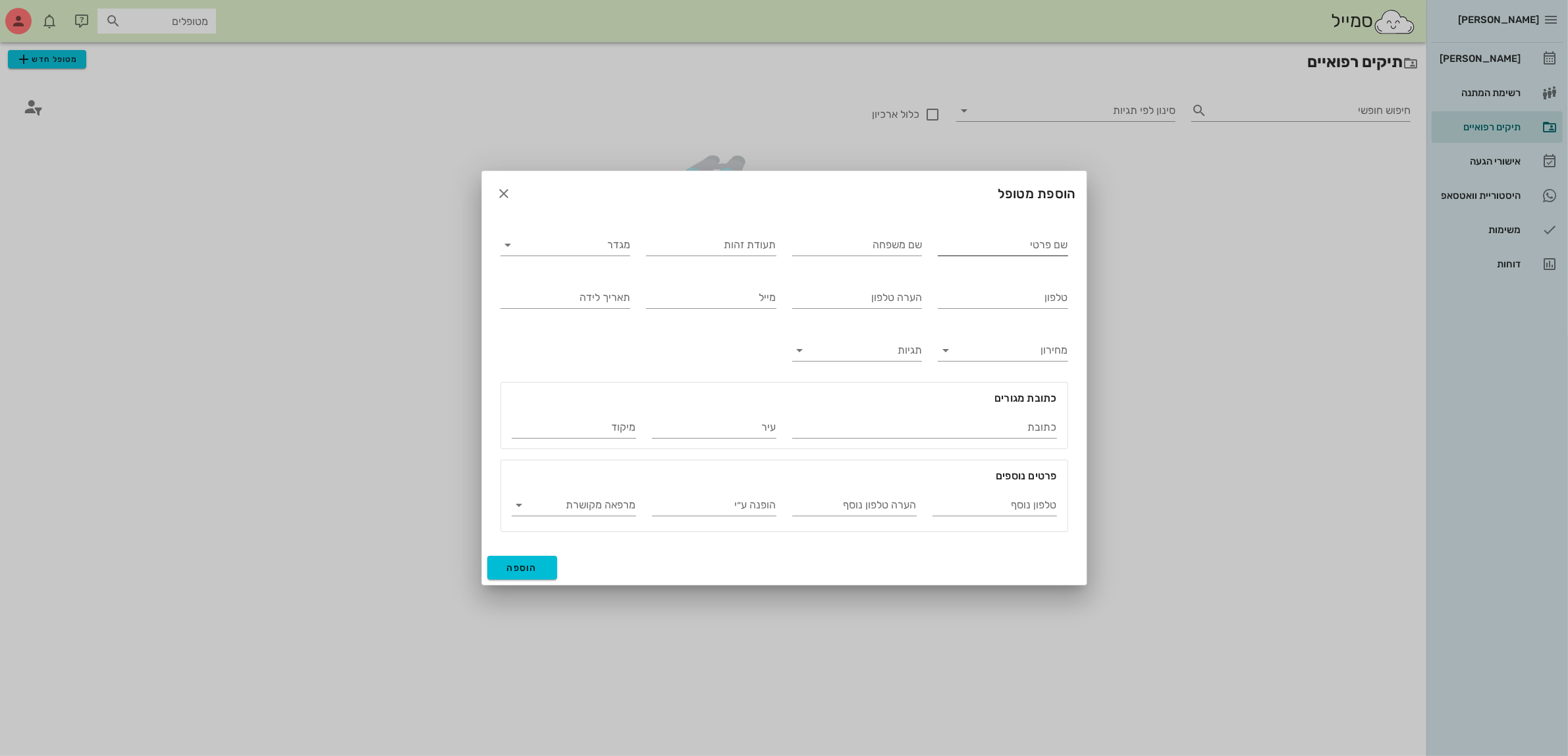
click at [997, 247] on input "שם פרטי" at bounding box center [1003, 245] width 130 height 21
type input "[PERSON_NAME]"
click at [889, 250] on input "שם משפחה" at bounding box center [858, 245] width 130 height 21
type input "[PERSON_NAME]"
click at [506, 190] on icon "button" at bounding box center [505, 194] width 16 height 16
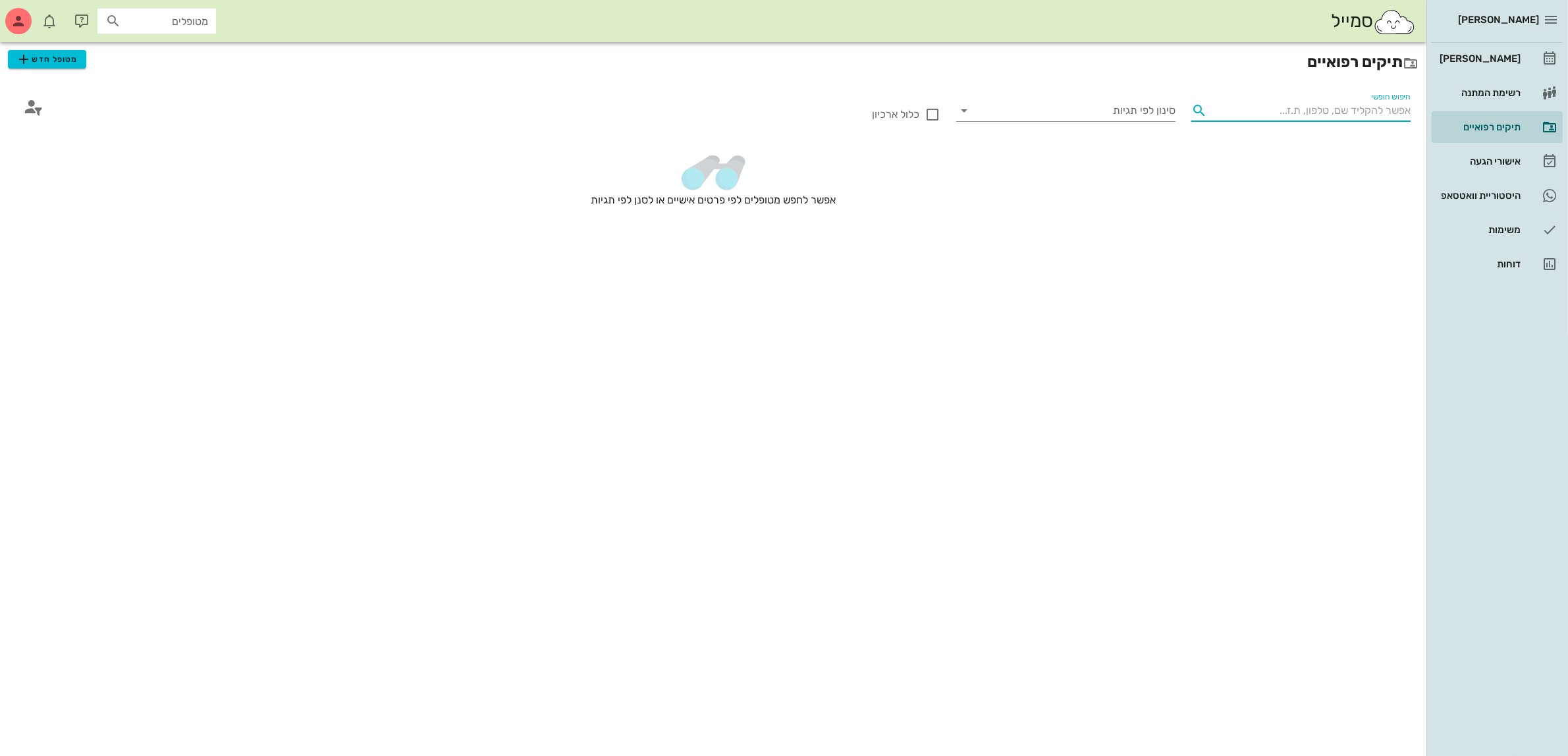
click at [1370, 112] on input "חיפוש חופשי" at bounding box center [1312, 111] width 199 height 21
click at [156, 21] on input "text" at bounding box center [166, 21] width 84 height 17
type input "[PERSON_NAME]"
click at [157, 57] on div "0507838991" at bounding box center [141, 61] width 145 height 10
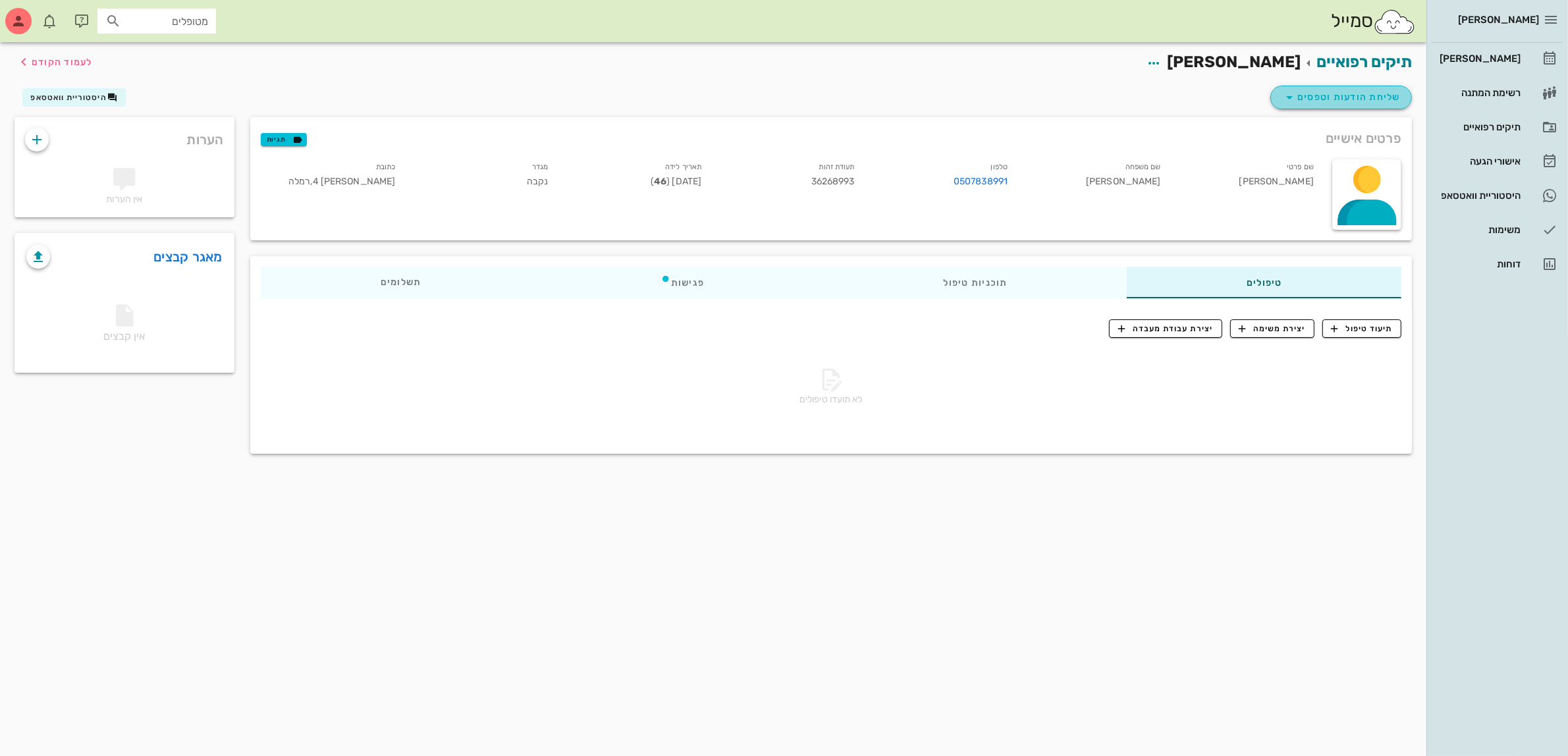
click at [1335, 92] on span "שליחת הודעות וטפסים" at bounding box center [1341, 97] width 119 height 16
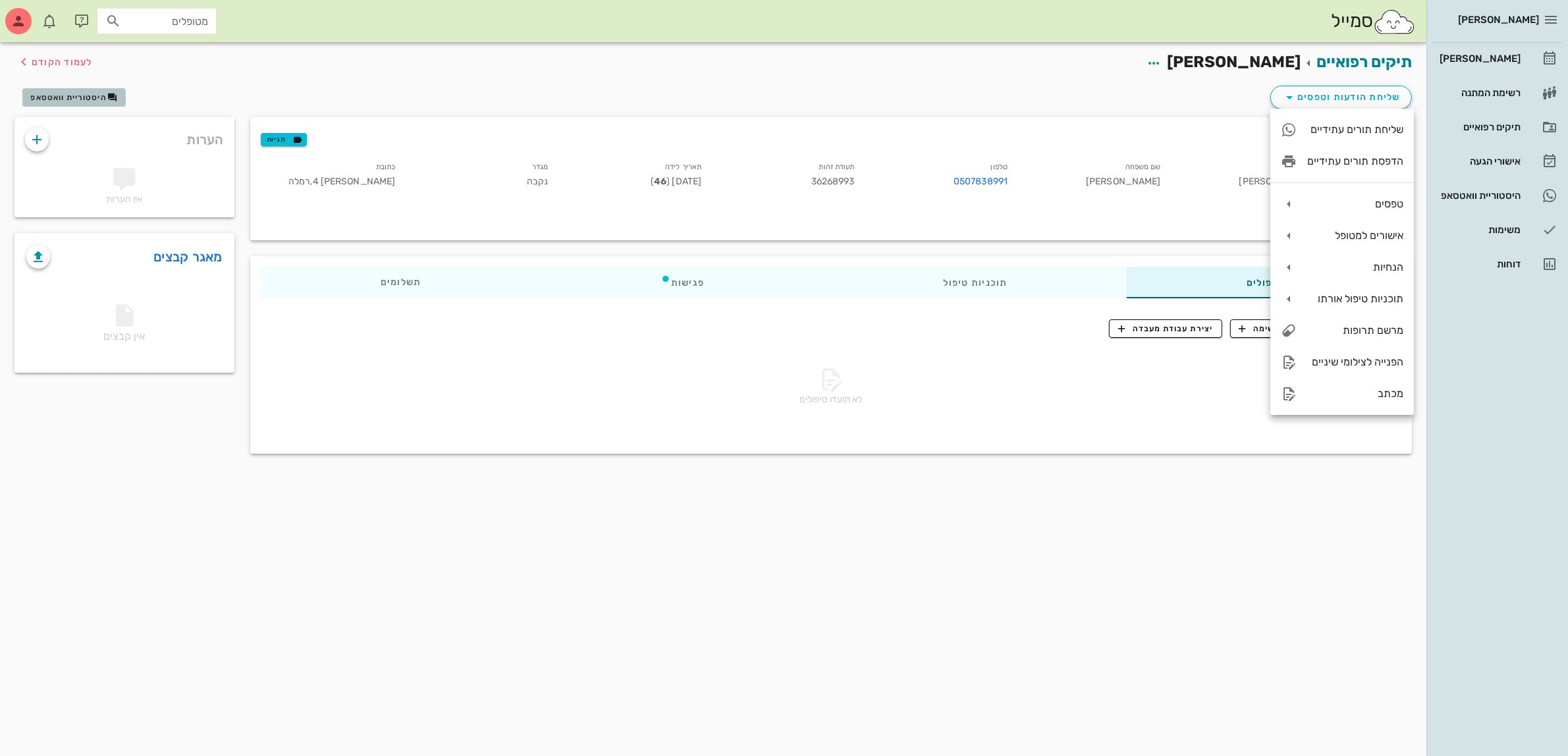
click at [86, 100] on button "היסטוריית וואטסאפ" at bounding box center [74, 97] width 104 height 18
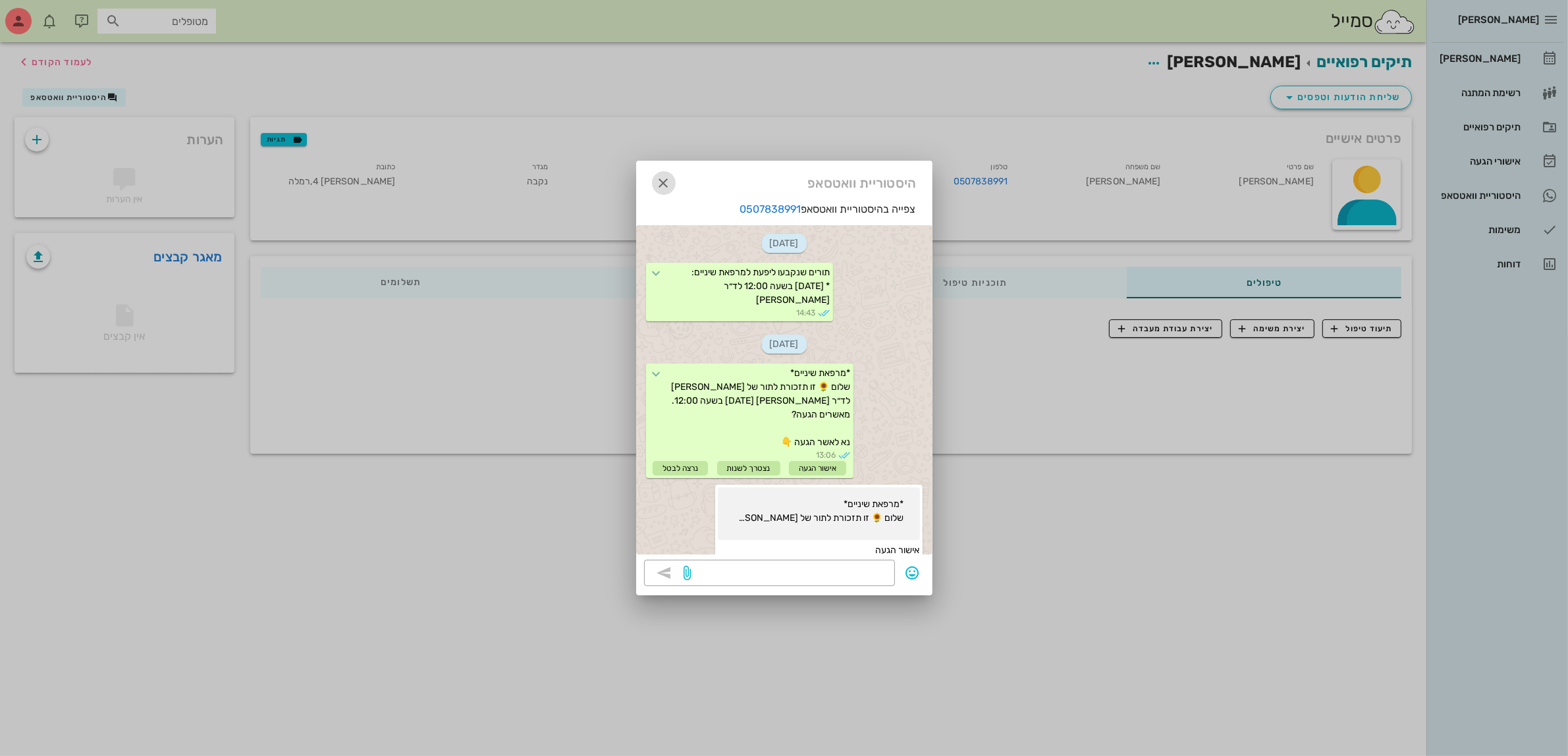
click at [662, 178] on icon "button" at bounding box center [664, 183] width 16 height 16
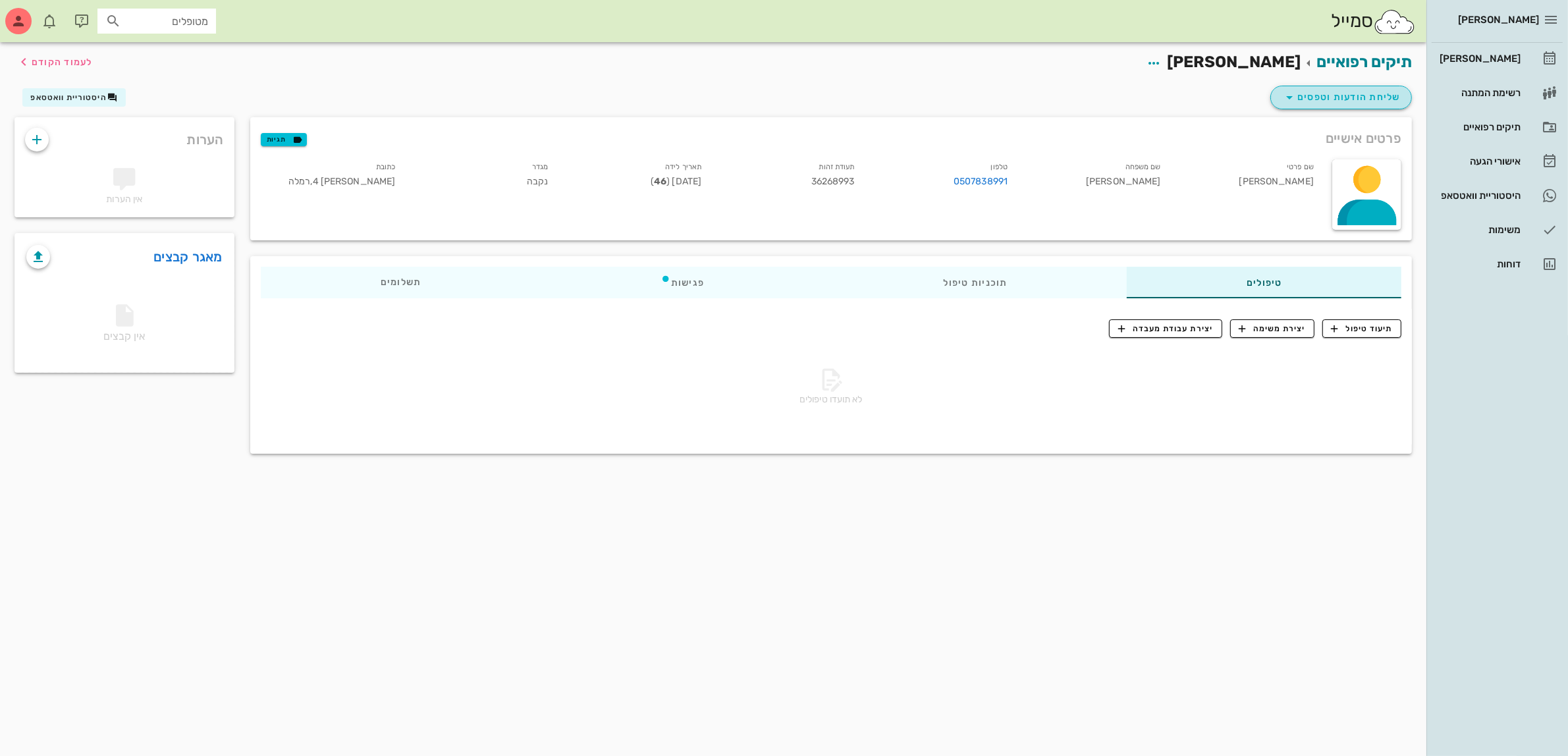
click at [1321, 93] on span "שליחת הודעות וטפסים" at bounding box center [1341, 97] width 119 height 16
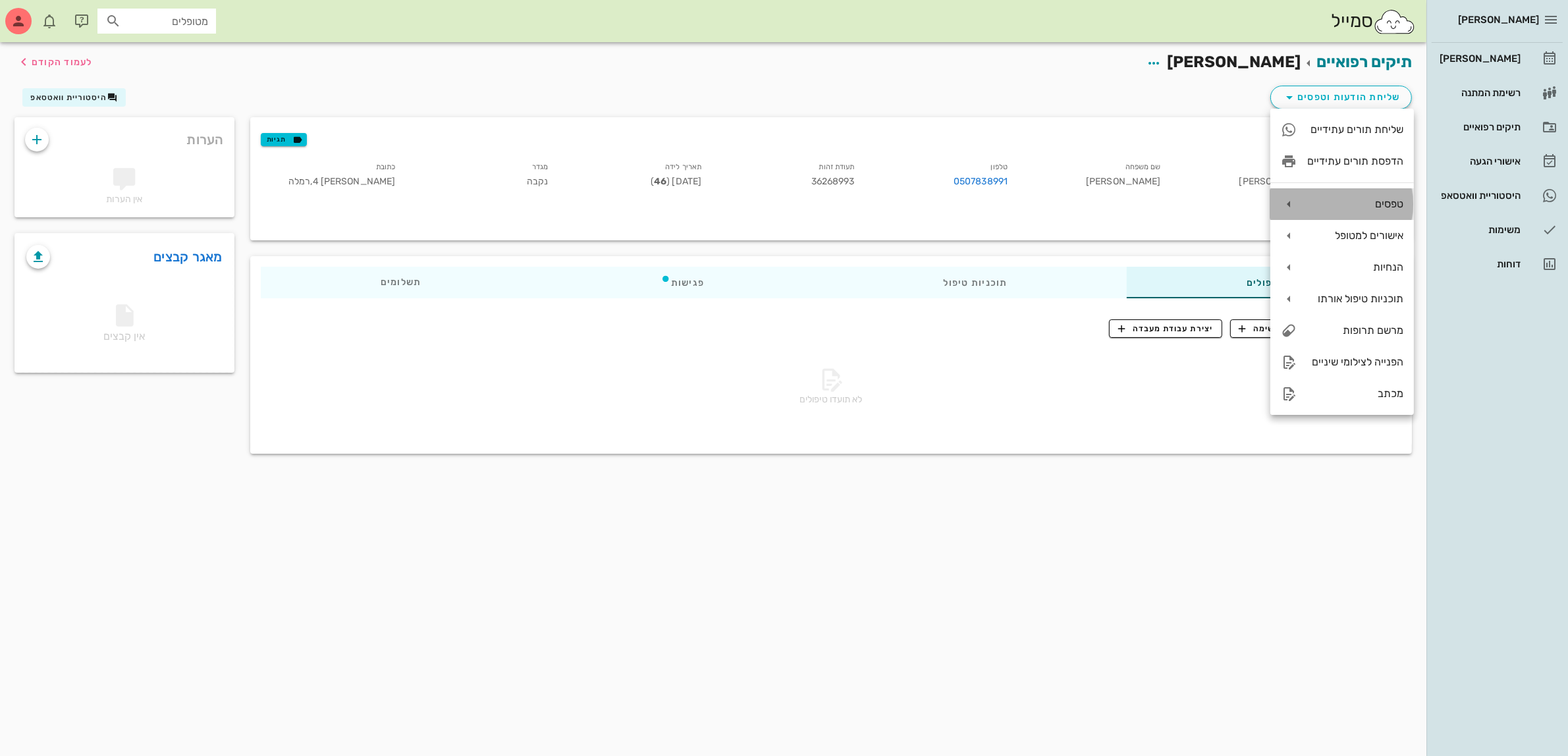
click at [1358, 205] on div "טפסים" at bounding box center [1356, 204] width 96 height 13
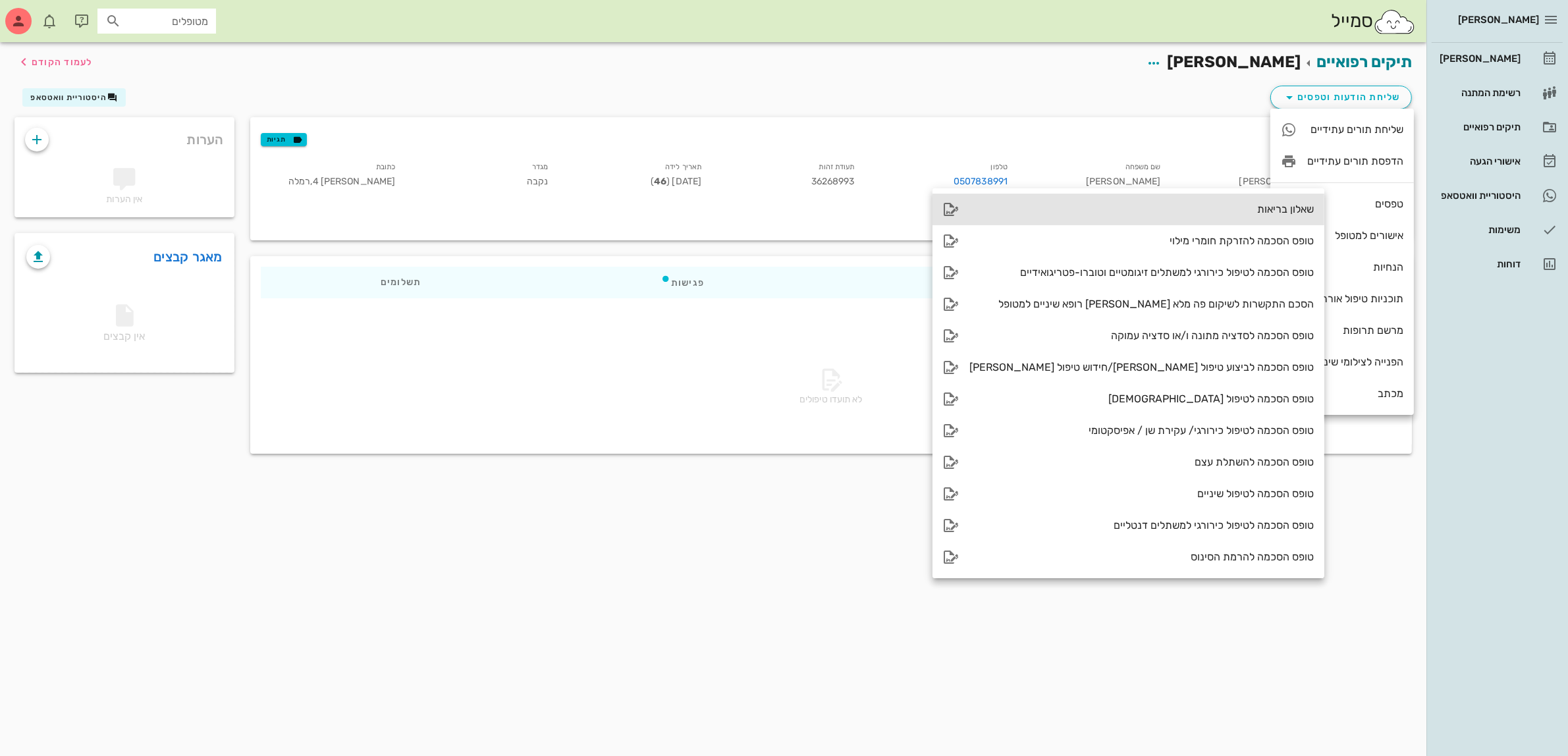
click at [1235, 208] on div "שאלון בריאות" at bounding box center [1141, 209] width 345 height 13
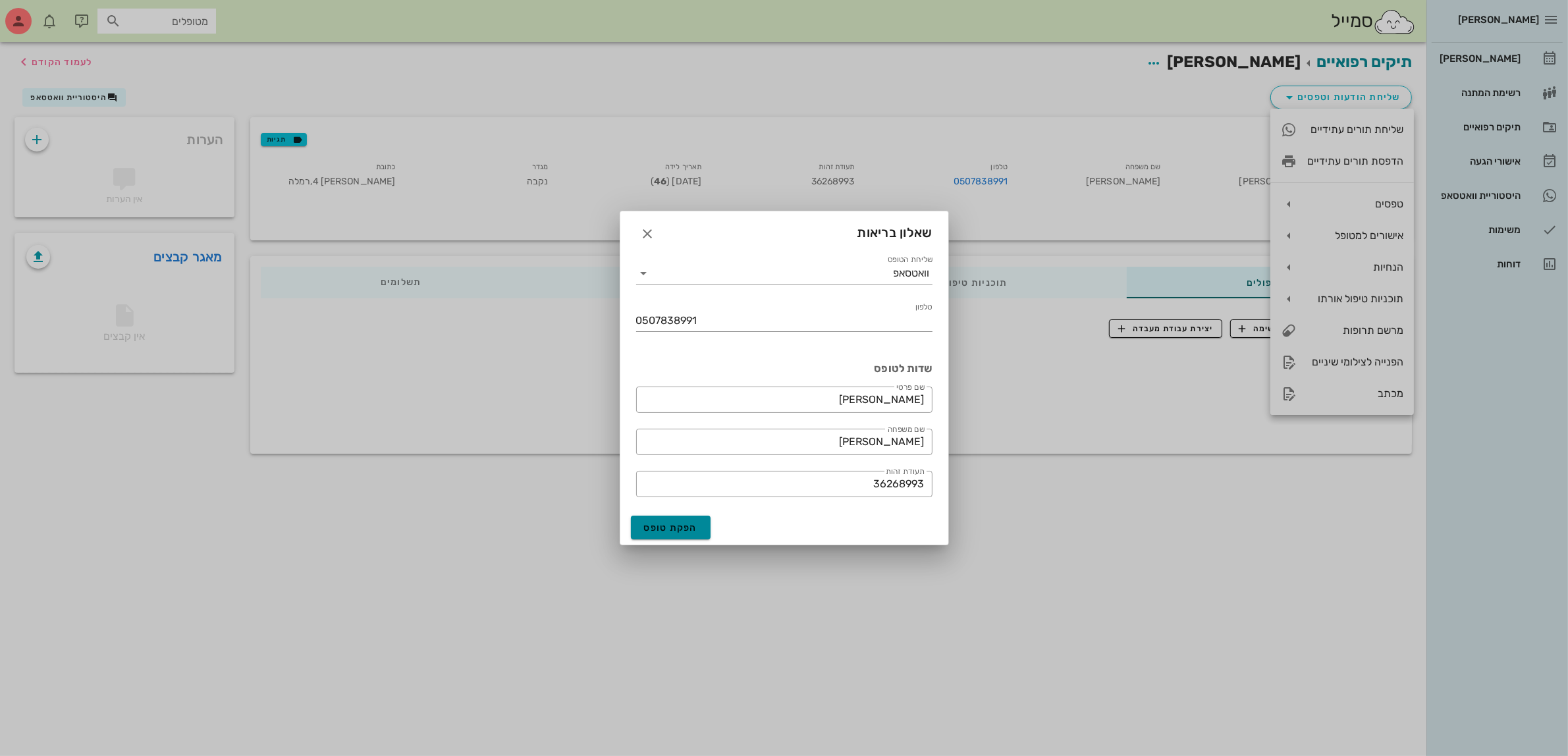
click at [667, 532] on span "הפקת טופס" at bounding box center [670, 528] width 54 height 11
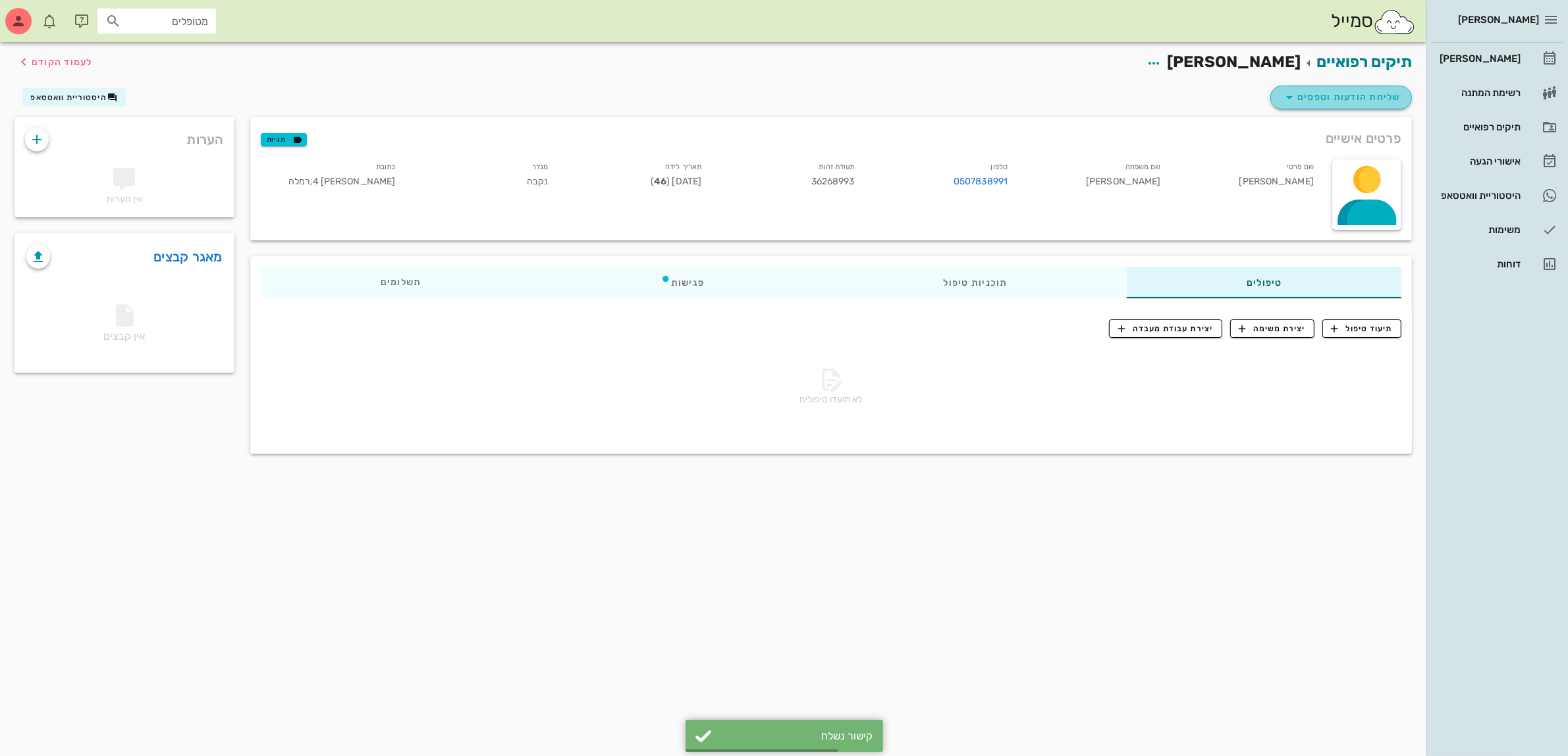
click at [1341, 93] on span "שליחת הודעות וטפסים" at bounding box center [1341, 97] width 119 height 16
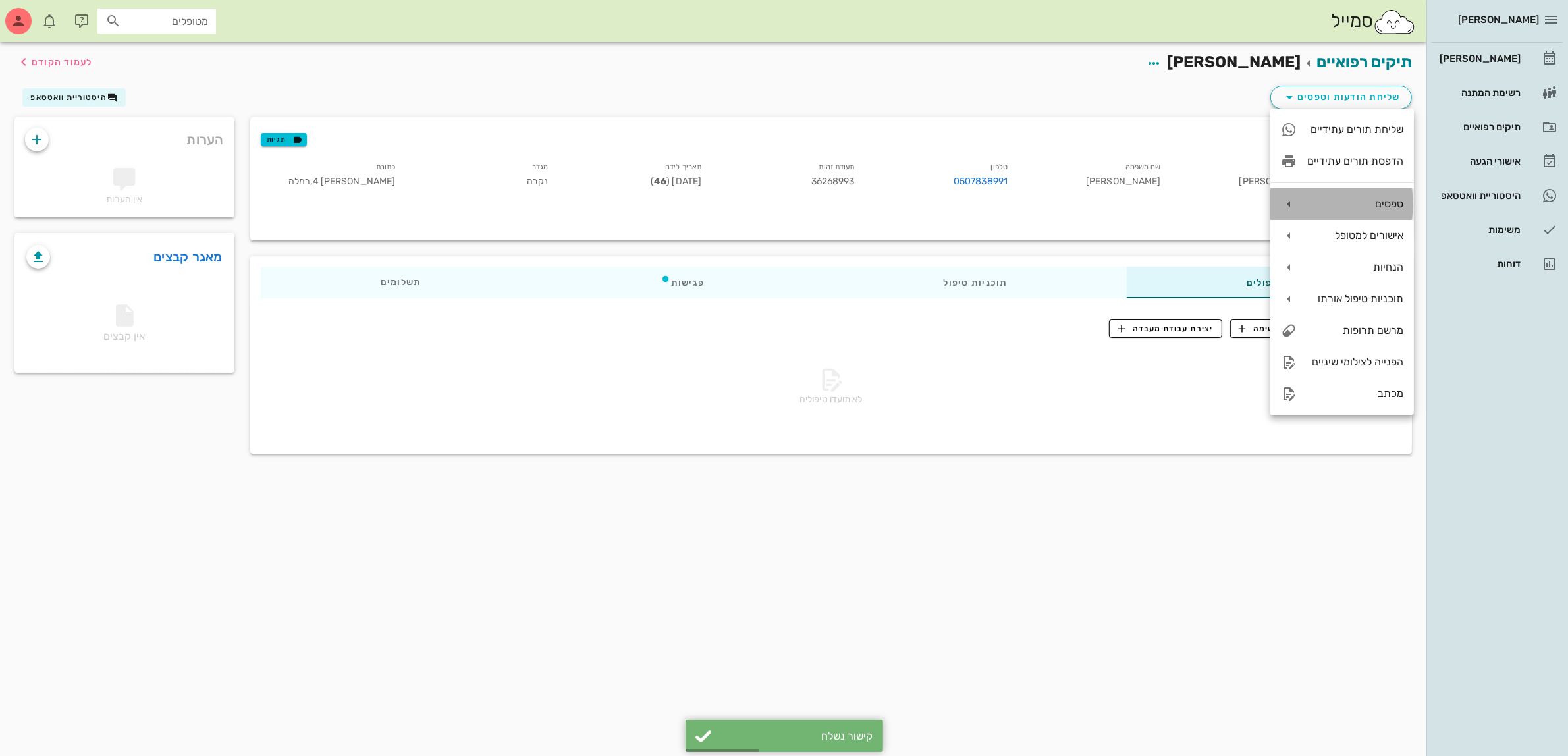
click at [1355, 198] on div "טפסים" at bounding box center [1356, 204] width 96 height 13
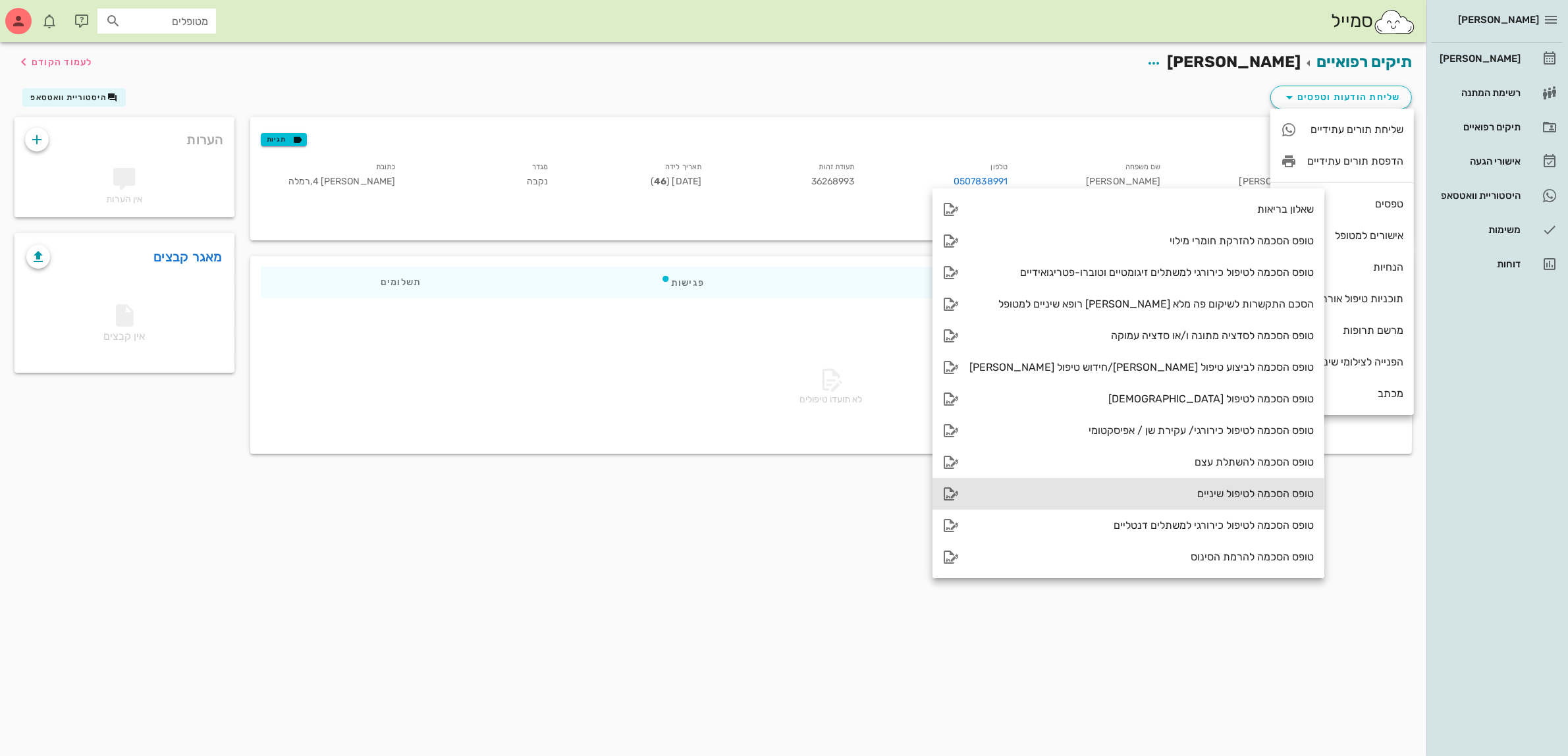
click at [1179, 494] on div "טופס הסכמה לטיפול שיניים" at bounding box center [1141, 493] width 345 height 13
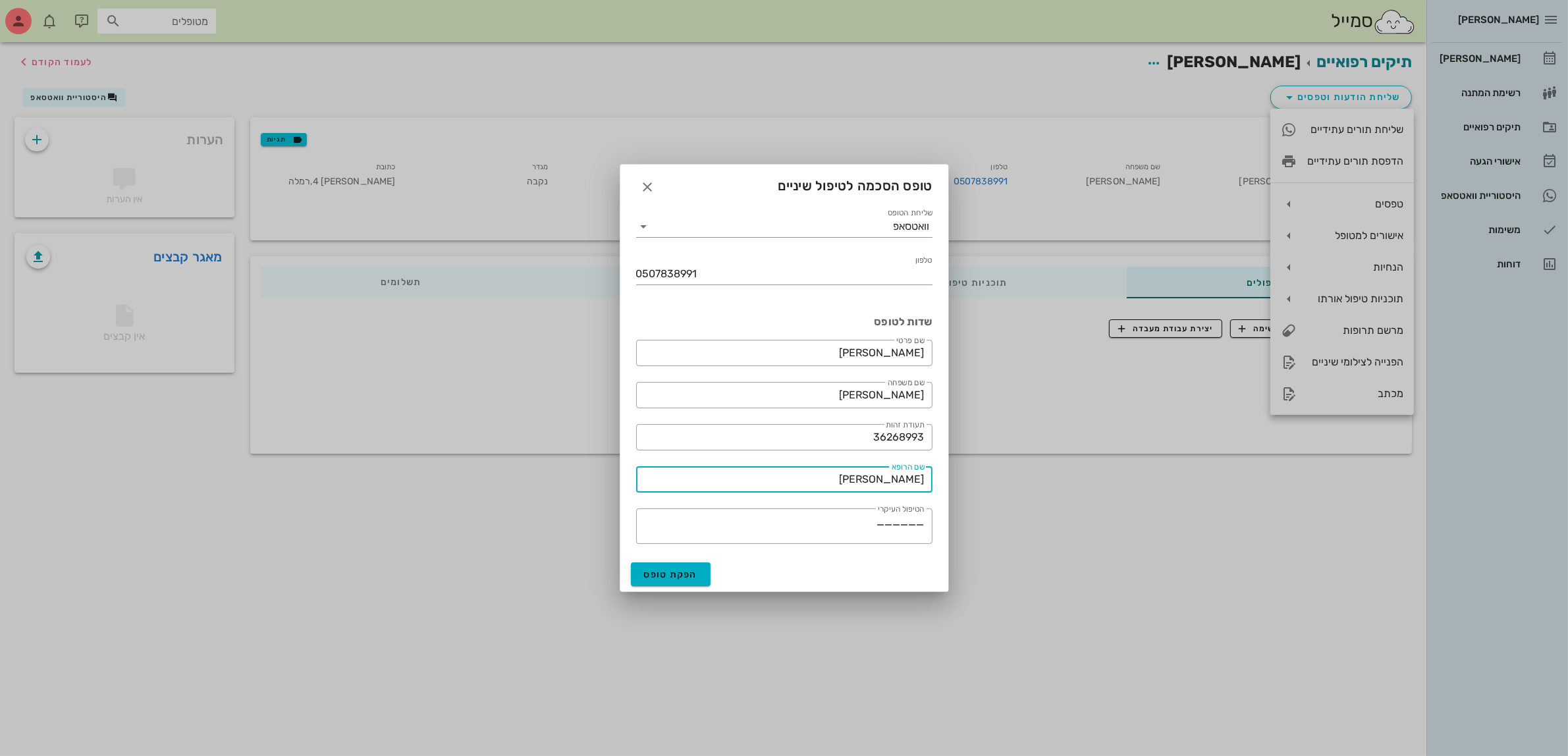
drag, startPoint x: 870, startPoint y: 475, endPoint x: 1039, endPoint y: 469, distance: 169.1
click at [1051, 474] on div "[PERSON_NAME] יומן מרפאה רשימת המתנה תיקים רפואיים אישורי הגעה היסטוריית וואטסא…" at bounding box center [784, 378] width 1568 height 756
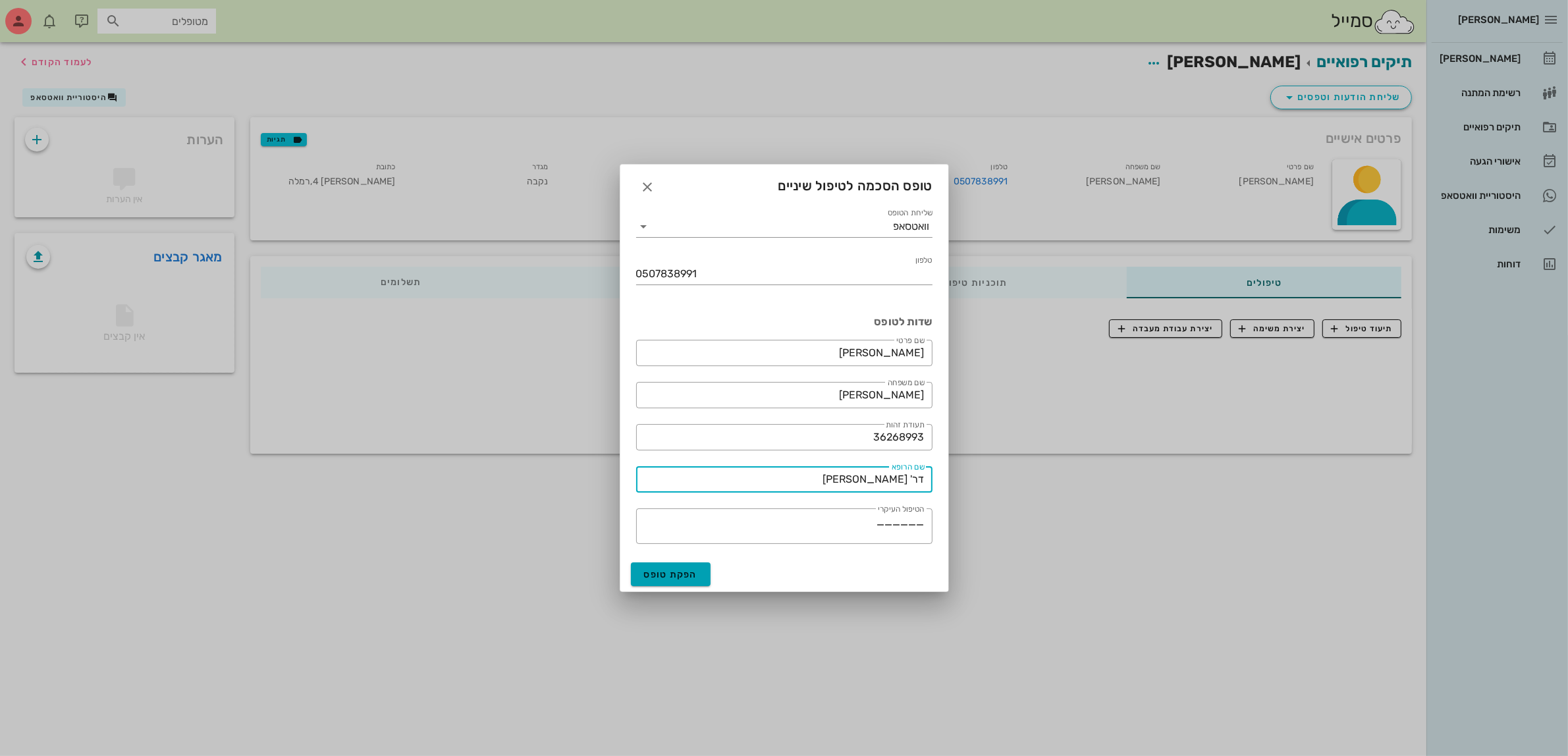
type input "דר' [PERSON_NAME]"
click at [690, 574] on span "הפקת טופס" at bounding box center [670, 574] width 54 height 11
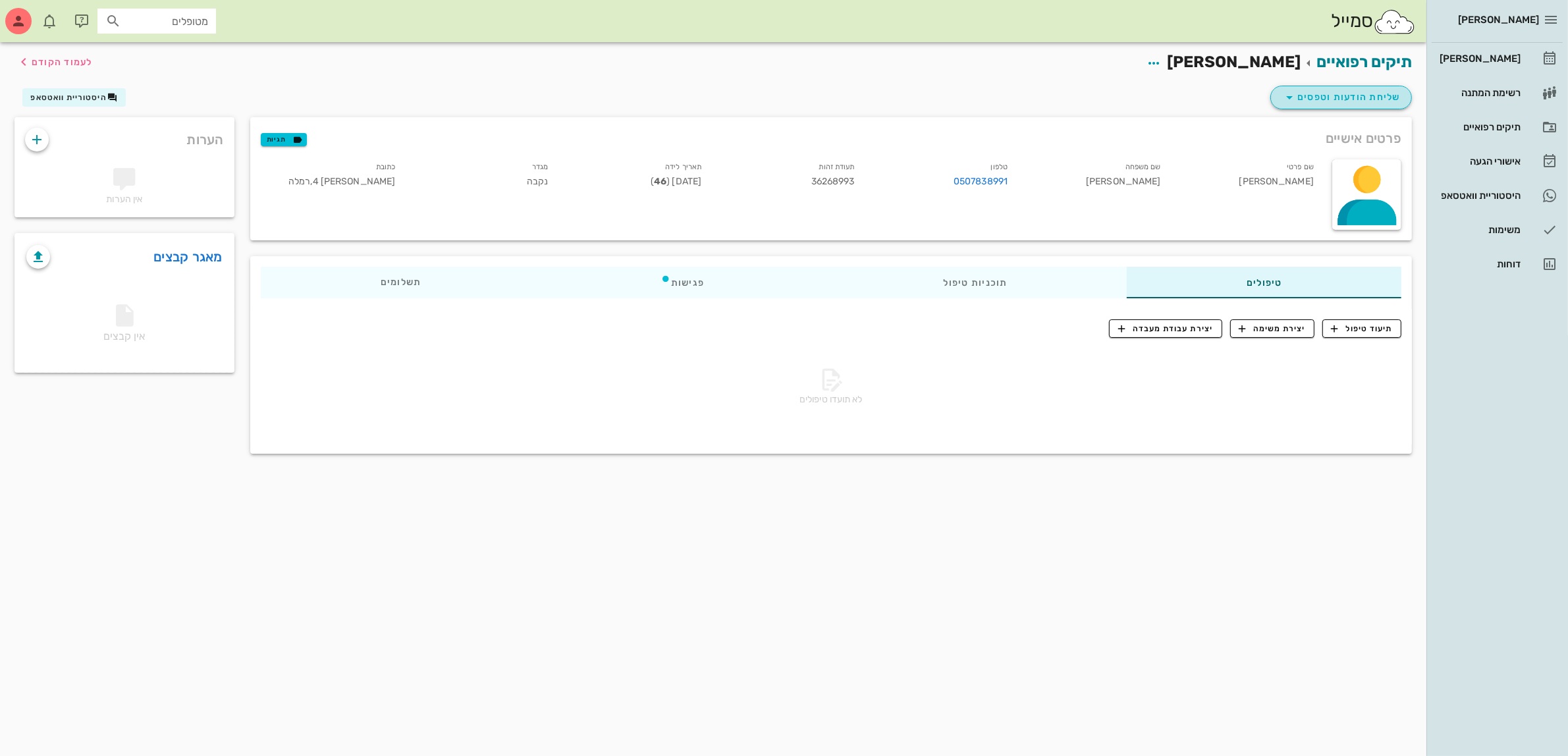
click at [1337, 90] on span "שליחת הודעות וטפסים" at bounding box center [1341, 97] width 119 height 16
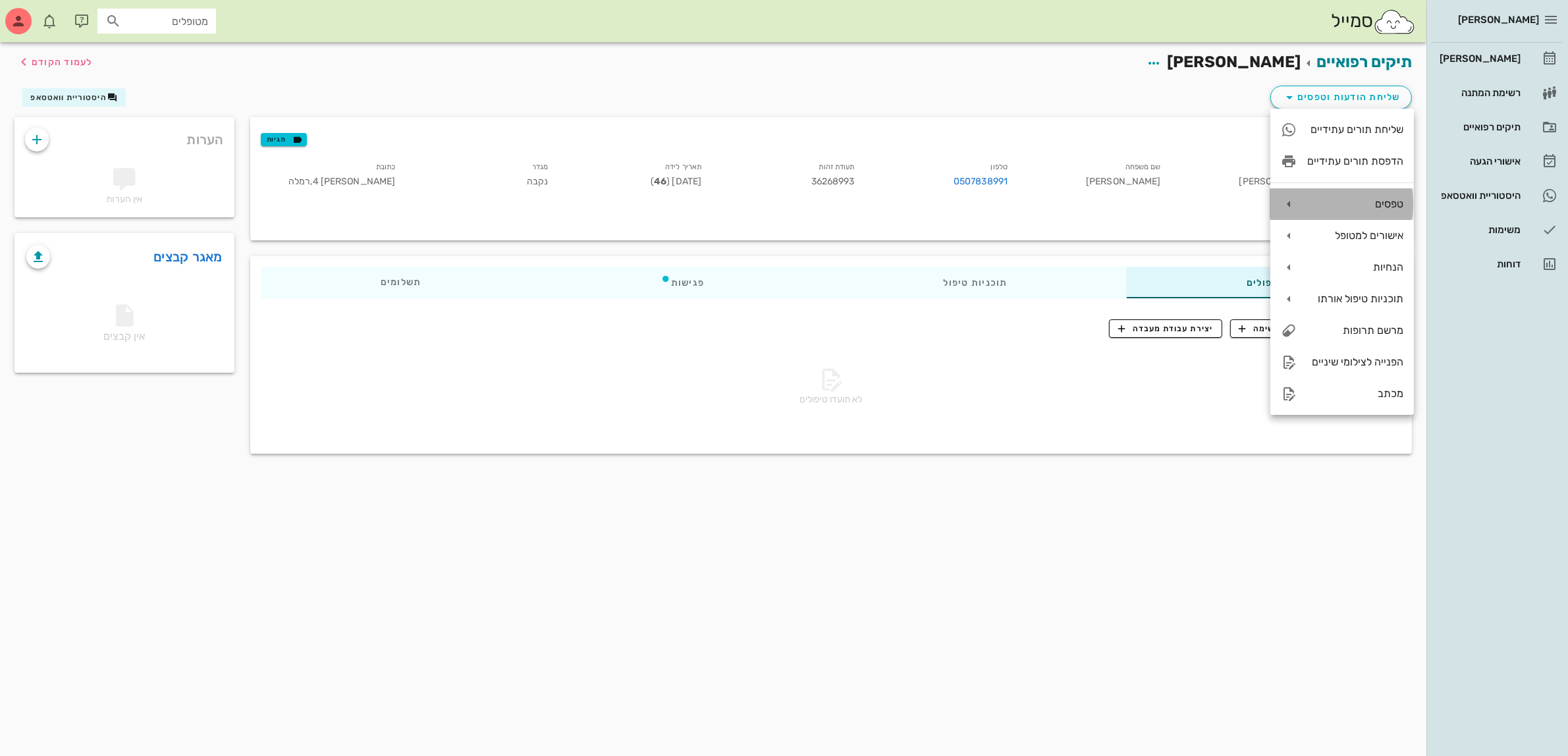
click at [1348, 198] on div "טפסים" at bounding box center [1356, 204] width 96 height 13
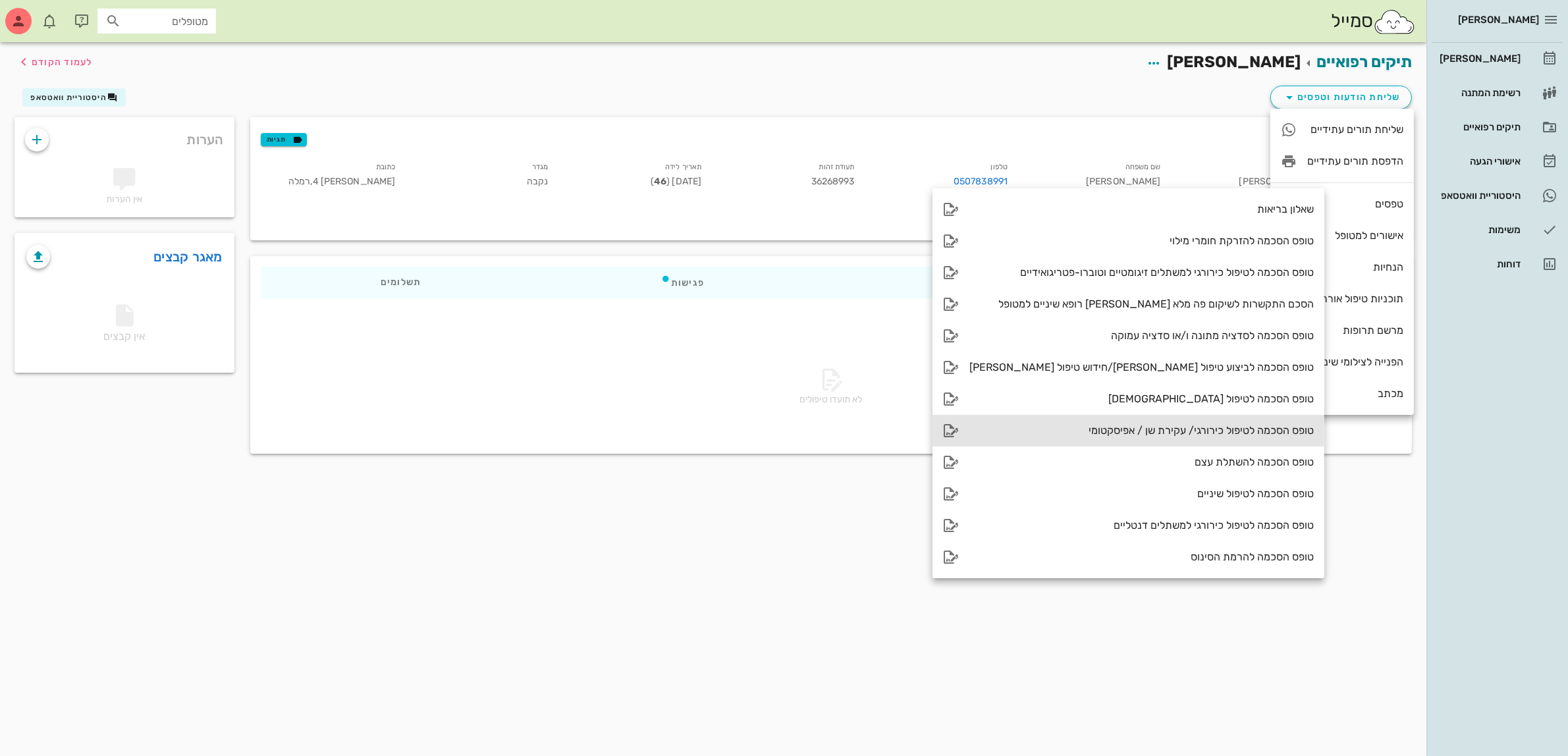
click at [1173, 430] on div "טופס הסכמה לטיפול כירורגי/ עקירת שן / אפיסקטומי" at bounding box center [1141, 431] width 345 height 13
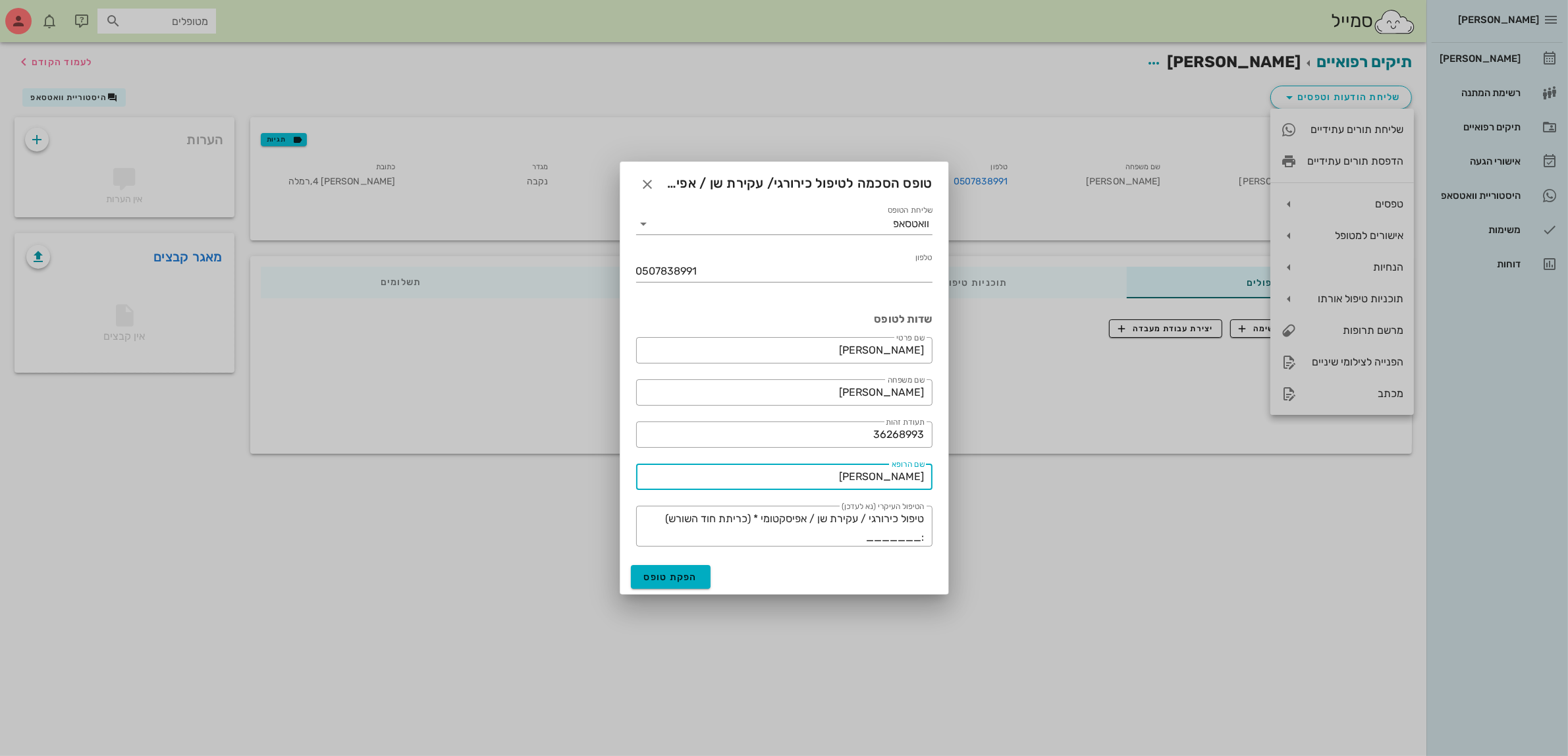
drag, startPoint x: 867, startPoint y: 472, endPoint x: 1027, endPoint y: 472, distance: 160.0
click at [1027, 472] on div "[PERSON_NAME] יומן מרפאה רשימת המתנה תיקים רפואיים אישורי הגעה היסטוריית וואטסא…" at bounding box center [784, 378] width 1568 height 756
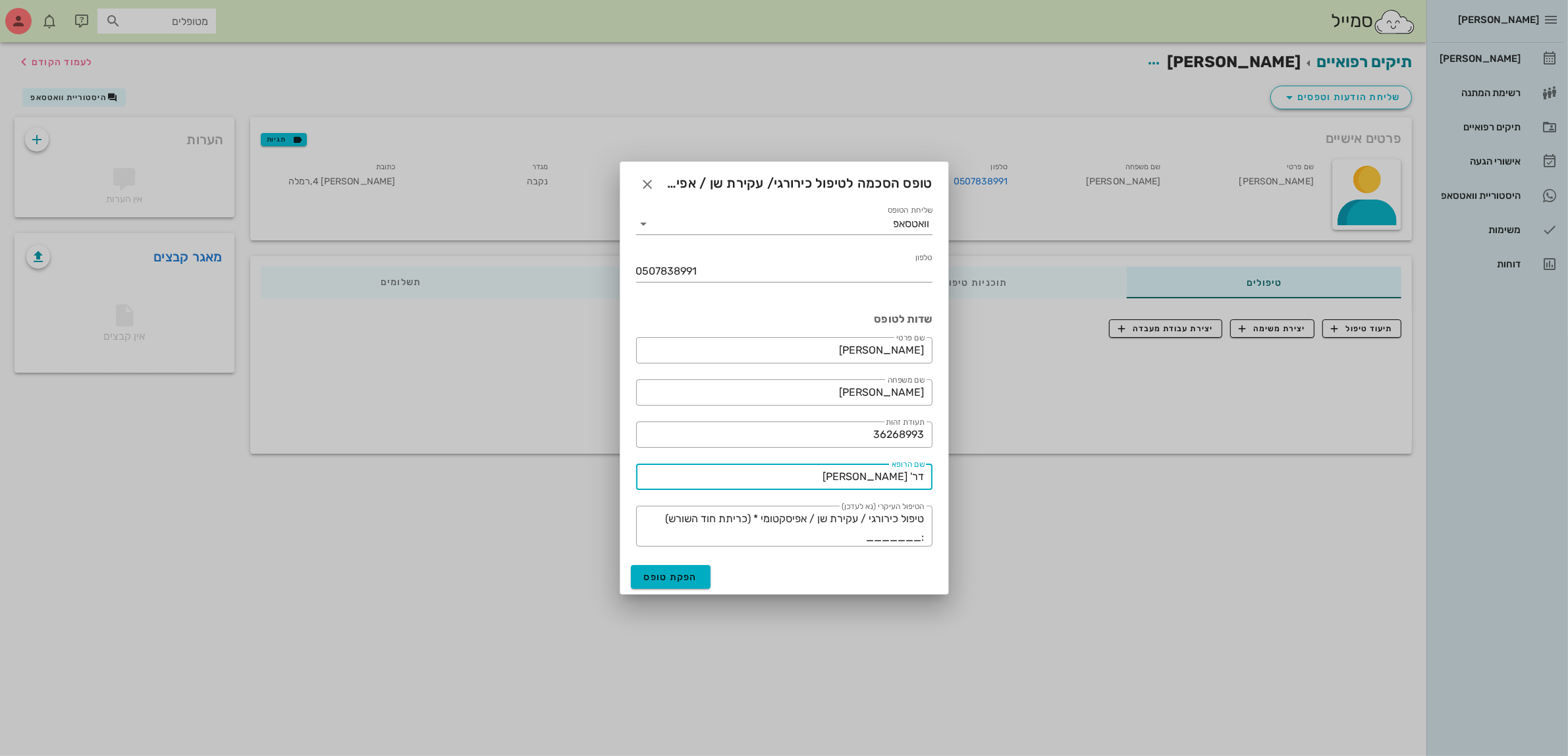
type input "דר' [PERSON_NAME]"
click at [659, 581] on span "הפקת טופס" at bounding box center [670, 577] width 54 height 11
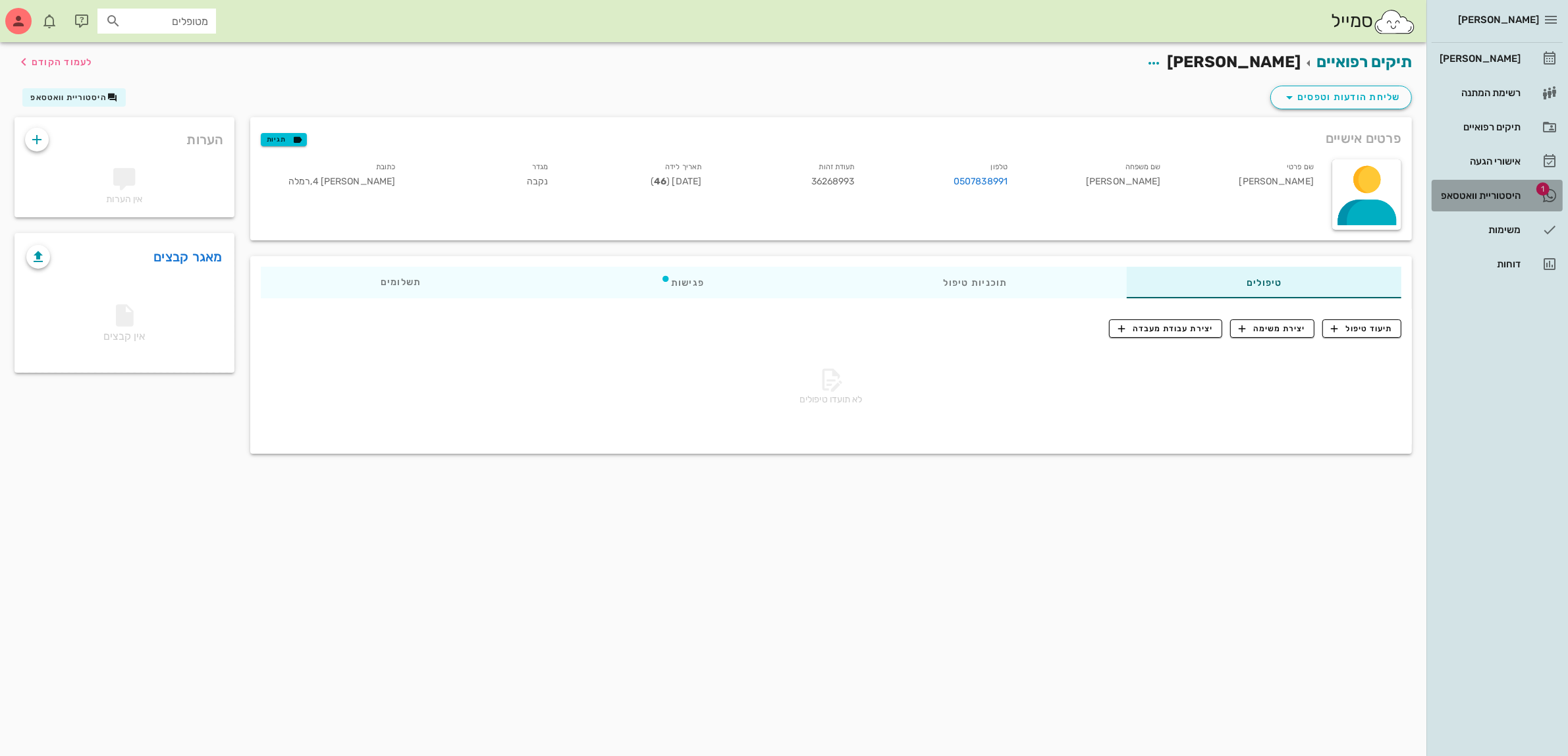
click at [1492, 193] on div "היסטוריית וואטסאפ" at bounding box center [1479, 195] width 84 height 10
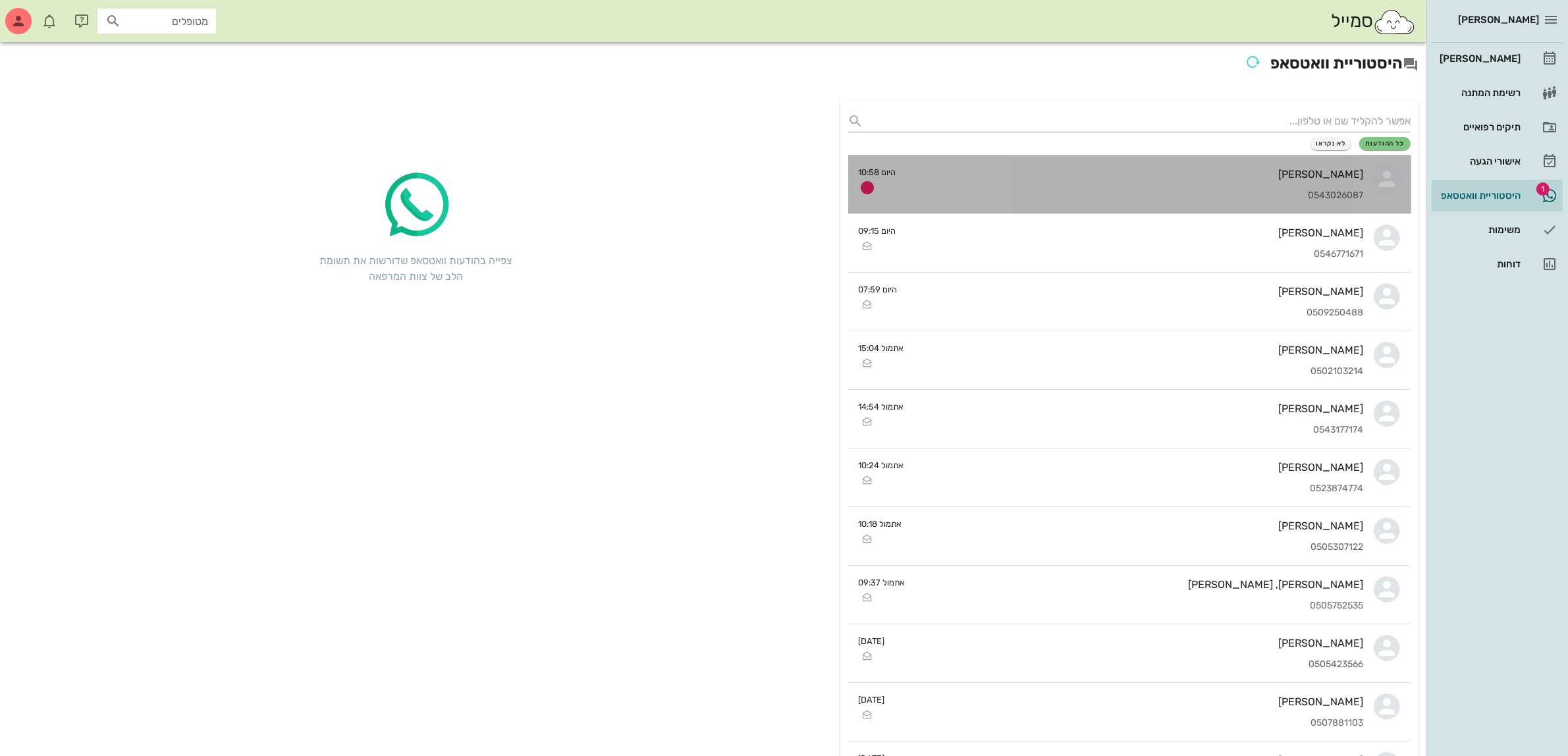
click at [1165, 170] on div "[PERSON_NAME]" at bounding box center [1135, 174] width 457 height 13
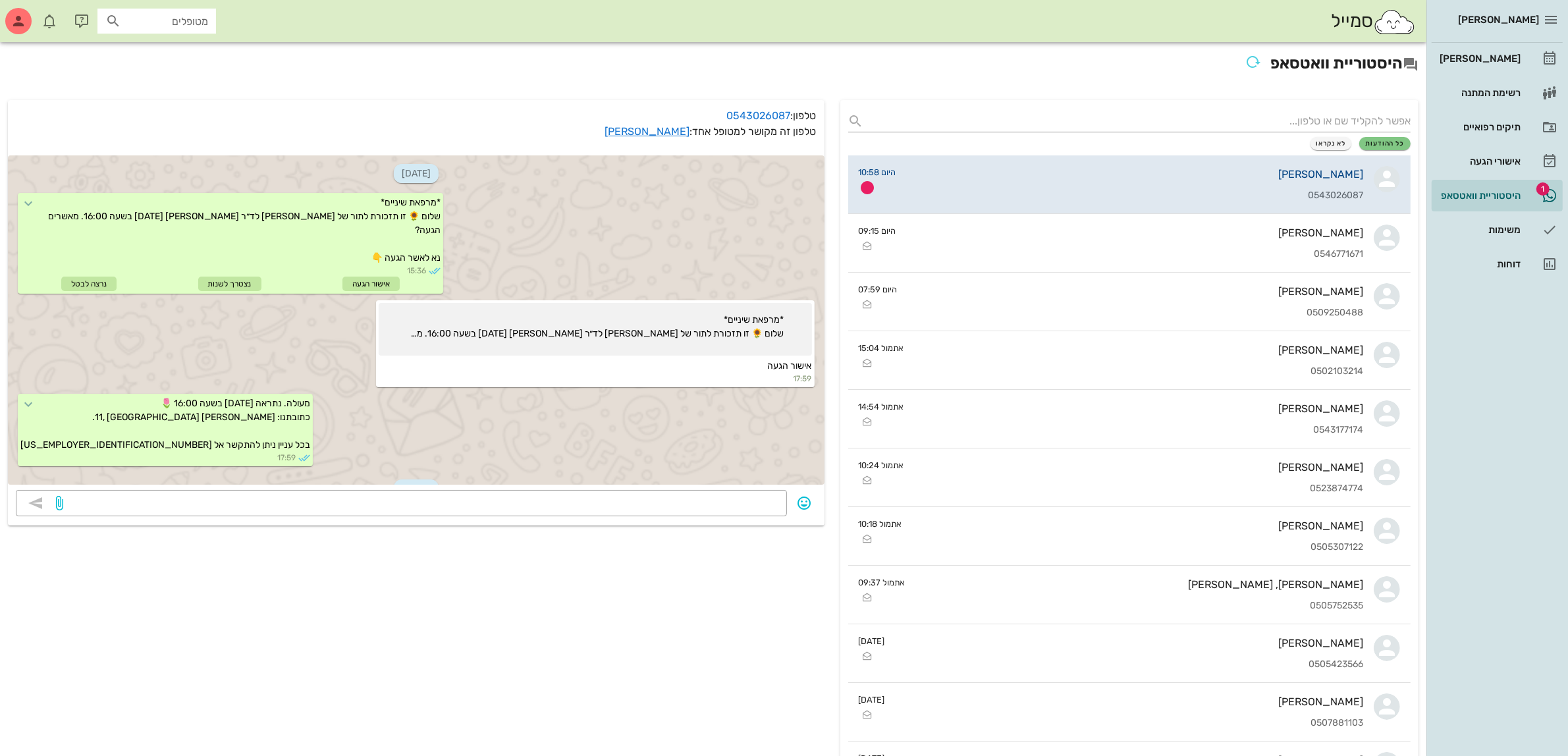
scroll to position [340, 0]
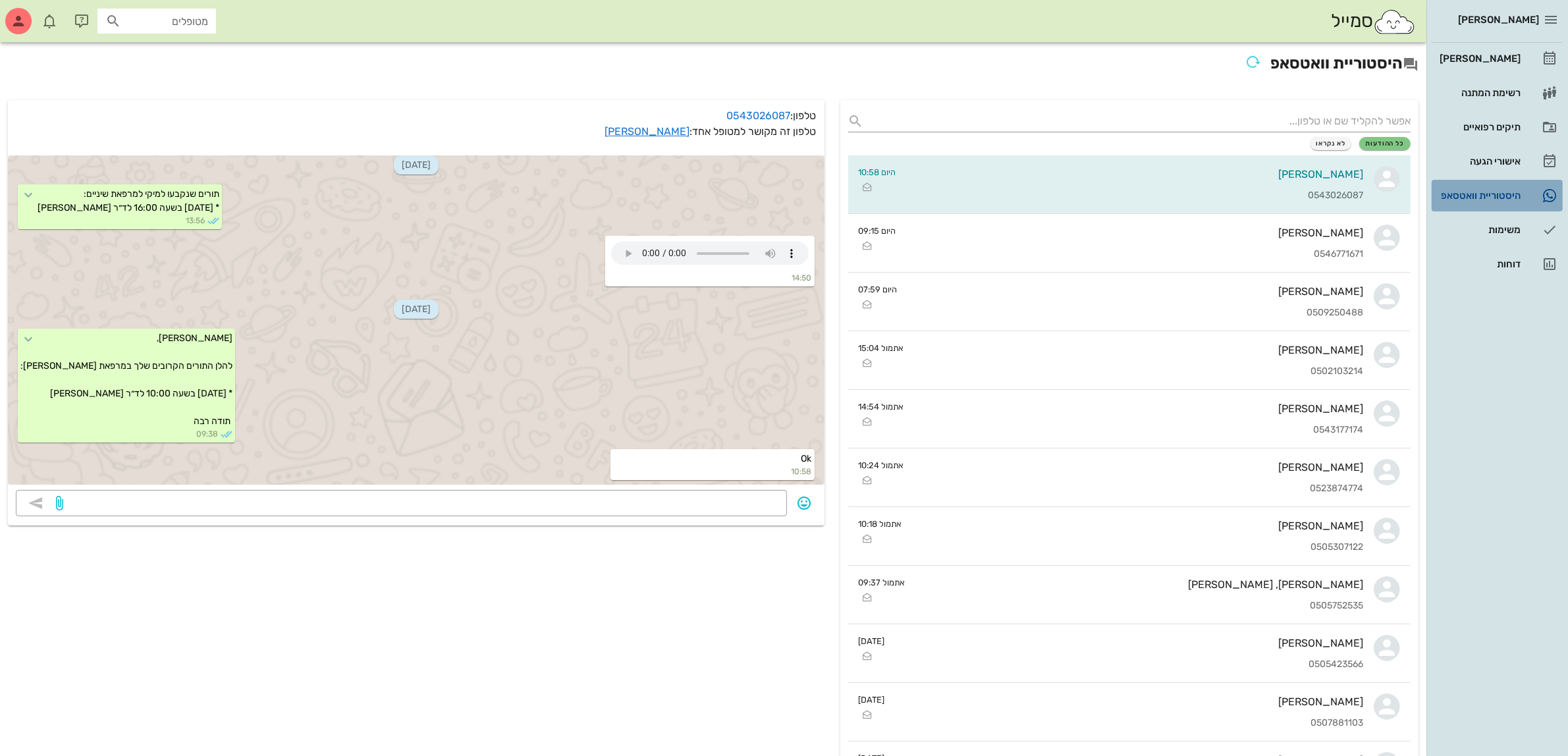
click at [1476, 194] on div "היסטוריית וואטסאפ" at bounding box center [1479, 195] width 84 height 10
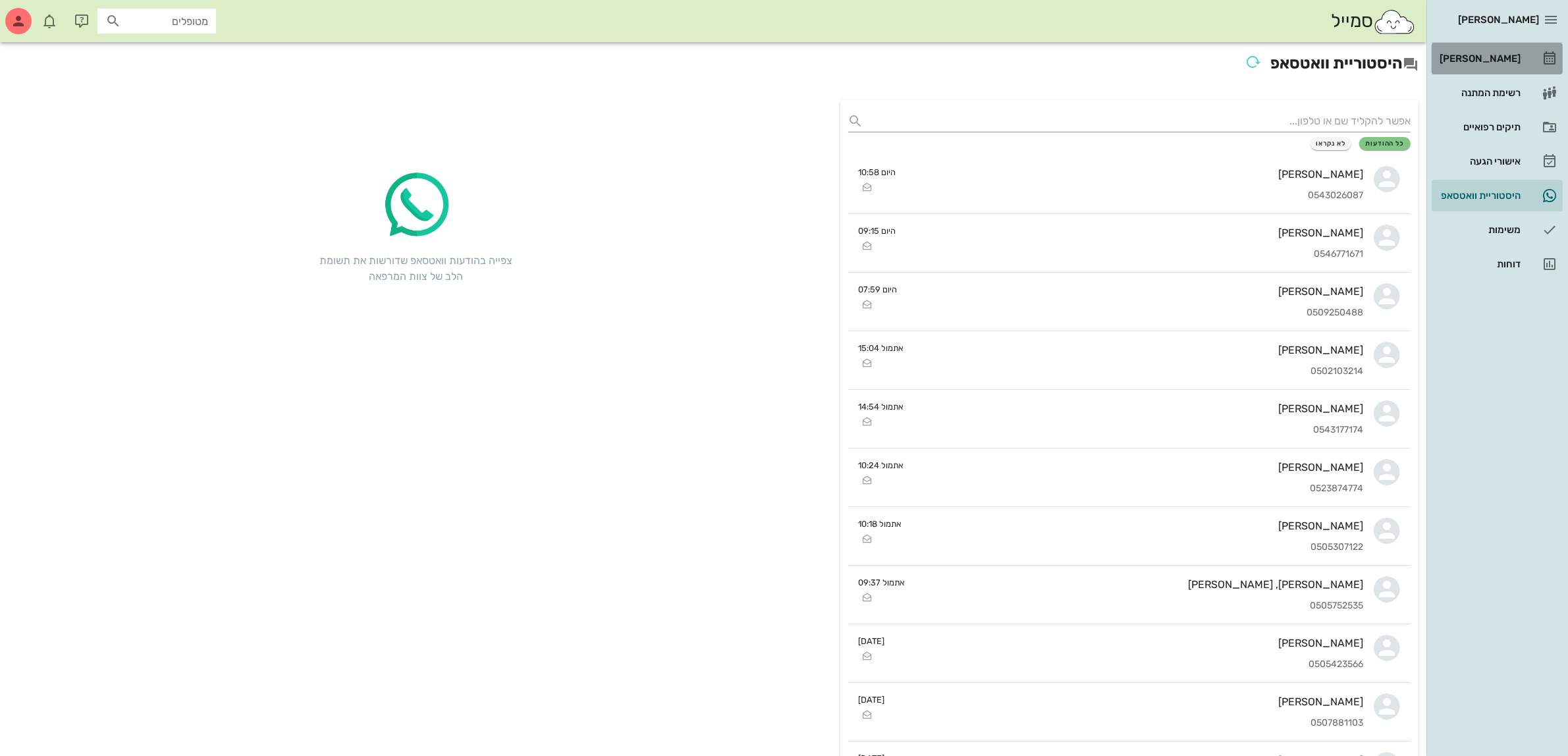
click at [1497, 60] on div "[PERSON_NAME]" at bounding box center [1479, 58] width 84 height 10
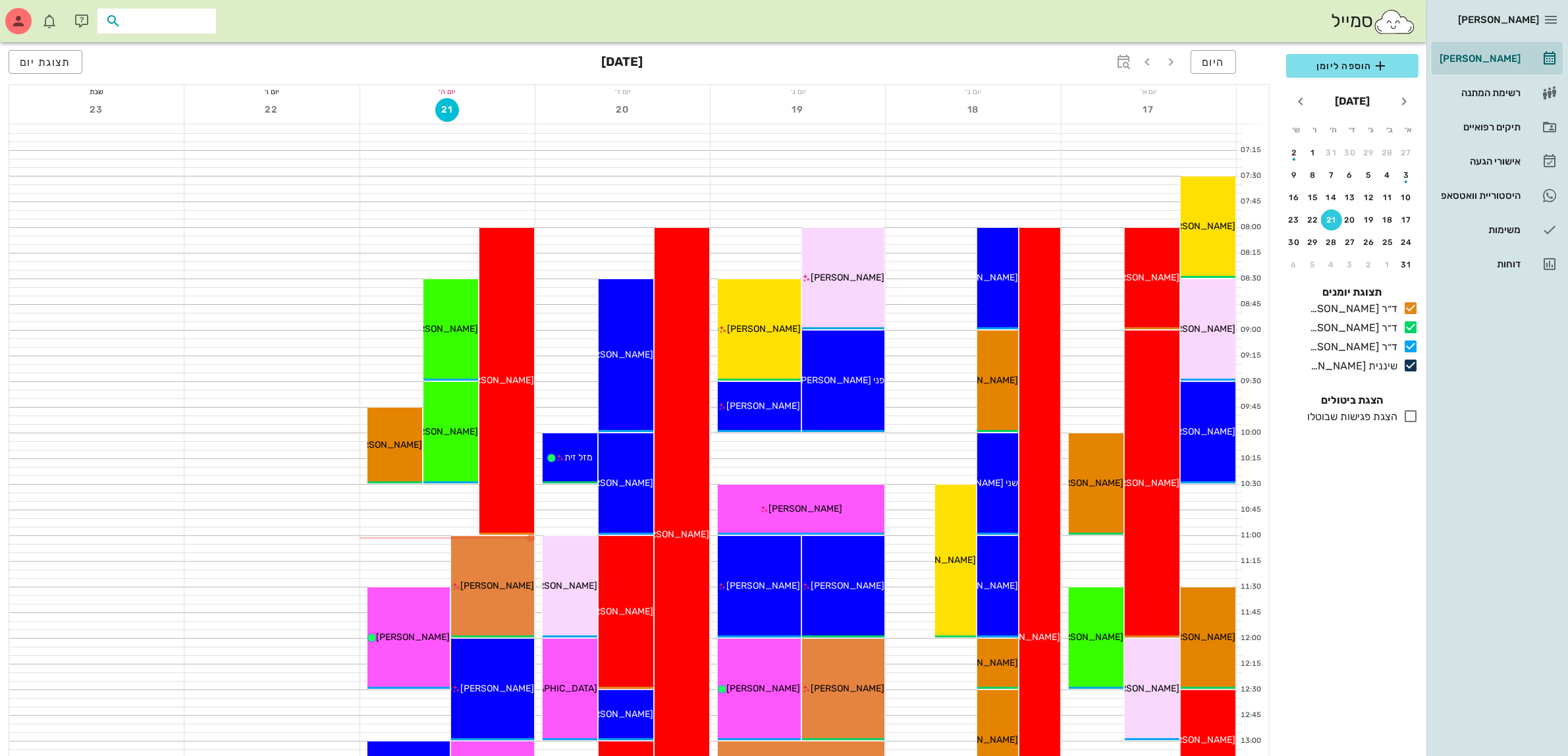
click at [165, 27] on input "text" at bounding box center [166, 21] width 84 height 17
type input "[PERSON_NAME]"
click at [175, 53] on div "[PERSON_NAME] 36268993" at bounding box center [141, 50] width 145 height 10
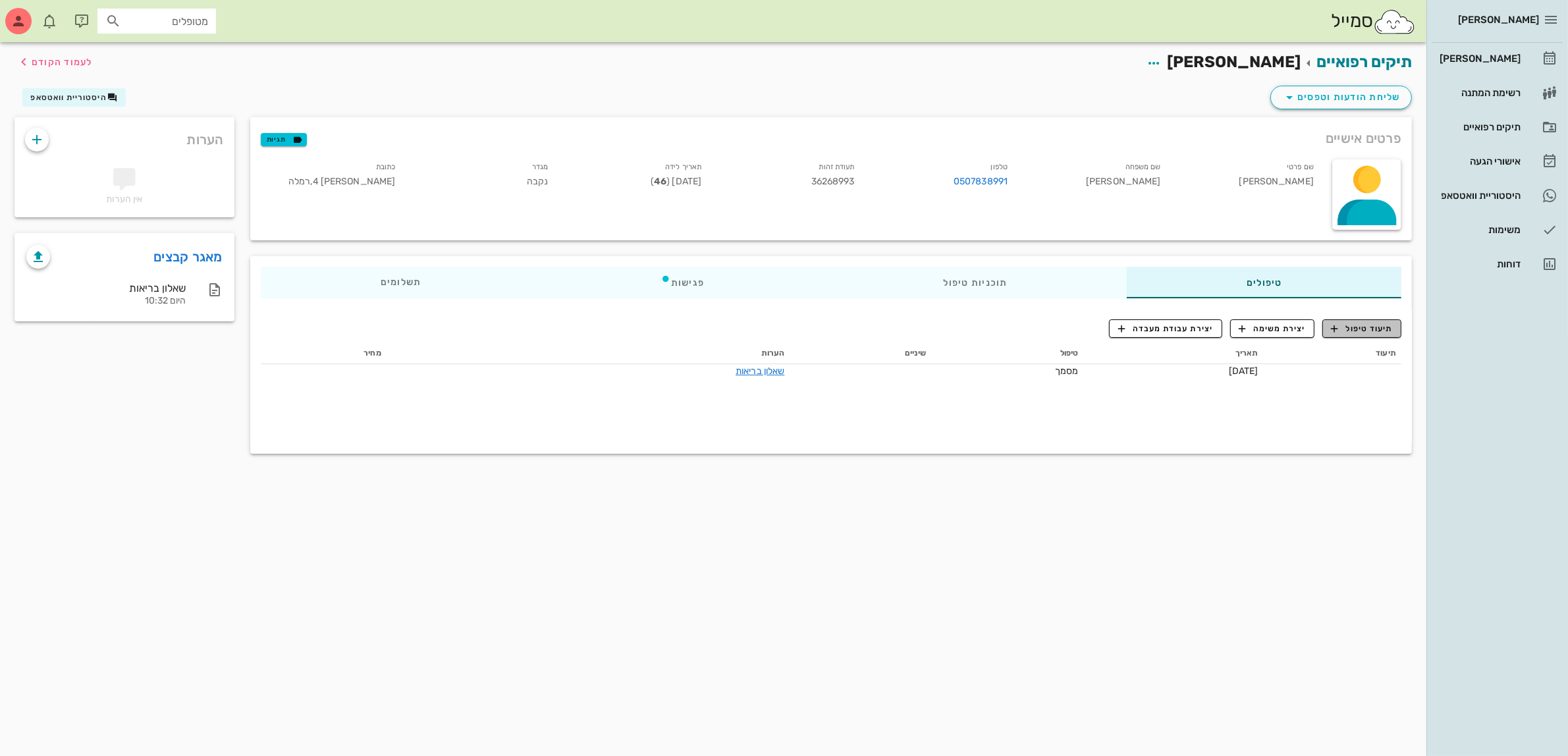
click at [1357, 331] on span "תיעוד טיפול" at bounding box center [1362, 329] width 61 height 12
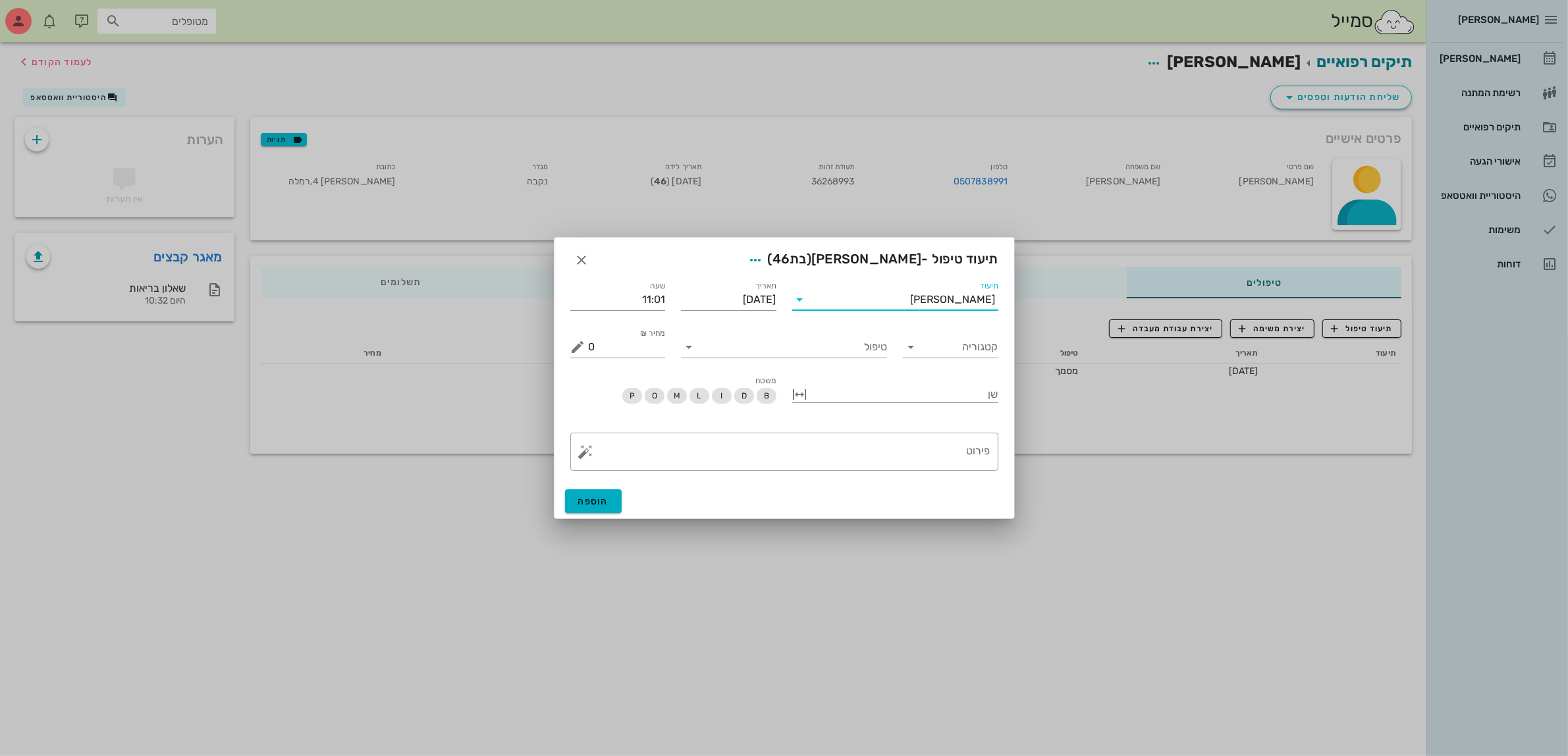
click at [911, 295] on input "תיעוד" at bounding box center [861, 300] width 100 height 21
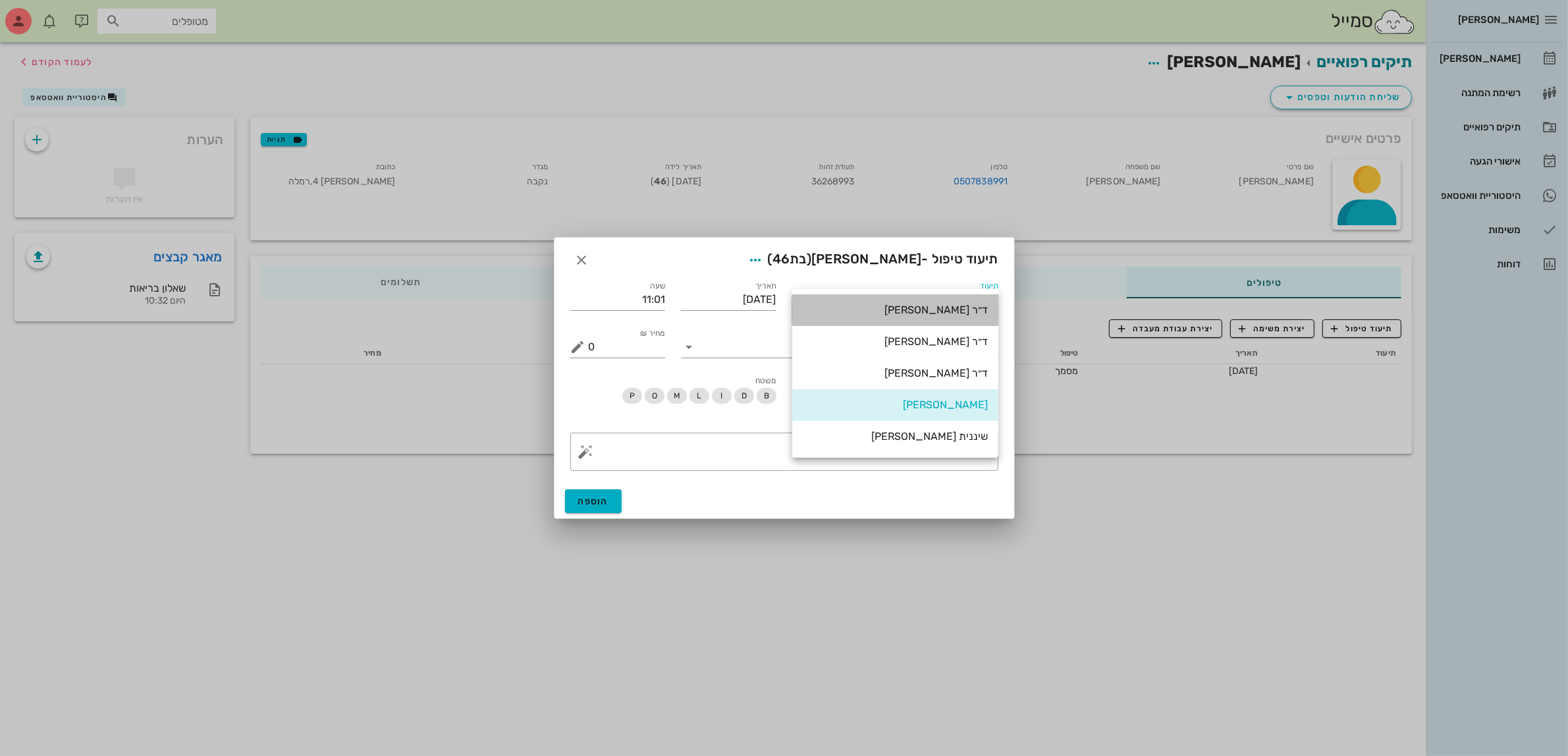
click at [935, 312] on div "ד״ר [PERSON_NAME]" at bounding box center [895, 310] width 185 height 13
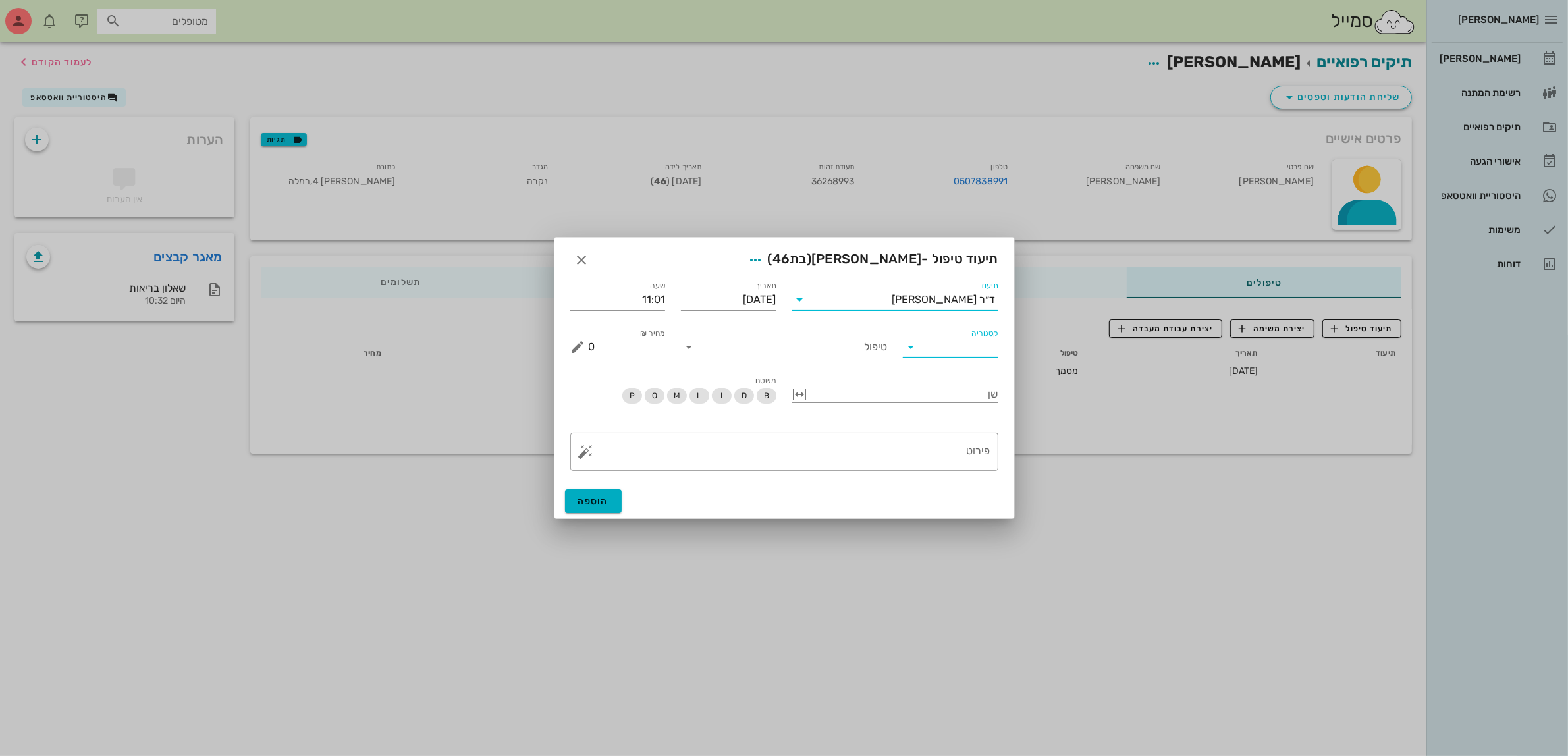
click at [947, 341] on input "קטגוריה" at bounding box center [961, 347] width 75 height 21
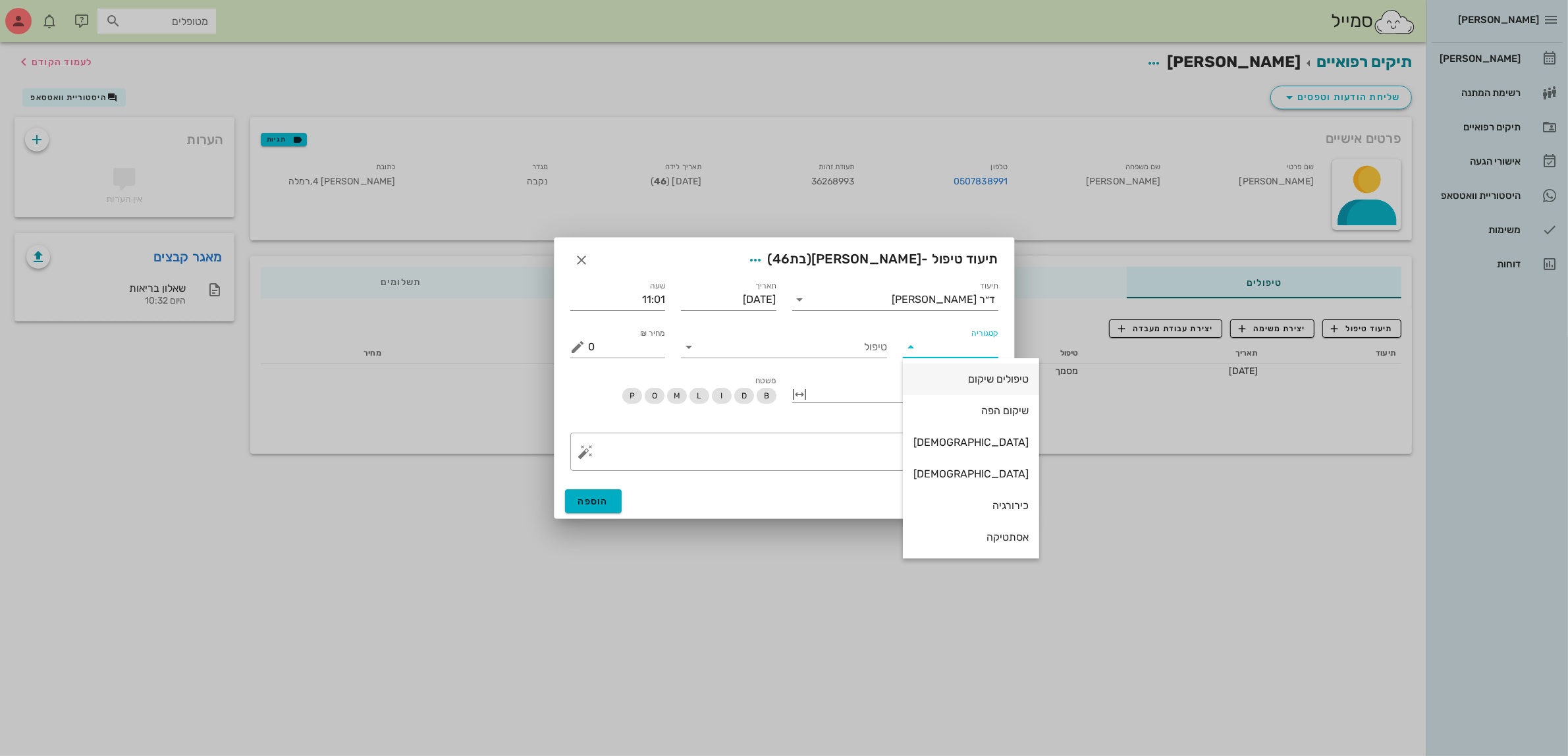
click at [960, 382] on div "טיפולים שיקום" at bounding box center [971, 379] width 115 height 13
type input "טיפולים שיקום"
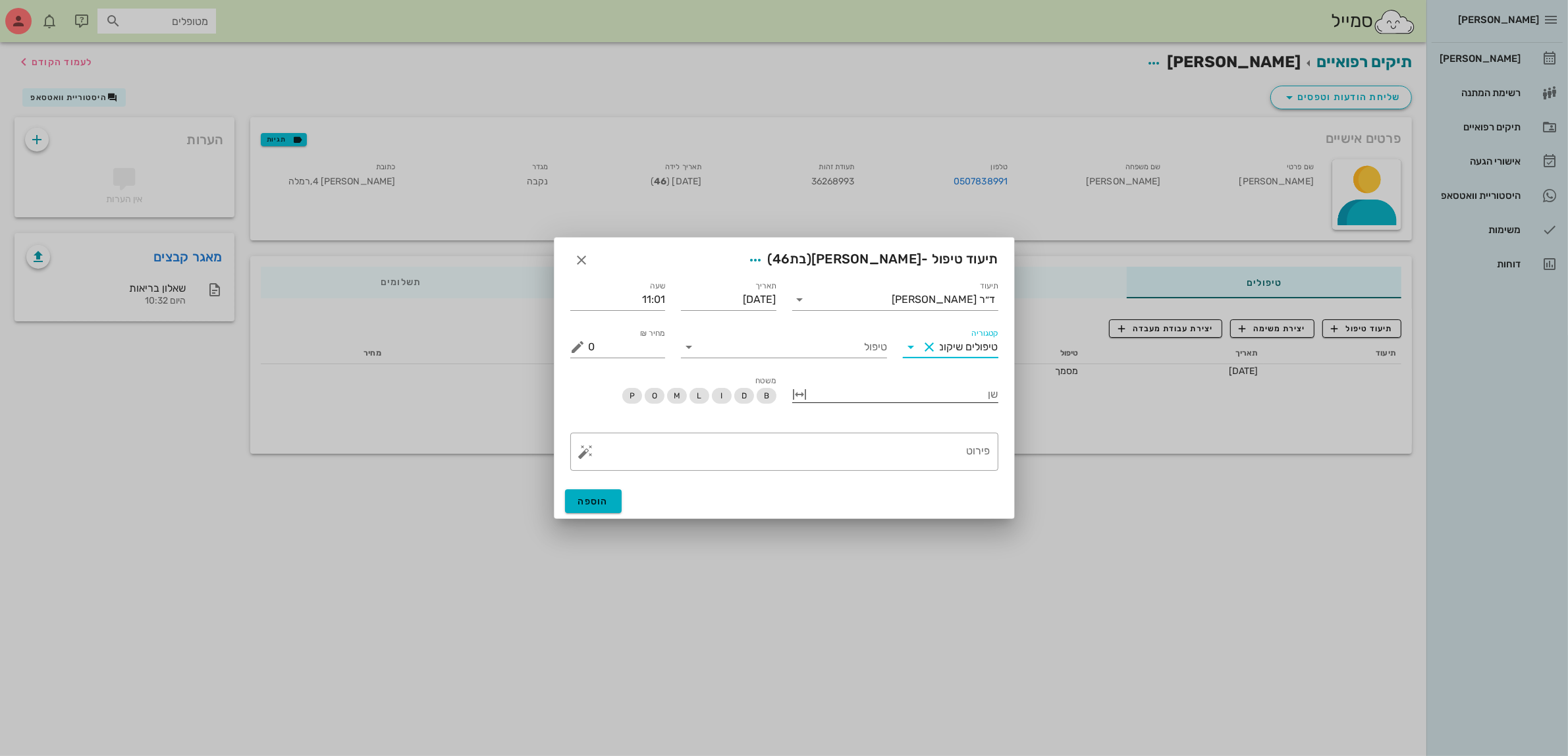
click at [863, 388] on div at bounding box center [905, 393] width 188 height 17
type input "48"
click at [847, 345] on input "טיפול" at bounding box center [793, 345] width 188 height 21
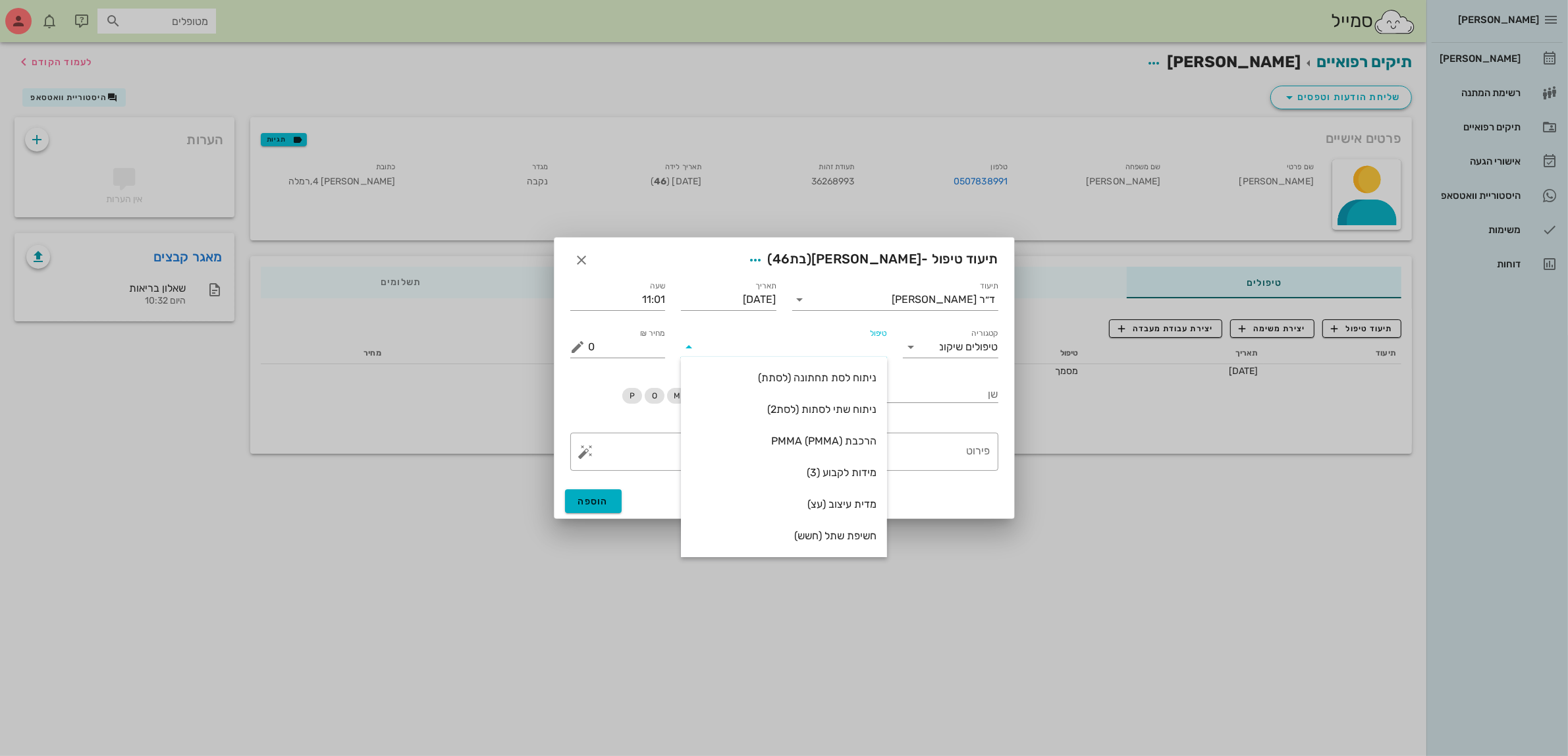
click at [761, 343] on input "טיפול" at bounding box center [793, 347] width 188 height 21
click at [706, 633] on div at bounding box center [784, 378] width 1568 height 756
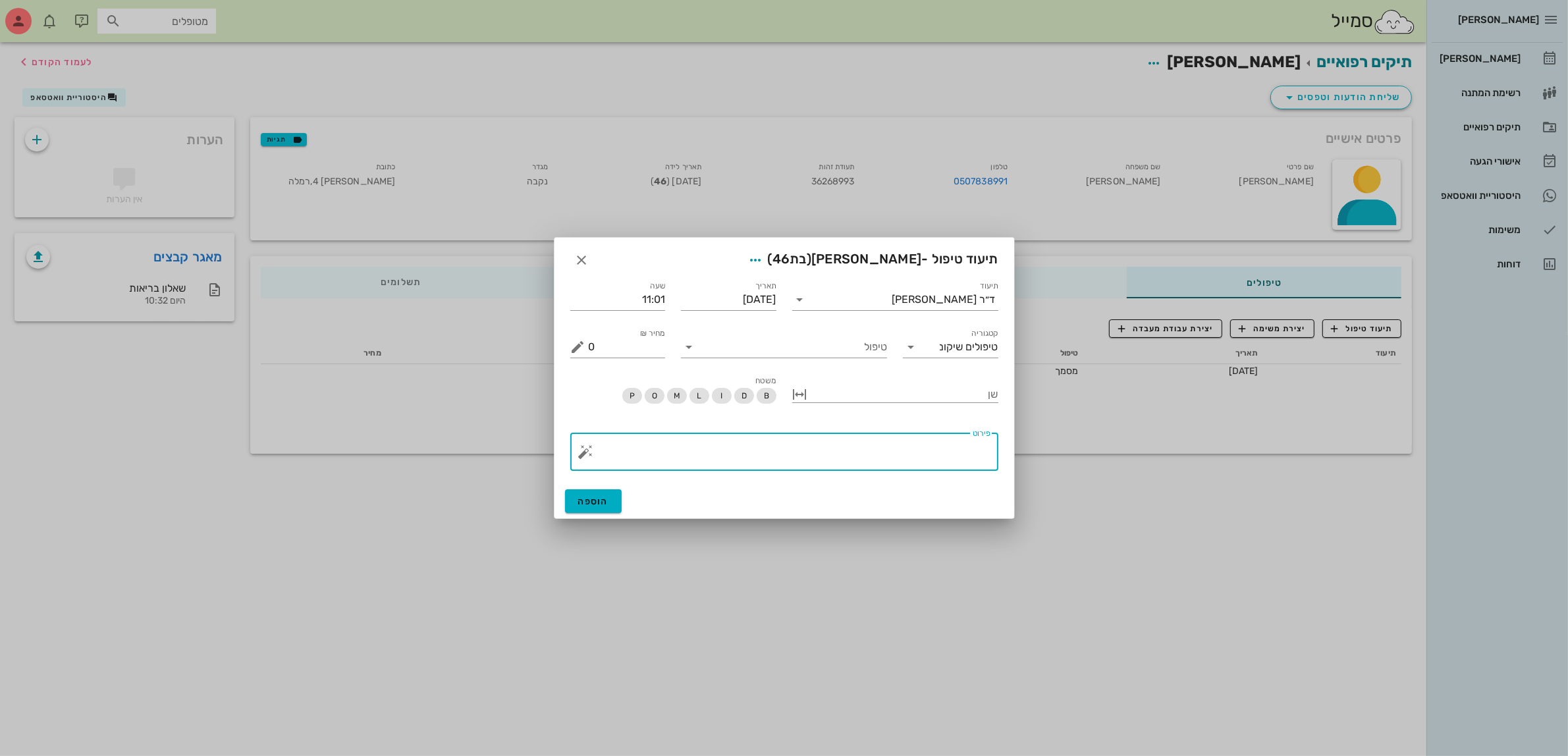
click at [959, 450] on textarea "פירוט" at bounding box center [790, 455] width 402 height 31
type textarea "עקירת שן [PERSON_NAME] [PERSON_NAME] 38"
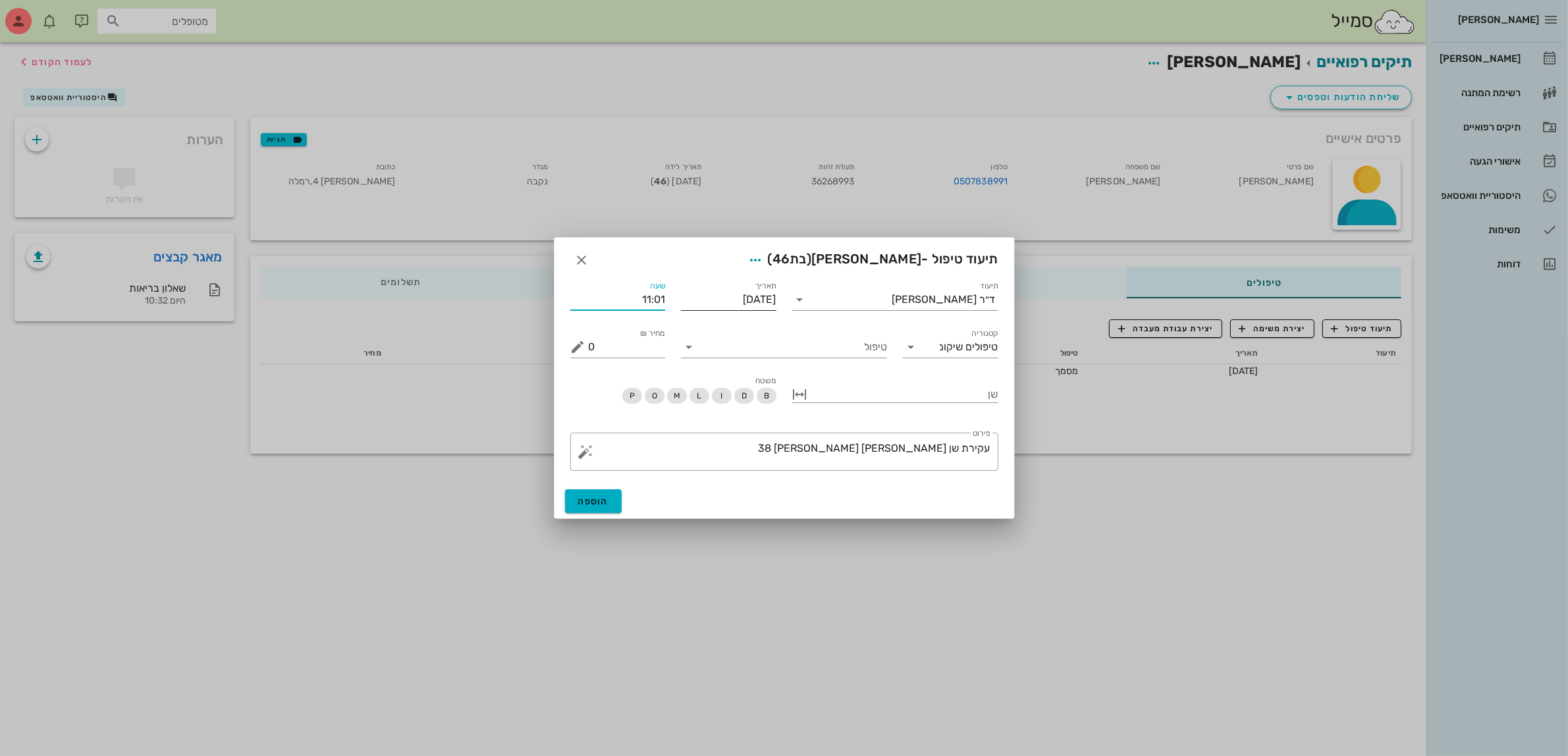
drag, startPoint x: 639, startPoint y: 295, endPoint x: 702, endPoint y: 295, distance: 63.0
click at [702, 295] on div "תיעוד ד״ר ג׳[PERSON_NAME] תאריך [DATE] שעה 11:01 קטגוריה טיפולים שיקום טיפול כמ…" at bounding box center [784, 318] width 444 height 95
type input "11:00"
click at [776, 447] on textarea "עקירת שן [PERSON_NAME] [PERSON_NAME] 38" at bounding box center [790, 455] width 402 height 31
click at [912, 385] on div at bounding box center [905, 393] width 188 height 17
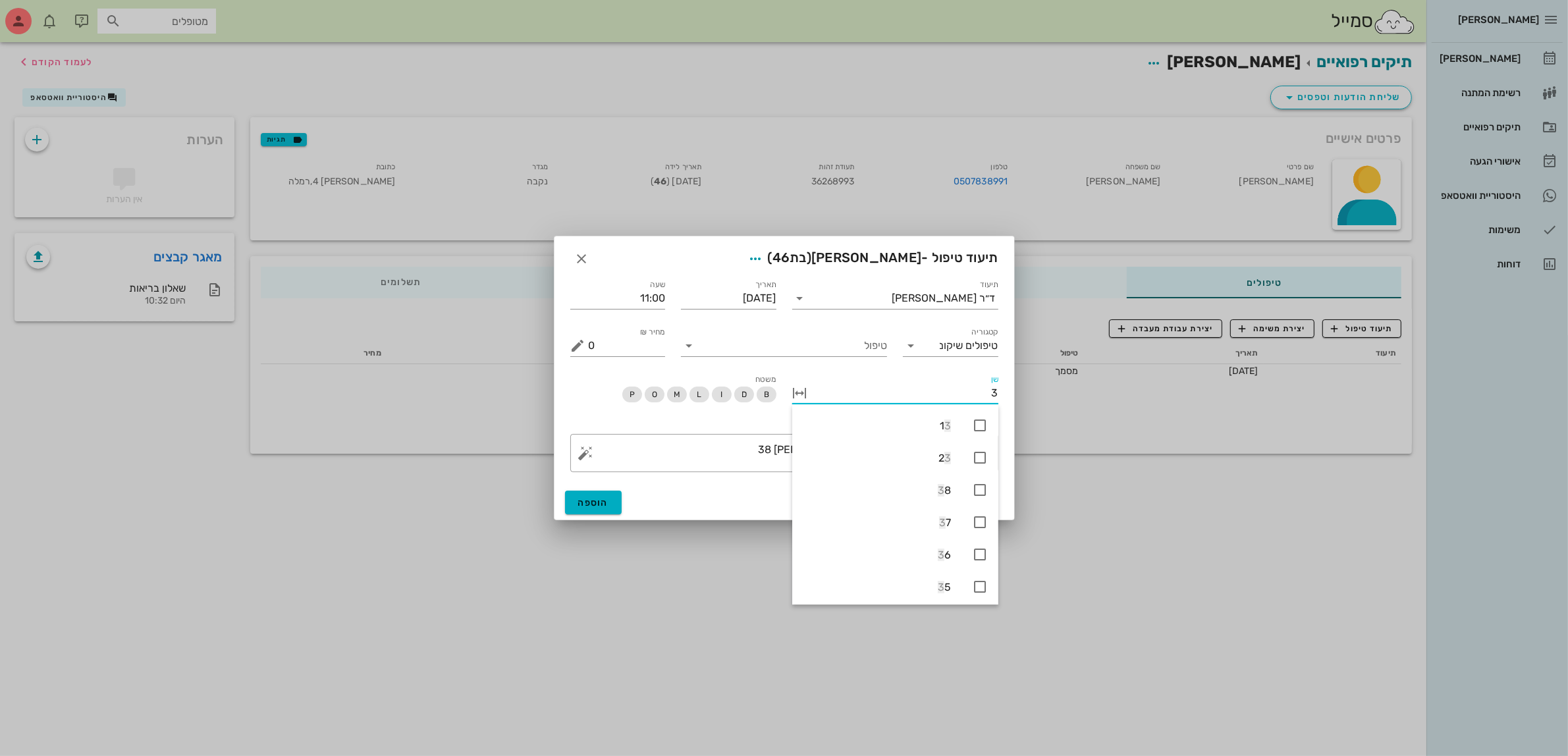
type input "38"
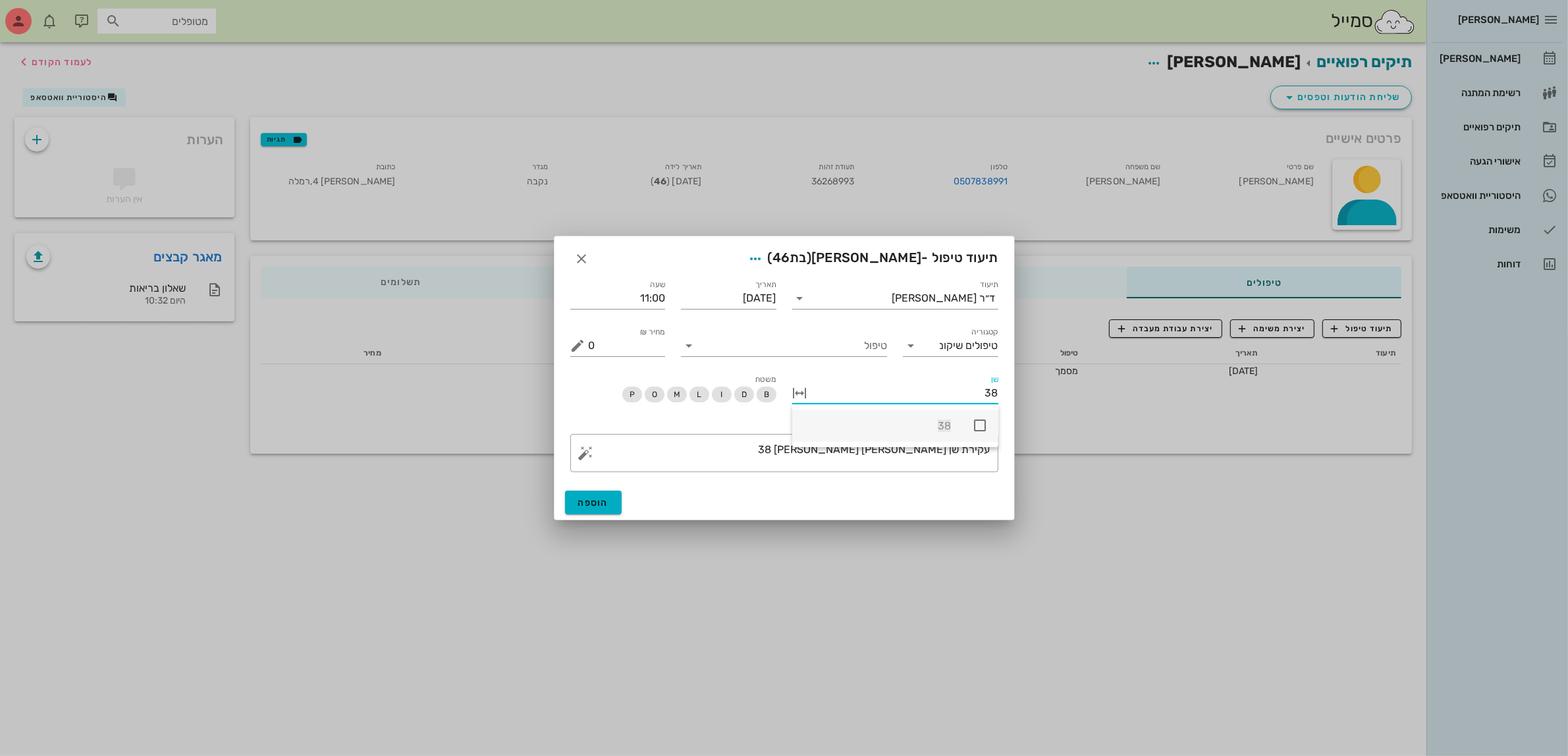
click at [976, 426] on icon at bounding box center [980, 426] width 16 height 16
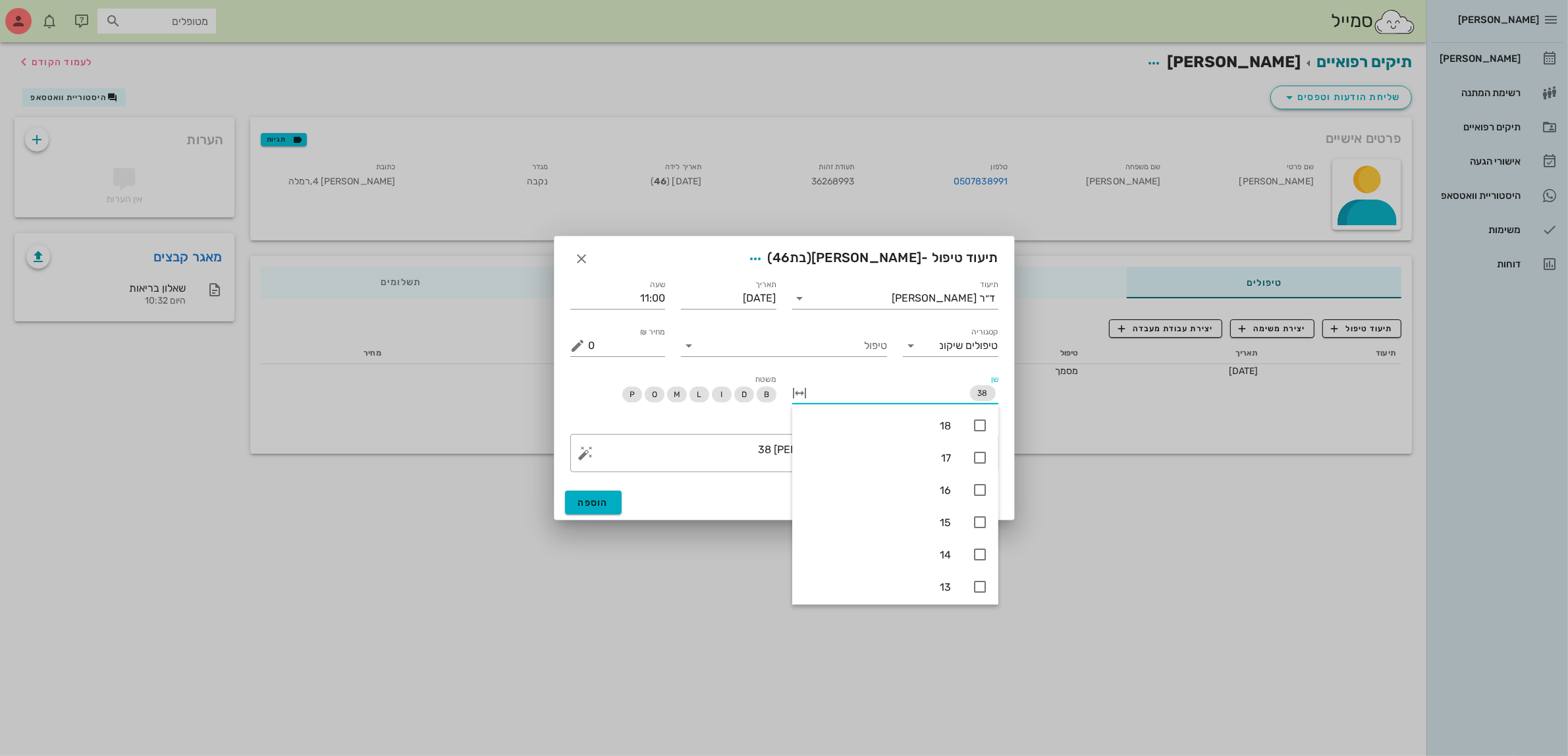
click at [1064, 576] on div at bounding box center [784, 378] width 1568 height 756
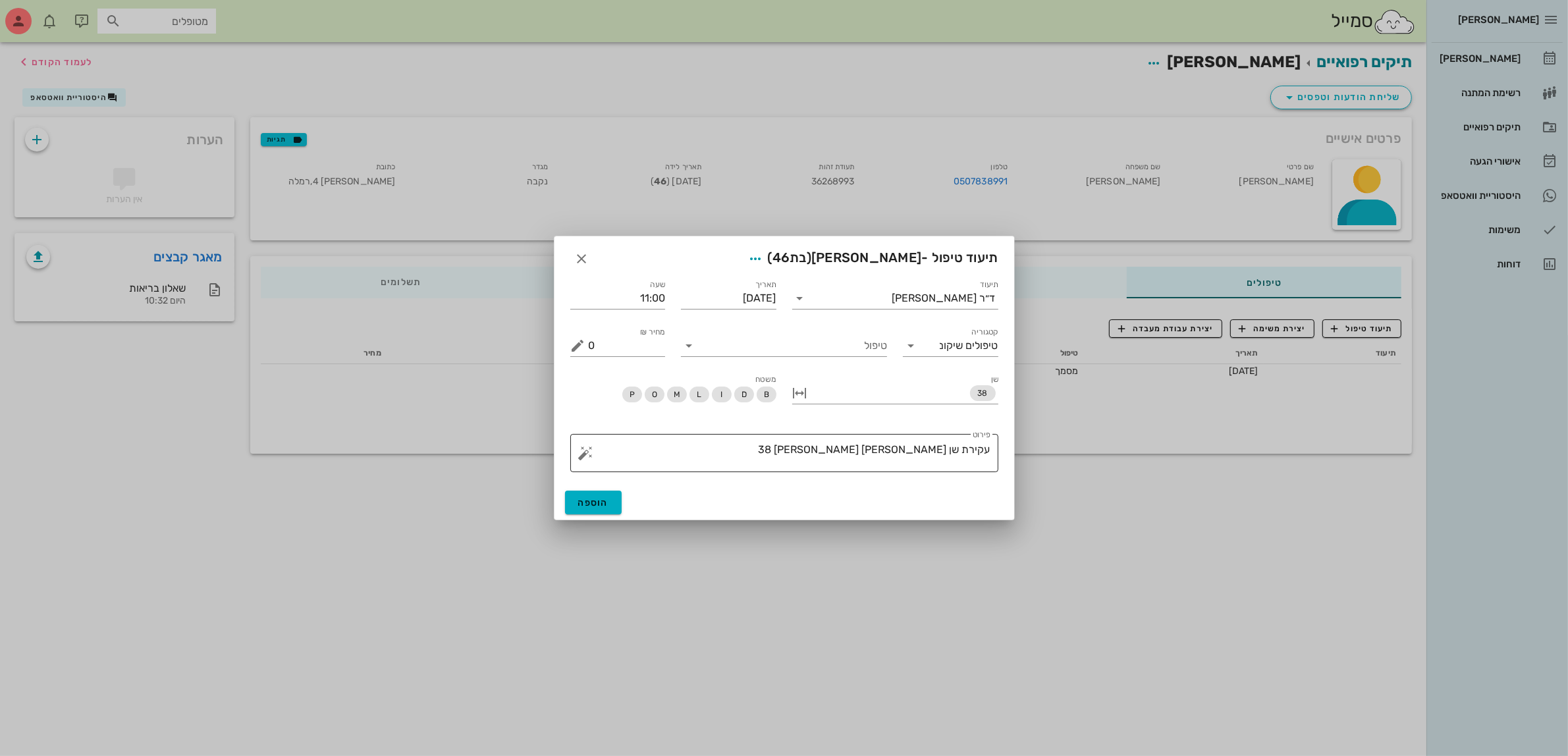
click at [991, 447] on div "​ פירוט עקירת שן [PERSON_NAME] [PERSON_NAME] 38" at bounding box center [784, 453] width 428 height 39
type textarea "עקירת שן [PERSON_NAME] [PERSON_NAME] 38"
drag, startPoint x: 991, startPoint y: 447, endPoint x: 765, endPoint y: 472, distance: 227.4
click at [765, 472] on div "​ פירוט עקירת שן [PERSON_NAME] [PERSON_NAME] 38" at bounding box center [784, 453] width 428 height 39
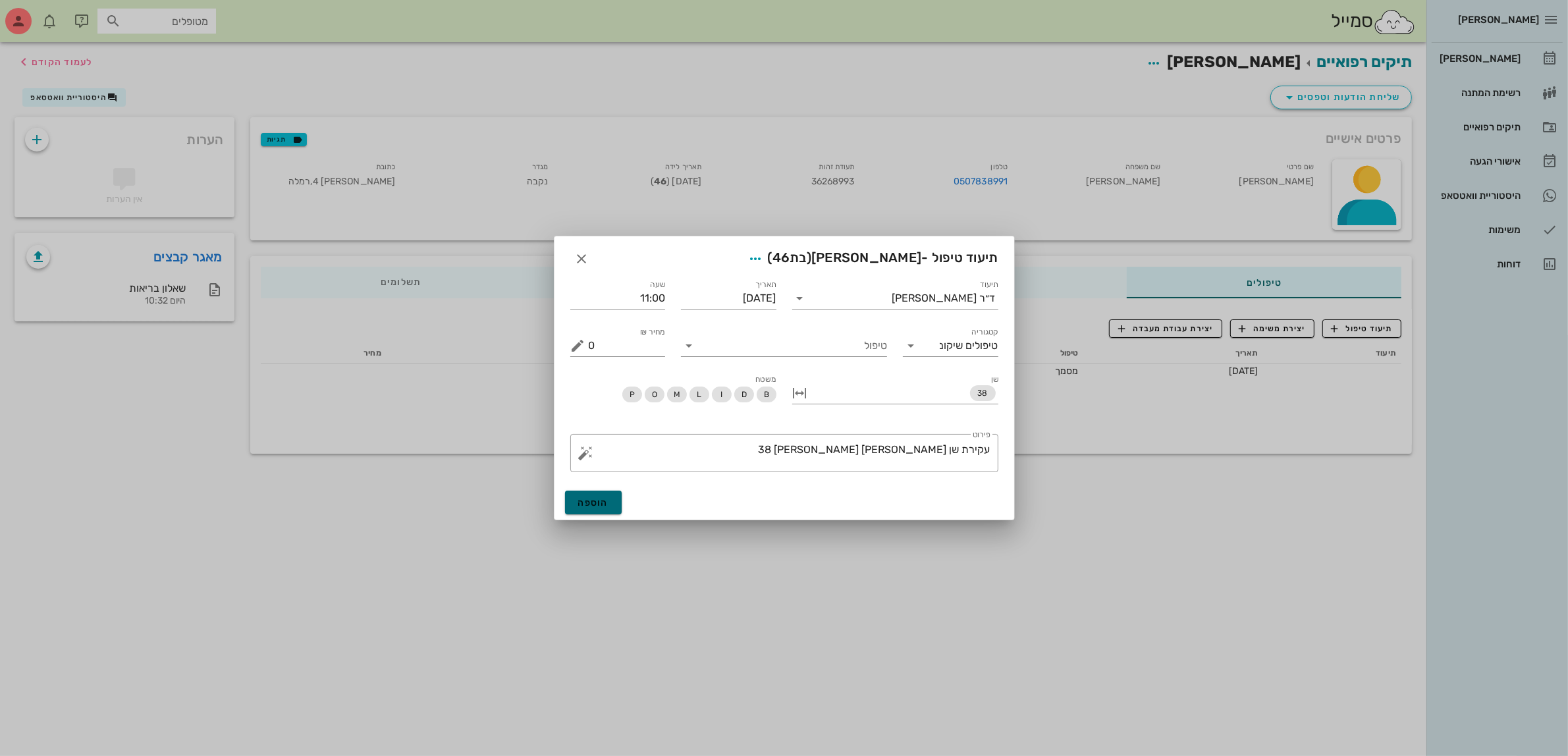
click at [592, 501] on span "הוספה" at bounding box center [593, 503] width 31 height 11
click at [824, 345] on input "טיפול" at bounding box center [793, 345] width 188 height 21
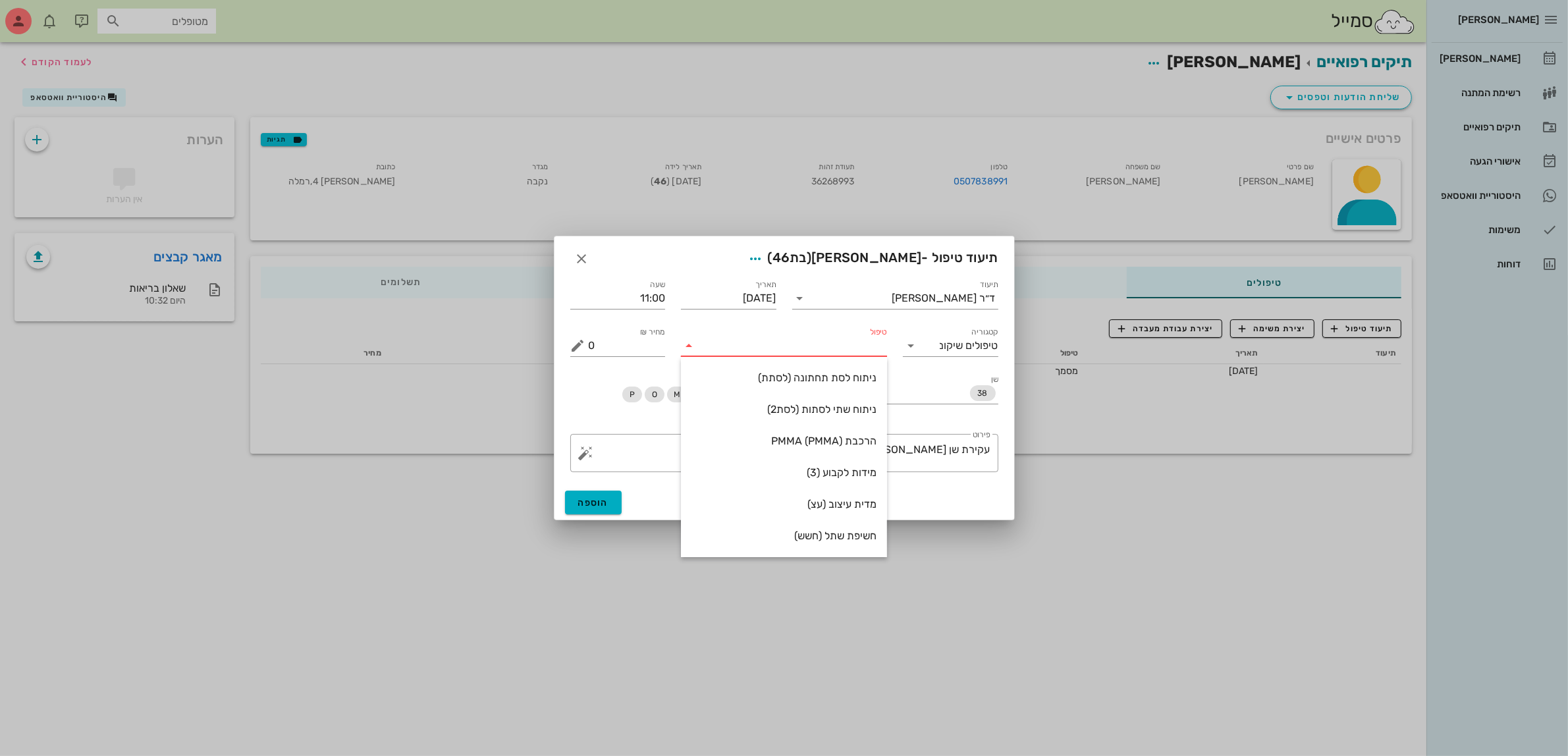
click at [859, 344] on input "טיפול" at bounding box center [793, 345] width 188 height 21
click at [933, 632] on div at bounding box center [784, 378] width 1568 height 756
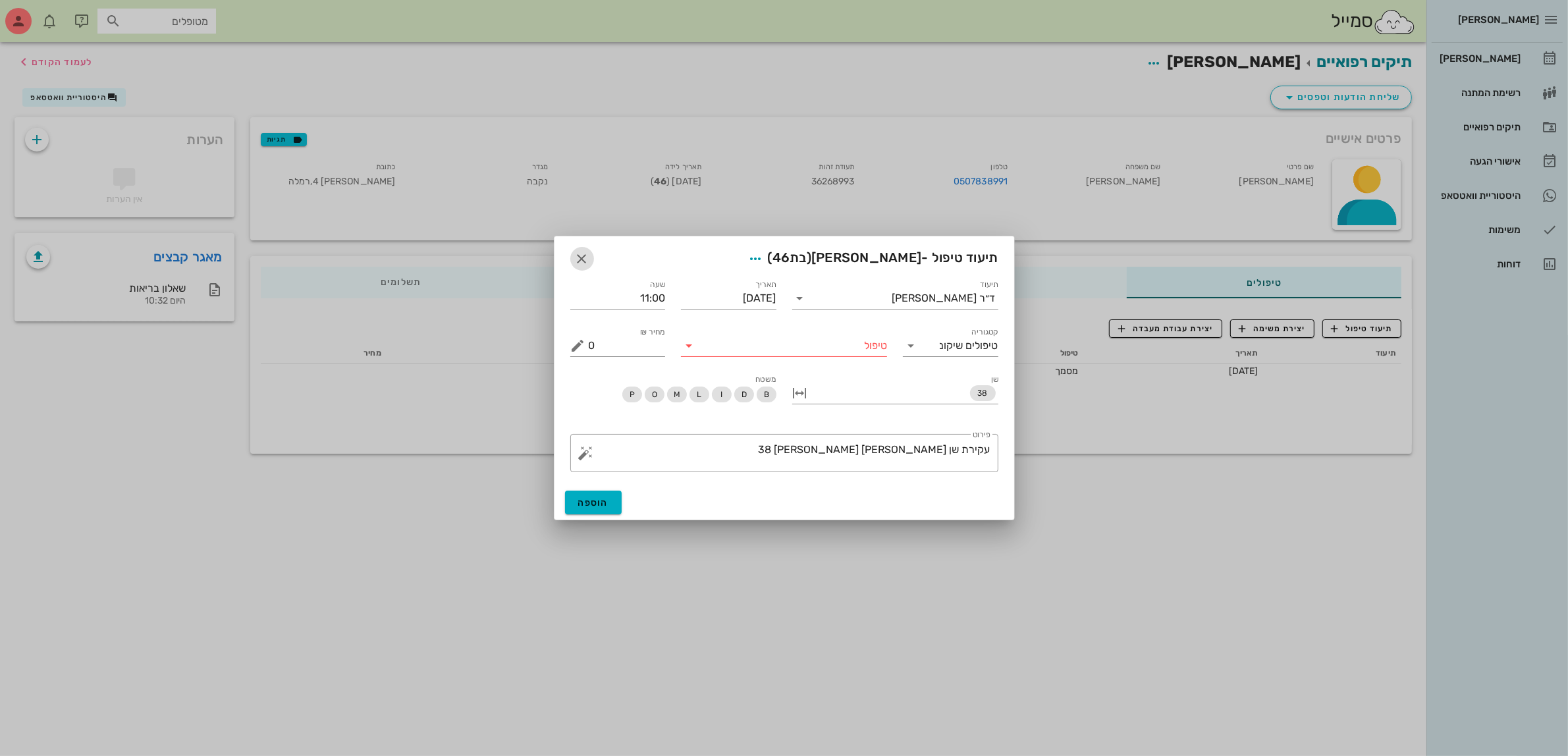
click at [582, 251] on icon "button" at bounding box center [583, 259] width 16 height 16
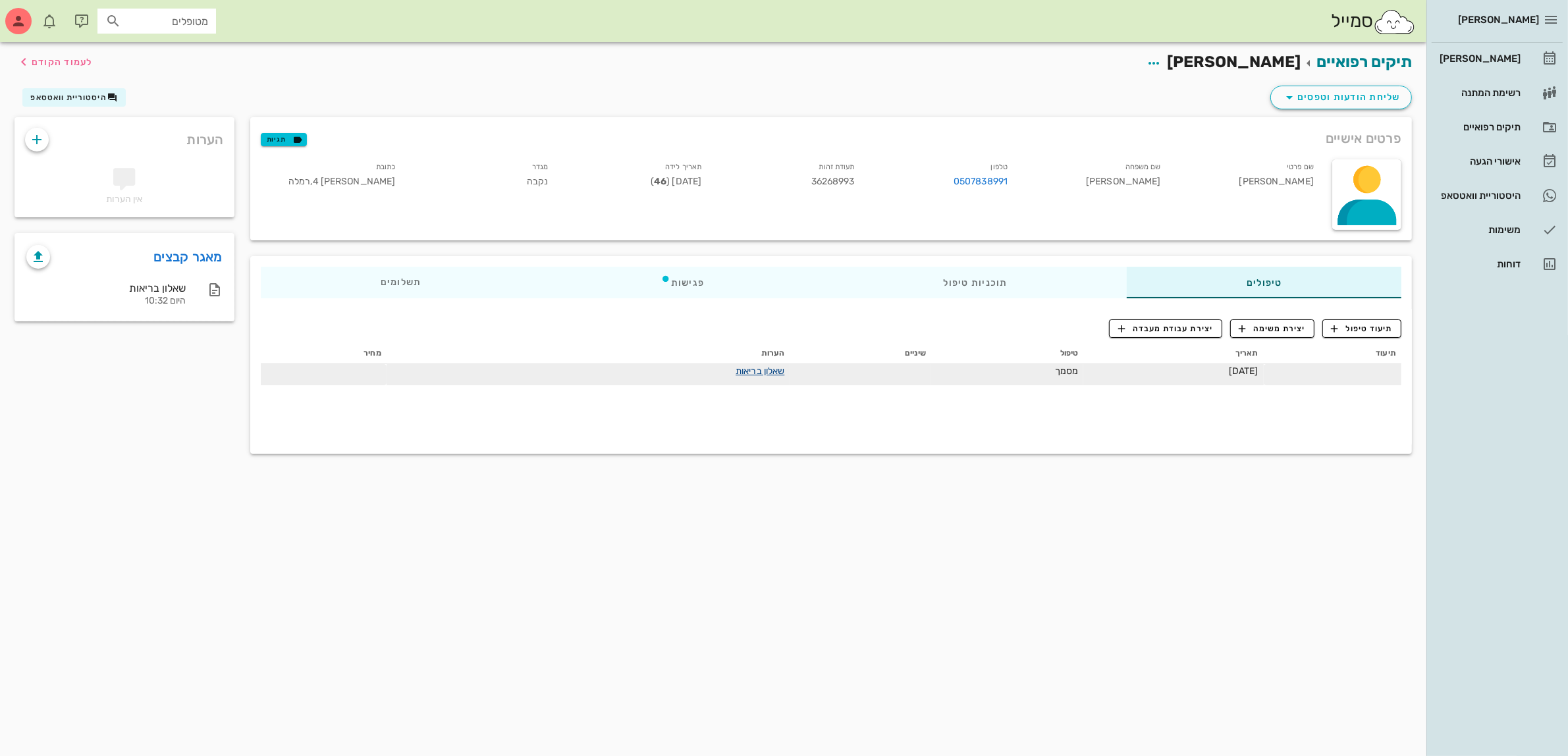
click at [735, 373] on link "שאלון בריאות" at bounding box center [759, 371] width 49 height 11
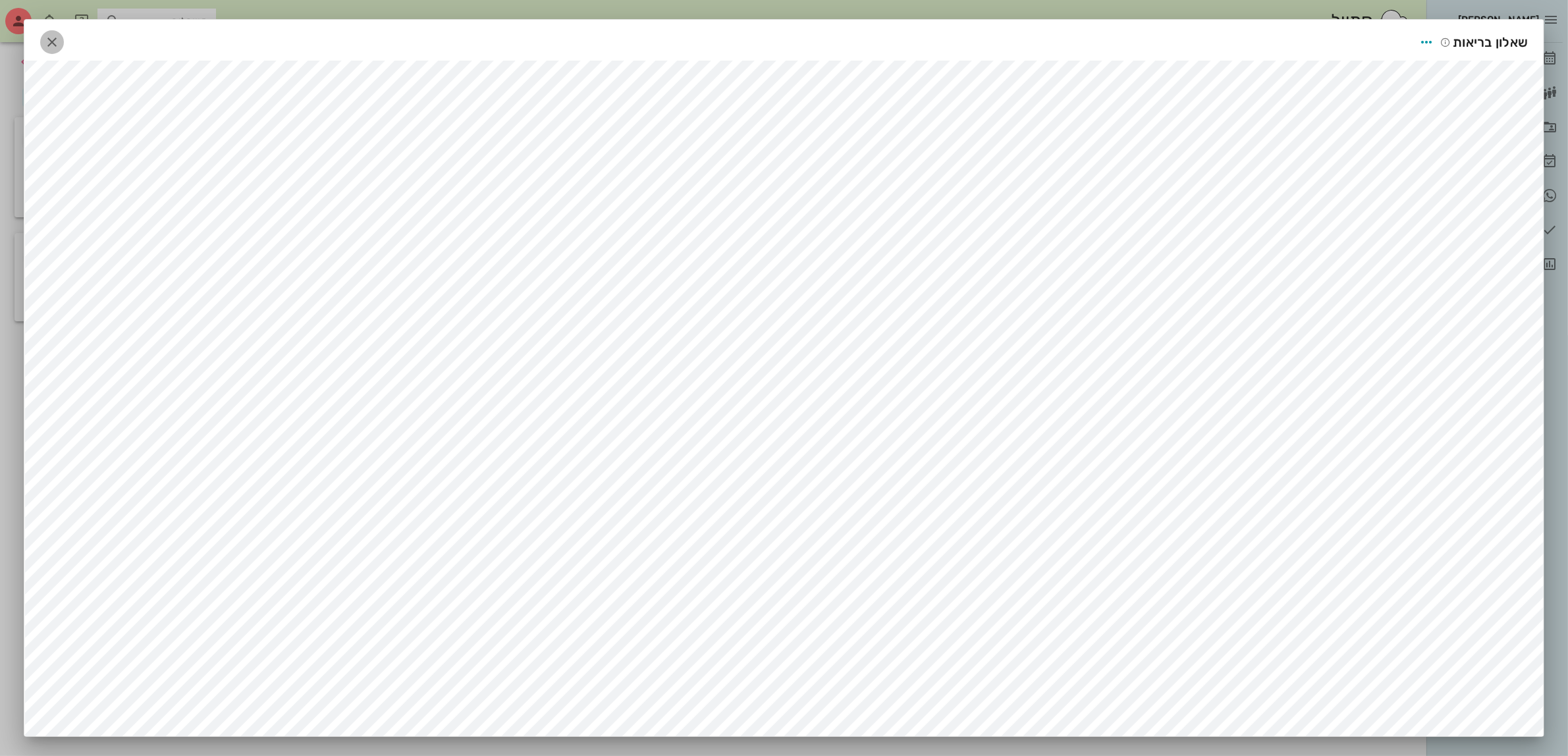
click at [57, 44] on icon "button" at bounding box center [52, 43] width 16 height 16
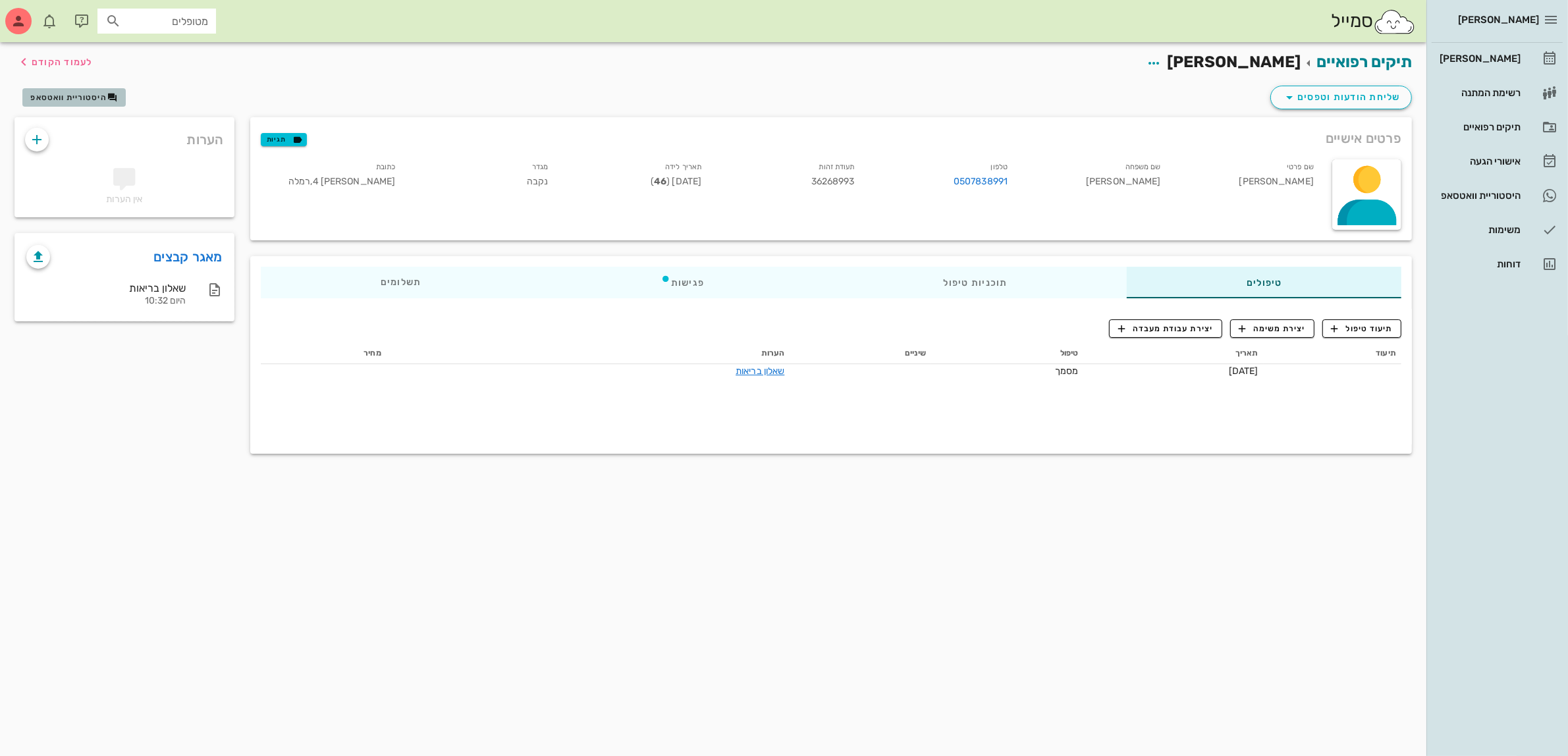
click at [56, 93] on span "היסטוריית וואטסאפ" at bounding box center [68, 97] width 76 height 9
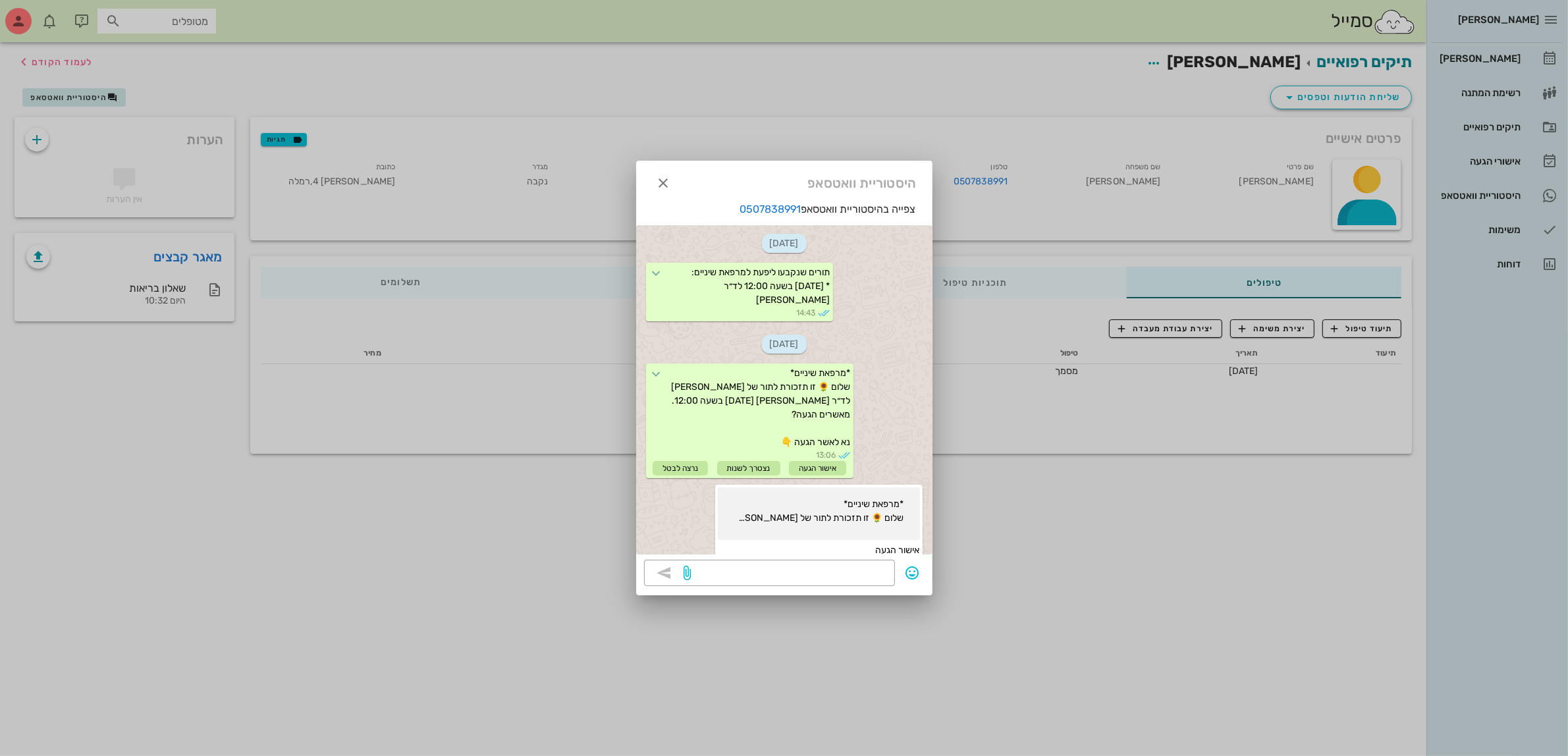
scroll to position [390, 0]
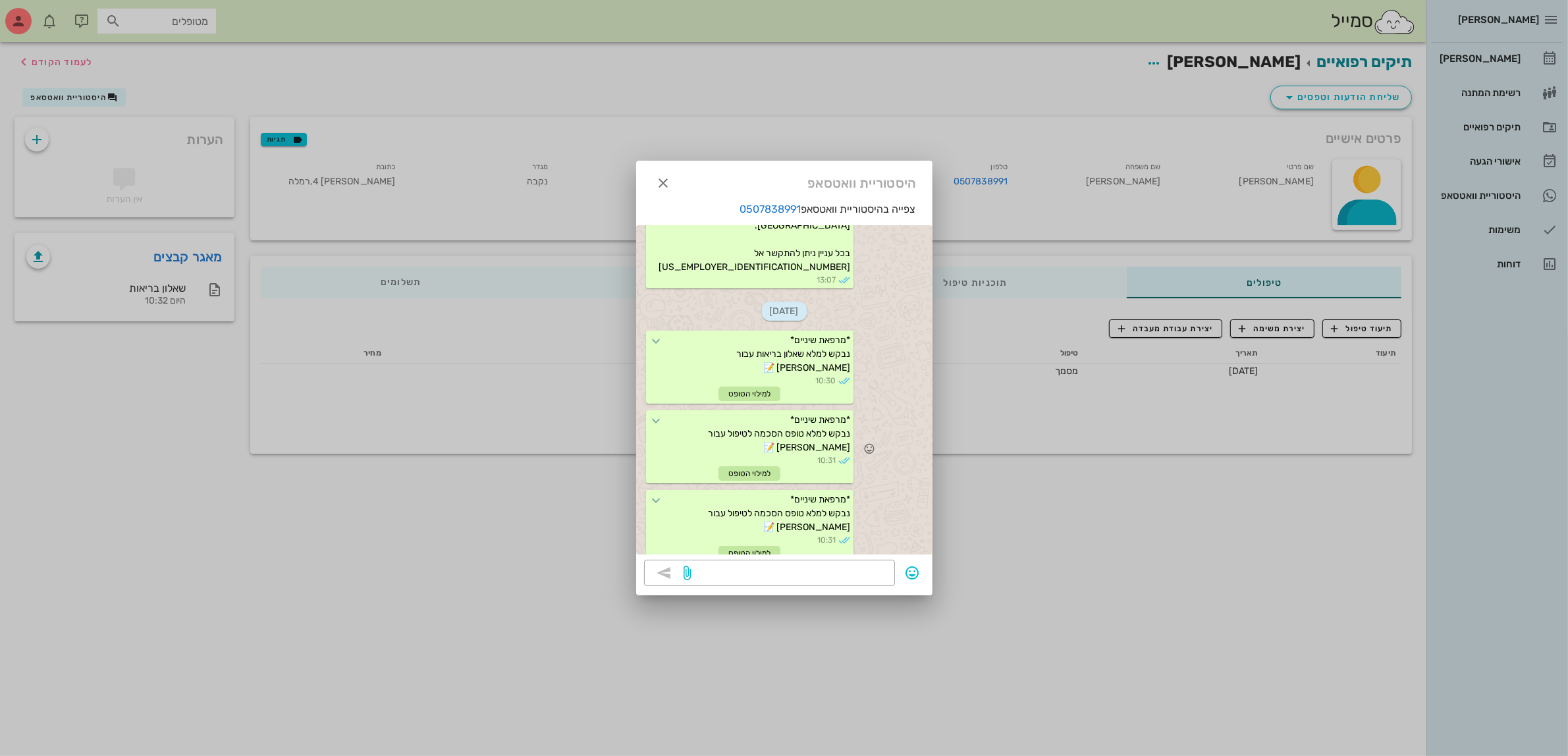
click at [752, 466] on div "למילוי הטופס" at bounding box center [749, 473] width 62 height 14
click at [657, 175] on icon "button" at bounding box center [664, 183] width 16 height 16
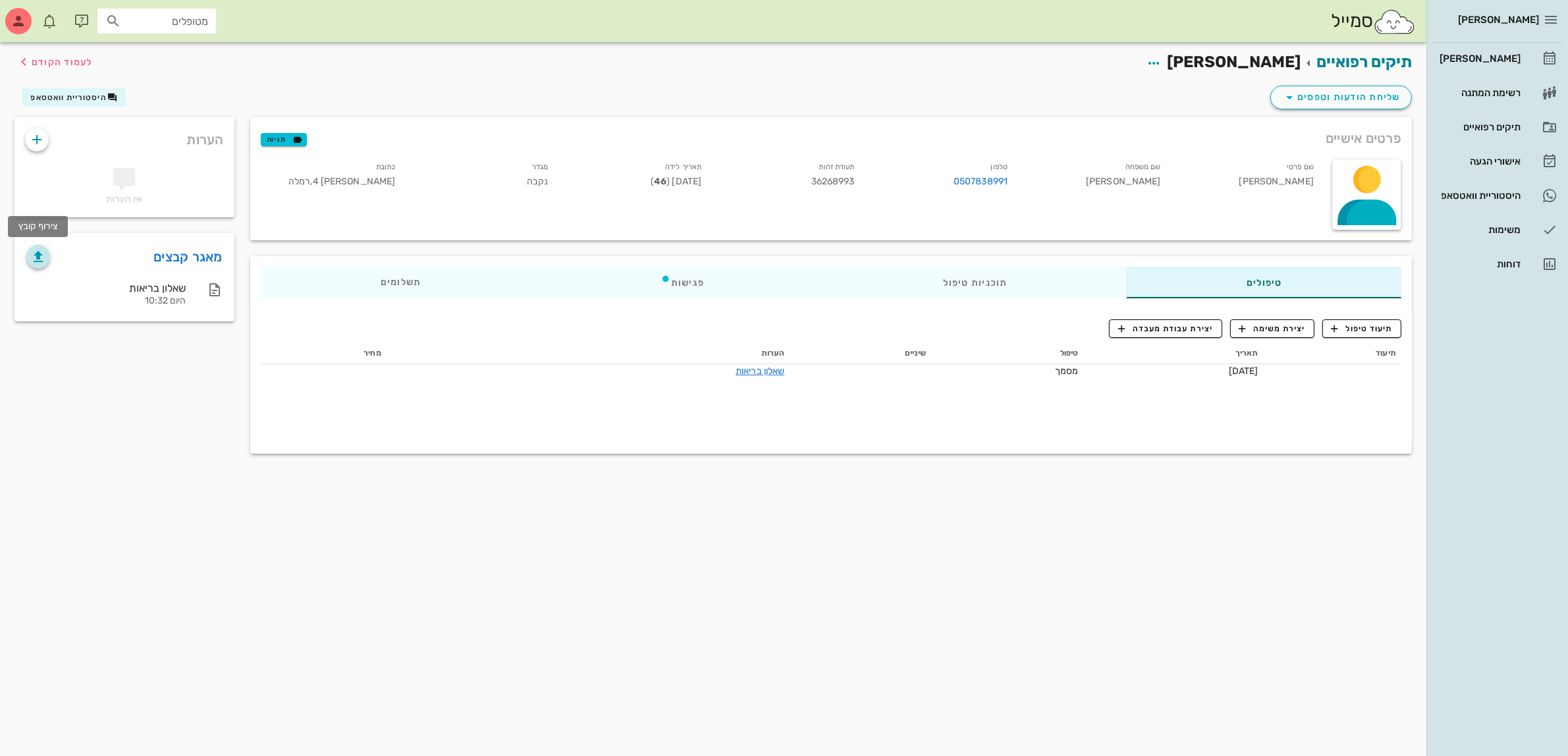
click at [34, 252] on icon "button" at bounding box center [39, 257] width 16 height 16
click at [73, 104] on button "היסטוריית וואטסאפ" at bounding box center [74, 97] width 104 height 18
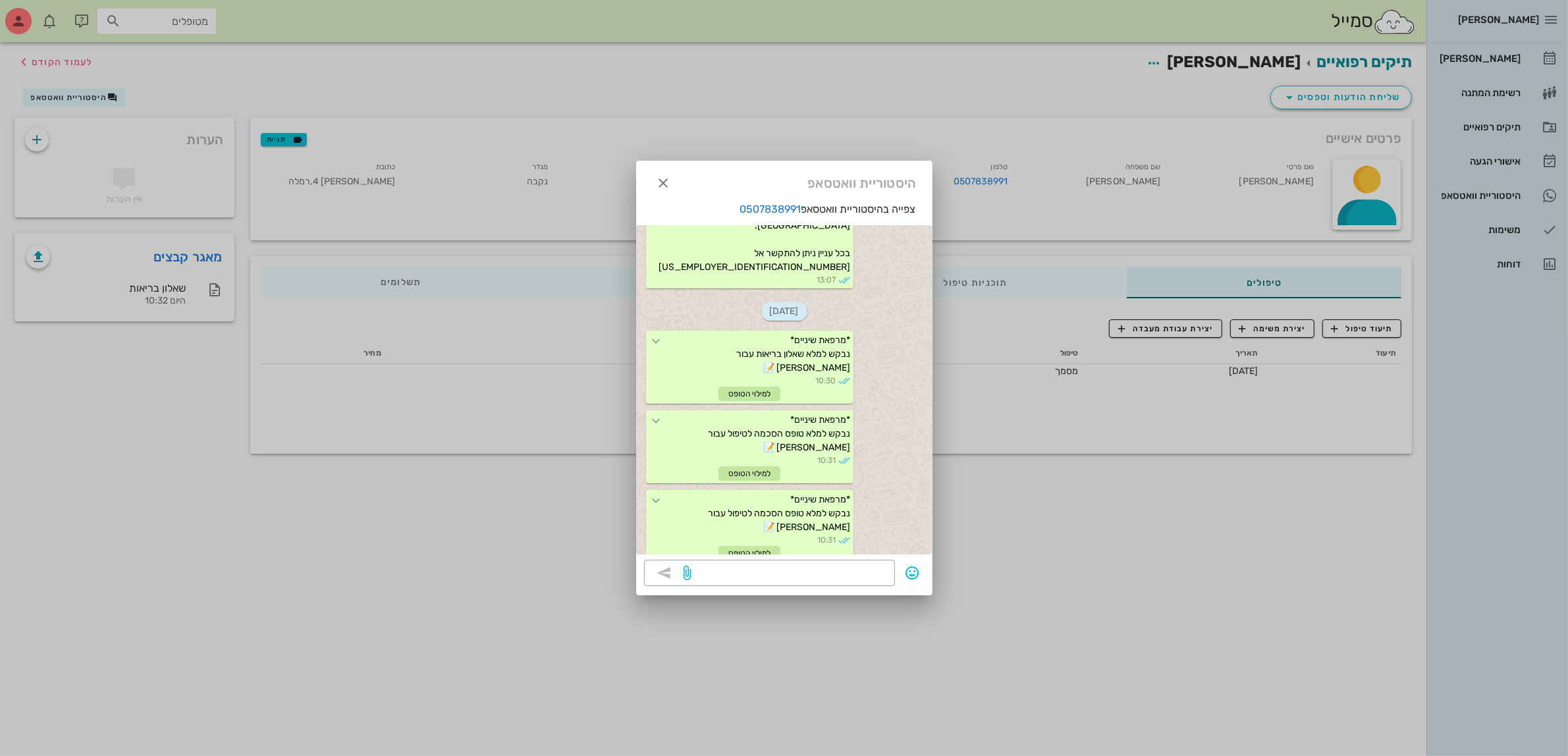
click at [985, 564] on div at bounding box center [784, 378] width 1568 height 756
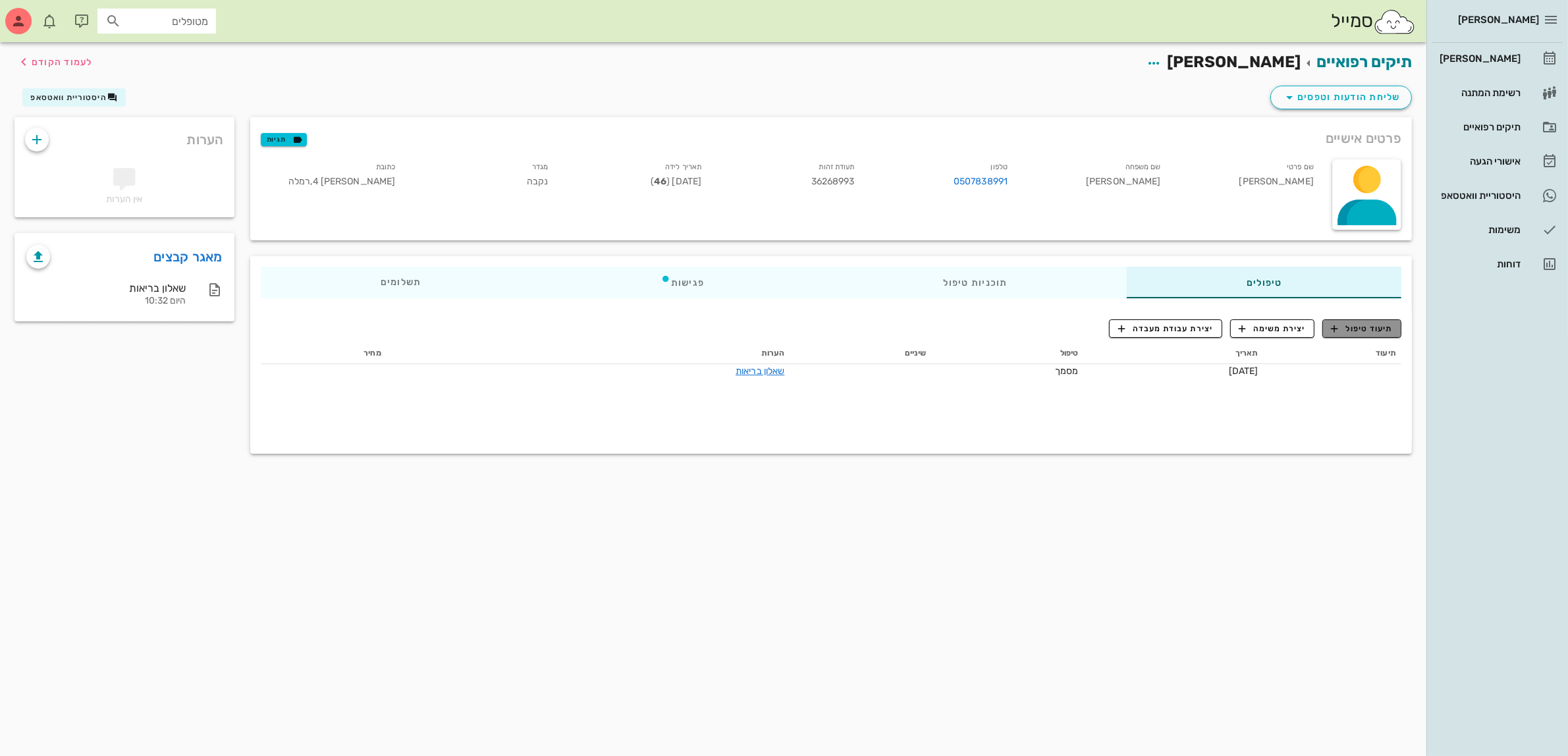
click at [1357, 333] on button "תיעוד טיפול" at bounding box center [1361, 328] width 79 height 18
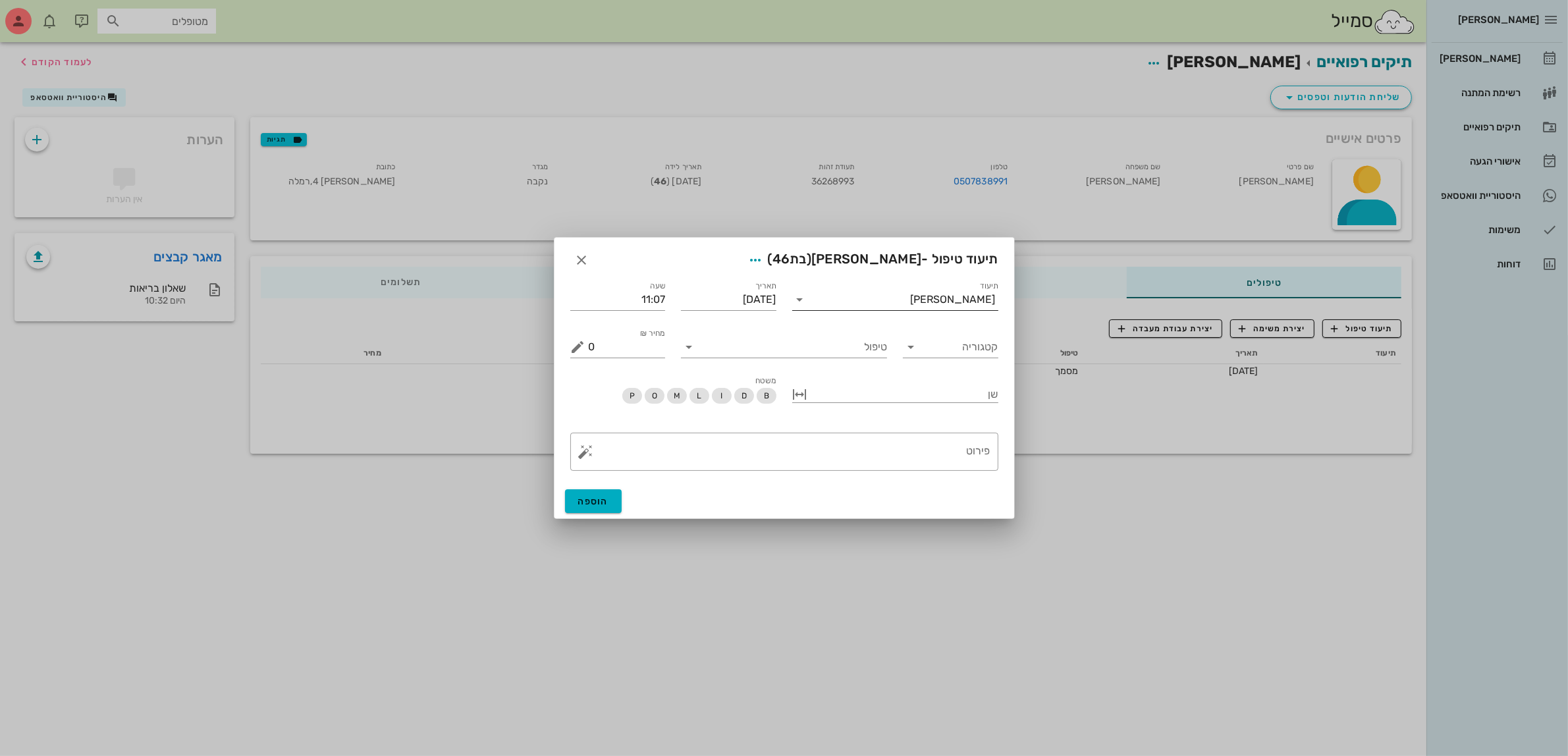
click at [837, 304] on input "תיעוד" at bounding box center [861, 300] width 100 height 21
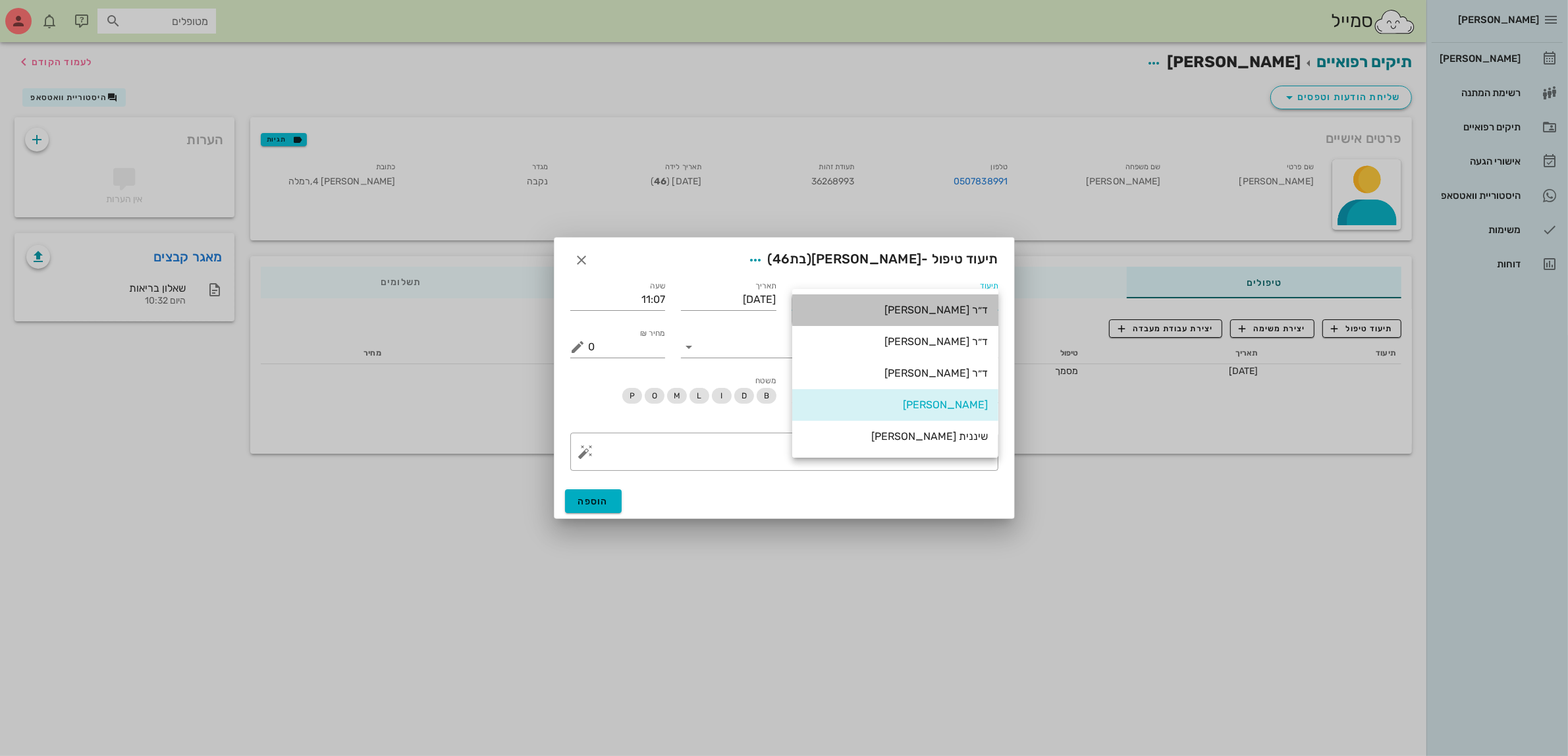
click at [956, 314] on div "ד״ר [PERSON_NAME]" at bounding box center [895, 310] width 185 height 13
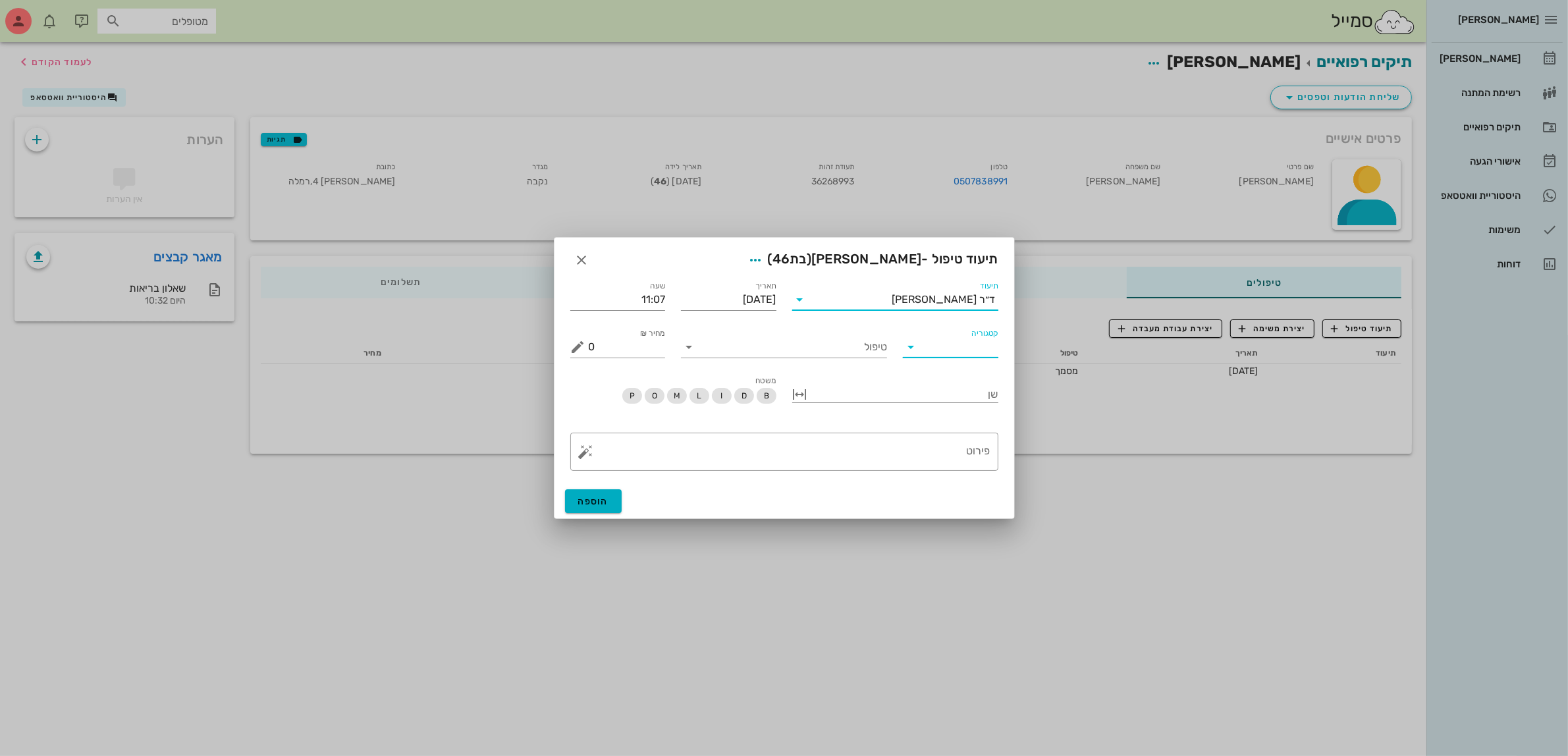
click at [957, 346] on input "קטגוריה" at bounding box center [961, 347] width 75 height 21
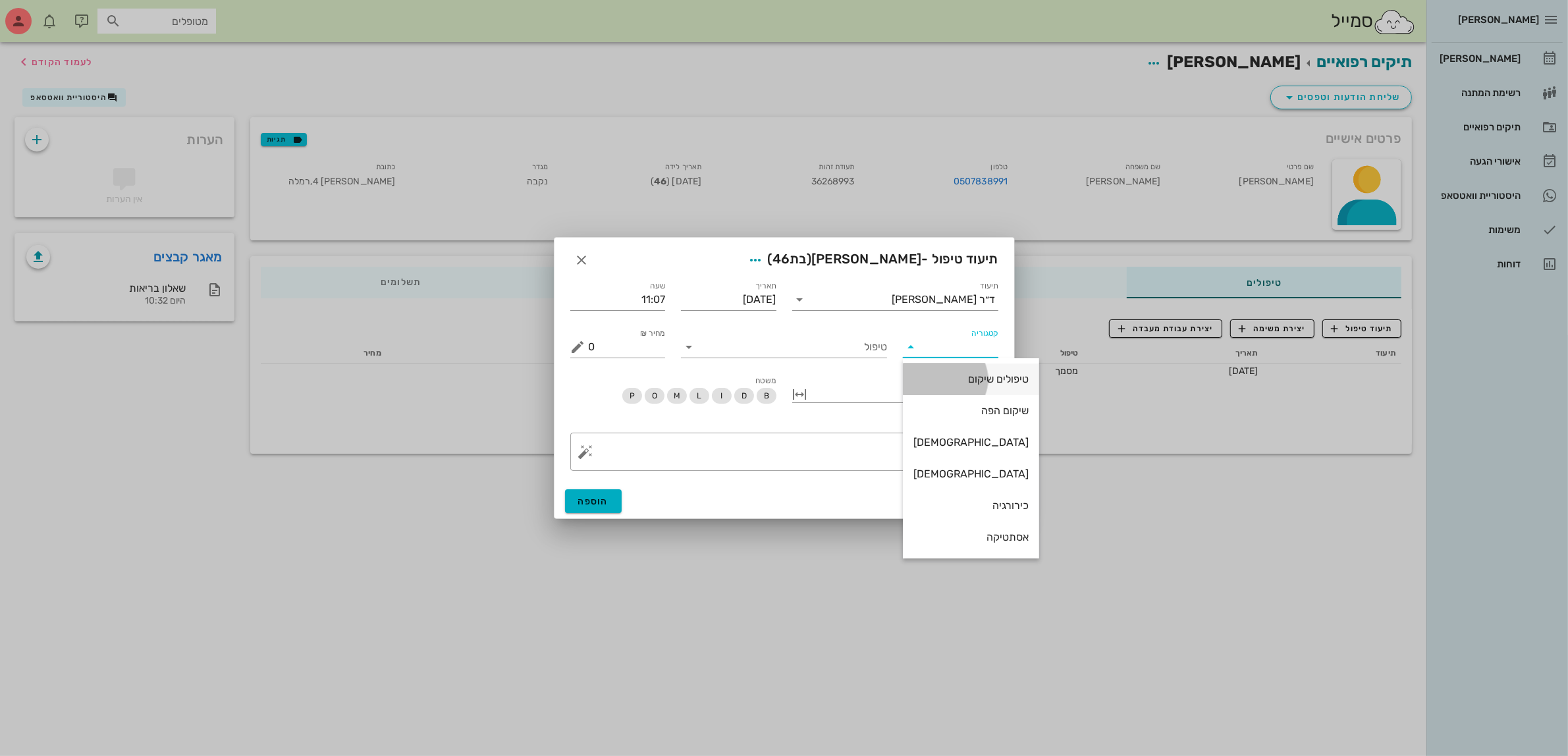
click at [969, 381] on div "טיפולים שיקום" at bounding box center [971, 379] width 115 height 13
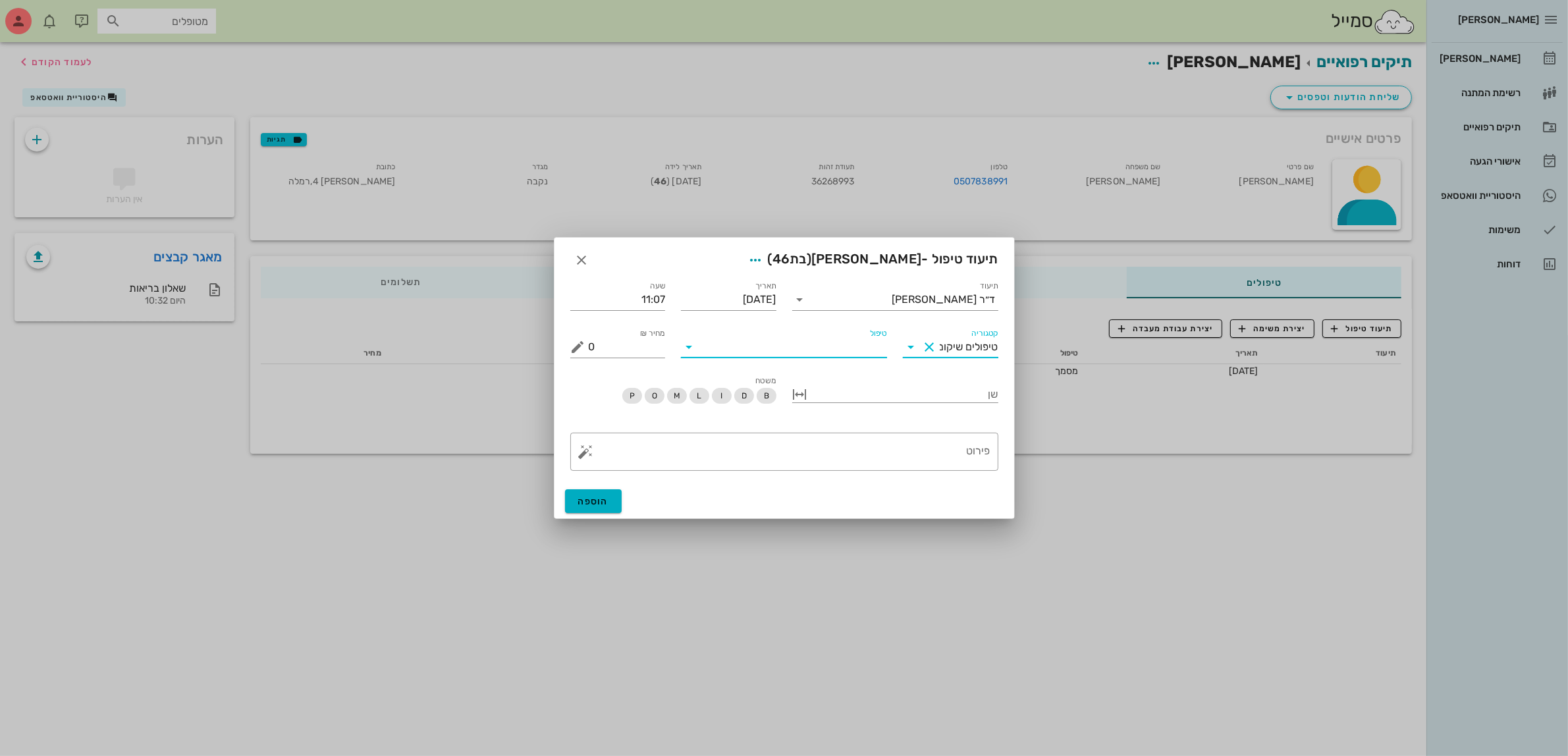
click at [841, 343] on input "טיפול" at bounding box center [793, 347] width 188 height 21
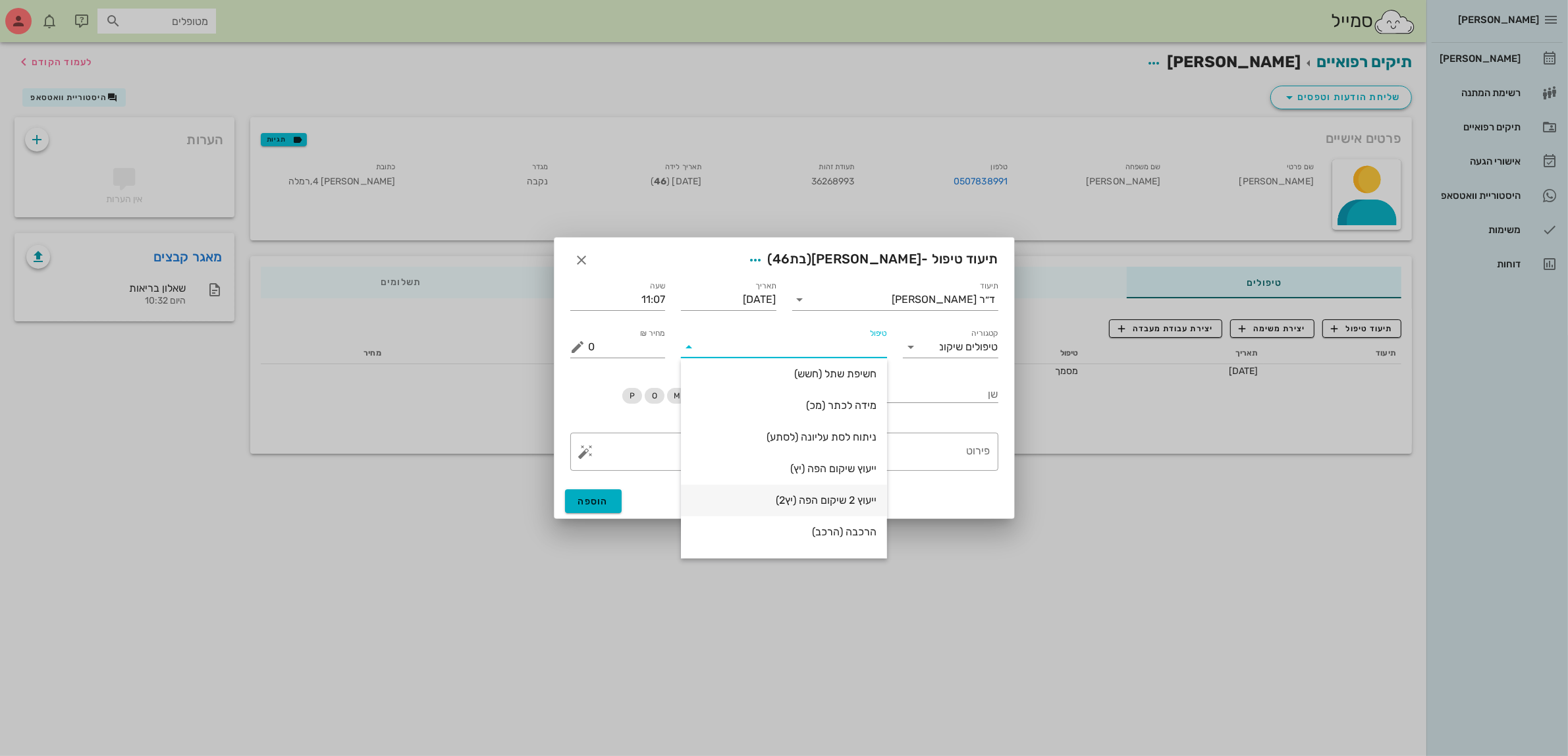
scroll to position [221, 0]
click at [949, 333] on div "קטגוריה טיפולים שיקום" at bounding box center [950, 343] width 96 height 29
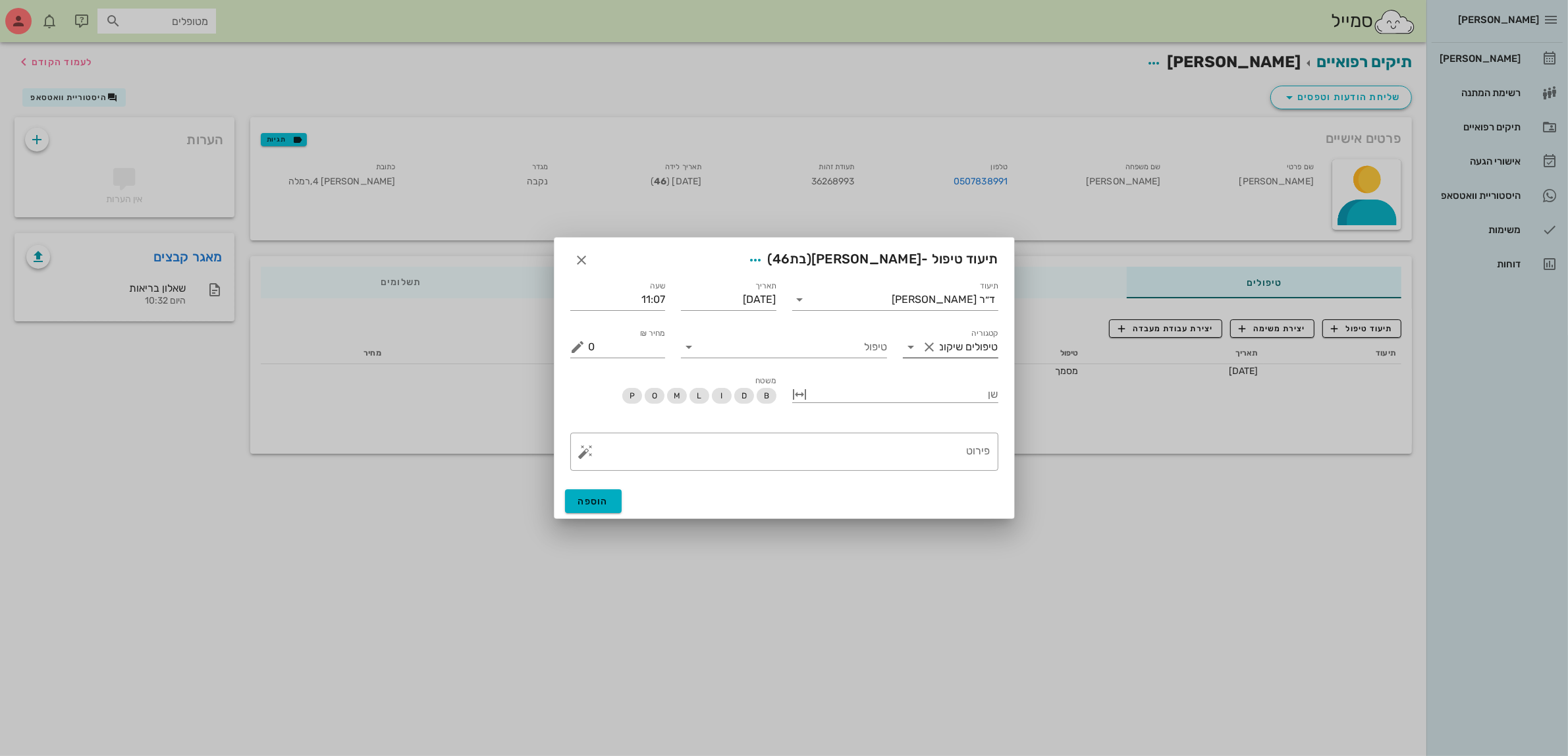
click at [954, 354] on input "טיפולים שיקום" at bounding box center [968, 347] width 59 height 21
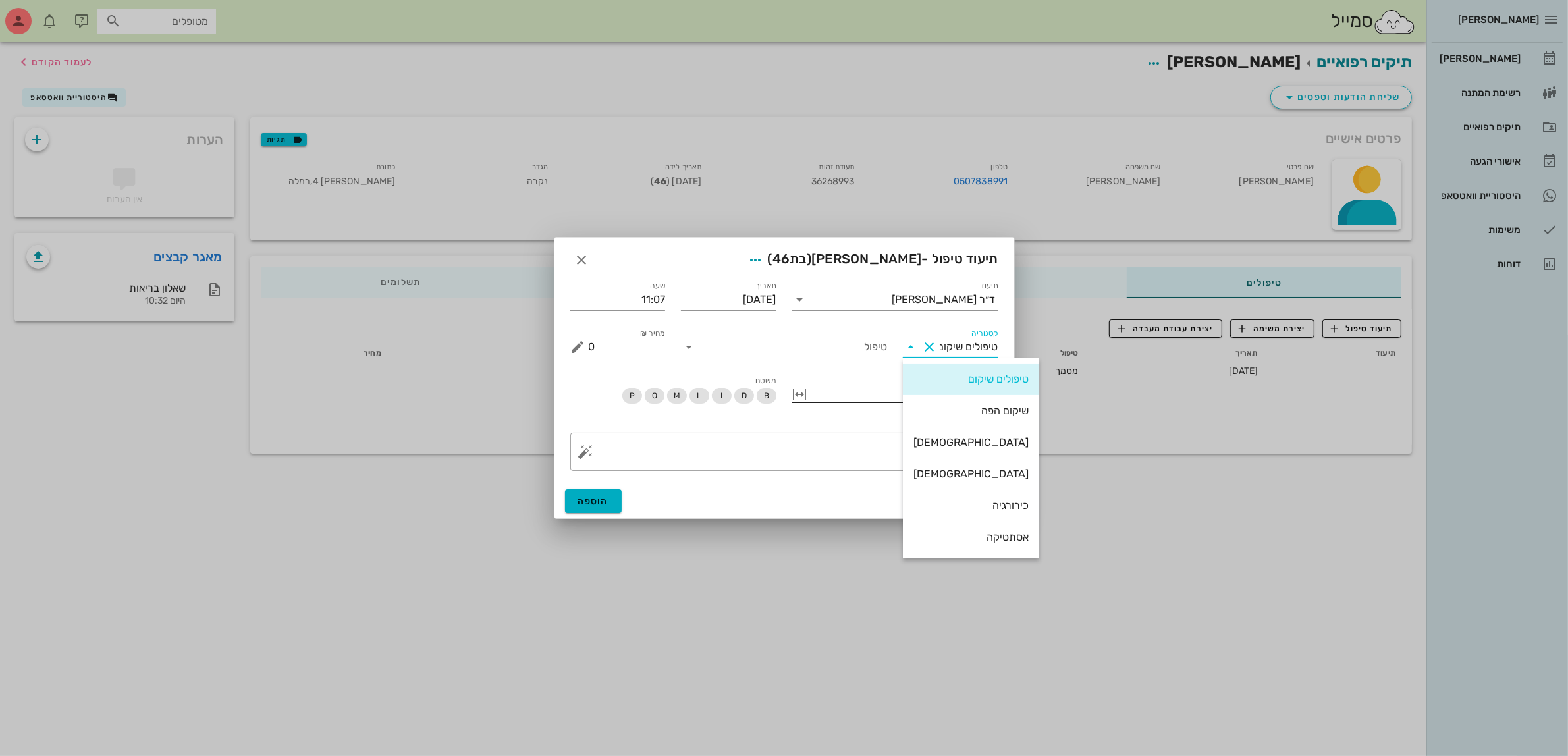
click at [956, 410] on div "שיקום הפה" at bounding box center [971, 411] width 115 height 13
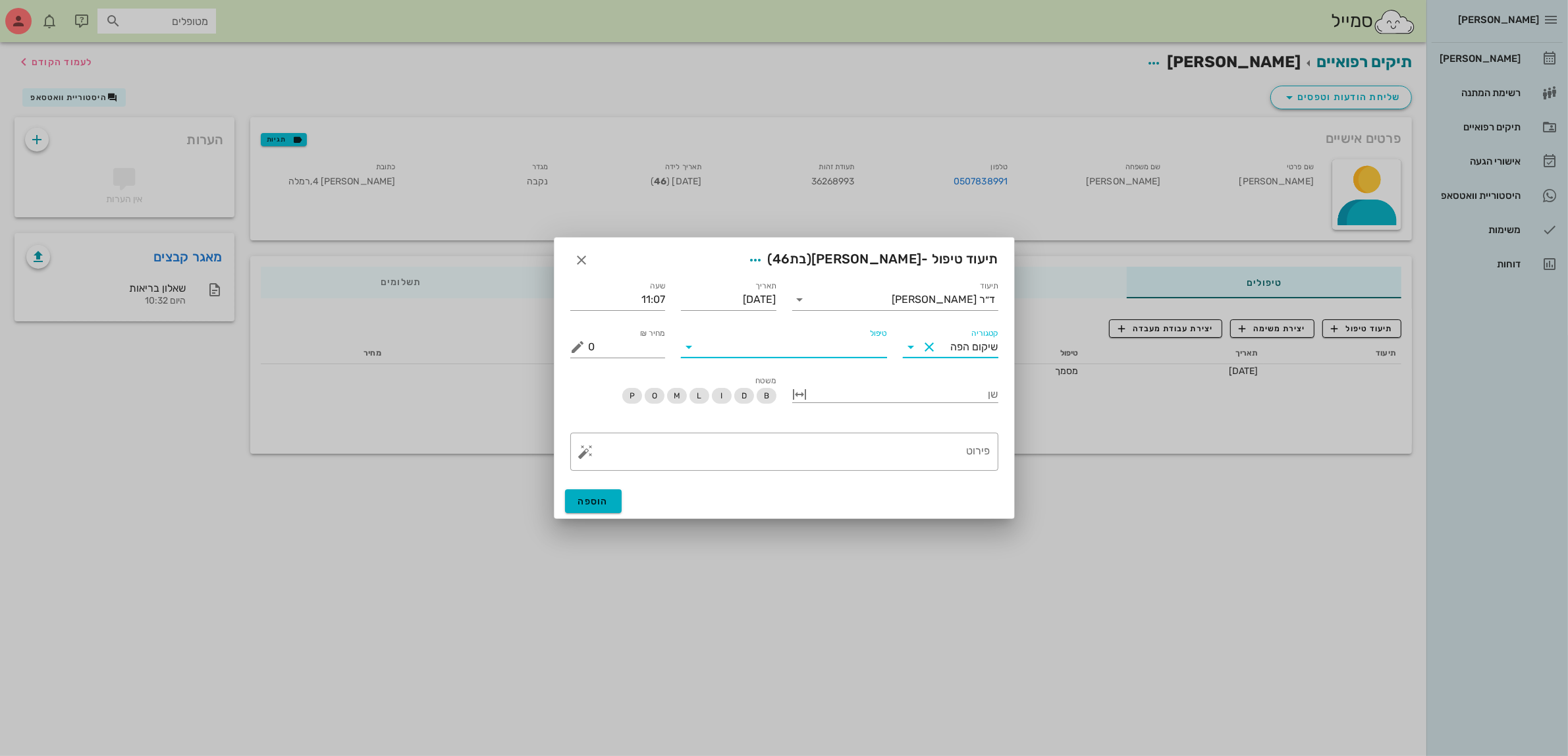
click at [826, 349] on input "טיפול" at bounding box center [793, 347] width 188 height 21
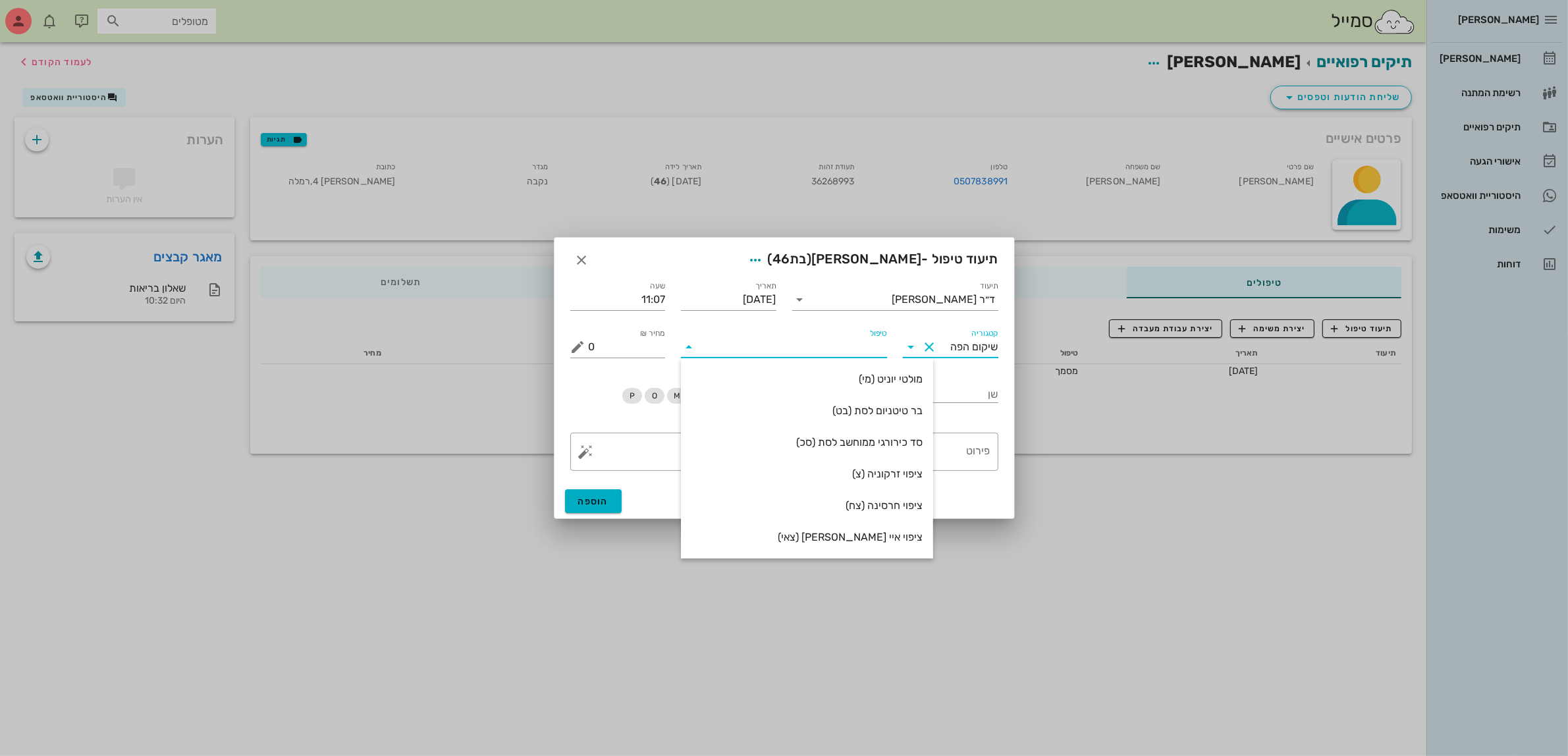
click at [953, 342] on input "שיקום הפה" at bounding box center [968, 347] width 59 height 21
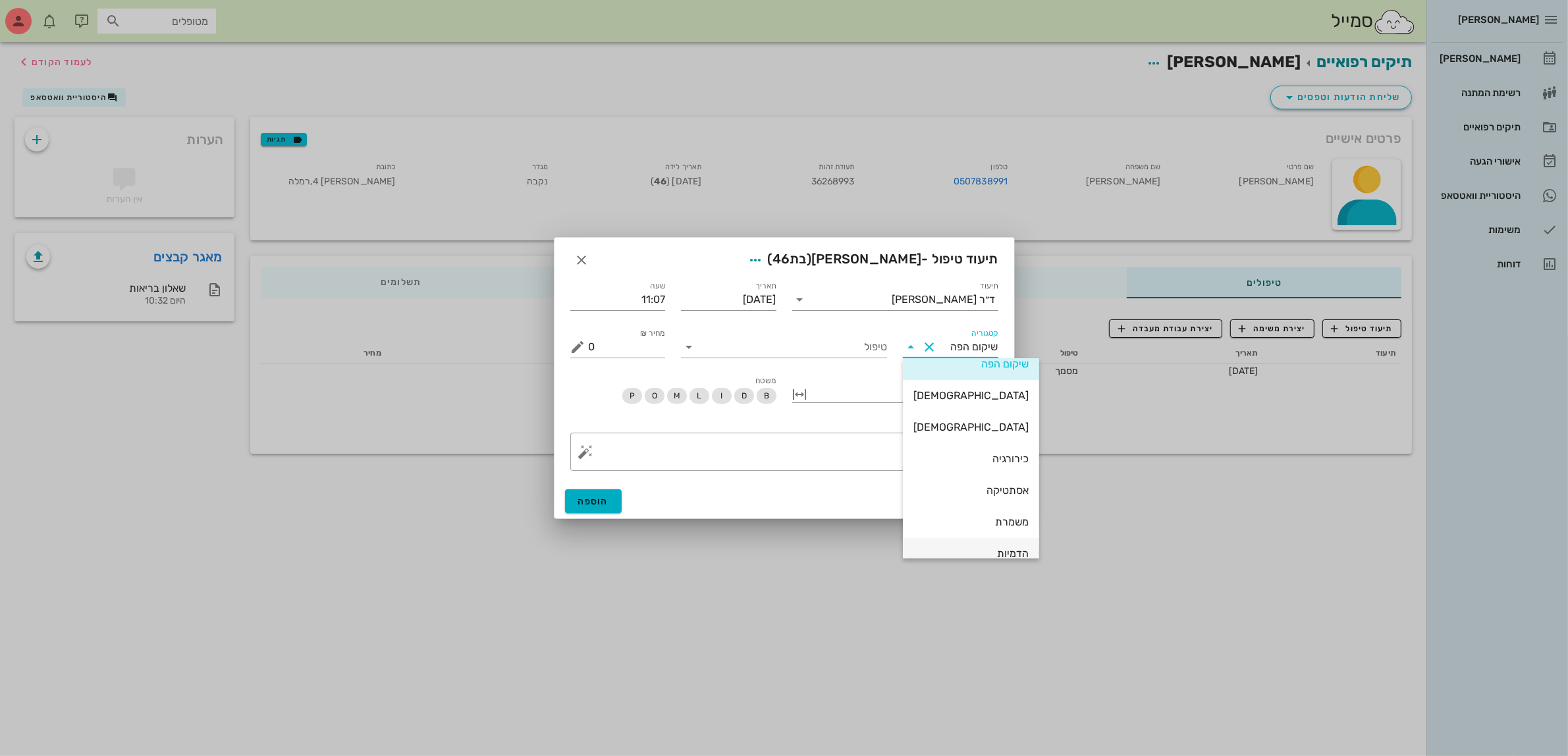
scroll to position [82, 0]
click at [964, 423] on div "כירורגיה" at bounding box center [971, 423] width 115 height 13
type input "כירורגיה"
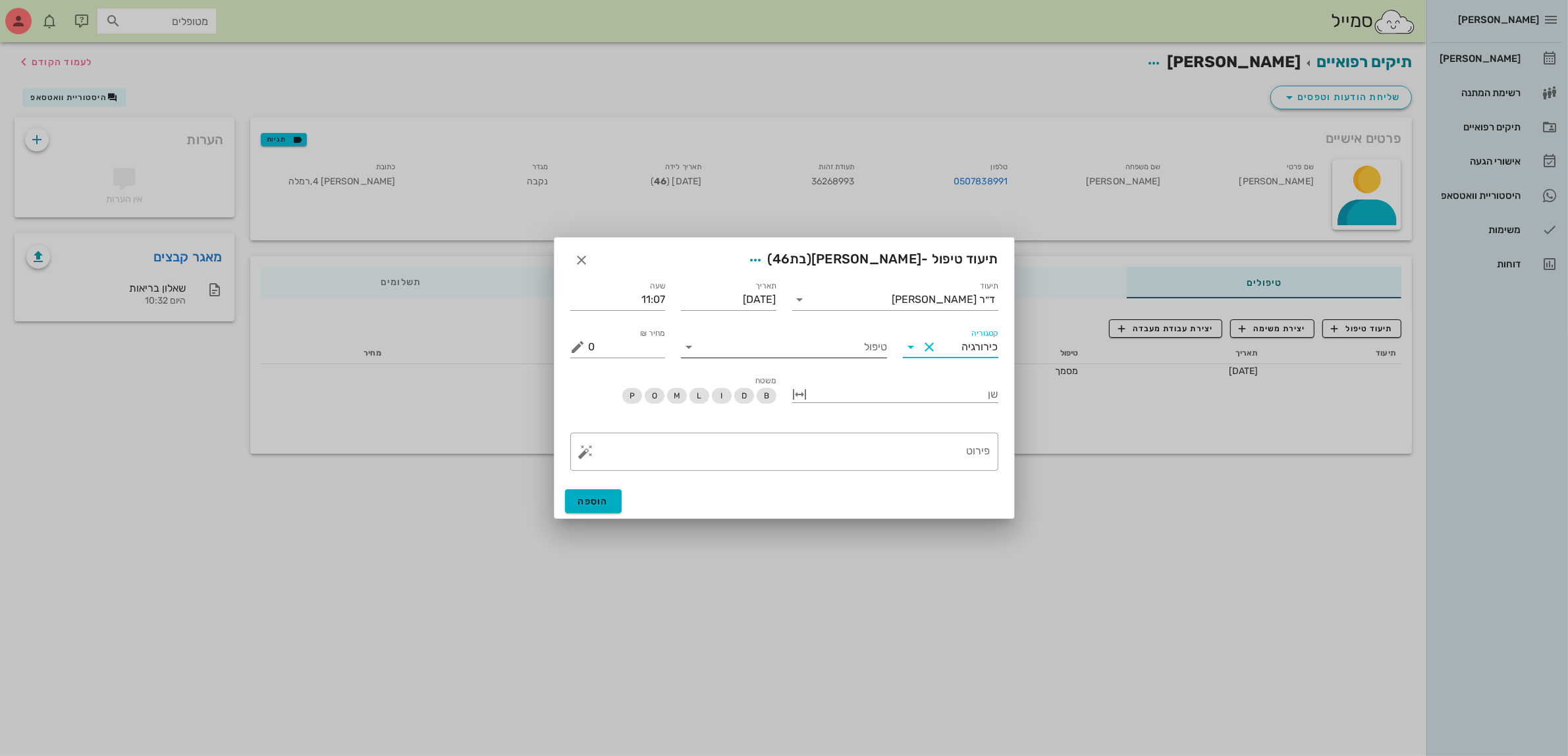
click at [763, 342] on input "טיפול" at bounding box center [793, 347] width 188 height 21
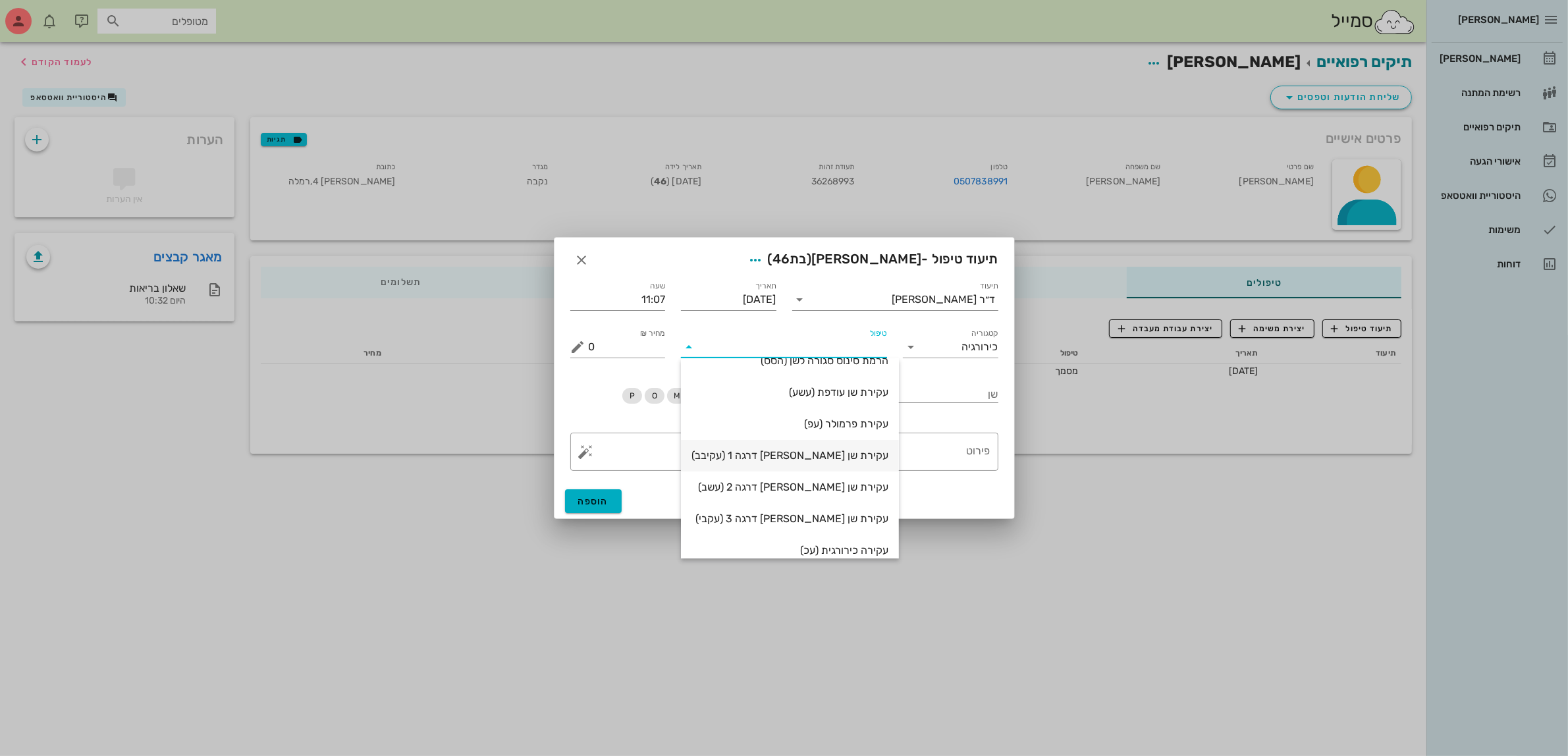
scroll to position [24, 0]
click at [834, 482] on div "עקירת שן [PERSON_NAME] דרגה 1 (עקיבב)" at bounding box center [789, 481] width 197 height 13
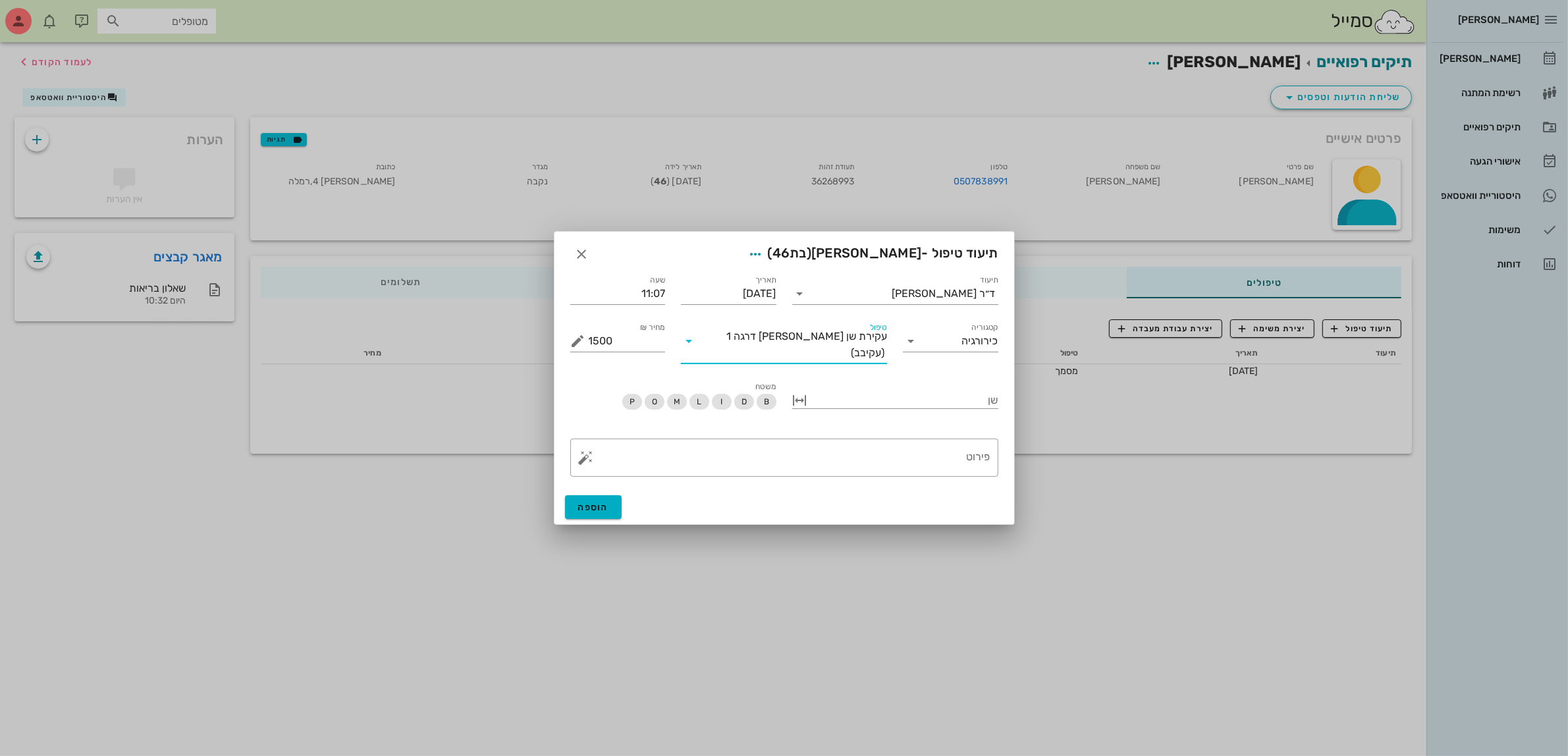
click at [851, 347] on span "(עקיבב)" at bounding box center [868, 353] width 34 height 12
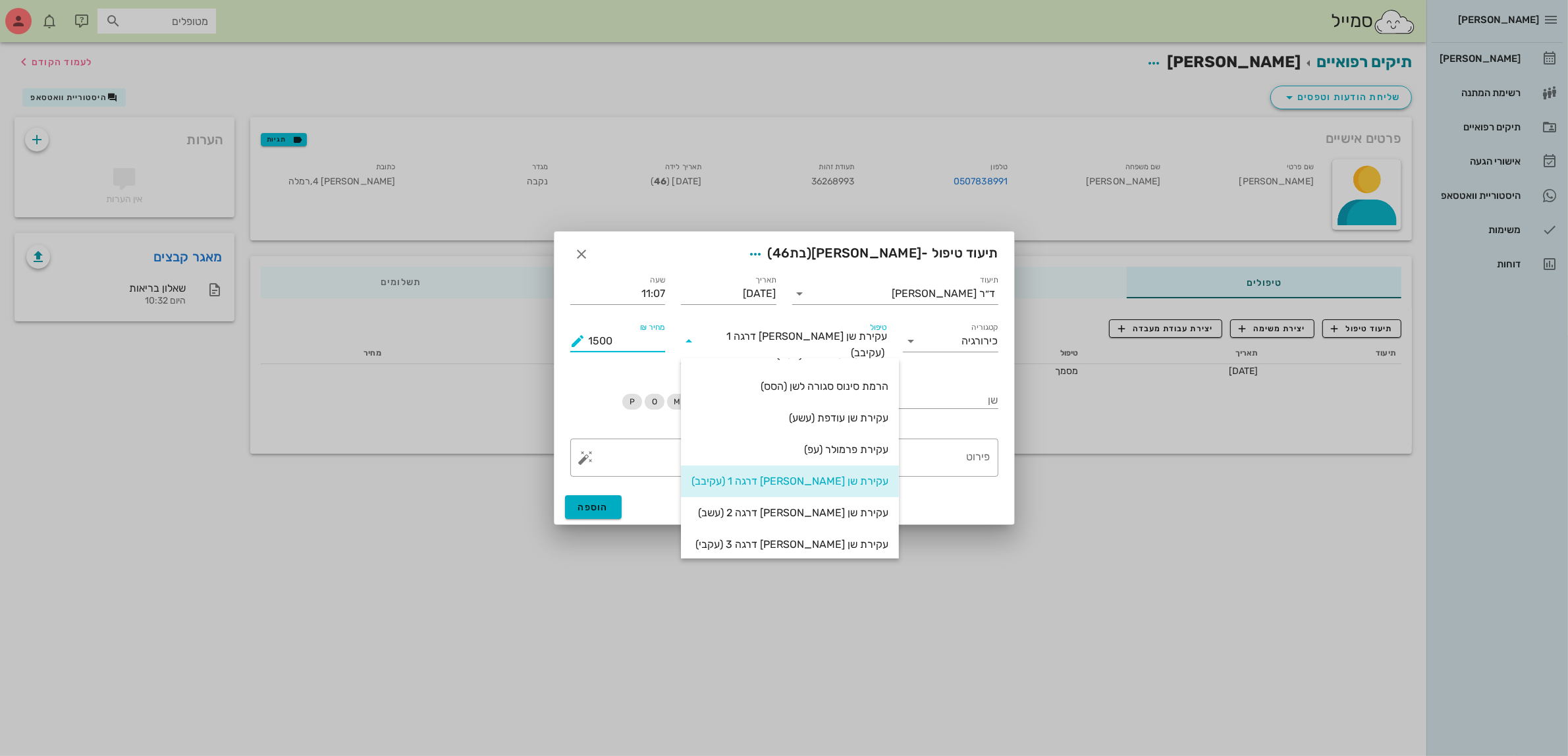
drag, startPoint x: 629, startPoint y: 349, endPoint x: 516, endPoint y: 357, distance: 113.3
click at [516, 357] on div "[PERSON_NAME] יומן מרפאה רשימת המתנה תיקים רפואיים אישורי הגעה היסטוריית וואטסא…" at bounding box center [784, 378] width 1568 height 756
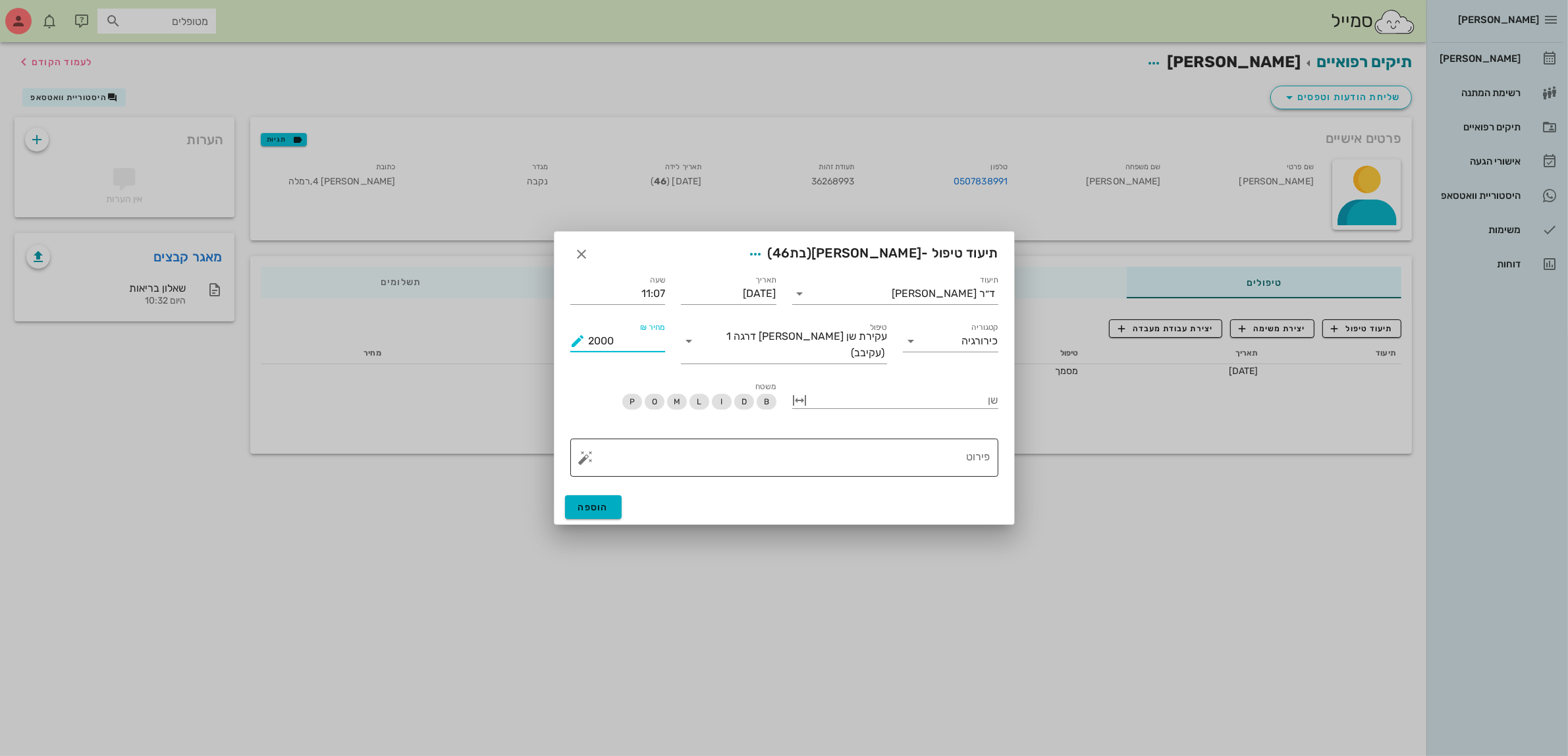
type input "2000"
click at [946, 447] on textarea "פירוט" at bounding box center [790, 460] width 402 height 31
click at [593, 456] on button "button" at bounding box center [586, 458] width 16 height 16
click at [616, 397] on div "כירורגיה" at bounding box center [608, 398] width 62 height 27
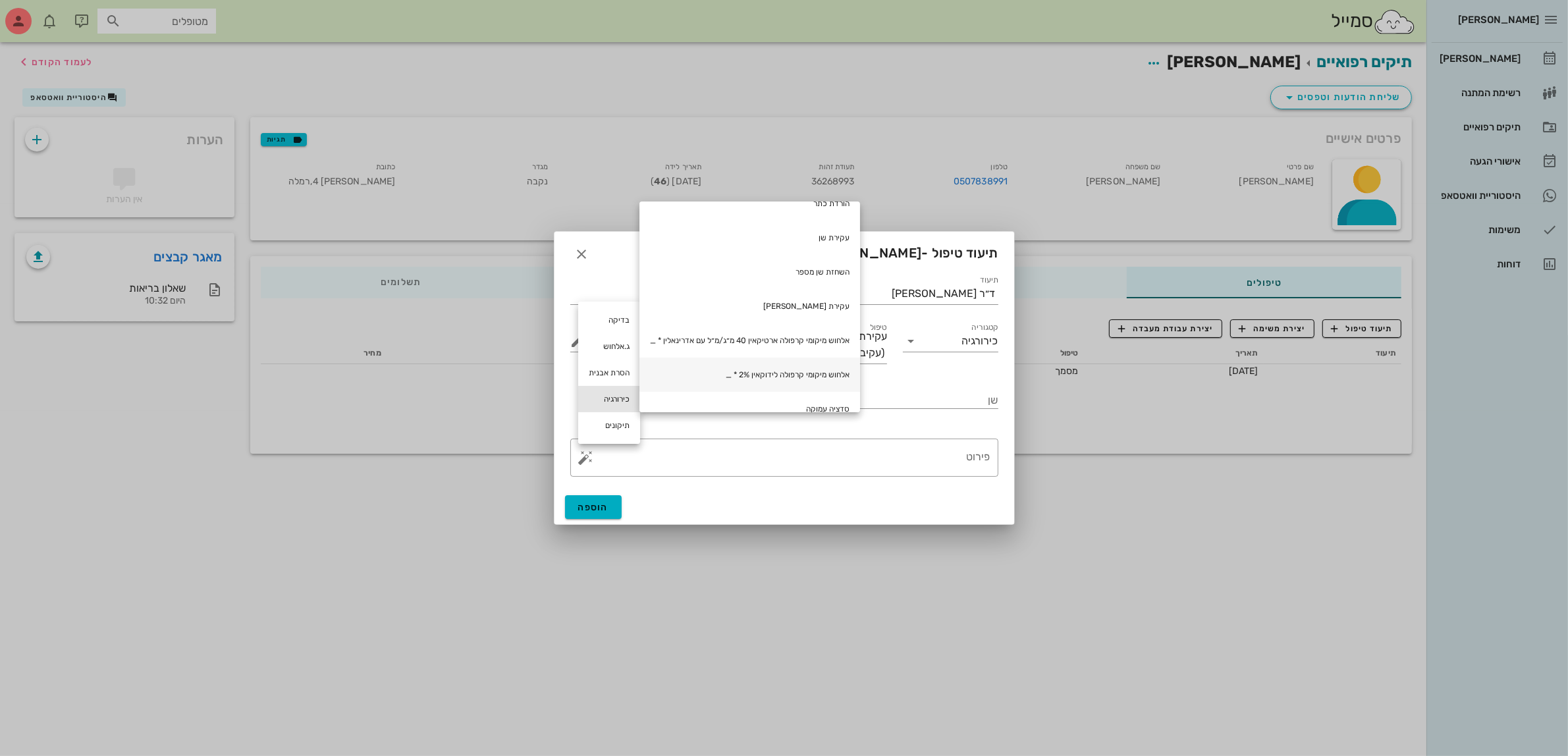
scroll to position [165, 0]
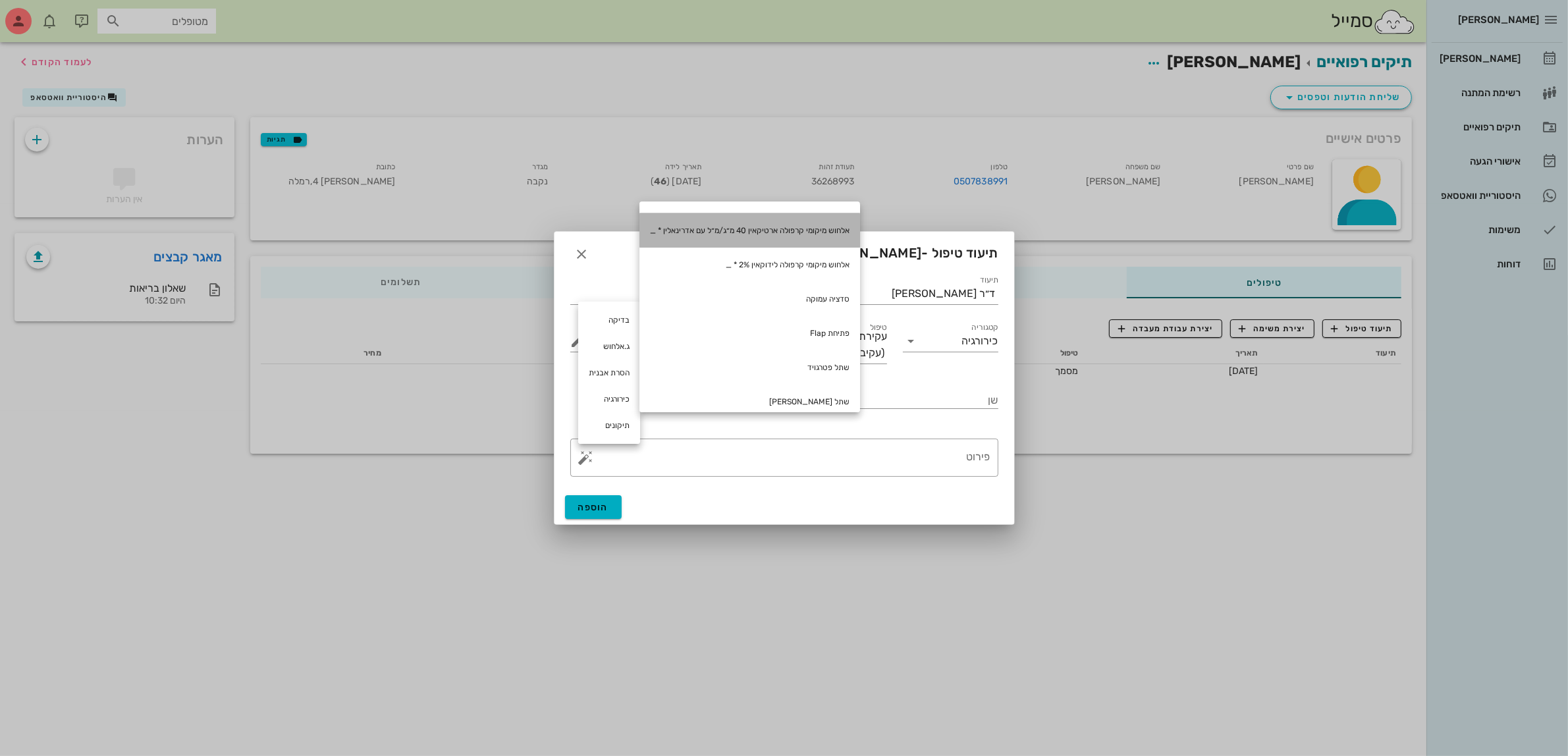
click at [805, 226] on div "אלחוש מיקומי קרפולה ארטיקאין 40 מ״ג/מ״ל עם אדרינאלין * _" at bounding box center [750, 230] width 221 height 35
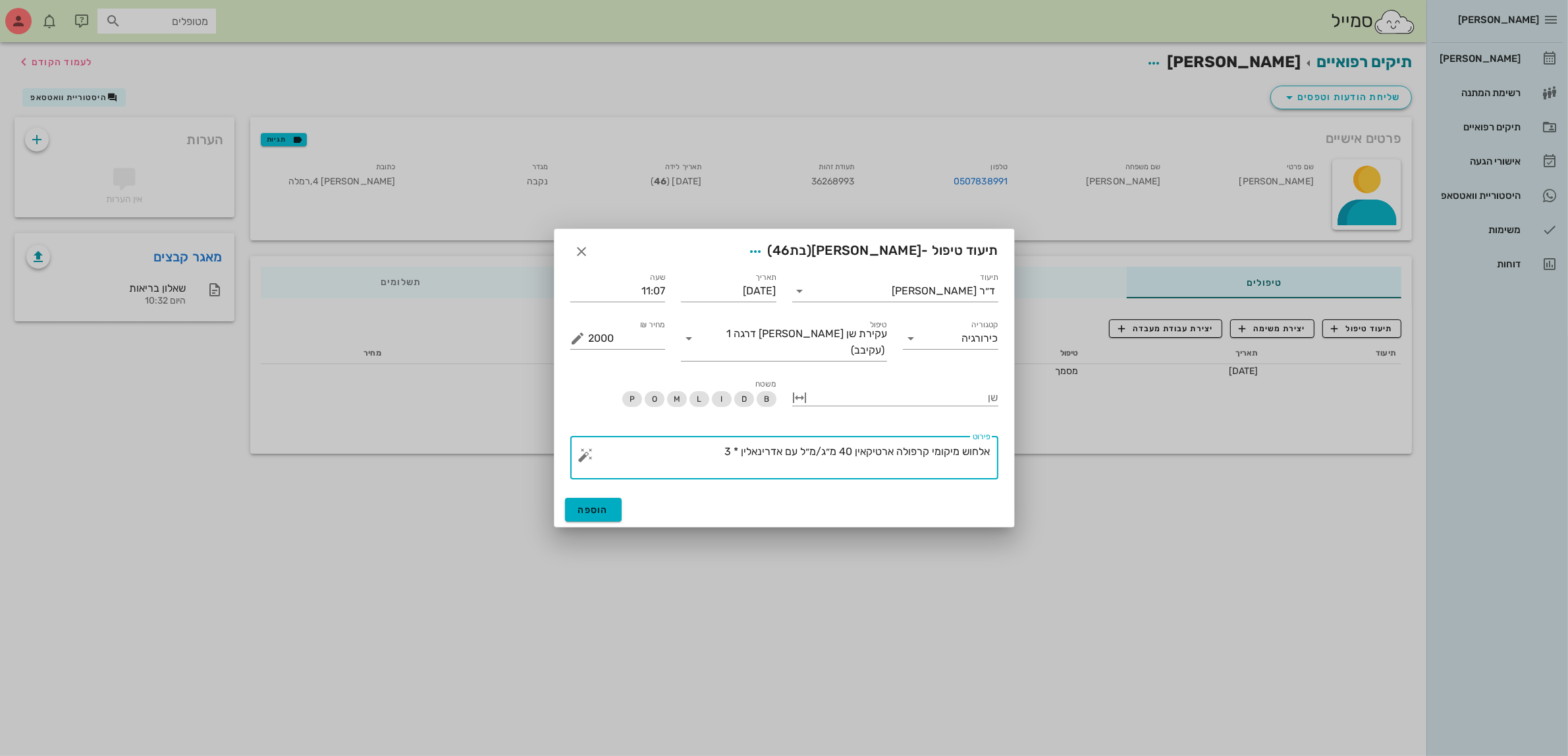
click at [586, 450] on button "button" at bounding box center [586, 455] width 16 height 16
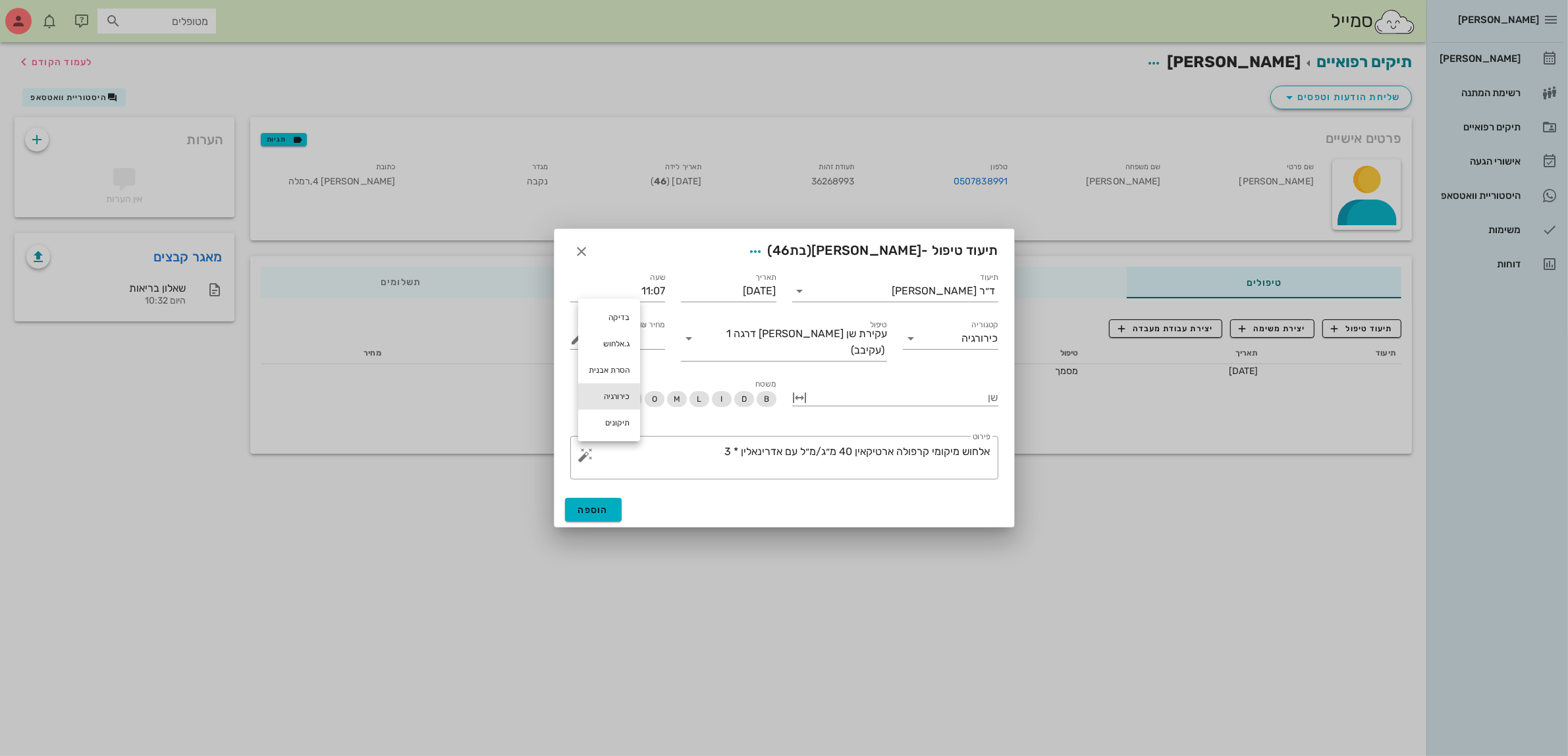
click at [621, 394] on div "כירורגיה" at bounding box center [608, 396] width 62 height 27
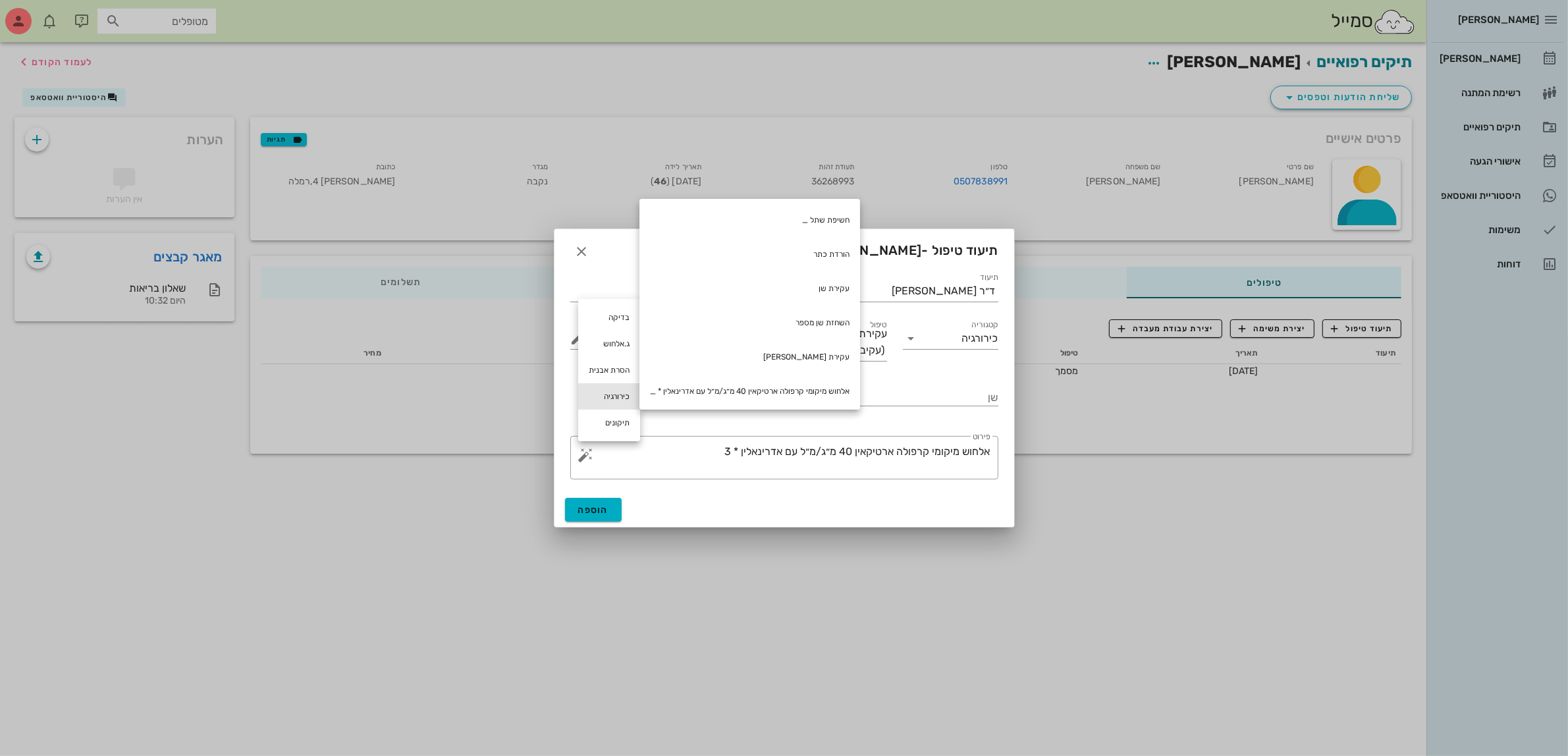
scroll to position [0, 0]
click at [821, 283] on div "עקירת שן" at bounding box center [750, 289] width 221 height 35
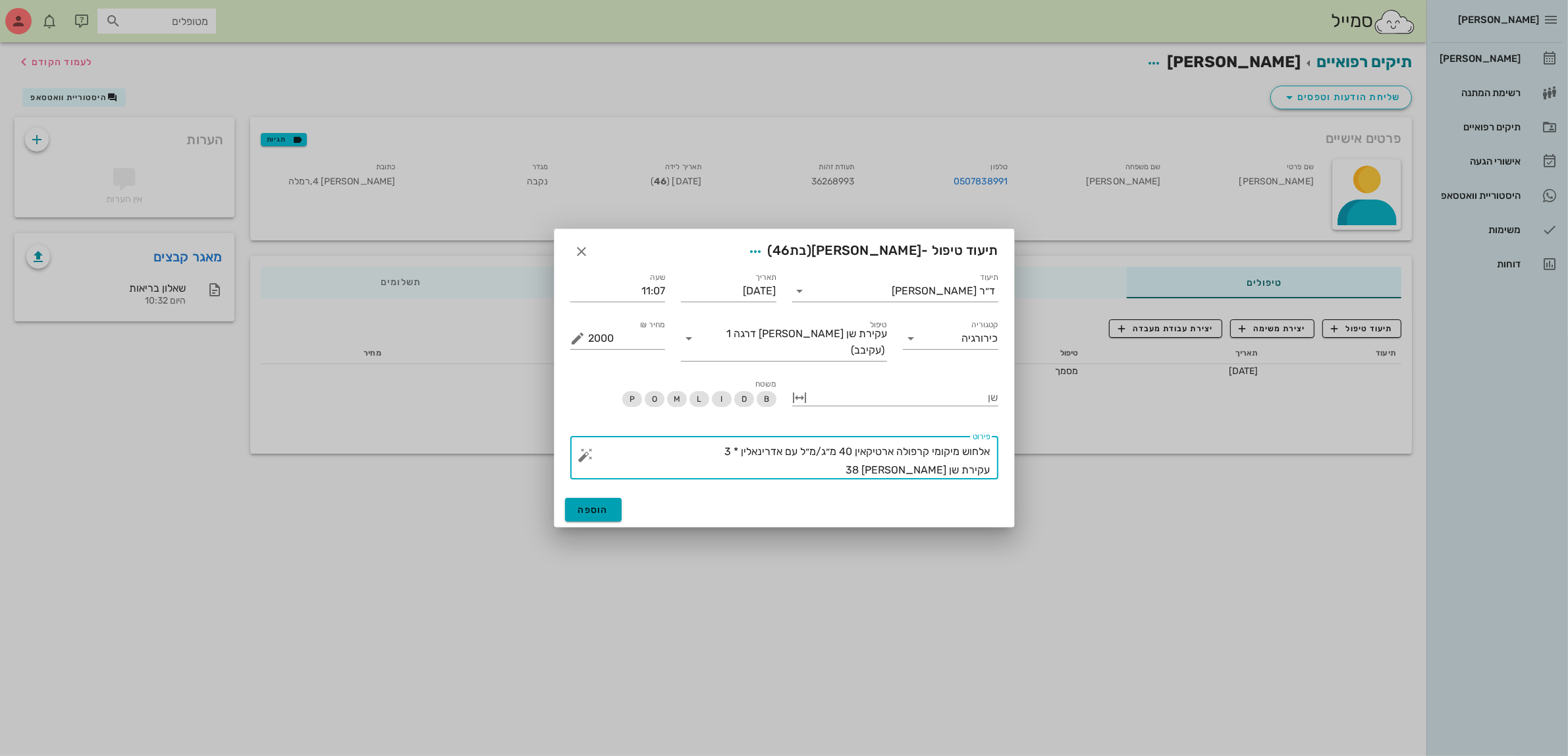
type textarea "אלחוש מיקומי קרפולה ארטיקאין 40 מ״ג/מ״ל עם אדרינאלין * 3 עקירת שן [PERSON_NAME]…"
click at [588, 505] on span "הוספה" at bounding box center [593, 510] width 31 height 11
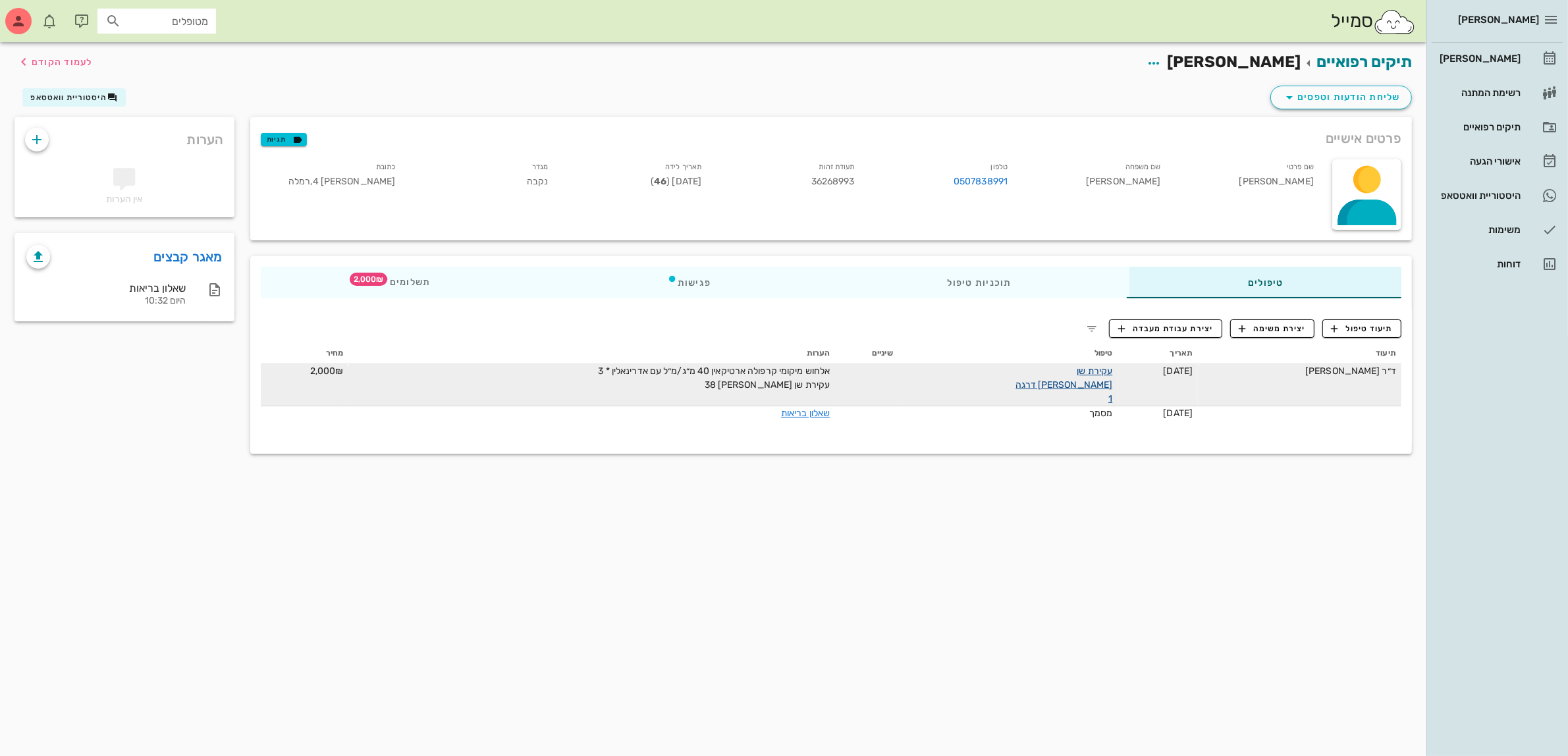
click at [1062, 372] on link "עקירת שן [PERSON_NAME] דרגה 1" at bounding box center [1064, 385] width 96 height 39
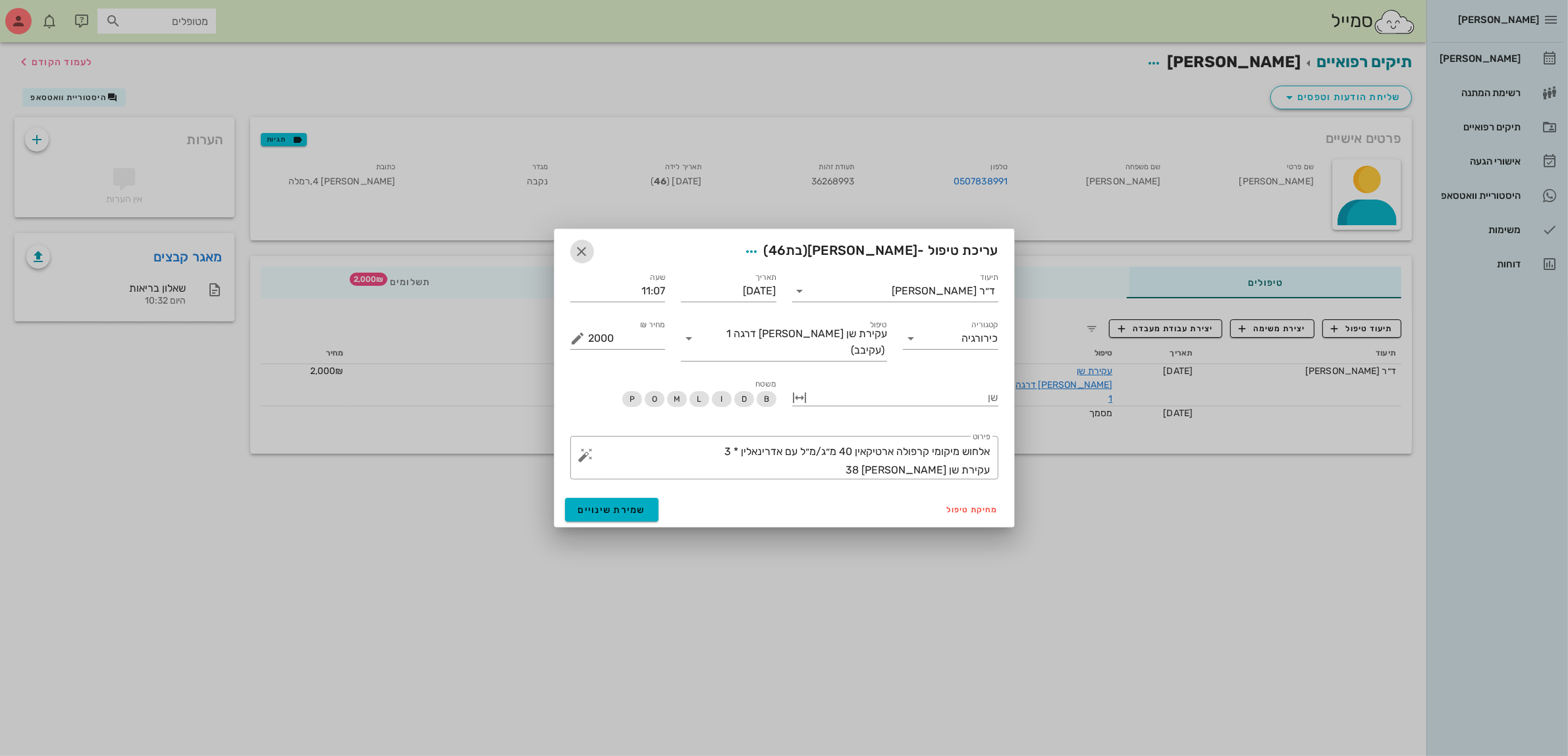
click at [576, 253] on icon "button" at bounding box center [583, 251] width 16 height 16
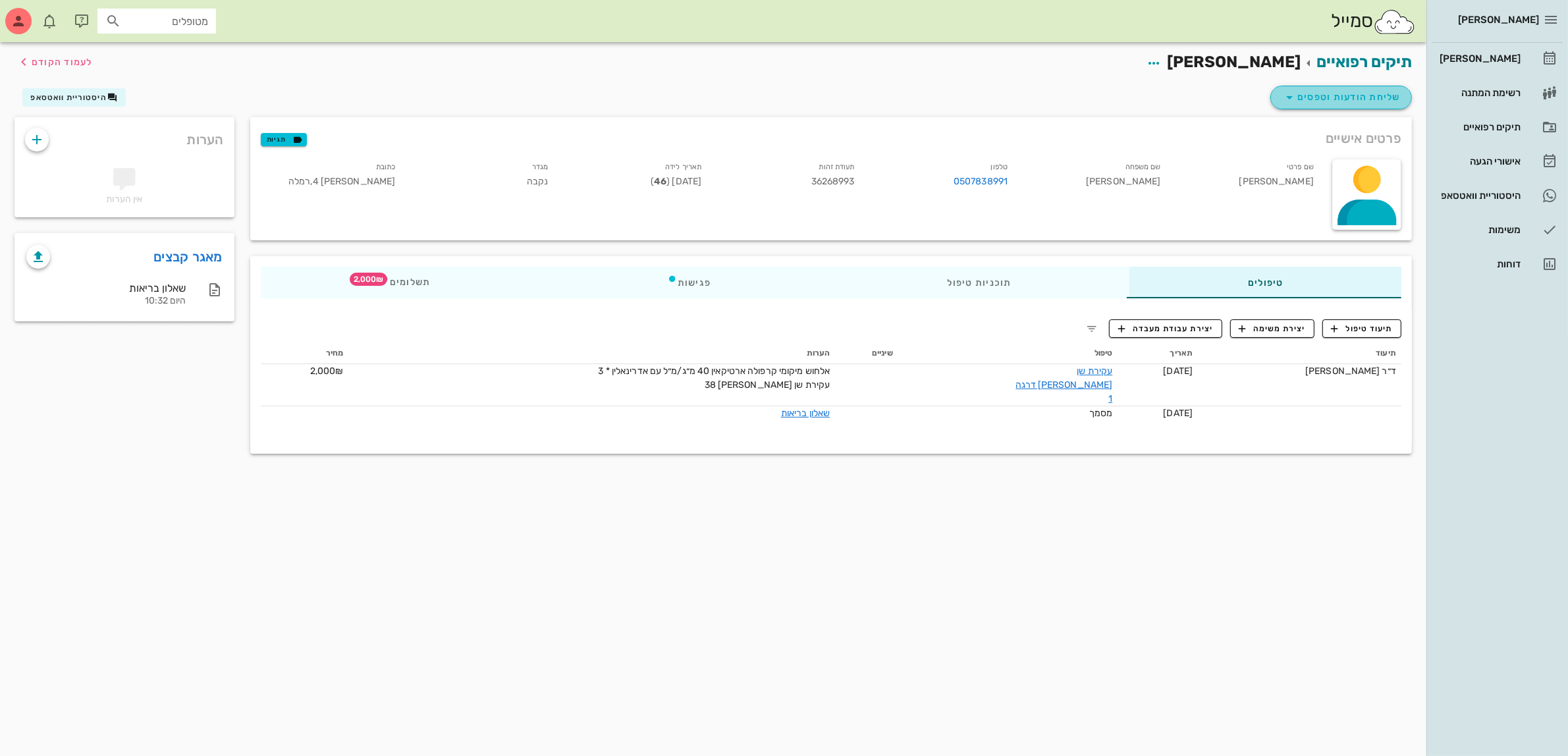
click at [1360, 96] on span "שליחת הודעות וטפסים" at bounding box center [1341, 97] width 119 height 16
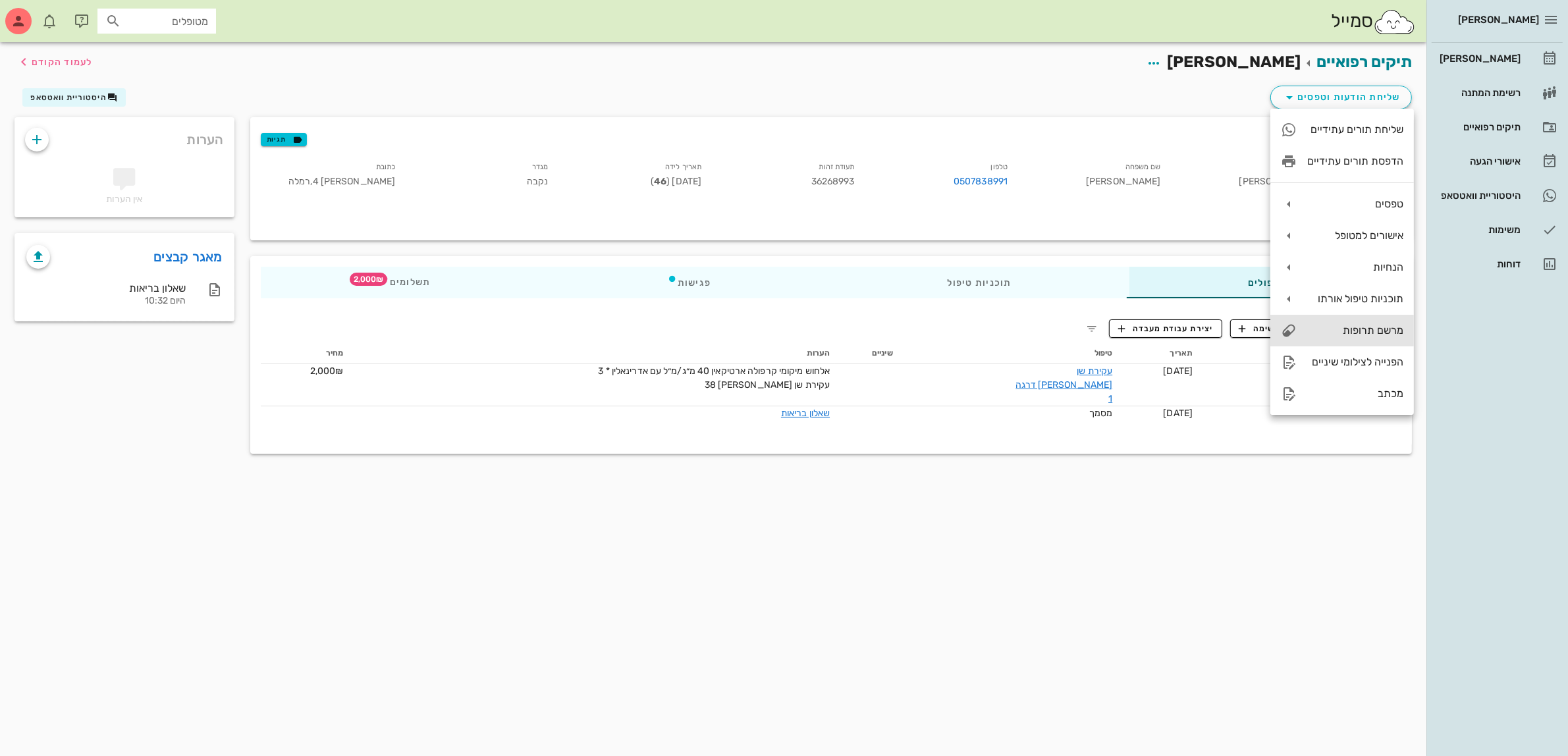
click at [1357, 330] on div "מרשם תרופות" at bounding box center [1356, 330] width 96 height 13
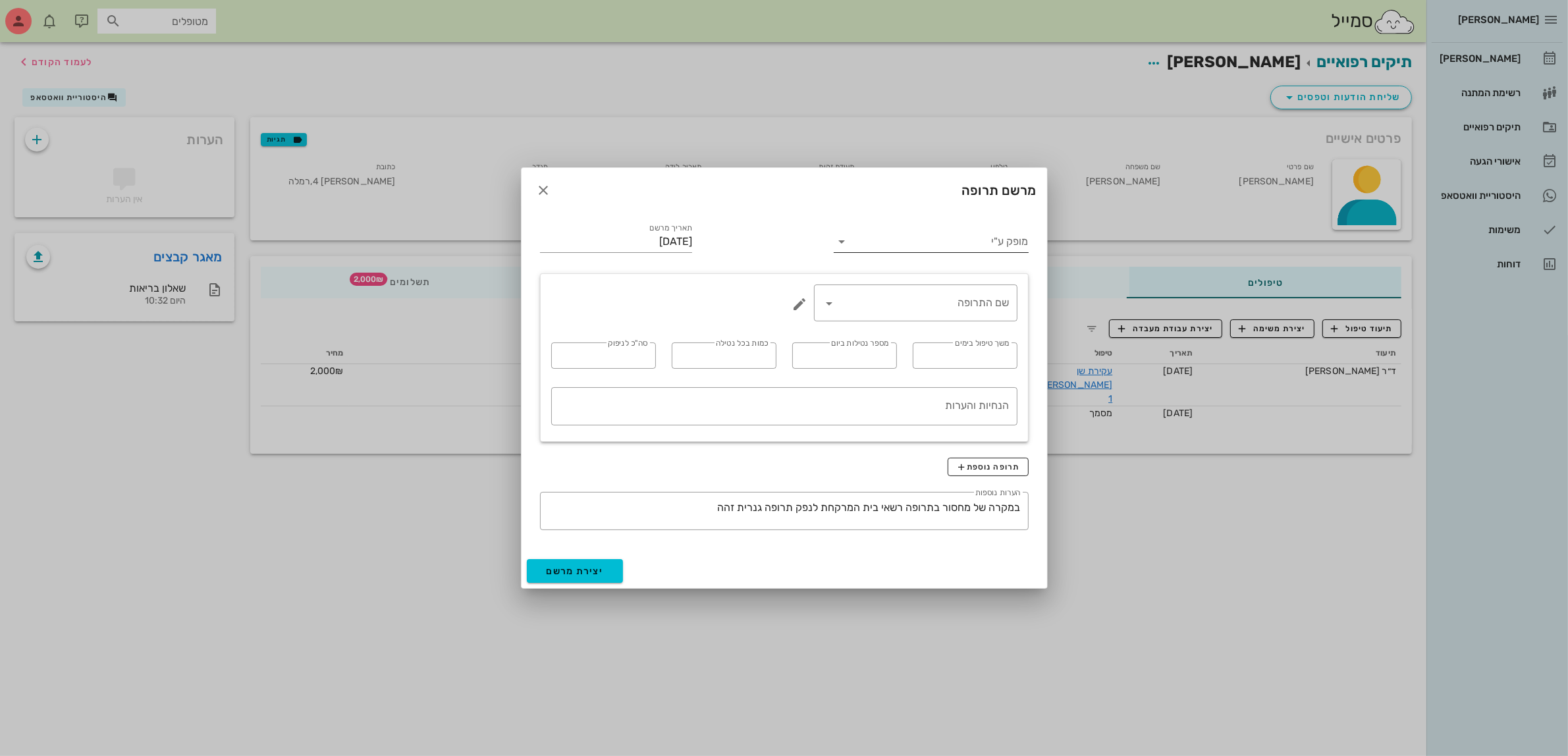
click at [931, 231] on input "מופק ע"י" at bounding box center [940, 242] width 176 height 21
click at [950, 313] on div "ד״ר [PERSON_NAME]" at bounding box center [931, 315] width 174 height 13
click at [978, 303] on input "שם התרופה" at bounding box center [925, 303] width 170 height 21
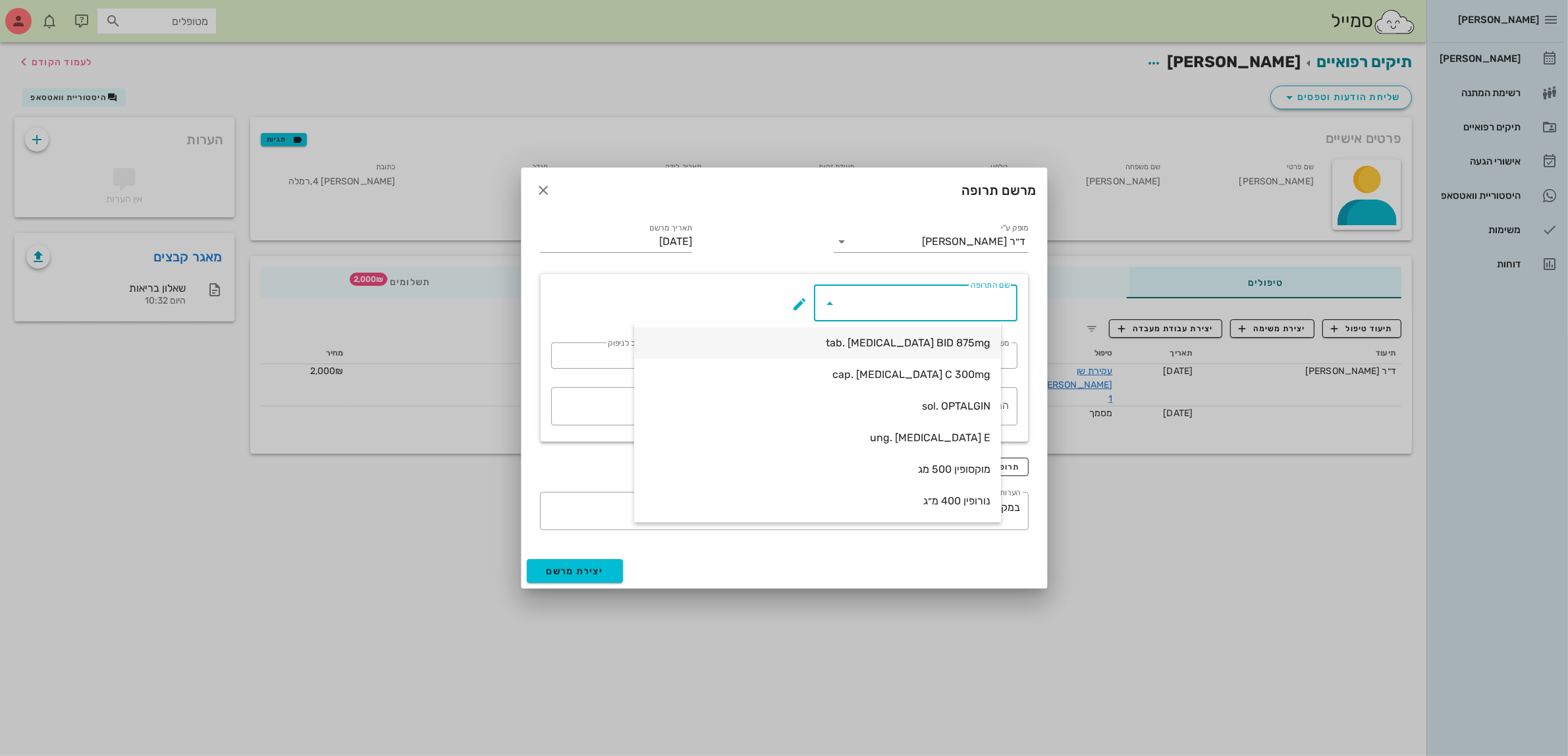
click at [954, 341] on div "tab. [MEDICAL_DATA] BID 875mg" at bounding box center [817, 343] width 346 height 13
type input "tab. [MEDICAL_DATA] BID 875mg"
type input "7"
type input "2"
type input "1"
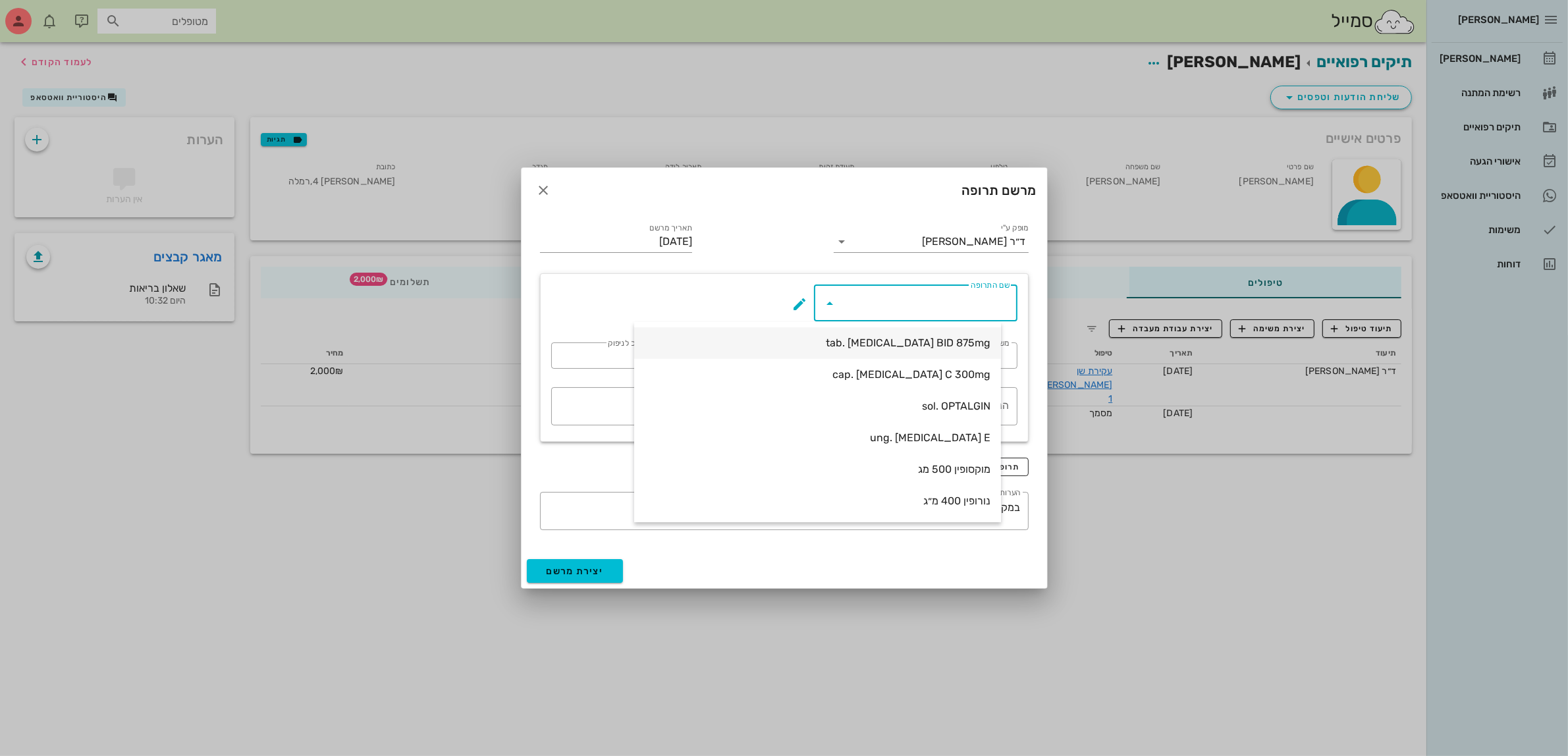
type input "14"
type textarea "טבליה אחת כל 12 שעות במשך 7 ימים"
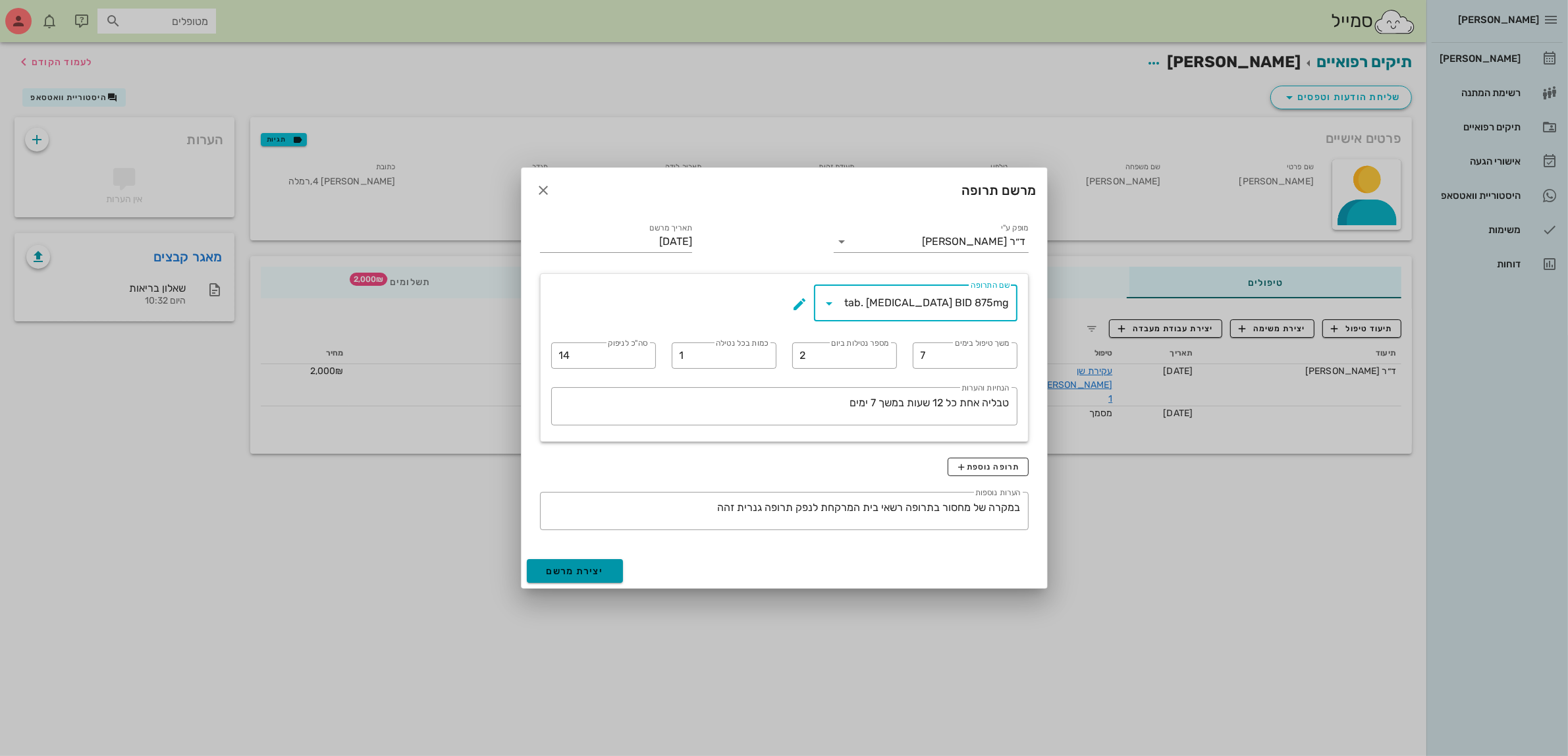
click at [582, 570] on span "יצירת מרשם" at bounding box center [575, 571] width 57 height 11
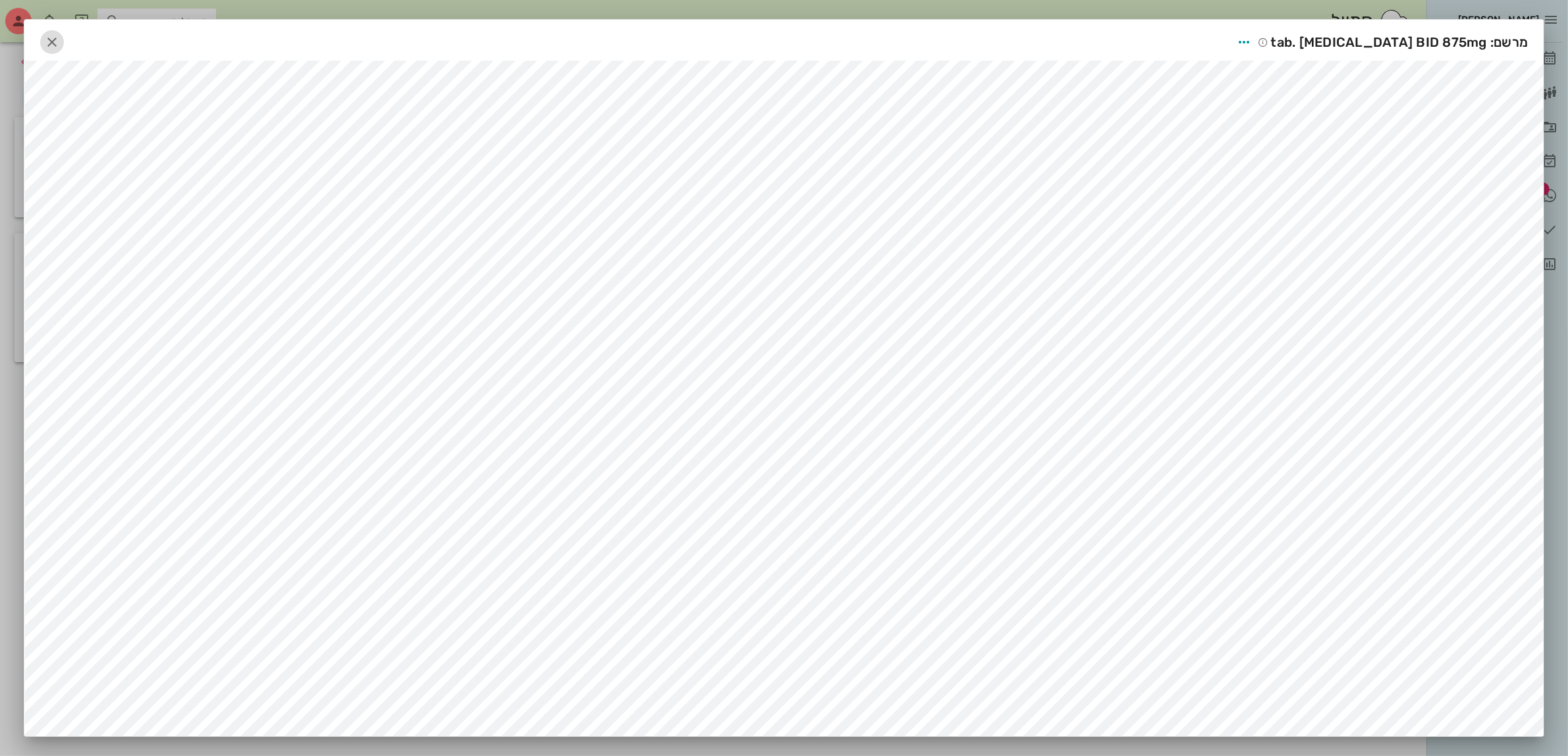
click at [53, 40] on icon "button" at bounding box center [52, 43] width 16 height 16
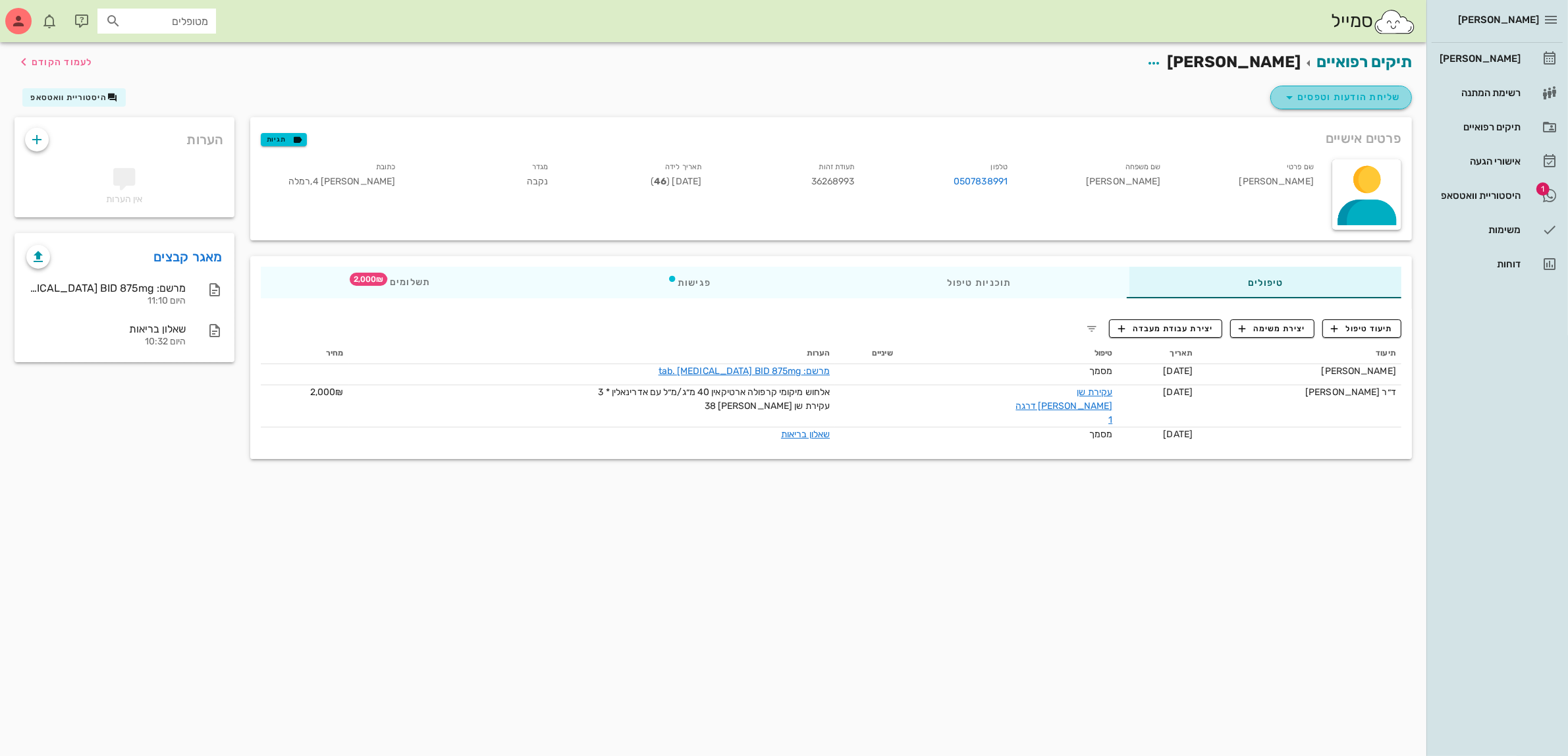
click at [1327, 97] on span "שליחת הודעות וטפסים" at bounding box center [1341, 97] width 119 height 16
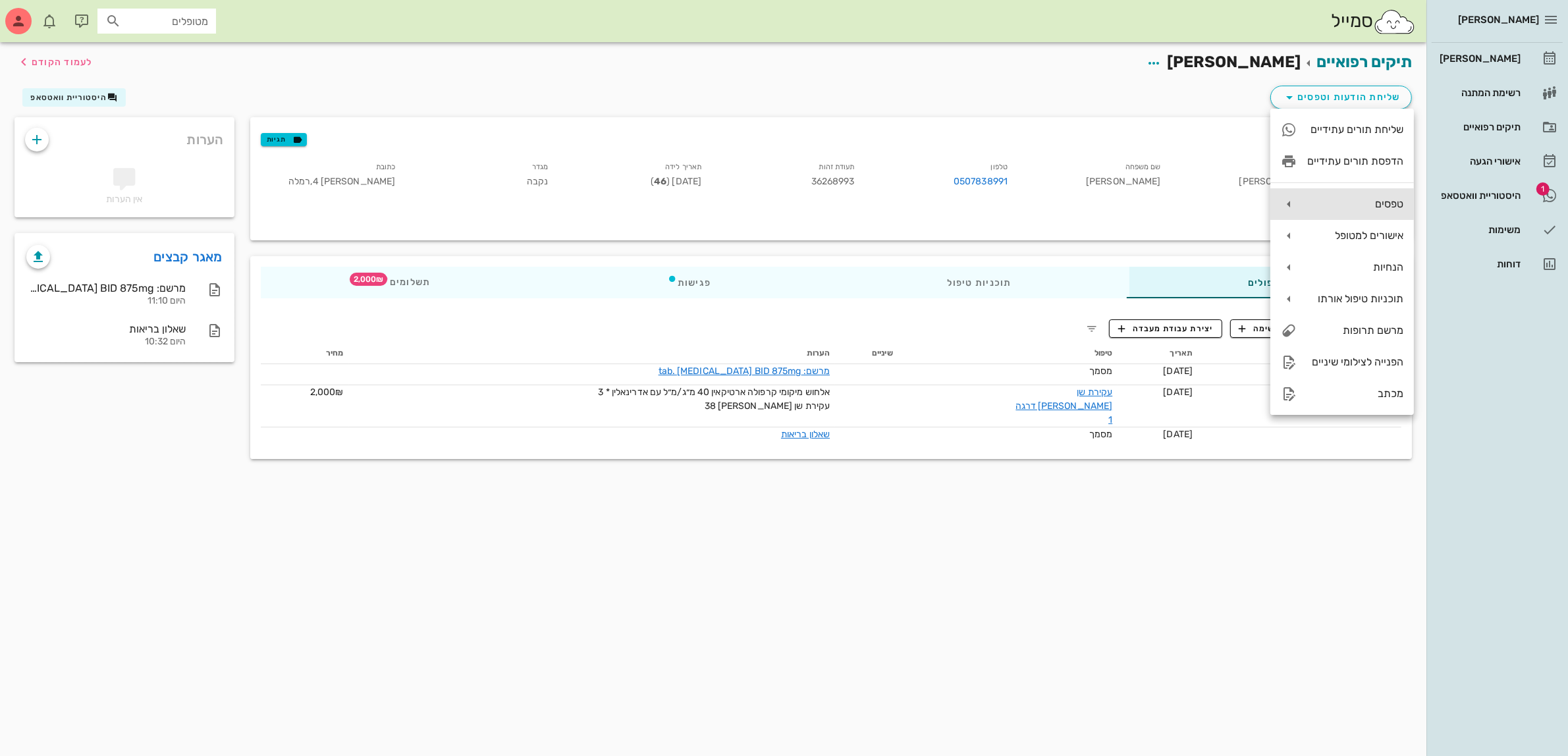
click at [1329, 202] on div "טפסים" at bounding box center [1356, 204] width 96 height 13
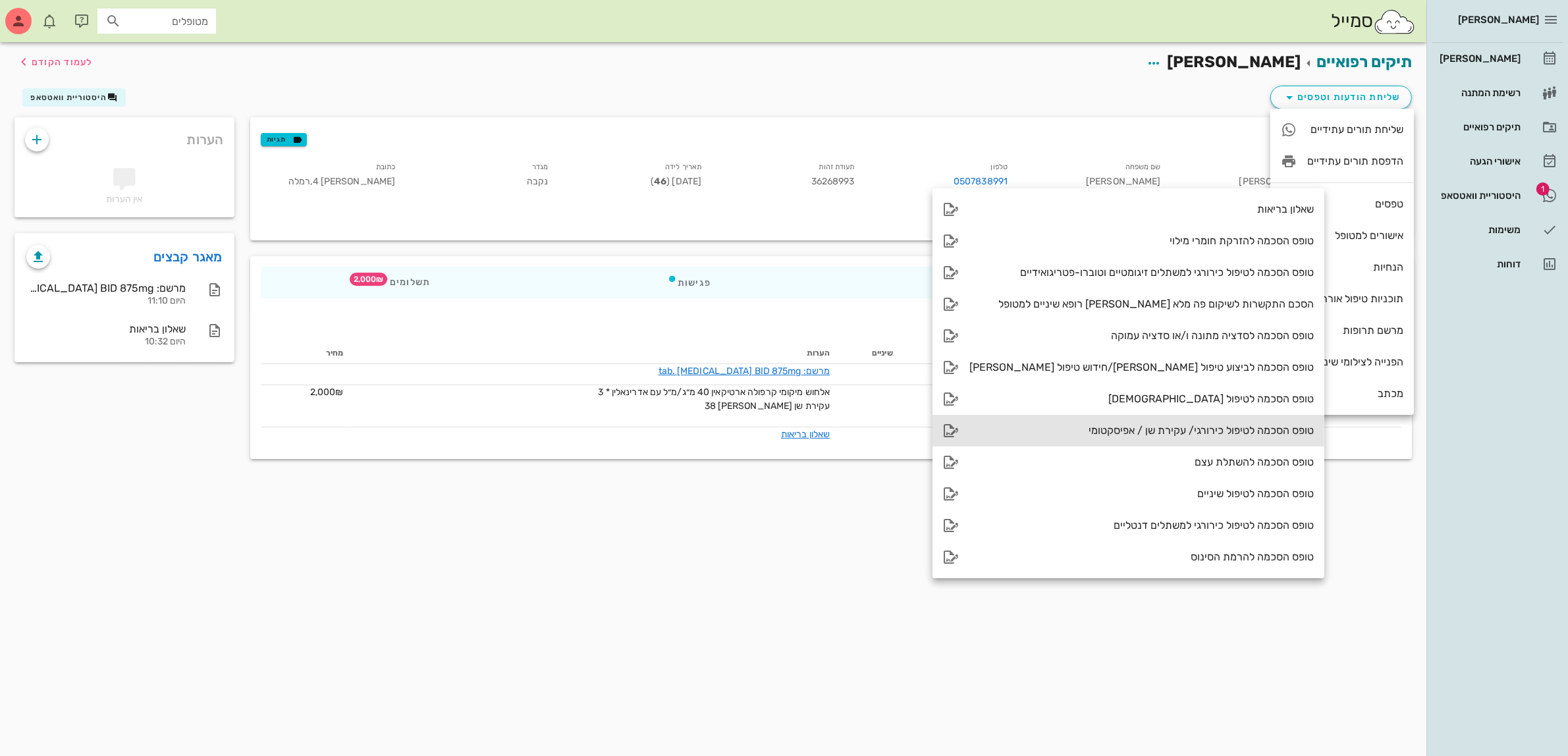
click at [1154, 432] on div "טופס הסכמה לטיפול כירורגי/ עקירת שן / אפיסקטומי" at bounding box center [1141, 431] width 345 height 13
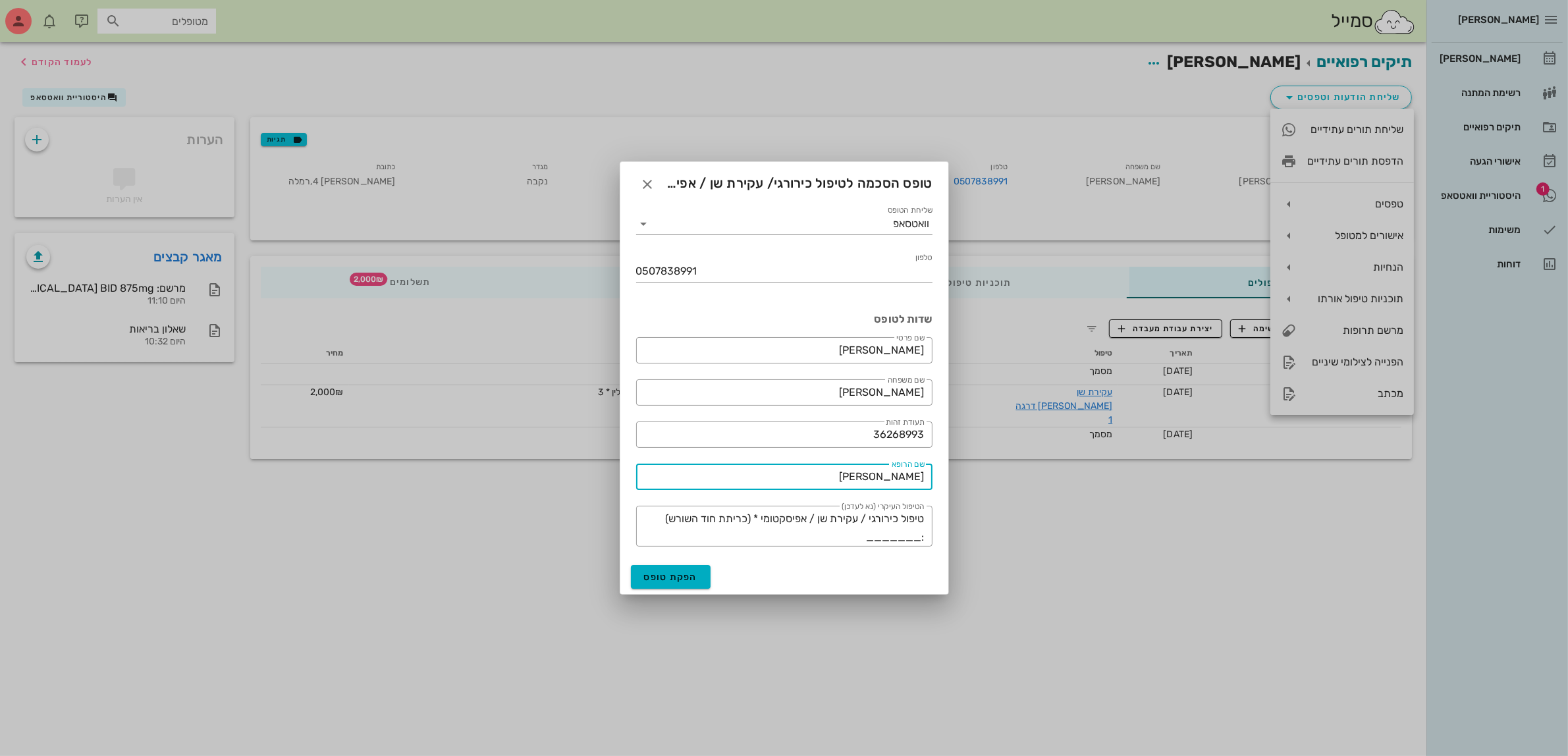
drag, startPoint x: 867, startPoint y: 482, endPoint x: 1006, endPoint y: 494, distance: 139.5
click at [1006, 494] on div "[PERSON_NAME] יומן מרפאה רשימת המתנה תיקים רפואיים אישורי הגעה 1 היסטוריית וואט…" at bounding box center [784, 378] width 1568 height 756
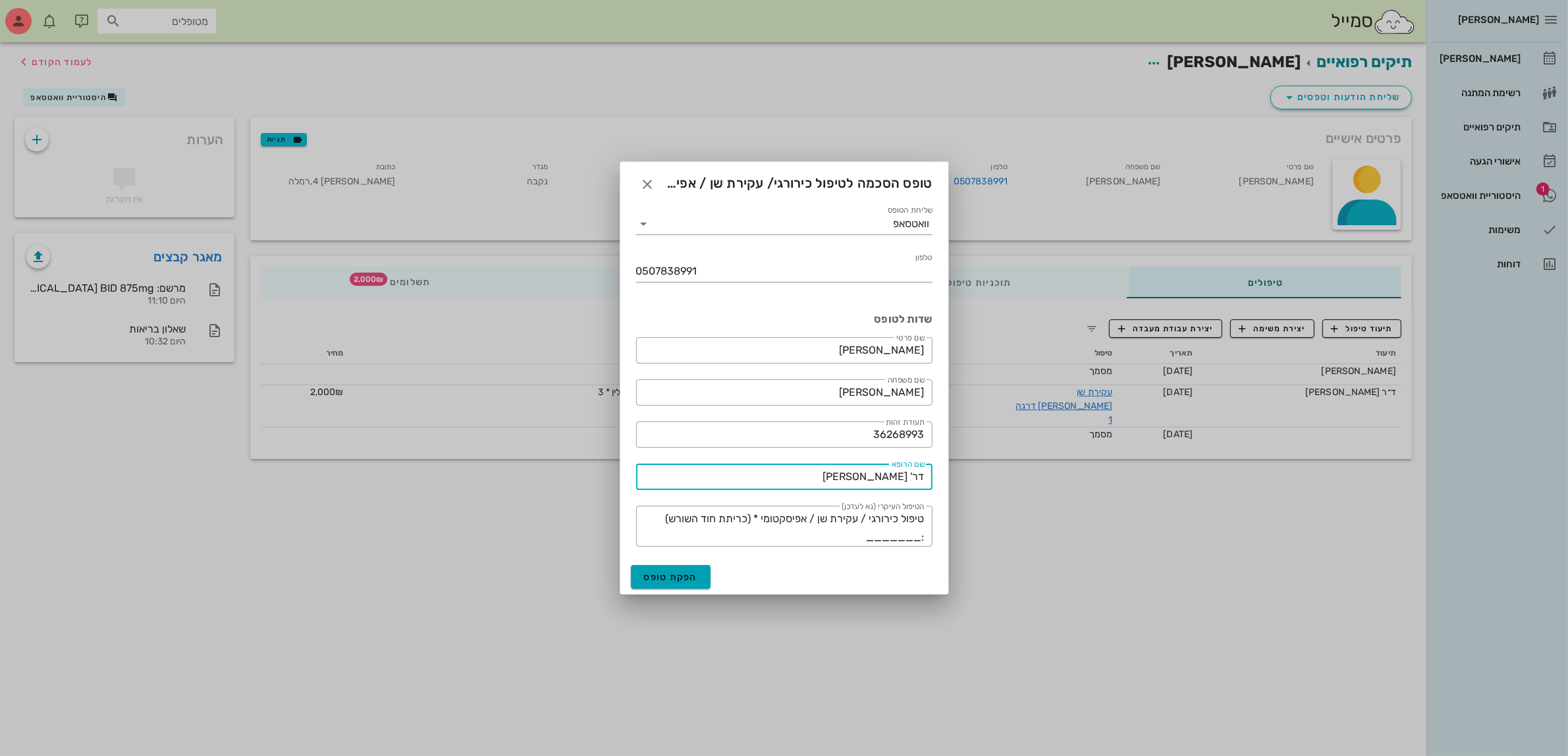
type input "דר' [PERSON_NAME]"
click at [684, 582] on button "הפקת טופס" at bounding box center [671, 576] width 80 height 23
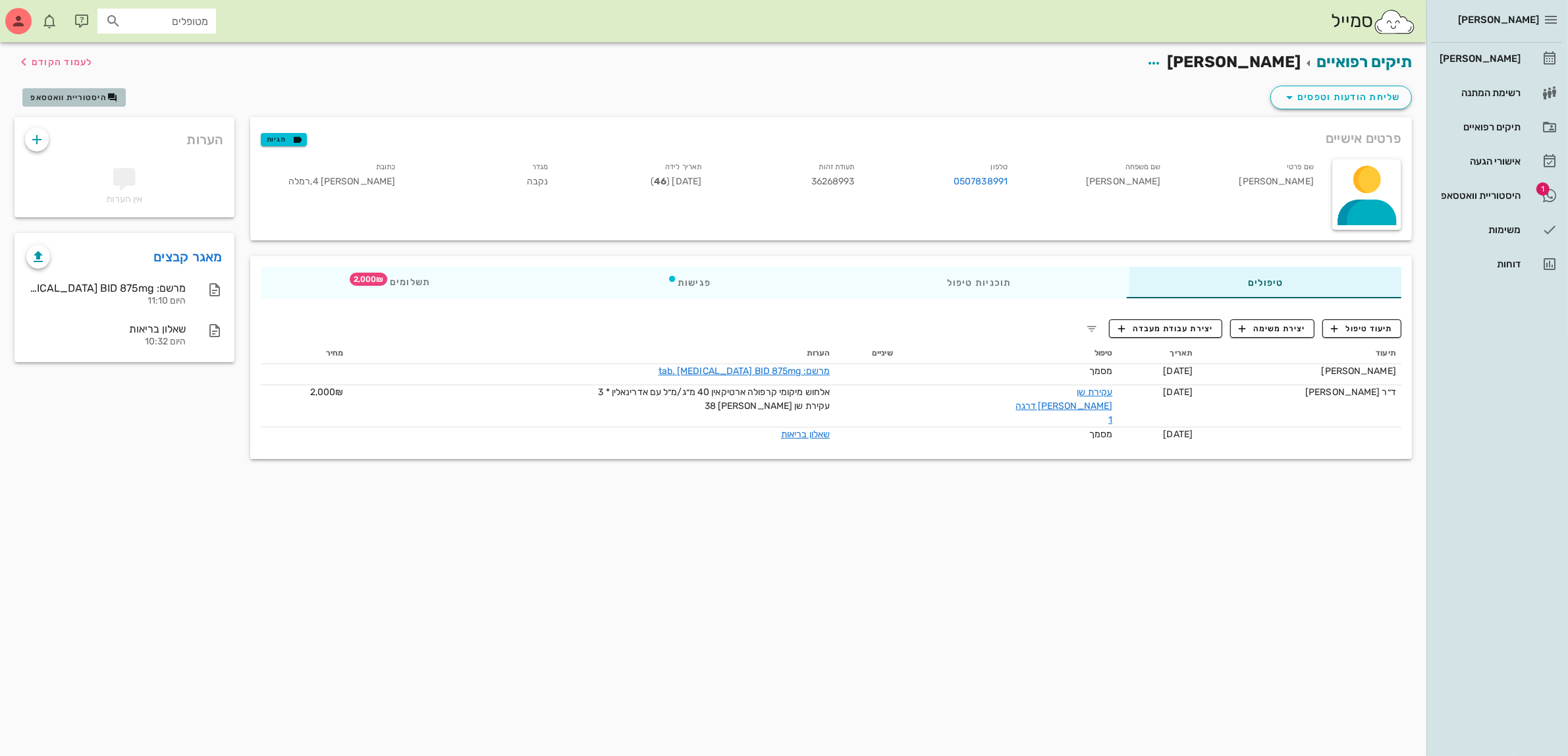
click at [69, 93] on span "היסטוריית וואטסאפ" at bounding box center [68, 97] width 76 height 9
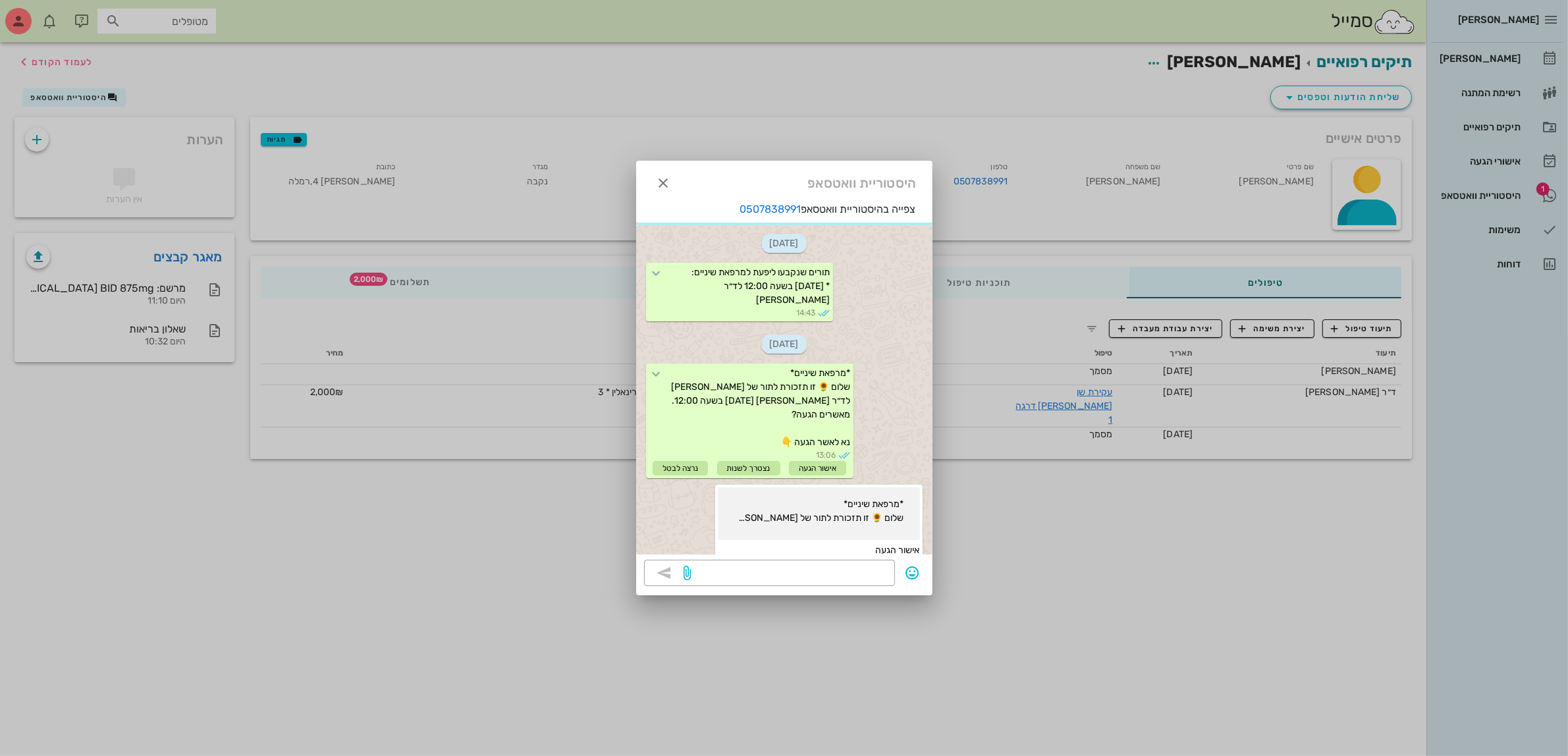
scroll to position [469, 0]
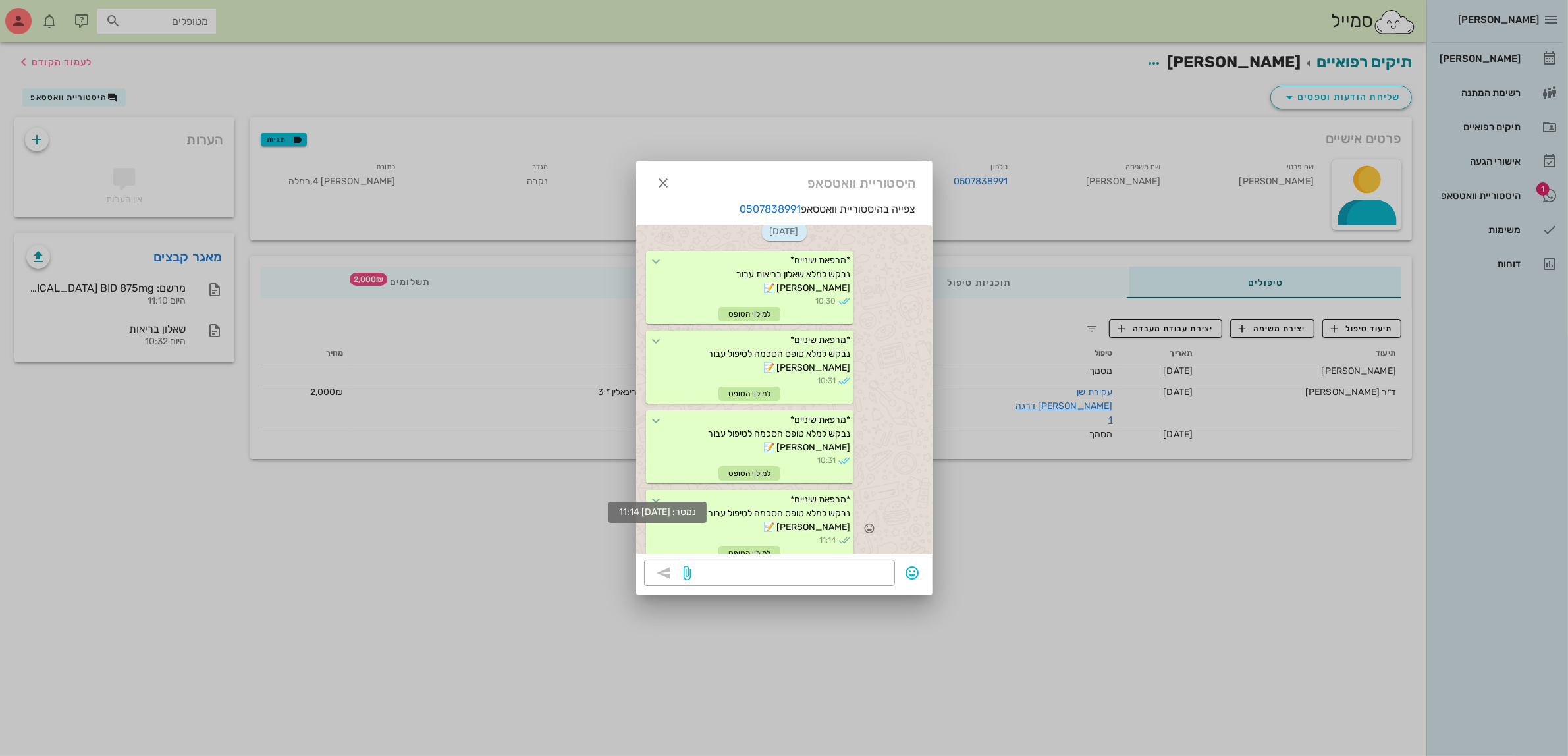
click at [665, 492] on icon at bounding box center [657, 501] width 16 height 16
click at [665, 413] on icon at bounding box center [657, 421] width 16 height 16
click at [1120, 618] on div at bounding box center [784, 378] width 1568 height 756
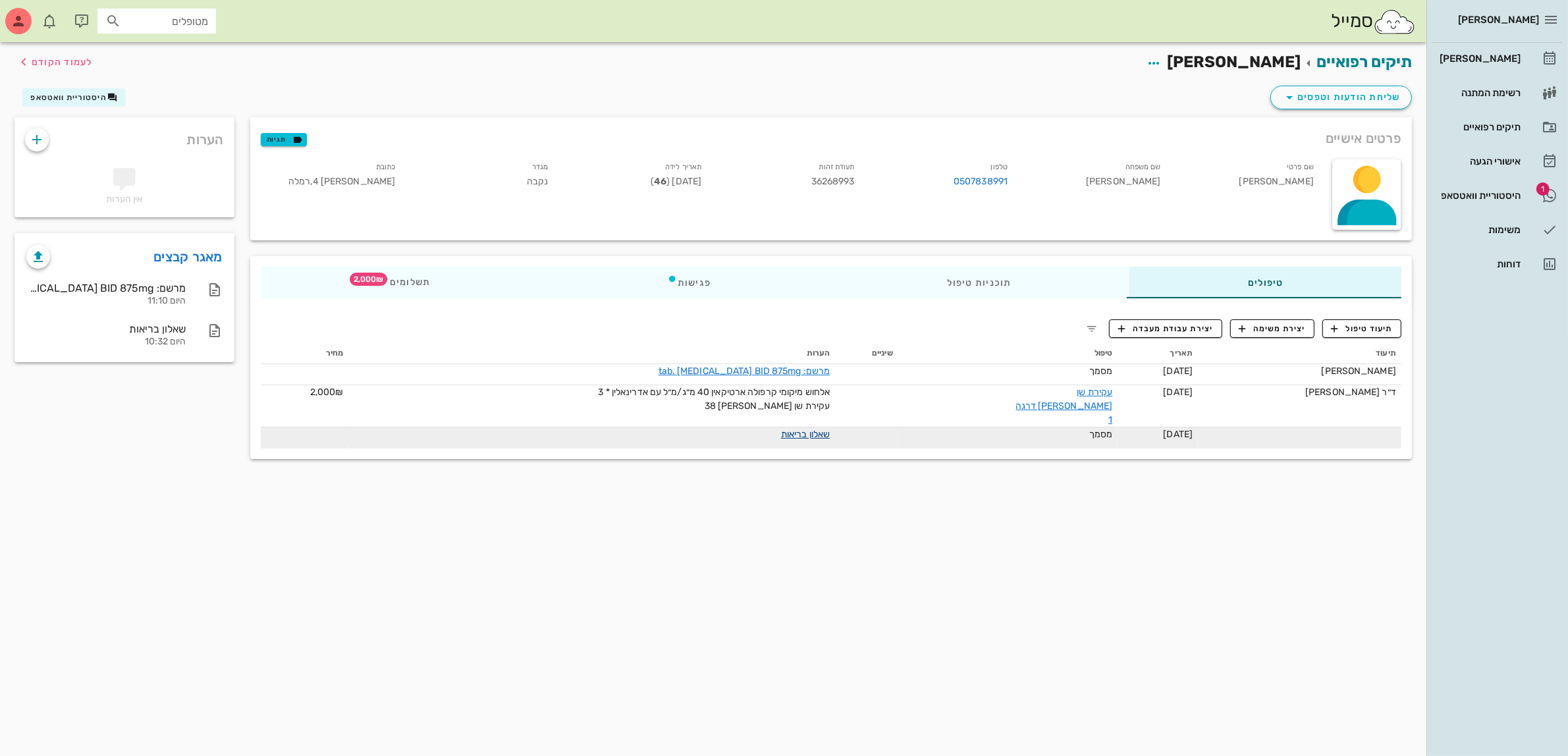
click at [815, 428] on link "שאלון בריאות" at bounding box center [805, 434] width 49 height 11
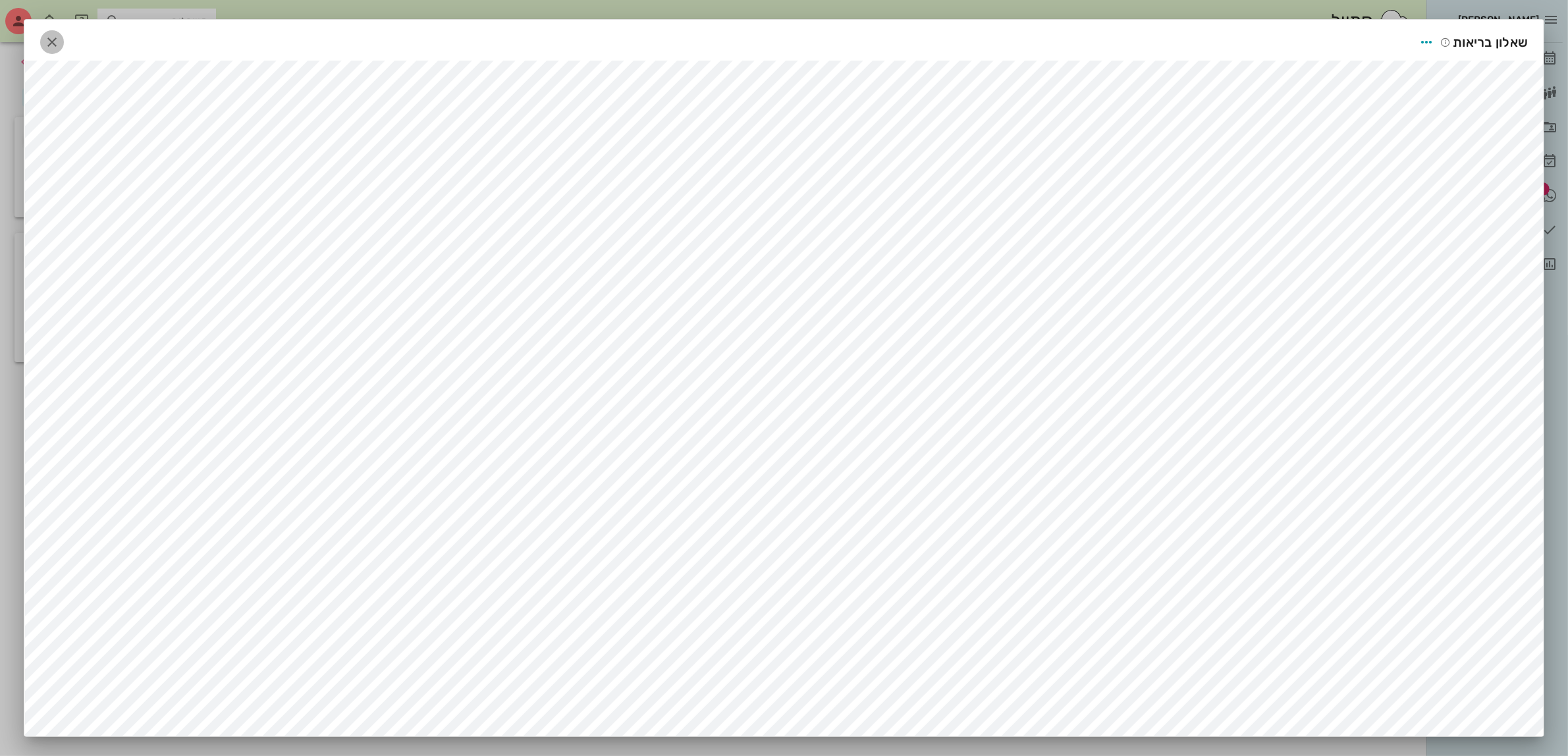
click at [60, 38] on icon "button" at bounding box center [52, 43] width 16 height 16
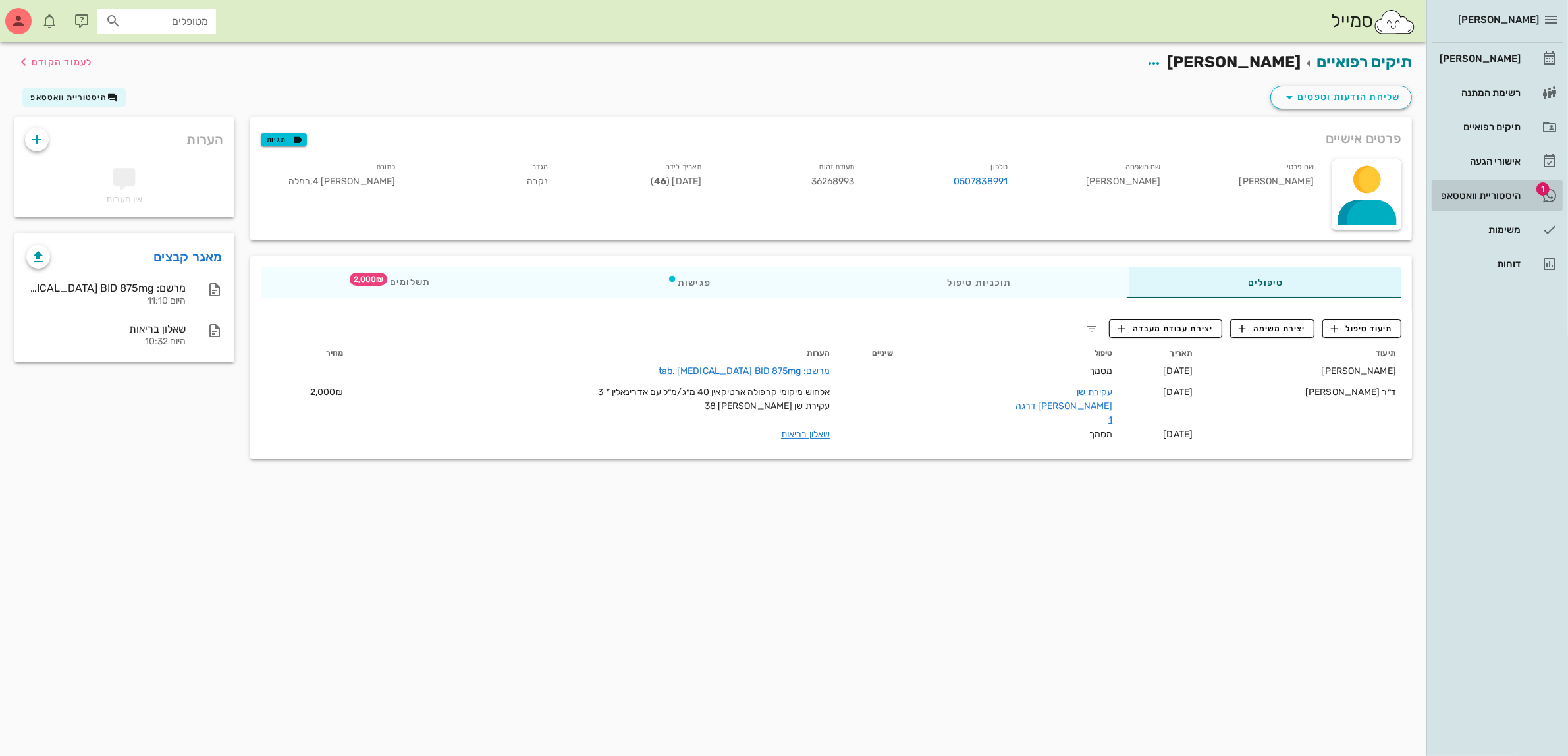
click at [1487, 198] on div "היסטוריית וואטסאפ" at bounding box center [1479, 195] width 84 height 10
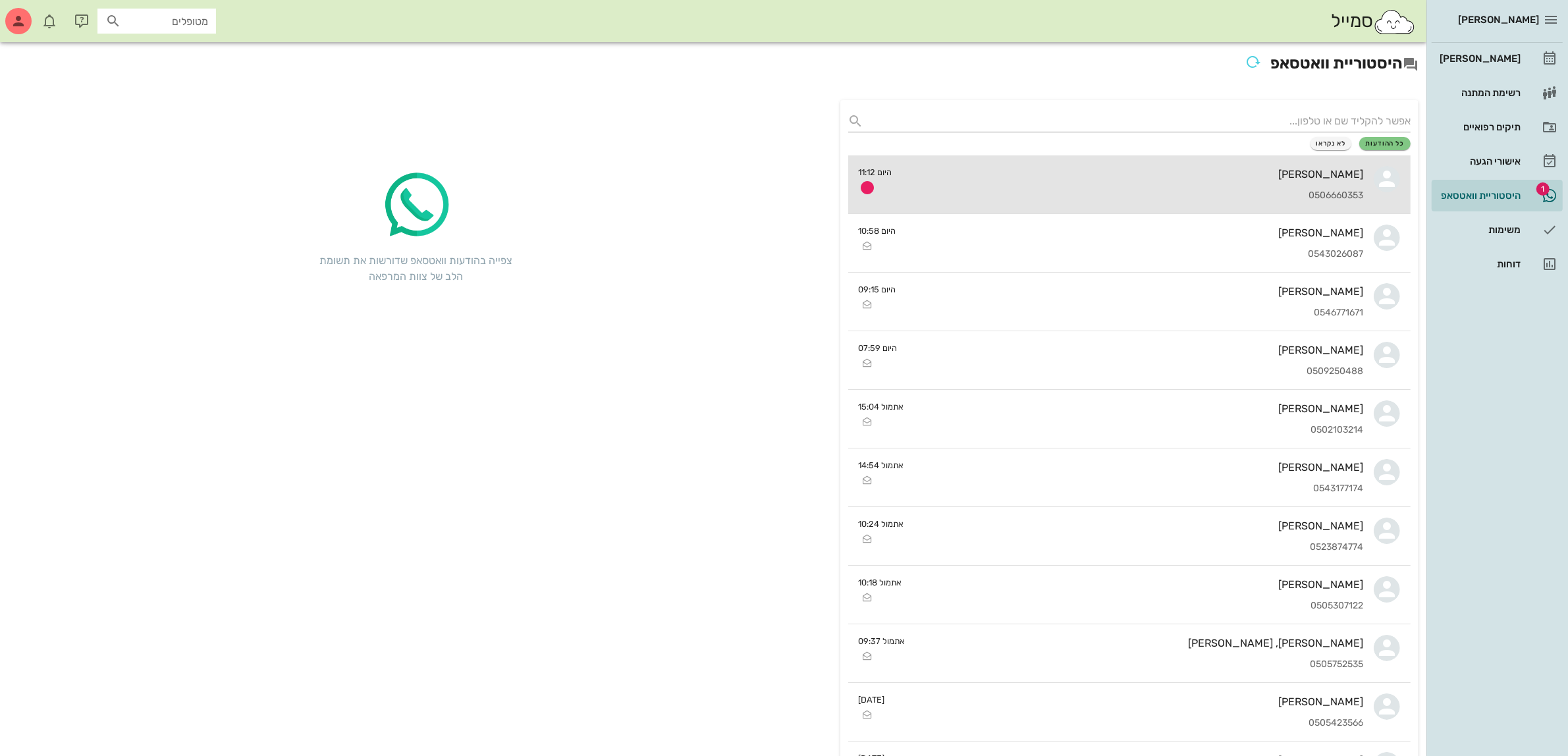
click at [1197, 179] on div "[PERSON_NAME]" at bounding box center [1133, 174] width 461 height 13
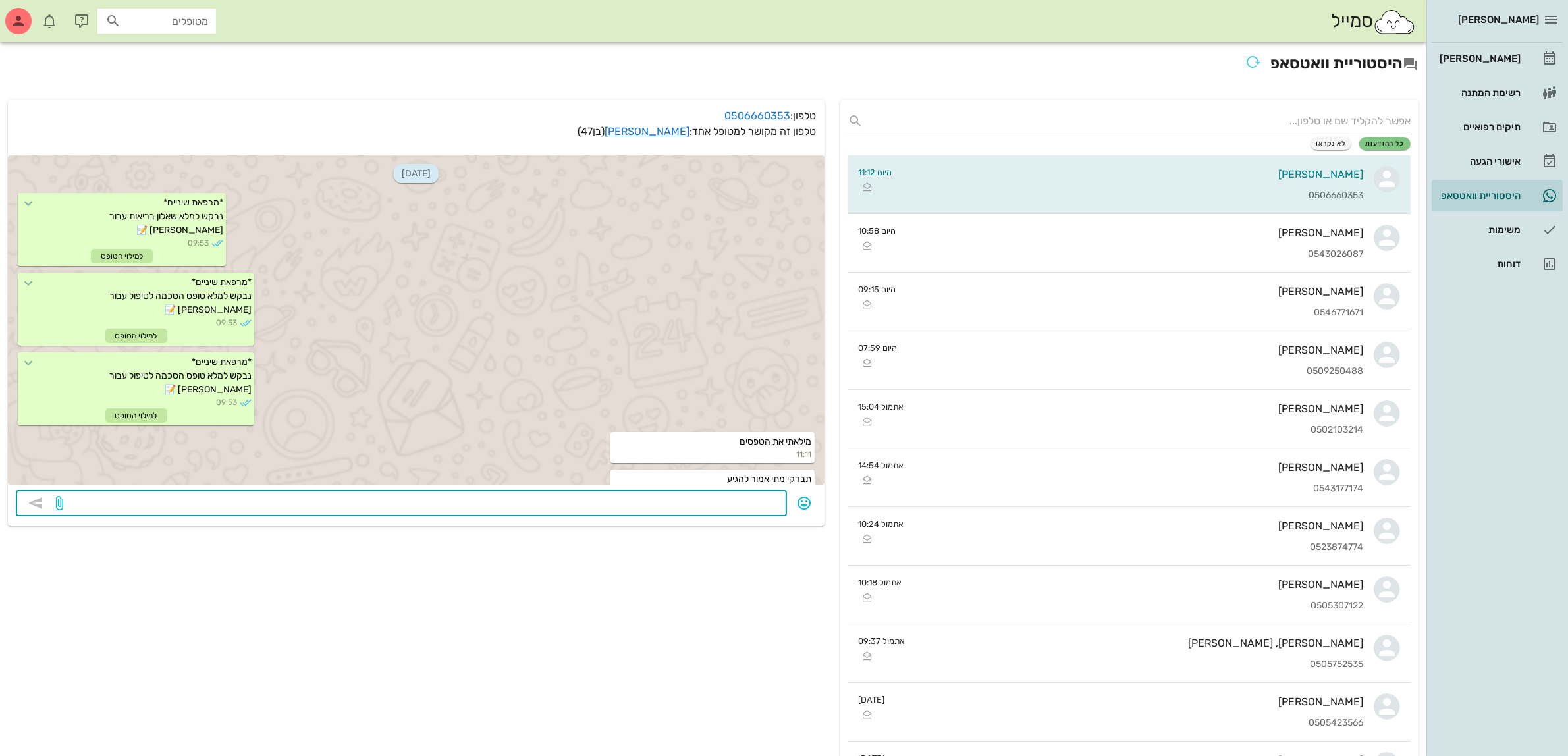
click at [751, 497] on textarea at bounding box center [422, 505] width 713 height 21
type textarea "ו"
type textarea "בודקת"
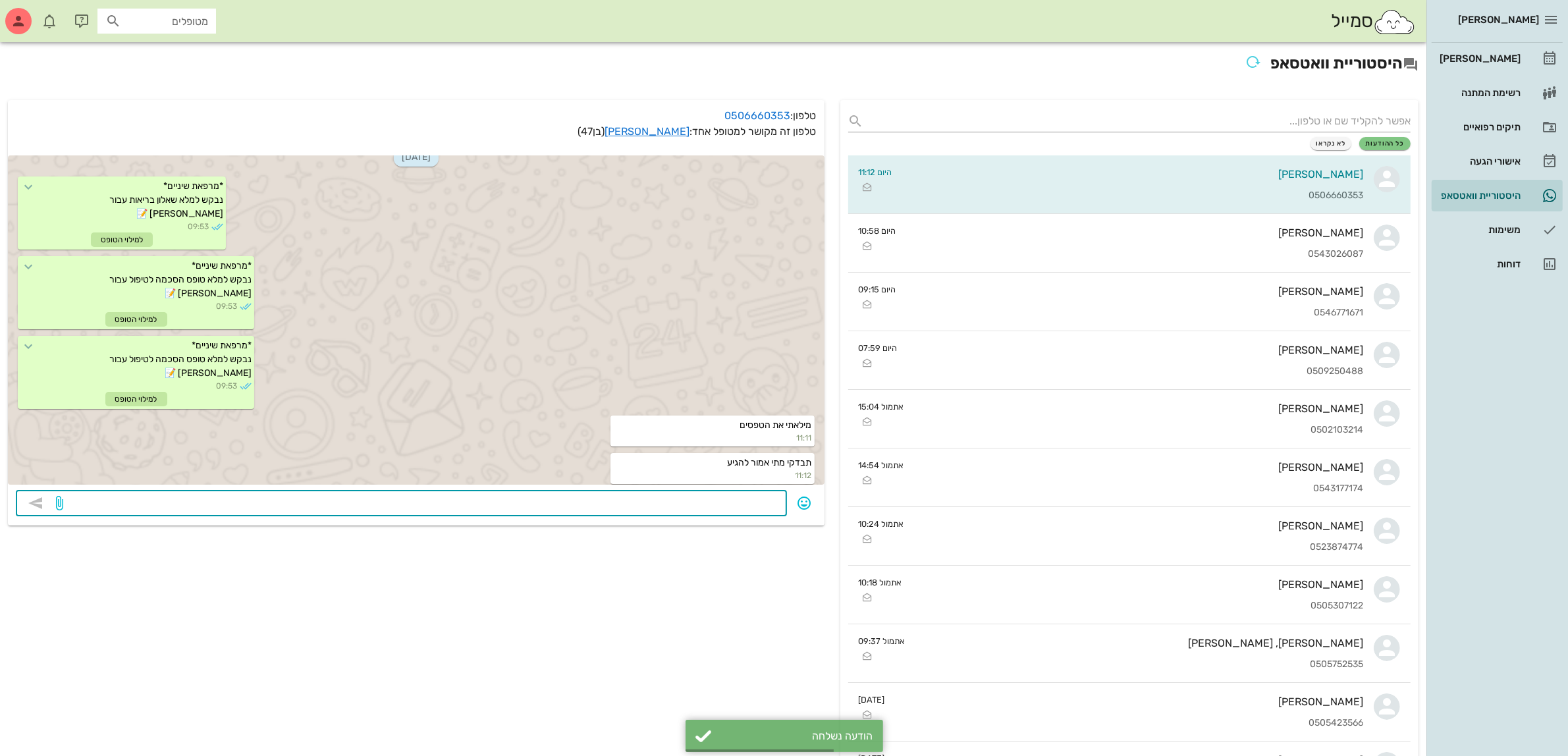
click at [186, 20] on input "מטופלים" at bounding box center [166, 21] width 84 height 17
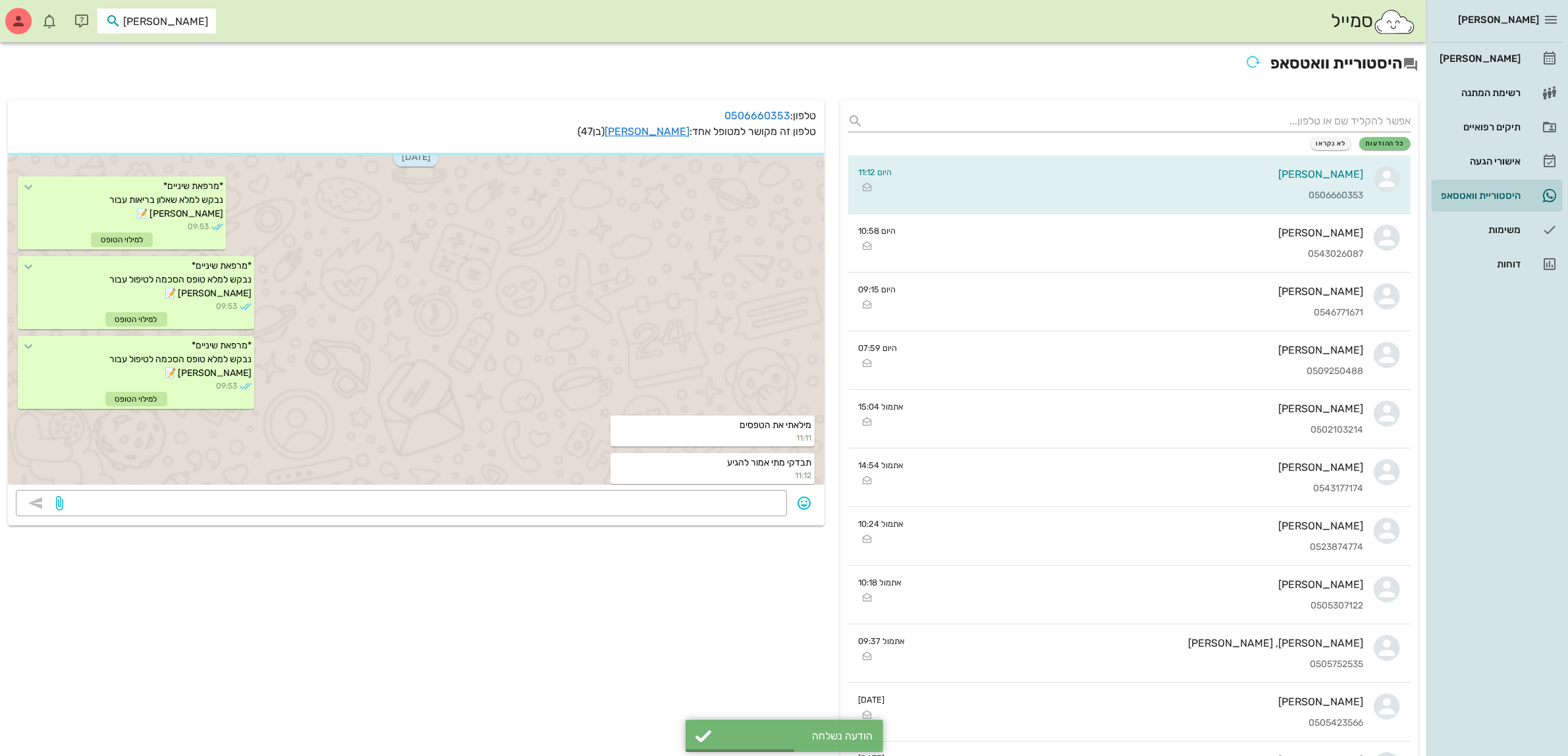
type input "[PERSON_NAME]"
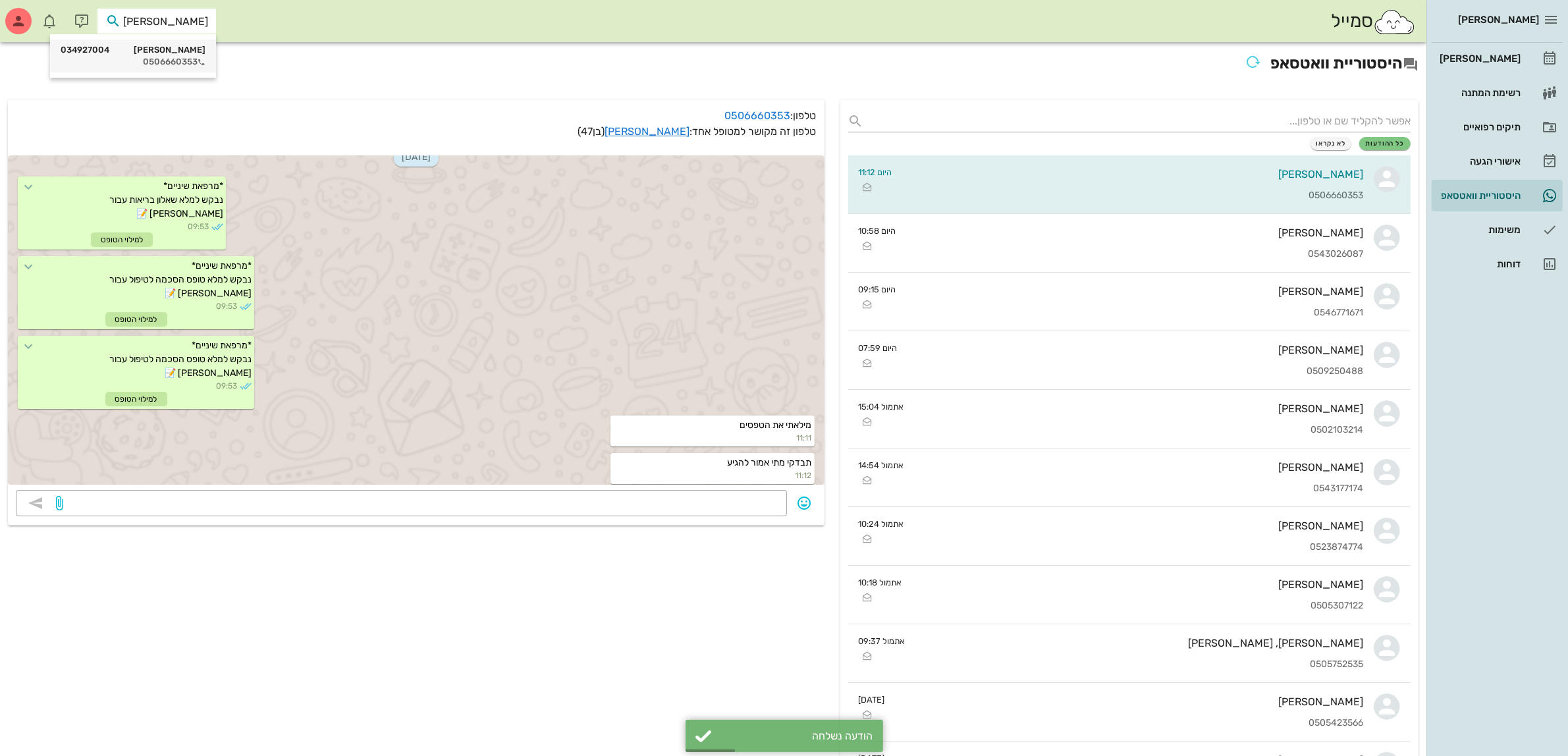
click at [171, 54] on div "[PERSON_NAME] 034927004" at bounding box center [133, 50] width 145 height 10
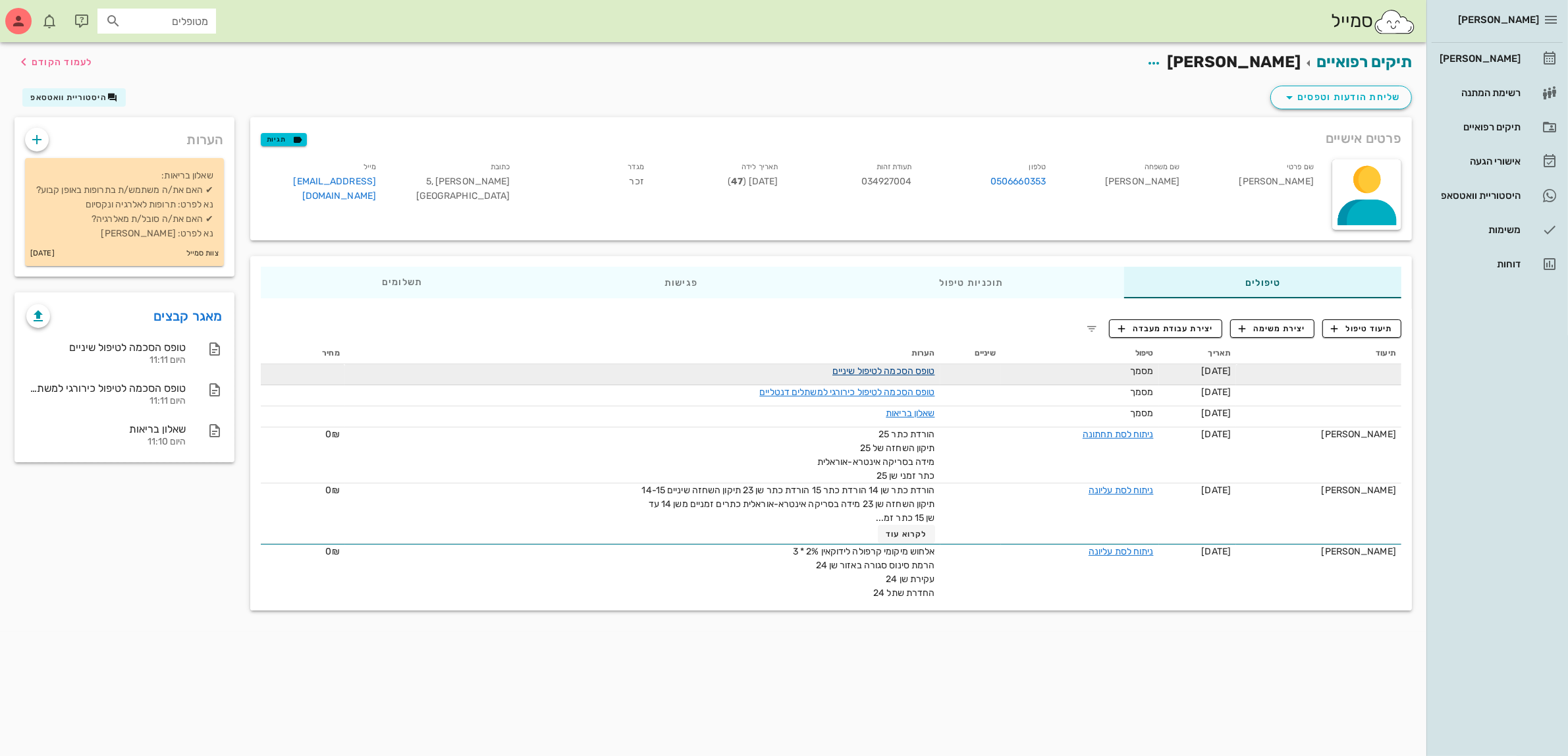
click at [897, 370] on link "טופס הסכמה לטיפול שיניים" at bounding box center [883, 371] width 102 height 11
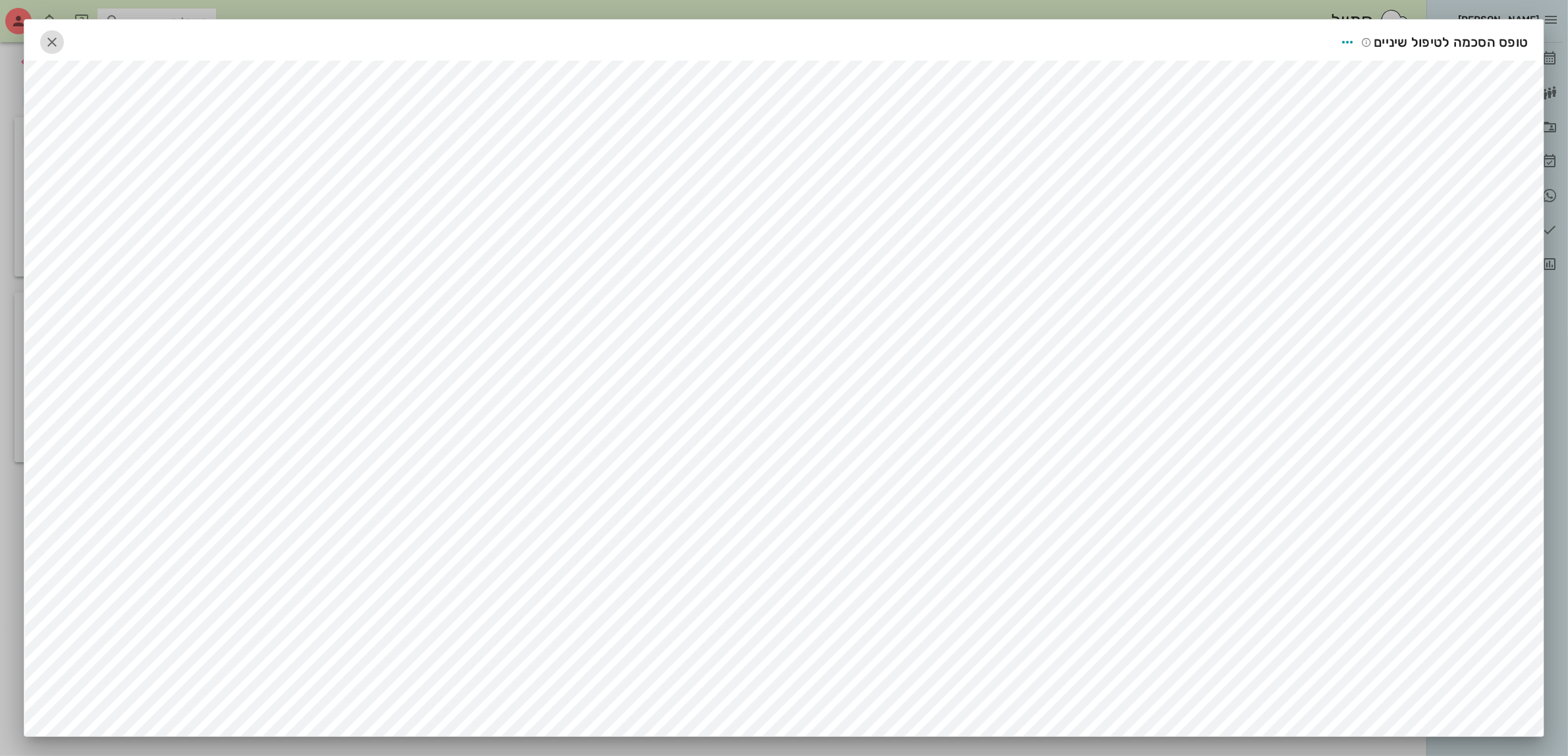
click at [60, 42] on icon "button" at bounding box center [52, 43] width 16 height 16
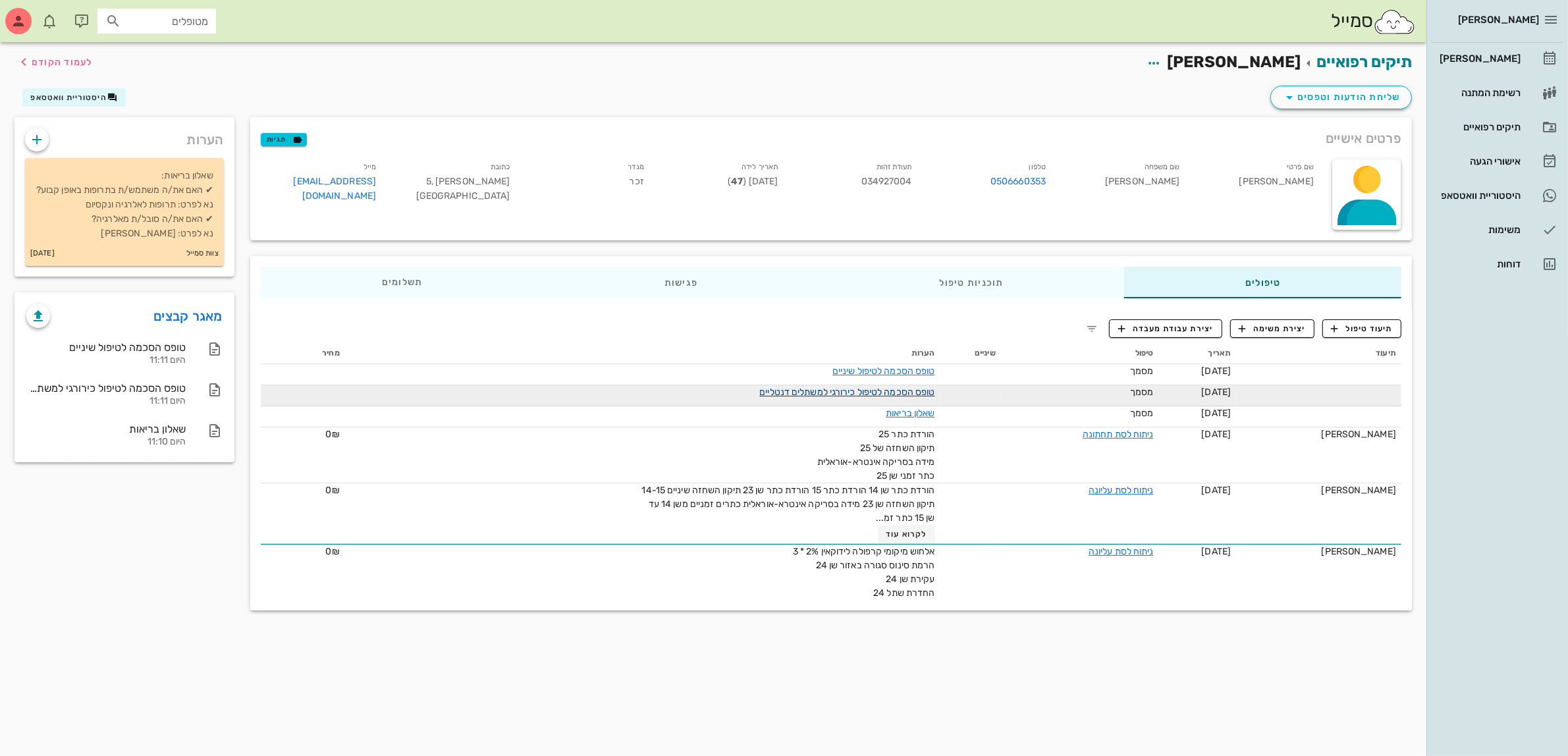
click at [883, 390] on link "טופס הסכמה לטיפול כירורגי למשתלים דנטליים" at bounding box center [847, 392] width 175 height 11
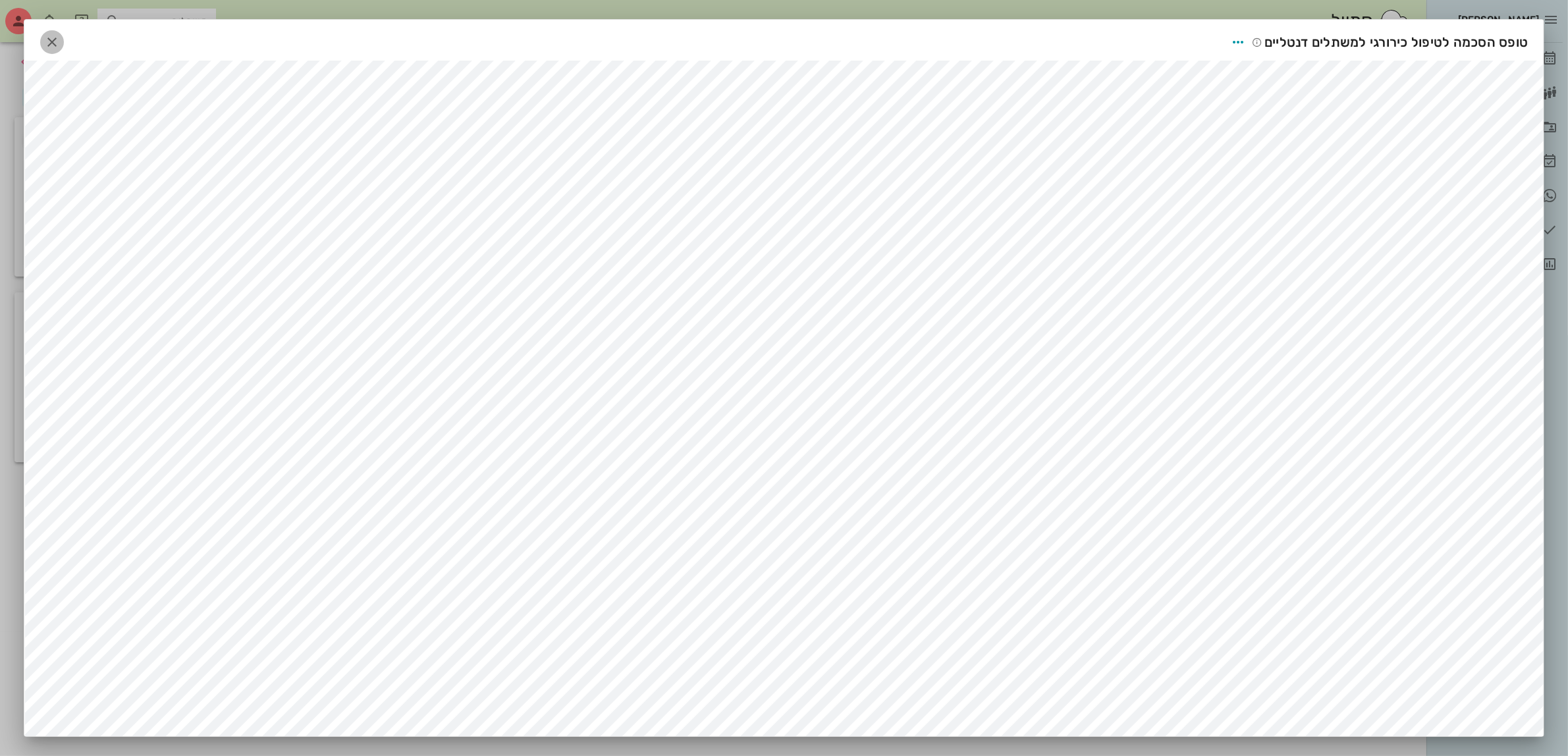
click at [60, 40] on icon "button" at bounding box center [52, 43] width 16 height 16
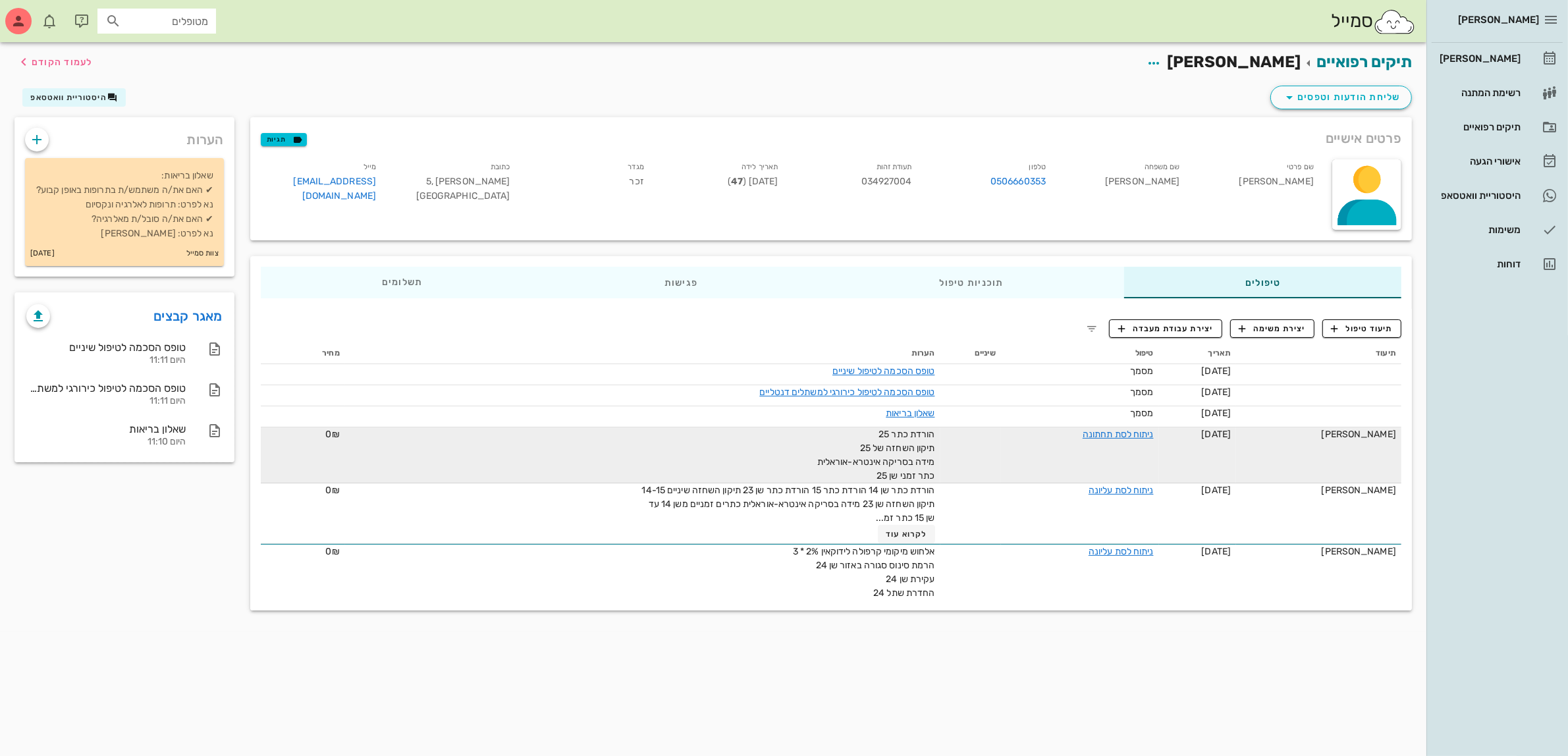
click at [1016, 438] on td "ניתוח לסת תחתונה" at bounding box center [1080, 456] width 158 height 56
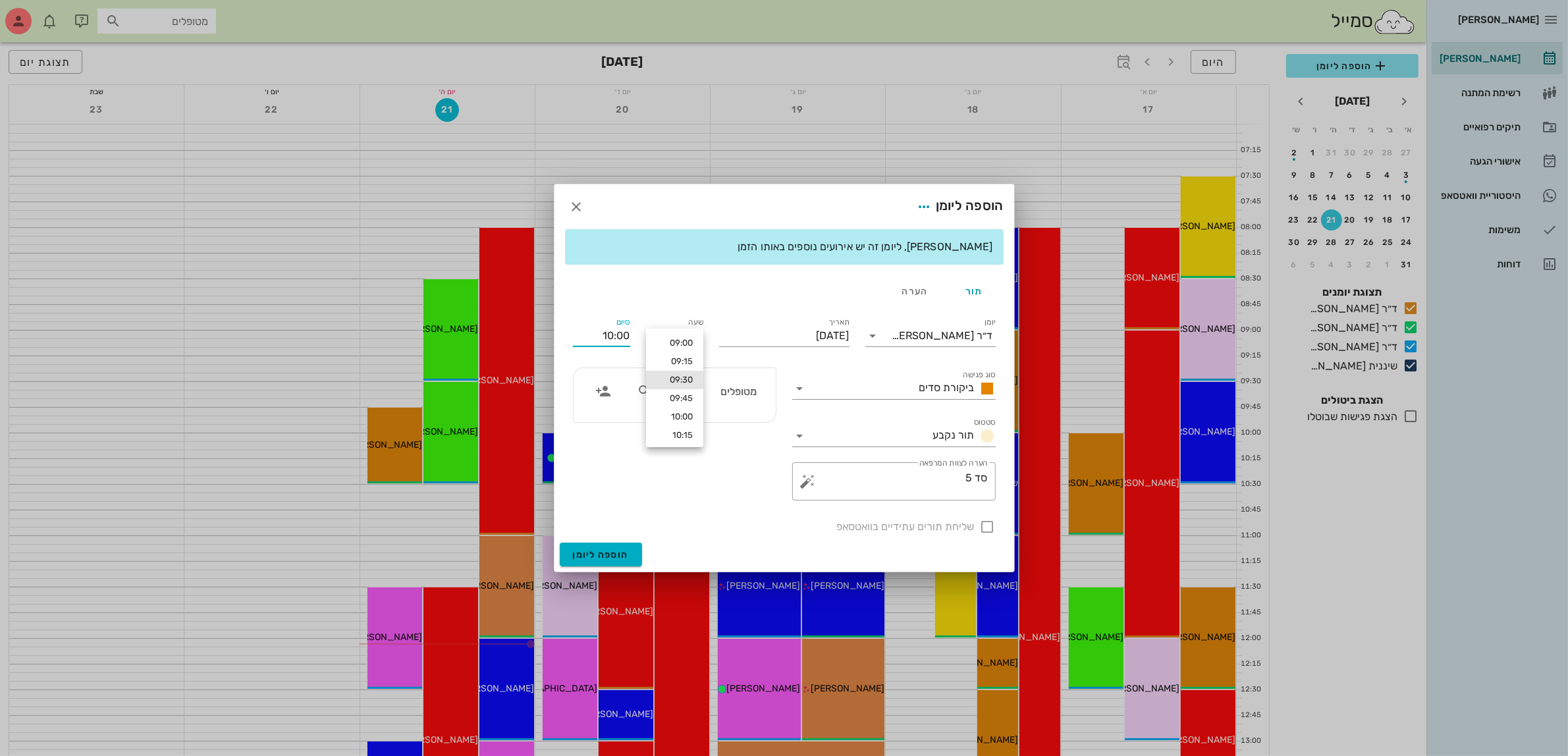
click at [666, 307] on div "יומן ד״ר חמודי ביאדסה סוג פגישה ביקורת סדים סטטוס תור נקבע תאריך יום חמישי, 21 …" at bounding box center [784, 424] width 439 height 235
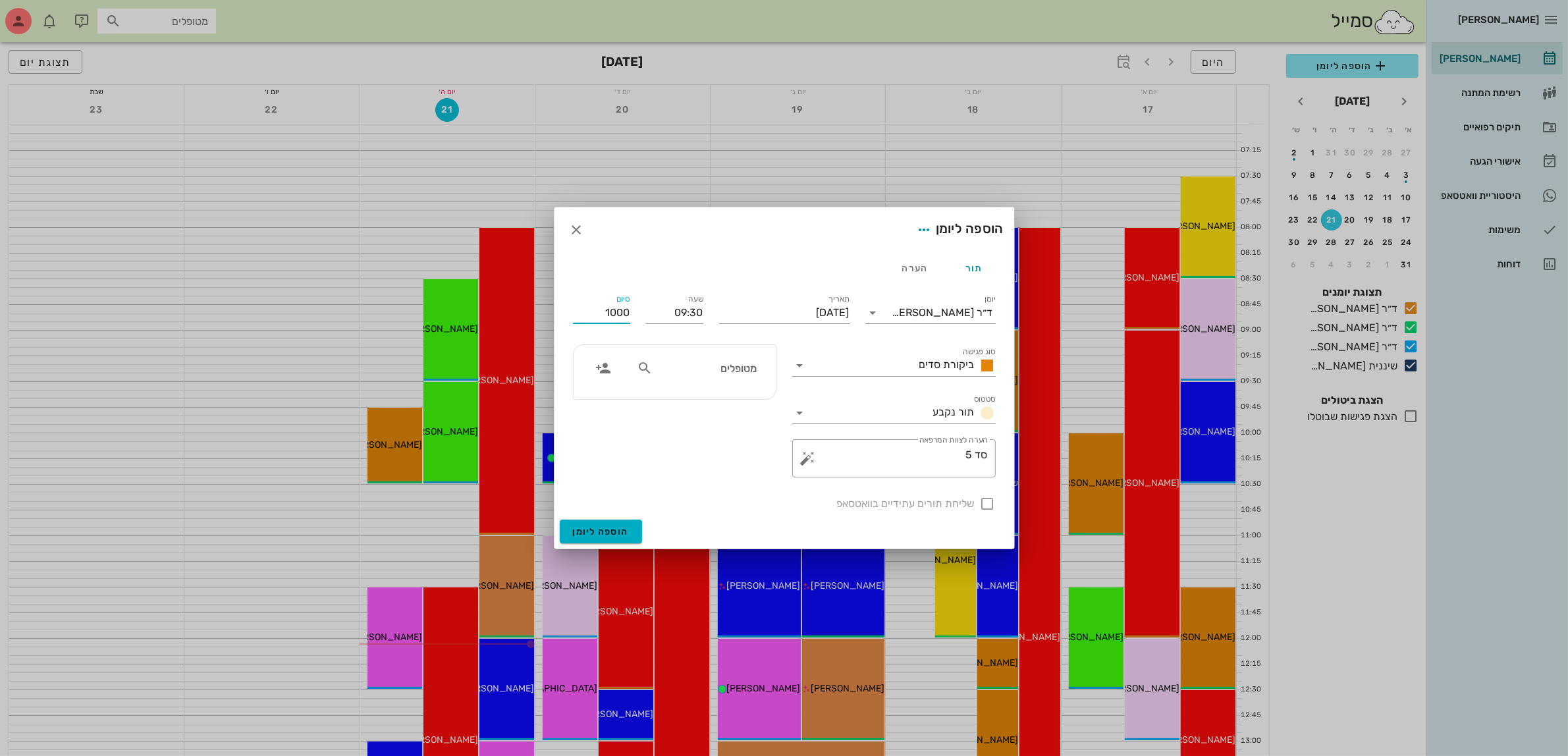
type input "10:00"
click at [720, 361] on div "מטופלים" at bounding box center [674, 372] width 219 height 71
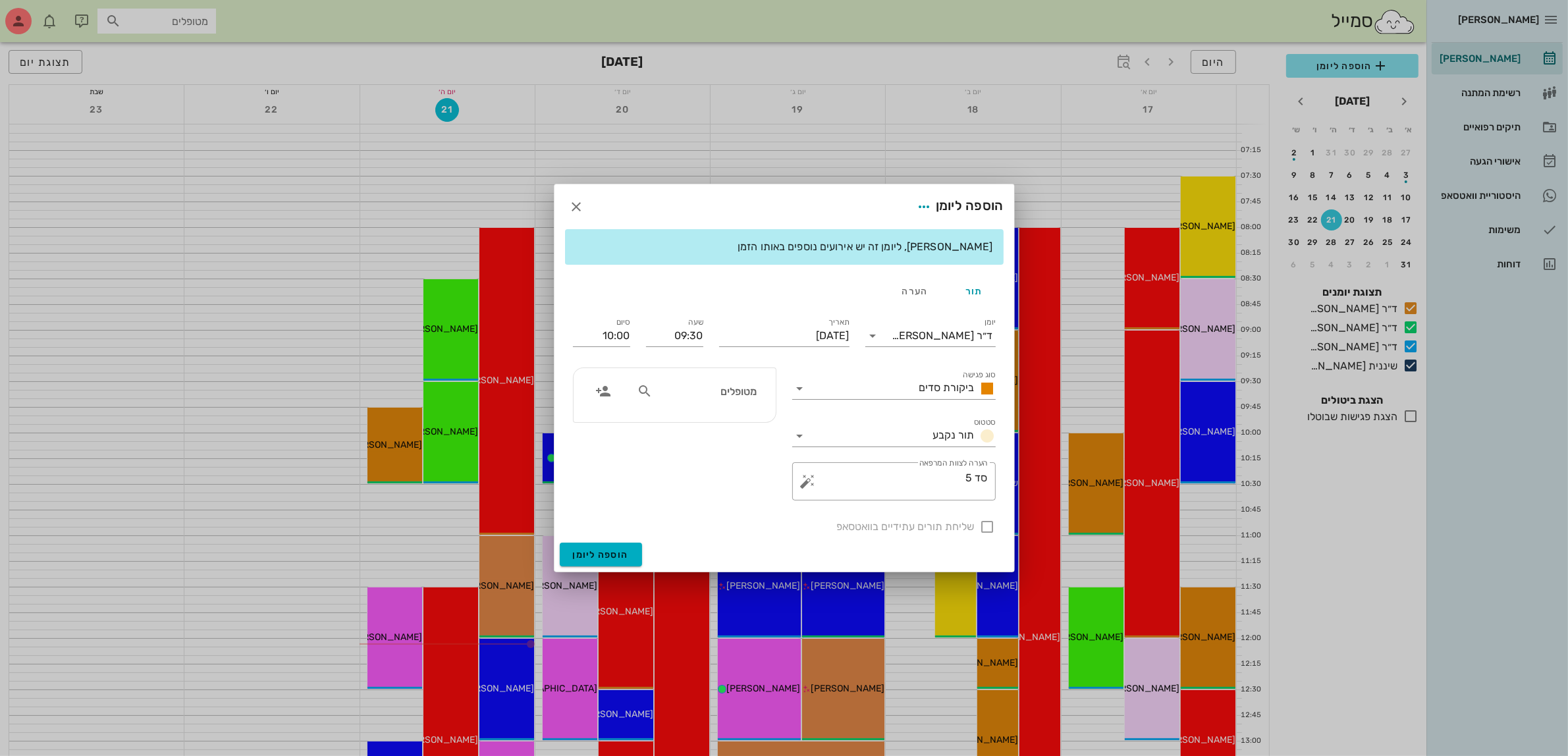
click at [649, 393] on icon at bounding box center [645, 391] width 16 height 16
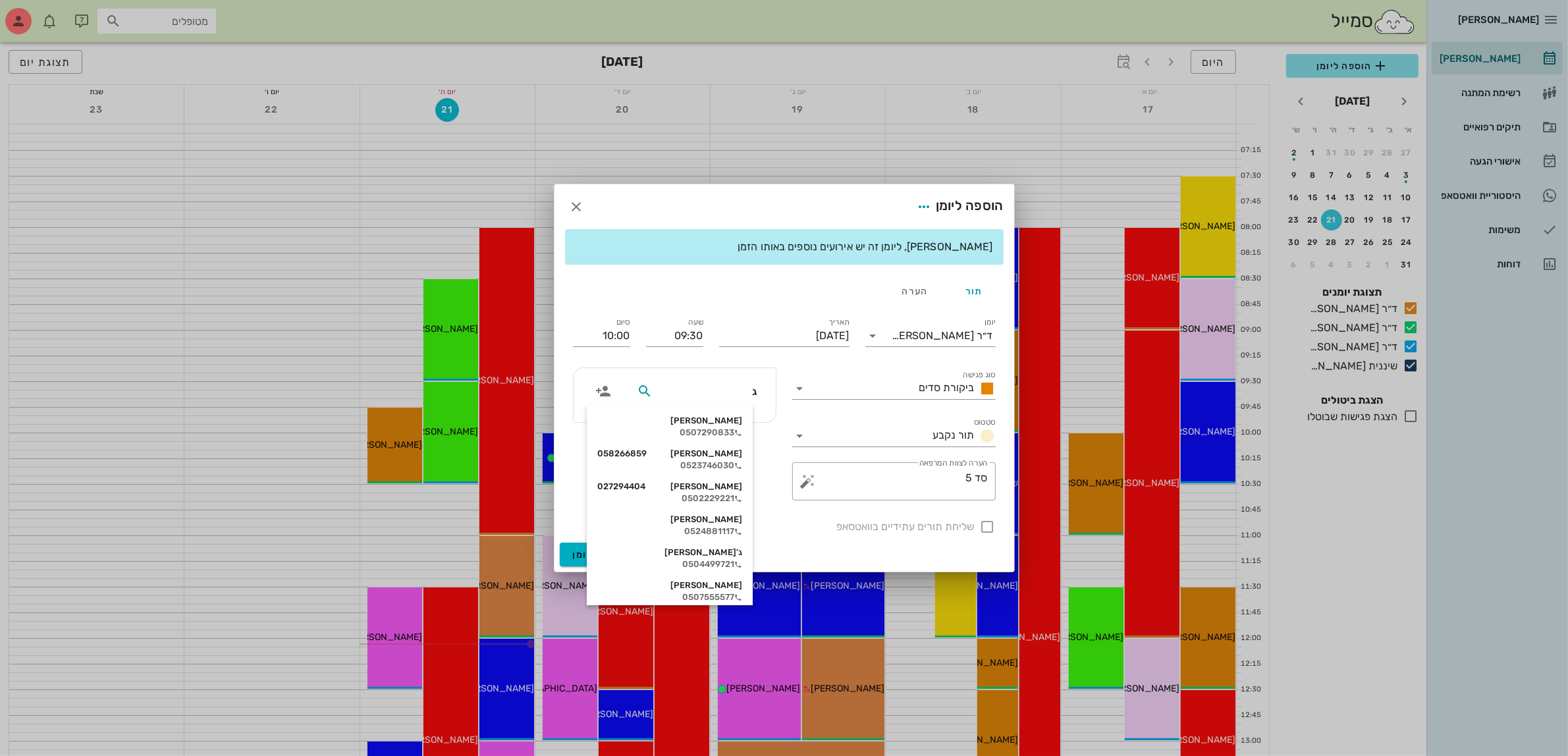
type input "גי"
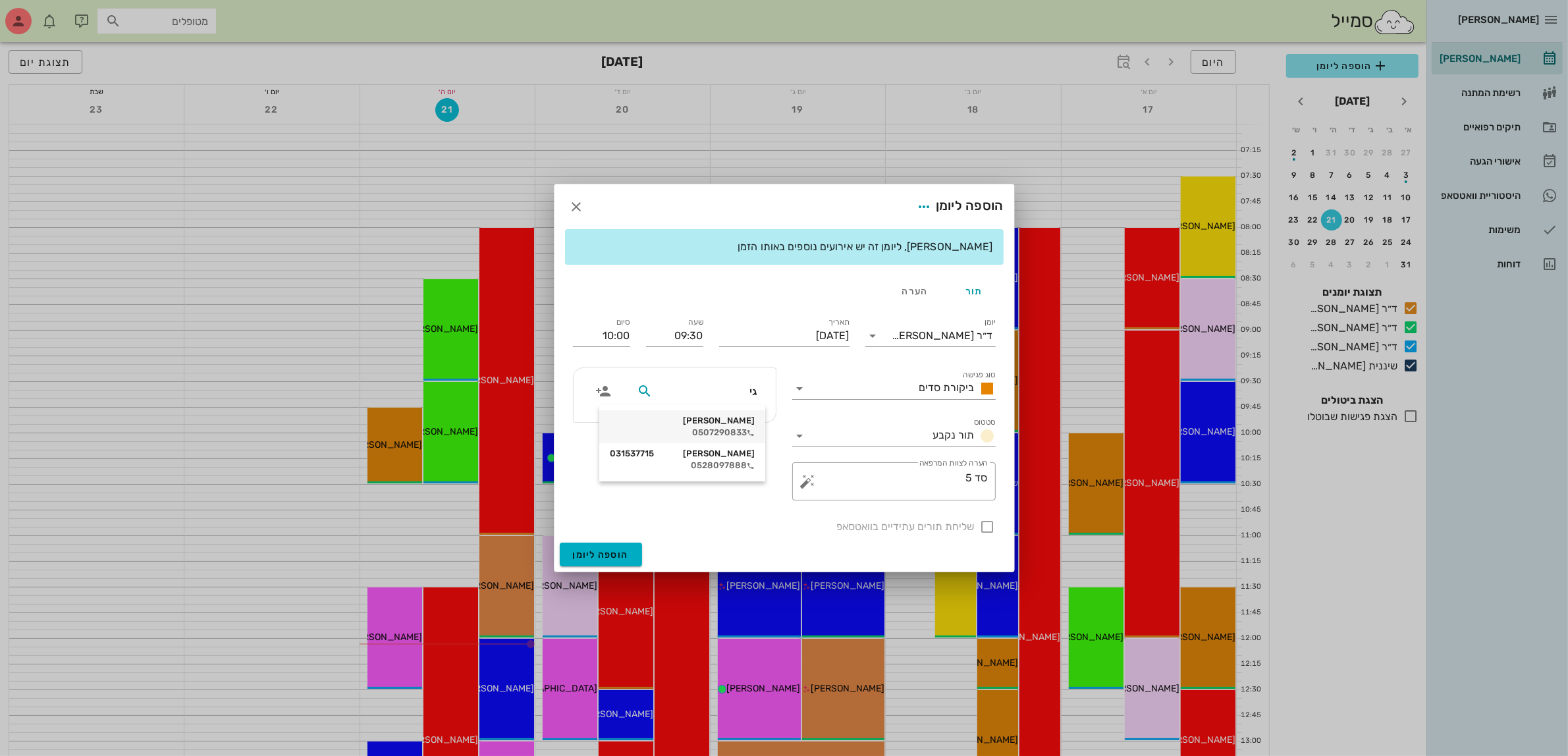
click at [702, 425] on div "גילה פונס" at bounding box center [682, 420] width 145 height 10
click at [985, 528] on div at bounding box center [988, 527] width 23 height 22
checkbox input "true"
click at [792, 337] on input "[DATE]" at bounding box center [784, 336] width 130 height 21
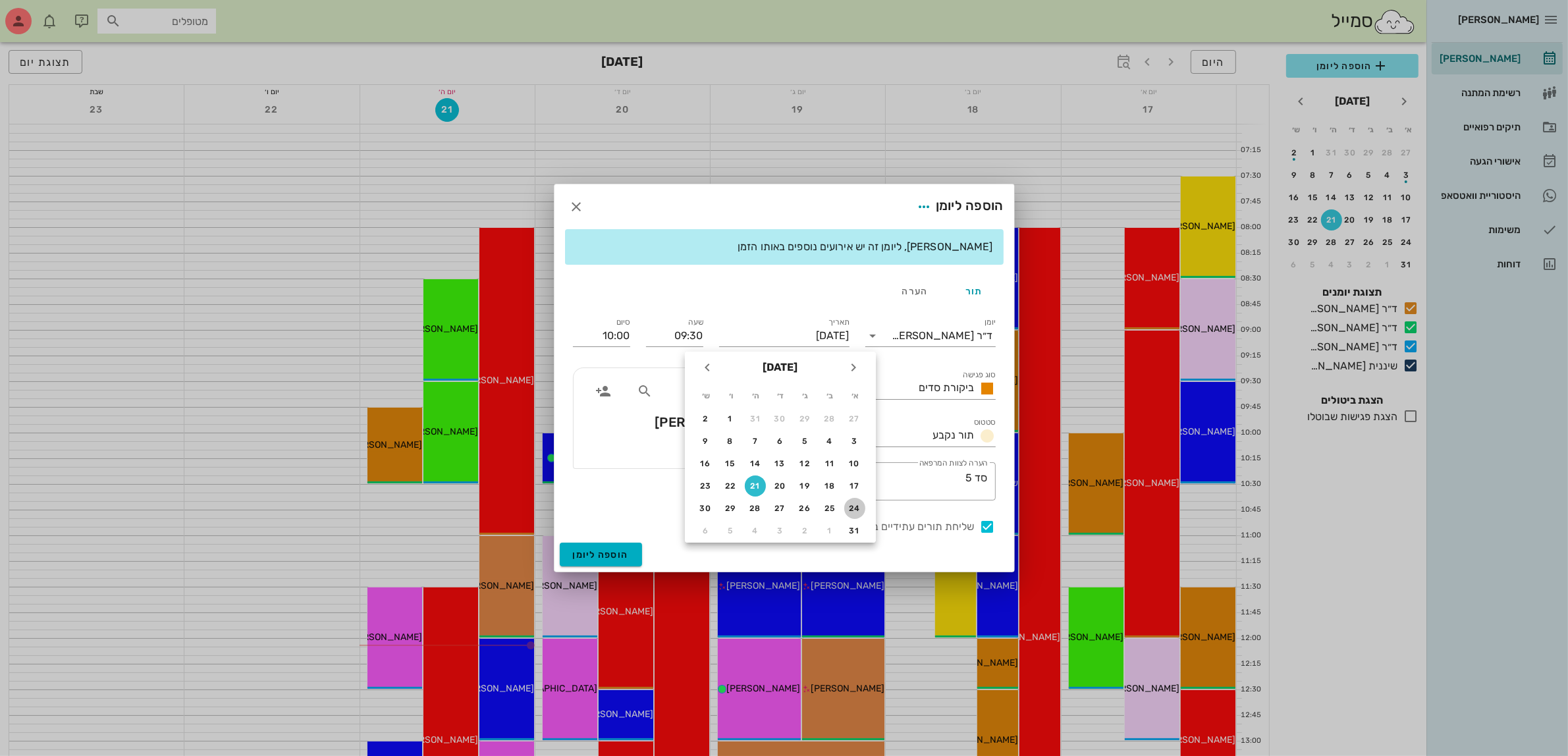
click at [859, 509] on div "24" at bounding box center [855, 508] width 21 height 9
type input "[DATE]"
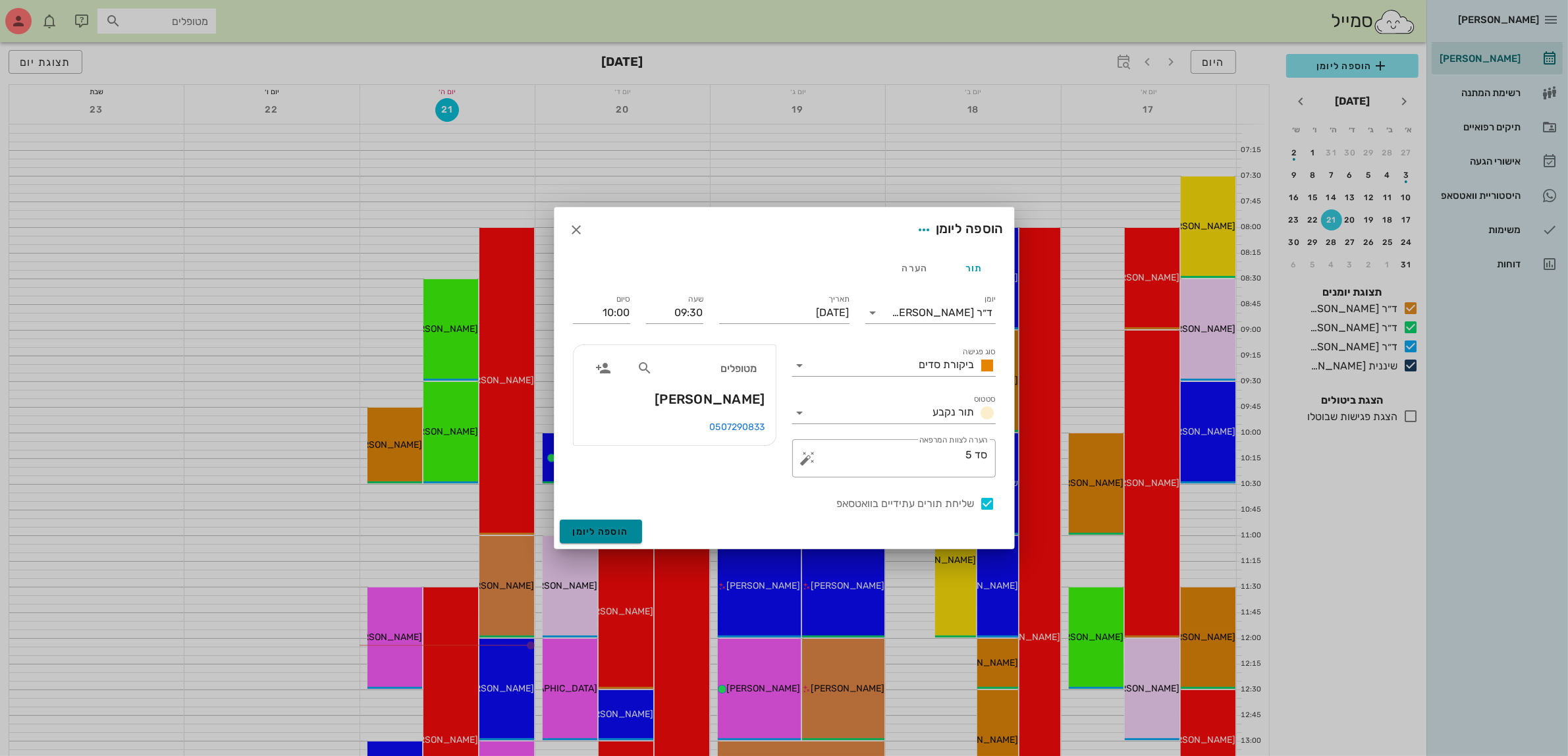
click at [595, 527] on span "הוספה ליומן" at bounding box center [601, 532] width 56 height 11
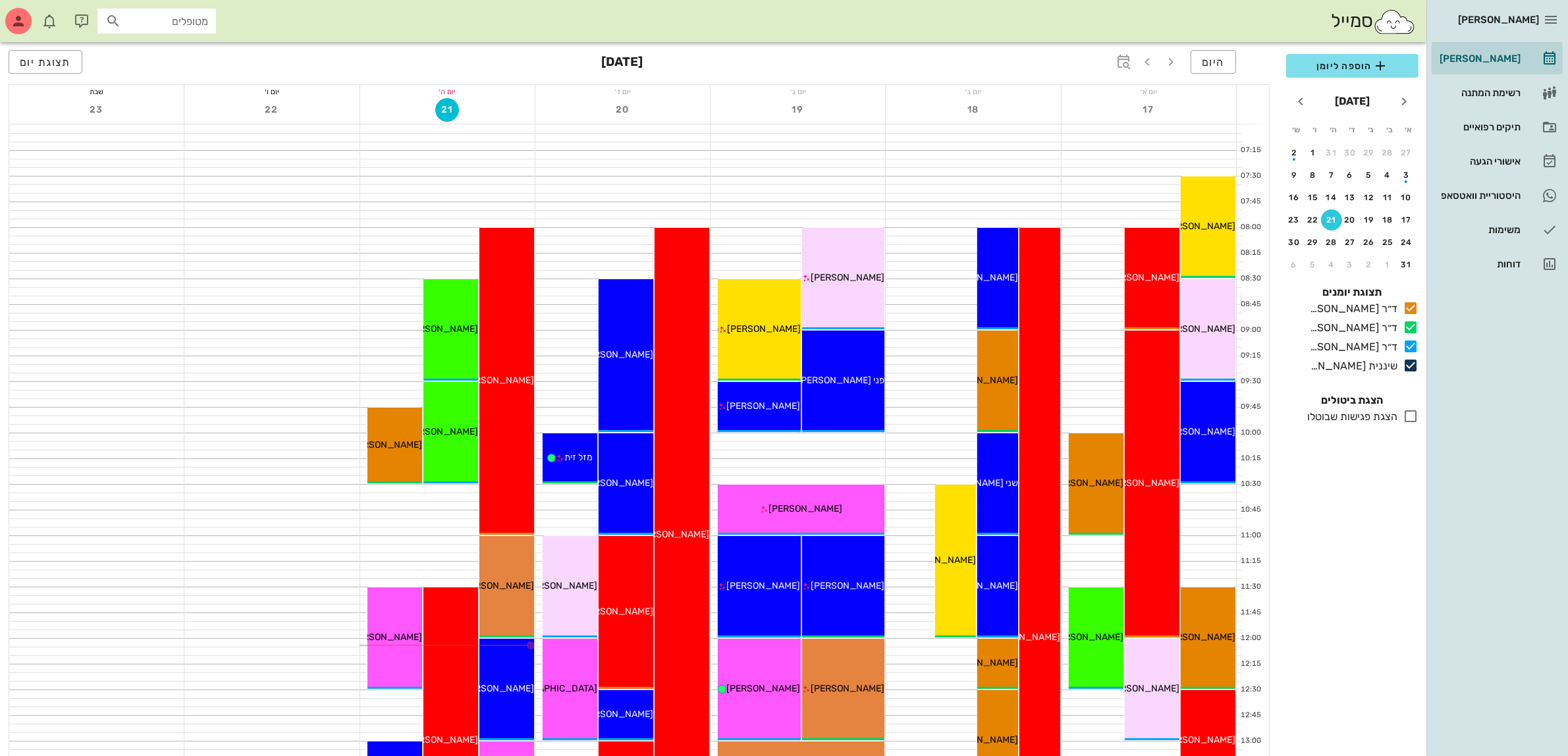
click at [837, 71] on div "היום אוגוסט 2025 תצוגת יום" at bounding box center [639, 63] width 1261 height 42
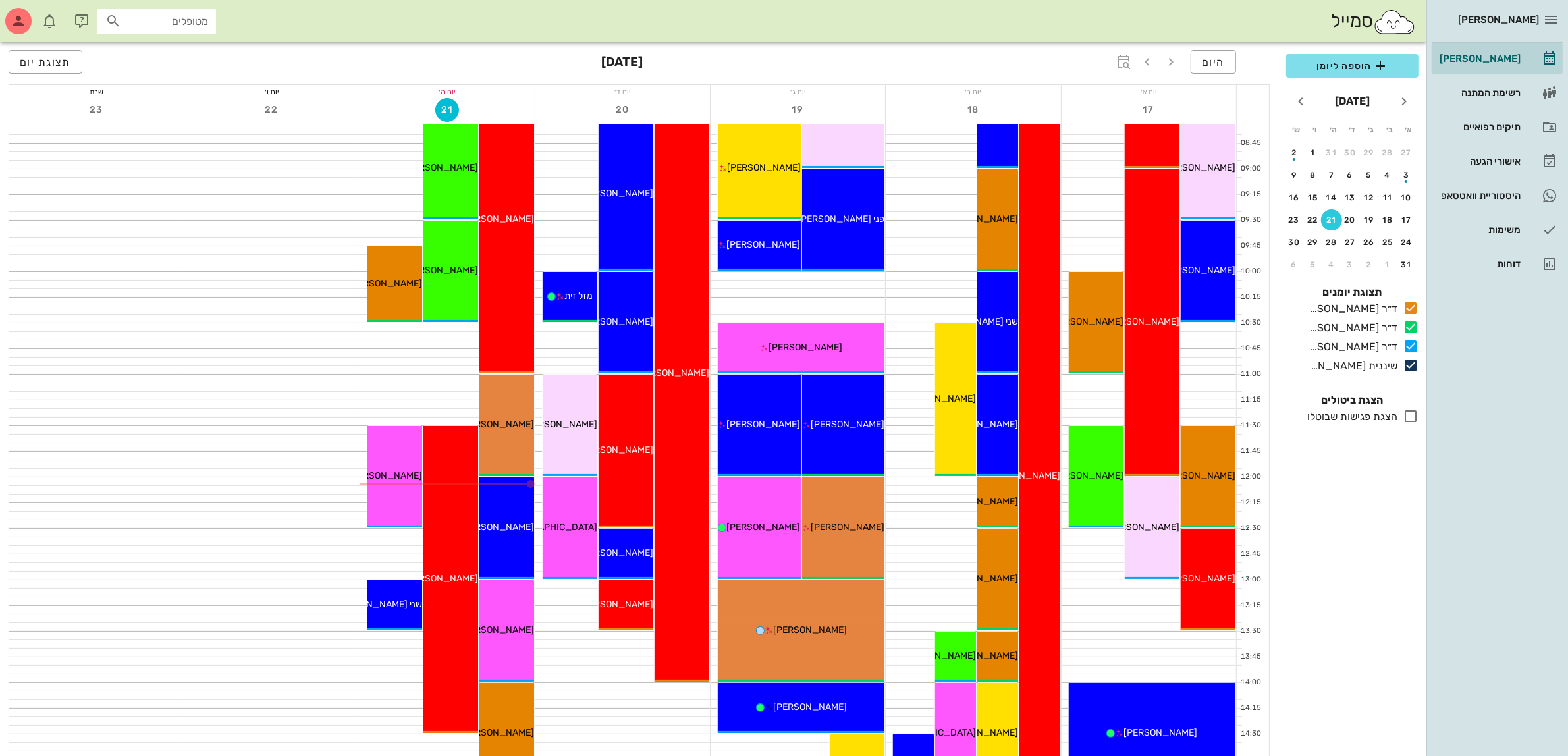
scroll to position [165, 0]
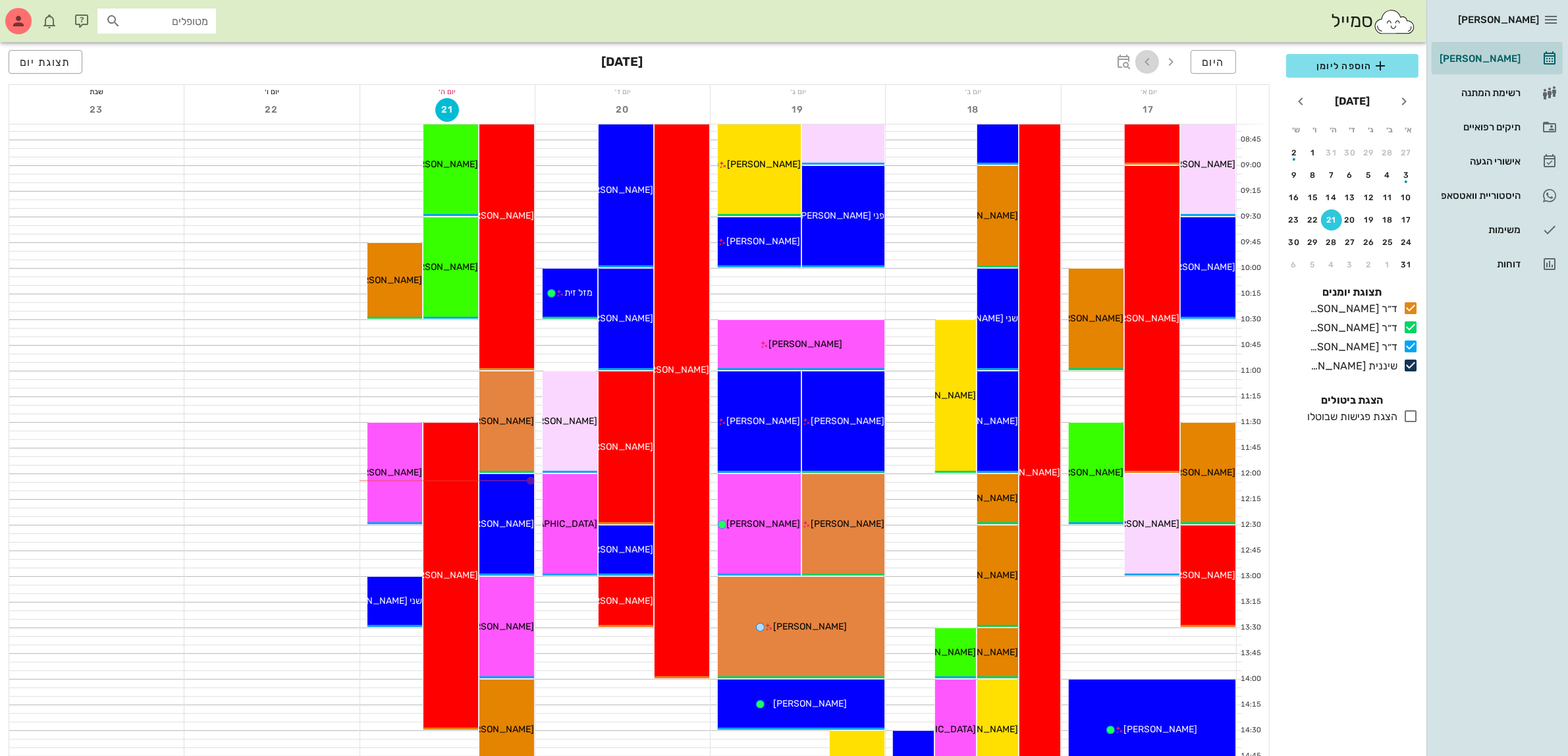
click at [1140, 60] on icon "button" at bounding box center [1148, 62] width 16 height 16
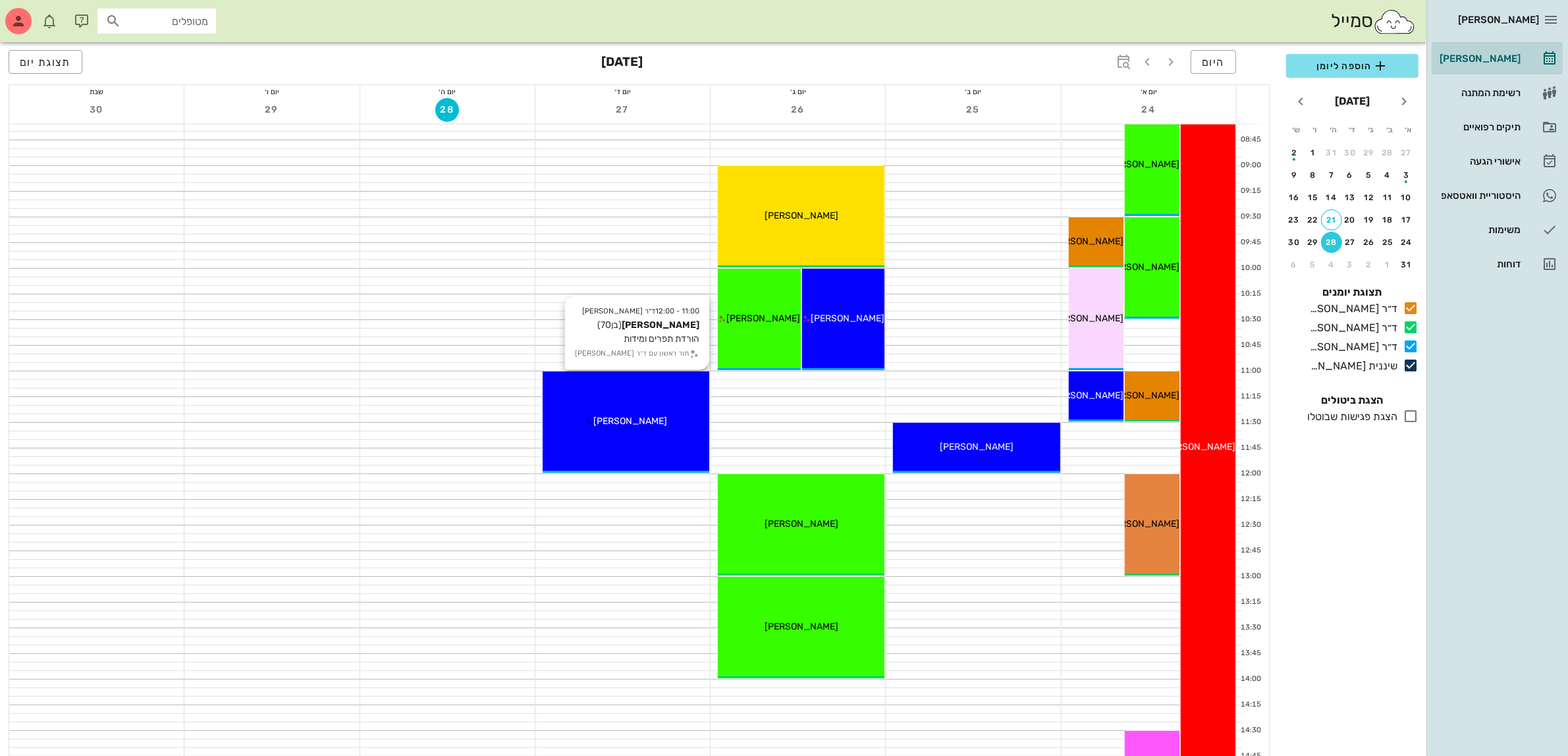
click at [663, 409] on div "11:00 - 12:00 ד״ר עמראן ביאדסה ירמי יהודה (בן 70 ) הורדת תפרים ומידות תור ראשון…" at bounding box center [625, 422] width 166 height 101
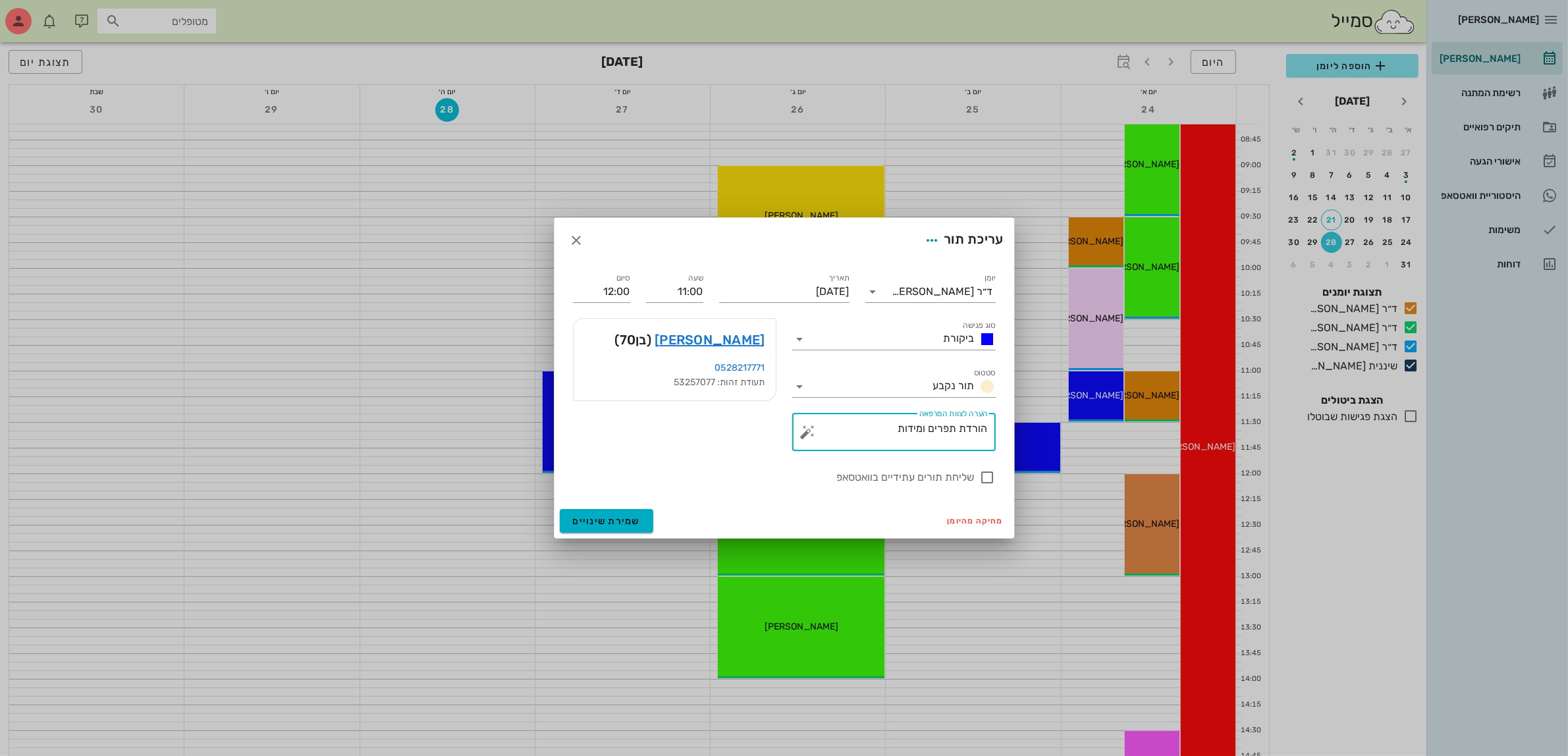
drag, startPoint x: 925, startPoint y: 426, endPoint x: 871, endPoint y: 429, distance: 54.1
click at [871, 429] on textarea "הורדת תפרים ומידות" at bounding box center [899, 435] width 177 height 31
type textarea "הורדת תפרים וPMMA"
click at [956, 340] on span "ביקורת" at bounding box center [959, 338] width 31 height 13
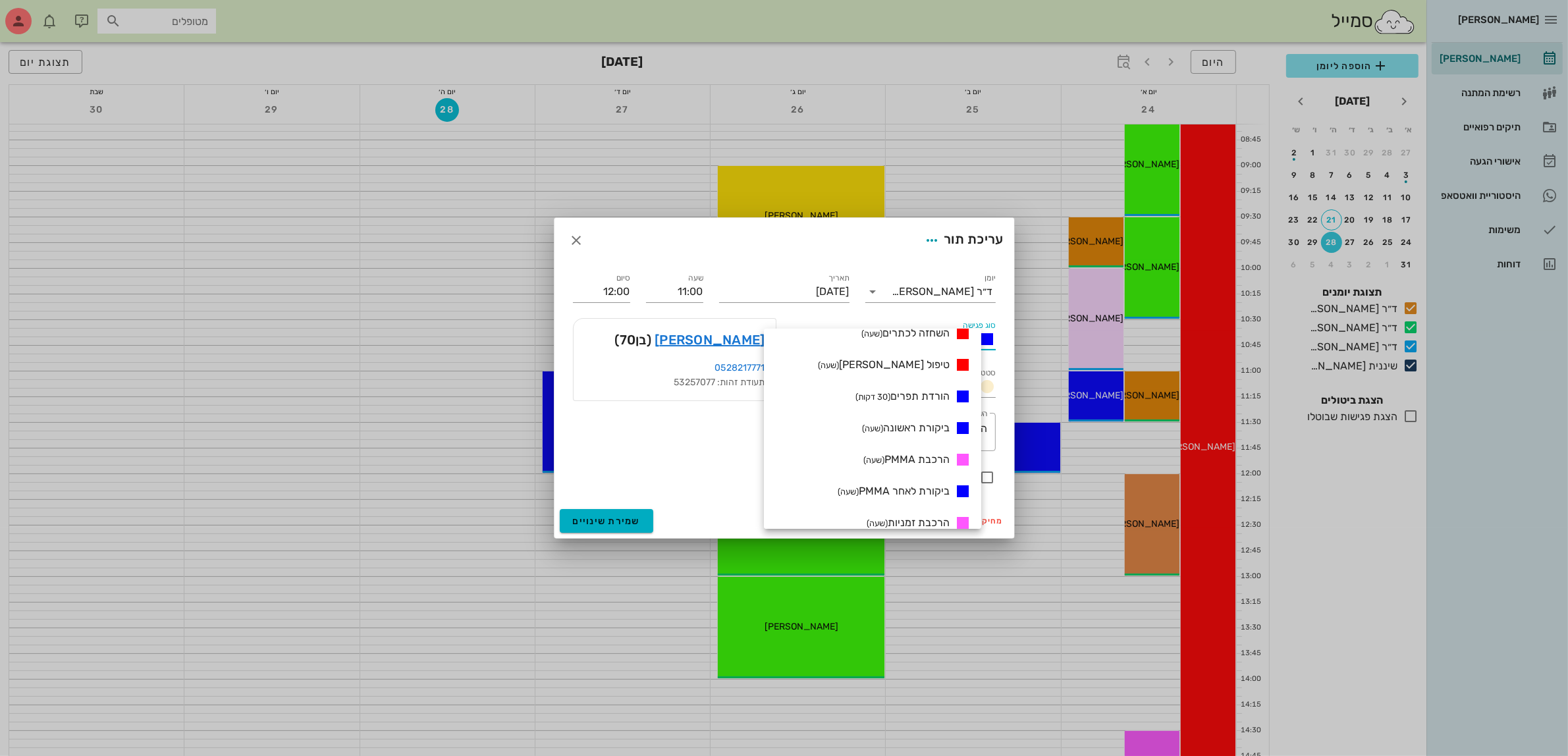
scroll to position [247, 0]
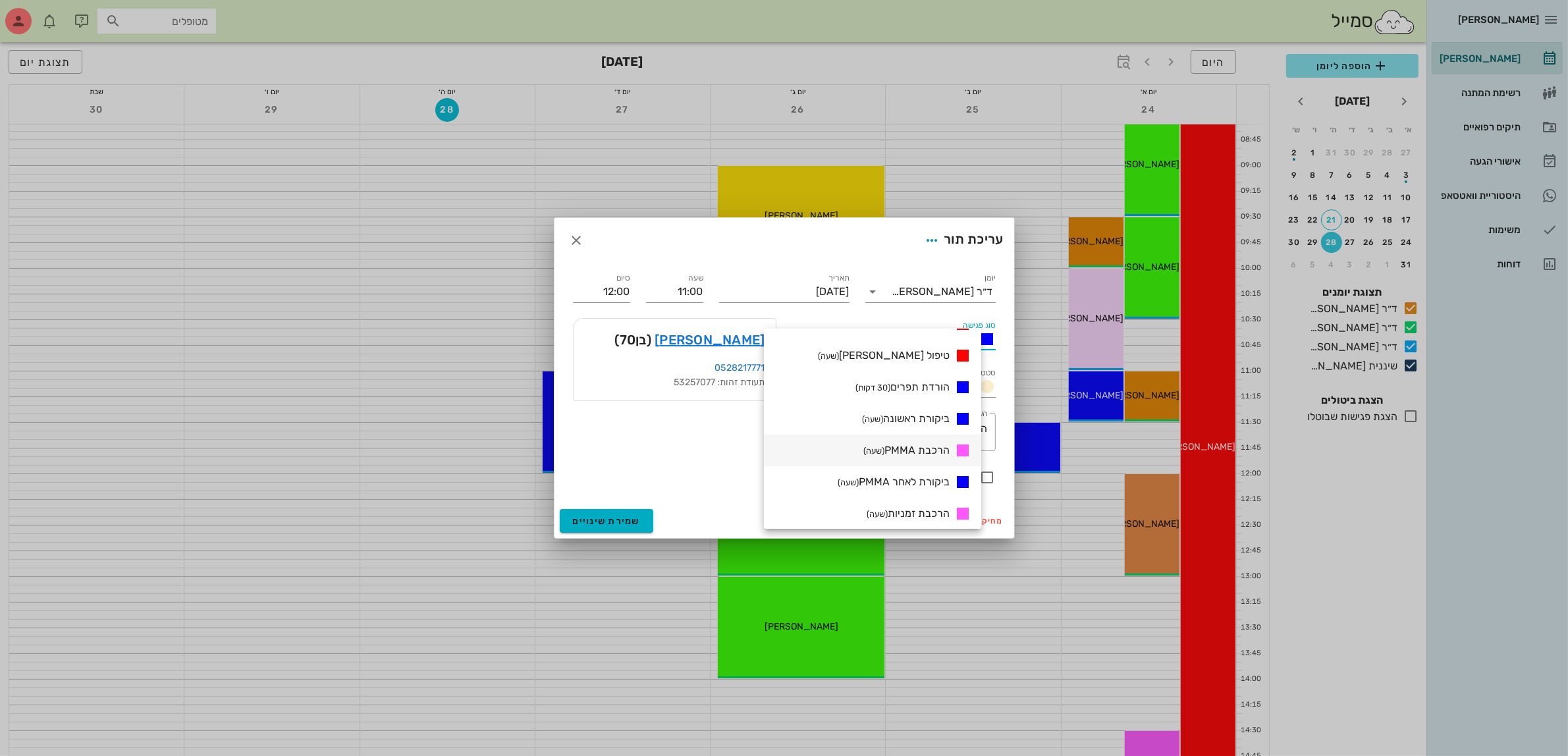
click at [935, 443] on span "הרכבת PMMA (שעה)" at bounding box center [906, 450] width 86 height 13
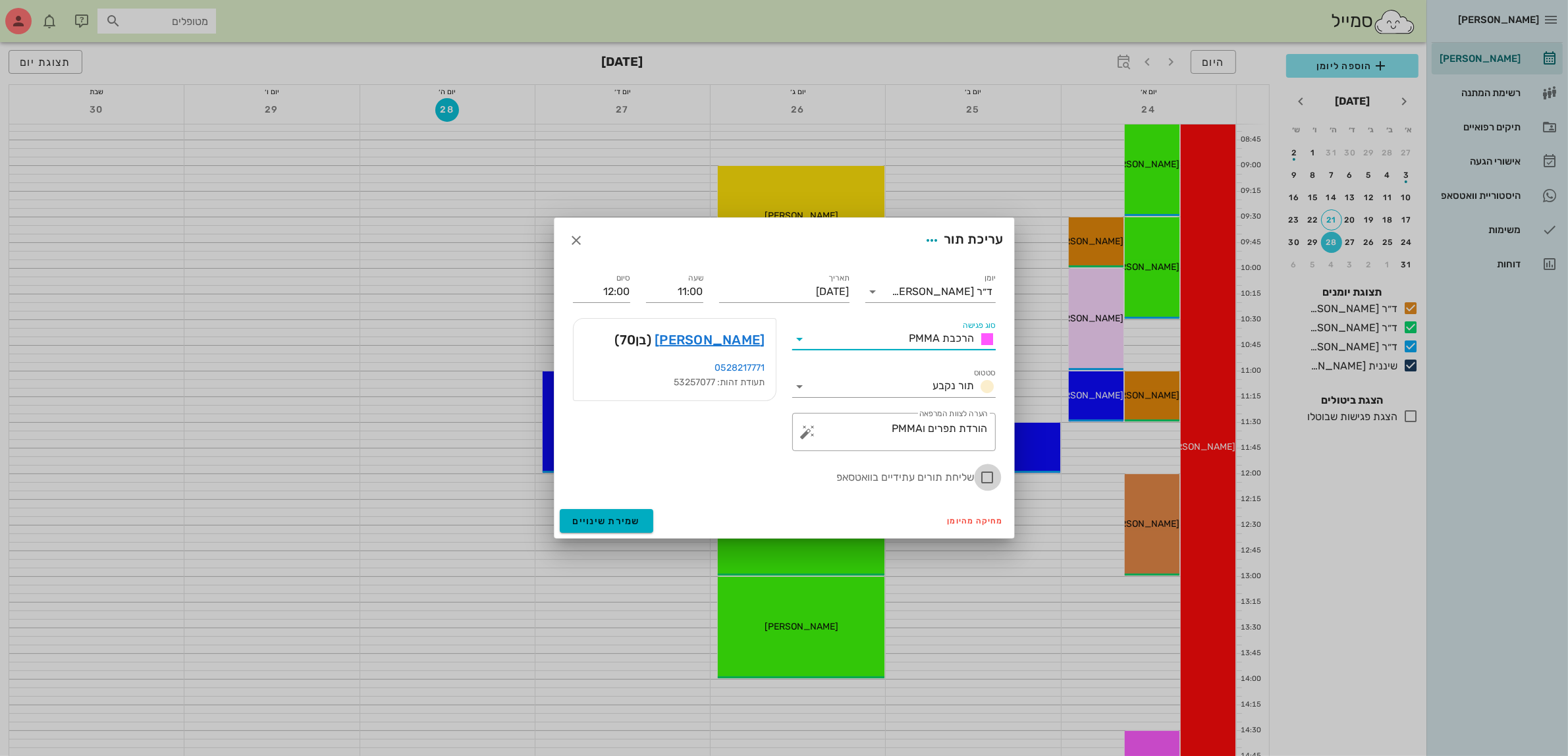
click at [983, 476] on div at bounding box center [988, 477] width 23 height 22
checkbox input "true"
click at [896, 58] on div at bounding box center [784, 378] width 1568 height 756
click at [601, 520] on span "שמירת שינויים" at bounding box center [607, 521] width 68 height 11
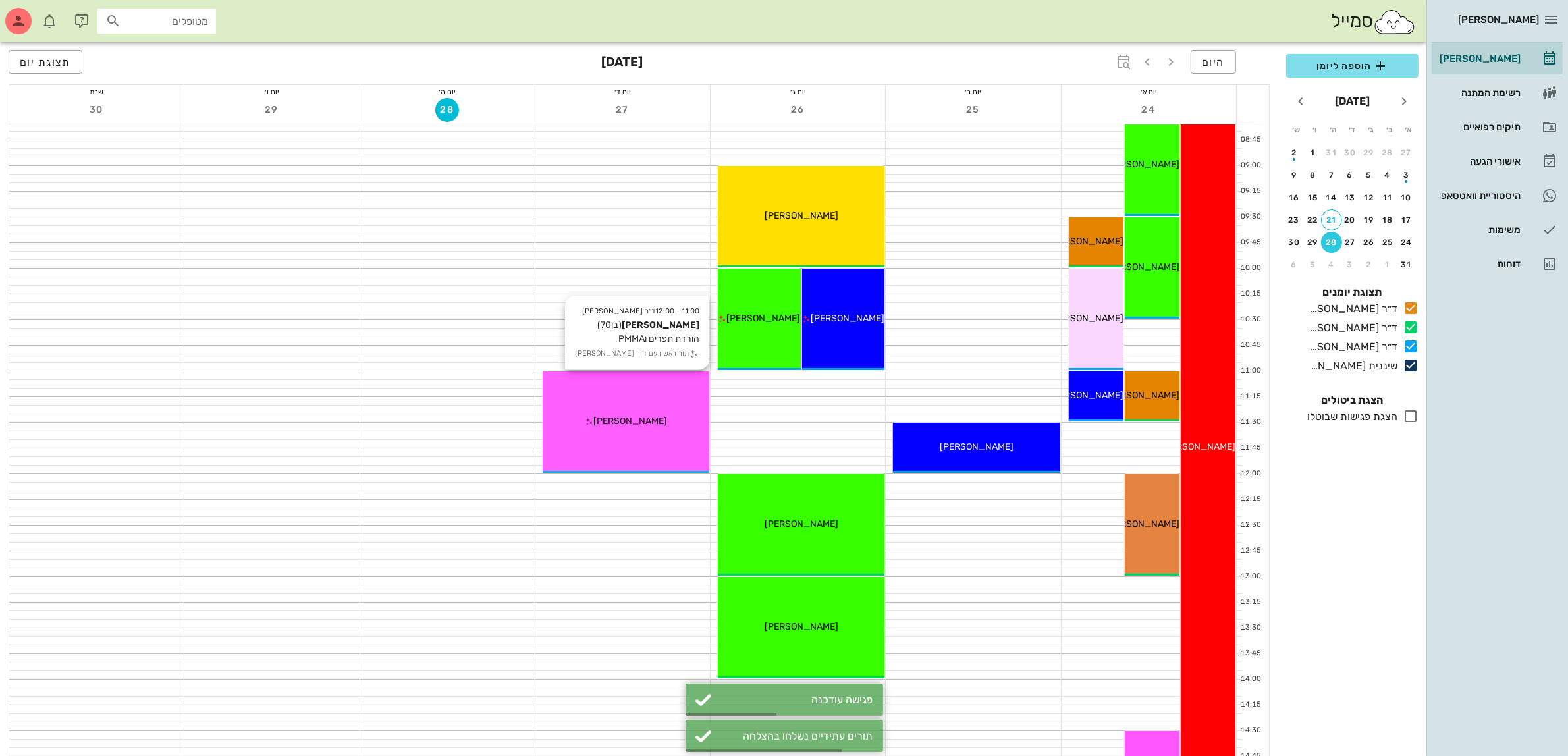
click at [630, 425] on span "[PERSON_NAME]" at bounding box center [630, 421] width 74 height 11
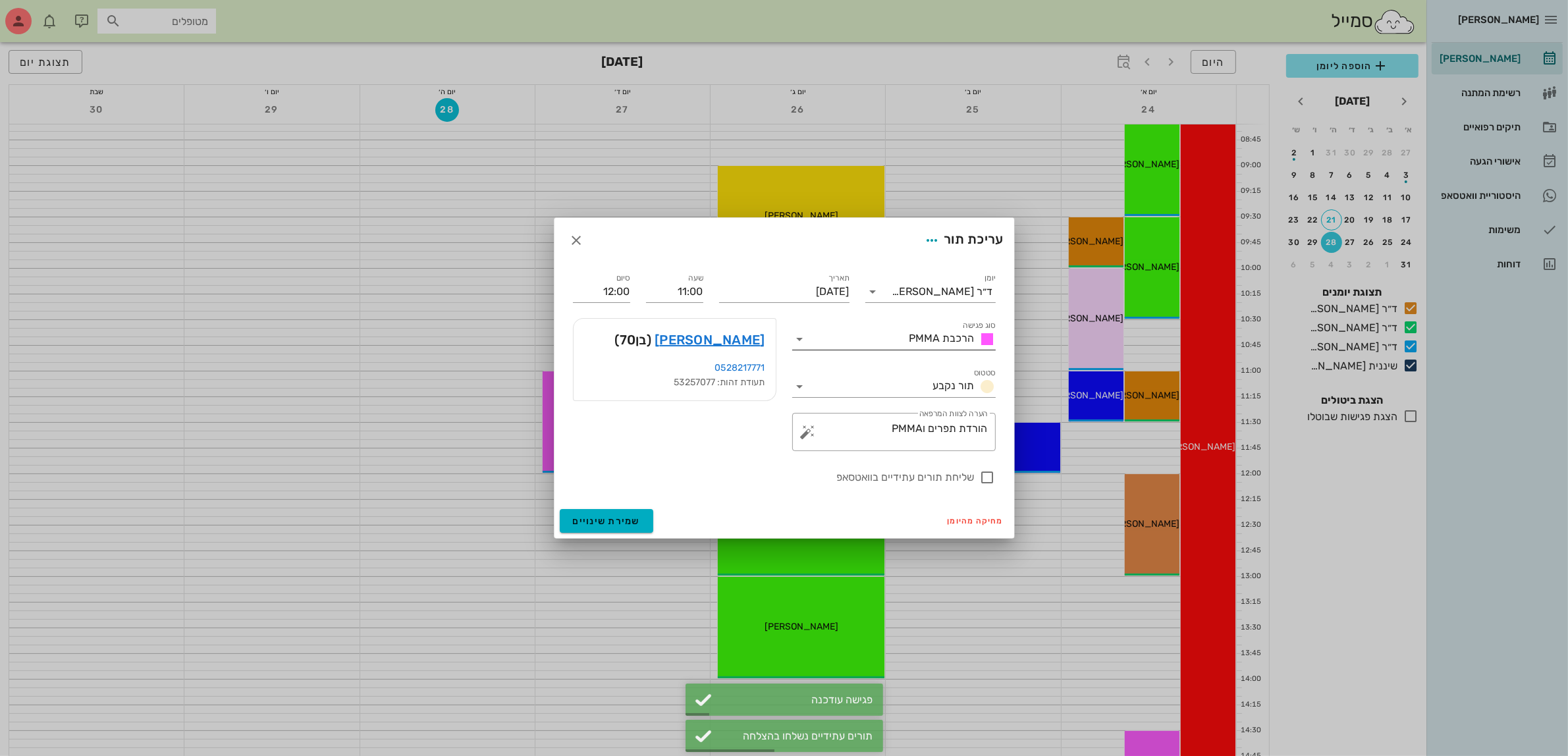
click at [795, 337] on icon at bounding box center [800, 339] width 16 height 16
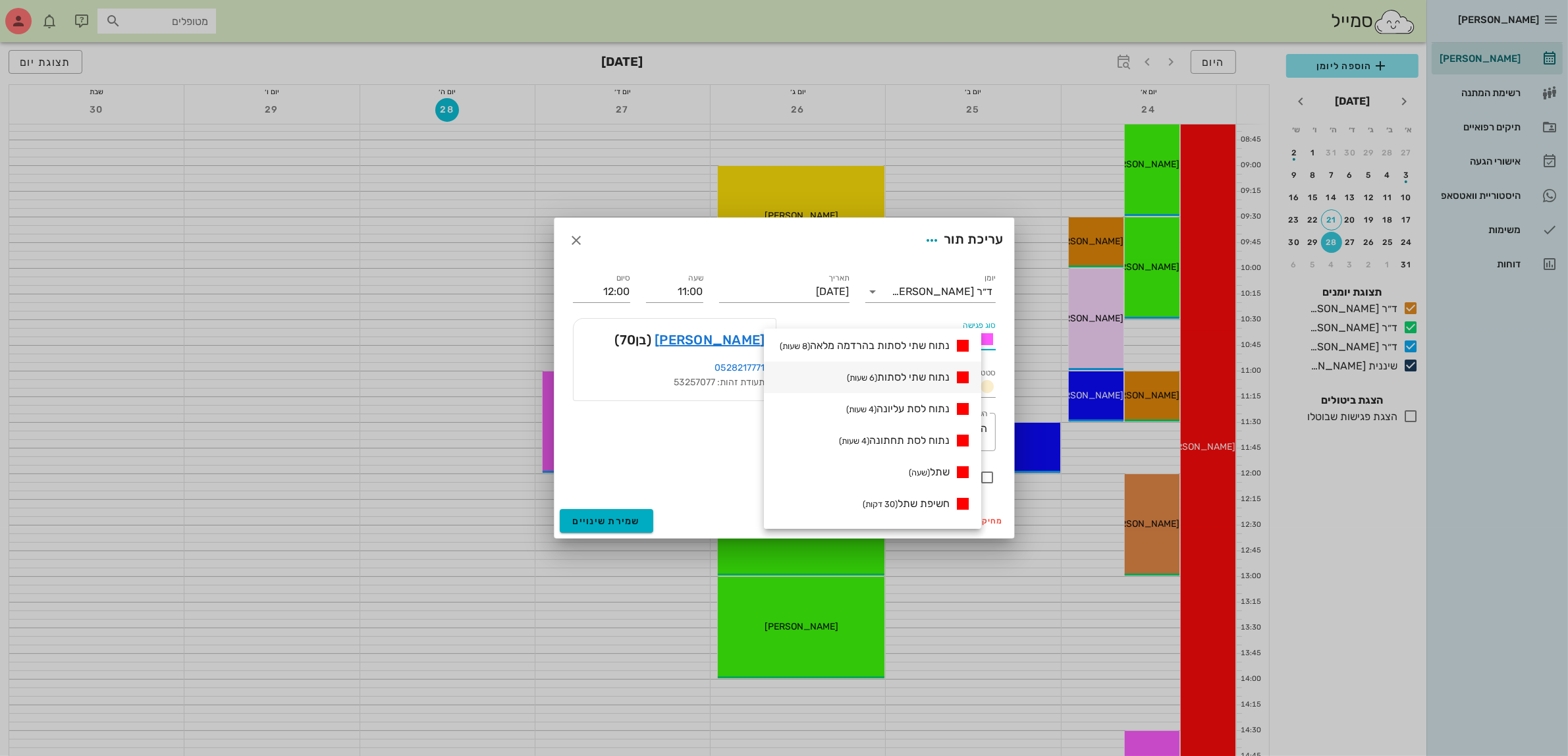
scroll to position [0, 0]
click at [880, 288] on icon at bounding box center [874, 292] width 16 height 16
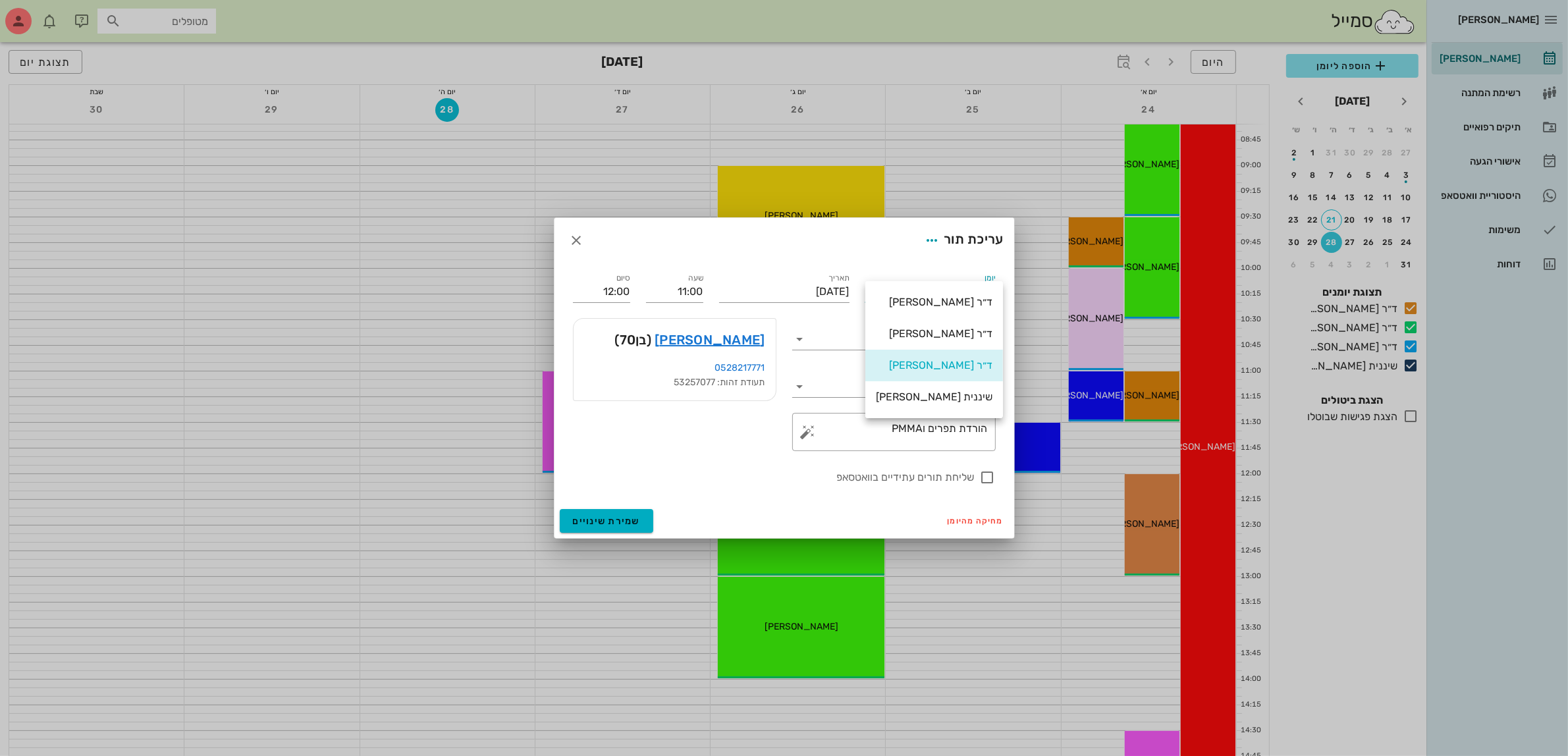
click at [757, 409] on div "ירמי יהודה (בן 70 ) 0528217771 תעודת זהות: 53257077" at bounding box center [674, 359] width 219 height 99
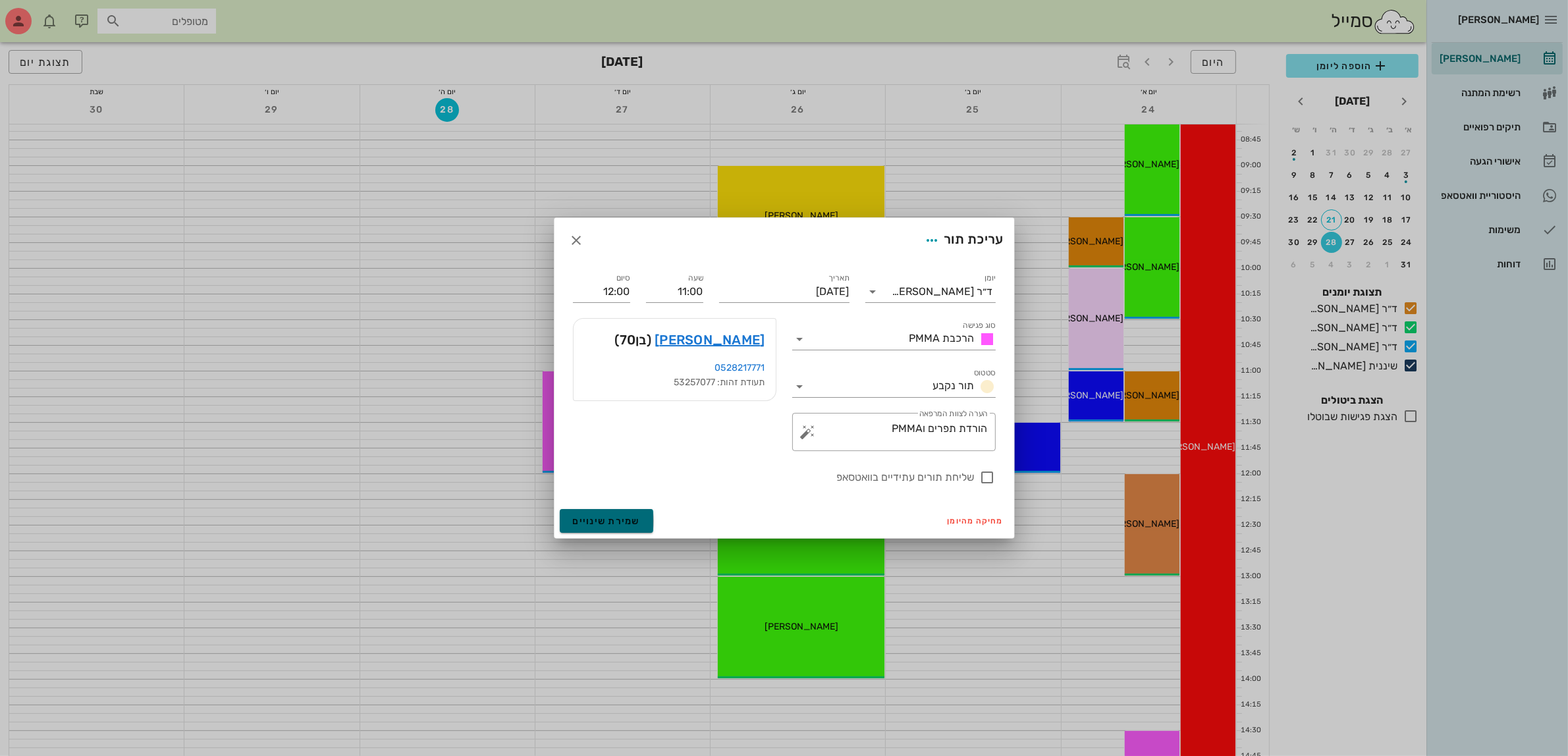
click at [604, 518] on span "שמירת שינויים" at bounding box center [607, 521] width 68 height 11
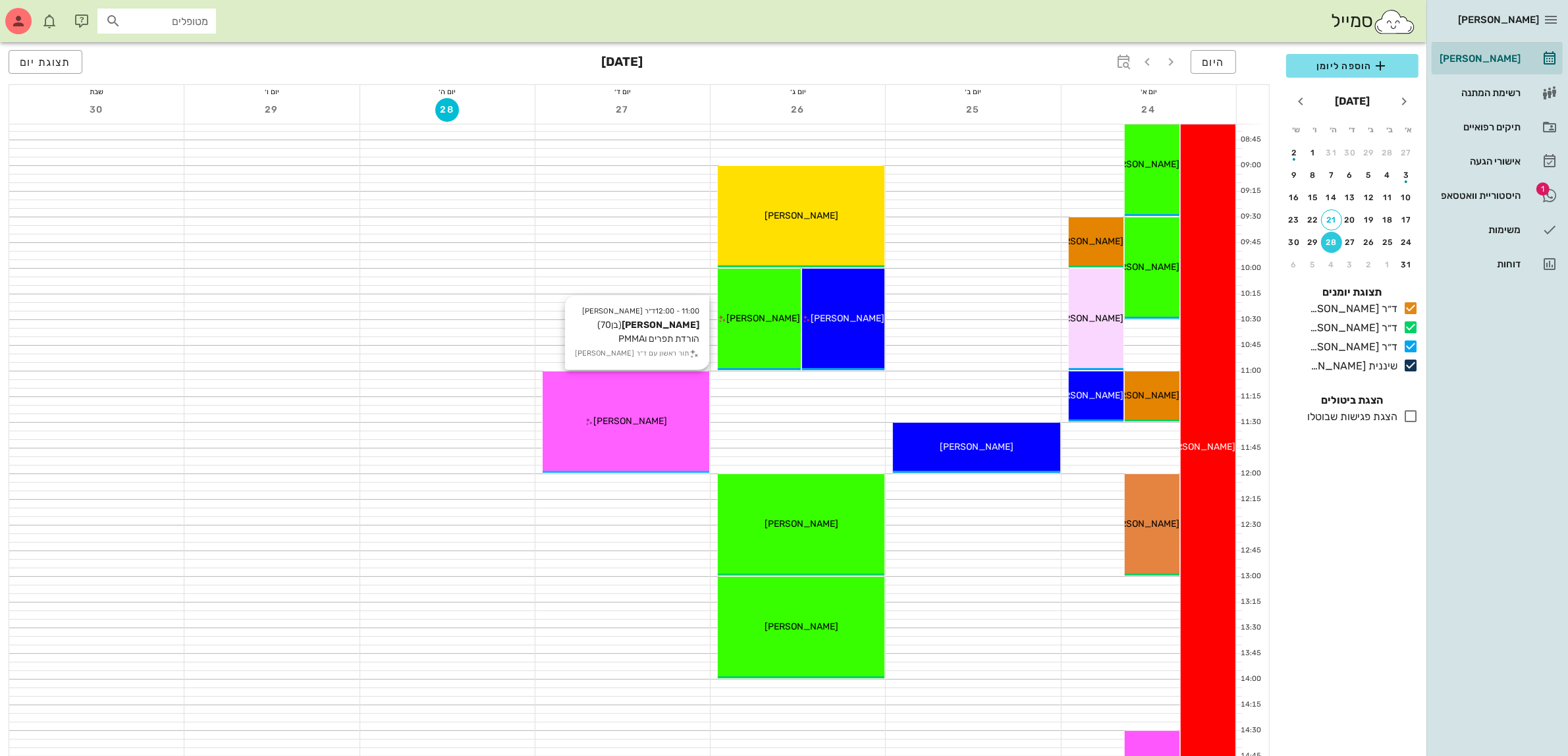
click at [628, 435] on div "11:00 - 12:00 ד״ר עמראן ביאדסה ירמי יהודה (בן 70 ) הורדת תפרים וPMMA תור ראשון …" at bounding box center [625, 422] width 166 height 101
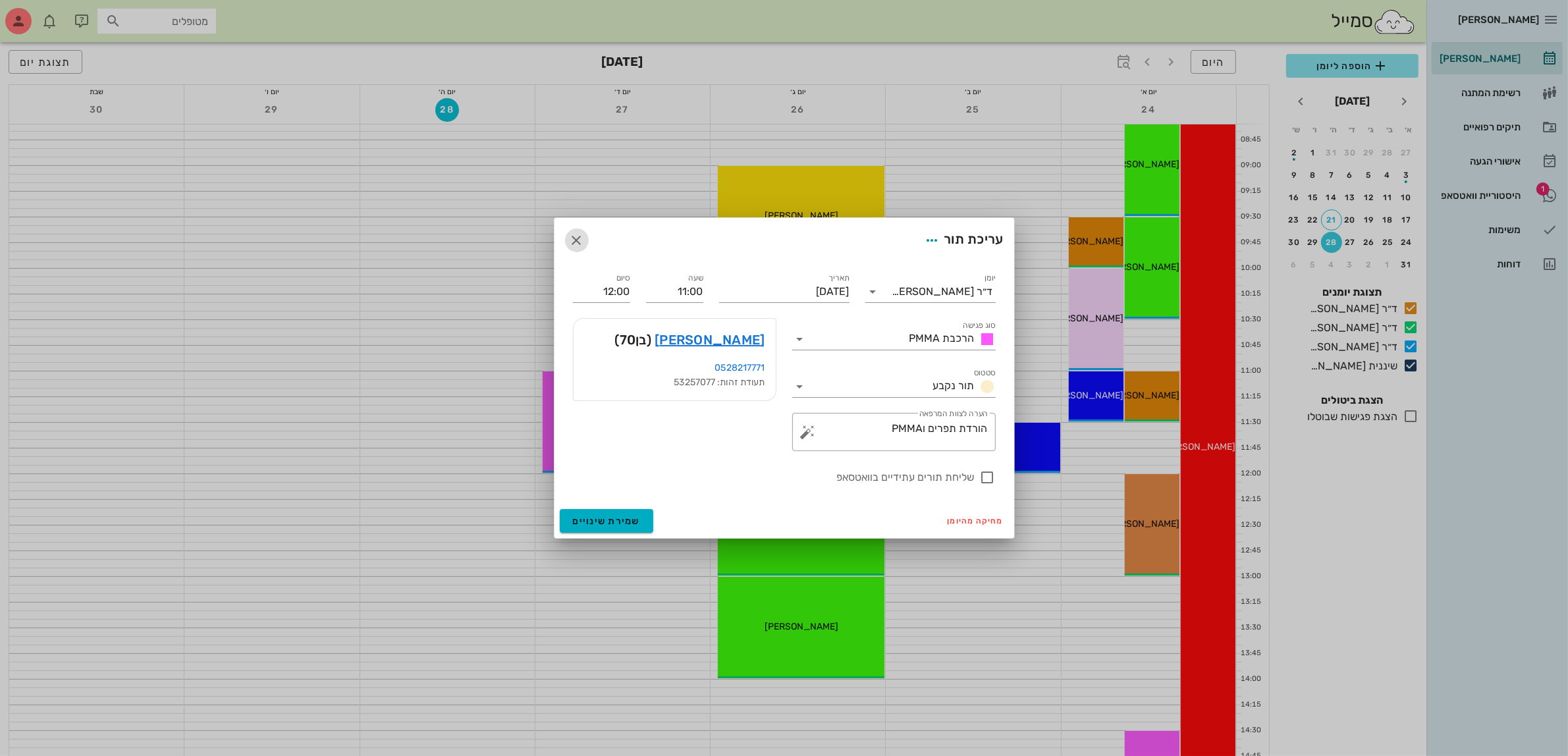
click at [581, 235] on icon "button" at bounding box center [577, 240] width 16 height 16
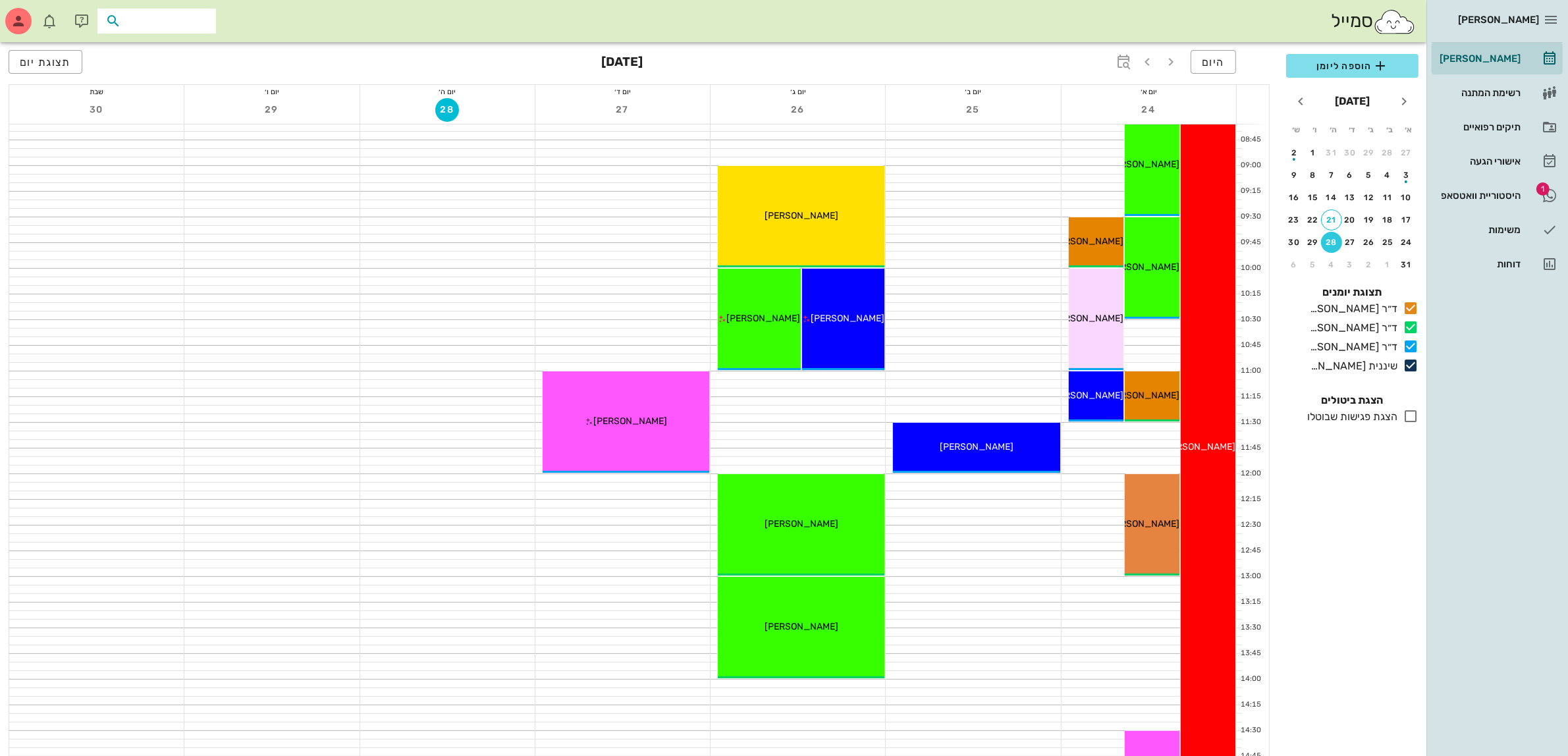
click at [139, 18] on input "text" at bounding box center [166, 21] width 84 height 17
type input "ליז"
click at [1496, 186] on div "היסטוריית וואטסאפ" at bounding box center [1479, 195] width 84 height 21
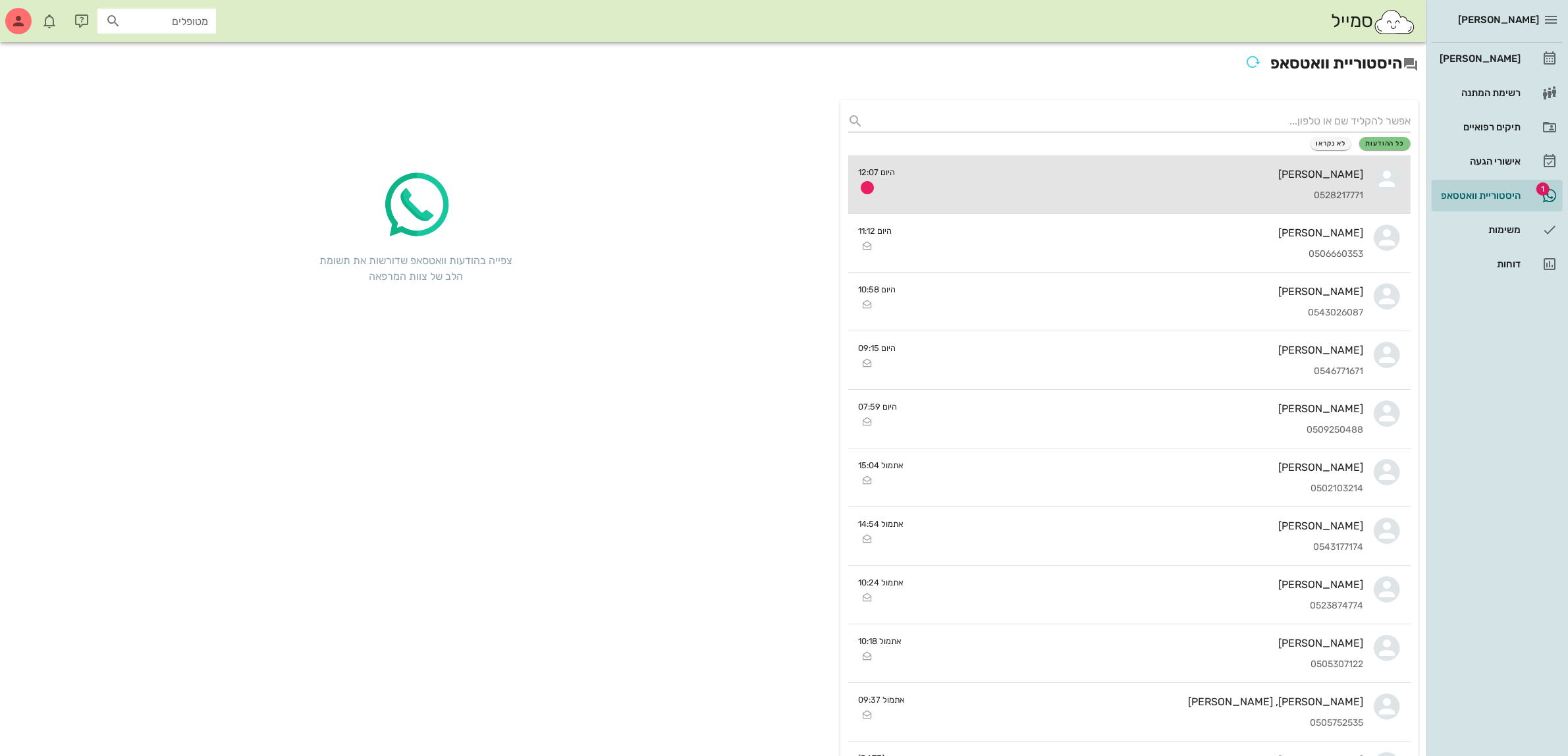
click at [1230, 173] on div "[PERSON_NAME]" at bounding box center [1136, 174] width 458 height 13
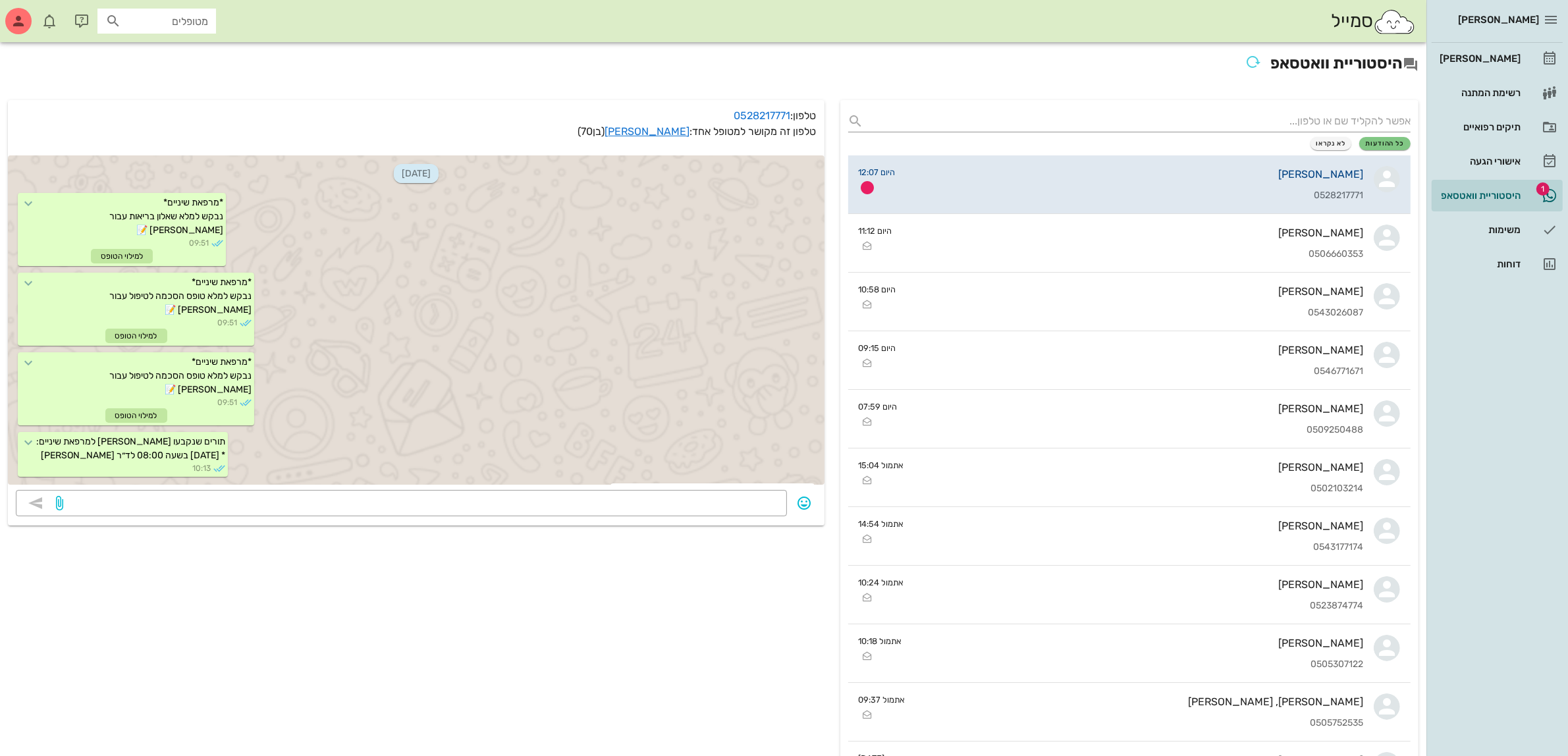
scroll to position [988, 0]
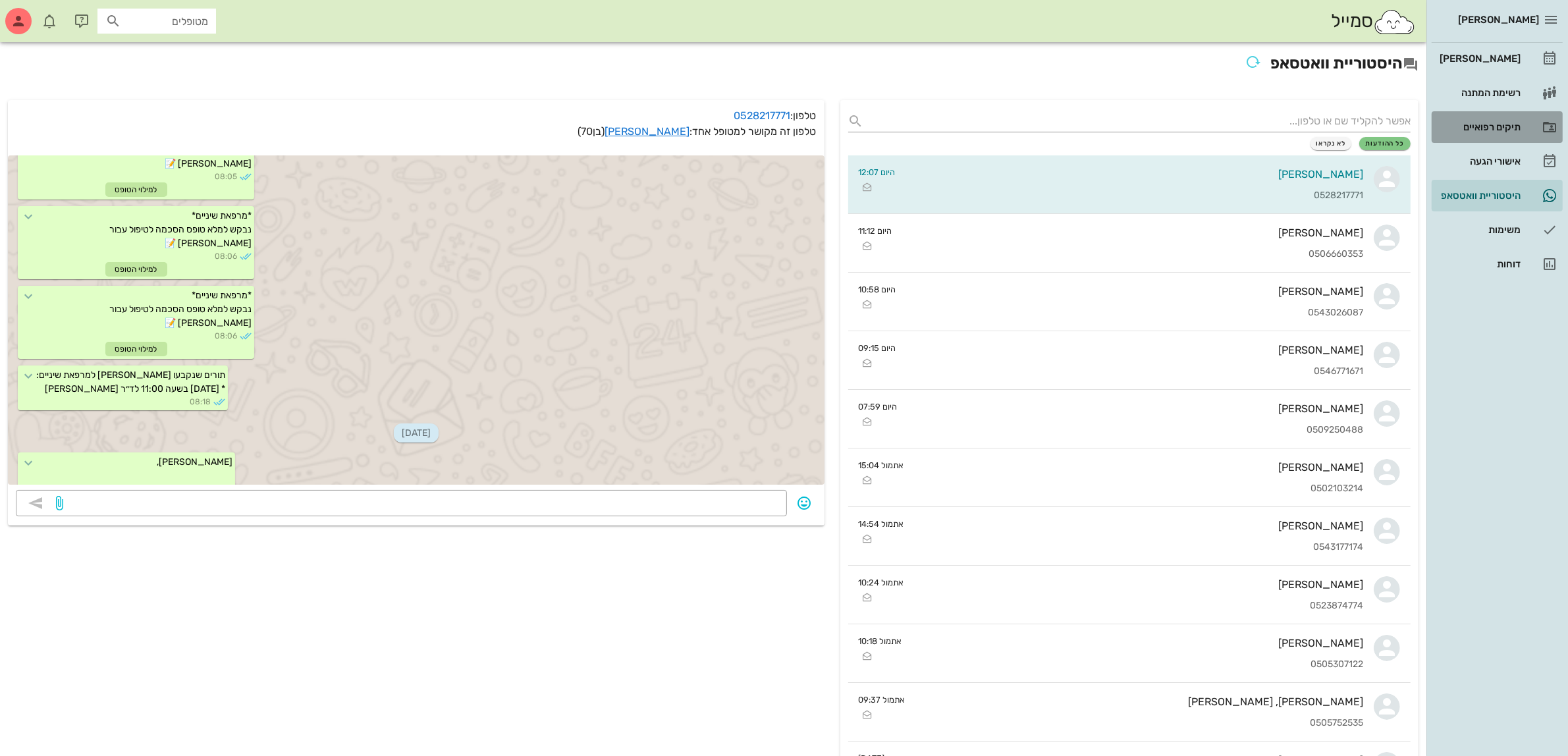
click at [1480, 122] on div "תיקים רפואיים" at bounding box center [1479, 127] width 84 height 10
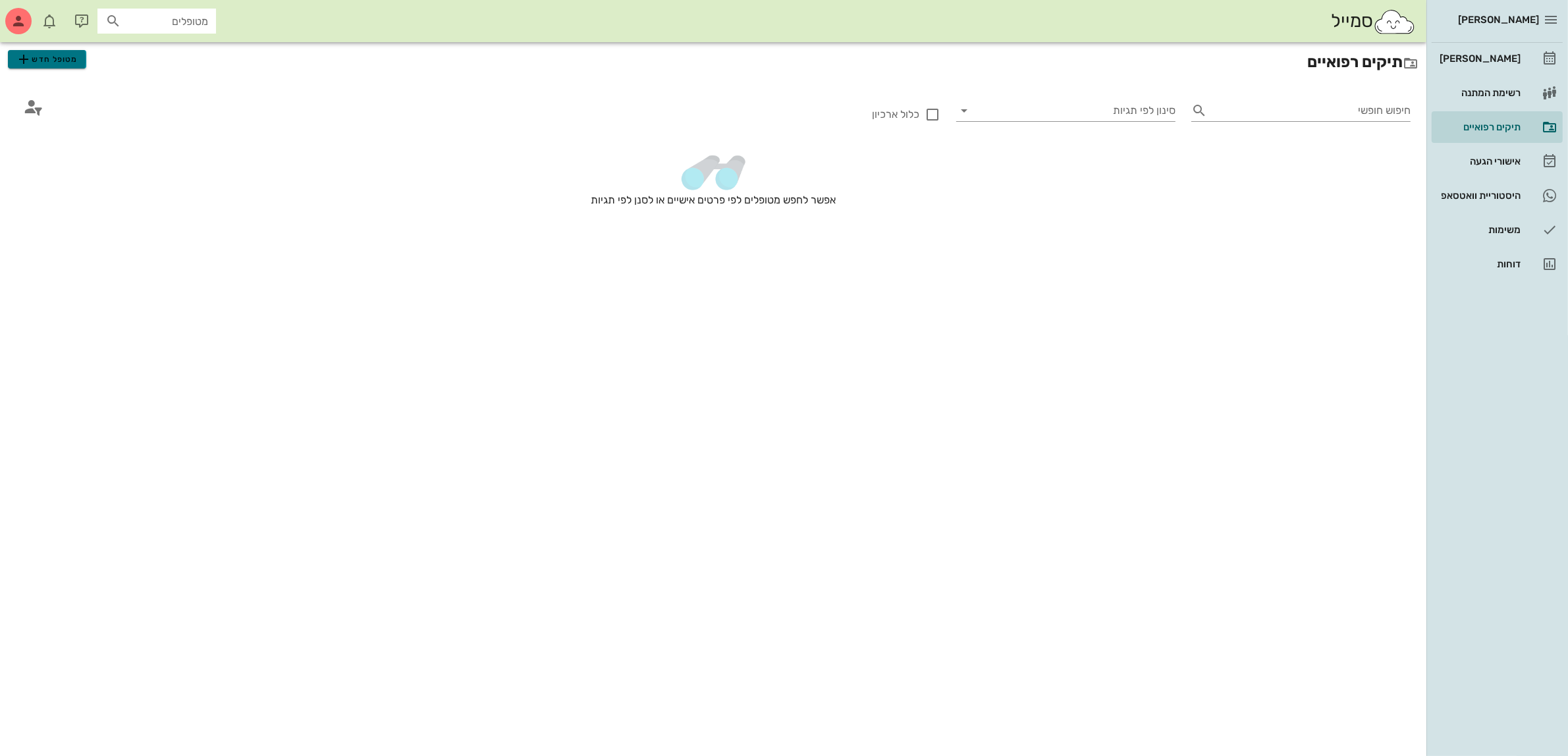
click at [56, 51] on span "מטופל חדש" at bounding box center [47, 59] width 62 height 16
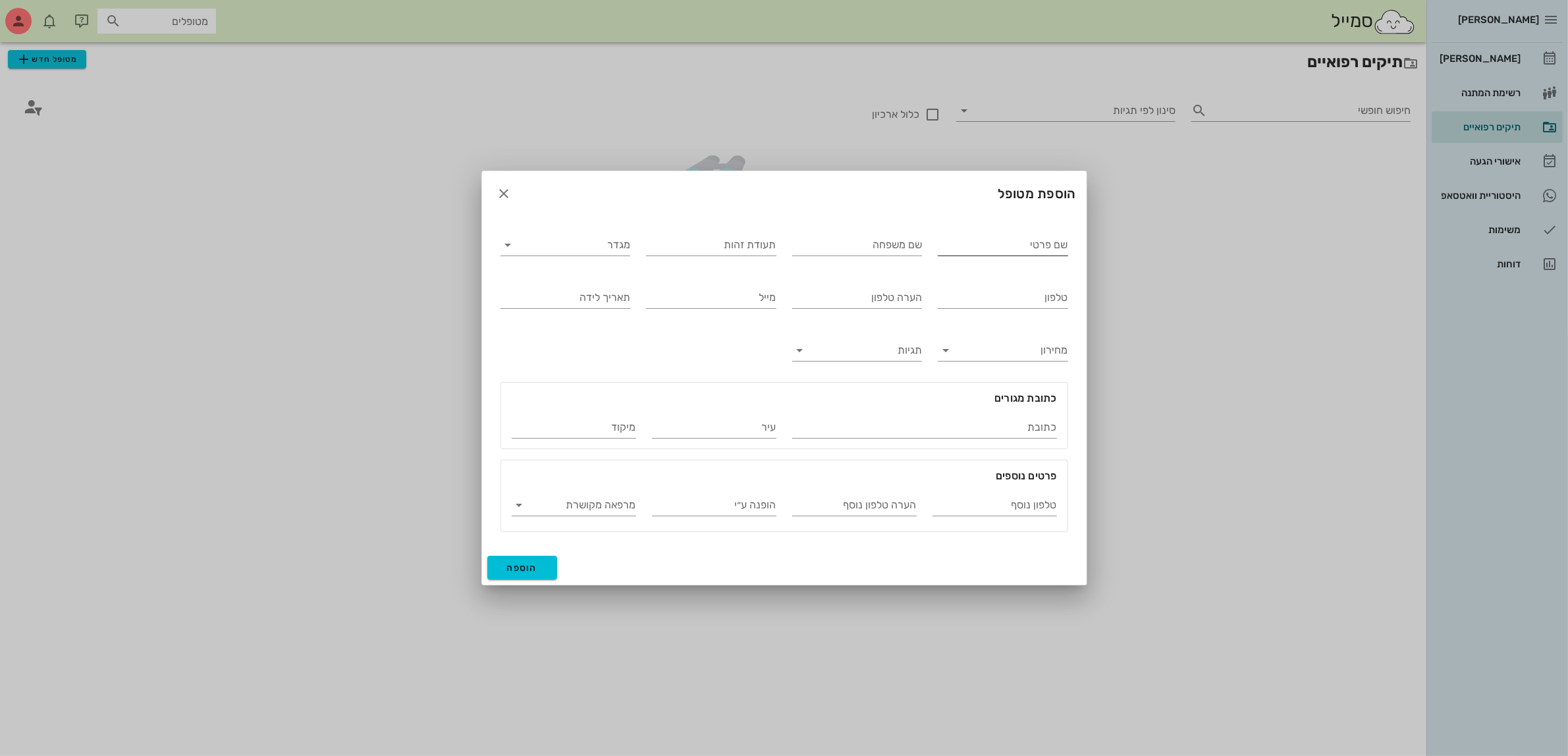
click at [1003, 241] on input "שם פרטי" at bounding box center [1003, 245] width 130 height 21
type input "ליז"
click at [890, 248] on input "שם משפחה" at bounding box center [858, 245] width 130 height 21
type input "ליז יעקב"
click at [609, 246] on input "מגדר" at bounding box center [576, 245] width 109 height 21
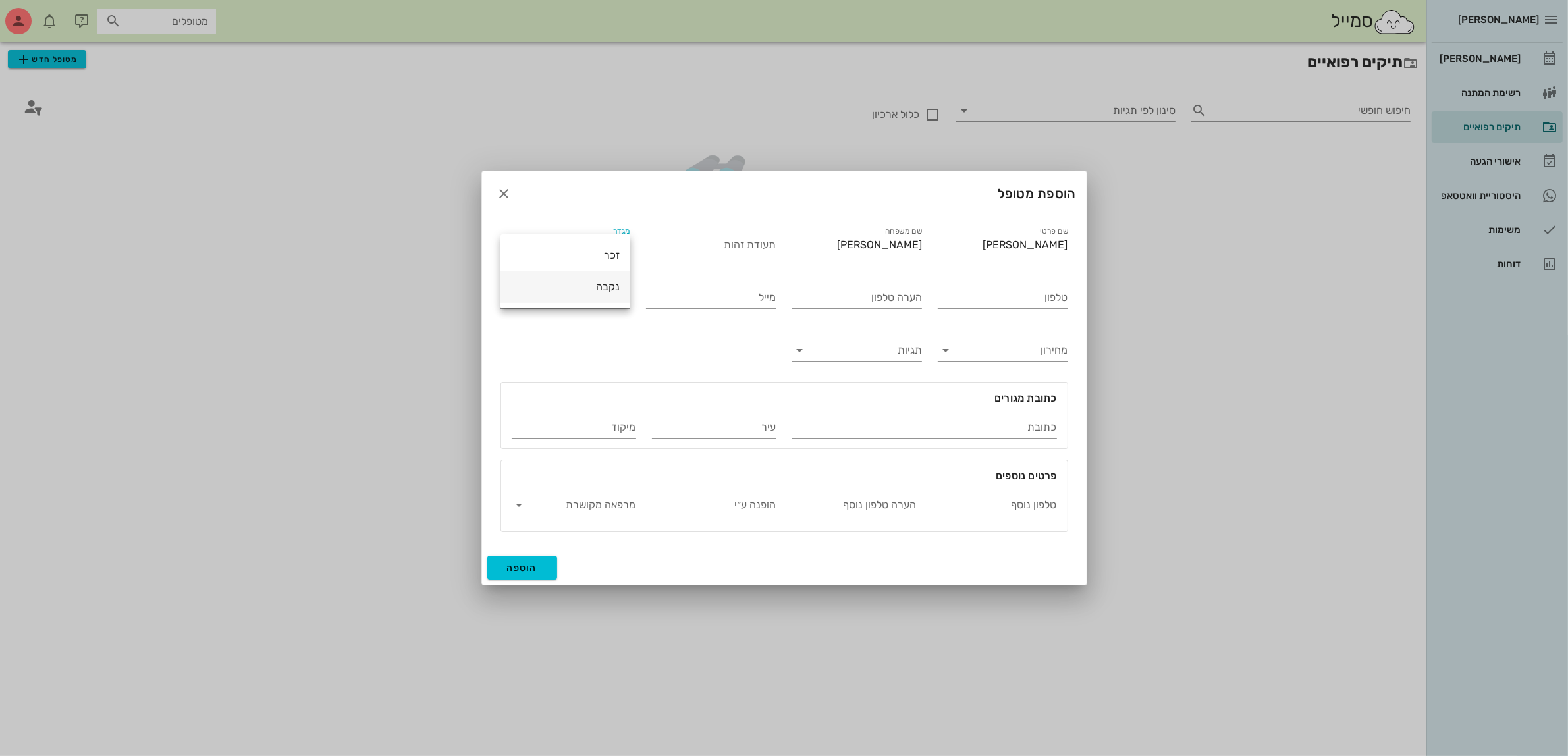
click at [601, 286] on div "נקבה" at bounding box center [565, 287] width 108 height 13
click at [995, 284] on div "טלפון" at bounding box center [1003, 293] width 130 height 29
click at [1039, 301] on input "טלפון" at bounding box center [1003, 297] width 130 height 21
type input "050-3241378"
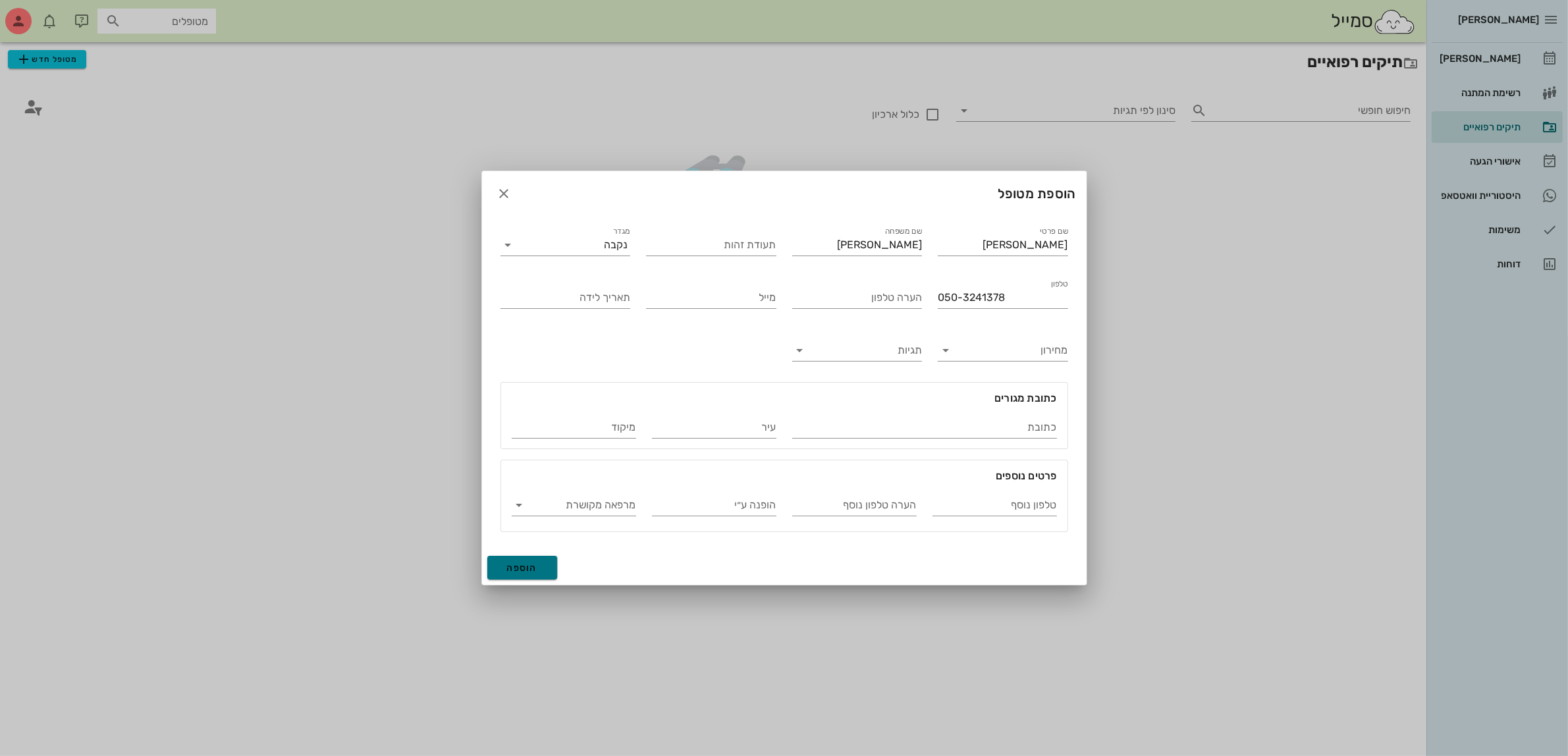
click at [518, 570] on span "הוספה" at bounding box center [522, 568] width 31 height 11
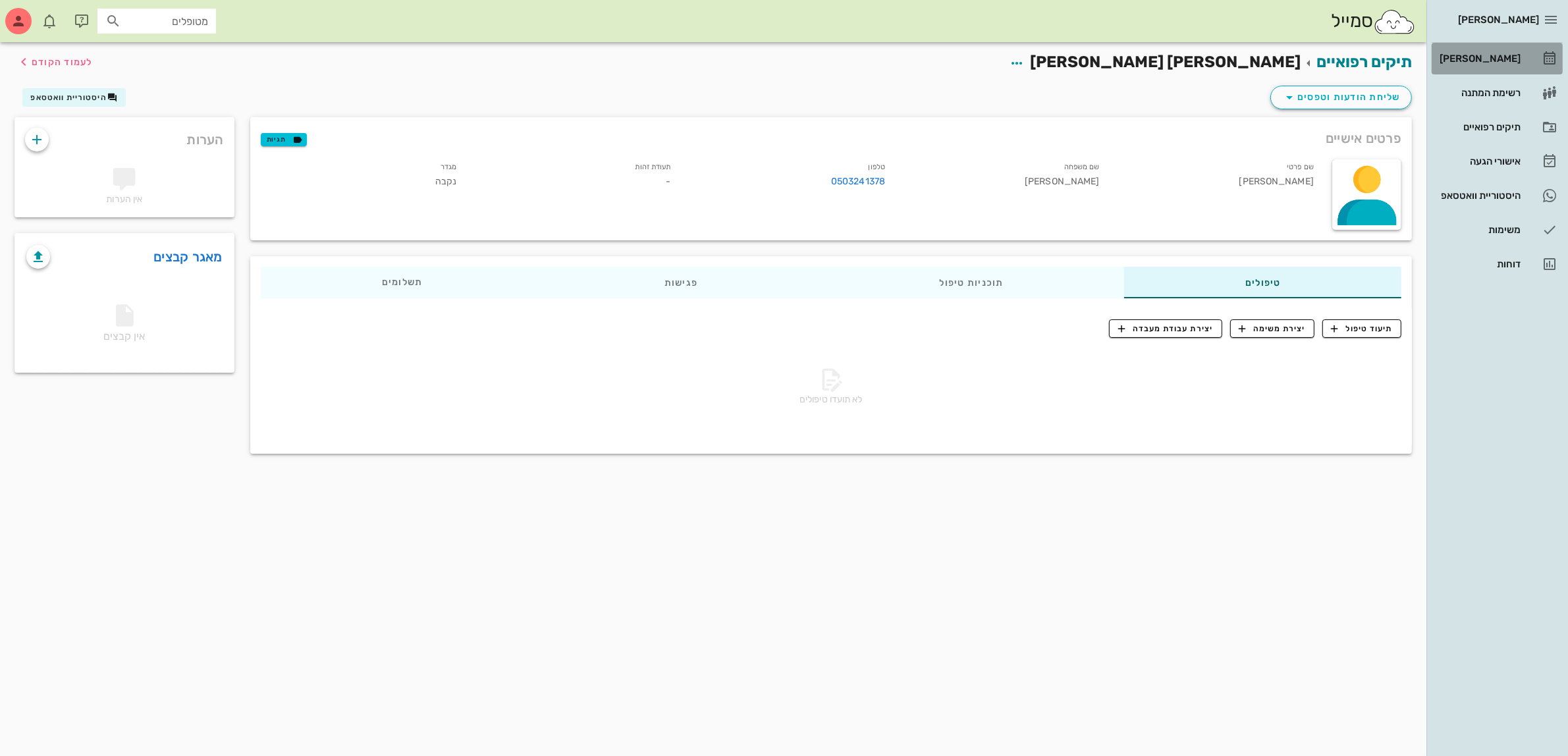
click at [1484, 55] on div "[PERSON_NAME]" at bounding box center [1479, 58] width 84 height 10
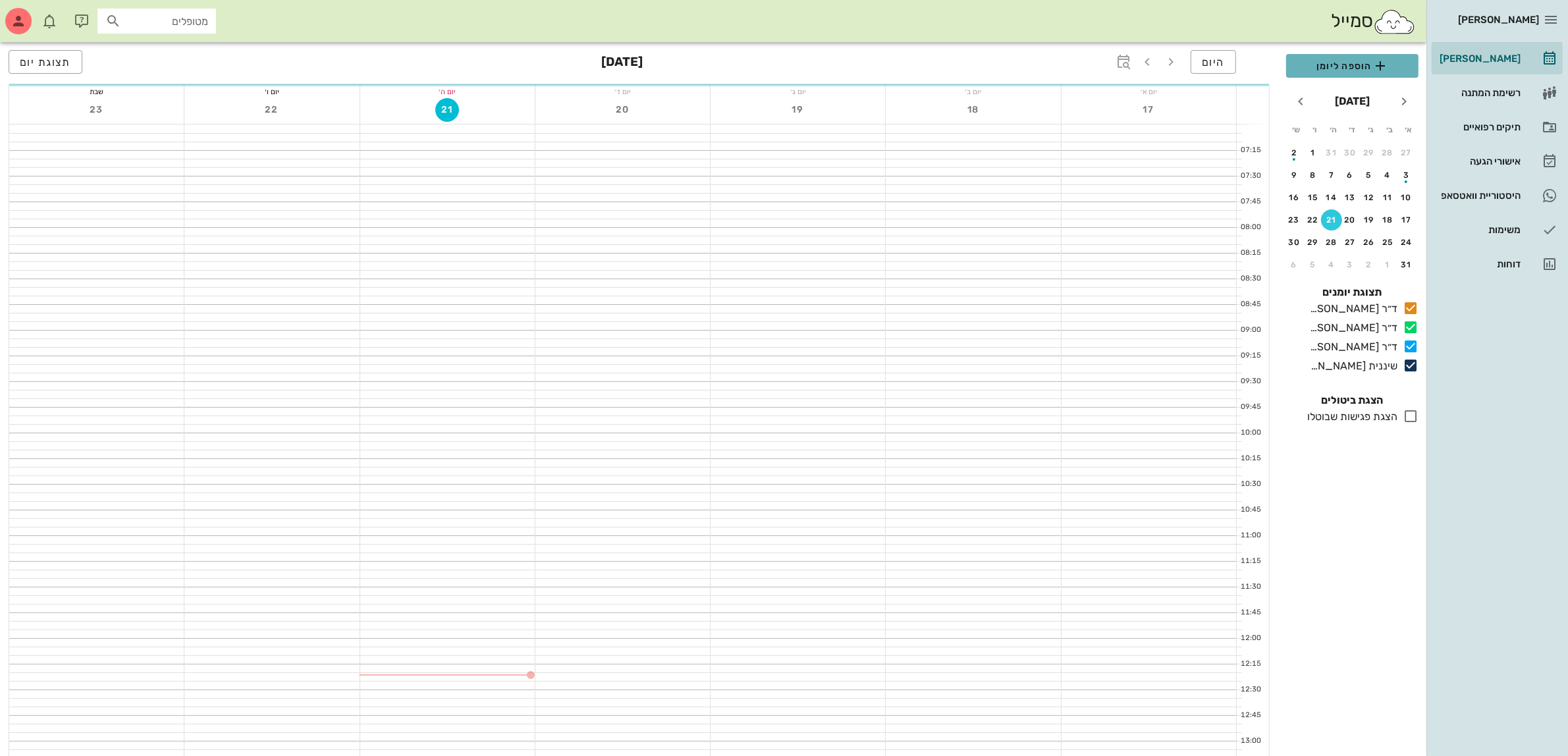
click at [1355, 66] on span "הוספה ליומן" at bounding box center [1352, 66] width 111 height 16
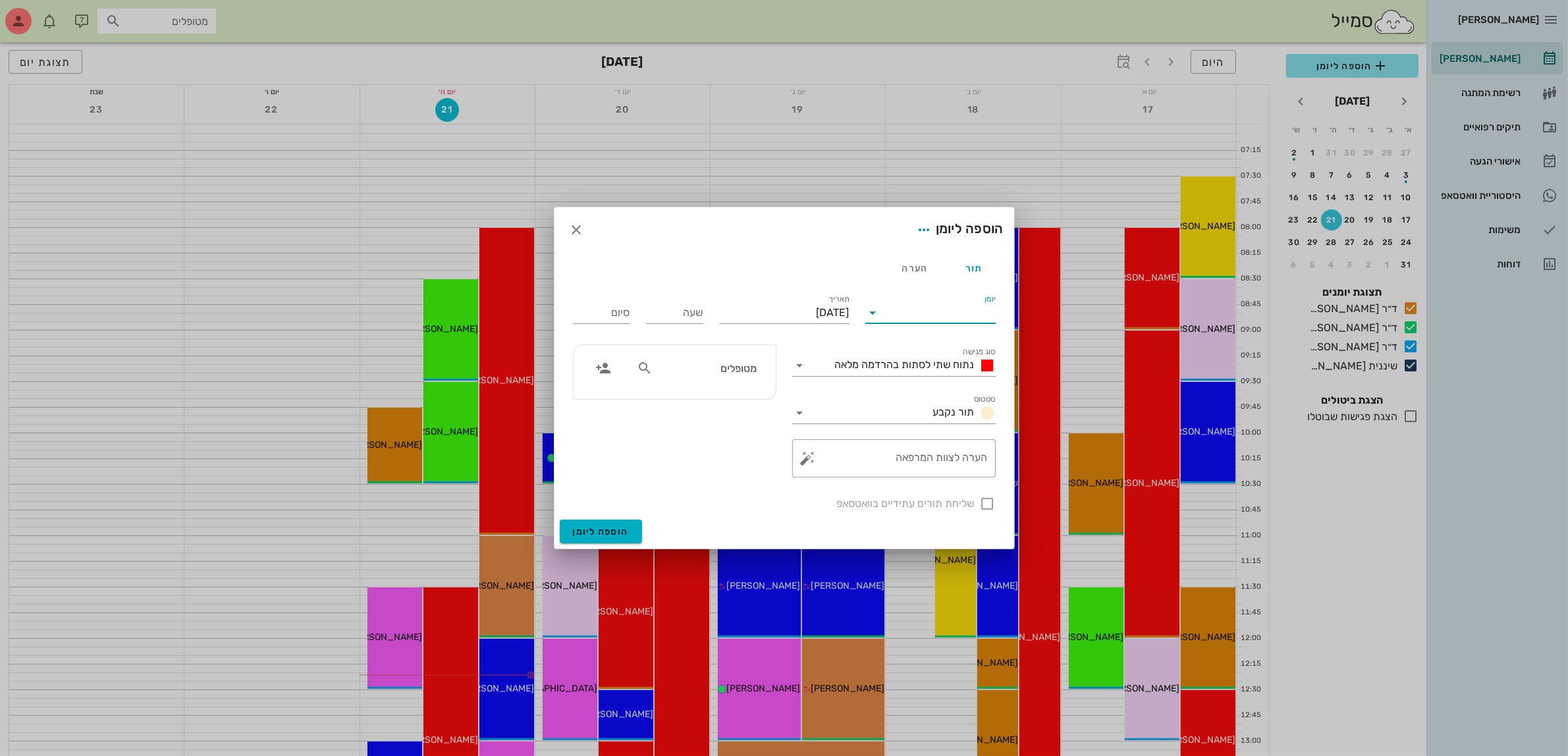
click at [907, 308] on input "יומן" at bounding box center [940, 313] width 112 height 21
click at [907, 386] on div "ד״ר [PERSON_NAME]" at bounding box center [934, 386] width 117 height 13
click at [907, 366] on span "נתוח שתי לסתות בהרדמה מלאה" at bounding box center [905, 365] width 140 height 13
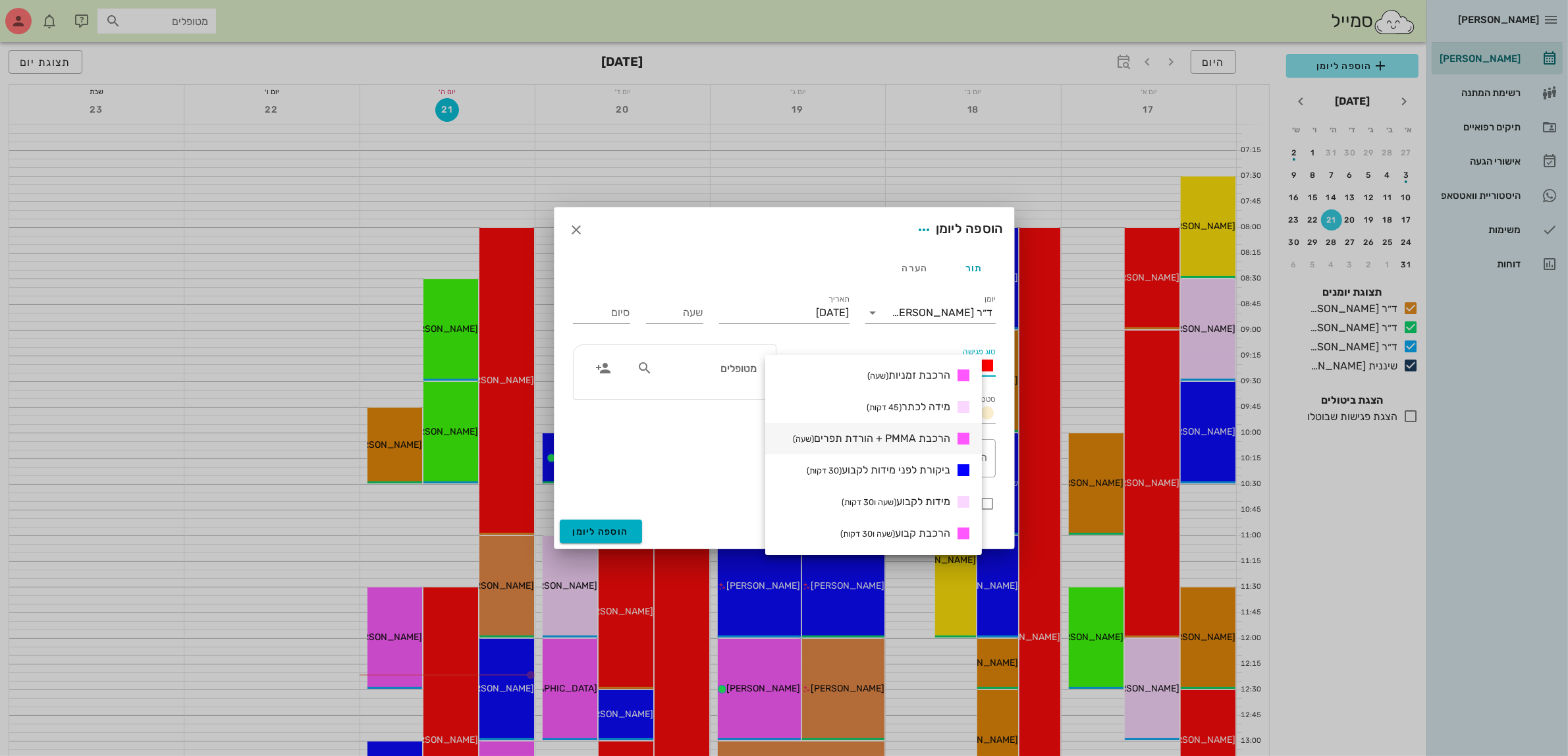
scroll to position [494, 0]
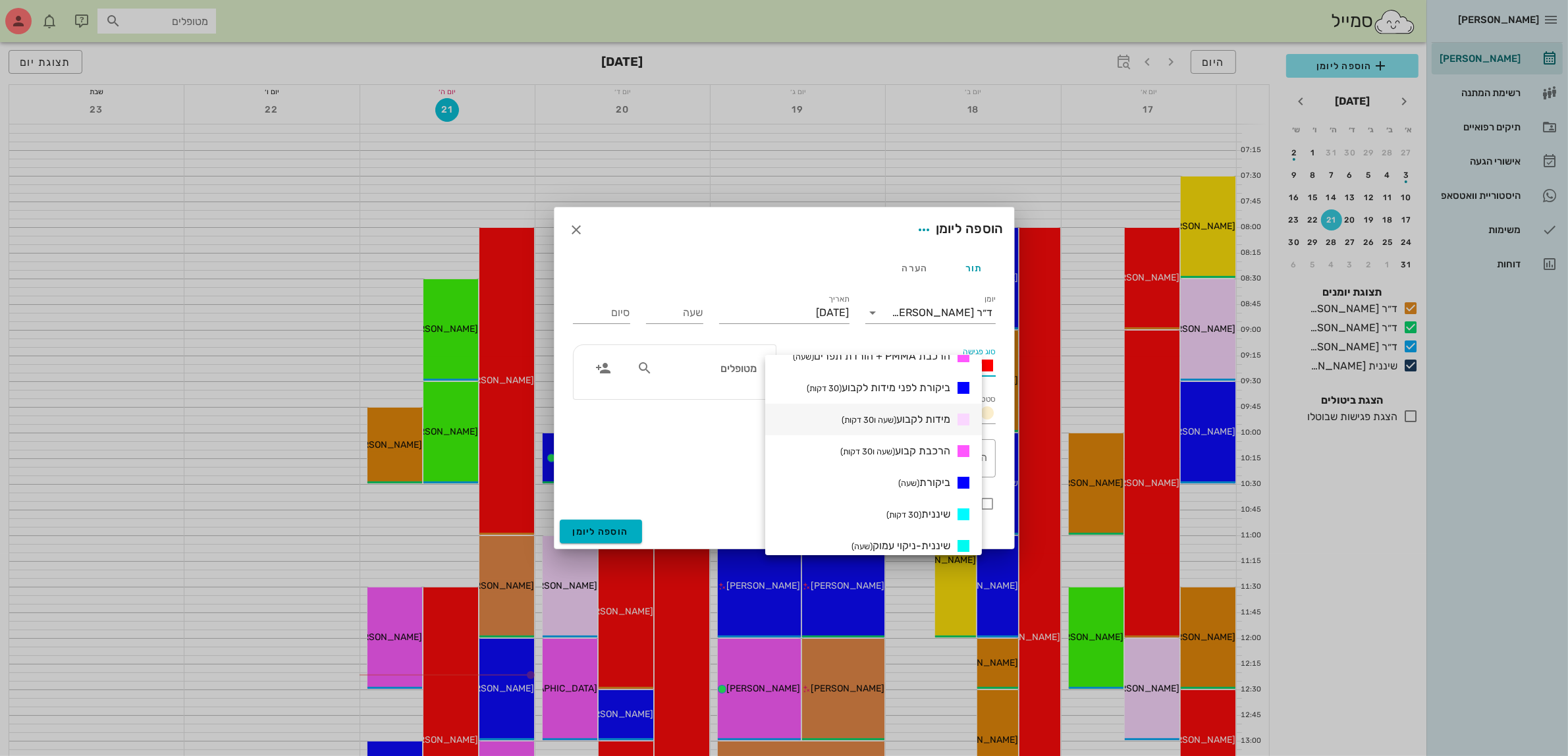
click at [934, 411] on div "מידות לקבוע (שעה ו30 דקות)" at bounding box center [904, 419] width 135 height 16
type input "01:30"
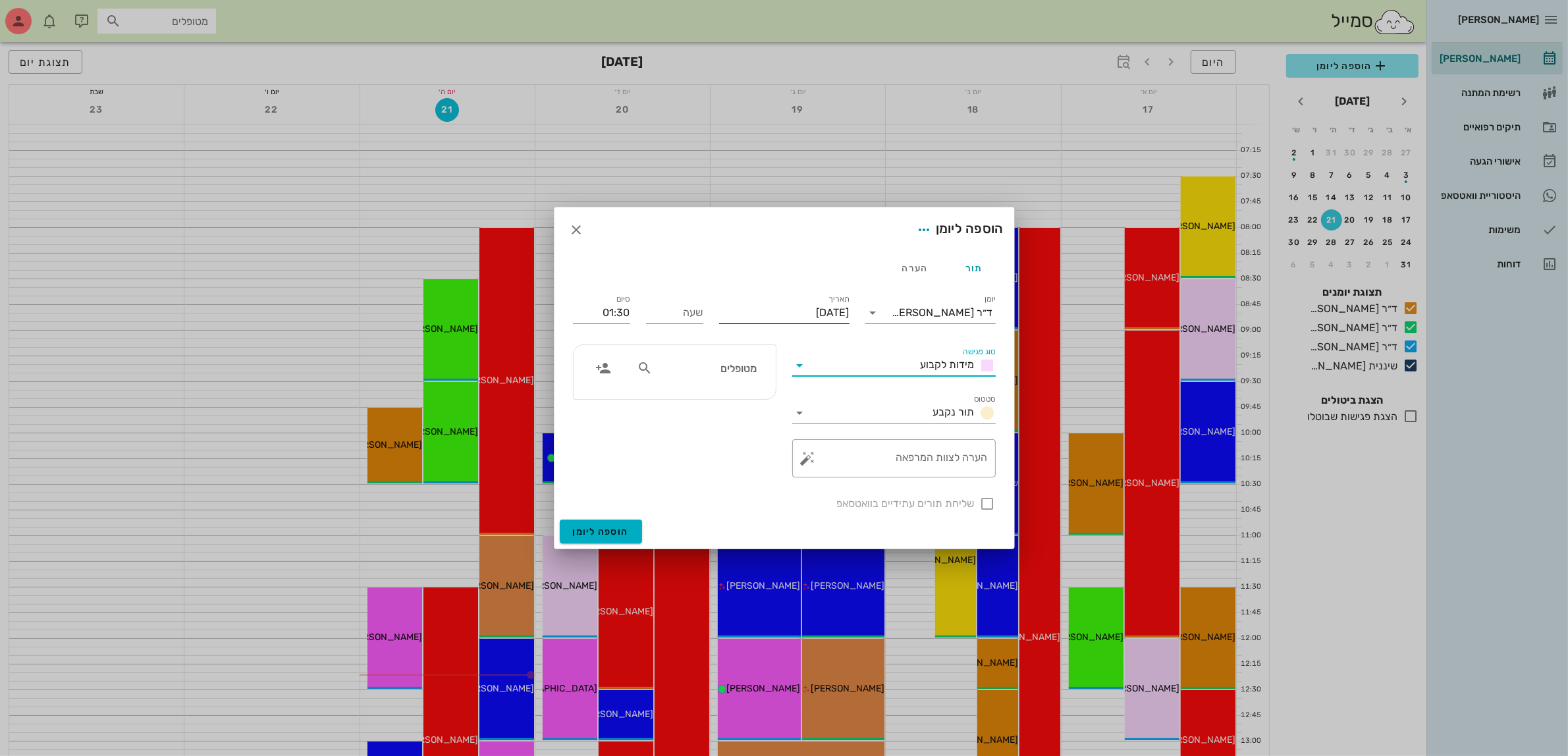
click at [818, 315] on input "[DATE]" at bounding box center [784, 313] width 130 height 21
click at [706, 342] on icon "חודש הבא" at bounding box center [707, 345] width 16 height 16
click at [801, 414] on div "9" at bounding box center [805, 418] width 21 height 9
type input "יום שלישי, 9 בספטמבר 2025"
click at [675, 312] on input "שעה" at bounding box center [674, 313] width 57 height 21
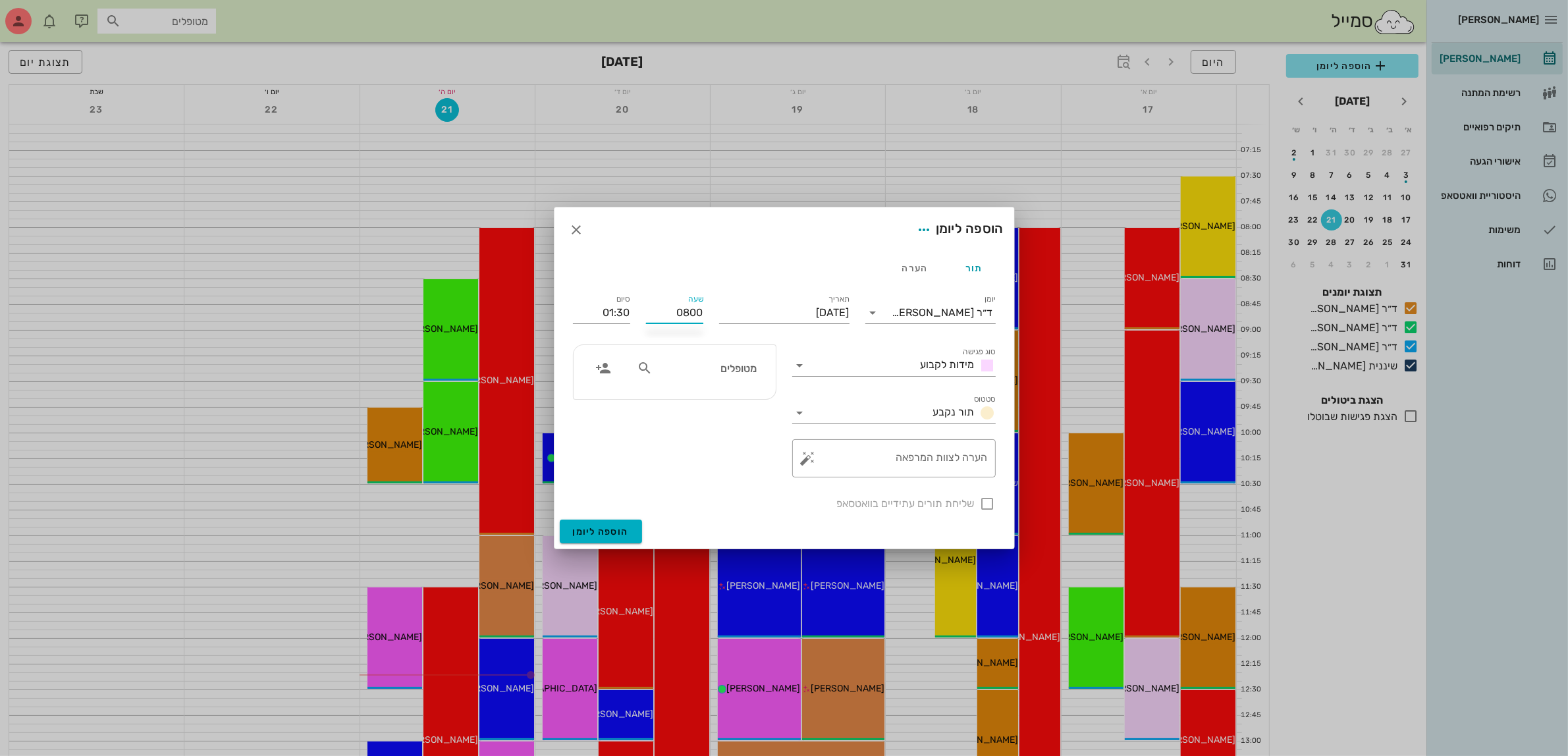
type input "0800"
type input "09:30"
click at [679, 435] on div "09:00" at bounding box center [674, 438] width 36 height 10
type input "09:00"
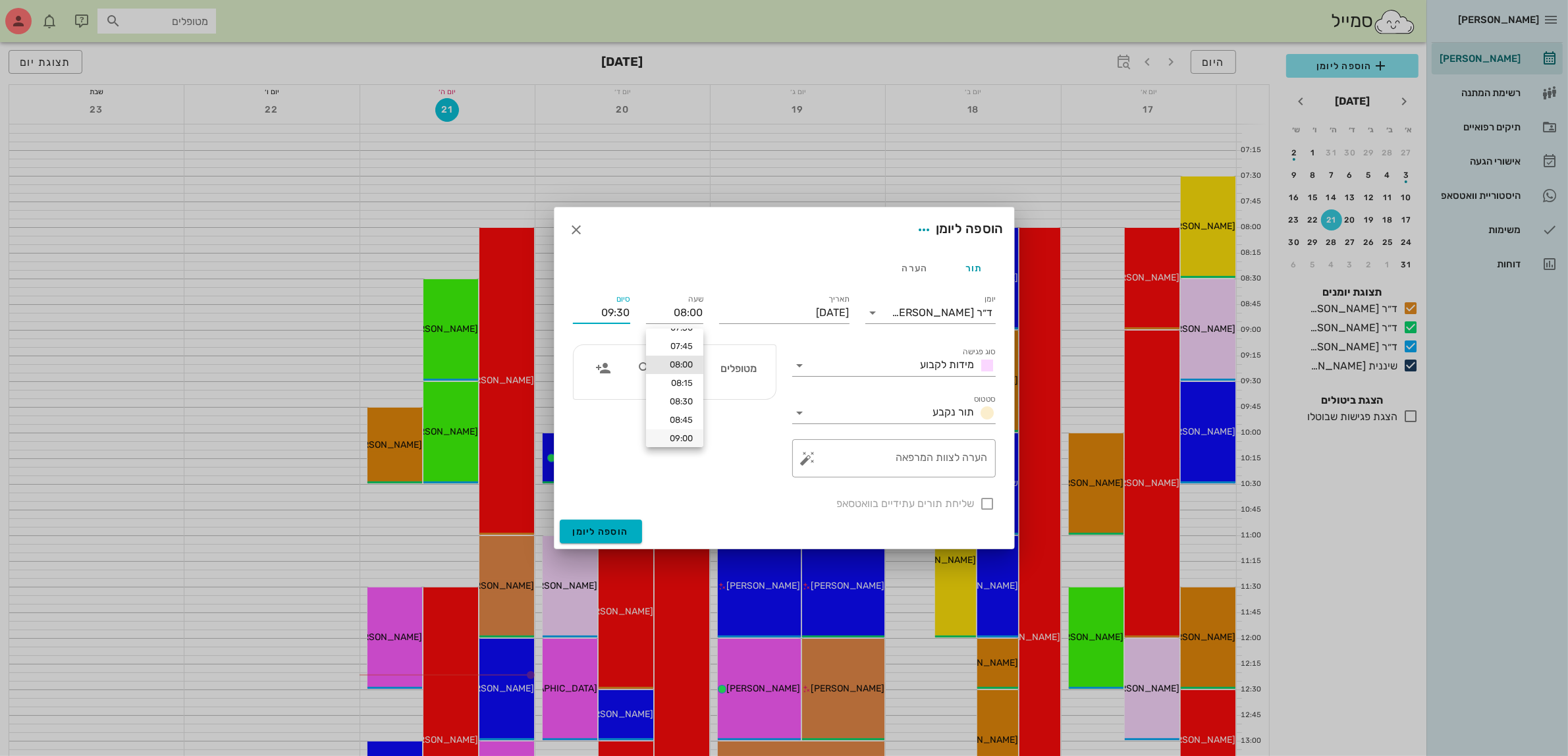
type input "10:30"
click at [706, 361] on input "text" at bounding box center [706, 367] width 101 height 17
type input "ליז"
click at [713, 402] on div "ליז ליז יעקב" at bounding box center [712, 397] width 145 height 10
click at [988, 509] on div at bounding box center [988, 504] width 23 height 22
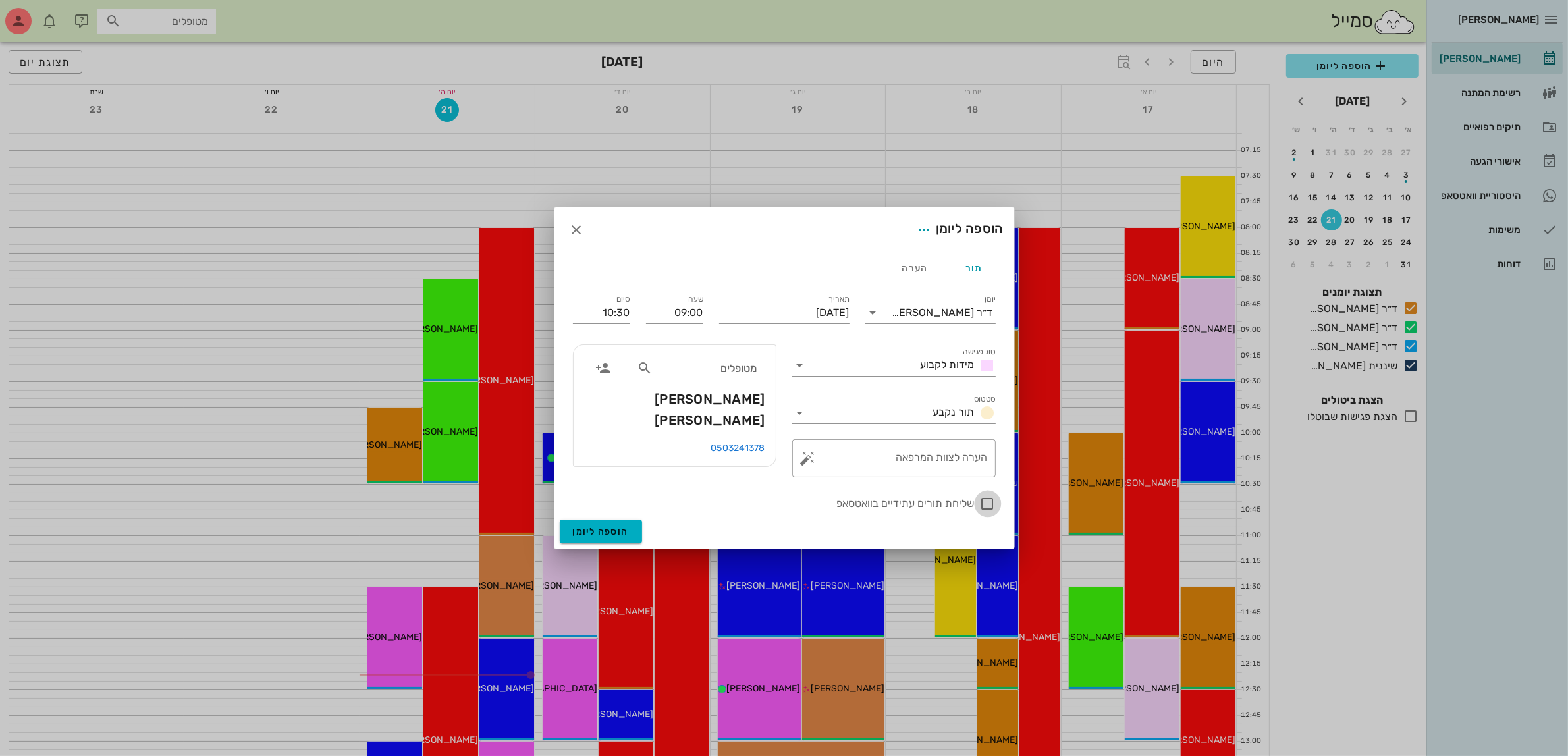
checkbox input "true"
click at [624, 310] on input "10:30" at bounding box center [601, 313] width 57 height 21
click at [606, 396] on div "10:00 (שעה)" at bounding box center [566, 398] width 80 height 10
type input "10:00"
click at [682, 311] on input "09:00" at bounding box center [674, 313] width 57 height 21
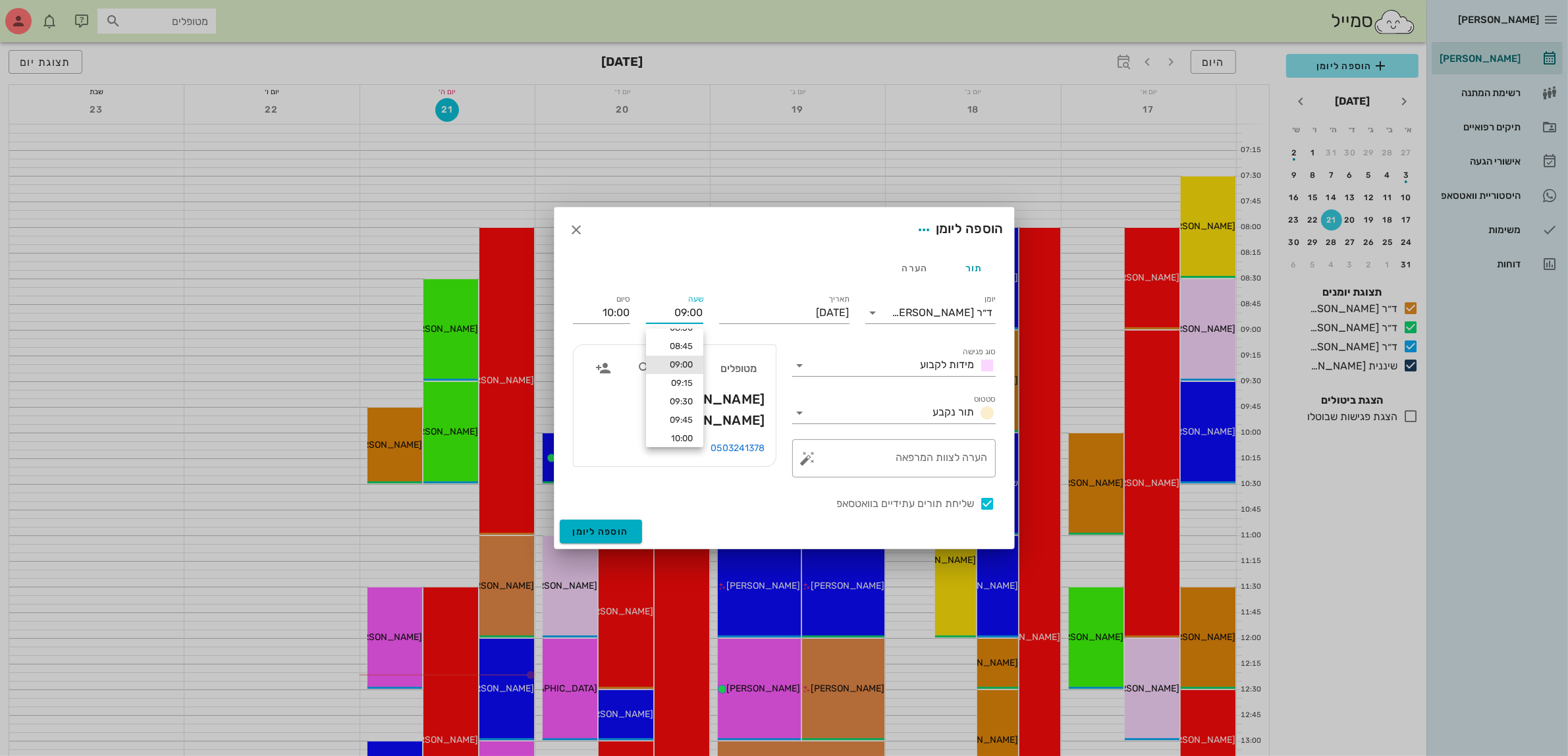
scroll to position [0, 0]
drag, startPoint x: 651, startPoint y: 306, endPoint x: 1038, endPoint y: 300, distance: 387.0
type input "08:00"
type input "09:00"
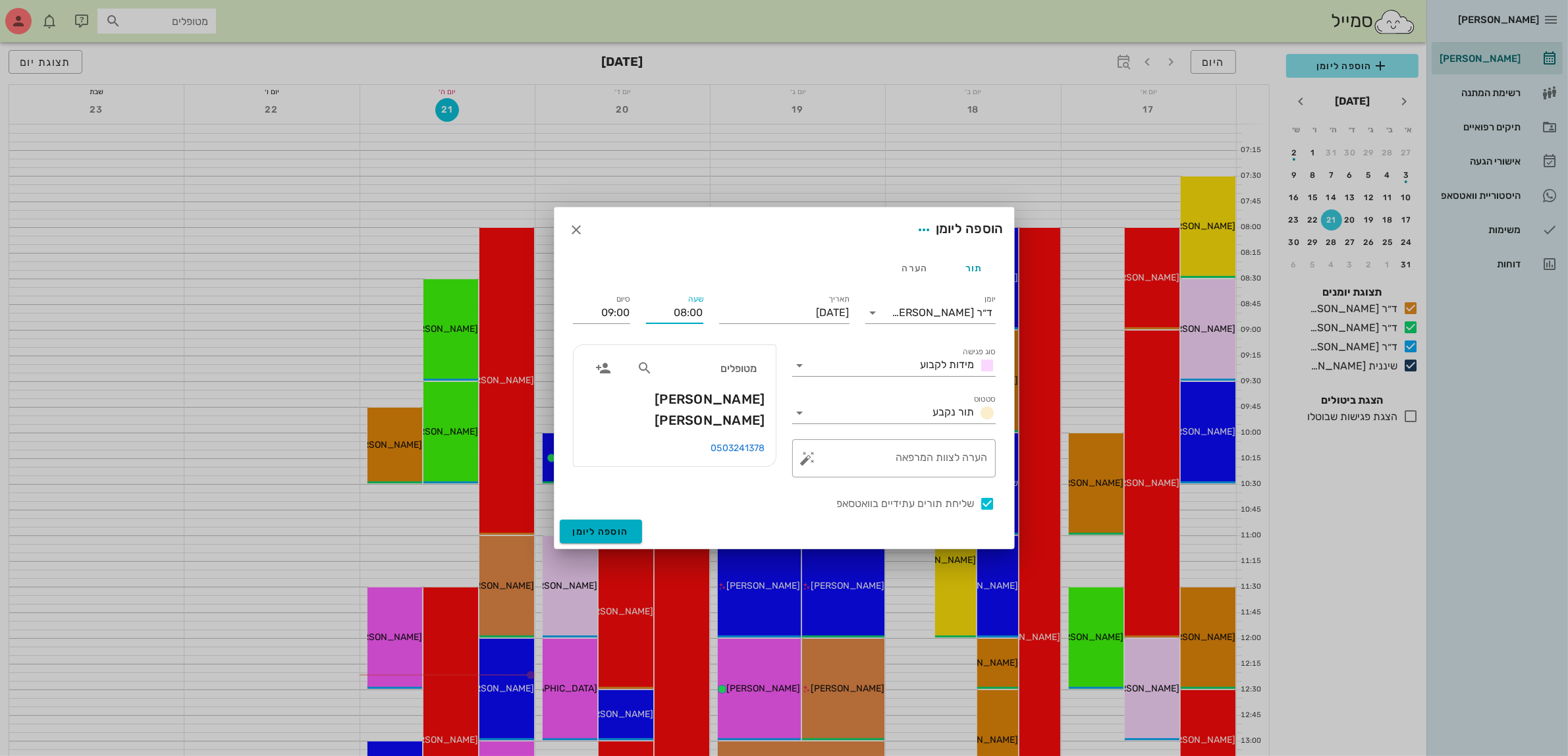
click at [637, 309] on div "סיום 09:00" at bounding box center [601, 310] width 73 height 53
click at [685, 403] on div "מטופלים ליז ליז יעקב" at bounding box center [675, 393] width 203 height 96
click at [604, 530] on span "הוספה ליומן" at bounding box center [601, 532] width 56 height 11
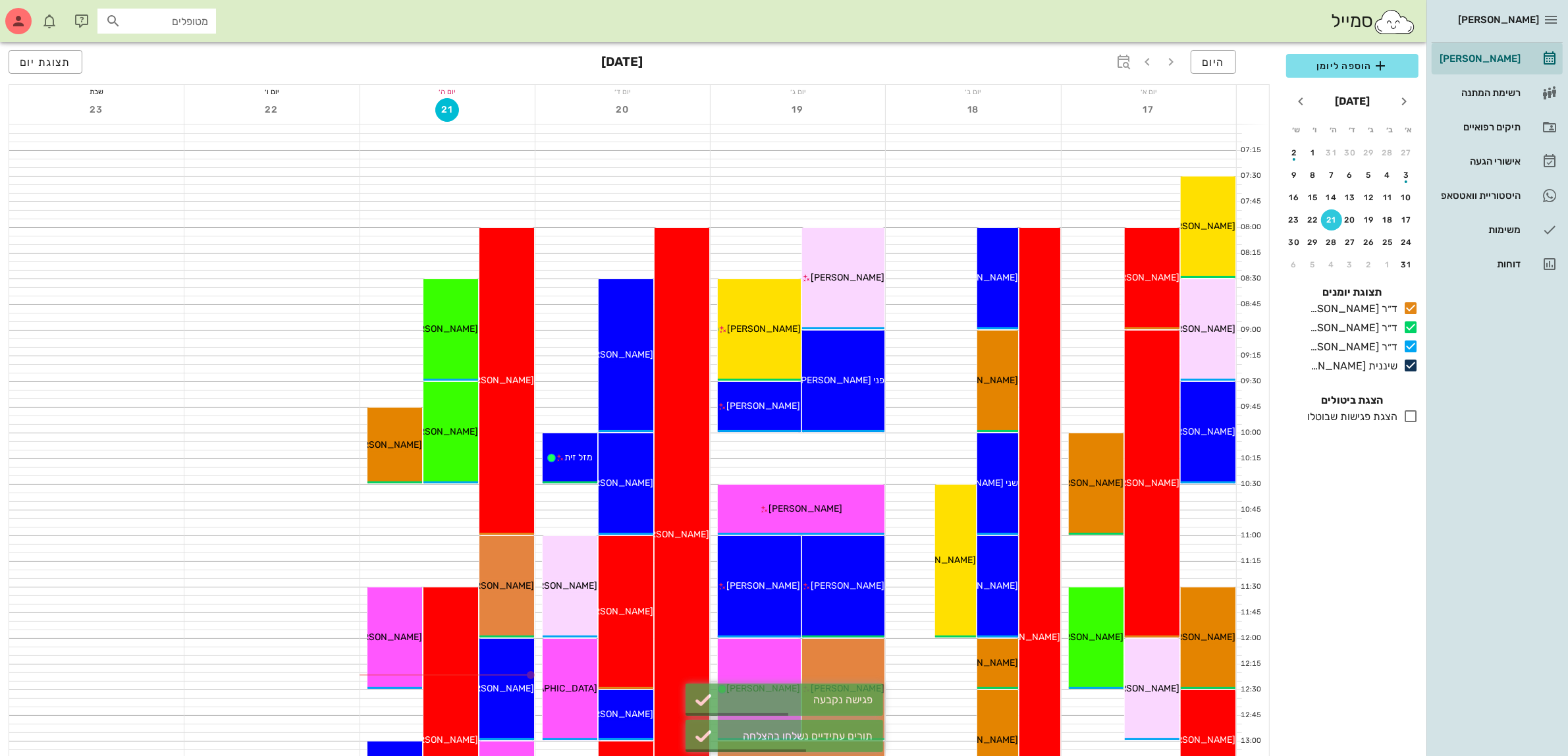
click at [149, 27] on input "מטופלים" at bounding box center [166, 21] width 84 height 17
type input "ליז י"
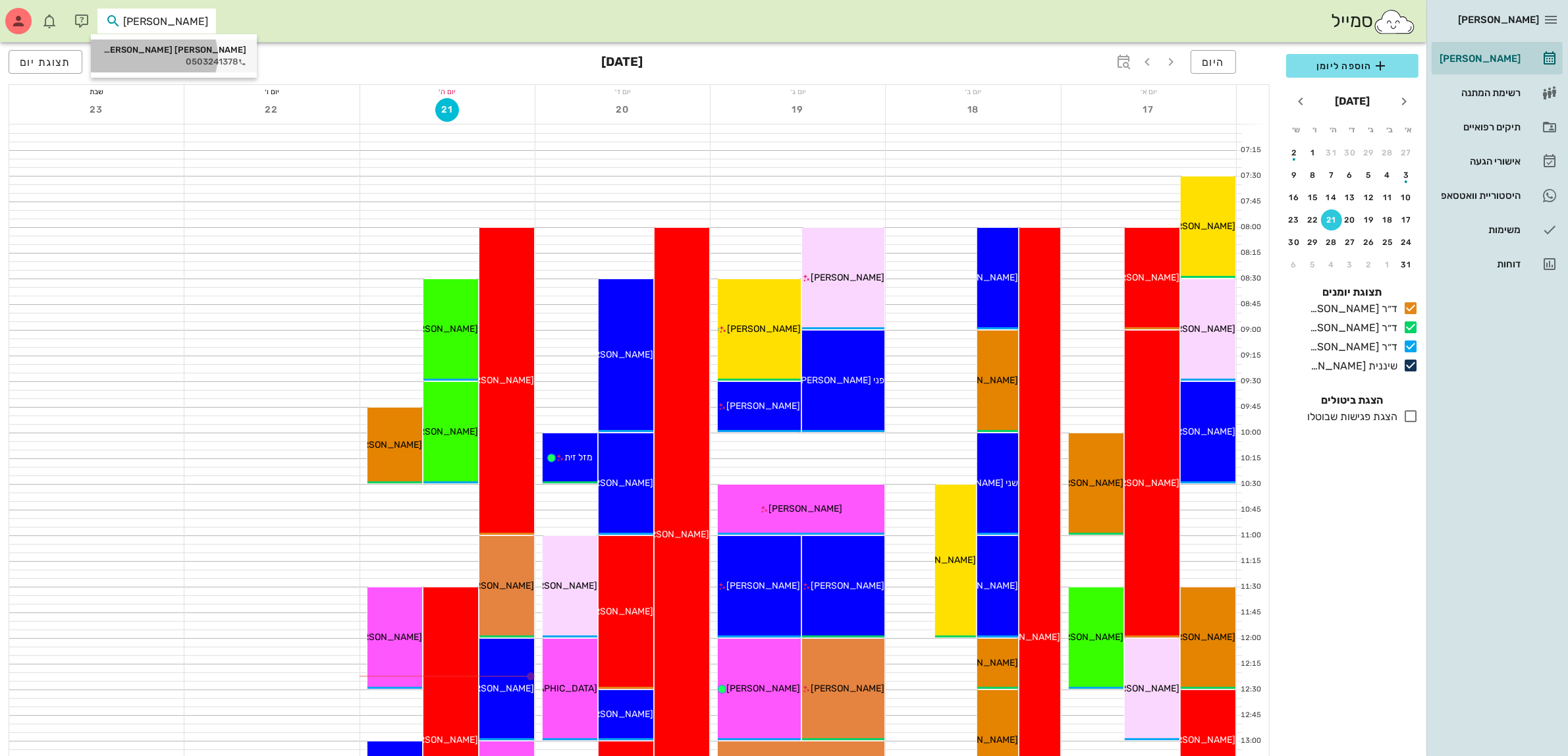
click at [172, 58] on div "0503241378" at bounding box center [174, 61] width 145 height 10
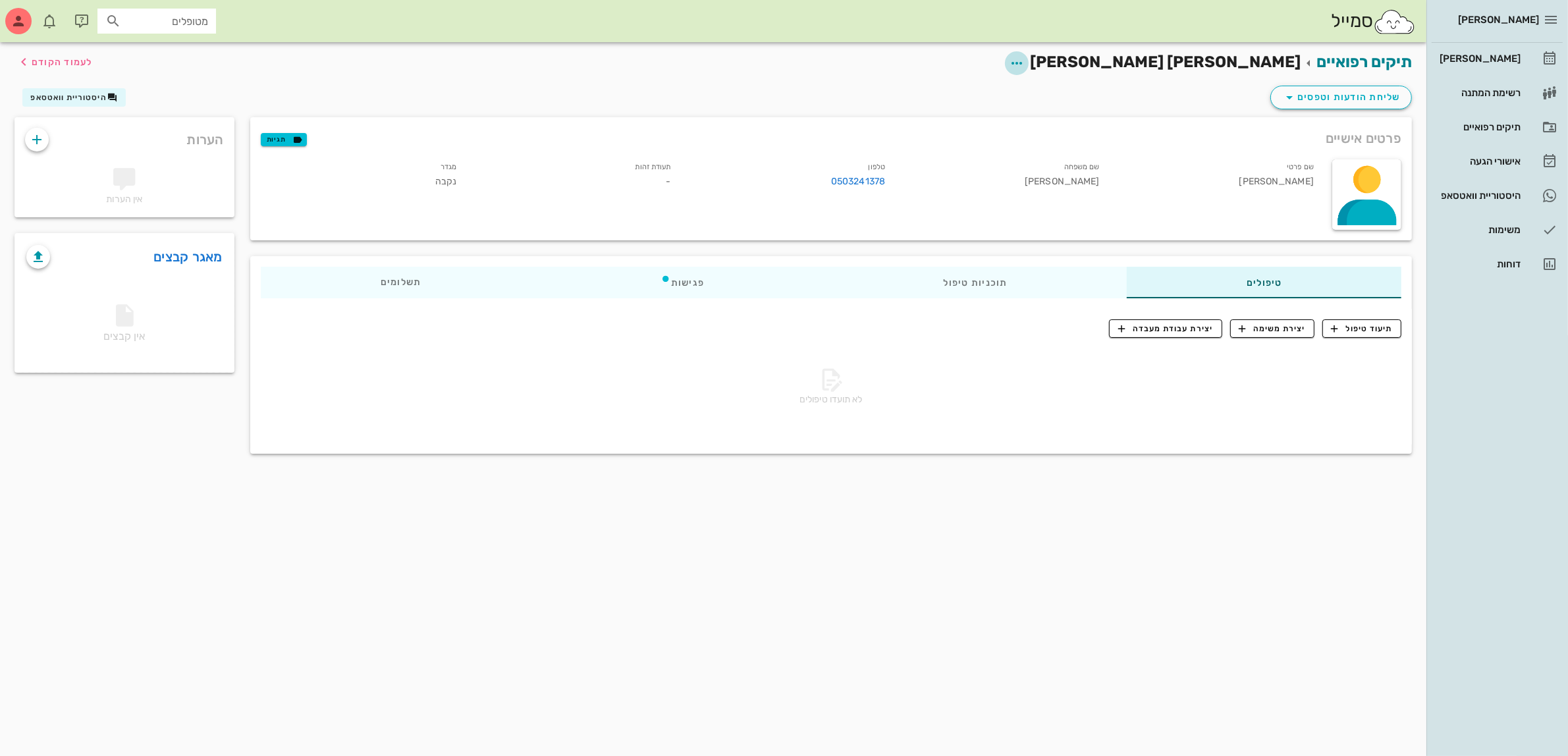
click at [1025, 60] on icon "button" at bounding box center [1017, 63] width 16 height 16
click at [1183, 89] on div "עריכת פרטי מטופל" at bounding box center [1157, 96] width 99 height 13
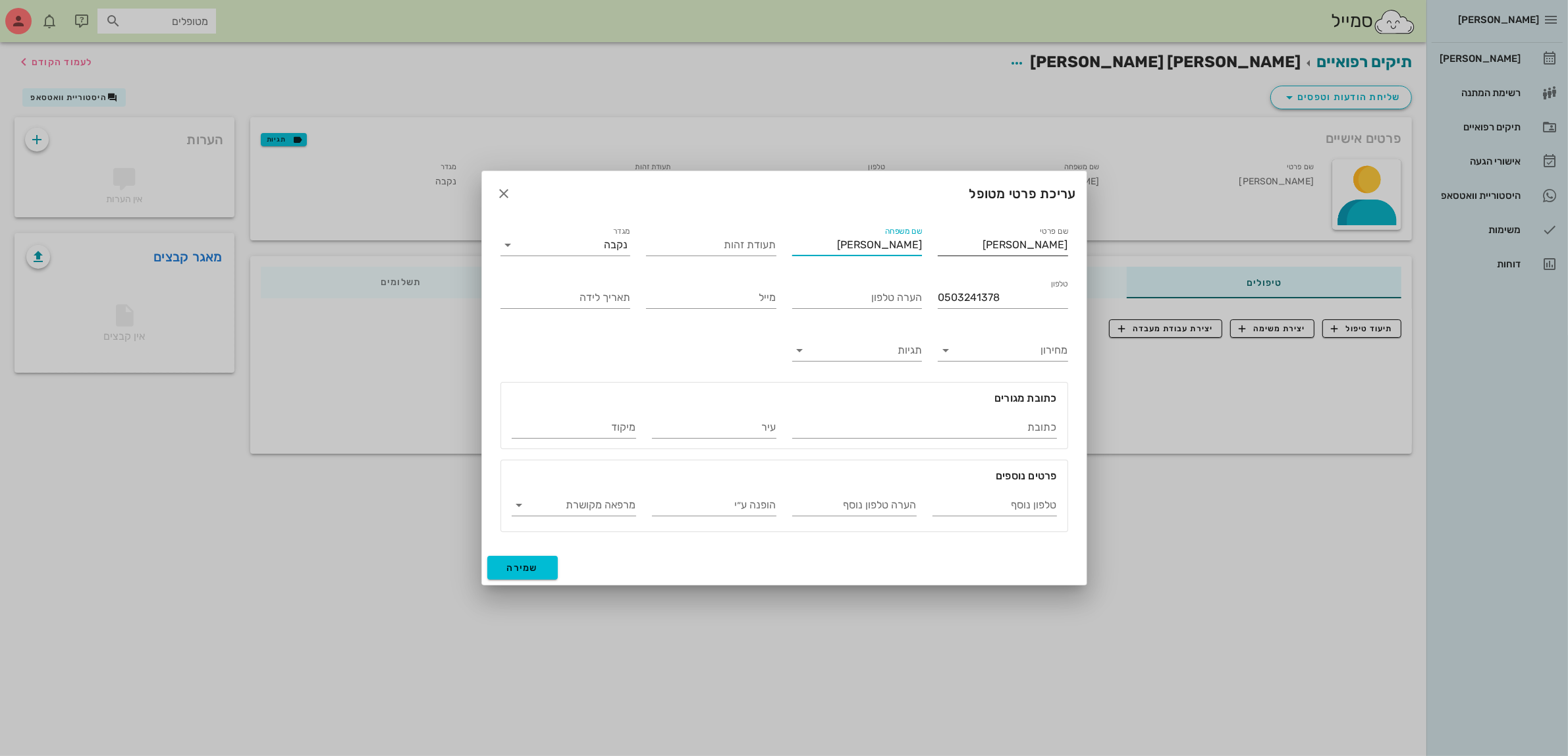
drag, startPoint x: 906, startPoint y: 244, endPoint x: 1054, endPoint y: 231, distance: 148.6
click at [1054, 231] on div "שם פרטי ליז שם משפחה ליז יעקב תעודת זהות מגדר נקבה טלפון 0503241378 הערה טלפון …" at bounding box center [784, 378] width 583 height 324
type input "יעקב"
click at [538, 565] on button "שמירה" at bounding box center [522, 567] width 71 height 23
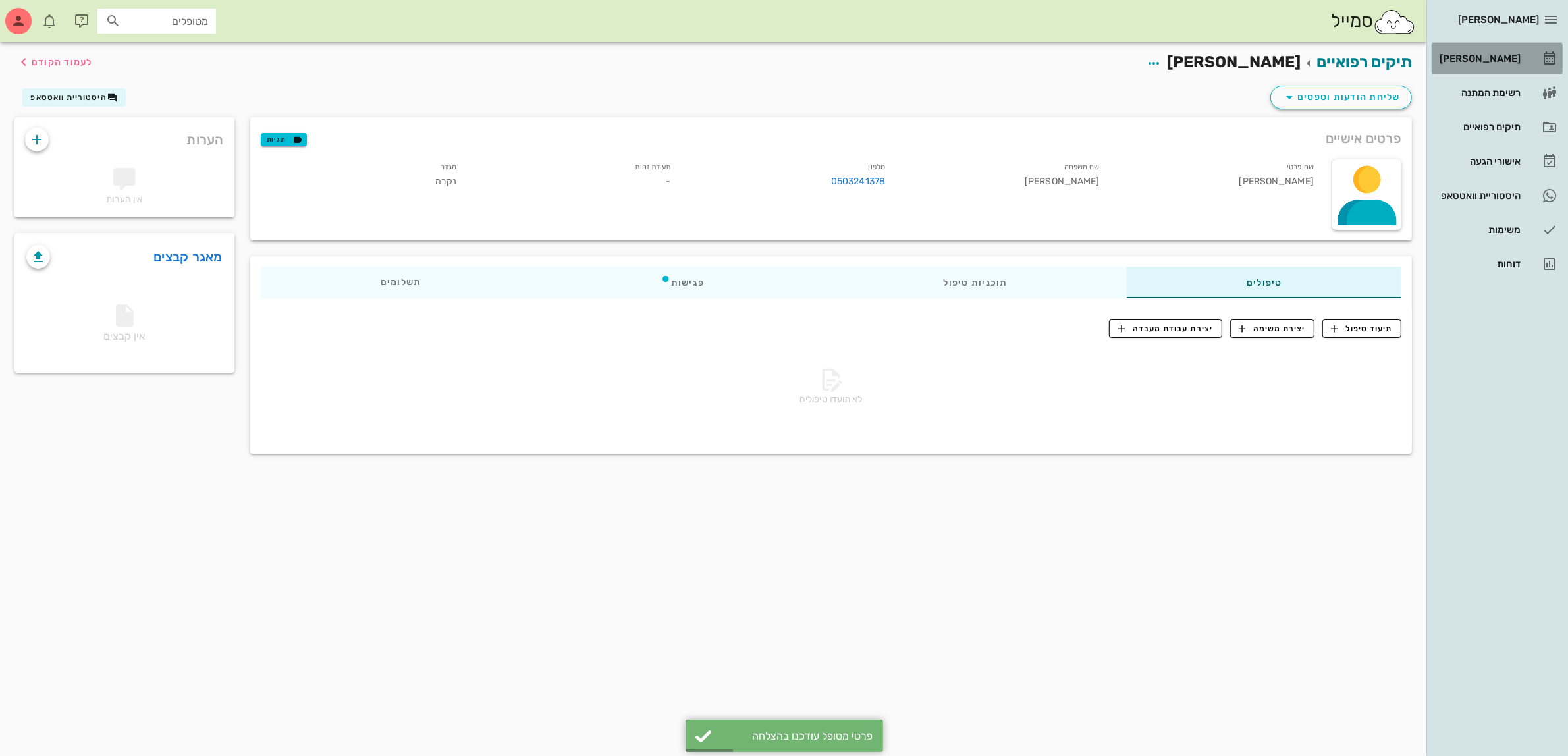
click at [1488, 56] on div "[PERSON_NAME]" at bounding box center [1479, 58] width 84 height 10
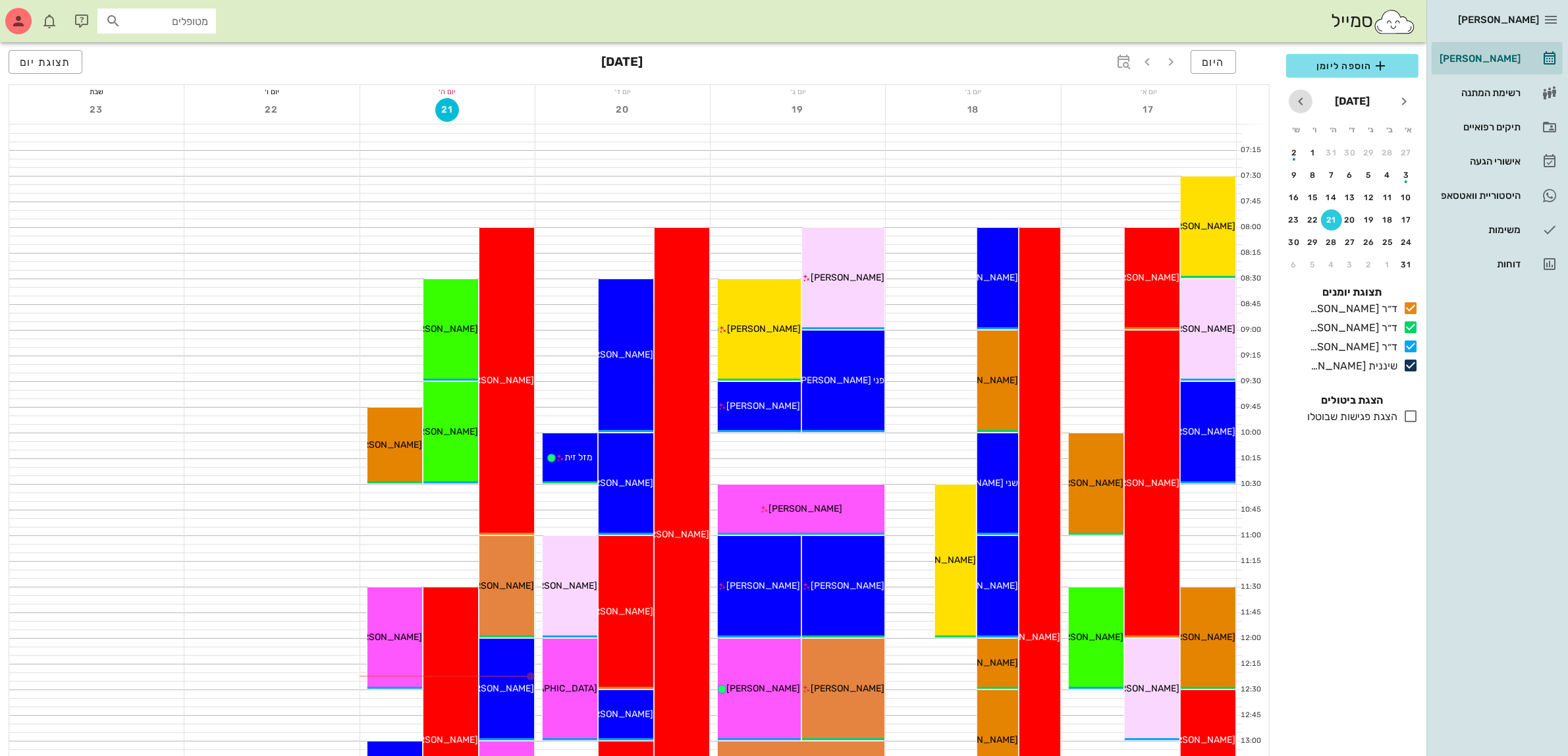
click at [1299, 104] on icon "חודש הבא" at bounding box center [1301, 101] width 16 height 16
click at [1365, 173] on div "9" at bounding box center [1369, 174] width 21 height 9
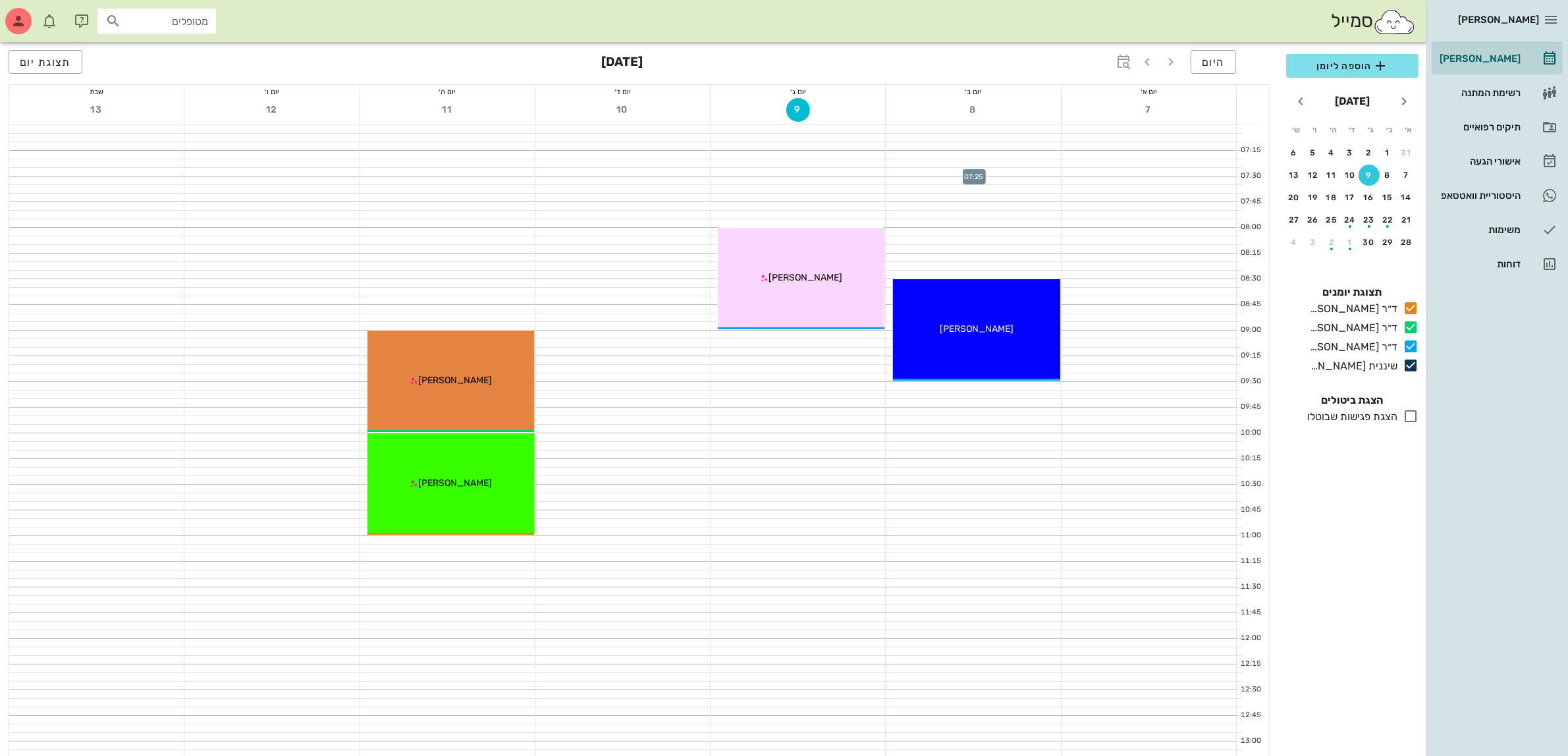
click at [1013, 174] on div at bounding box center [972, 172] width 174 height 8
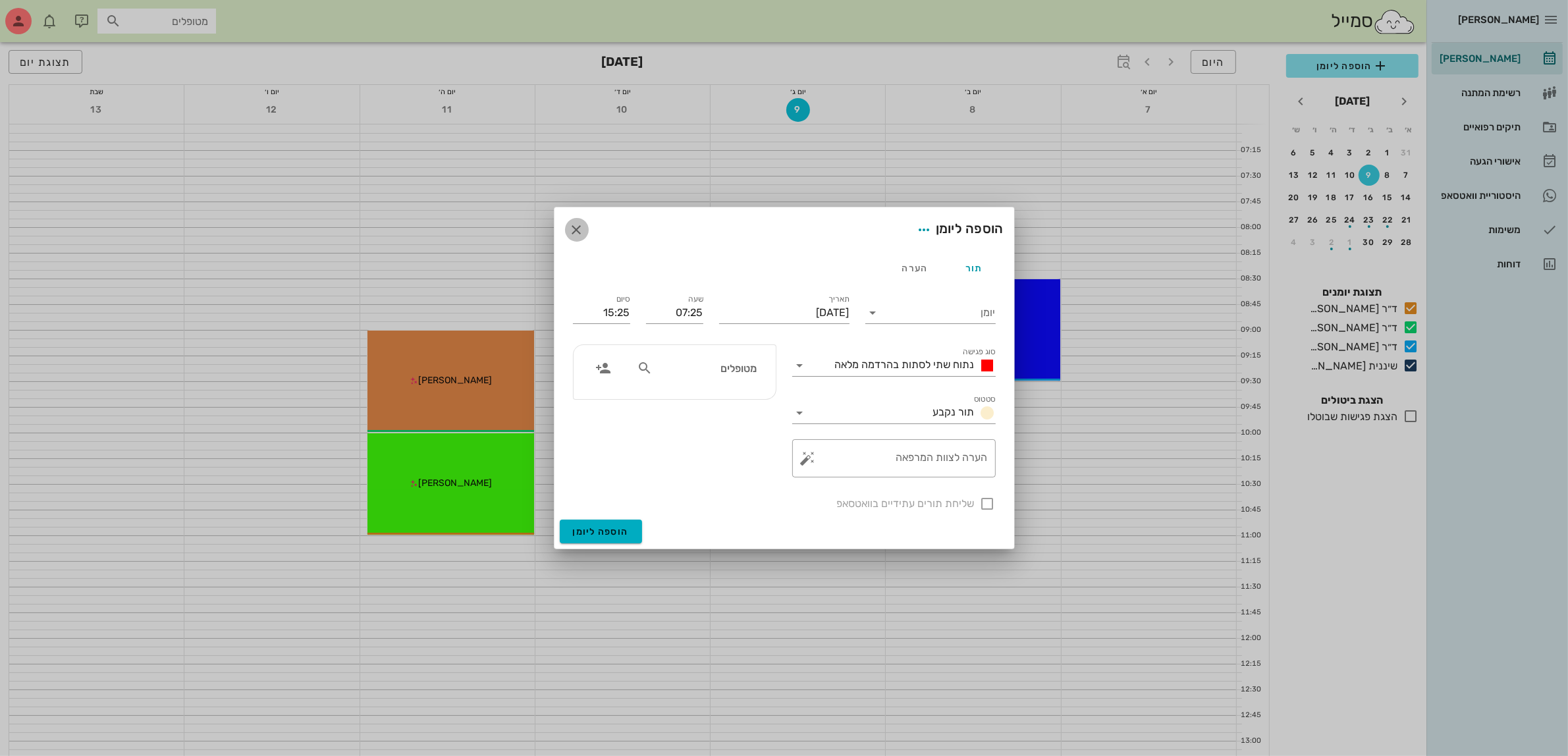
click at [578, 226] on icon "button" at bounding box center [577, 230] width 16 height 16
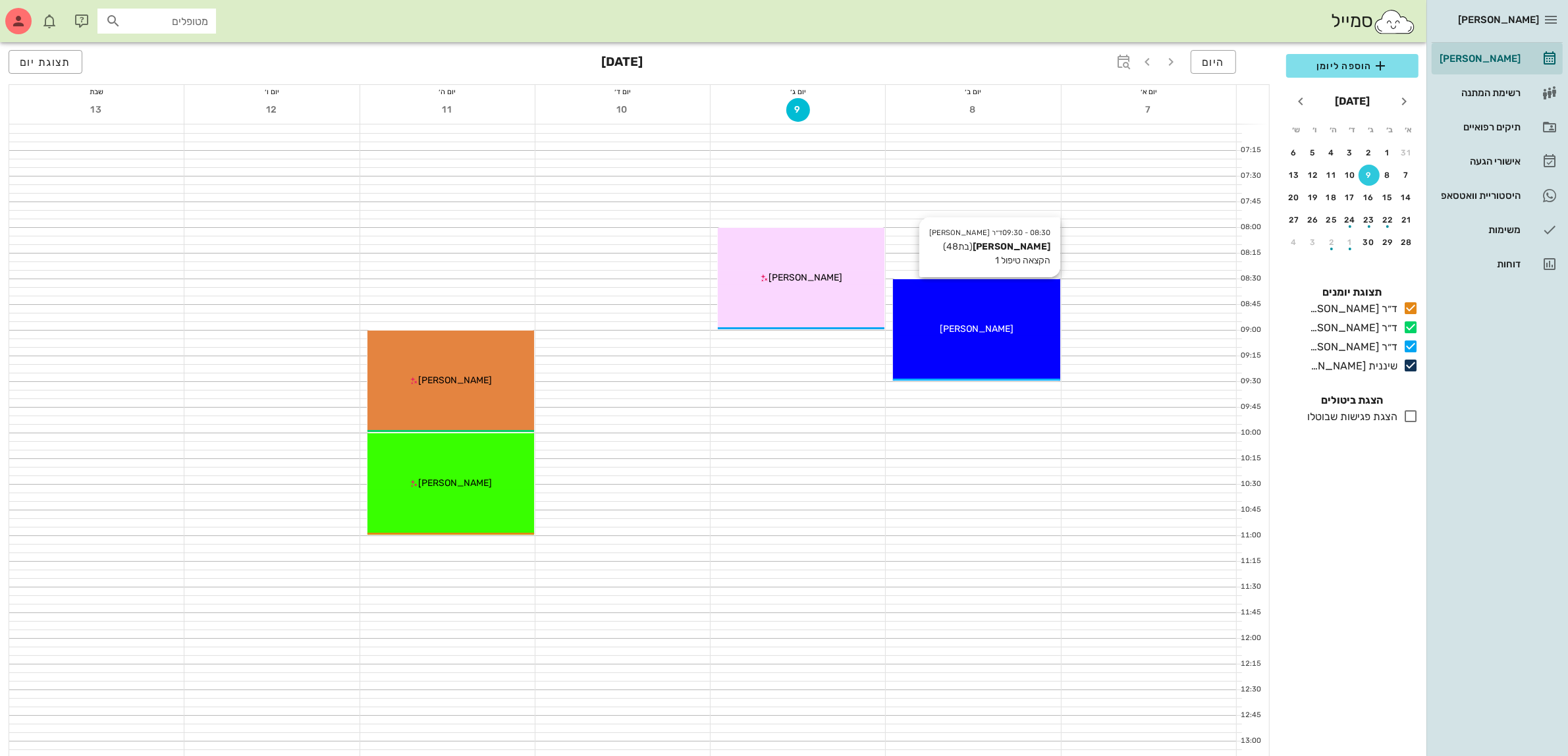
click at [966, 308] on div "08:30 - 09:30 ד״ר עמראן ביאדסה ענבל אביטן (בת 48 ) הקצאה טיפול 1 ענבל אביטן" at bounding box center [976, 329] width 166 height 101
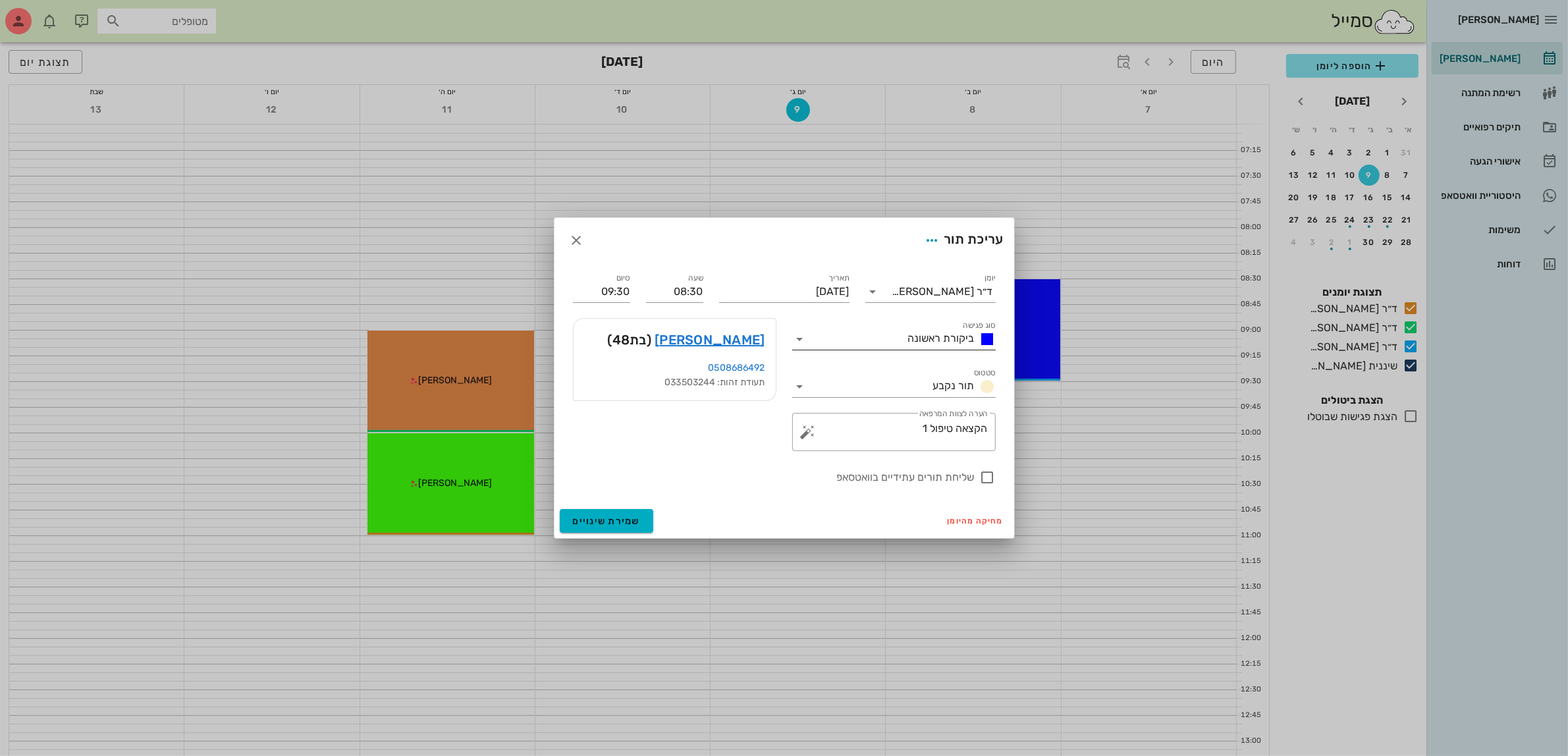
click at [917, 337] on span "ביקורת ראשונה" at bounding box center [941, 338] width 67 height 13
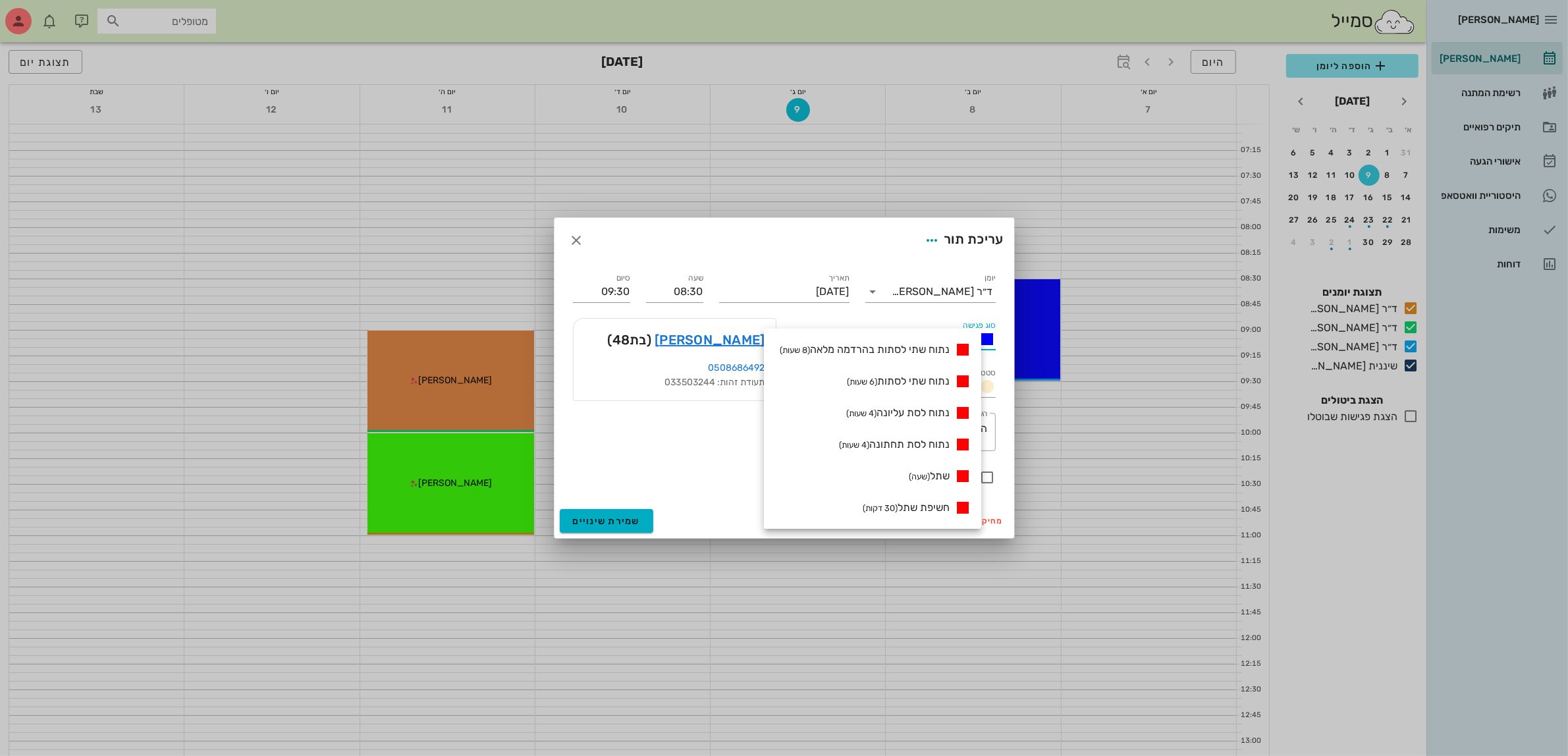
click at [904, 174] on div at bounding box center [784, 378] width 1568 height 756
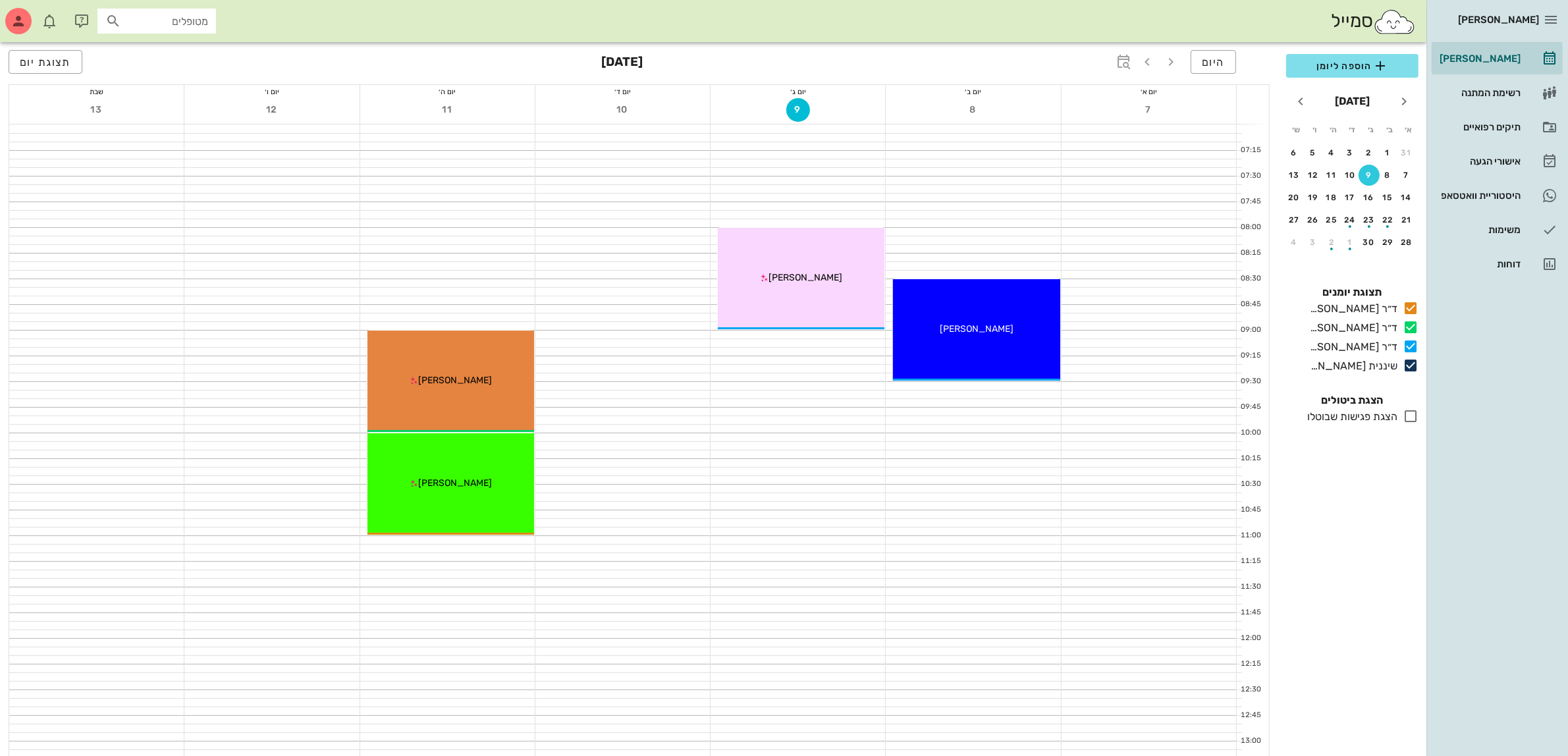
click at [1410, 422] on icon at bounding box center [1410, 416] width 16 height 16
click at [1407, 415] on icon at bounding box center [1410, 416] width 16 height 16
click at [151, 27] on input "מטופלים" at bounding box center [166, 21] width 84 height 17
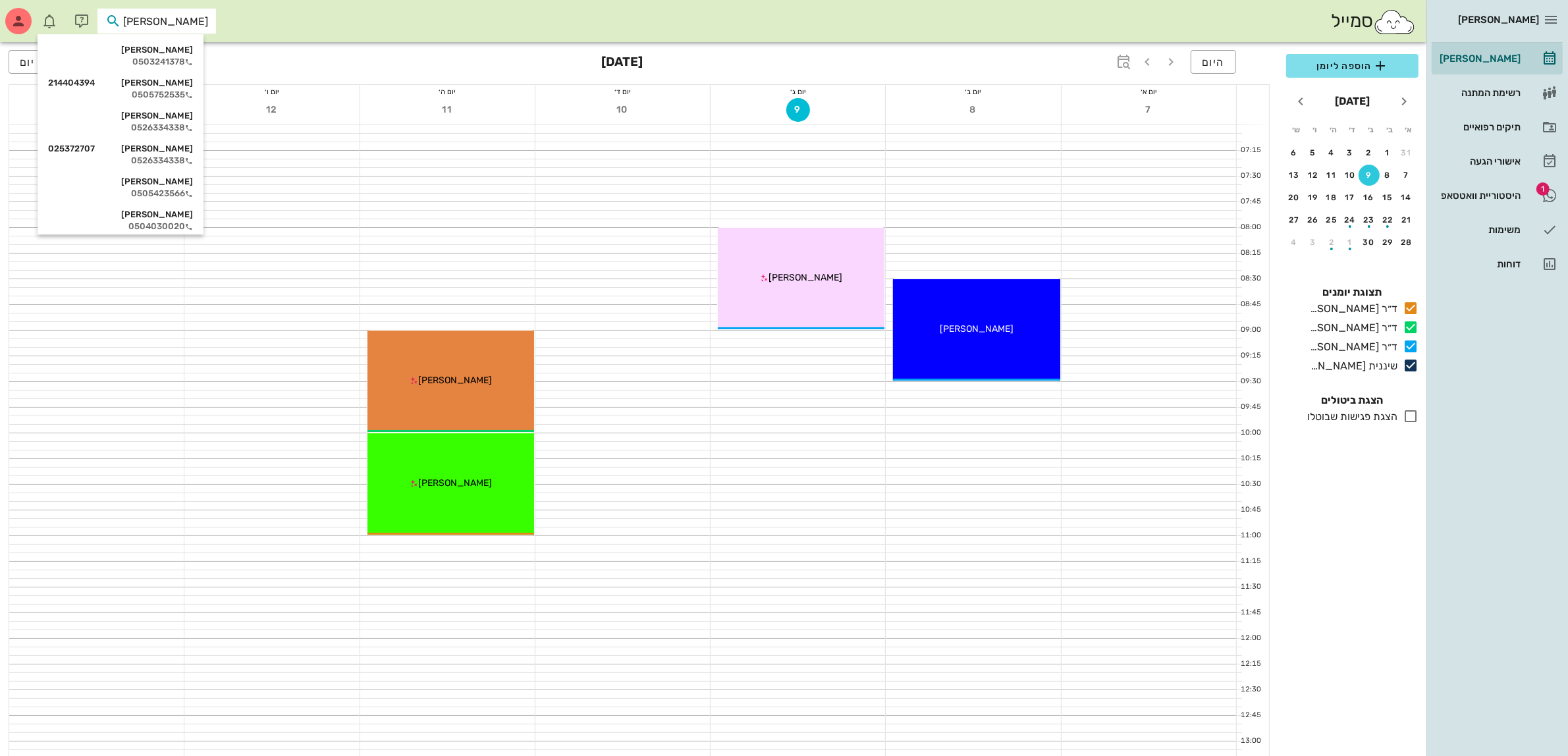
type input "ליז"
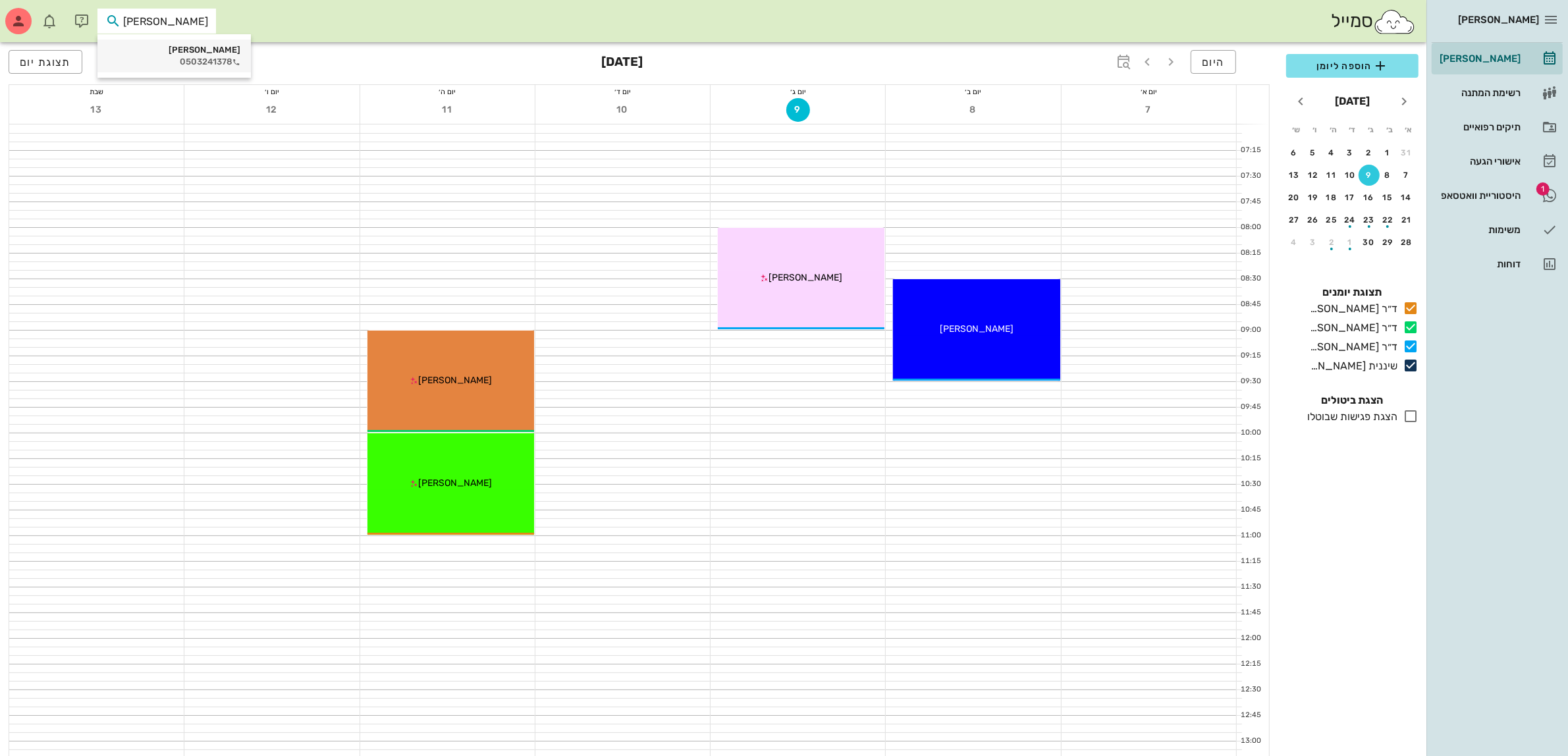
click at [158, 51] on div "ליז יעקב" at bounding box center [174, 50] width 133 height 10
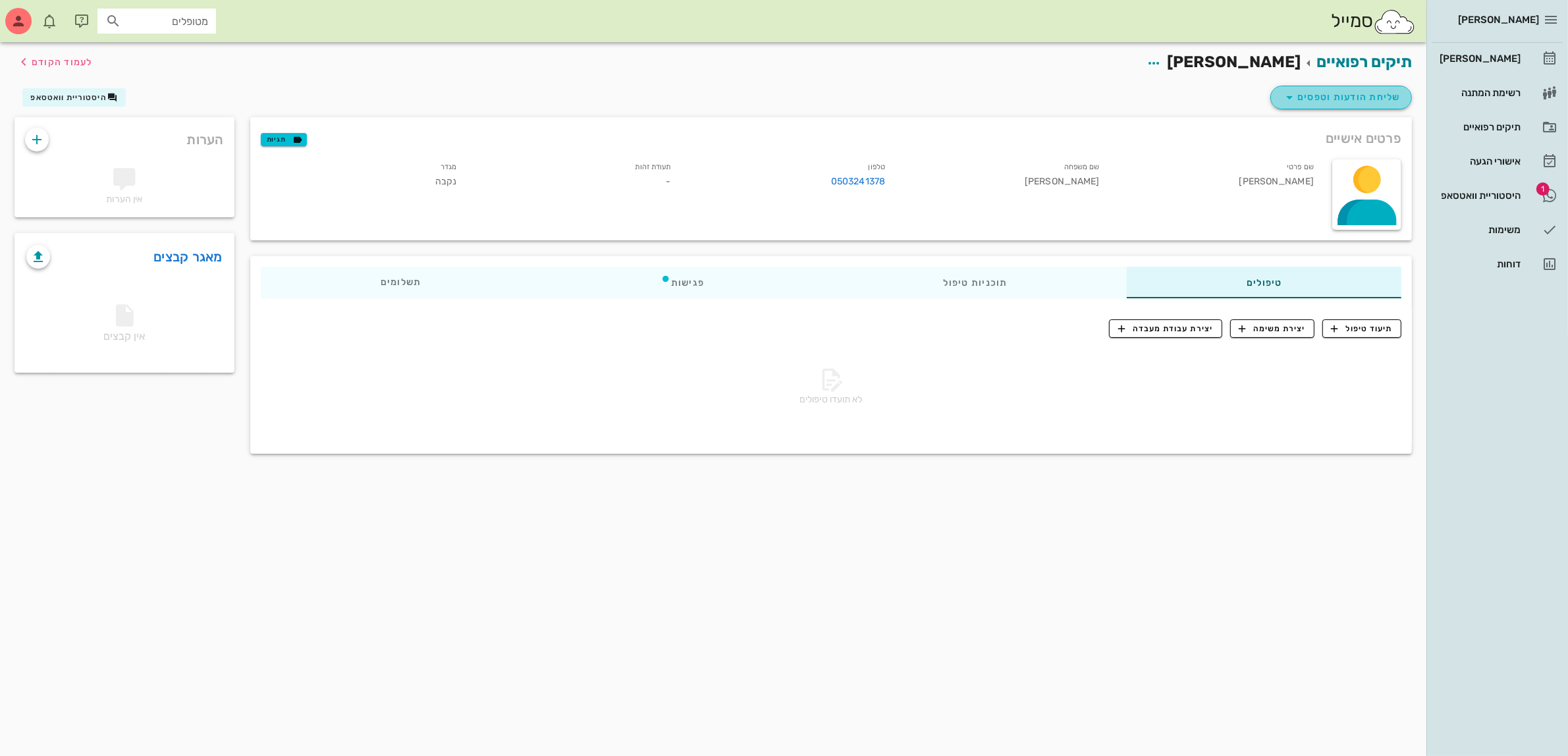
click at [1319, 96] on span "שליחת הודעות וטפסים" at bounding box center [1341, 97] width 119 height 16
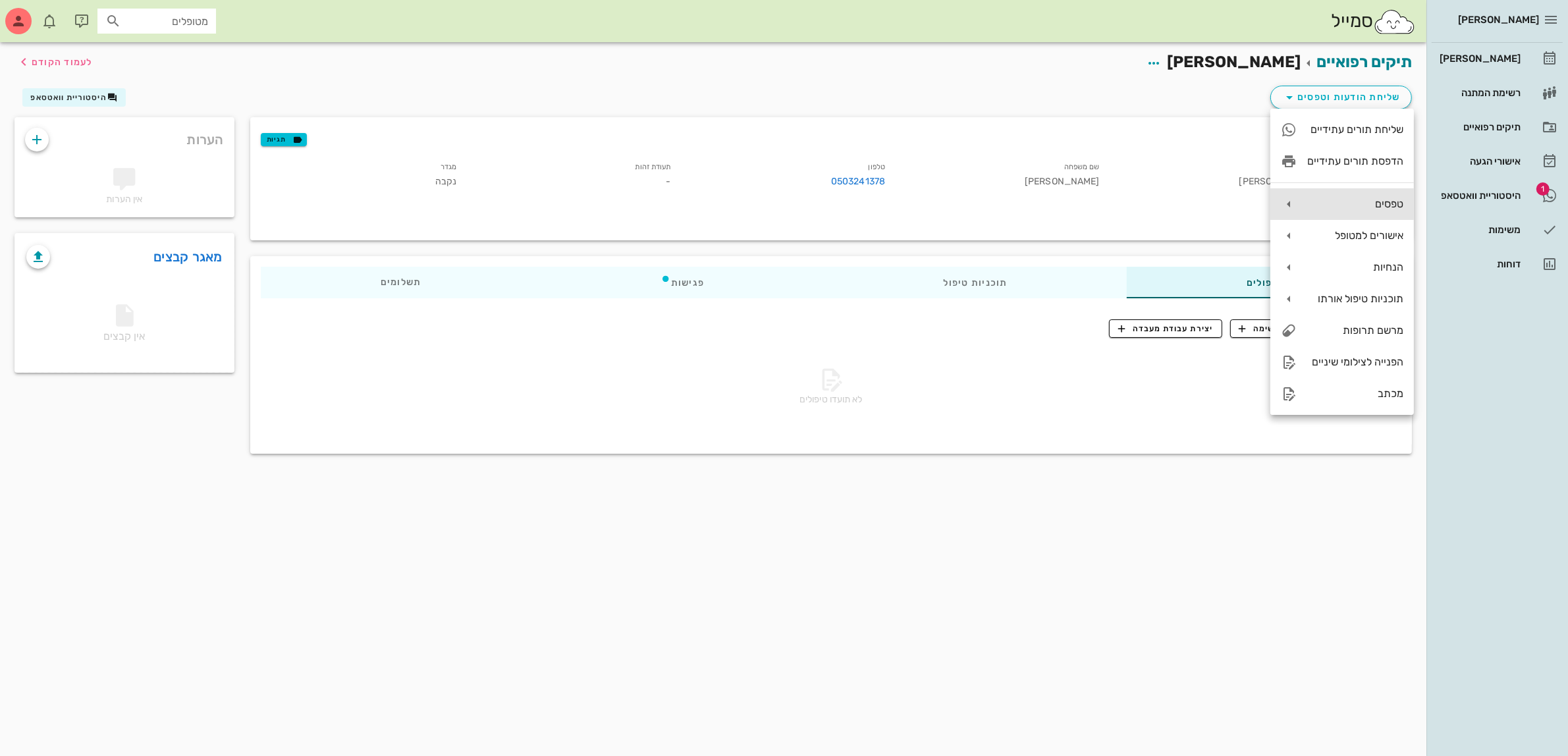
click at [1358, 195] on div "טפסים" at bounding box center [1342, 203] width 144 height 31
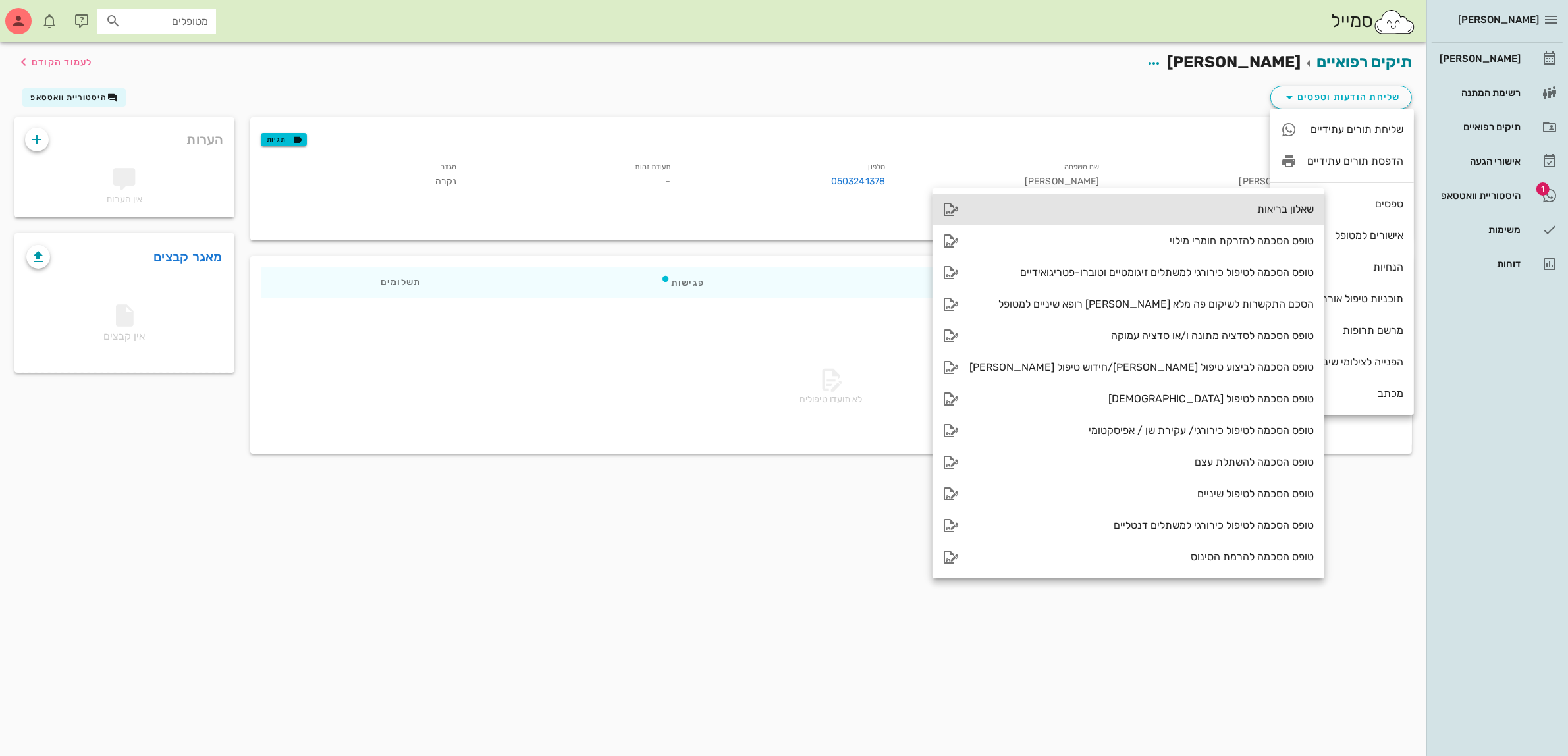
click at [1234, 202] on div "שאלון בריאות" at bounding box center [1141, 209] width 345 height 13
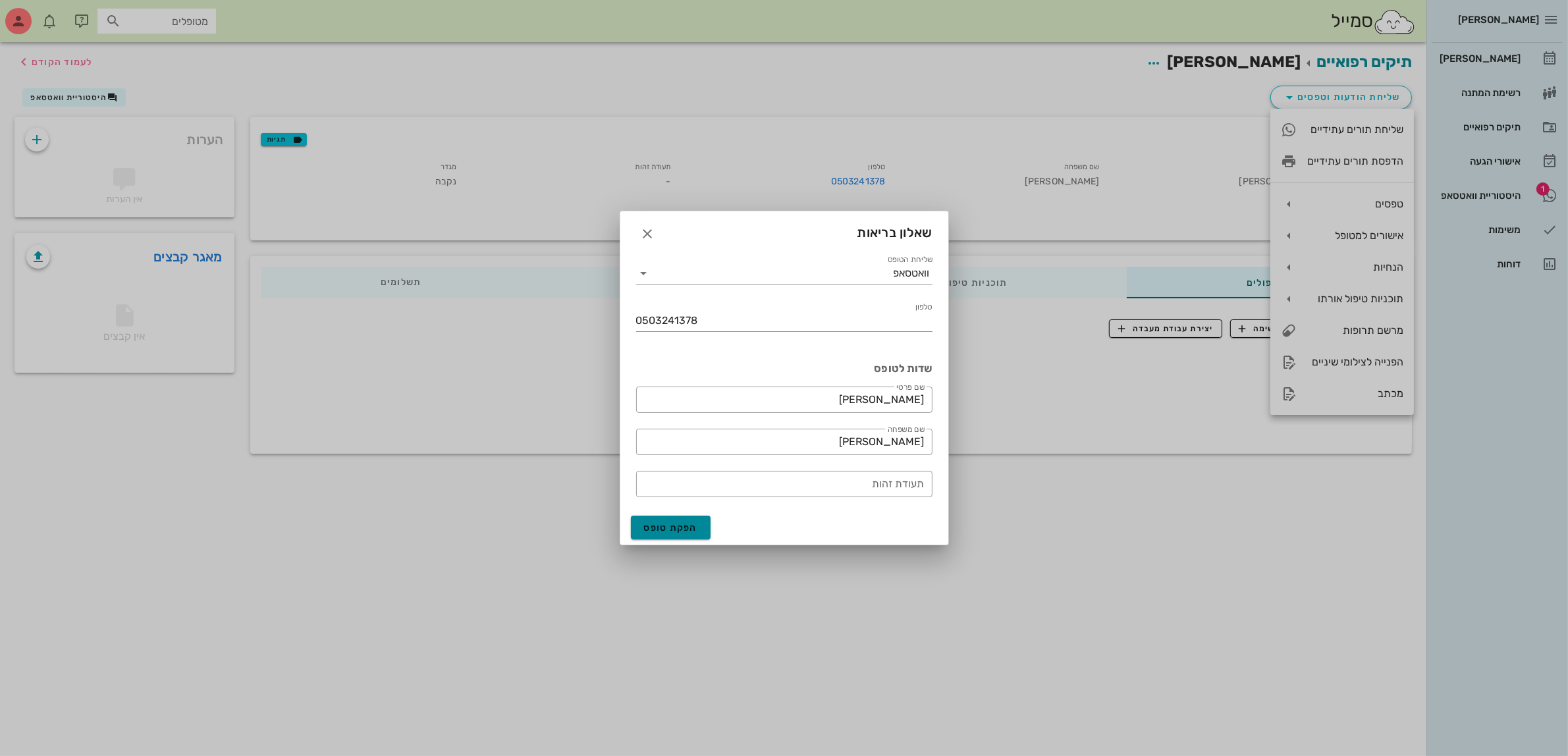
click at [658, 525] on span "הפקת טופס" at bounding box center [670, 528] width 54 height 11
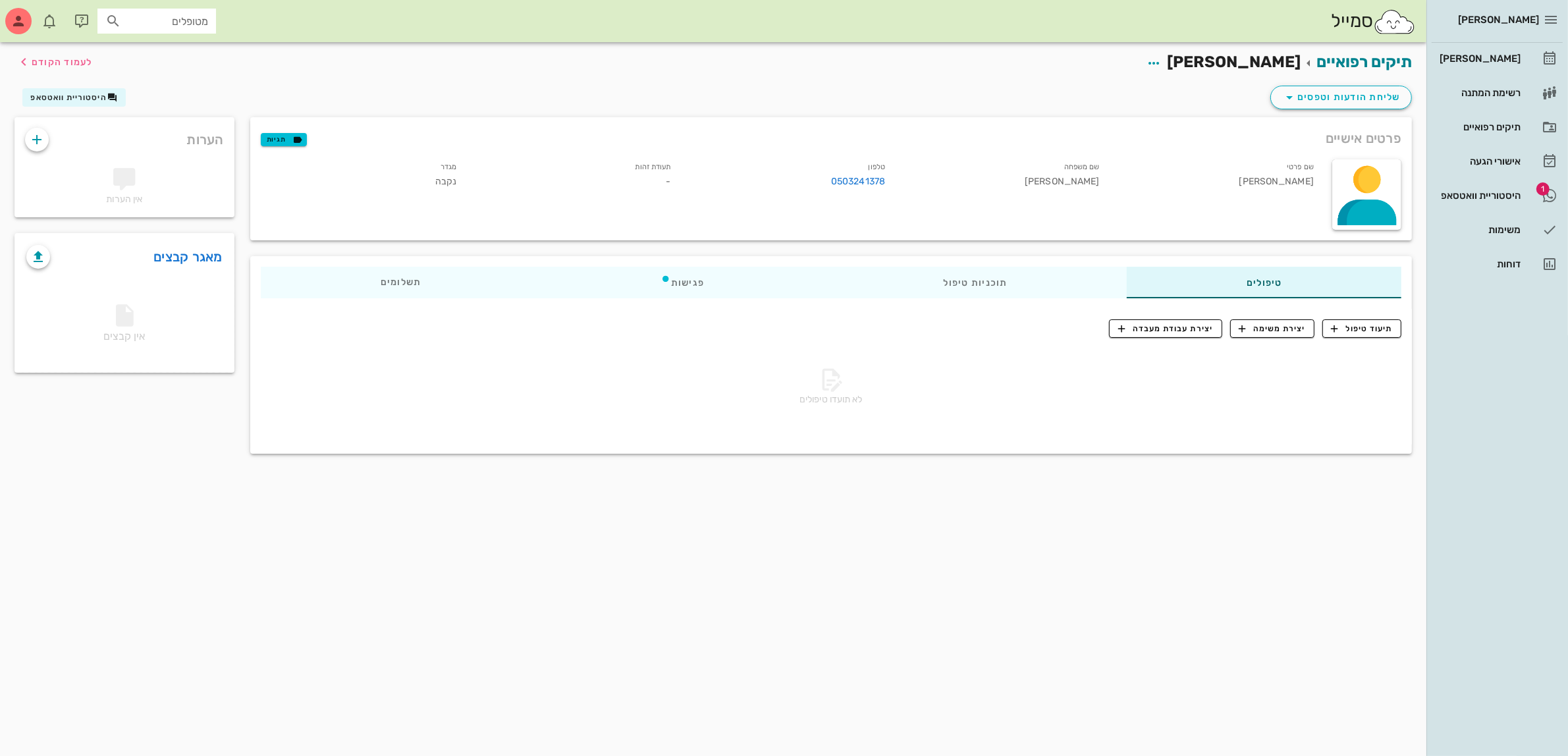
click at [1130, 87] on div "שליחת הודעות וטפסים היסטוריית וואטסאפ" at bounding box center [713, 100] width 1413 height 35
click at [53, 104] on button "היסטוריית וואטסאפ" at bounding box center [74, 97] width 104 height 18
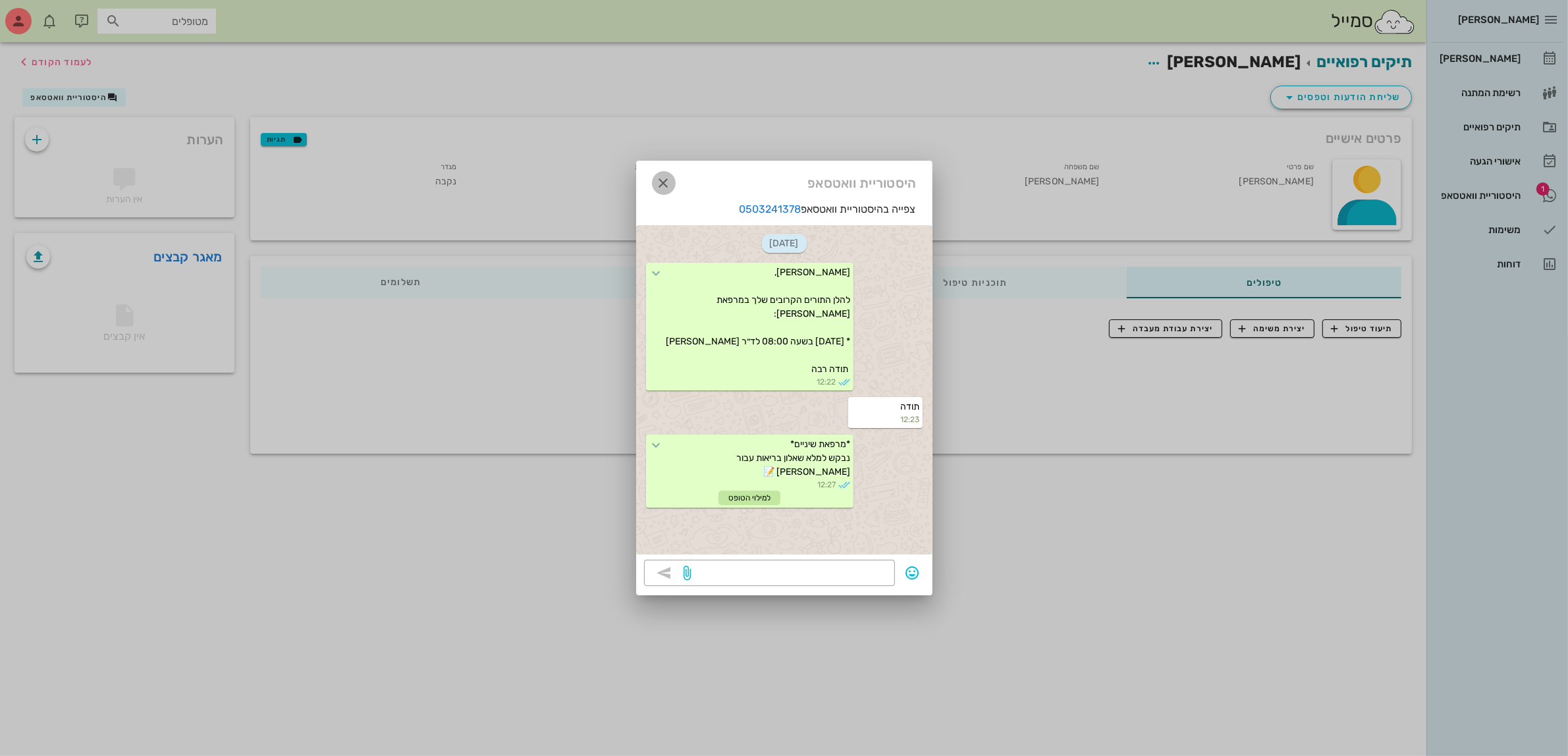
click at [660, 184] on icon "button" at bounding box center [664, 183] width 16 height 16
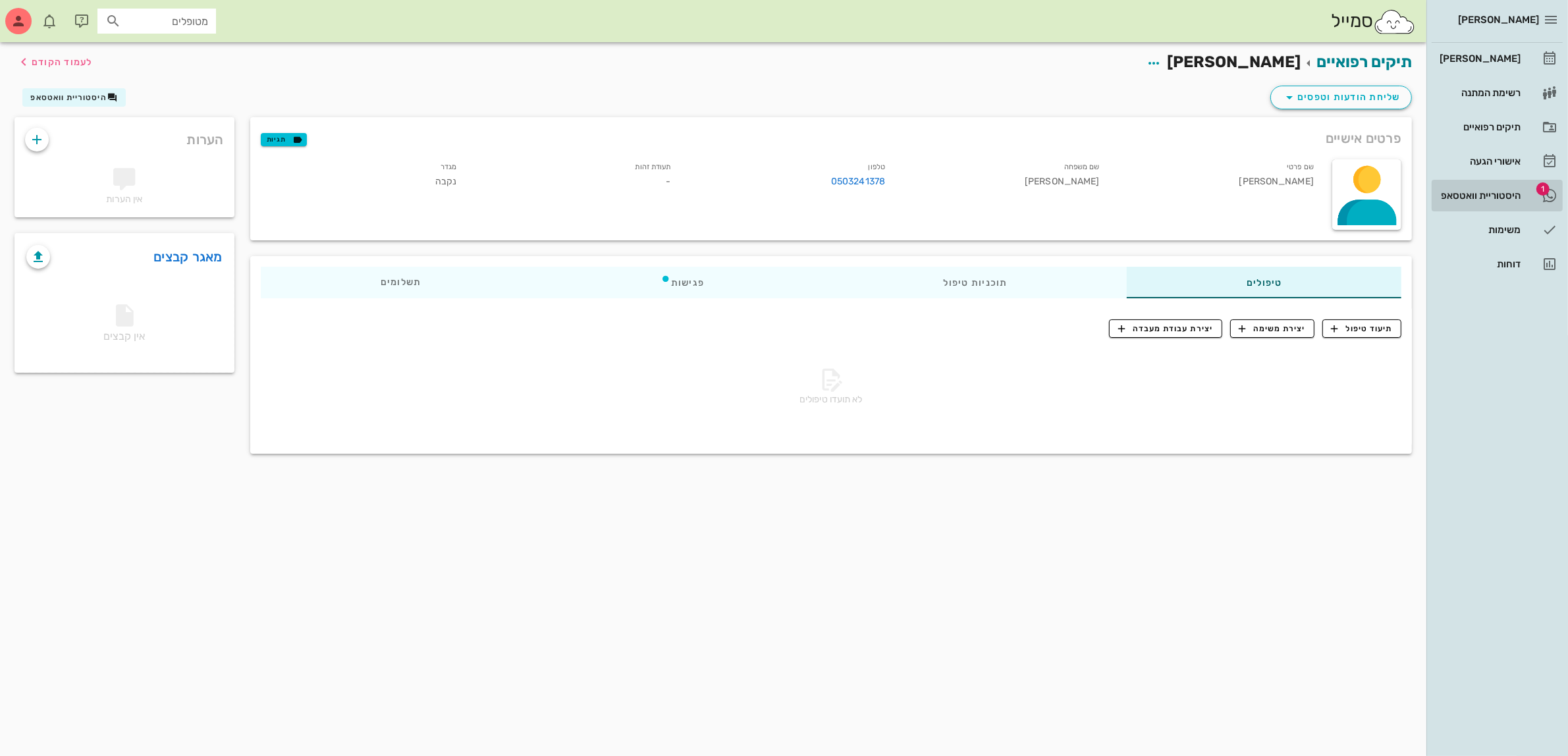
click at [1472, 186] on div "היסטוריית וואטסאפ" at bounding box center [1479, 195] width 84 height 21
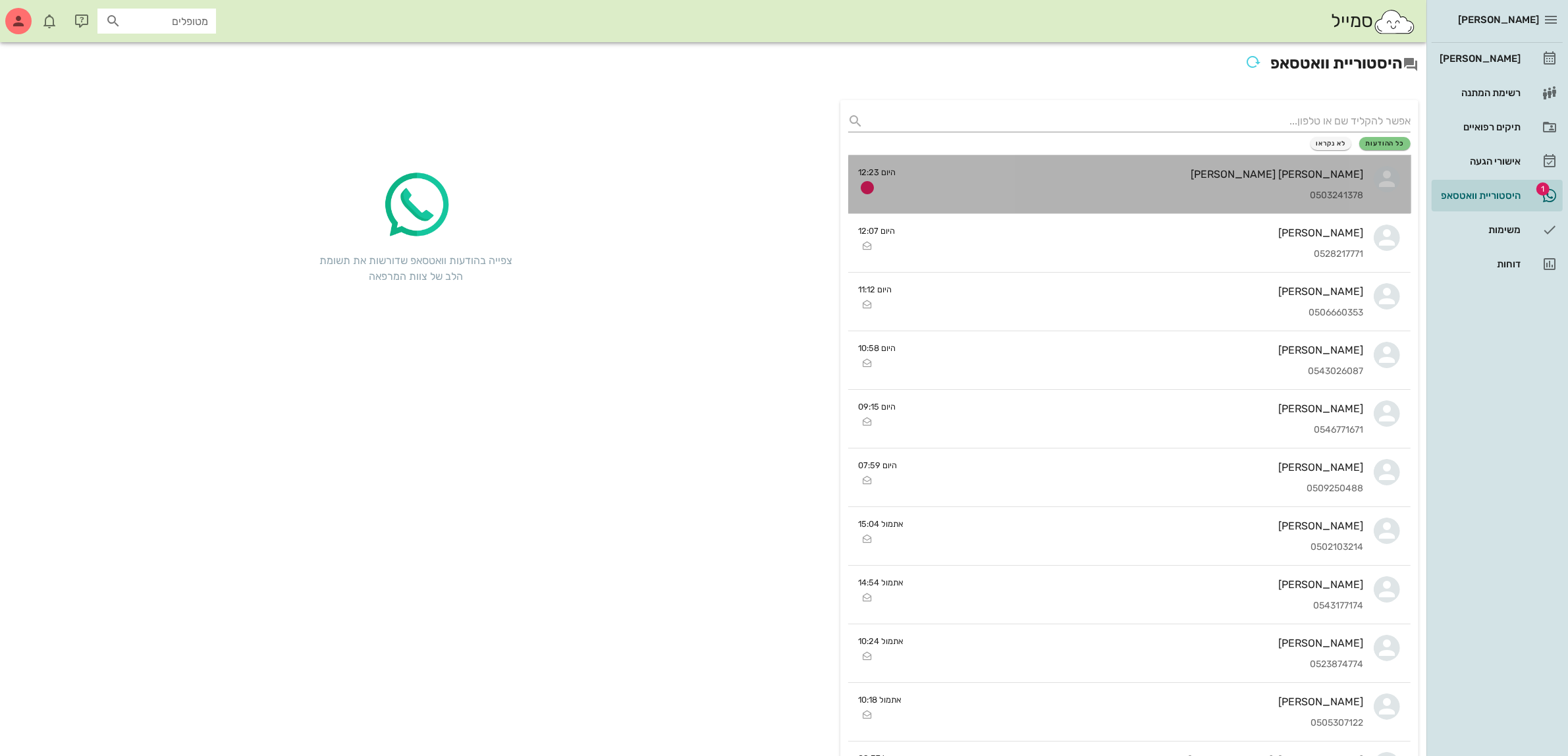
click at [1174, 185] on div "ליז ליז יעקב 0503241378" at bounding box center [1135, 184] width 457 height 58
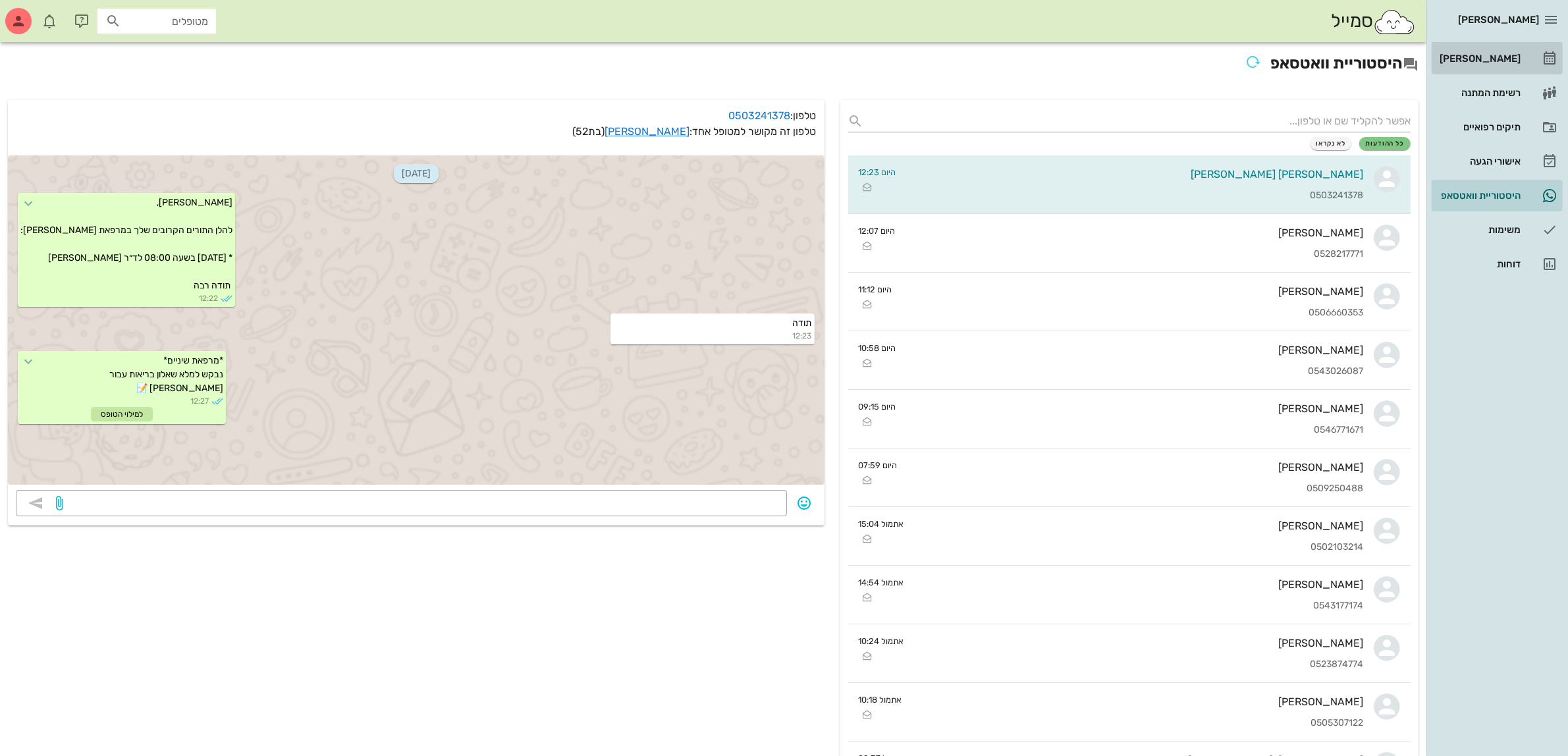
click at [1492, 53] on div "[PERSON_NAME]" at bounding box center [1479, 58] width 84 height 10
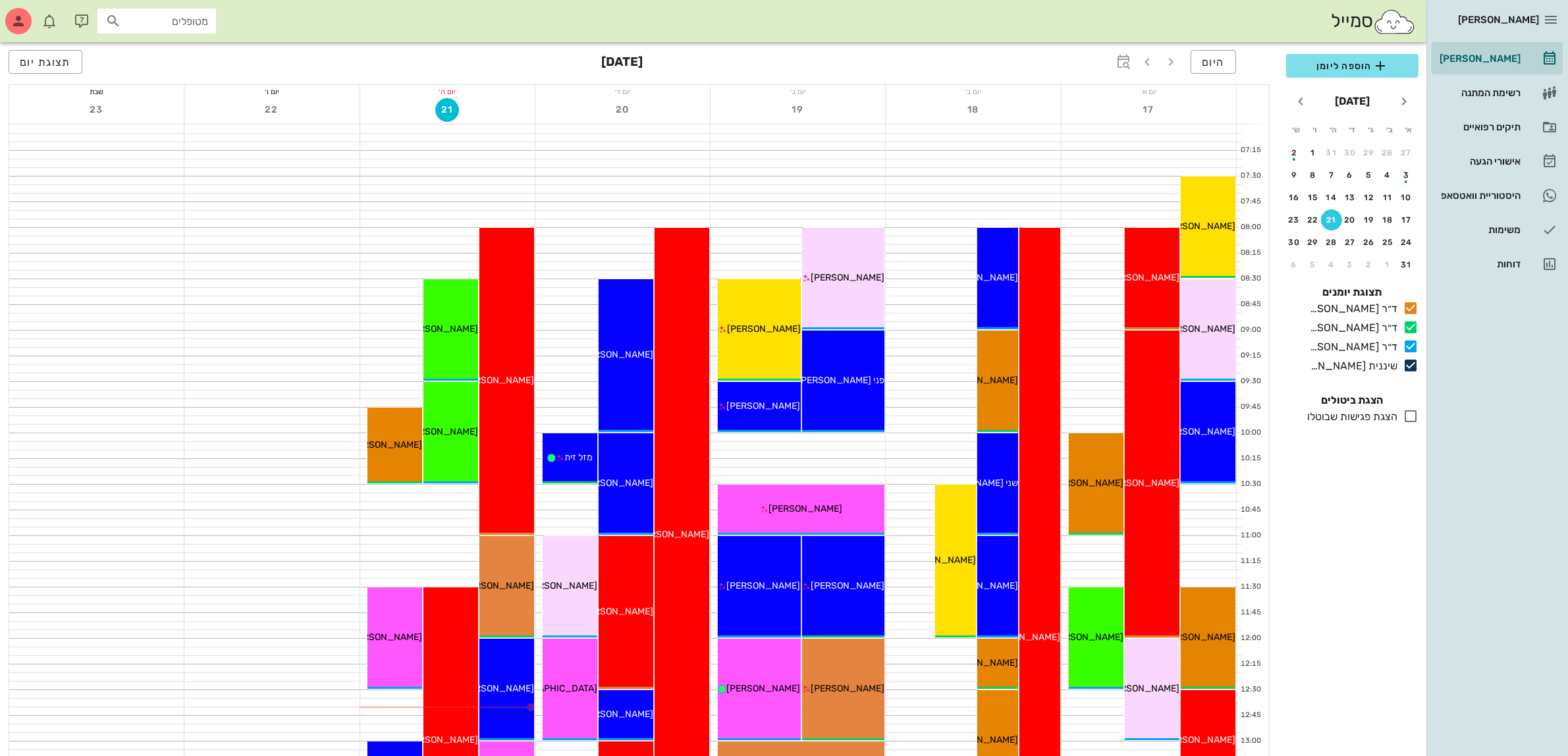
click at [155, 17] on input "מטופלים" at bounding box center [166, 21] width 84 height 17
type input "ליאם"
drag, startPoint x: 172, startPoint y: 20, endPoint x: 280, endPoint y: 18, distance: 108.0
click at [280, 18] on div "סמייל ליאם" at bounding box center [713, 21] width 1427 height 42
click at [1467, 126] on div "תיקים רפואיים" at bounding box center [1479, 127] width 84 height 10
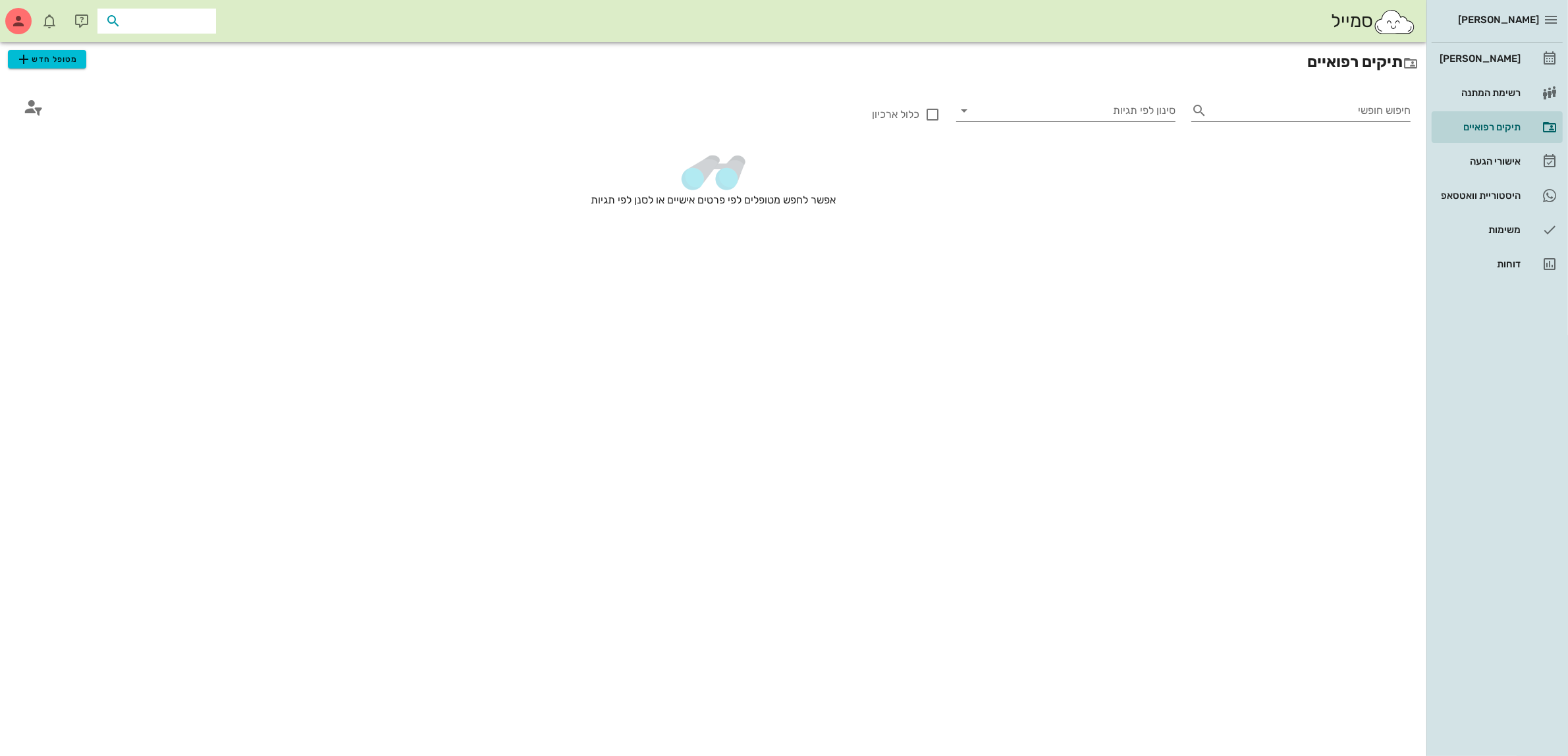
click at [157, 18] on input "text" at bounding box center [166, 21] width 84 height 17
click at [58, 53] on span "מטופל חדש" at bounding box center [47, 59] width 62 height 16
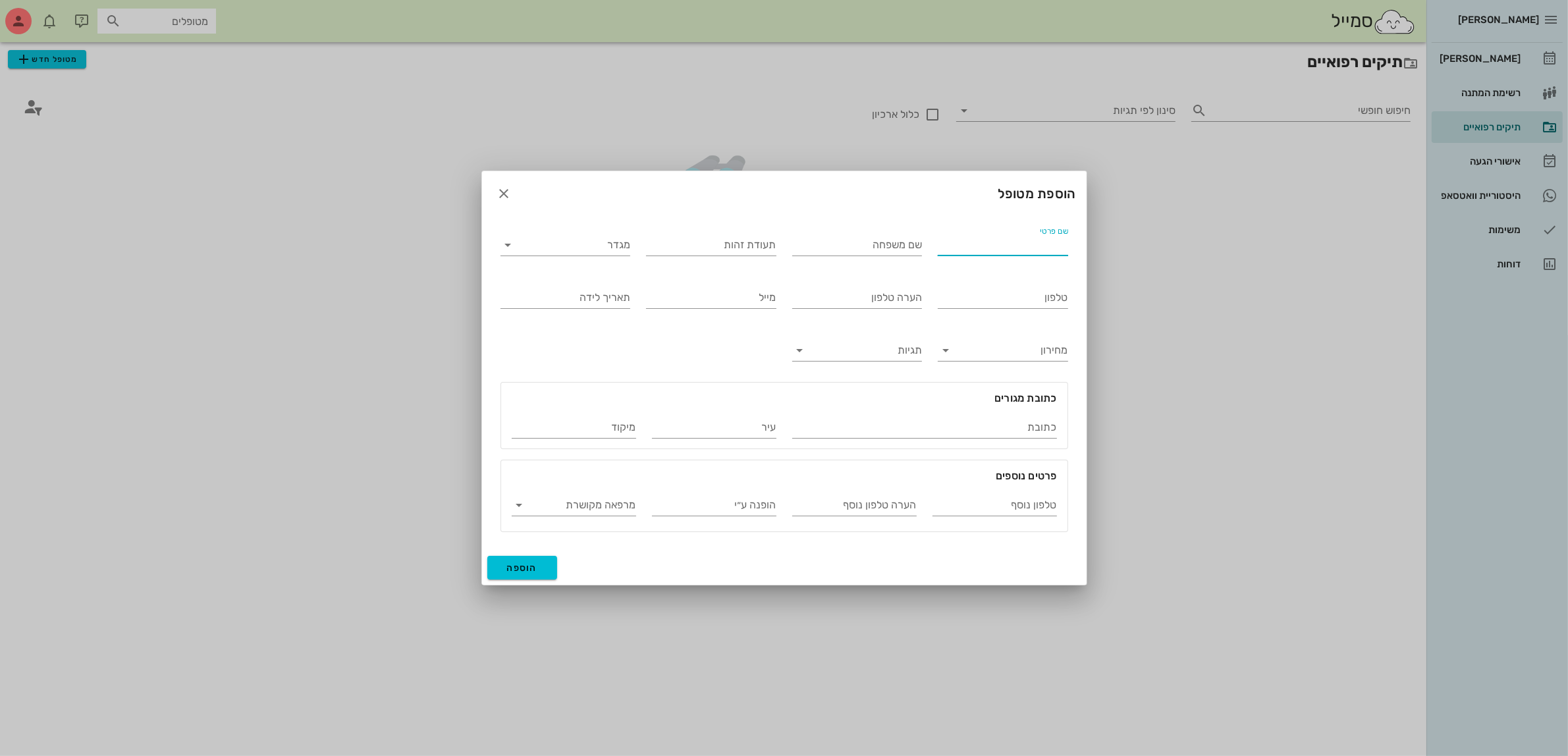
click at [1009, 235] on input "שם פרטי" at bounding box center [1003, 245] width 130 height 21
type input "ליאם"
type input "לוסטיג"
click at [573, 247] on input "מגדר" at bounding box center [576, 245] width 109 height 21
click at [575, 257] on div "זכר" at bounding box center [565, 255] width 108 height 13
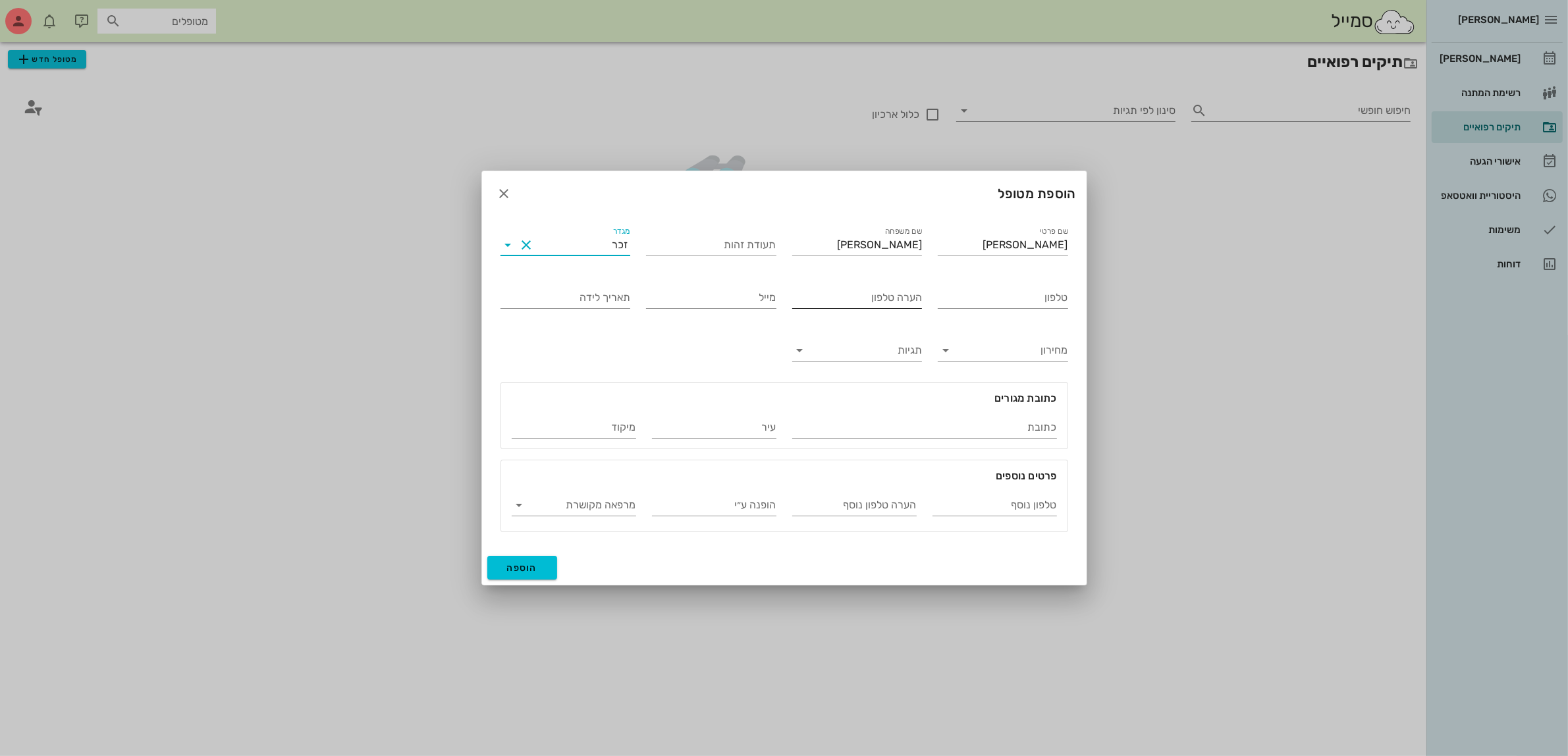
click at [881, 293] on div "הערה טלפון" at bounding box center [858, 297] width 130 height 21
click at [884, 300] on input "טטיאנה אמא שלו" at bounding box center [858, 297] width 130 height 21
type input "טטיאנה פלסנקו אמא שלו"
click at [989, 293] on input "טלפון" at bounding box center [1003, 297] width 130 height 21
type input "050-8316103"
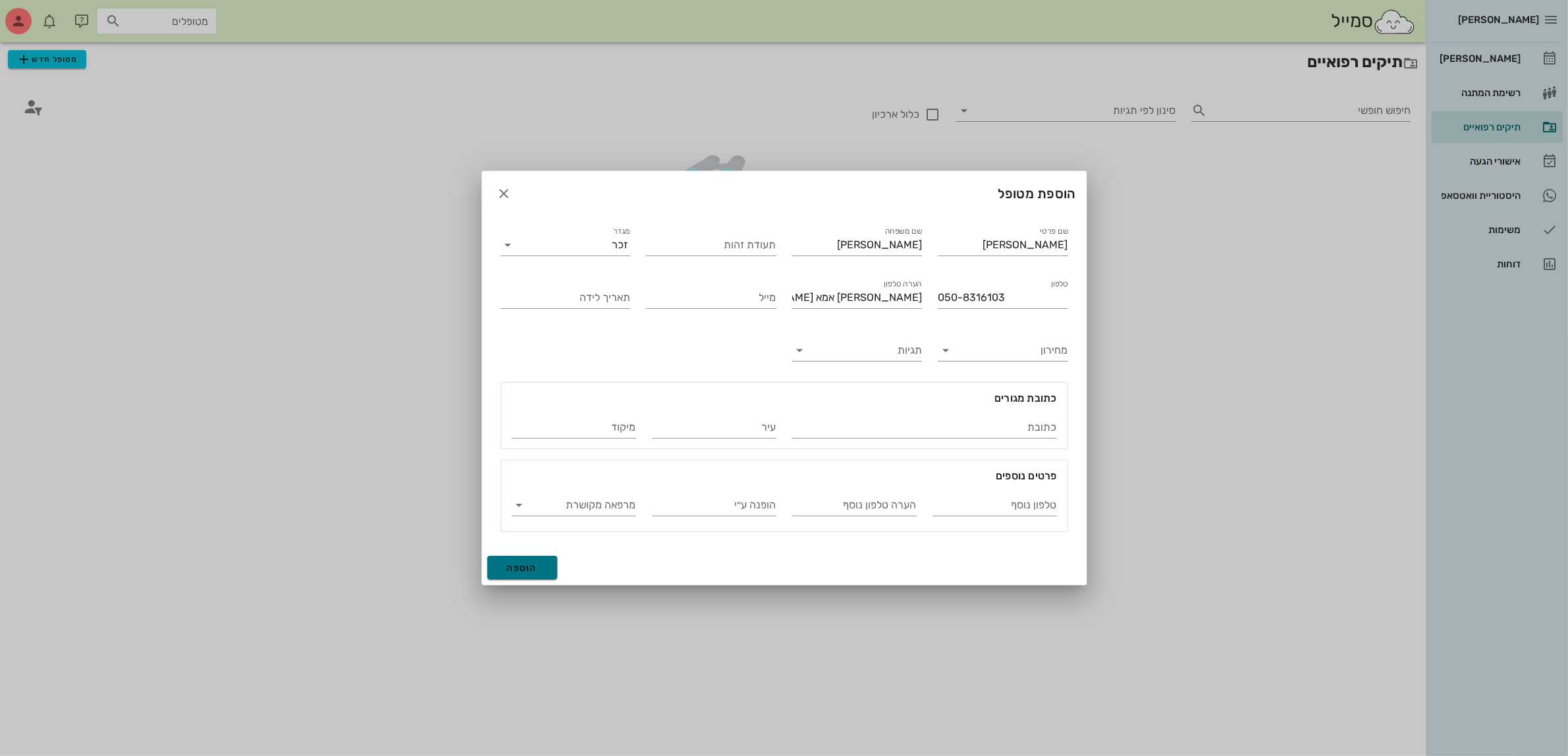
click at [530, 558] on button "הוספה" at bounding box center [522, 567] width 71 height 23
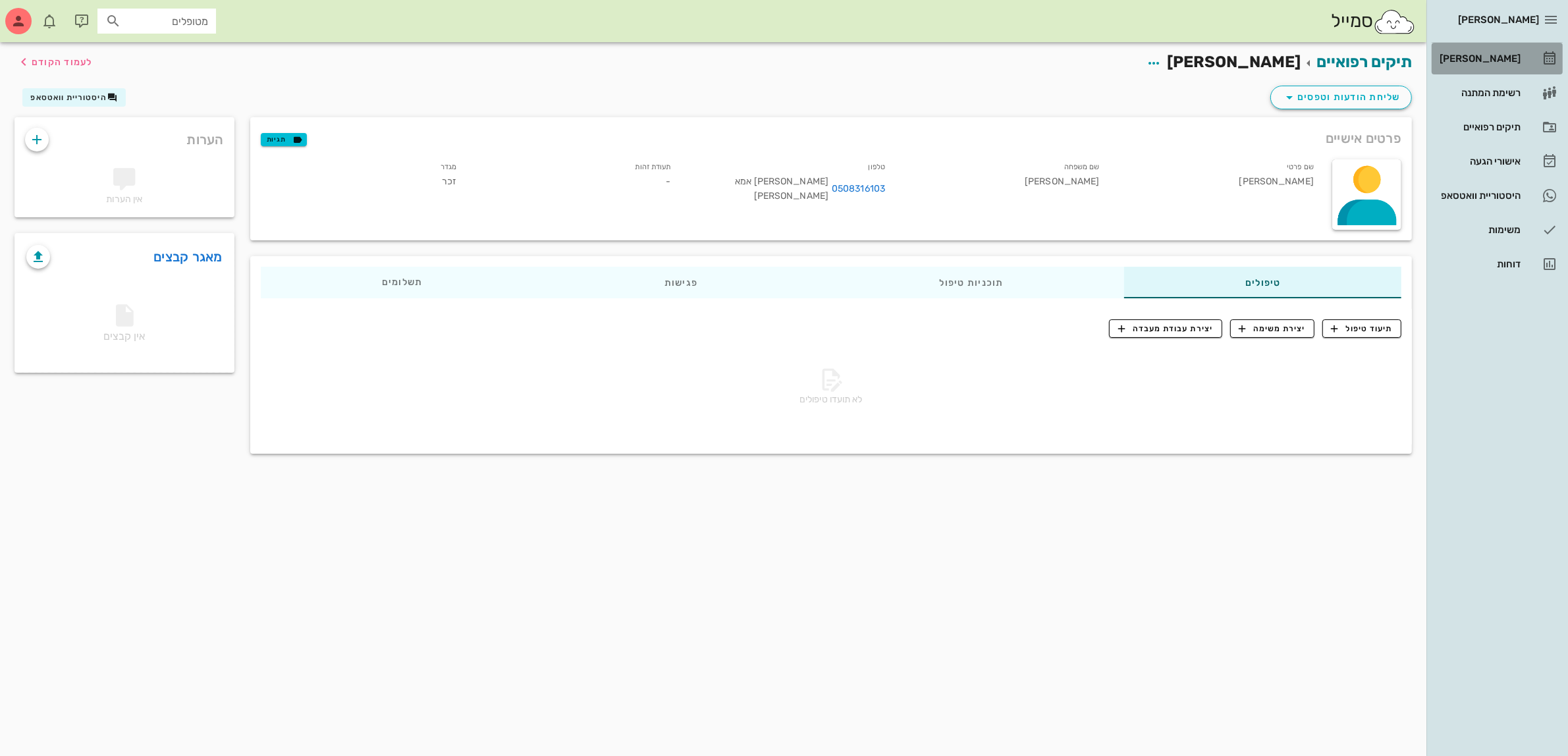
click at [1493, 61] on div "[PERSON_NAME]" at bounding box center [1479, 58] width 84 height 10
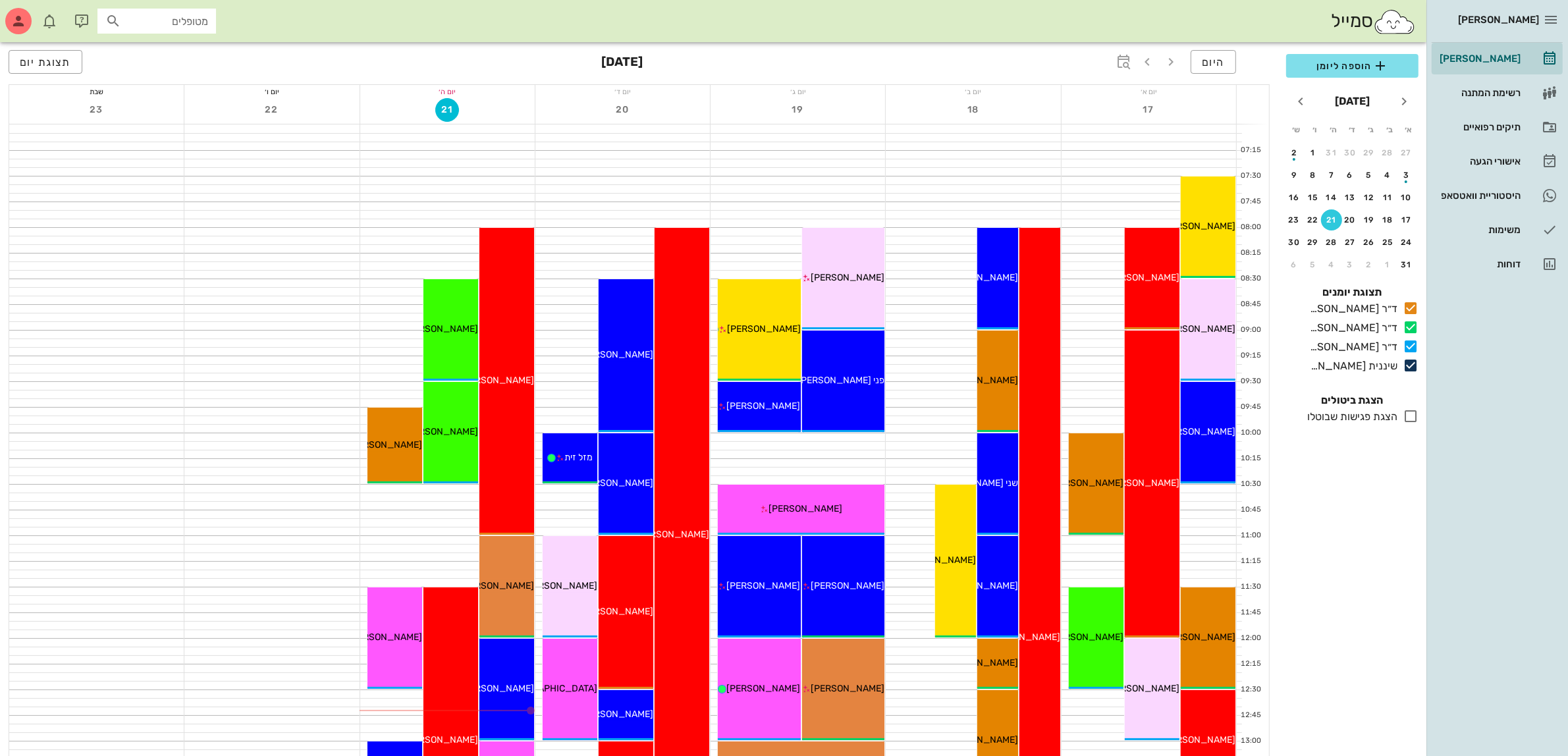
click at [193, 18] on input "מטופלים" at bounding box center [166, 21] width 84 height 17
drag, startPoint x: 1365, startPoint y: 63, endPoint x: 1344, endPoint y: 60, distance: 21.2
click at [1365, 63] on span "הוספה ליומן" at bounding box center [1352, 66] width 111 height 16
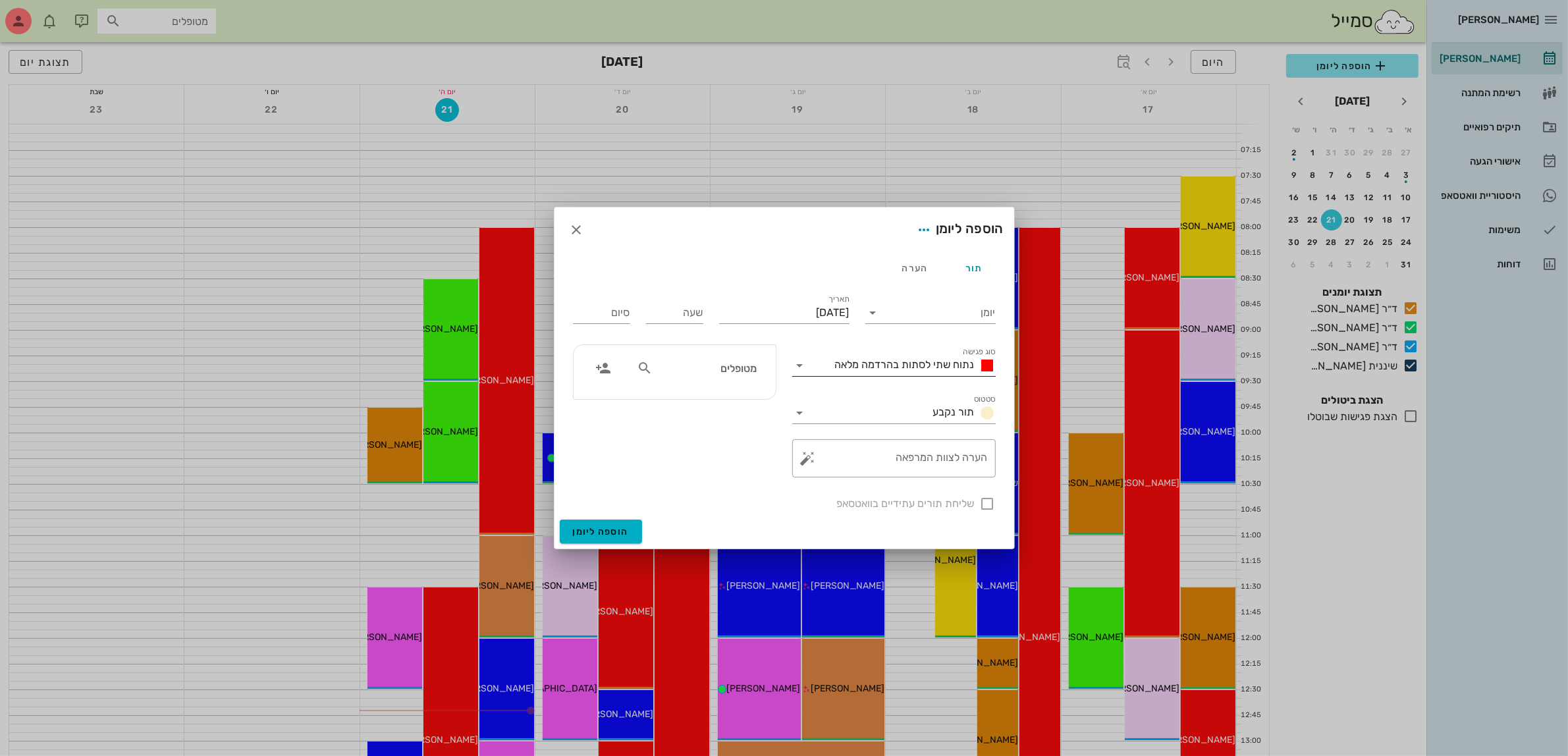
click at [874, 375] on div "נתוח שתי לסתות בהרדמה מלאה" at bounding box center [903, 366] width 185 height 21
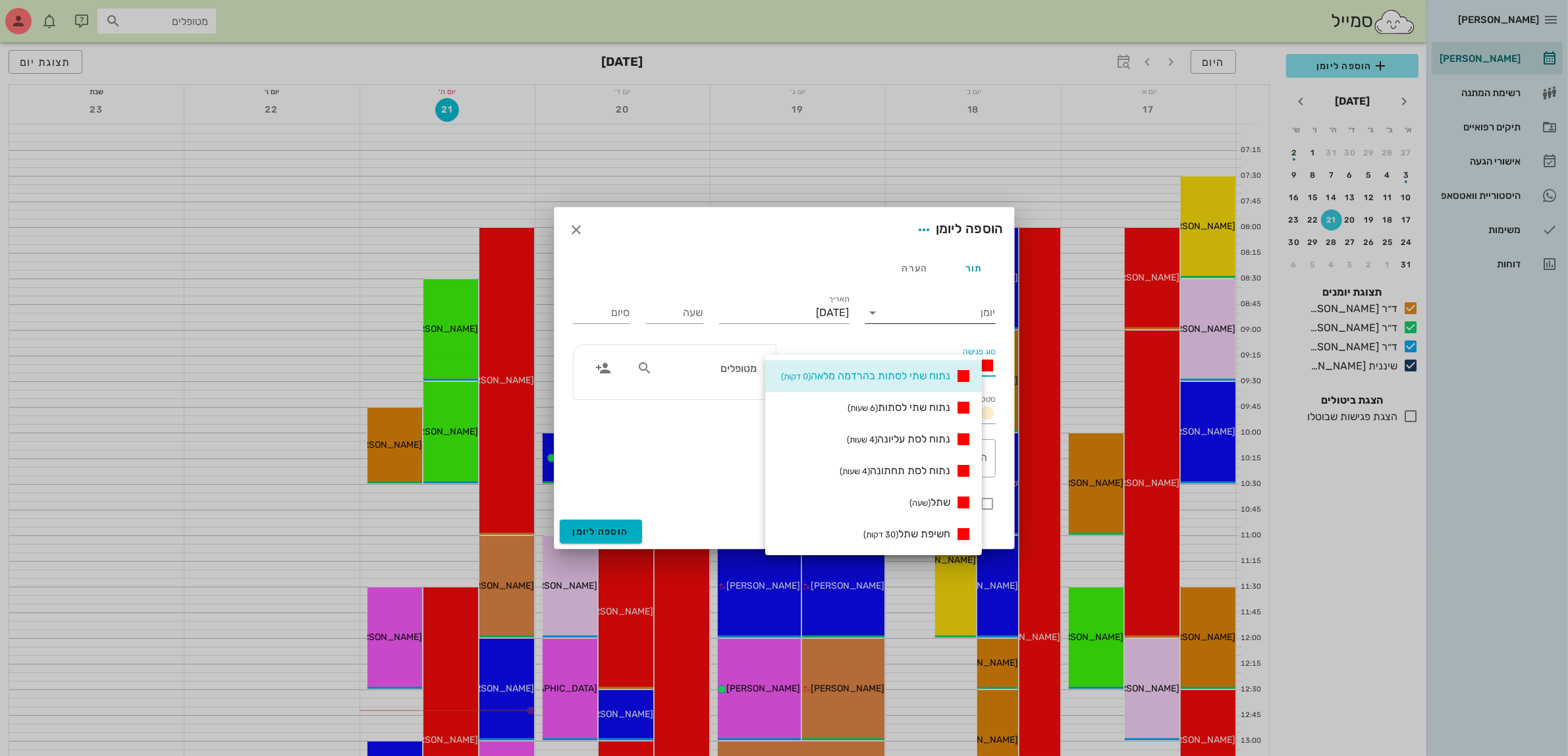
click at [903, 310] on input "יומן" at bounding box center [940, 313] width 112 height 21
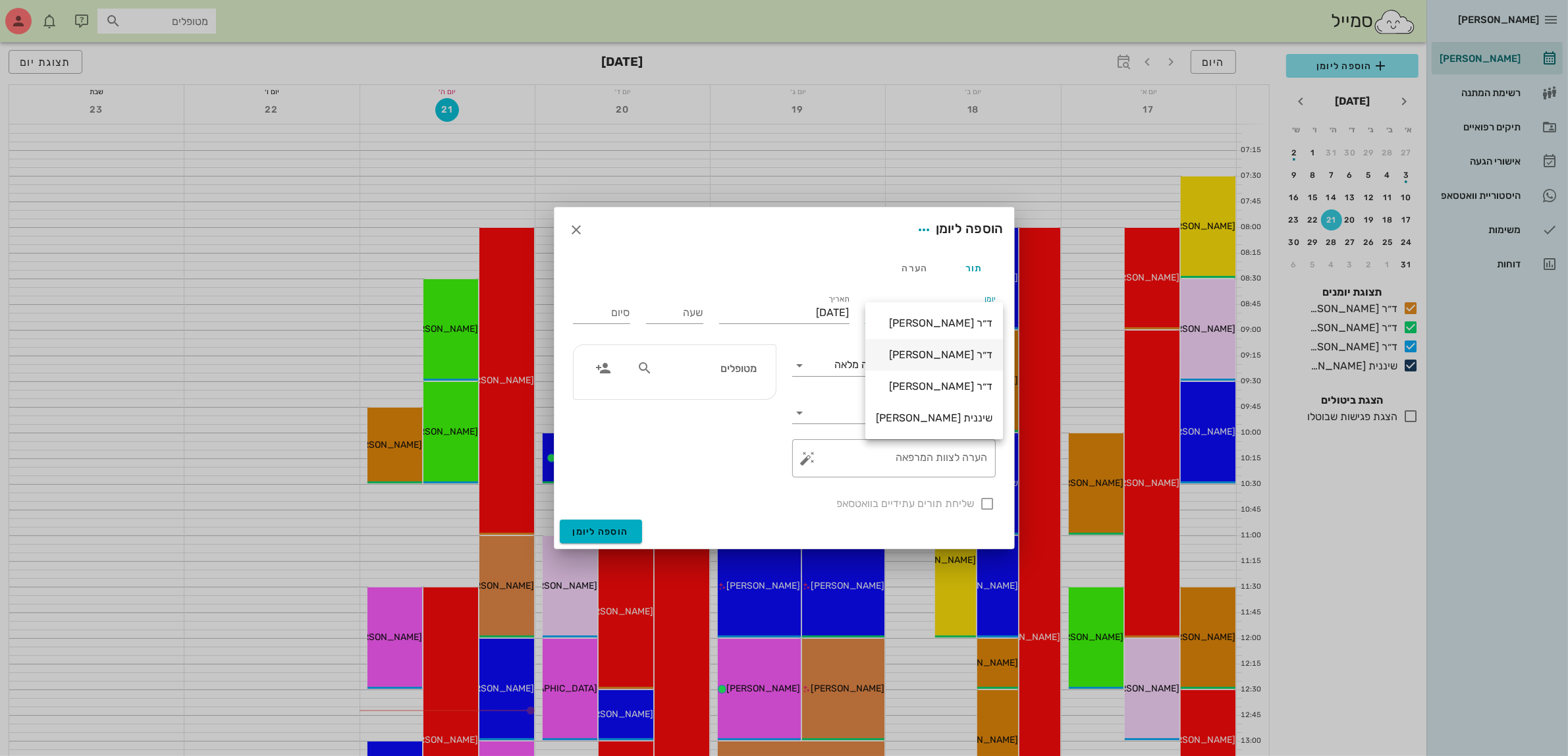
click at [914, 353] on div "ד״ר [PERSON_NAME]" at bounding box center [934, 354] width 117 height 13
click at [897, 363] on span "נתוח שתי לסתות בהרדמה מלאה" at bounding box center [905, 365] width 140 height 13
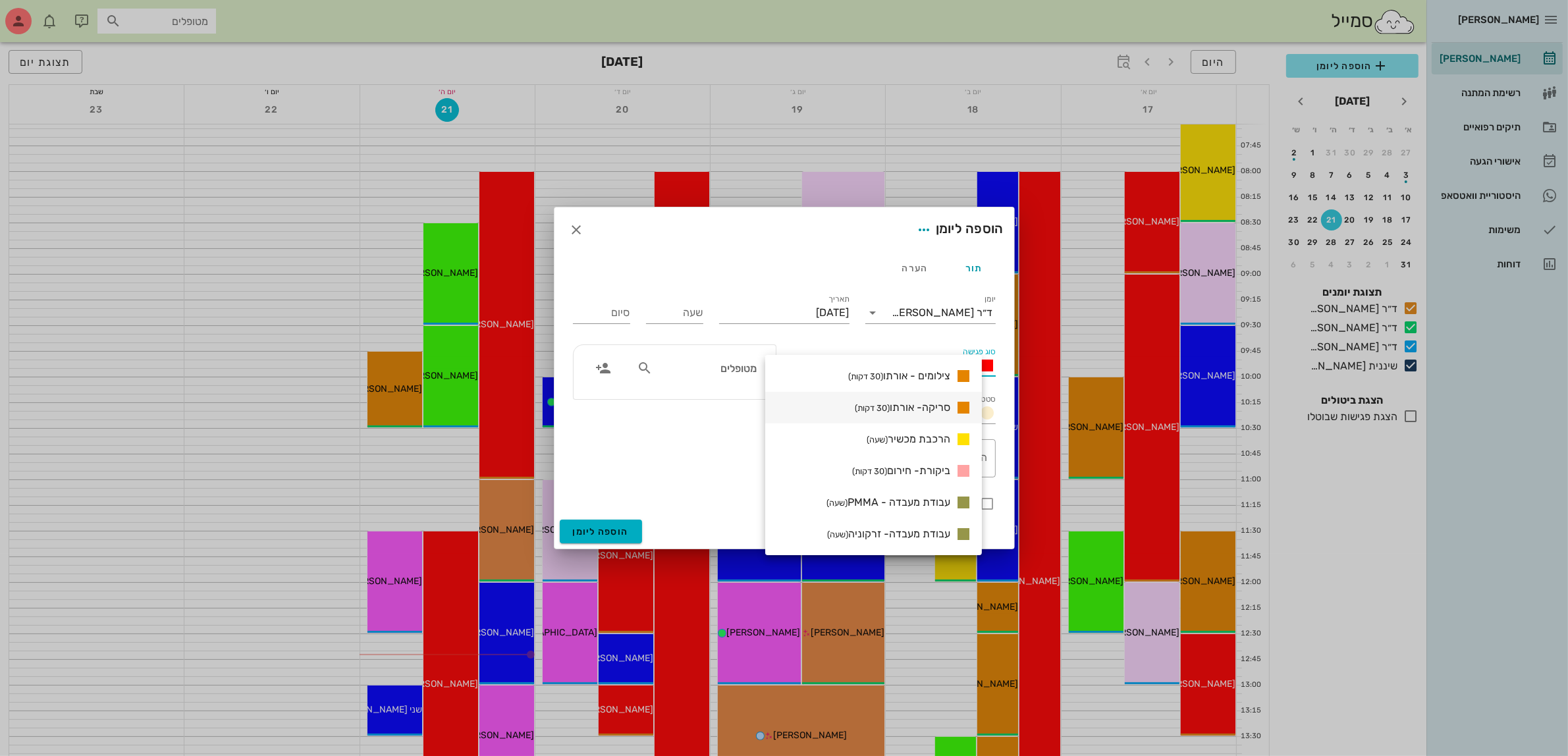
scroll to position [82, 0]
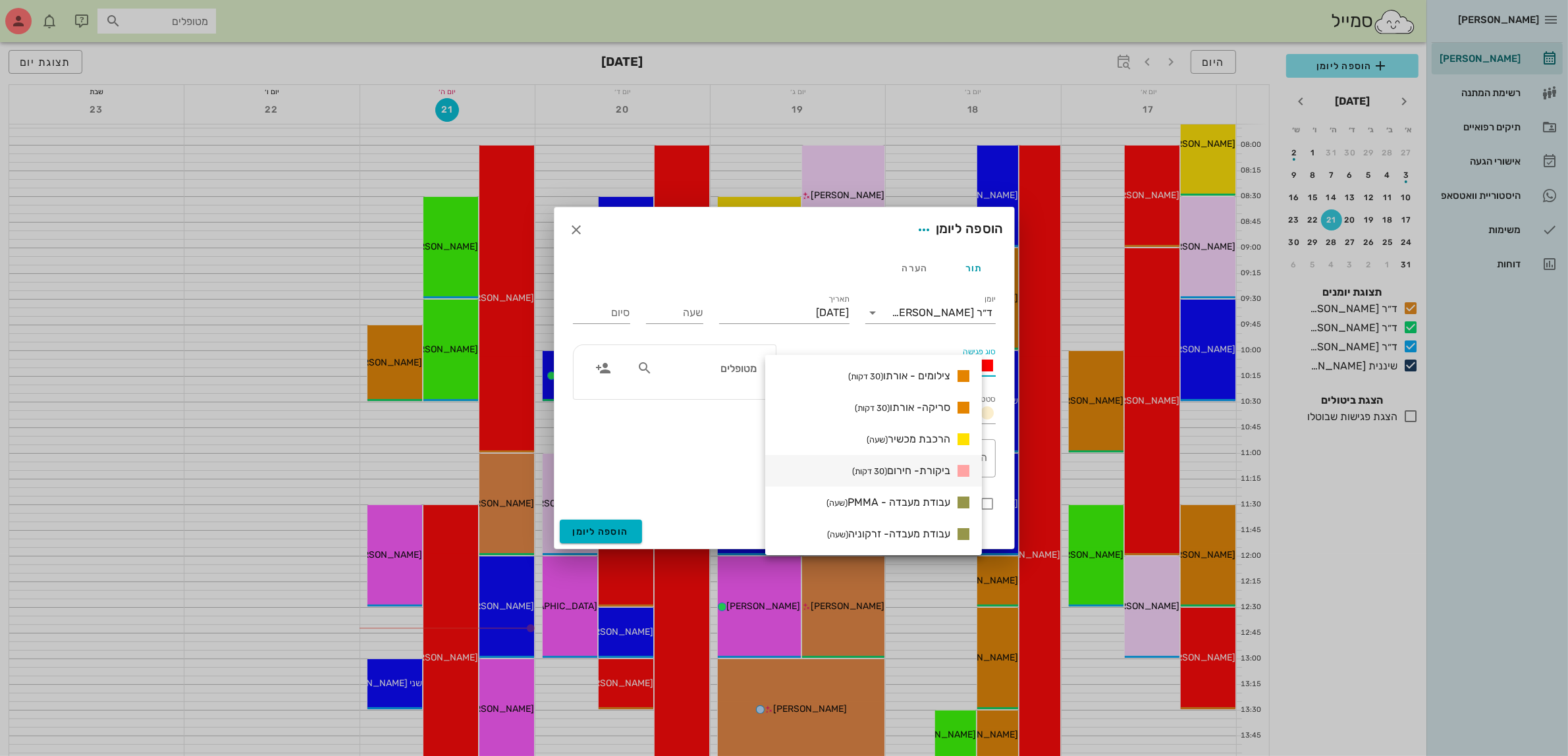
click at [945, 463] on div "ביקורת- חירום (30 דקות)" at bounding box center [909, 471] width 125 height 16
type input "00:30"
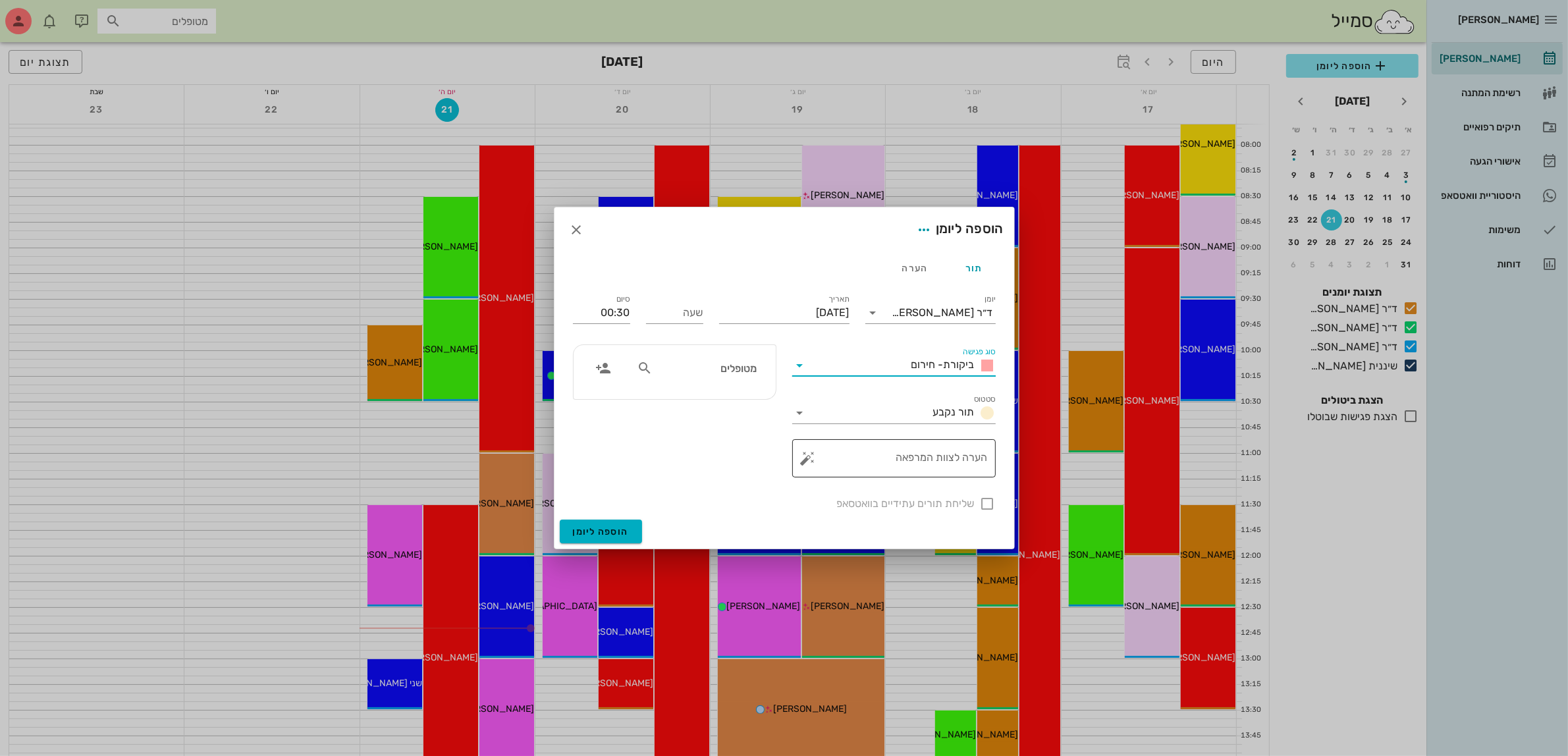
click at [935, 450] on div "הערה לצוות המרפאה" at bounding box center [899, 459] width 177 height 39
type textarea "יצא חוט הברזל שמחזיק את הקוביות"
click at [987, 501] on div "שליחת תורים עתידיים בוואטסאפ" at bounding box center [784, 502] width 439 height 35
click at [669, 359] on input "מטופלים" at bounding box center [706, 367] width 101 height 17
type input "ליא"
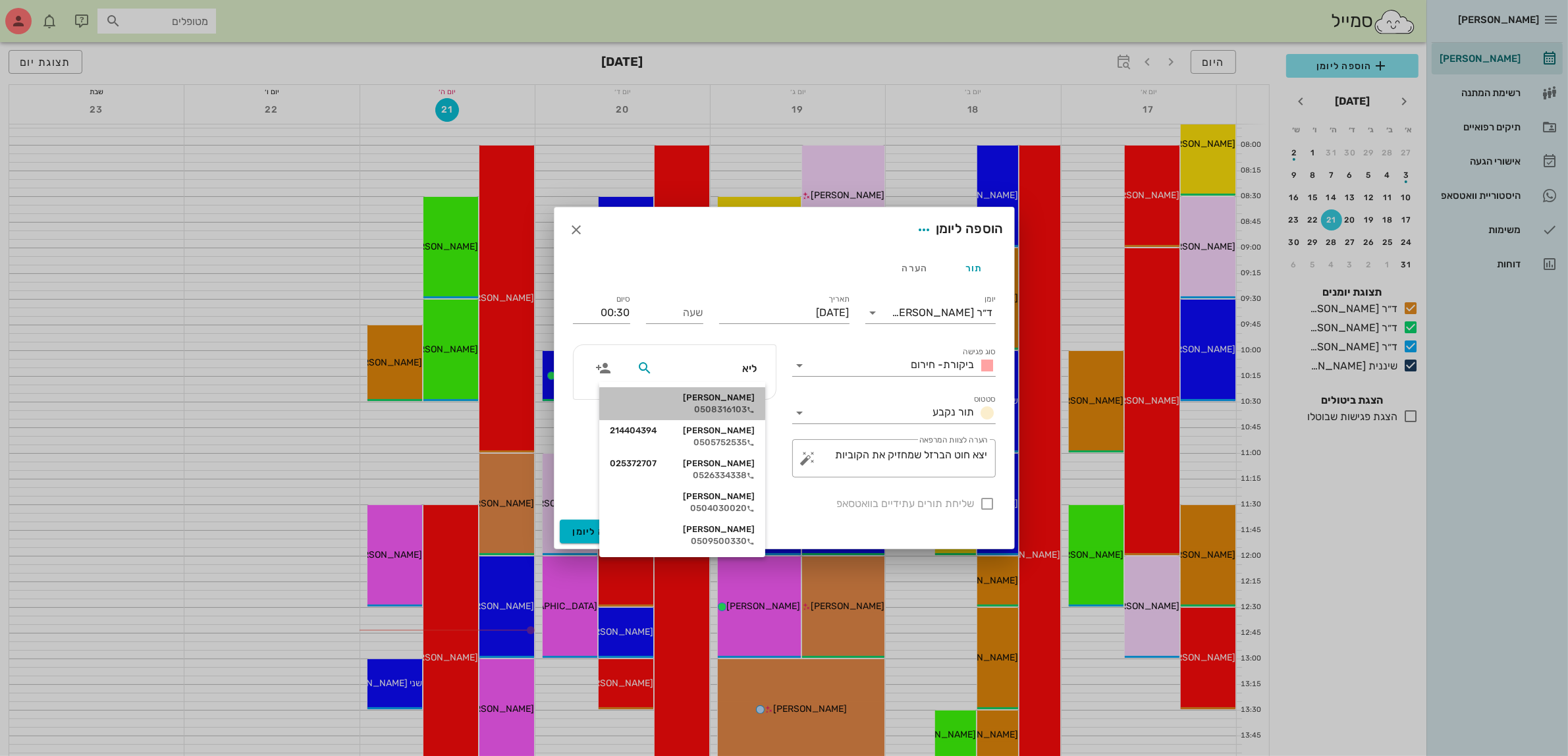
click at [708, 395] on div "ליאם לוסטיג" at bounding box center [682, 397] width 145 height 10
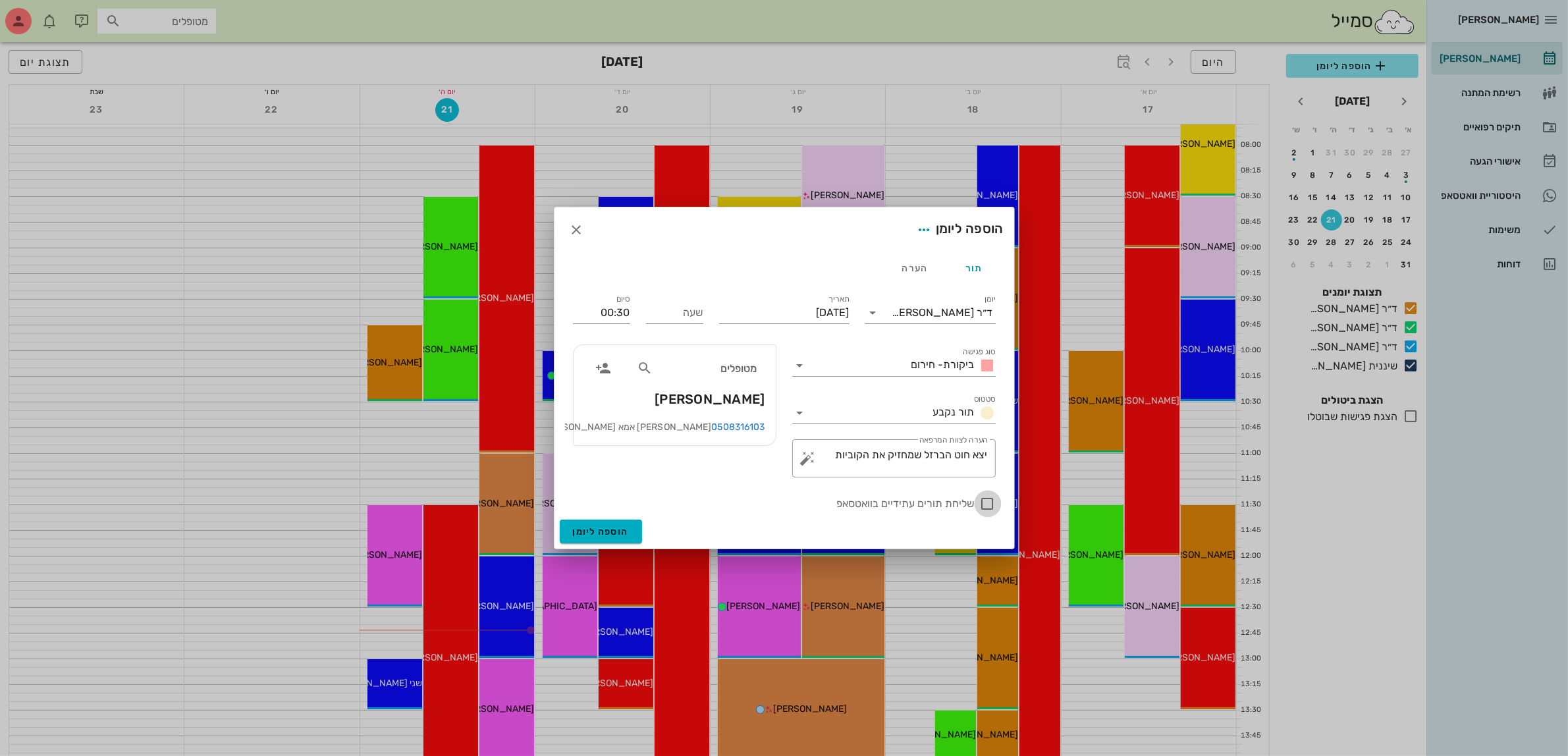
click at [987, 509] on div at bounding box center [988, 504] width 23 height 22
checkbox input "true"
click at [683, 315] on input "שעה" at bounding box center [674, 313] width 57 height 21
click at [762, 309] on input "[DATE]" at bounding box center [784, 313] width 130 height 21
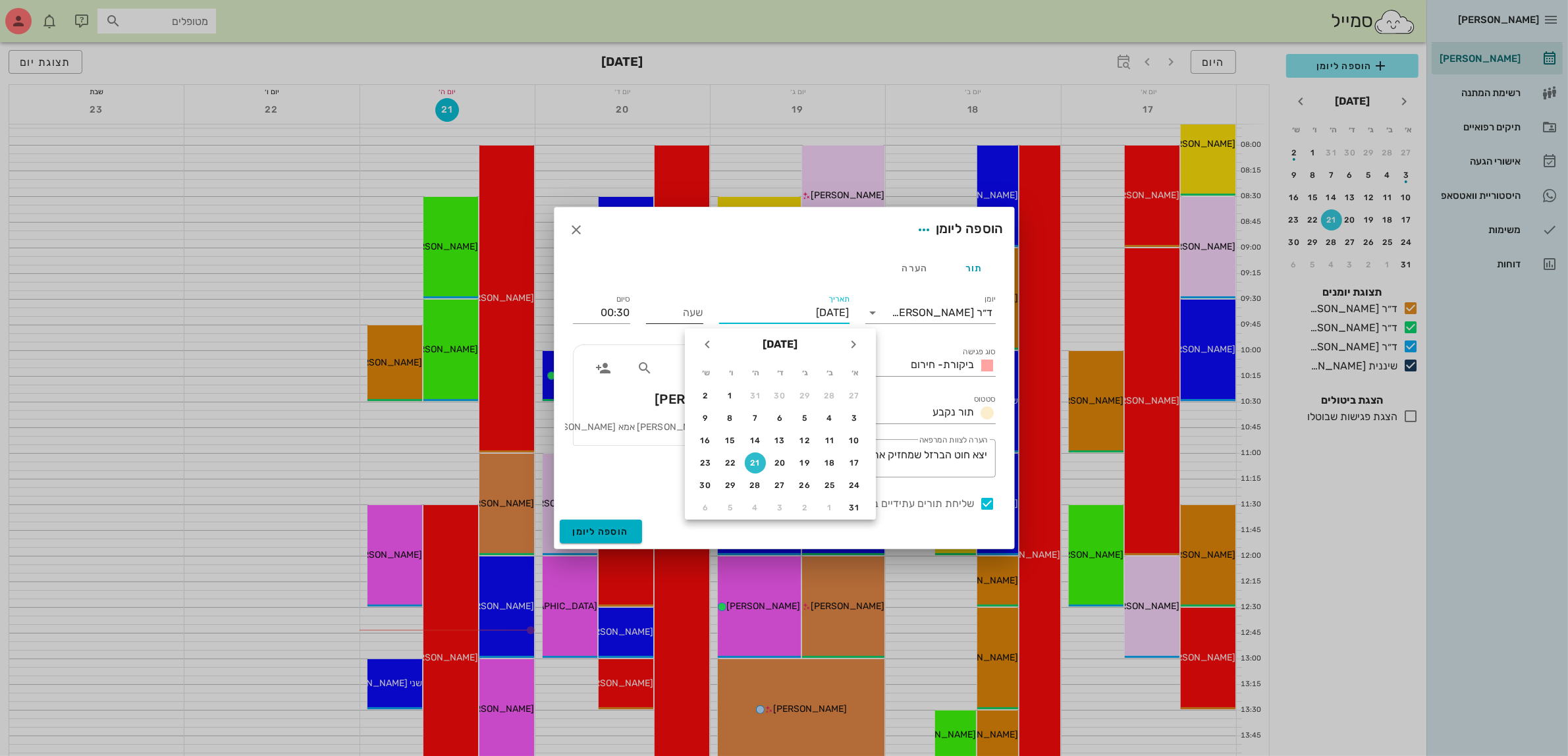
click at [698, 313] on input "שעה" at bounding box center [674, 313] width 57 height 21
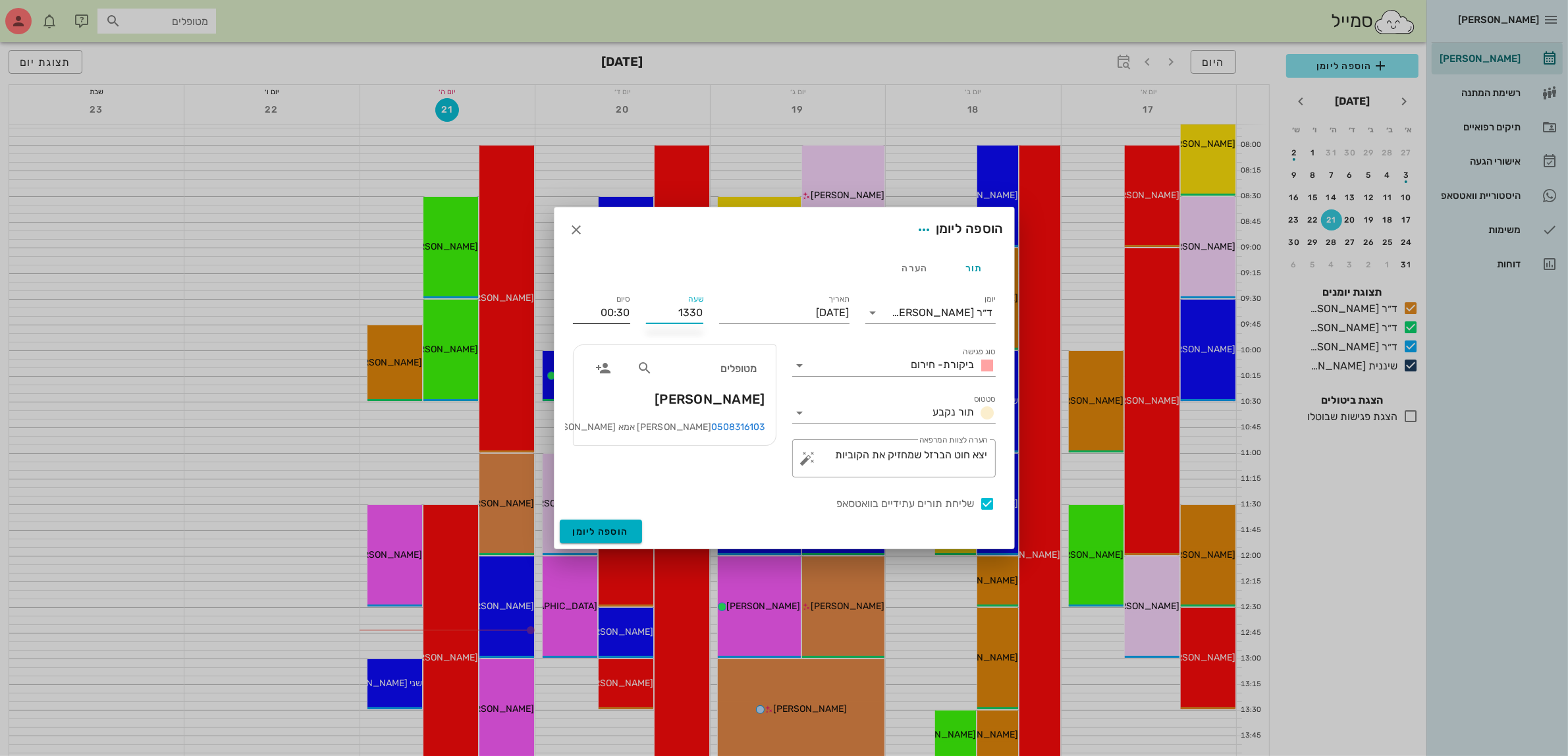
click at [624, 313] on input "00:30" at bounding box center [601, 313] width 57 height 21
type input "13:30"
type input "14:00"
click at [624, 306] on input "14:00" at bounding box center [601, 313] width 57 height 21
click at [738, 498] on label "שליחת תורים עתידיים בוואטסאפ" at bounding box center [774, 504] width 402 height 13
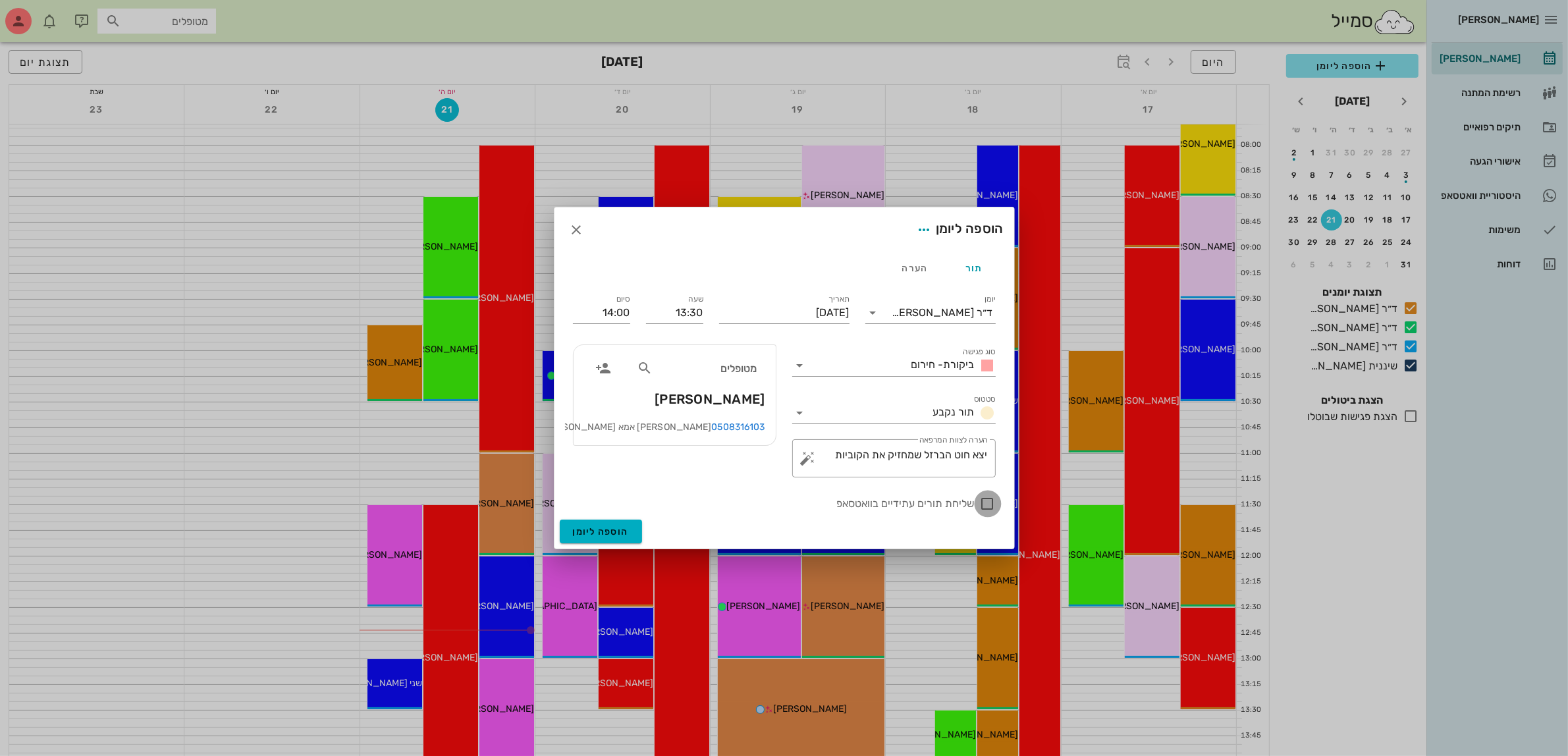
click at [986, 509] on div at bounding box center [988, 504] width 23 height 22
checkbox input "true"
click at [612, 527] on span "הוספה ליומן" at bounding box center [601, 532] width 56 height 11
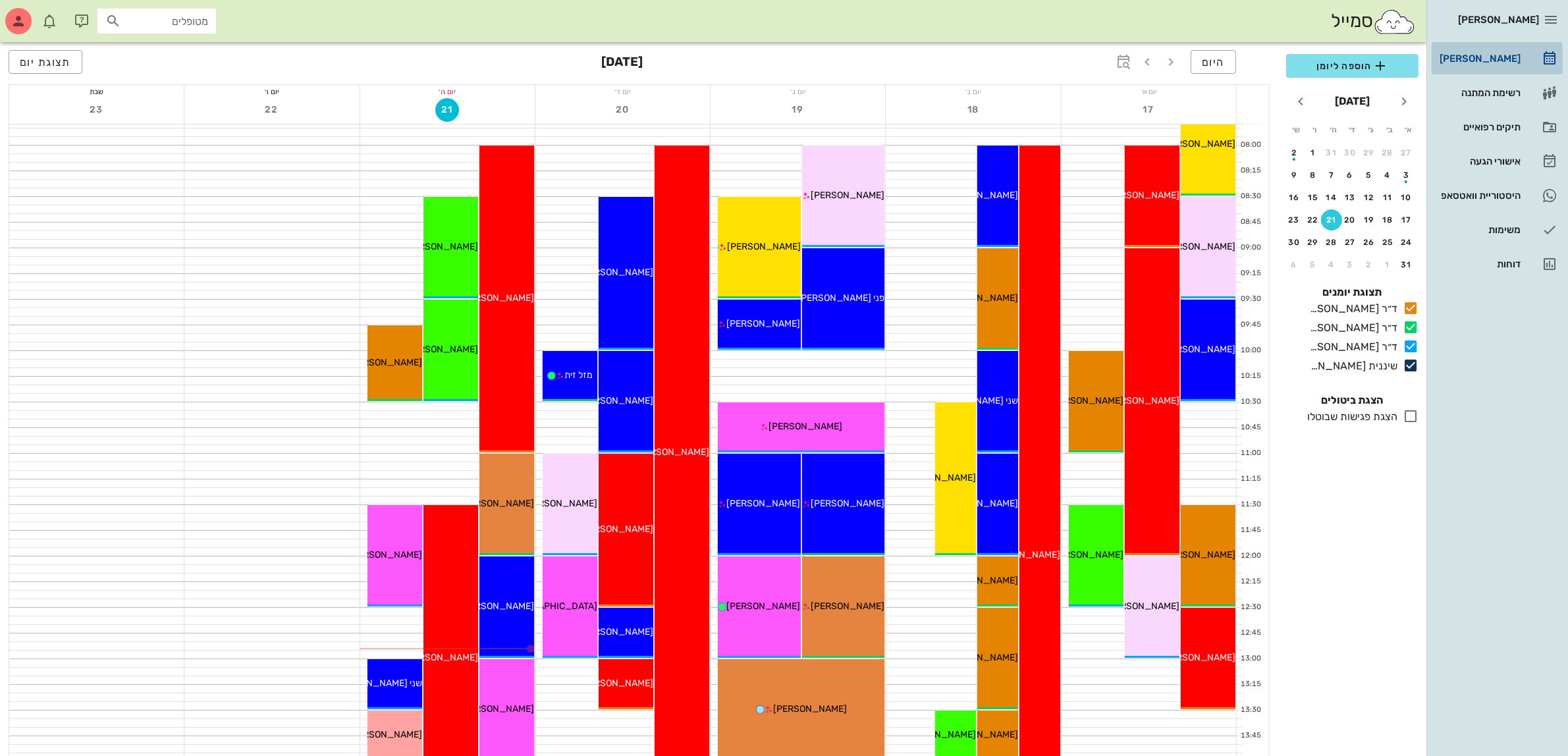
click at [1476, 57] on div "[PERSON_NAME]" at bounding box center [1479, 58] width 84 height 10
click at [1337, 66] on span "הוספה ליומן" at bounding box center [1352, 66] width 111 height 16
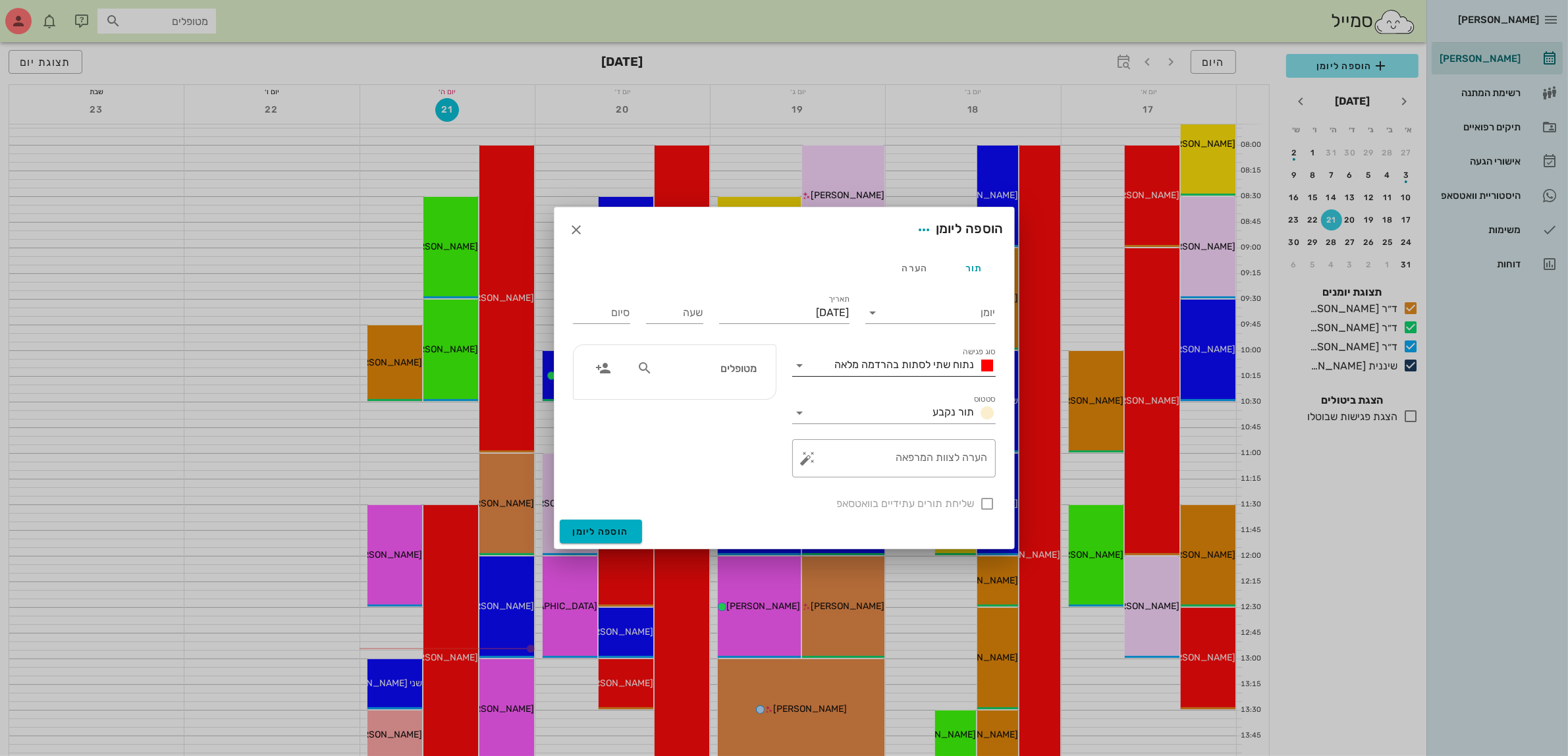
click at [936, 364] on span "נתוח שתי לסתות בהרדמה מלאה" at bounding box center [905, 365] width 140 height 13
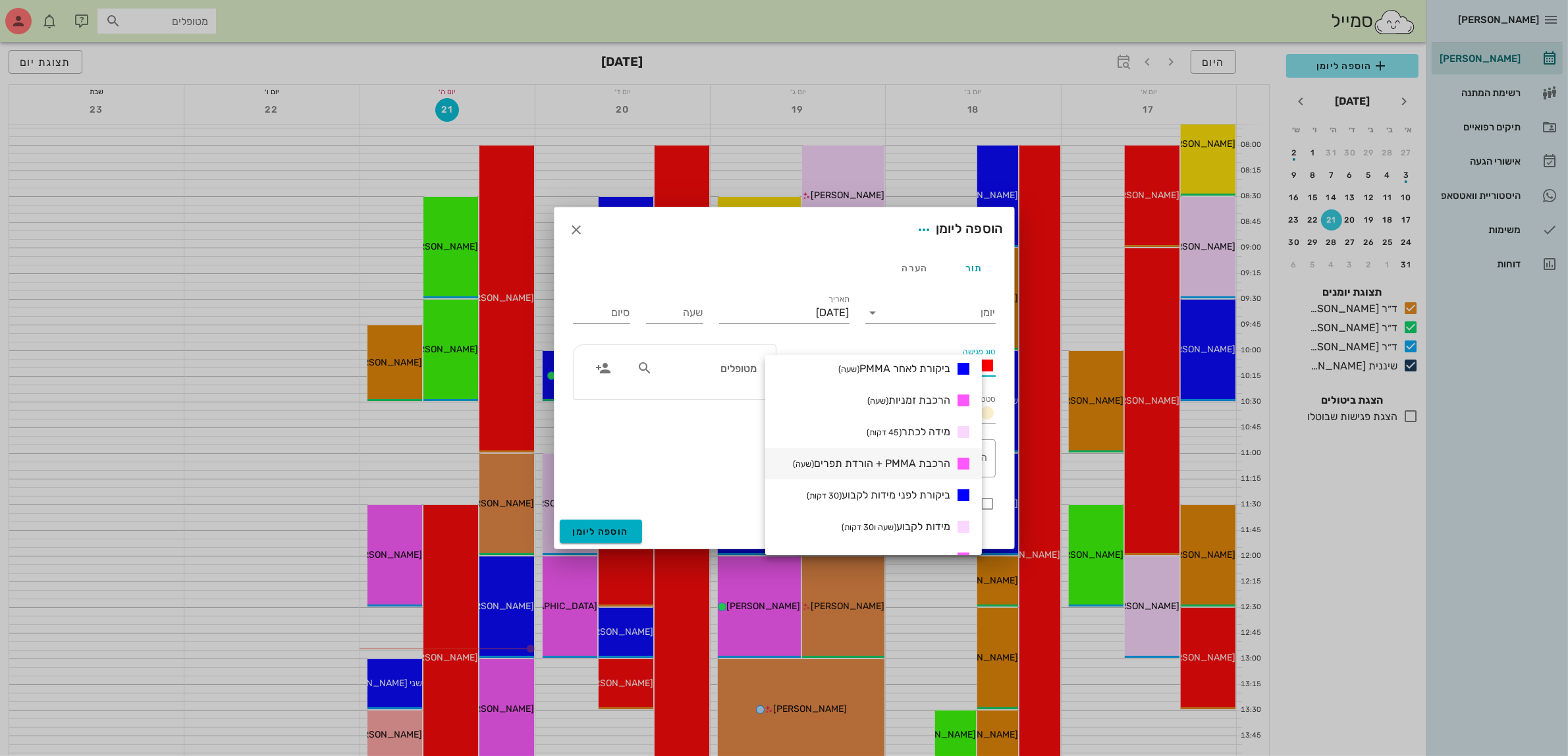
scroll to position [411, 0]
click at [937, 530] on span "הרכבת קבוע (שעה ו30 דקות)" at bounding box center [895, 533] width 110 height 13
type input "01:30"
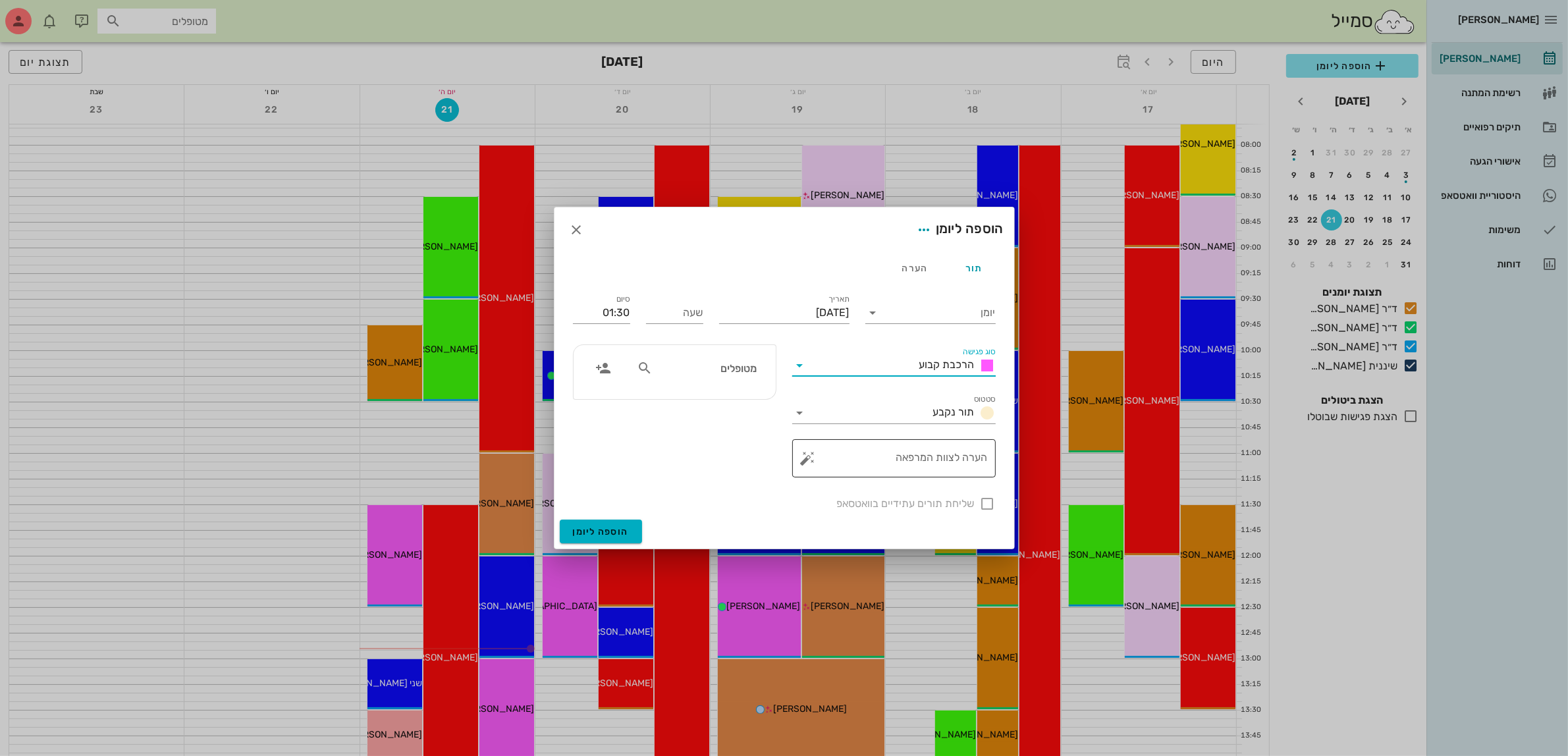
click at [897, 461] on textarea "הערה לצוות המרפאה" at bounding box center [899, 461] width 177 height 31
type textarea "הרכבה 4 כתרים"
click at [985, 501] on div "שליחת תורים עתידיים בוואטסאפ" at bounding box center [784, 502] width 439 height 35
click at [914, 313] on input "יומן" at bounding box center [940, 313] width 112 height 21
click at [932, 353] on div "ד״ר [PERSON_NAME]" at bounding box center [934, 354] width 117 height 13
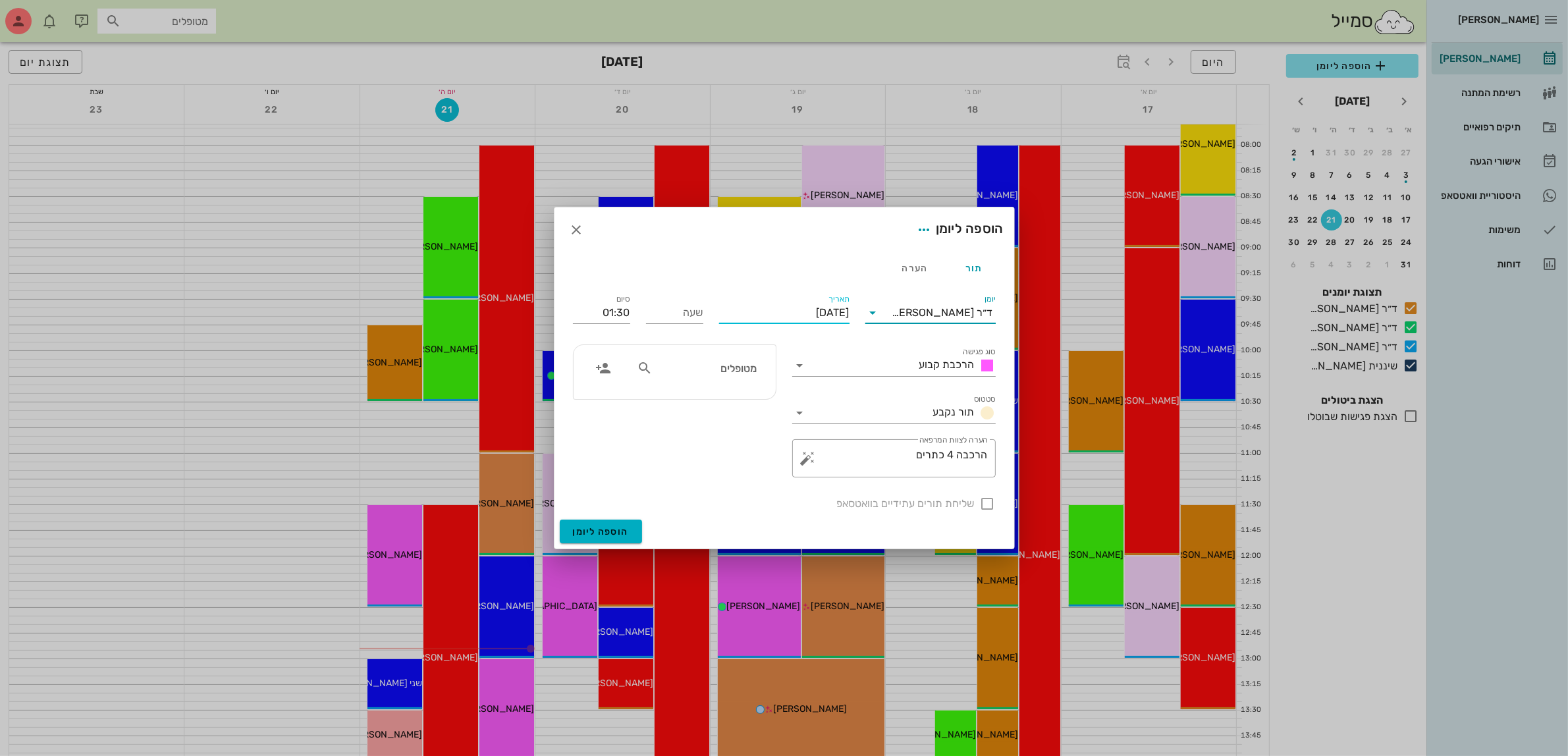
click at [793, 313] on input "[DATE]" at bounding box center [784, 313] width 130 height 21
click at [706, 345] on icon "חודש הבא" at bounding box center [707, 345] width 16 height 16
click at [782, 394] on div "3" at bounding box center [780, 395] width 21 height 9
type input "[DATE]"
click at [686, 316] on input "שעה" at bounding box center [674, 313] width 57 height 21
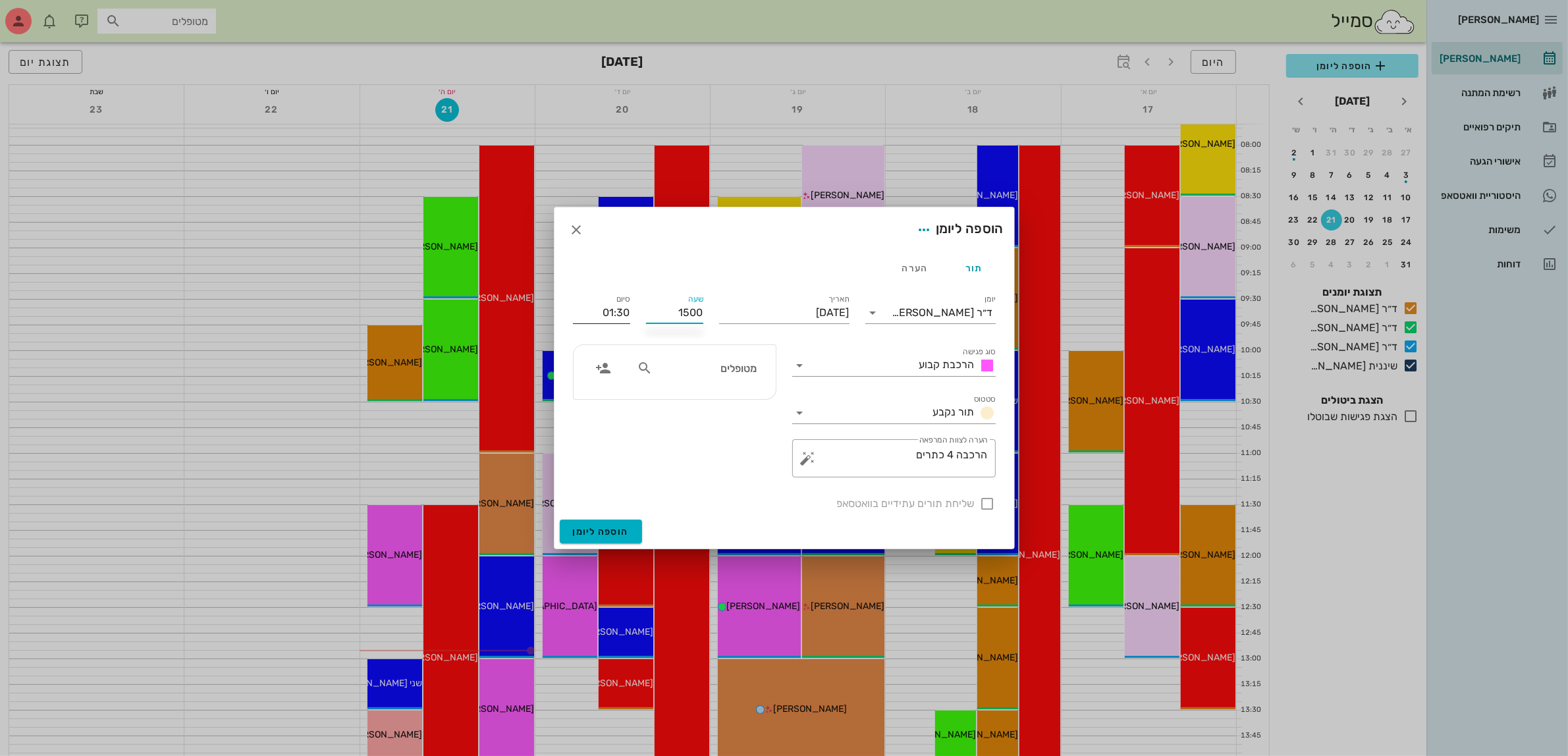
type input "15:00"
click at [617, 320] on input "16:30" at bounding box center [601, 313] width 57 height 21
click at [604, 398] on div "16:00 (שעה)" at bounding box center [567, 398] width 80 height 10
type input "16:00"
click at [746, 370] on input "text" at bounding box center [706, 367] width 101 height 17
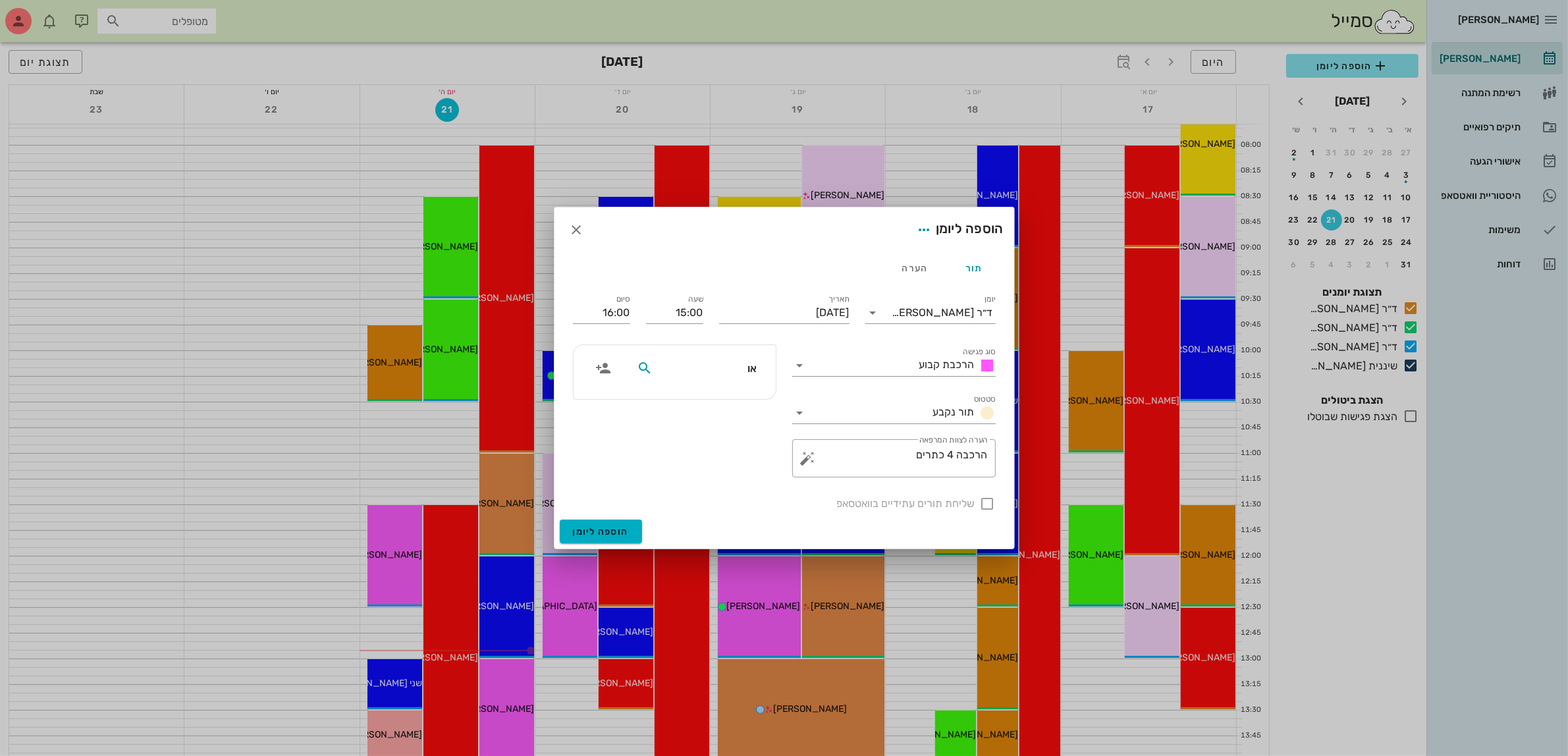
type input "[PERSON_NAME]"
click at [722, 403] on div "אורן אביטן 034927004 0506660353" at bounding box center [682, 403] width 145 height 33
click at [987, 508] on div at bounding box center [988, 504] width 23 height 22
checkbox input "true"
click at [596, 530] on span "הוספה ליומן" at bounding box center [601, 532] width 56 height 11
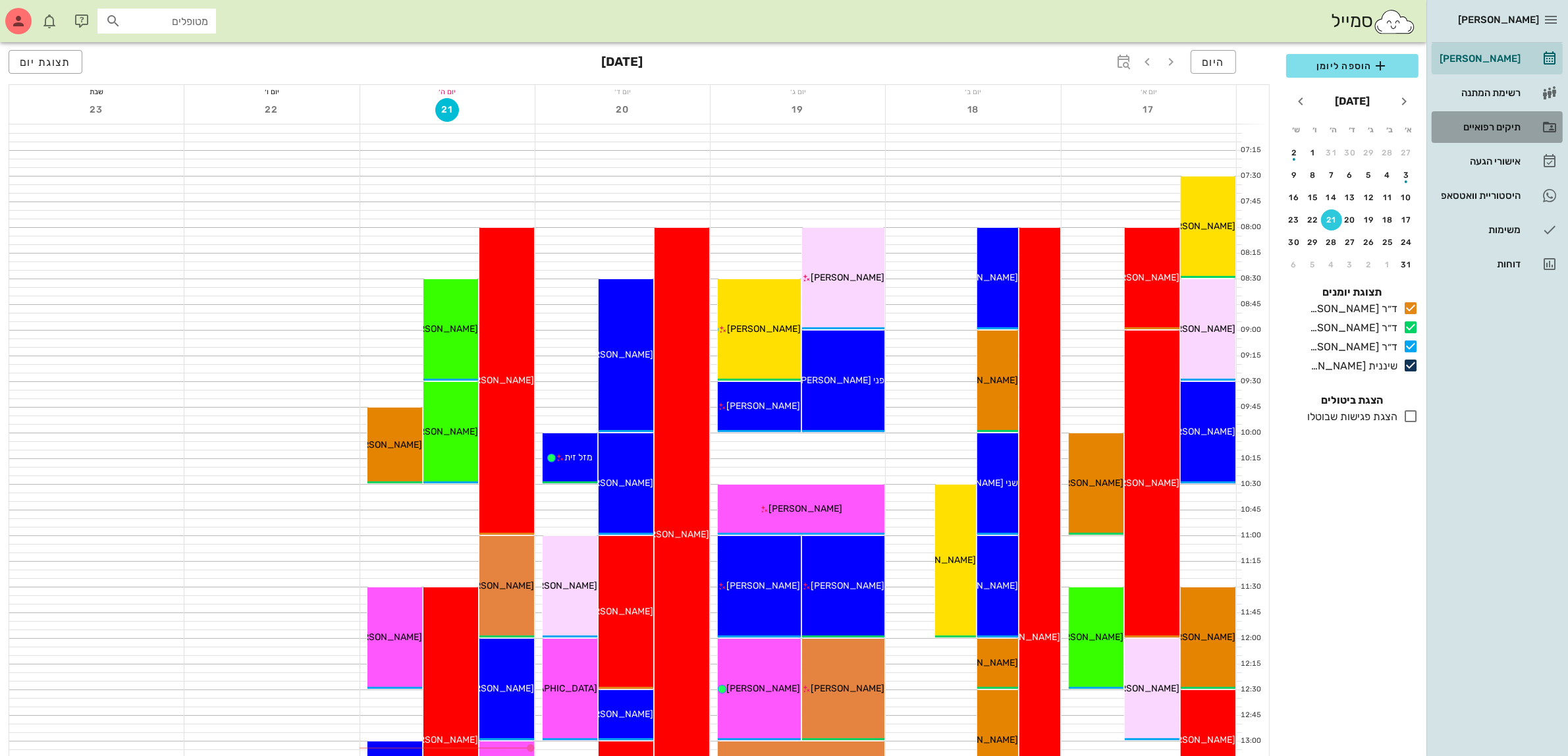
click at [1486, 118] on div "תיקים רפואיים" at bounding box center [1479, 127] width 84 height 21
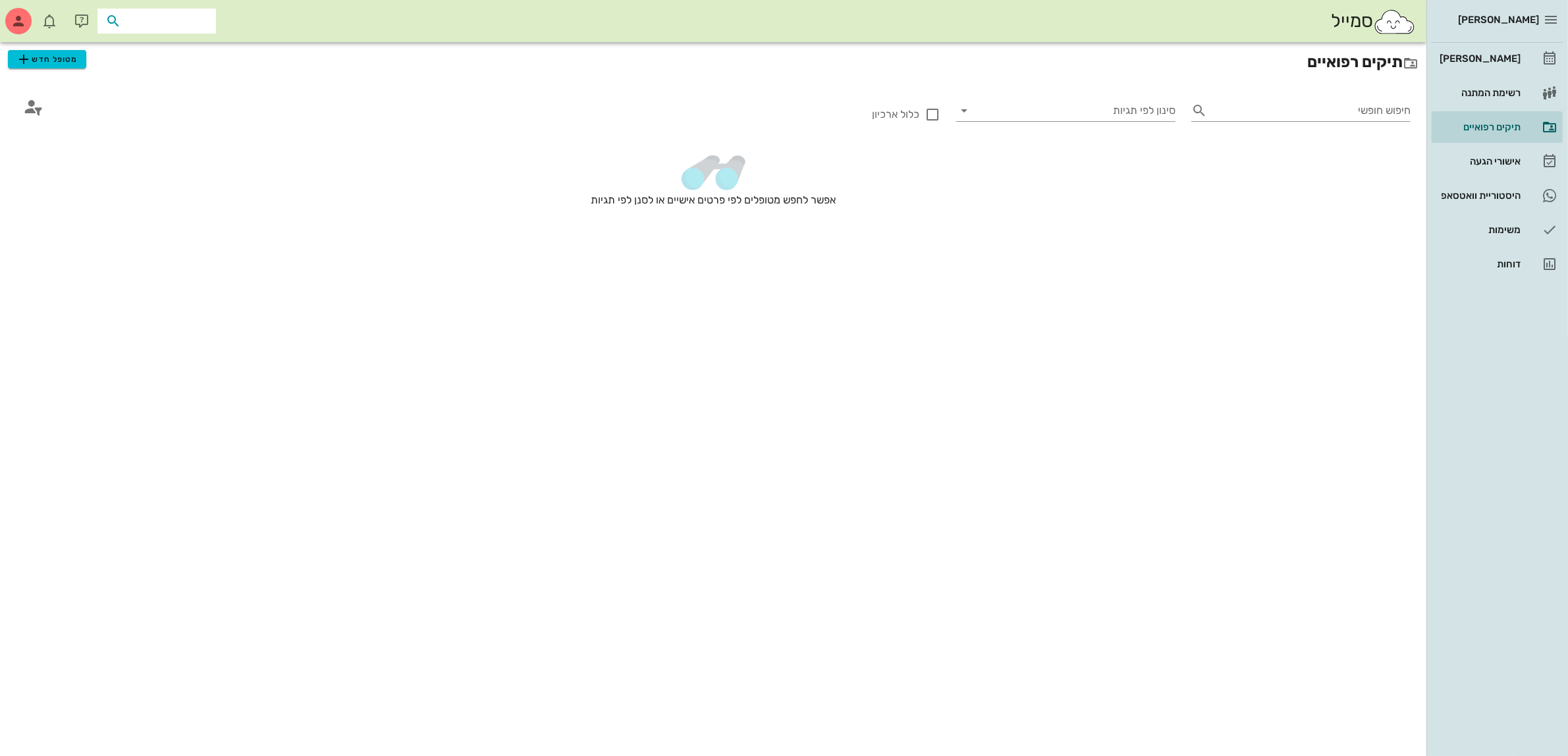
click at [159, 22] on input "text" at bounding box center [166, 21] width 84 height 17
type input "גיל"
click at [178, 54] on div "גילה פונס" at bounding box center [174, 50] width 134 height 10
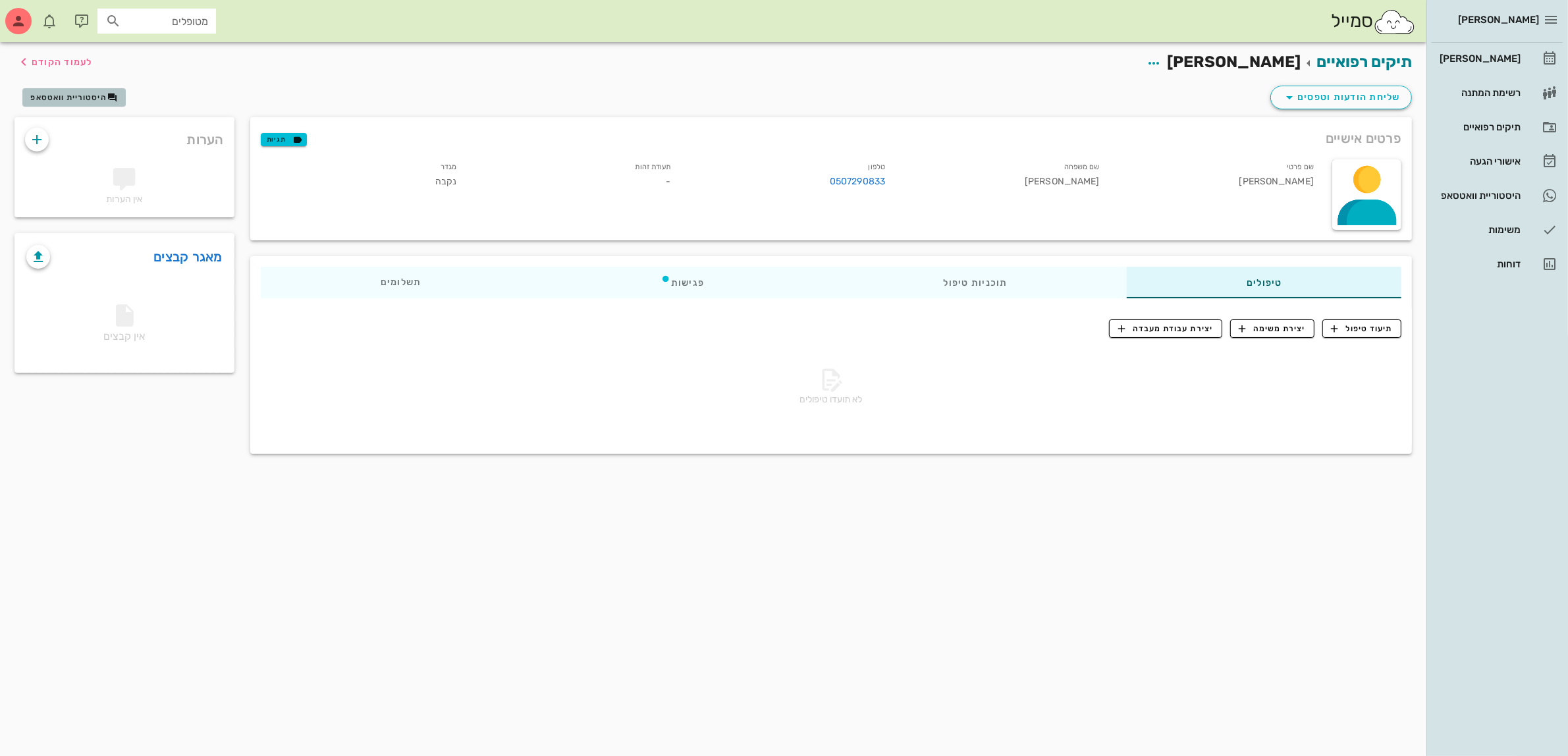
click at [86, 96] on span "היסטוריית וואטסאפ" at bounding box center [68, 97] width 76 height 9
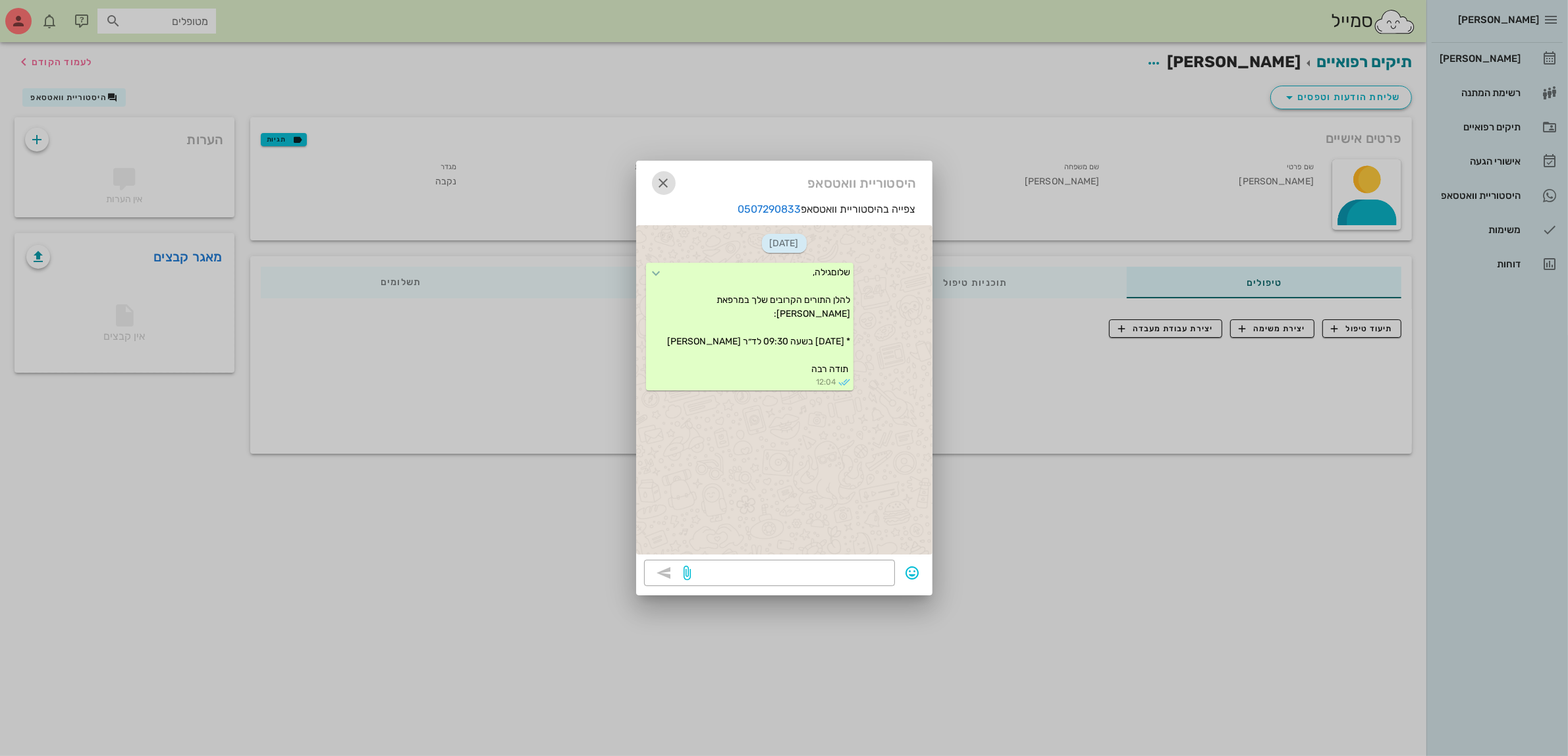
click at [661, 178] on icon "button" at bounding box center [664, 183] width 16 height 16
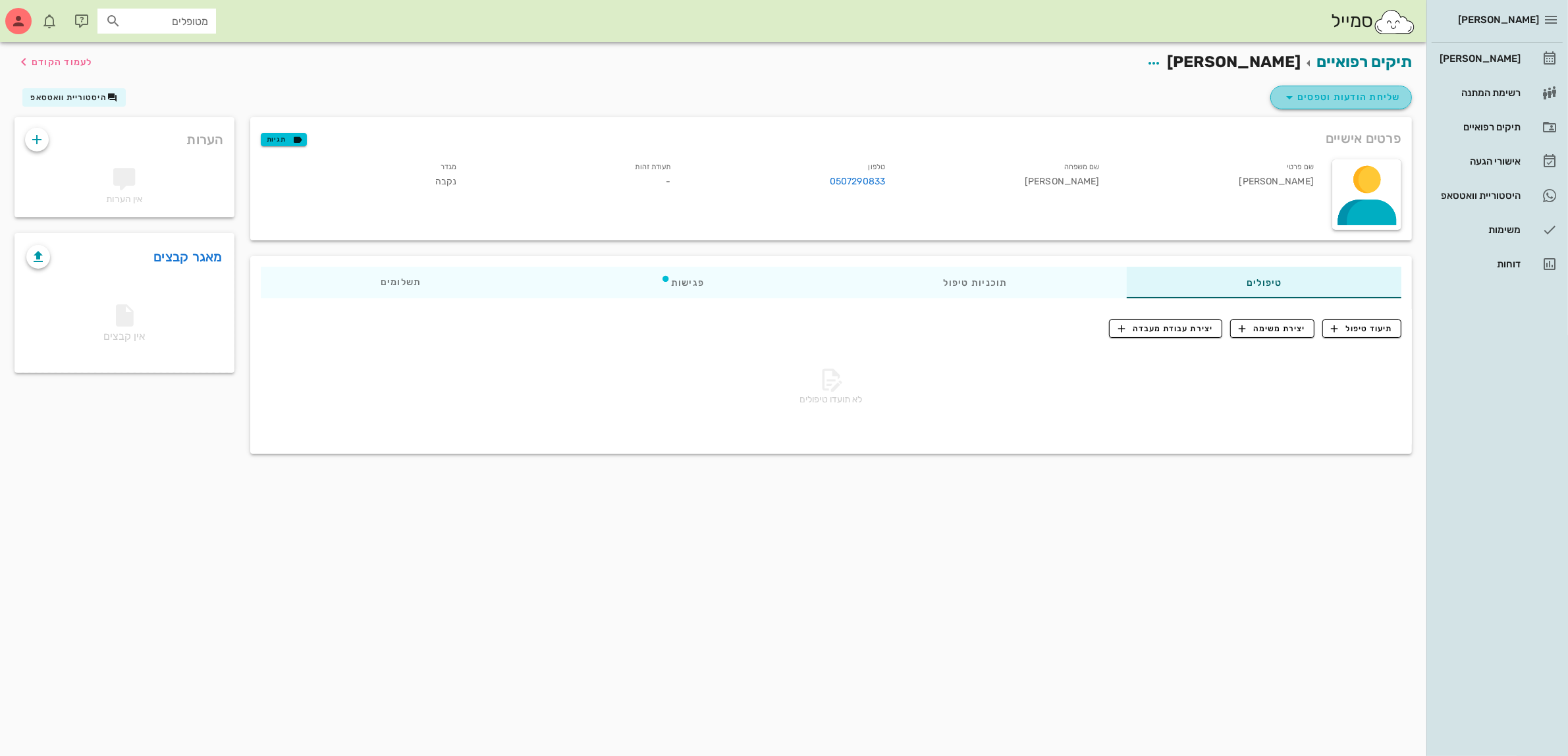
click at [1339, 96] on span "שליחת הודעות וטפסים" at bounding box center [1341, 97] width 119 height 16
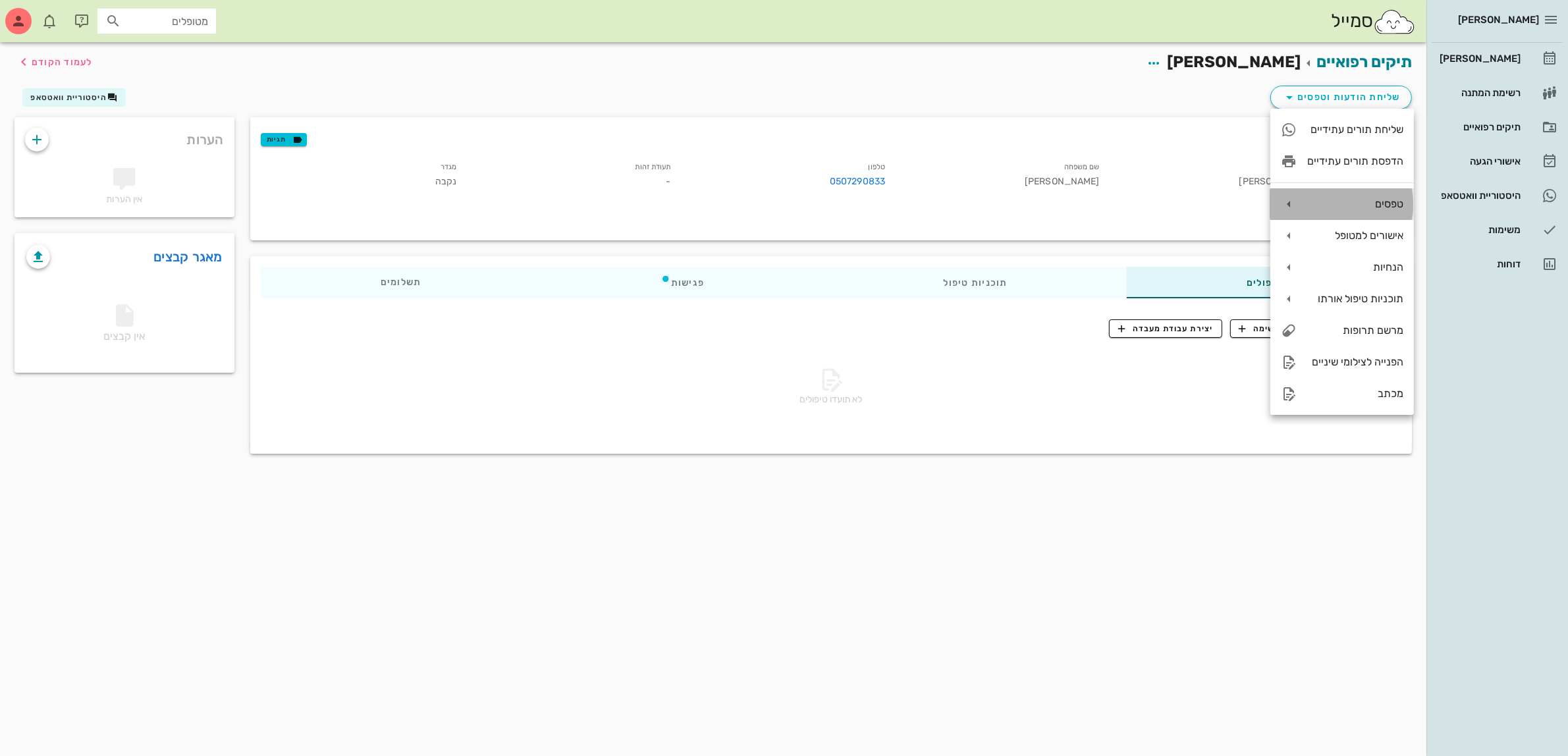
click at [1341, 196] on div "טפסים" at bounding box center [1342, 203] width 144 height 31
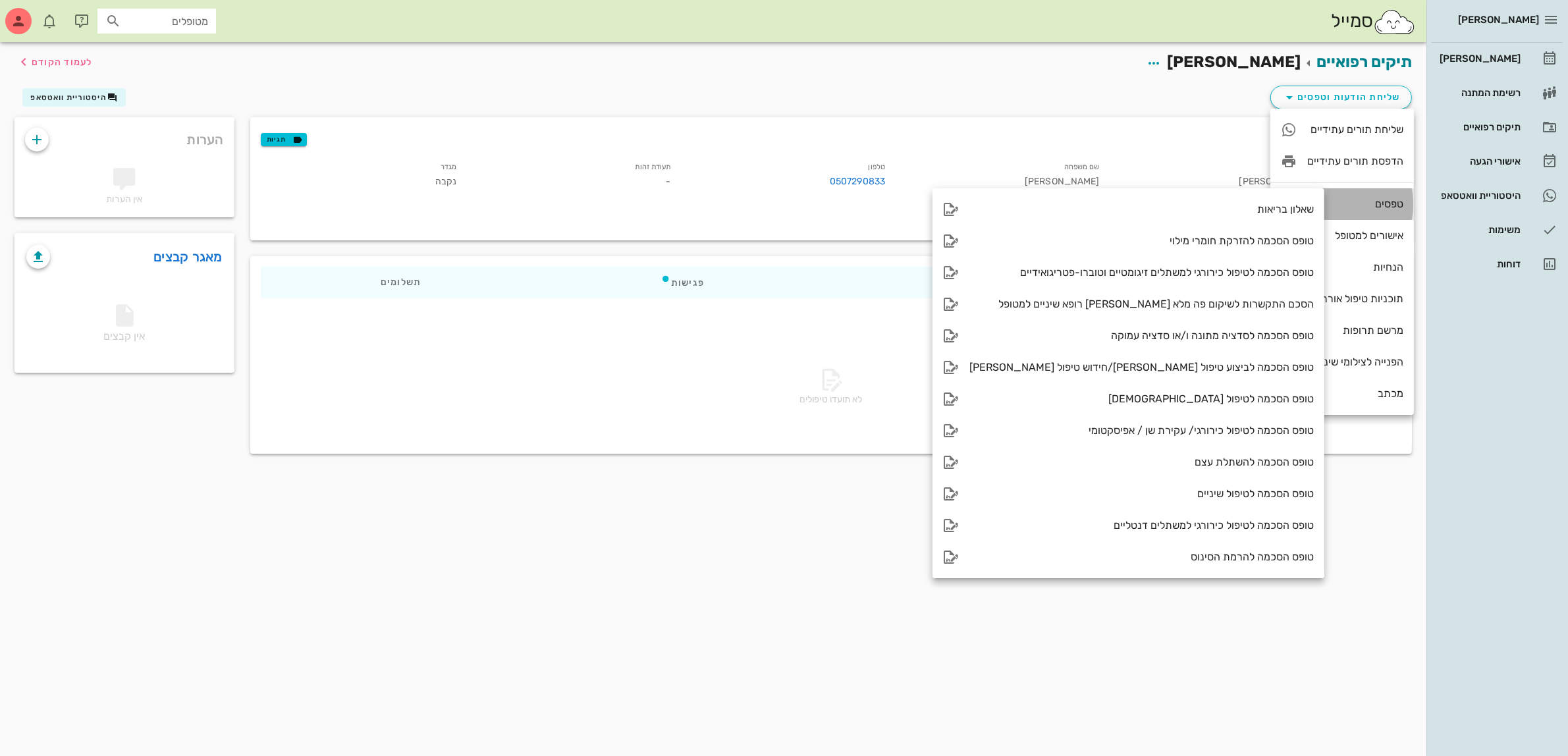
click at [1341, 196] on div "טפסים" at bounding box center [1342, 203] width 144 height 31
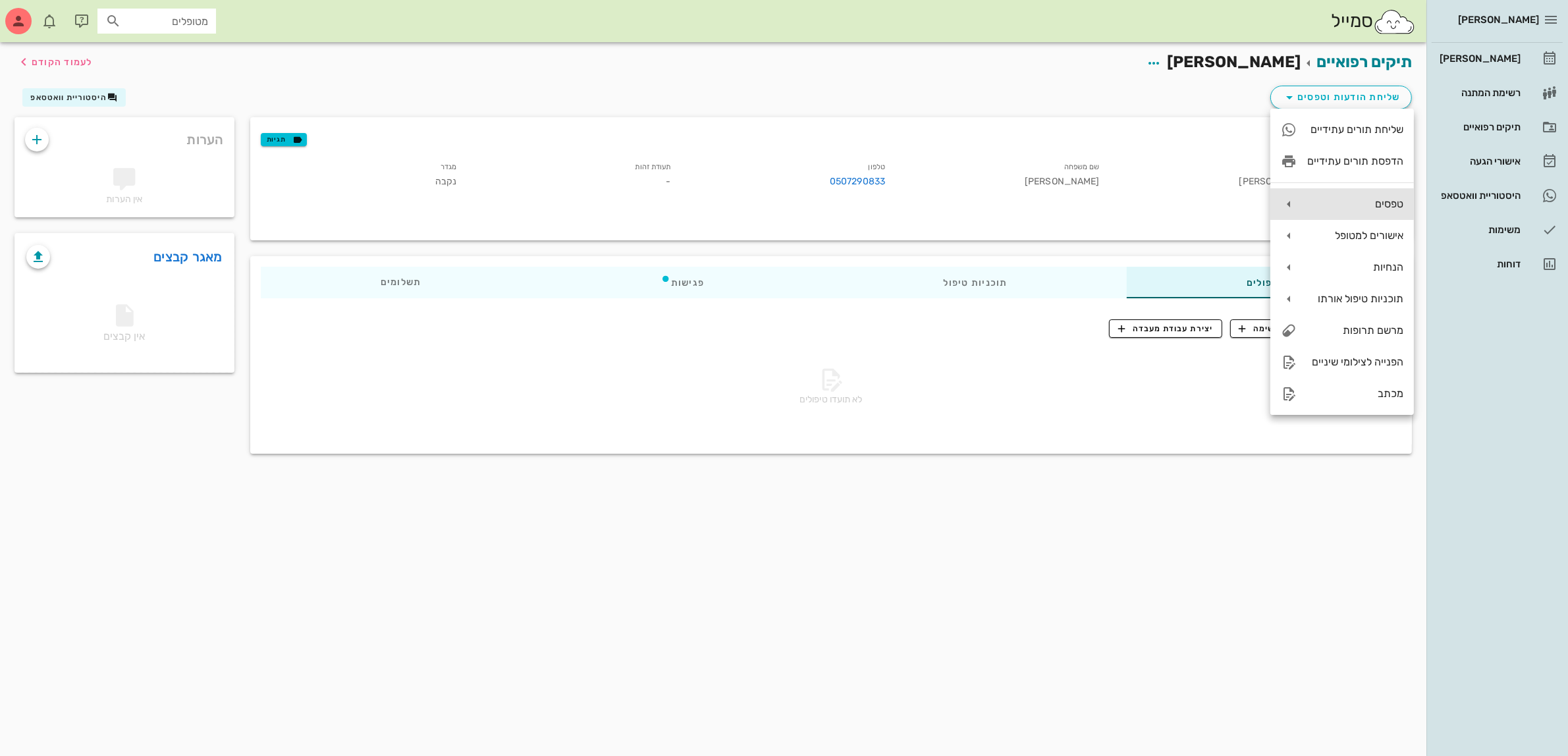
click at [1341, 196] on div "טפסים" at bounding box center [1342, 203] width 144 height 31
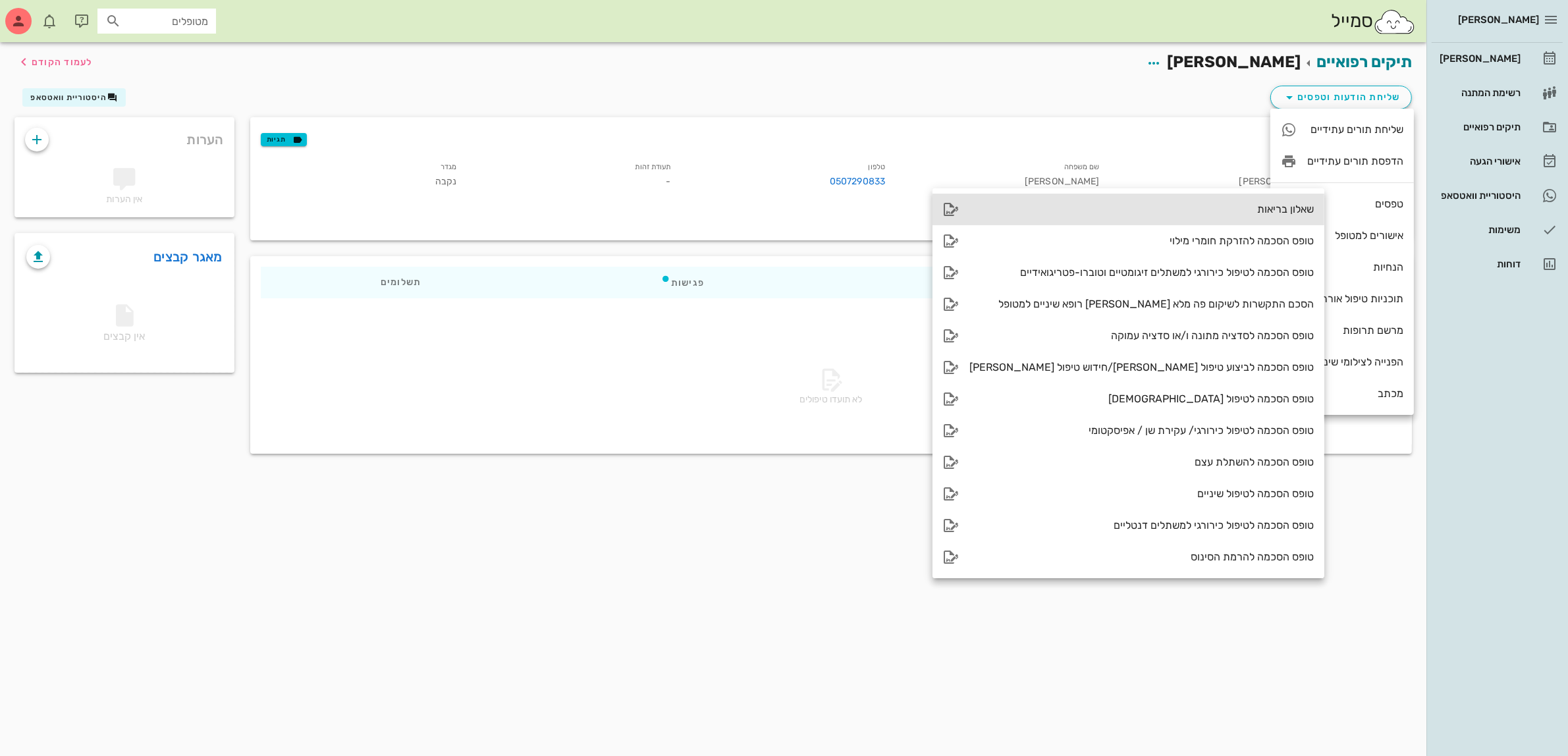
click at [1222, 202] on div "שאלון בריאות" at bounding box center [1141, 209] width 345 height 13
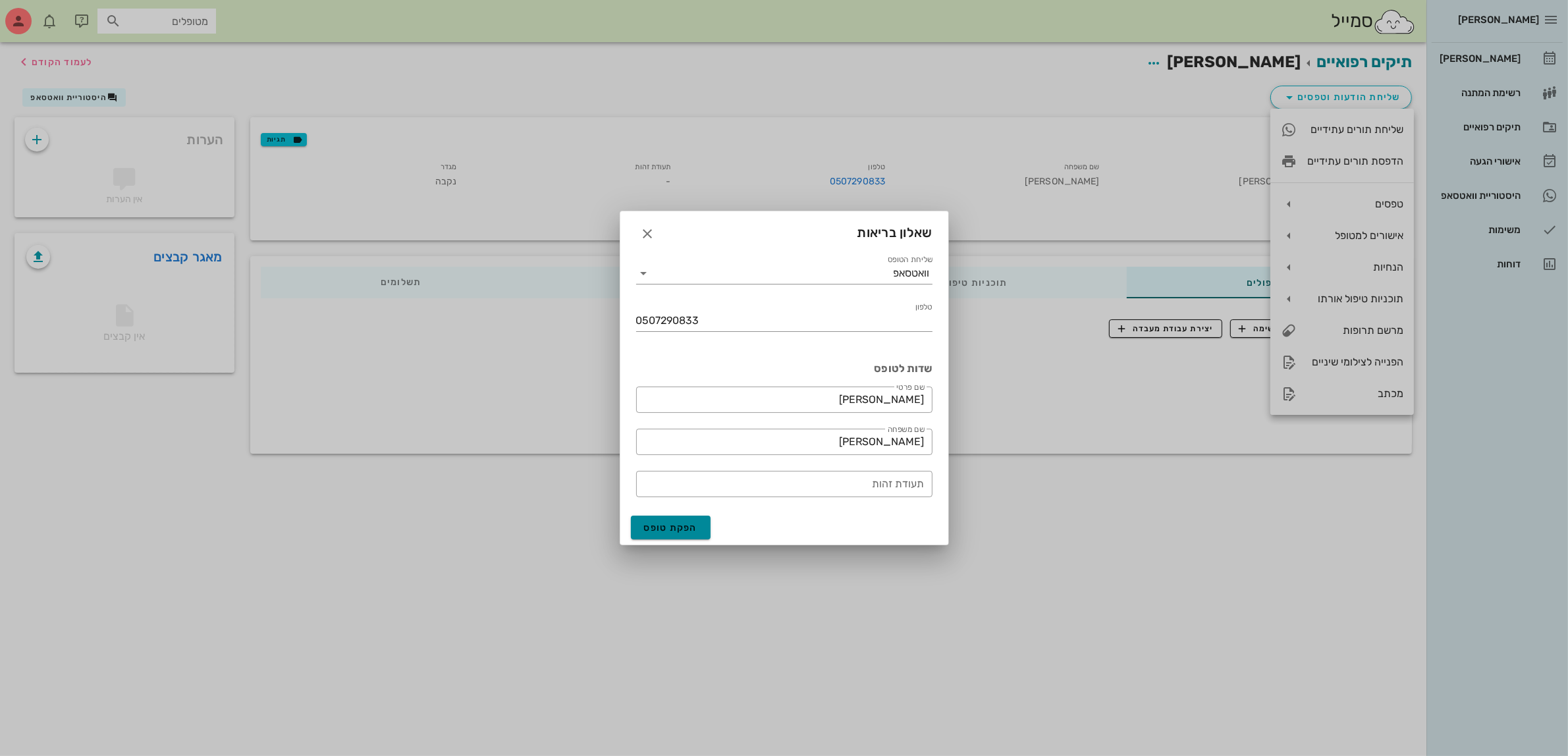
click at [680, 520] on button "הפקת טופס" at bounding box center [671, 527] width 80 height 23
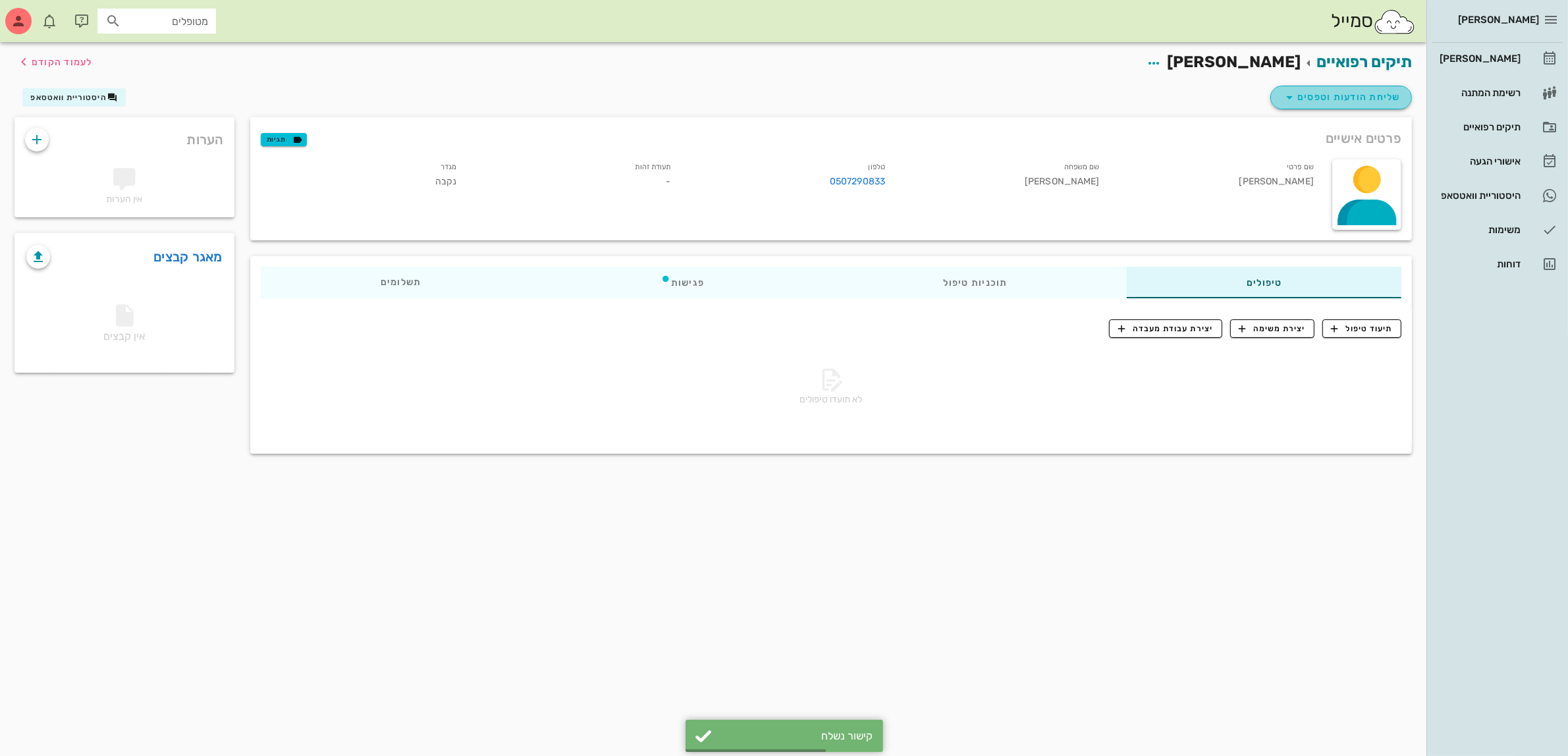
click at [1347, 105] on button "שליחת הודעות וטפסים" at bounding box center [1341, 97] width 141 height 23
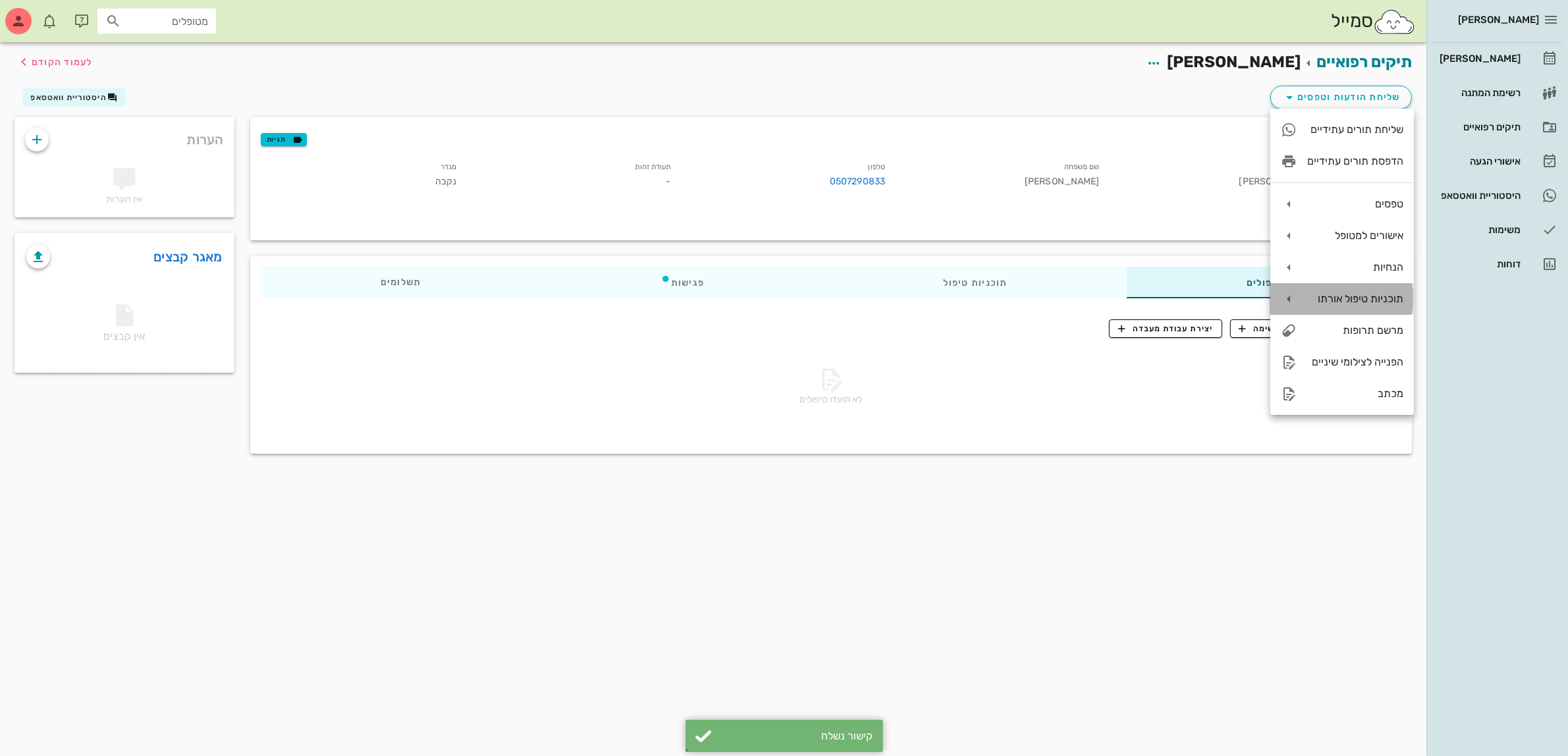
click at [1348, 295] on div "תוכניות טיפול אורתו" at bounding box center [1356, 299] width 96 height 13
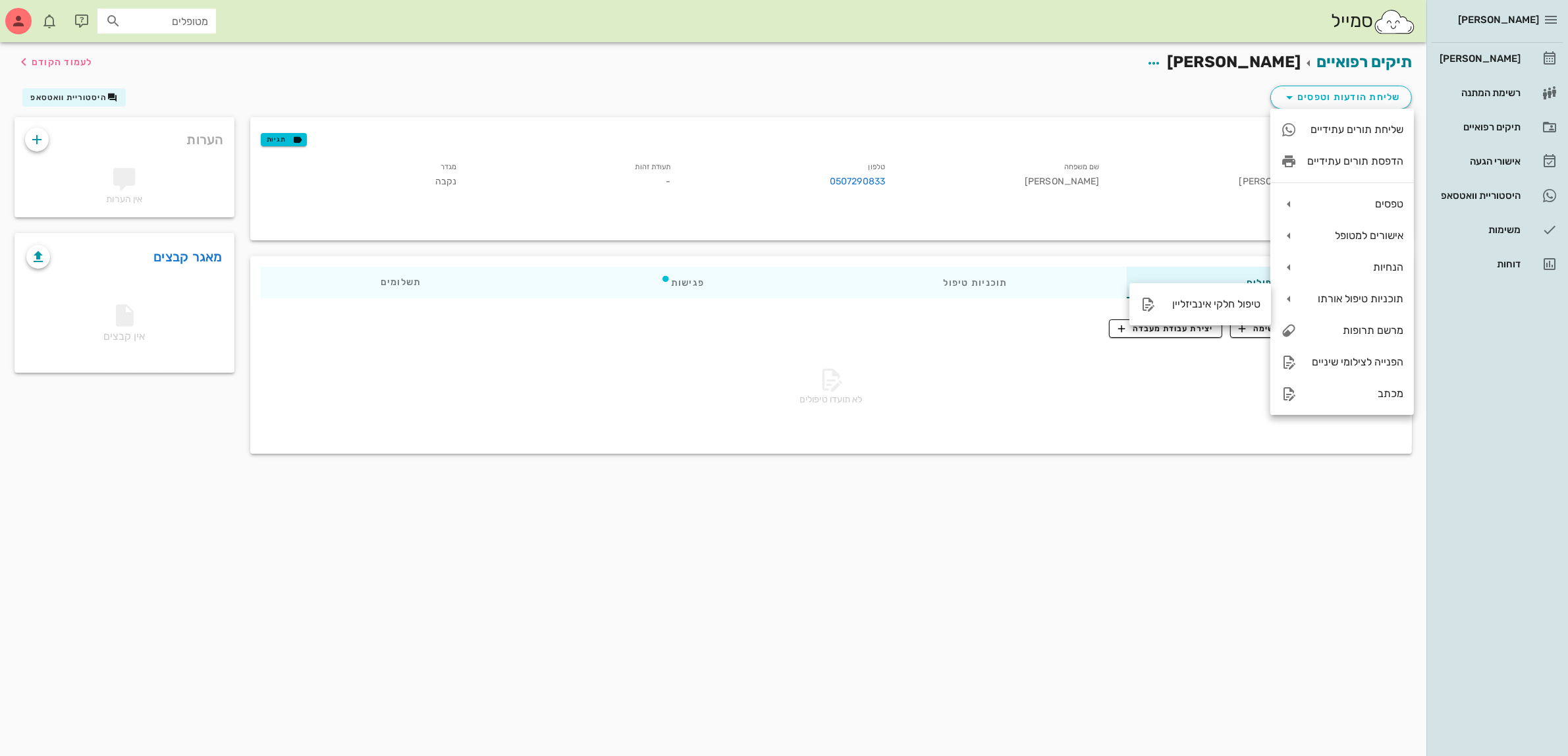
click at [1116, 76] on div "תיקים רפואיים גילה פונס לעמוד הקודם" at bounding box center [713, 62] width 1413 height 41
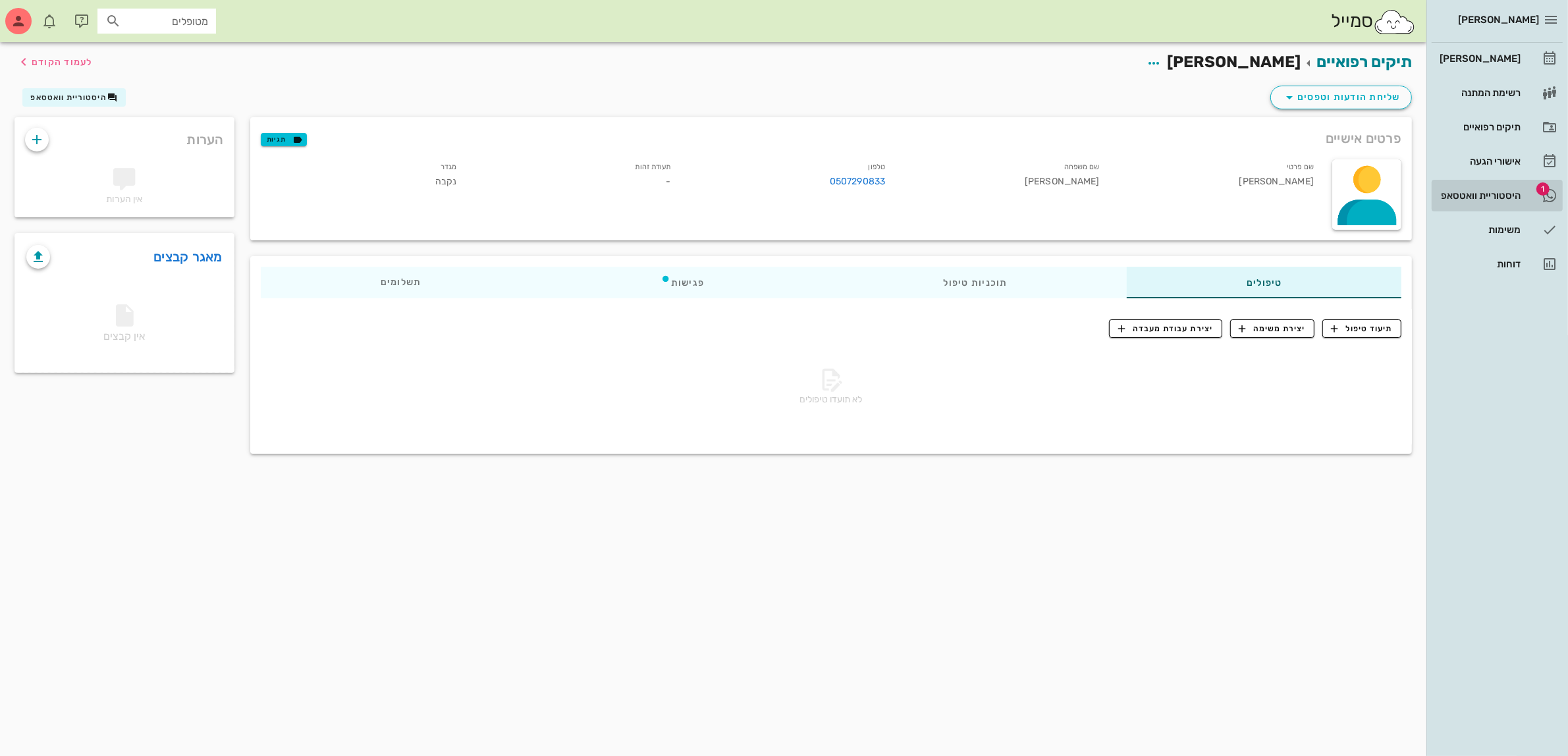
click at [1472, 189] on div "היסטוריית וואטסאפ" at bounding box center [1479, 195] width 84 height 21
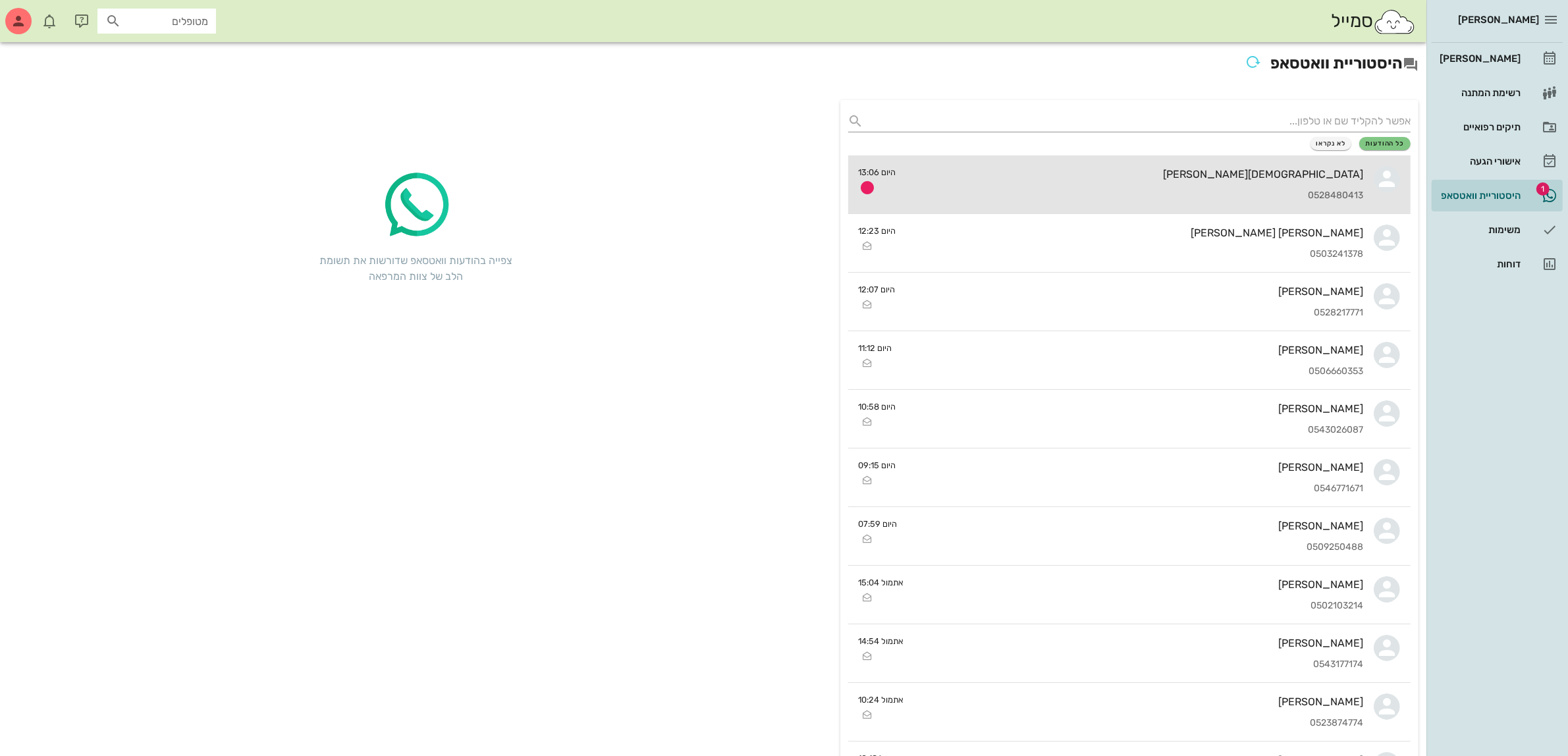
click at [1250, 172] on div "[DEMOGRAPHIC_DATA][PERSON_NAME]" at bounding box center [1135, 174] width 457 height 13
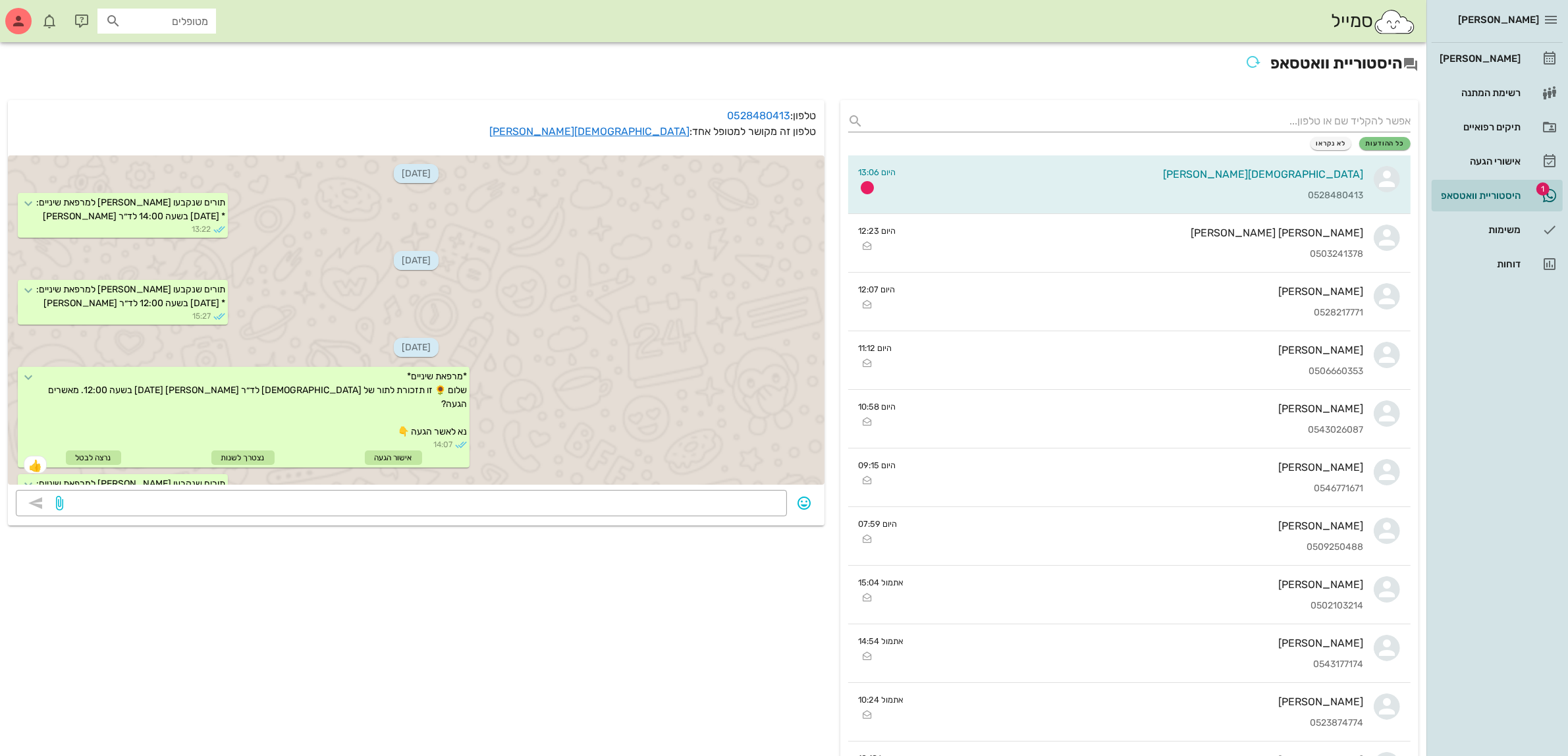
scroll to position [727, 0]
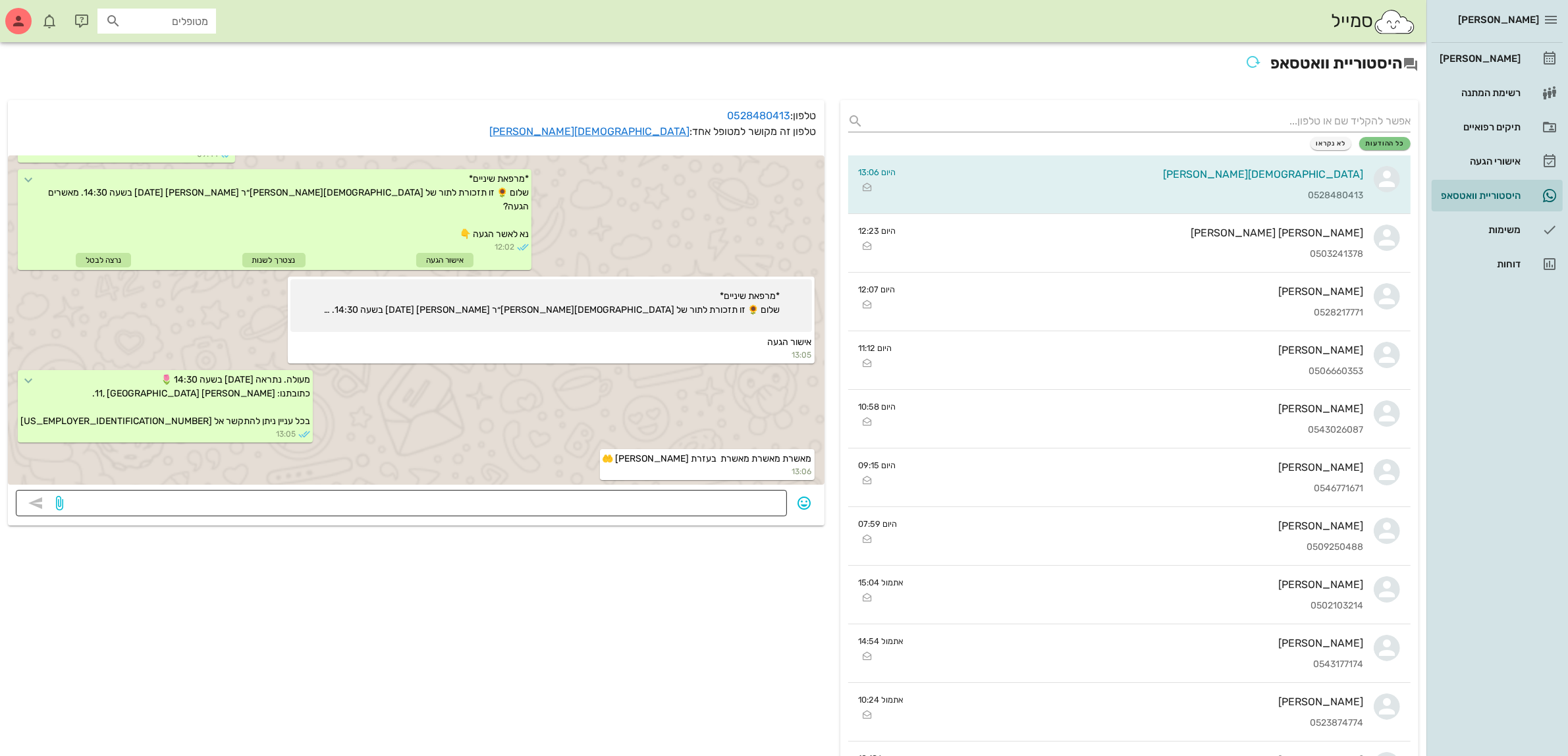
click at [722, 501] on textarea at bounding box center [422, 505] width 713 height 21
click at [768, 499] on textarea "אישאללה חחחחח" at bounding box center [422, 505] width 713 height 21
type textarea "אימשאללה חחחחח"
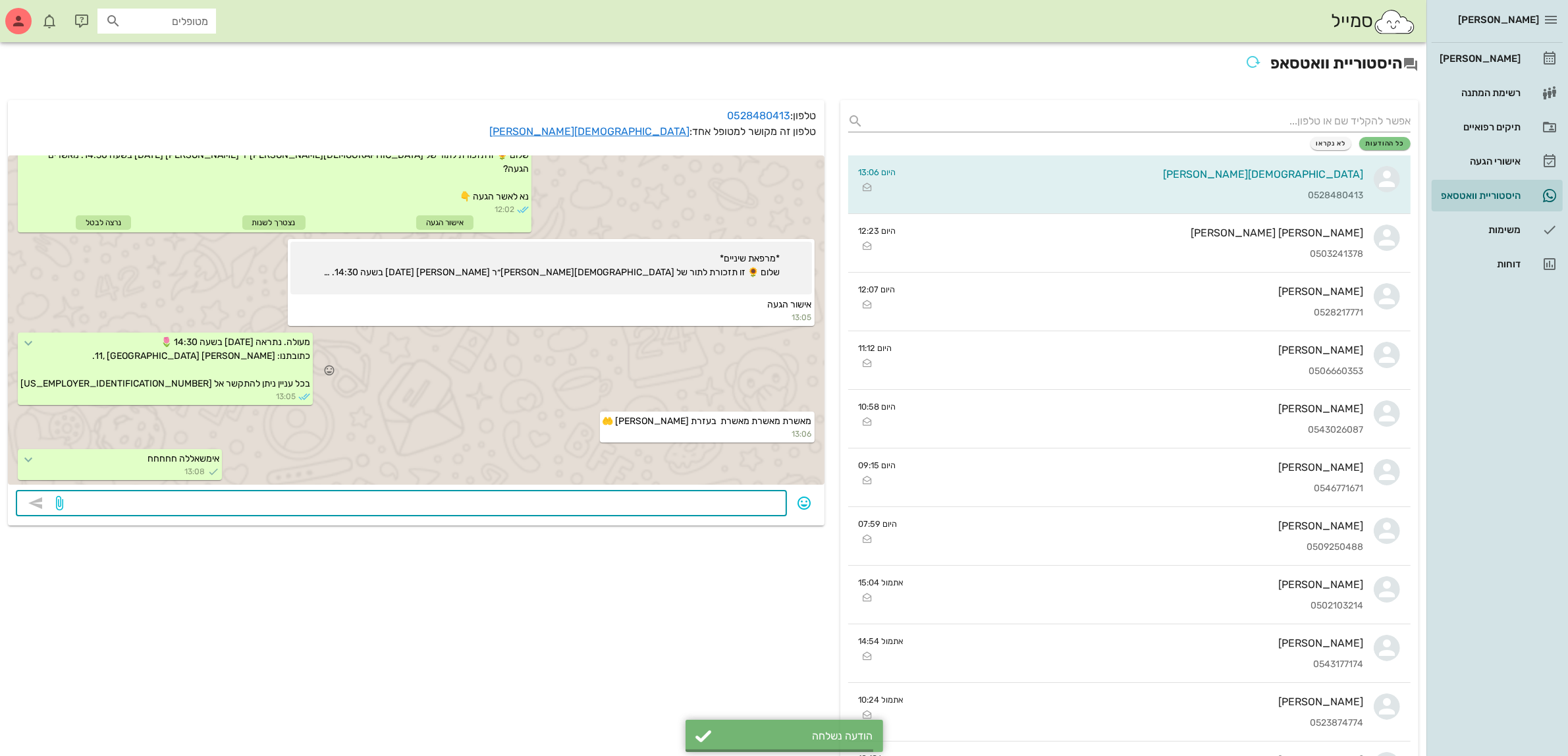
scroll to position [765, 0]
click at [36, 459] on icon at bounding box center [28, 460] width 16 height 16
click at [209, 505] on textarea at bounding box center [422, 505] width 713 height 21
type textarea "אינשאלללללה"
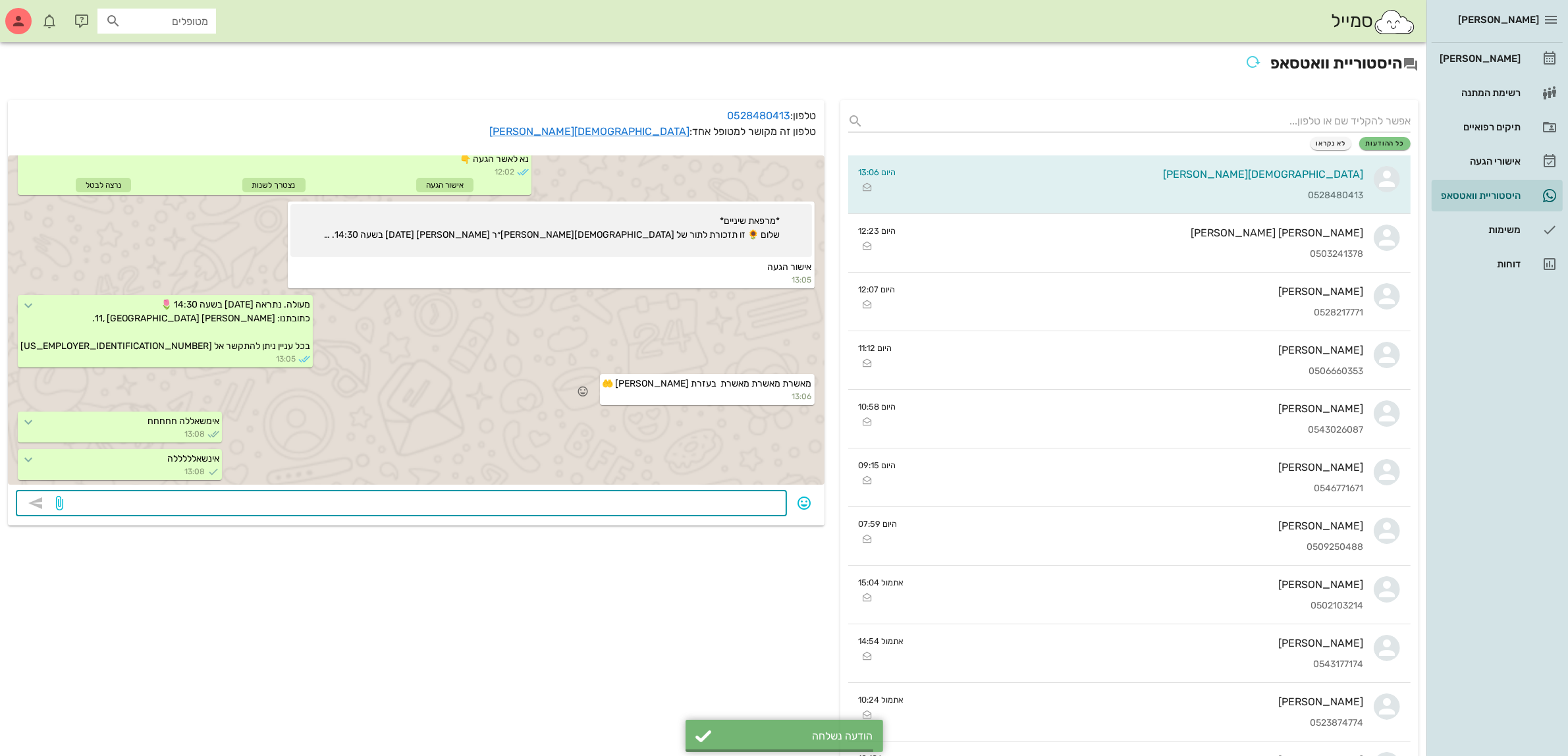
scroll to position [802, 0]
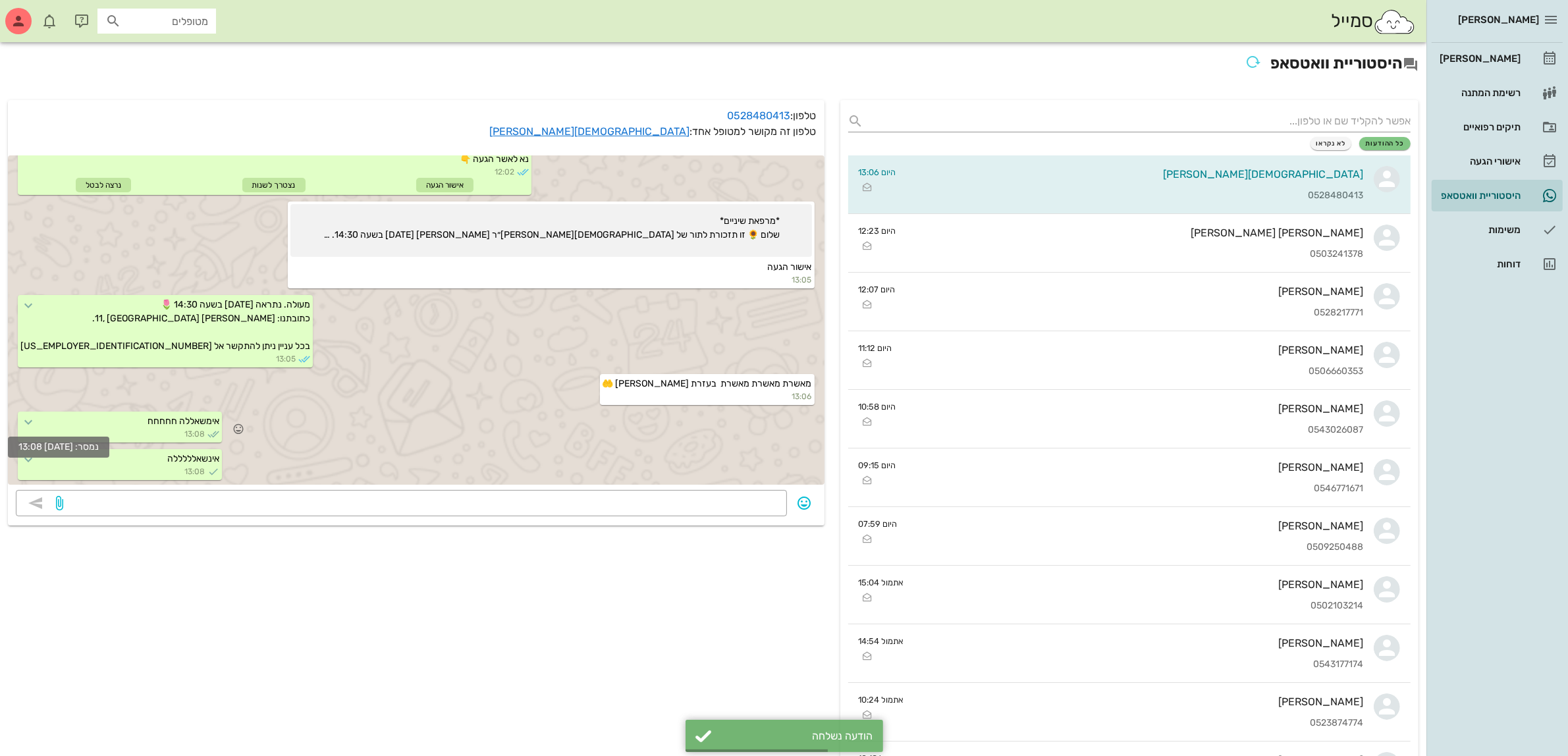
click at [36, 419] on icon at bounding box center [28, 422] width 16 height 16
drag, startPoint x: 39, startPoint y: 419, endPoint x: 583, endPoint y: 504, distance: 550.6
click at [583, 504] on textarea at bounding box center [422, 505] width 713 height 21
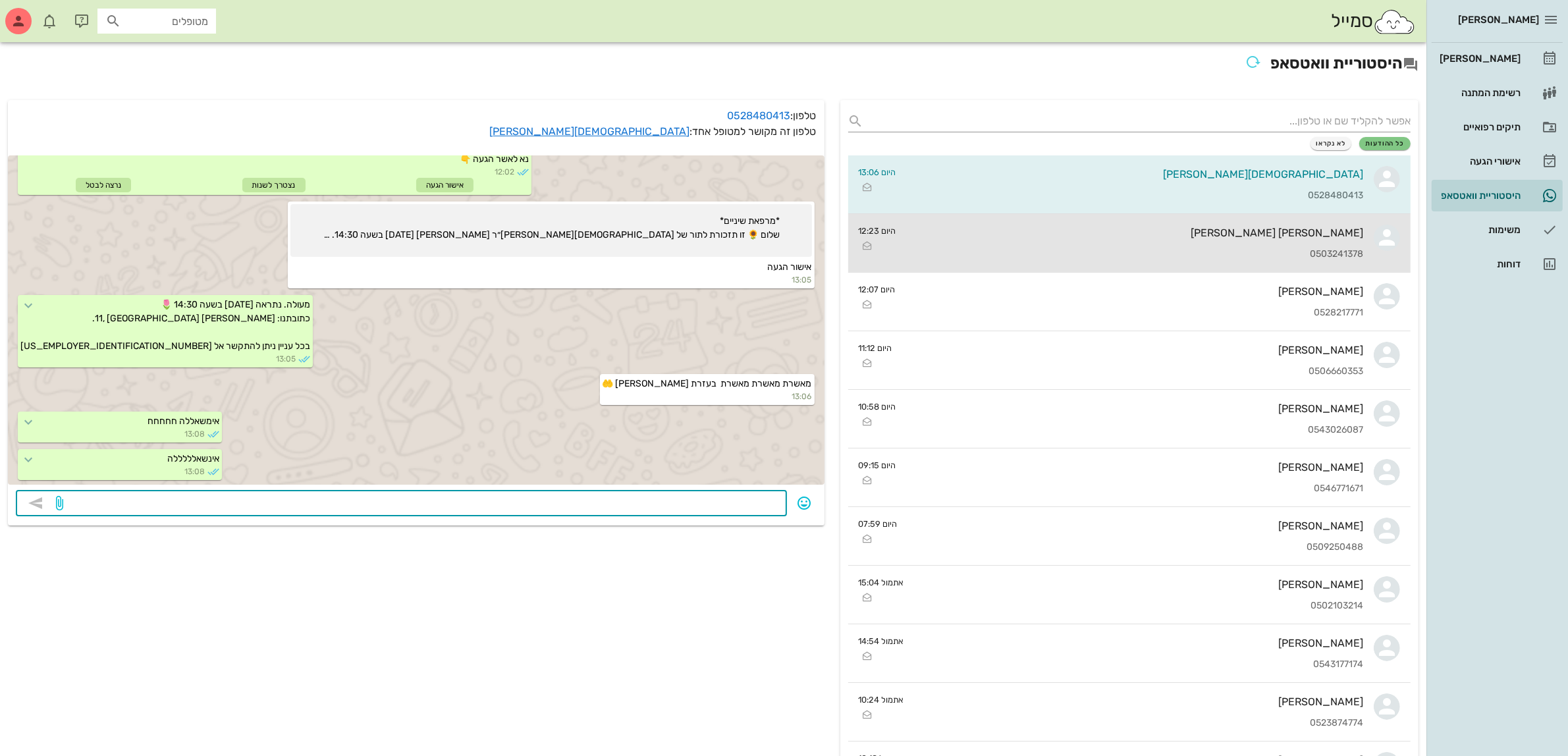
click at [1296, 238] on div "ליז ליז יעקב" at bounding box center [1135, 233] width 457 height 13
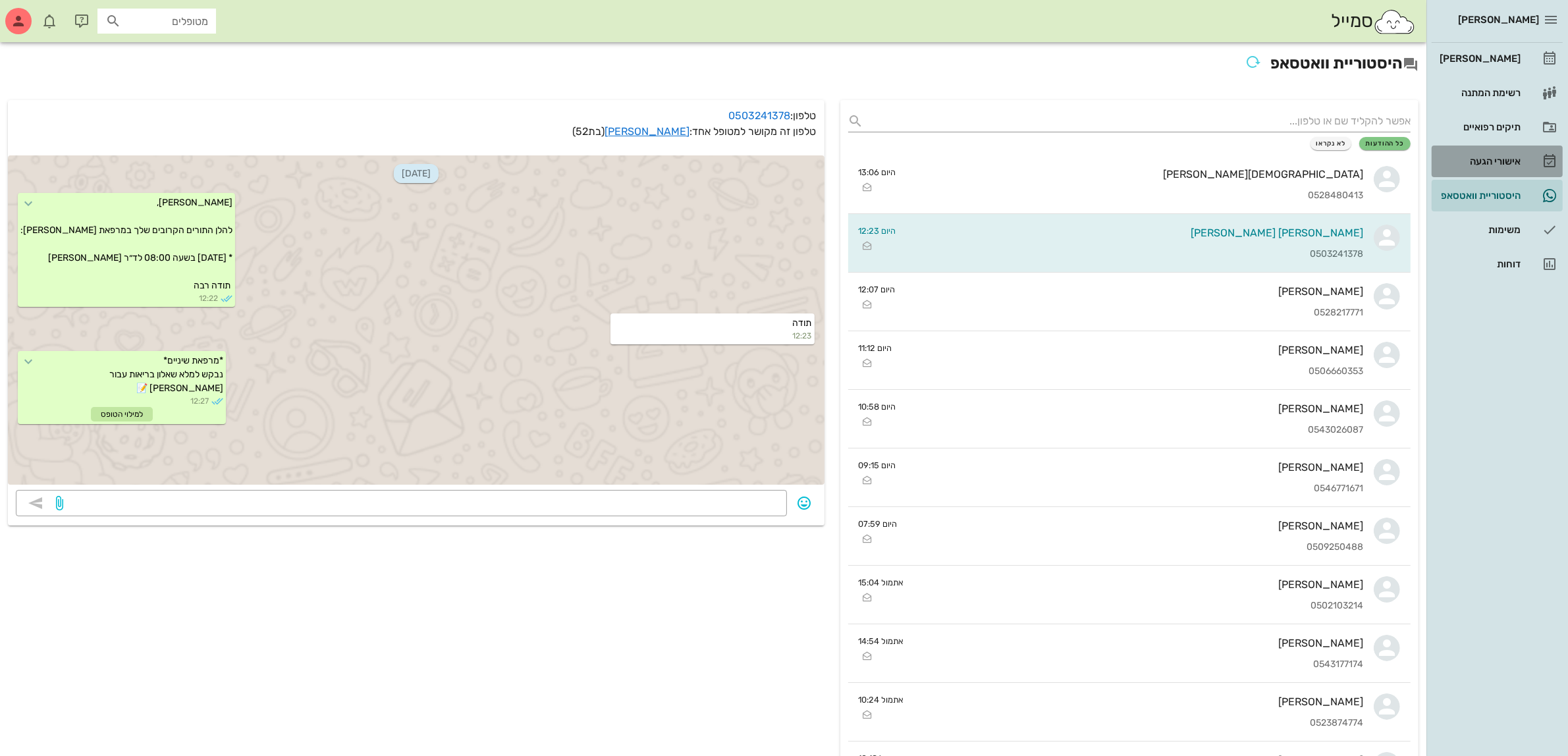
click at [1493, 163] on div "אישורי הגעה" at bounding box center [1479, 161] width 84 height 10
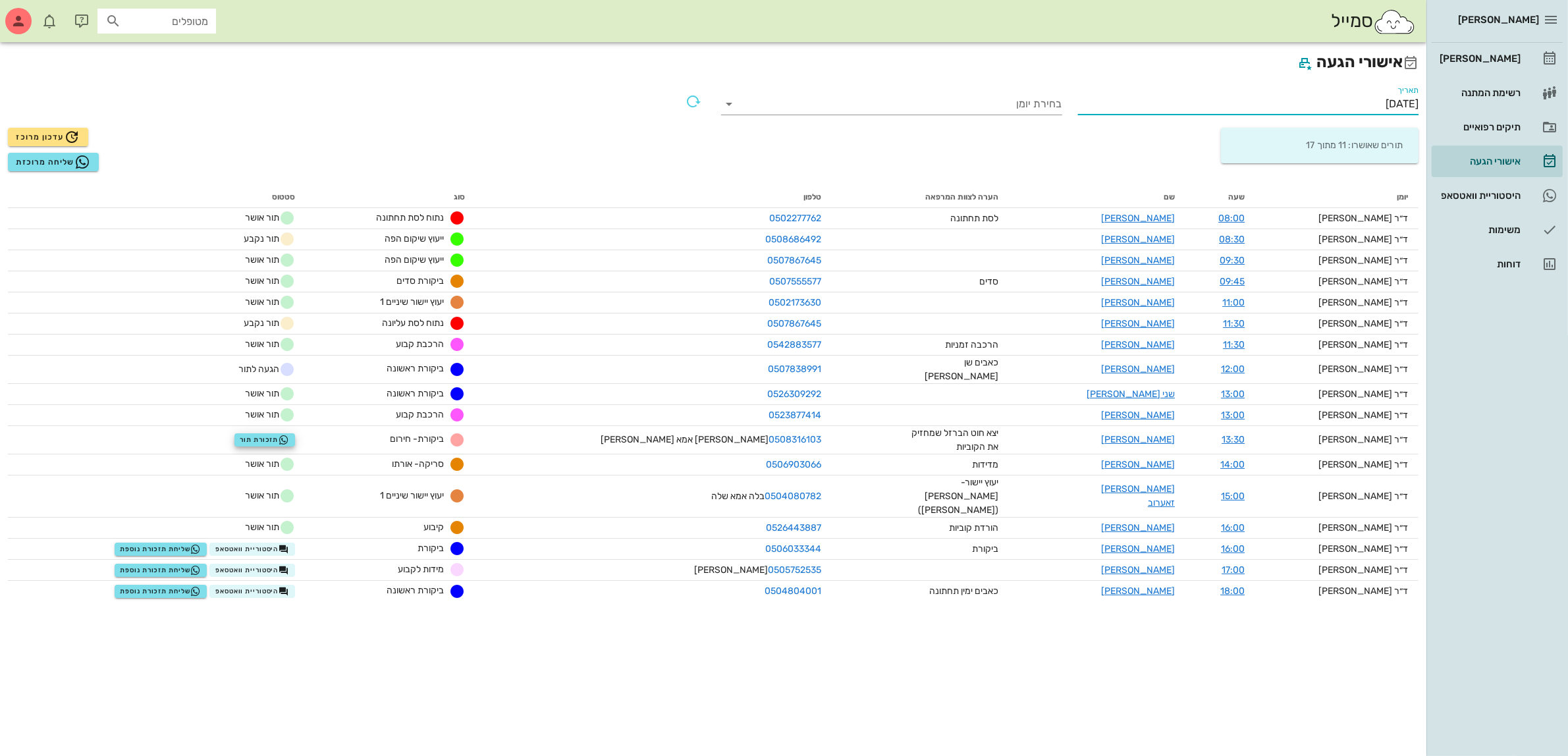
click at [1369, 96] on input "[DATE]" at bounding box center [1248, 104] width 341 height 21
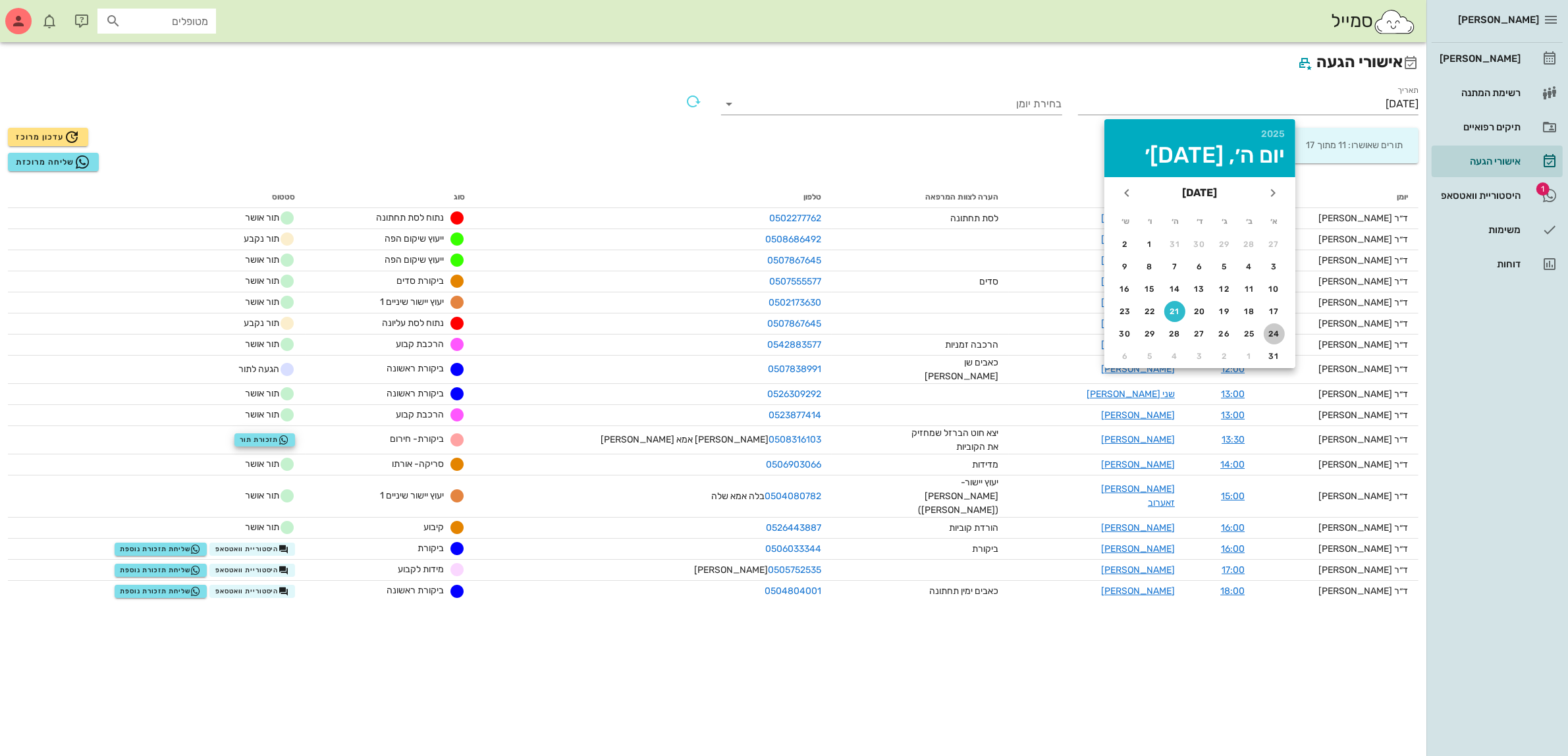
click at [1275, 330] on div "24" at bounding box center [1274, 333] width 21 height 9
type input "24/08/2025"
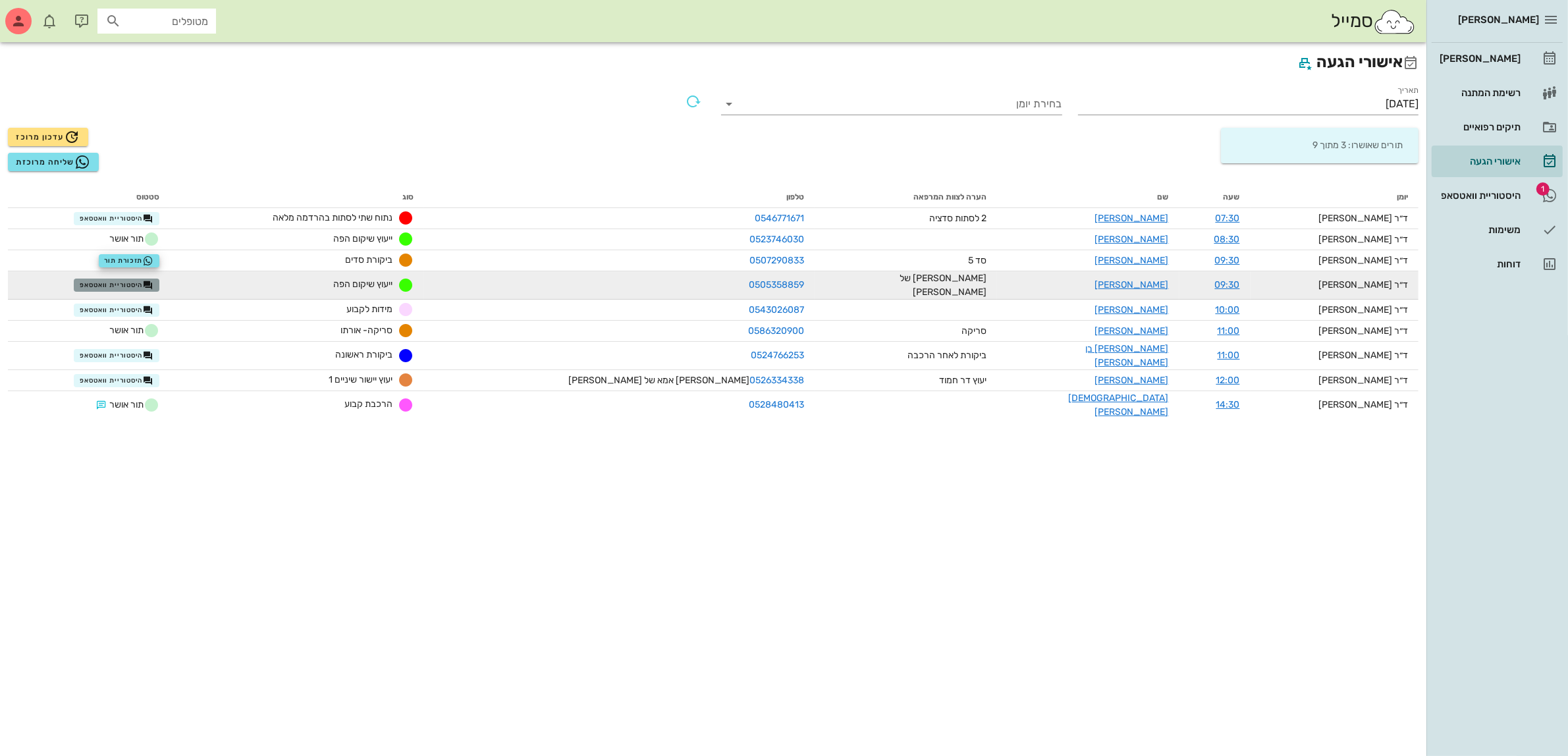
click at [154, 280] on span "היסטוריית וואטסאפ" at bounding box center [117, 284] width 74 height 10
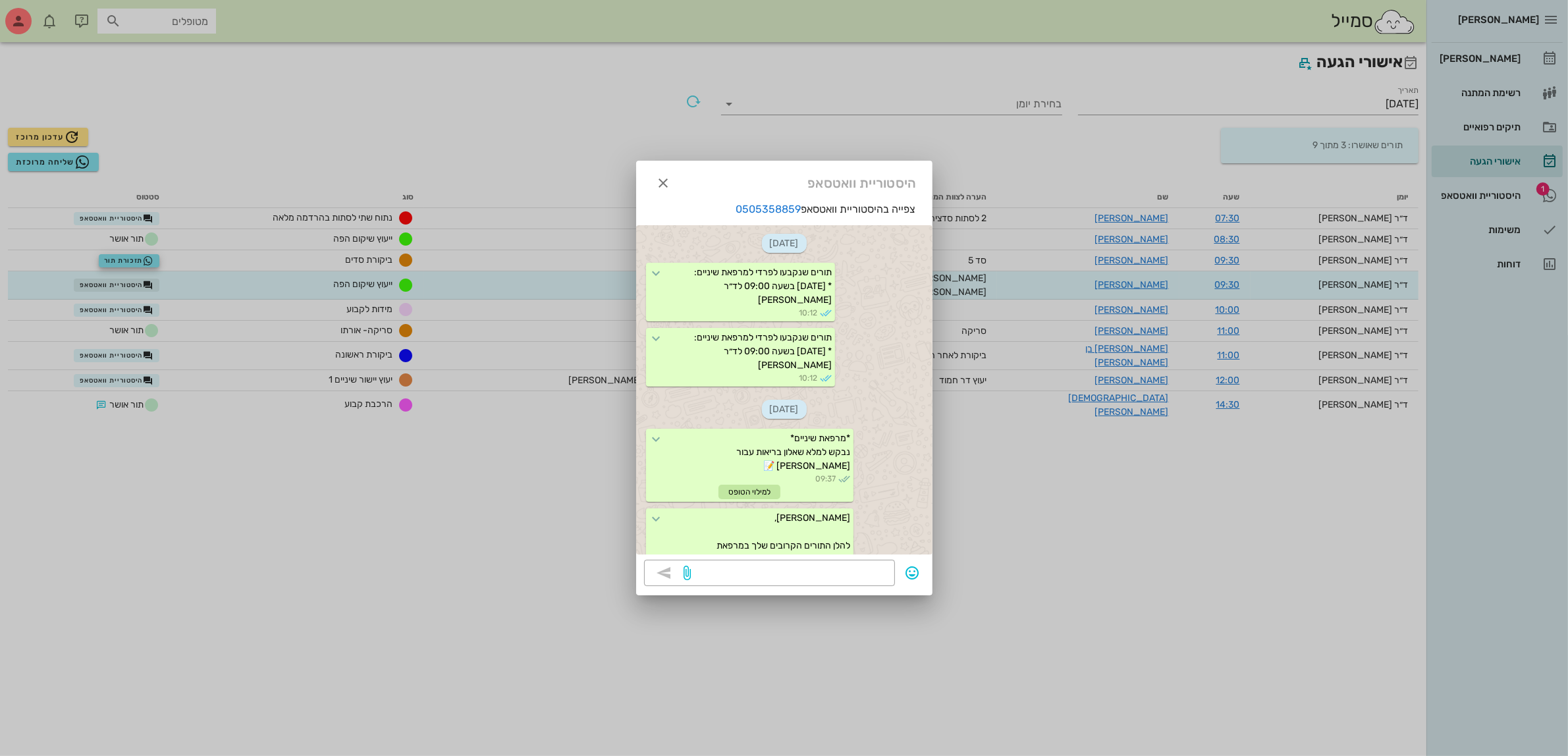
scroll to position [300, 0]
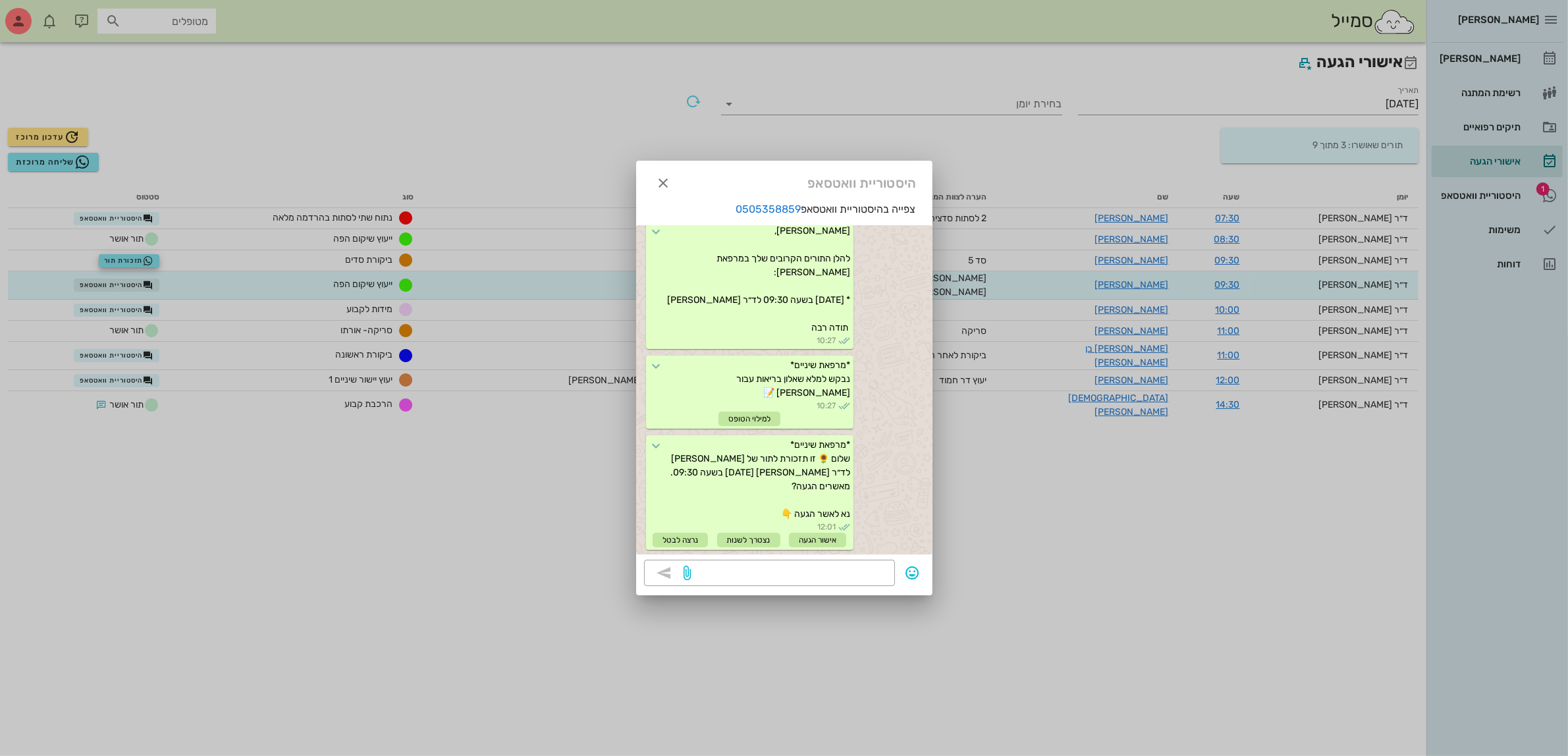
click at [154, 277] on div at bounding box center [784, 378] width 1568 height 756
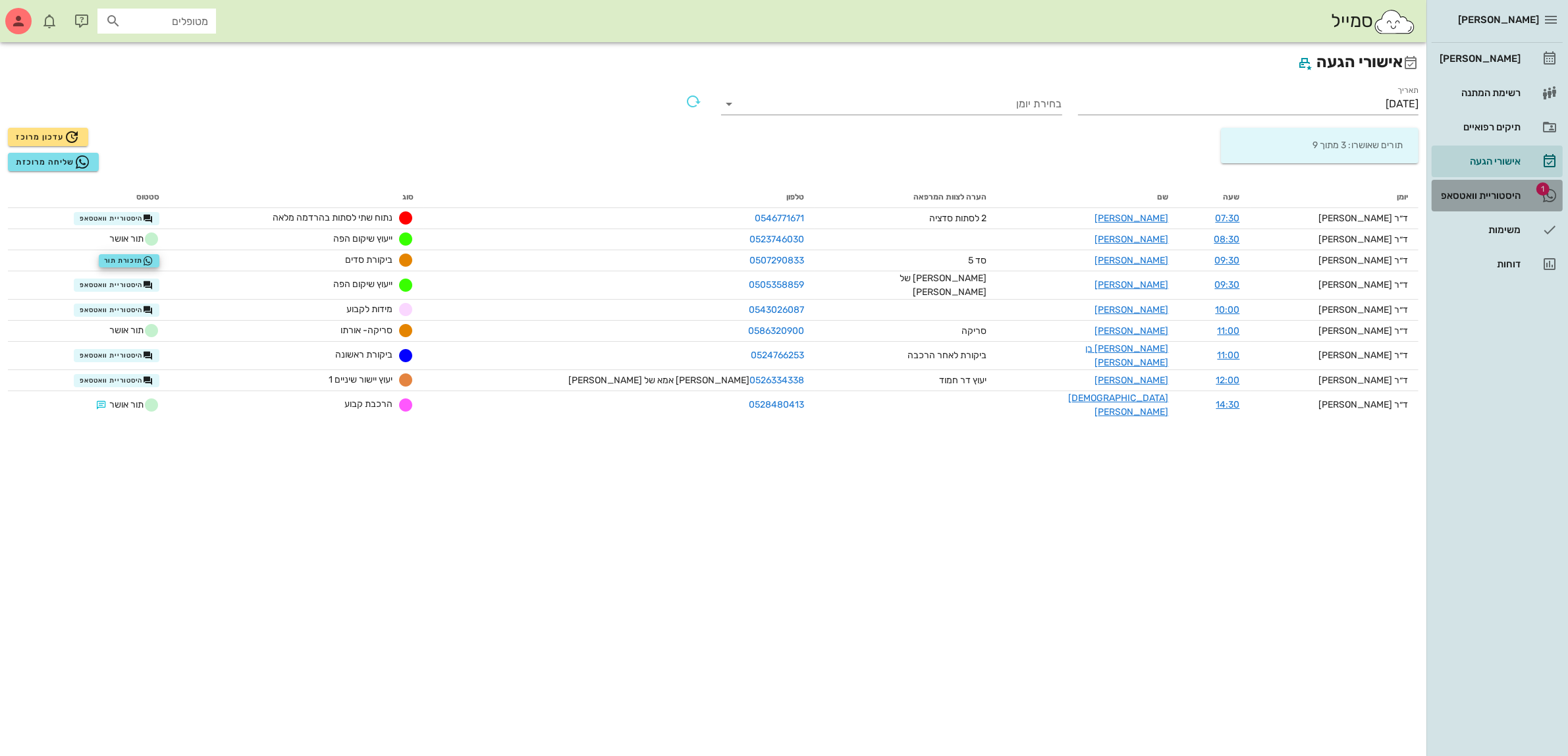
click at [1497, 195] on div "היסטוריית וואטסאפ" at bounding box center [1479, 195] width 84 height 10
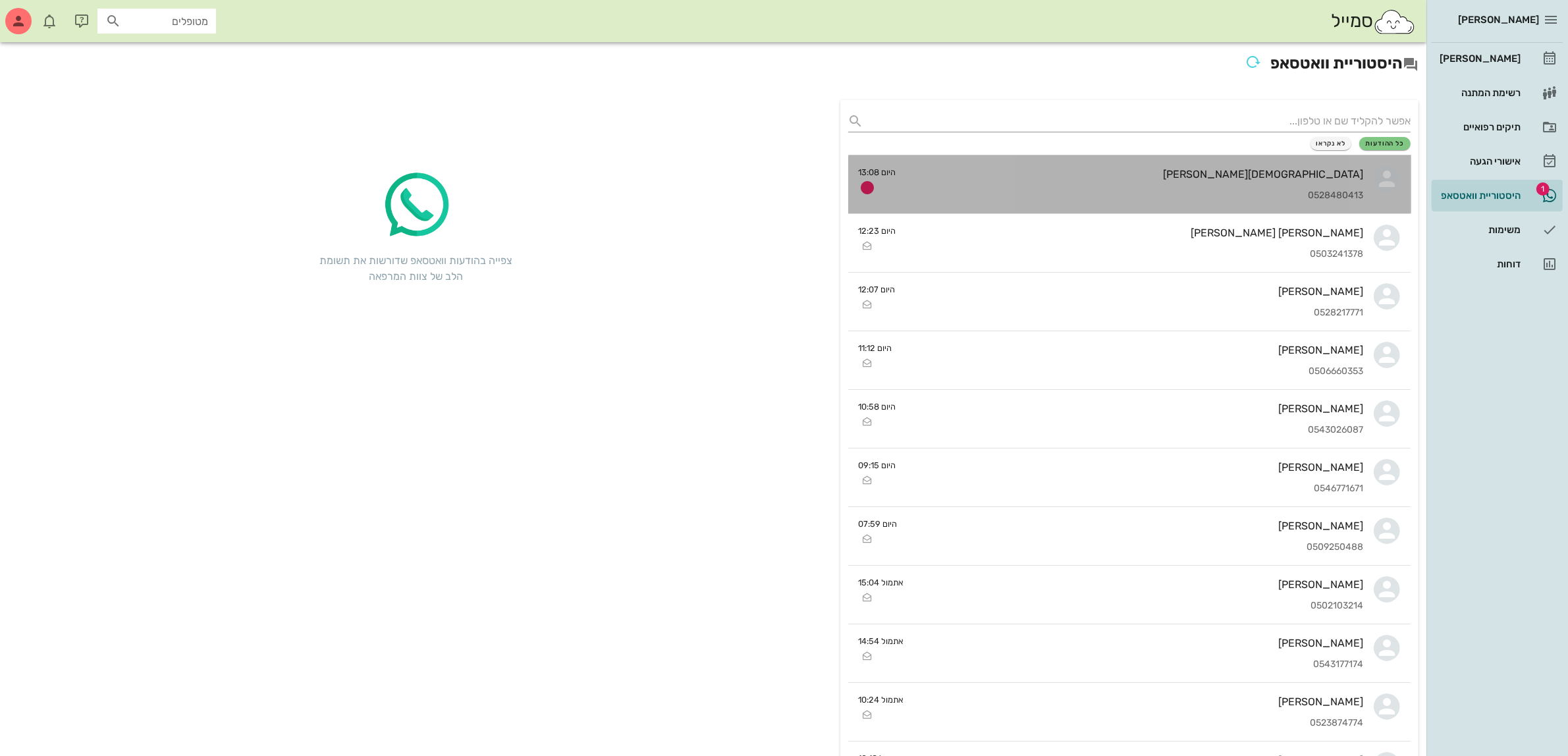
click at [1245, 170] on div "[DEMOGRAPHIC_DATA][PERSON_NAME]" at bounding box center [1135, 174] width 457 height 13
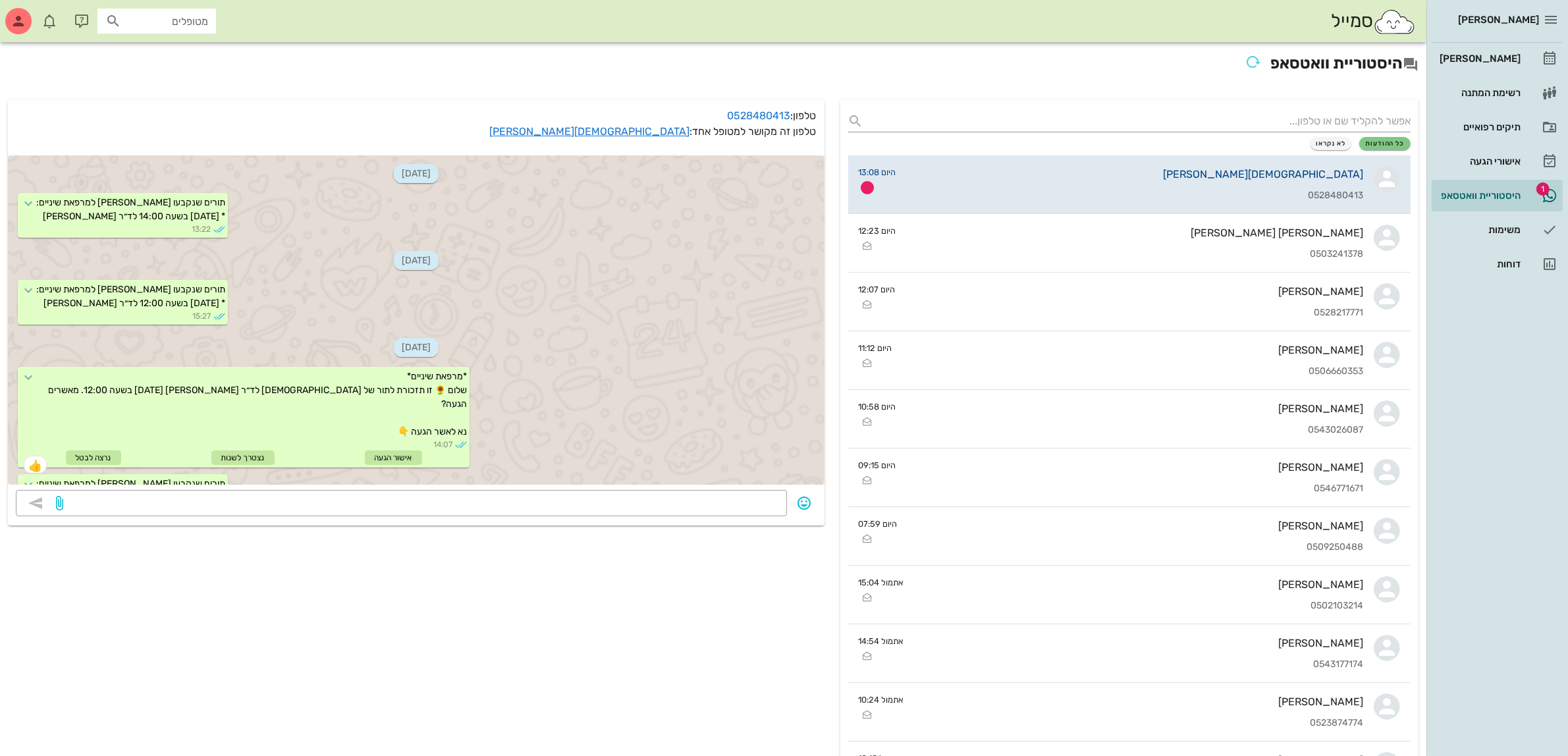
scroll to position [930, 0]
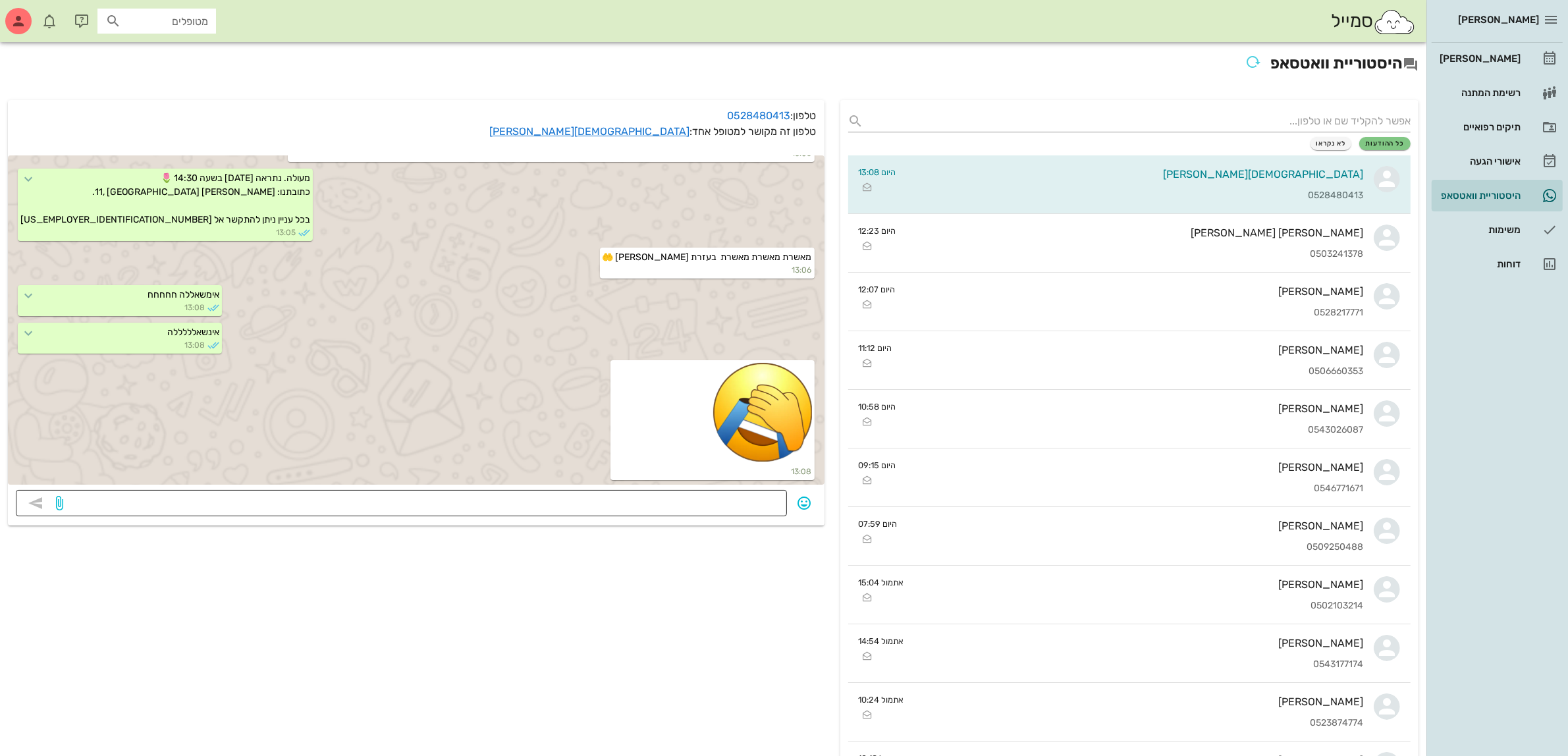
click at [726, 502] on textarea at bounding box center [422, 505] width 713 height 21
click at [1477, 129] on div "תיקים רפואיים" at bounding box center [1479, 127] width 84 height 10
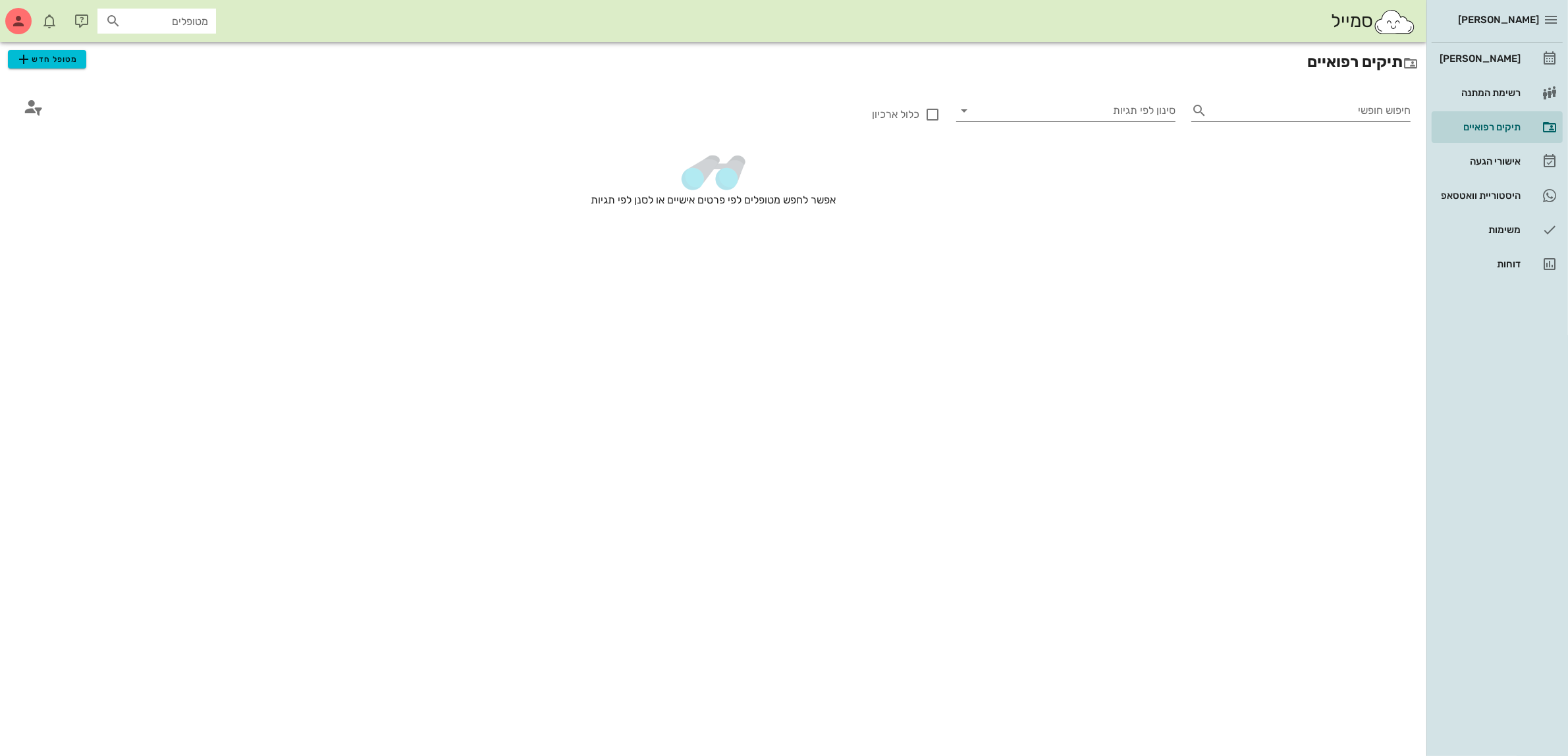
click at [152, 20] on input "מטופלים" at bounding box center [166, 21] width 84 height 17
type input "גיל"
click at [177, 58] on div "0507290833" at bounding box center [174, 61] width 134 height 10
